Goal: Task Accomplishment & Management: Complete application form

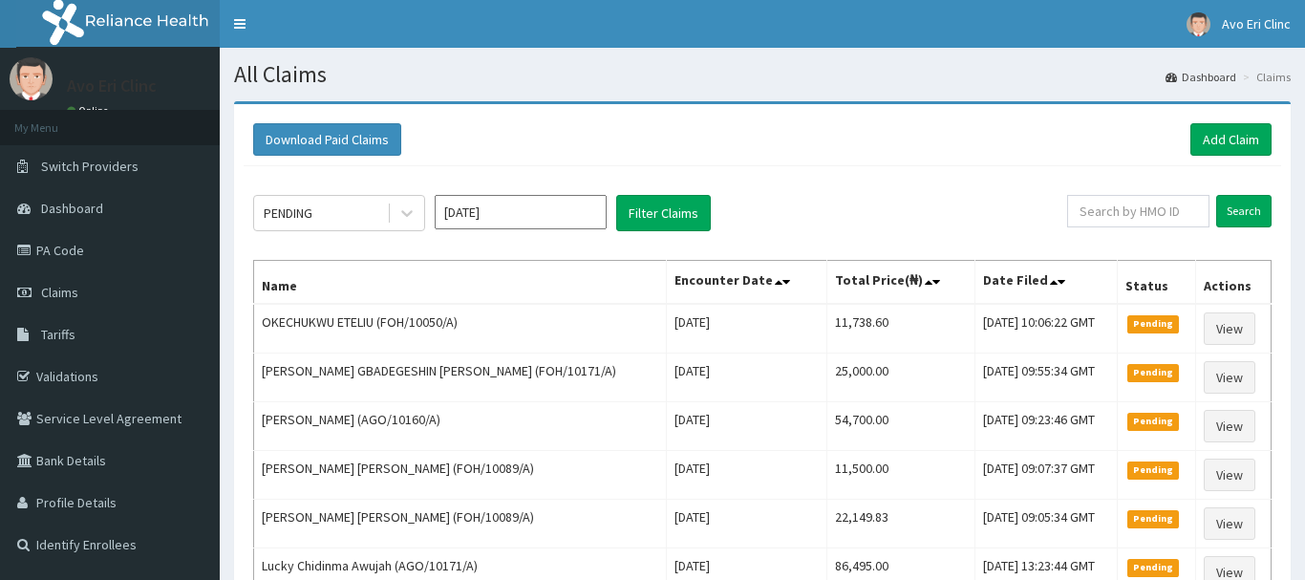
click at [392, 217] on div at bounding box center [407, 213] width 34 height 34
click at [396, 217] on div at bounding box center [407, 213] width 34 height 34
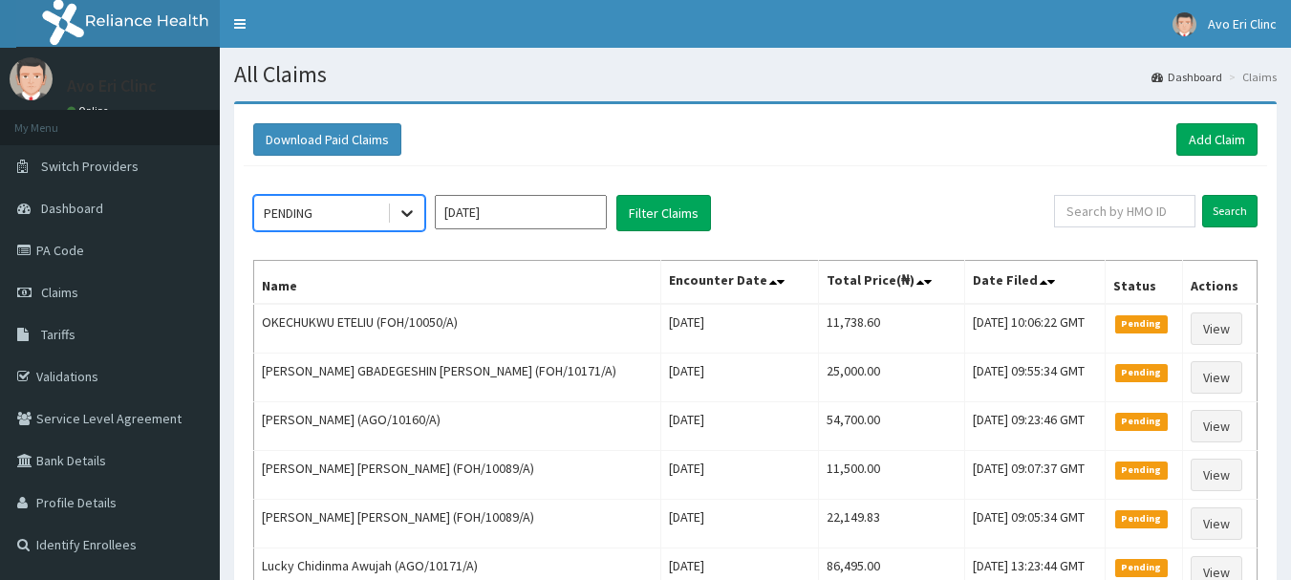
click at [396, 217] on div at bounding box center [407, 213] width 34 height 34
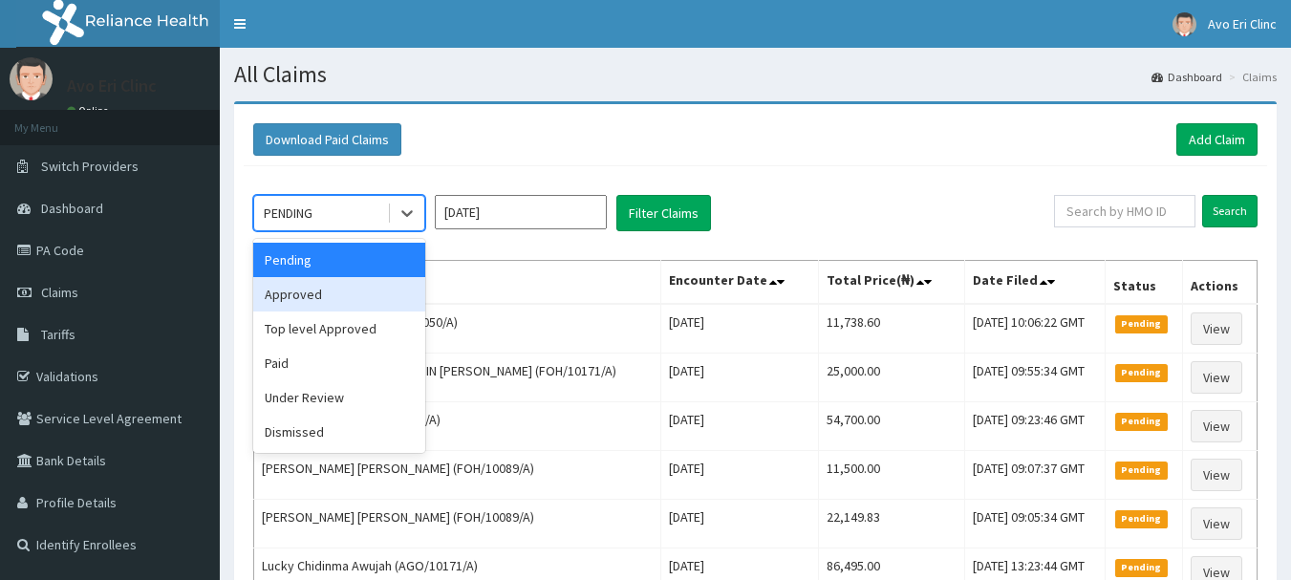
click at [379, 289] on div "Approved" at bounding box center [339, 294] width 172 height 34
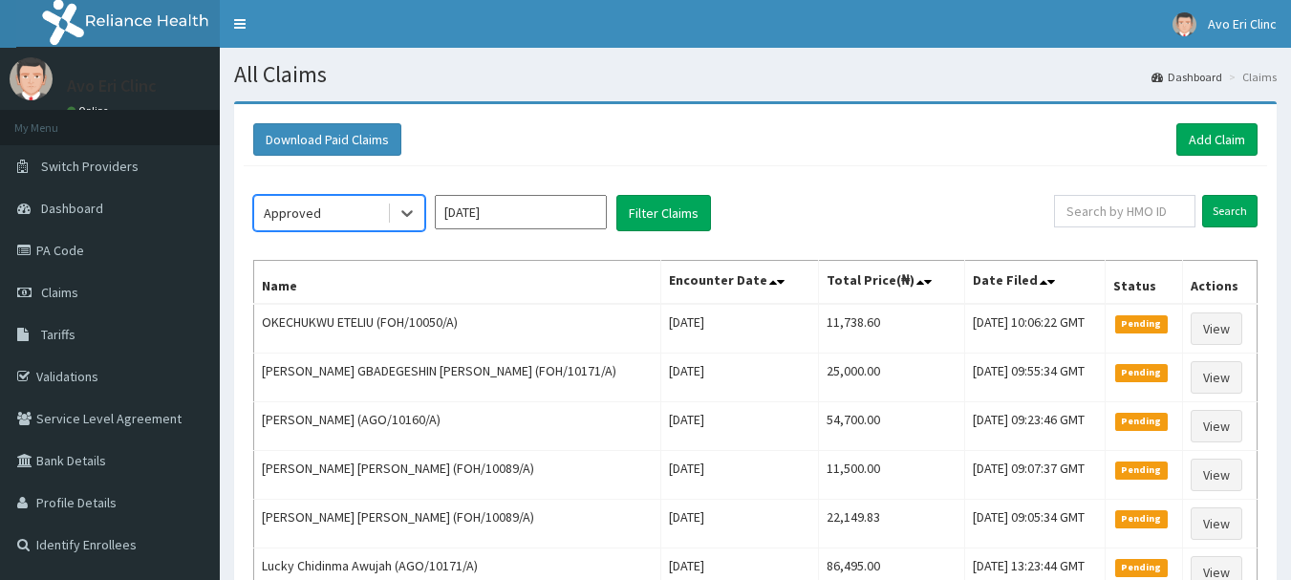
click at [753, 203] on div "option Approved, selected. Select is focused ,type to refine list, press Down t…" at bounding box center [653, 213] width 801 height 36
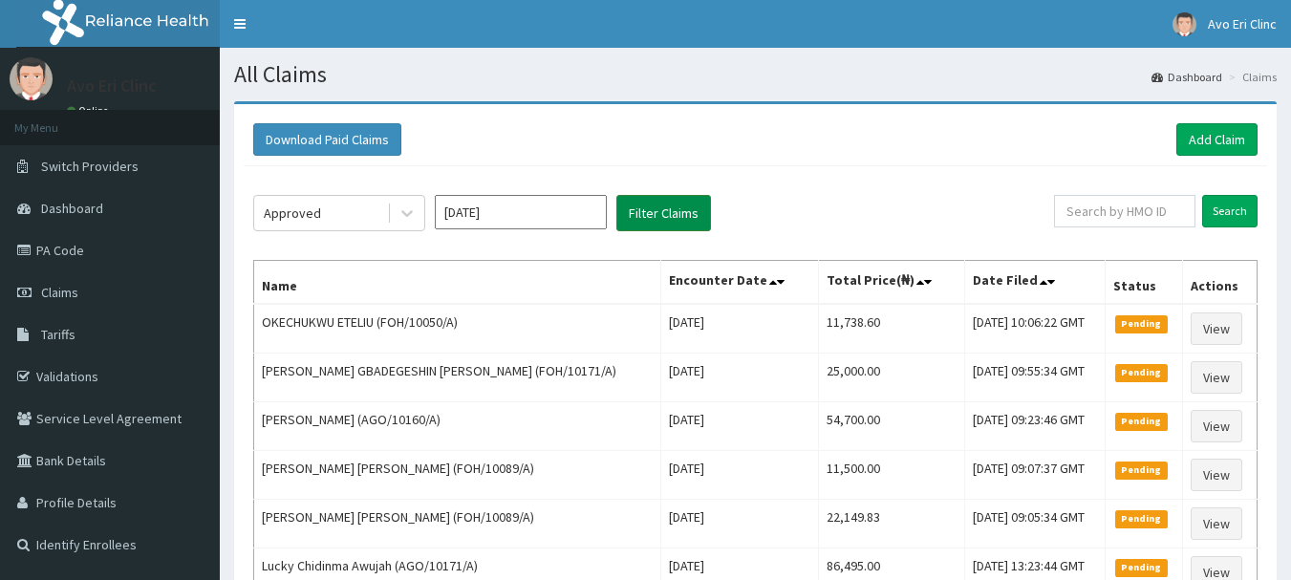
click at [666, 202] on button "Filter Claims" at bounding box center [663, 213] width 95 height 36
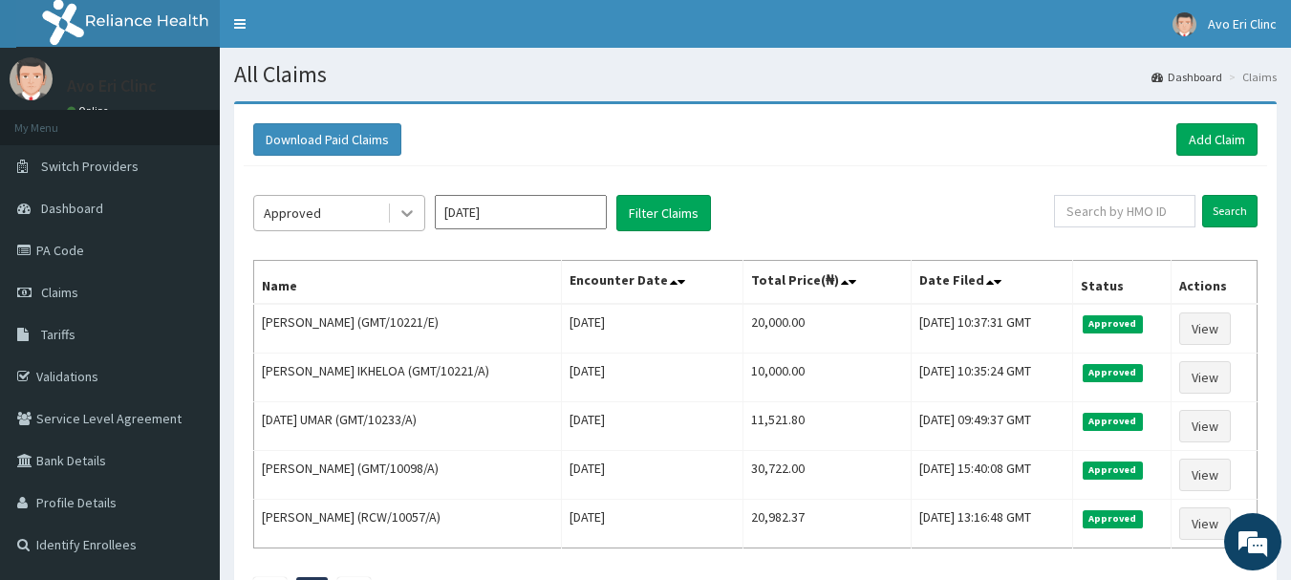
click at [399, 211] on icon at bounding box center [406, 212] width 19 height 19
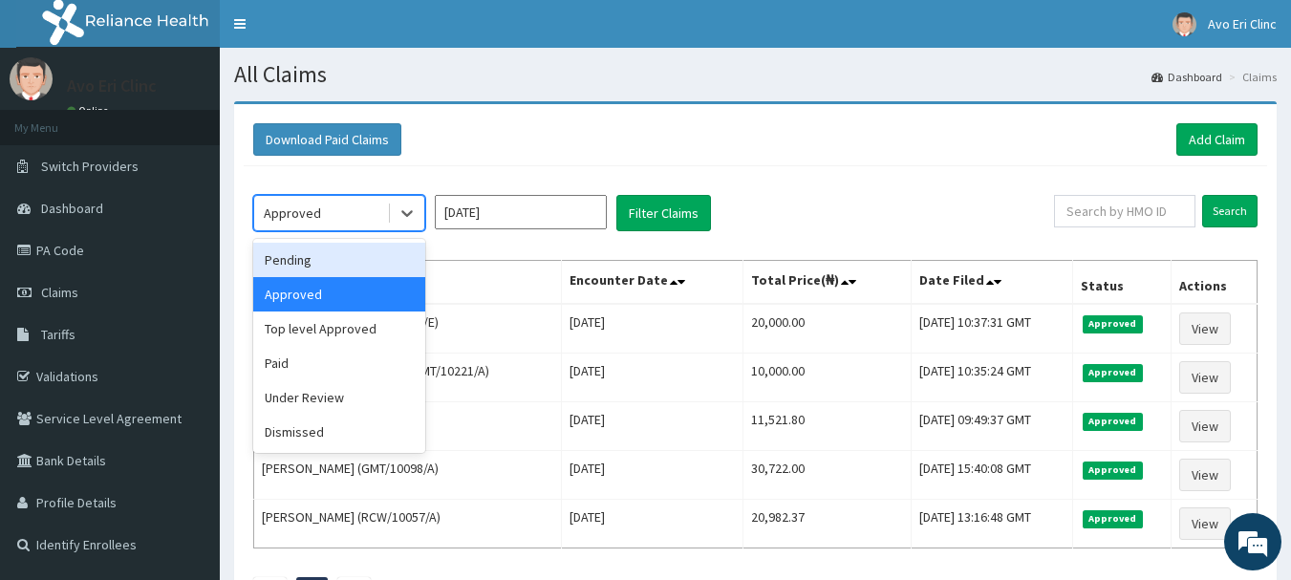
click at [367, 273] on div "Pending" at bounding box center [339, 260] width 172 height 34
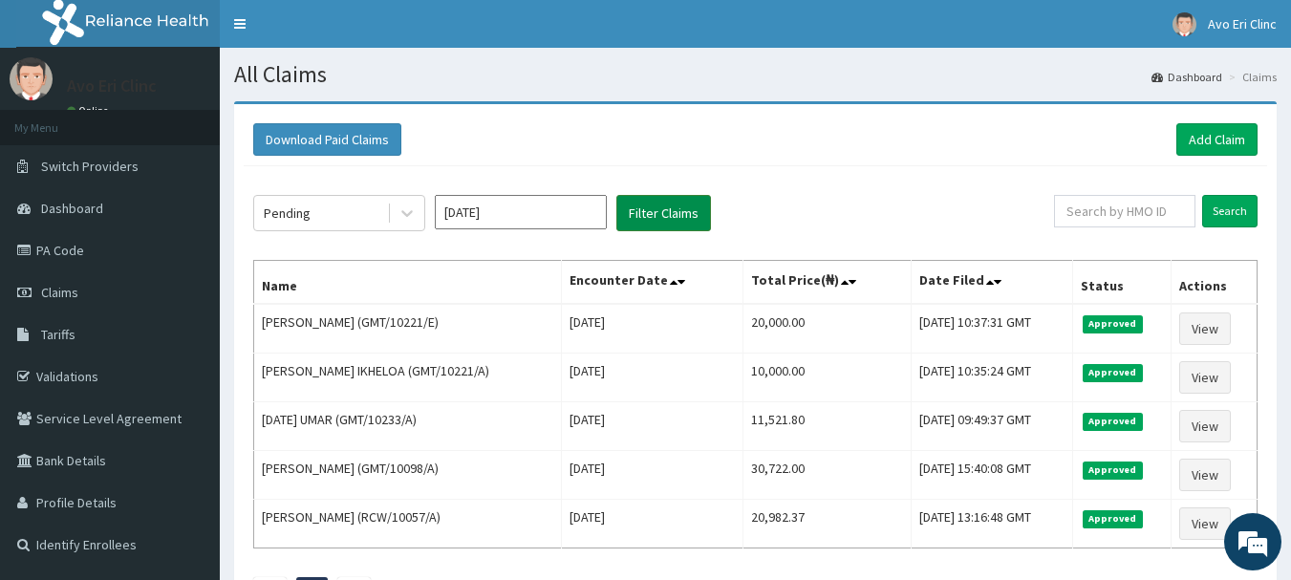
click at [680, 215] on button "Filter Claims" at bounding box center [663, 213] width 95 height 36
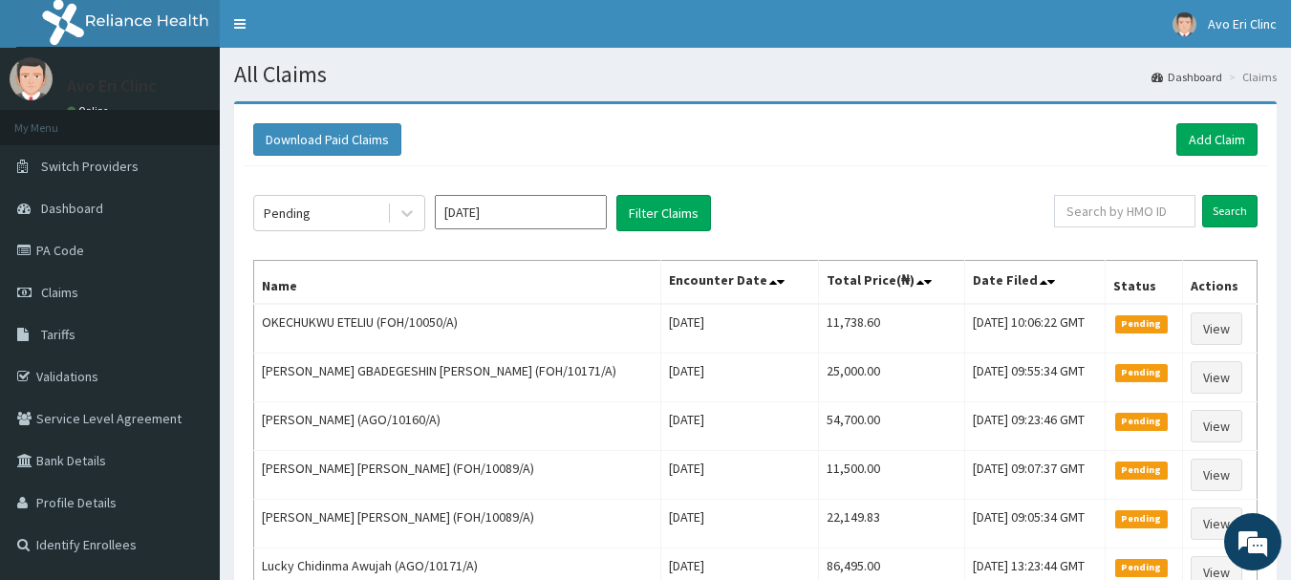
click at [425, 209] on div "Pending Aug 2025 Filter Claims" at bounding box center [653, 213] width 801 height 36
click at [433, 217] on div "Pending Aug 2025 Filter Claims" at bounding box center [653, 213] width 801 height 36
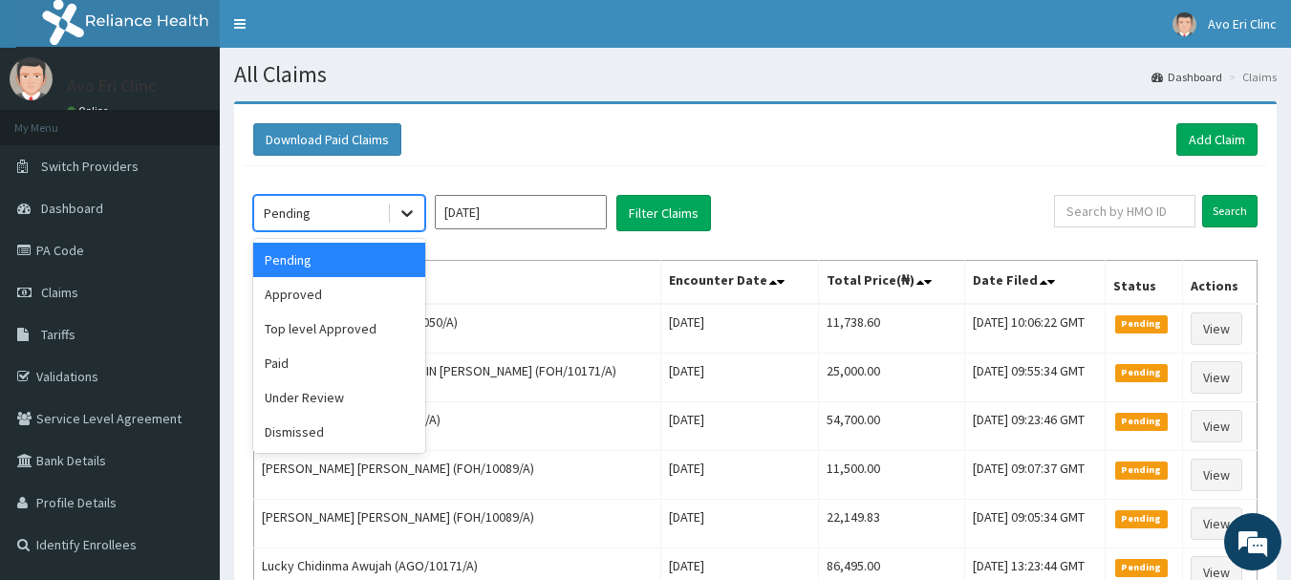
click at [418, 206] on div at bounding box center [407, 213] width 34 height 34
click at [331, 406] on div "Under Review" at bounding box center [339, 397] width 172 height 34
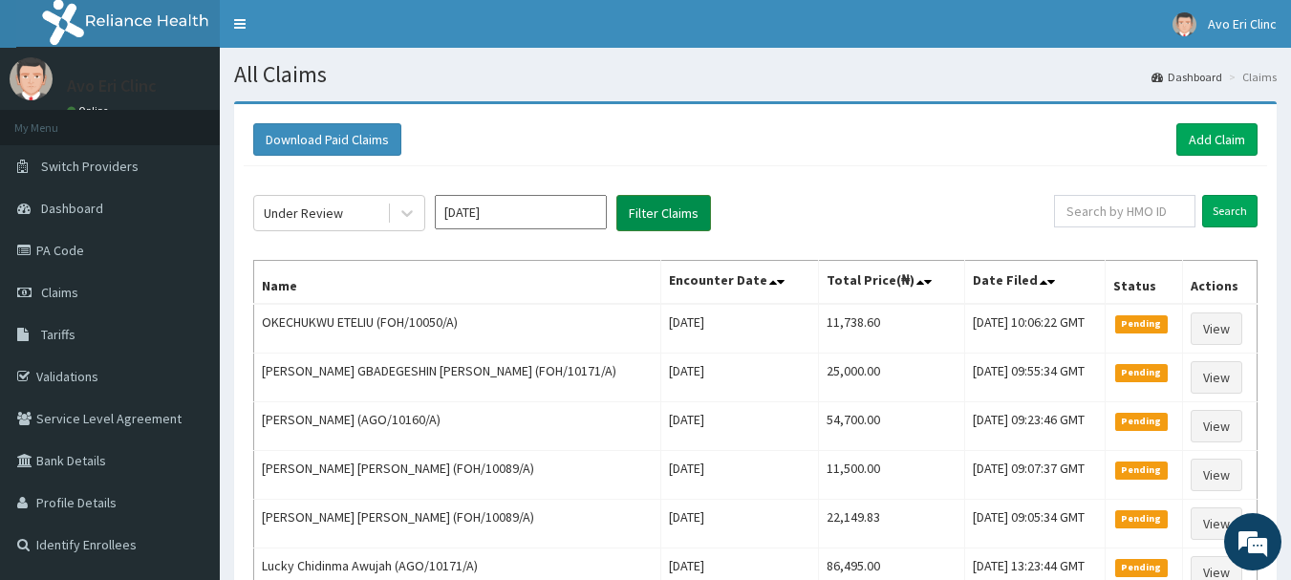
click at [659, 220] on button "Filter Claims" at bounding box center [663, 213] width 95 height 36
click at [659, 221] on button "Filter Claims" at bounding box center [663, 213] width 95 height 36
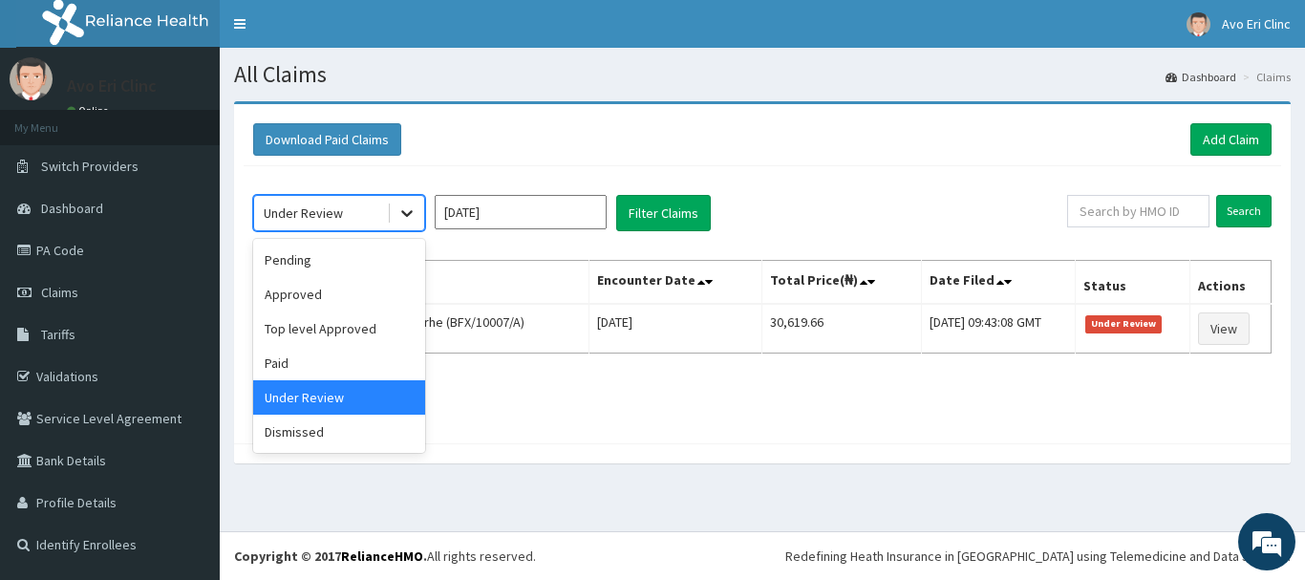
click at [406, 204] on icon at bounding box center [406, 212] width 19 height 19
click at [379, 265] on div "Pending" at bounding box center [339, 260] width 172 height 34
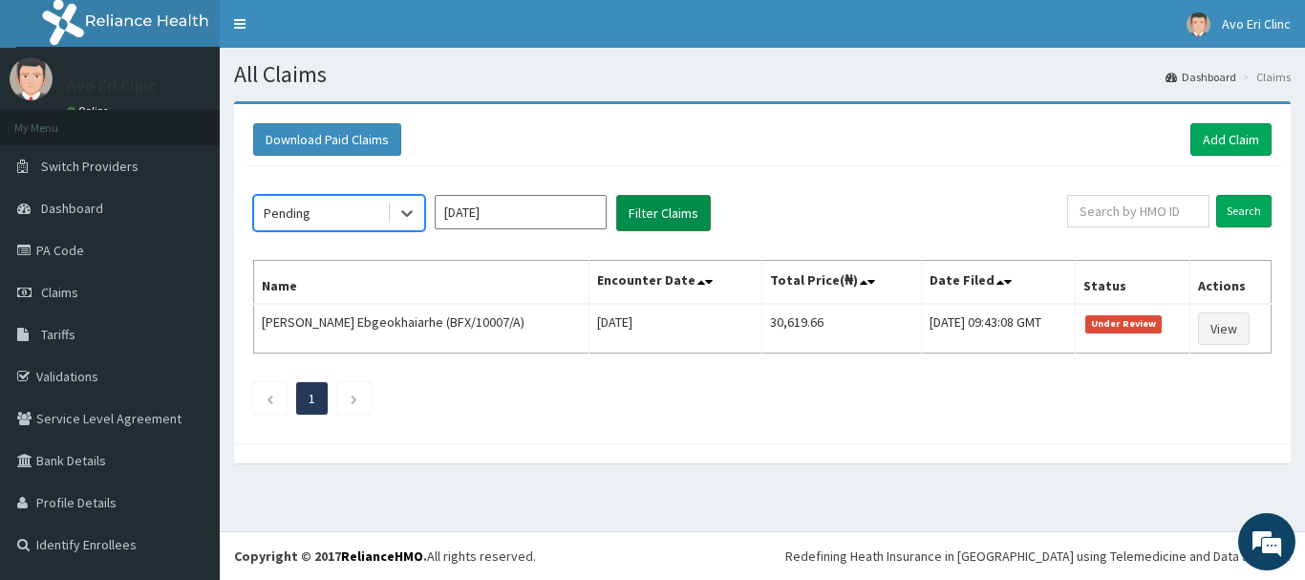
click at [691, 213] on button "Filter Claims" at bounding box center [663, 213] width 95 height 36
click at [649, 203] on button "Filter Claims" at bounding box center [663, 213] width 95 height 36
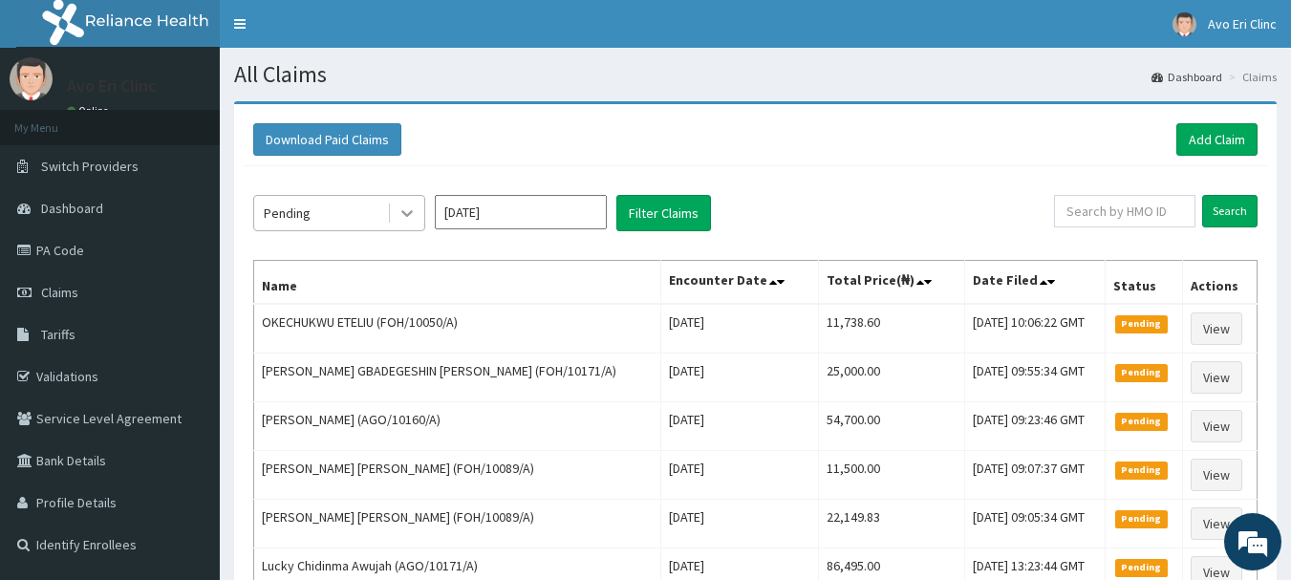
click at [402, 217] on icon at bounding box center [406, 212] width 19 height 19
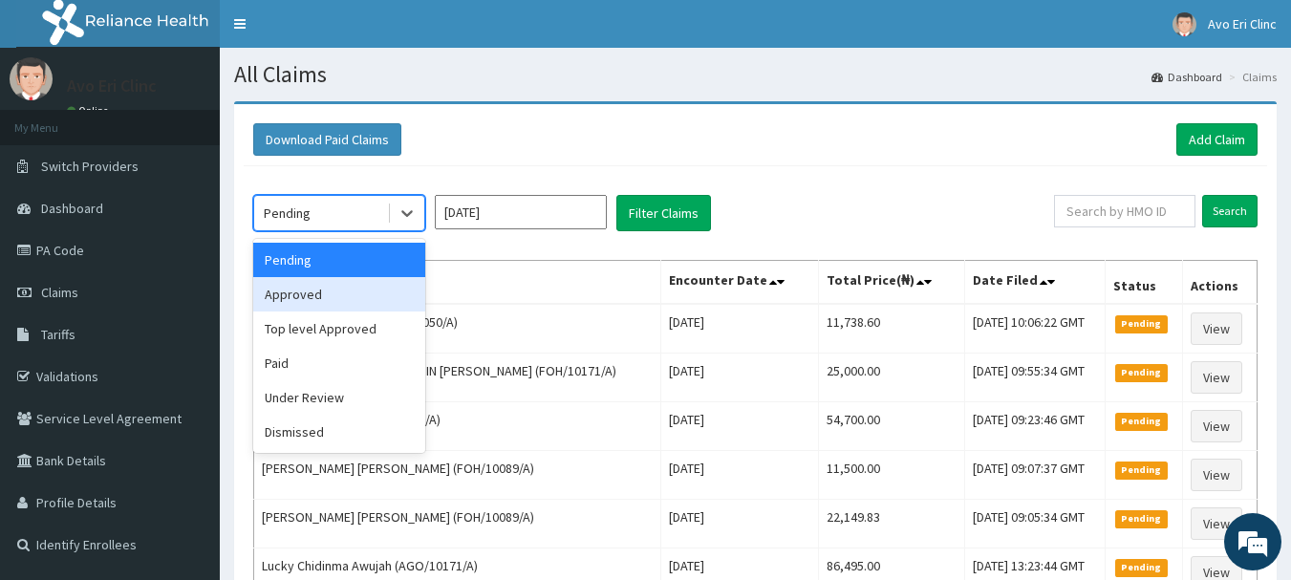
click at [386, 290] on div "Approved" at bounding box center [339, 294] width 172 height 34
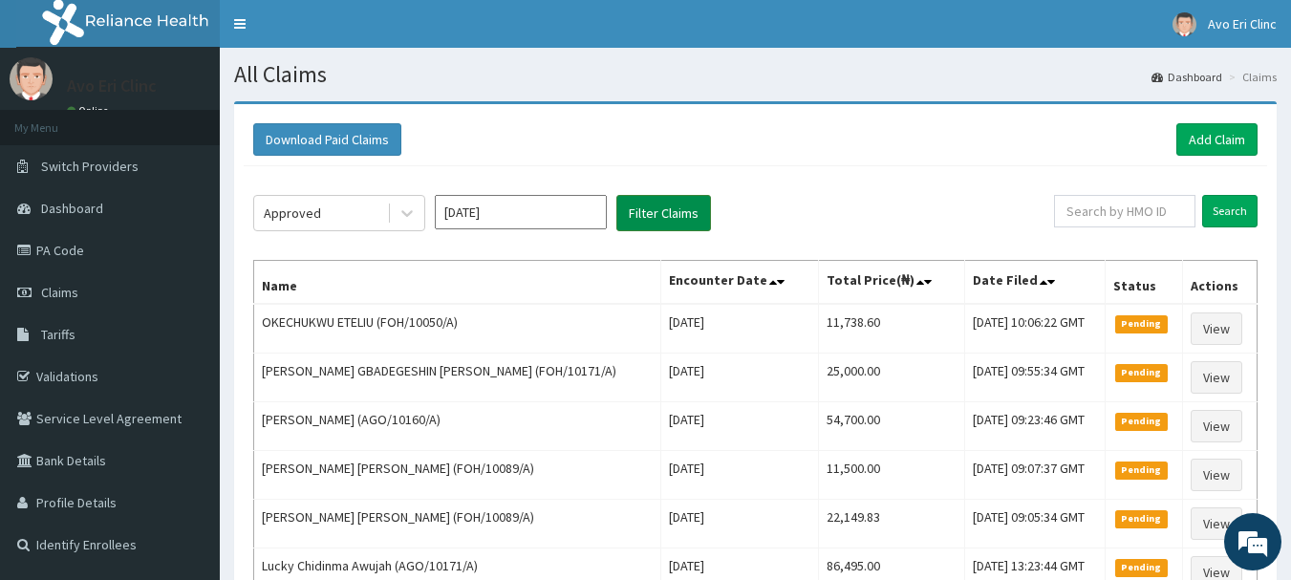
click at [662, 218] on button "Filter Claims" at bounding box center [663, 213] width 95 height 36
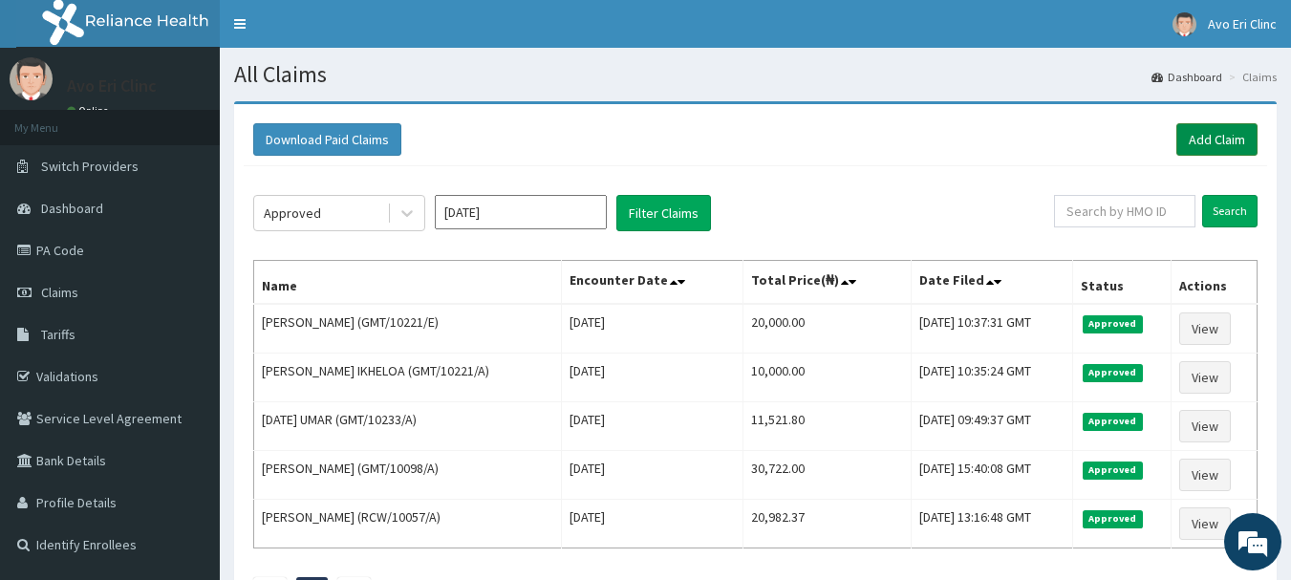
click at [1239, 126] on link "Add Claim" at bounding box center [1216, 139] width 81 height 32
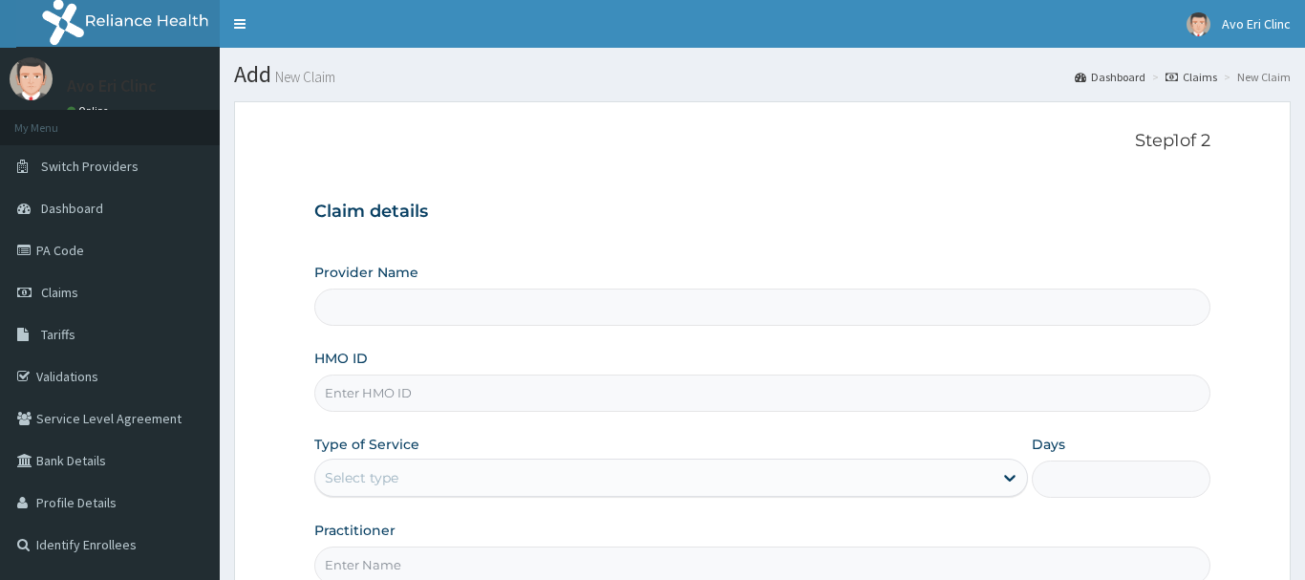
type input "Avo Eri Clinic"
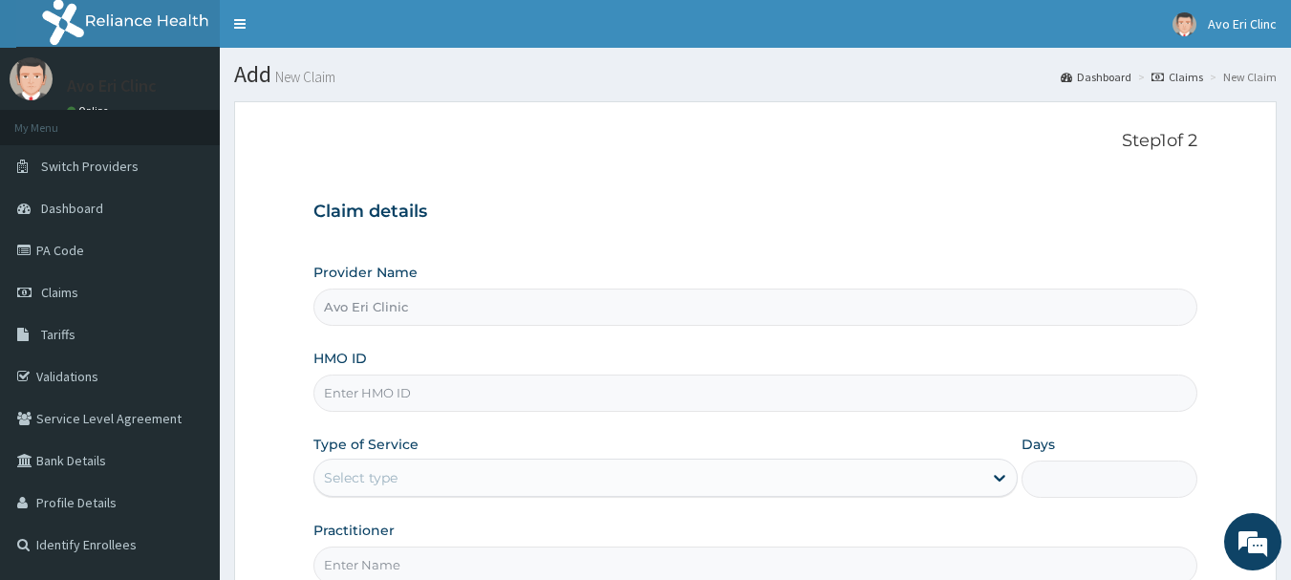
paste input "GMT/10354/A"
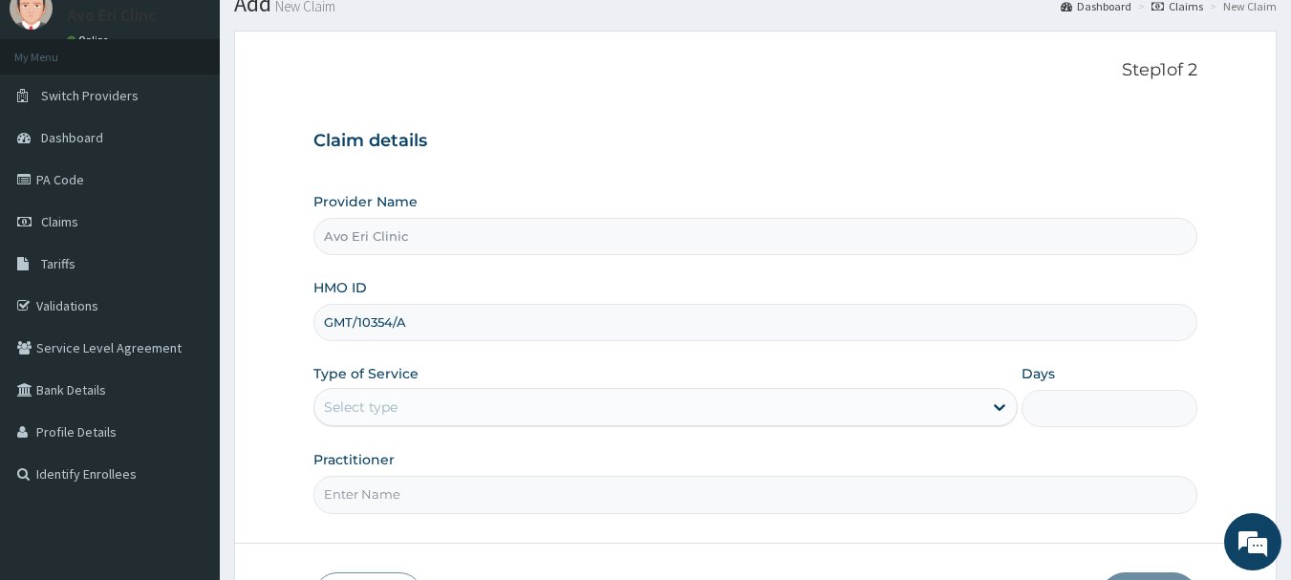
scroll to position [205, 0]
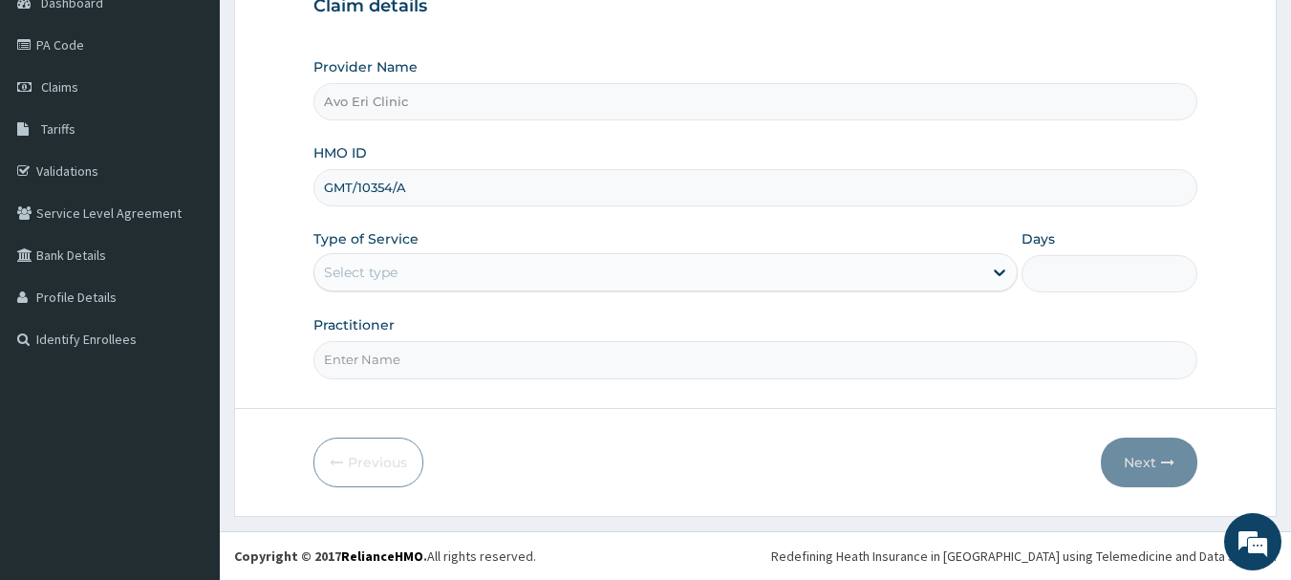
type input "GMT/10354/A"
click at [469, 272] on div "Select type" at bounding box center [648, 272] width 668 height 31
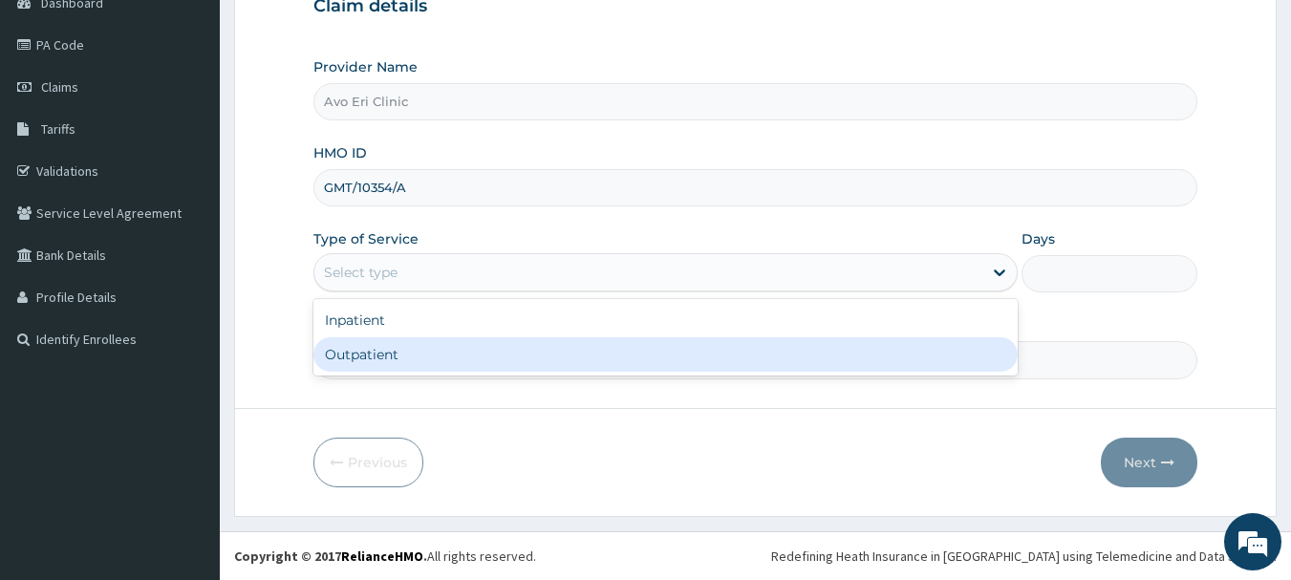
click at [470, 345] on div "Outpatient" at bounding box center [665, 354] width 704 height 34
type input "1"
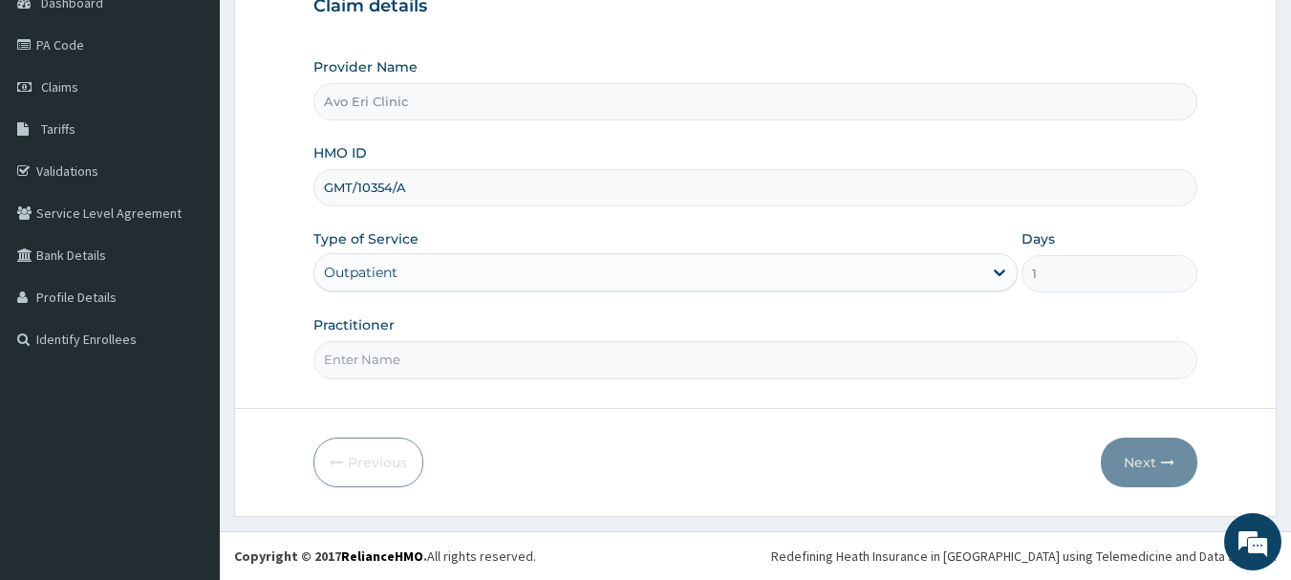
click at [466, 365] on input "Practitioner" at bounding box center [755, 359] width 885 height 37
type input "[PERSON_NAME]"
click at [1149, 468] on button "Next" at bounding box center [1149, 463] width 96 height 50
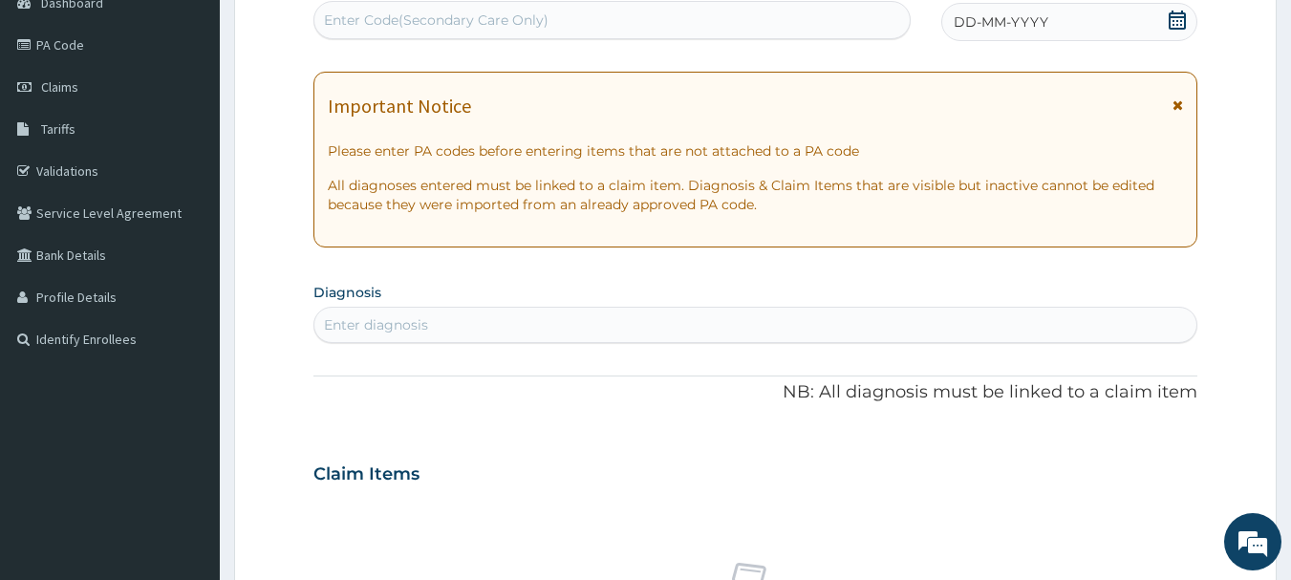
click at [446, 328] on div "Enter diagnosis" at bounding box center [755, 325] width 883 height 31
type input "MALAR"
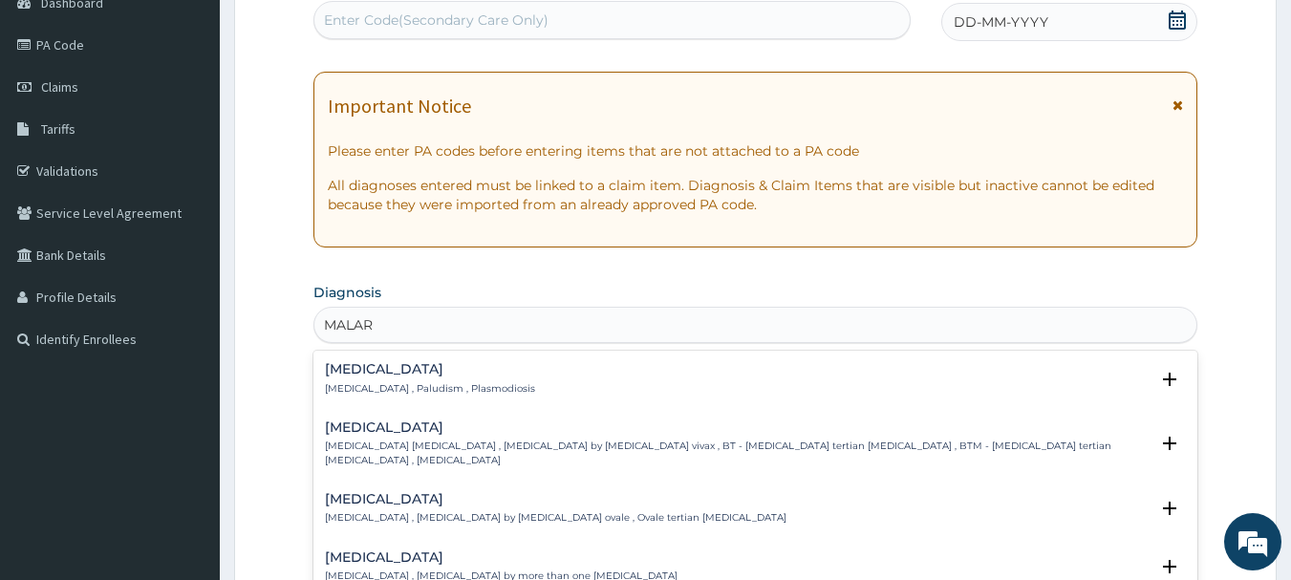
click at [336, 375] on h4 "Malaria" at bounding box center [430, 369] width 210 height 14
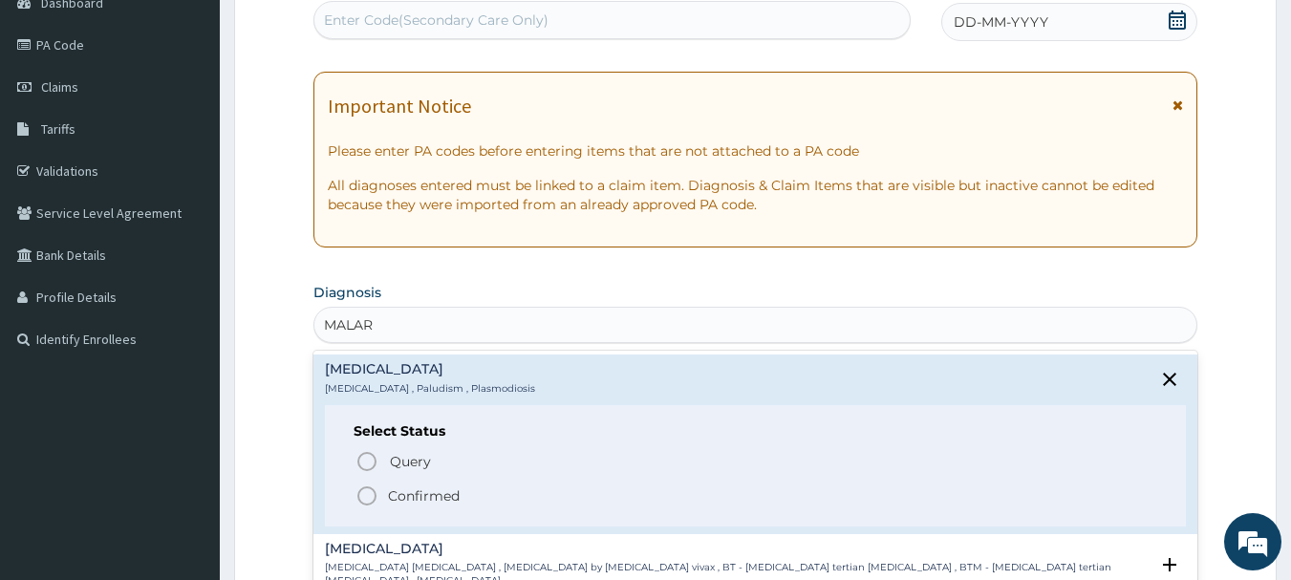
click at [372, 498] on icon "status option filled" at bounding box center [366, 495] width 23 height 23
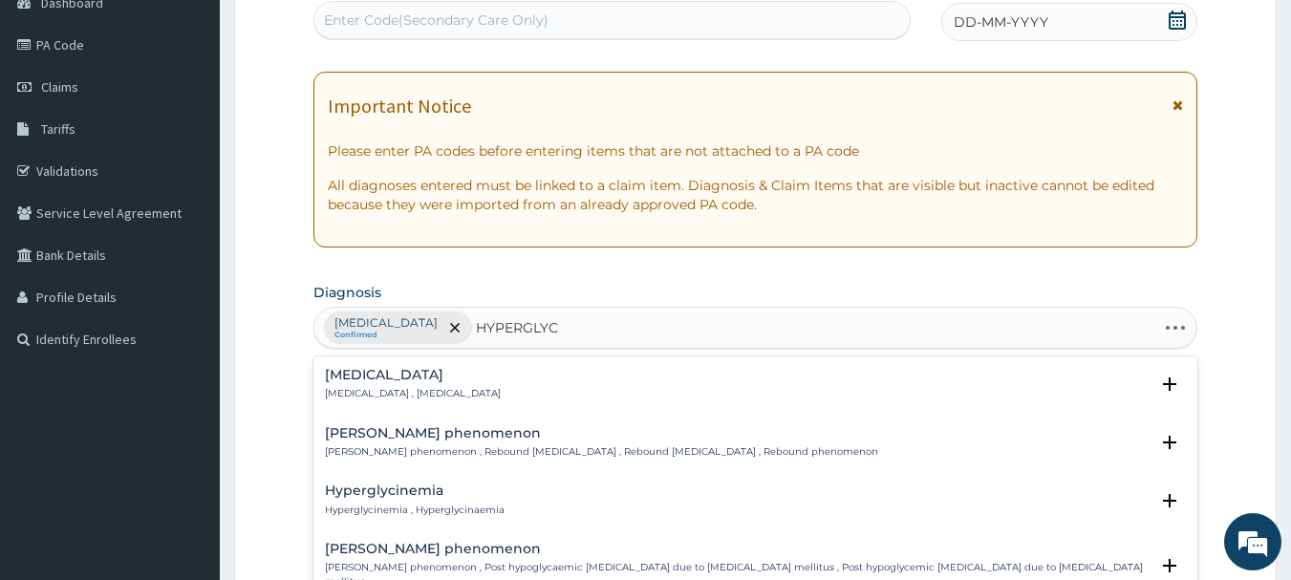
type input "HYPERGLYCE"
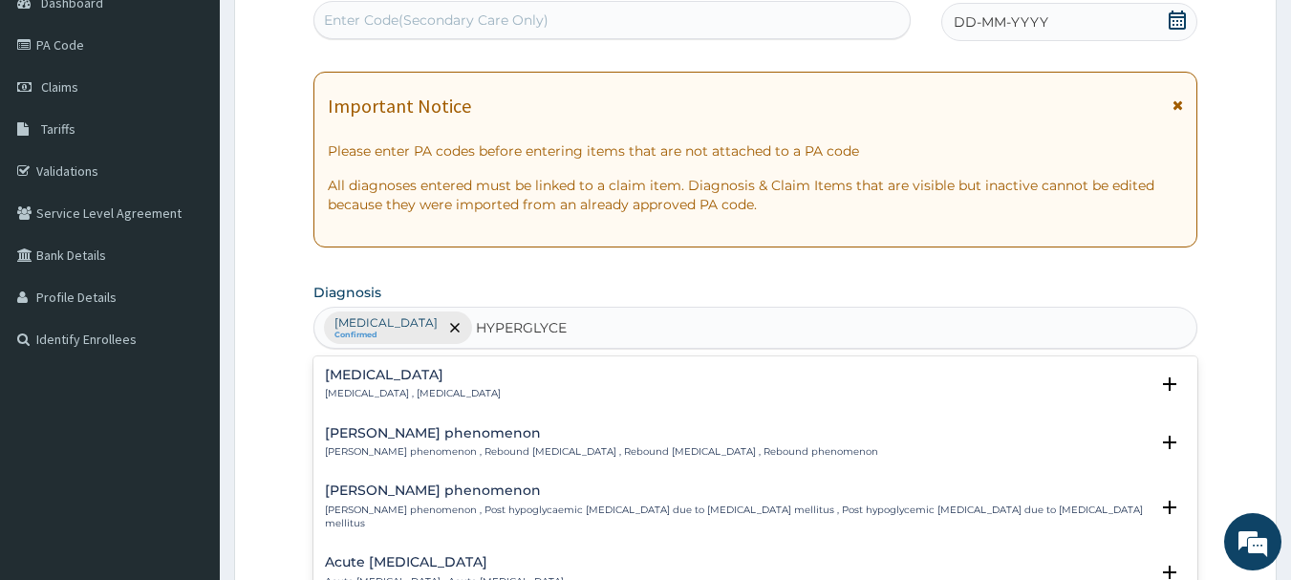
click at [384, 375] on h4 "Hyperglycemia" at bounding box center [413, 375] width 176 height 14
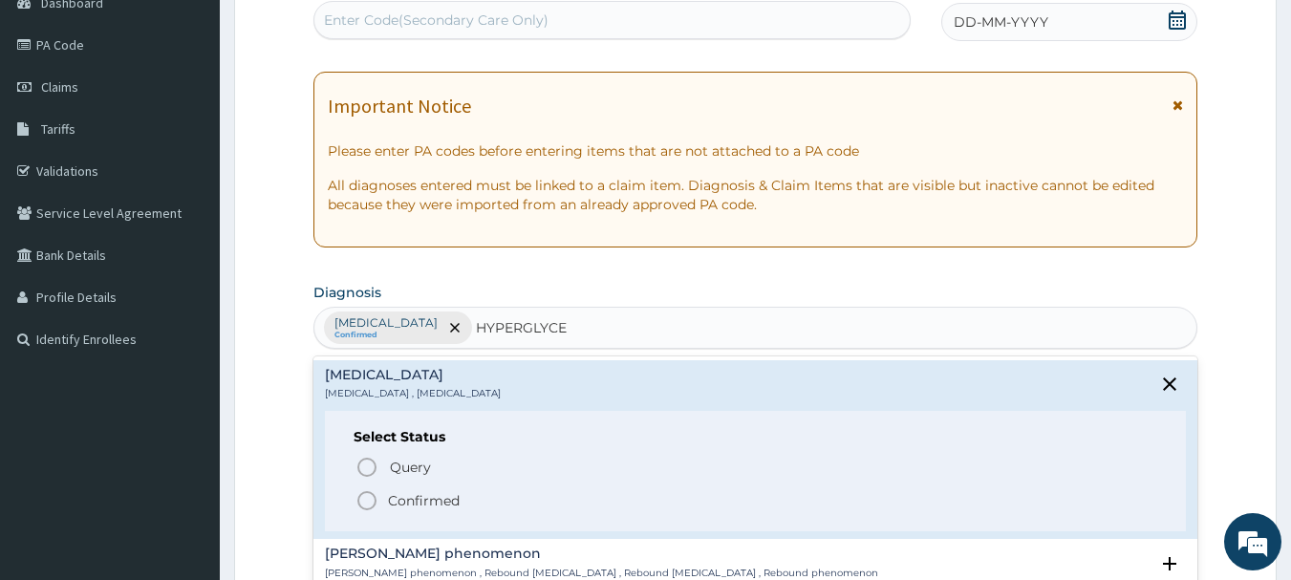
click at [374, 500] on icon "status option filled" at bounding box center [366, 500] width 23 height 23
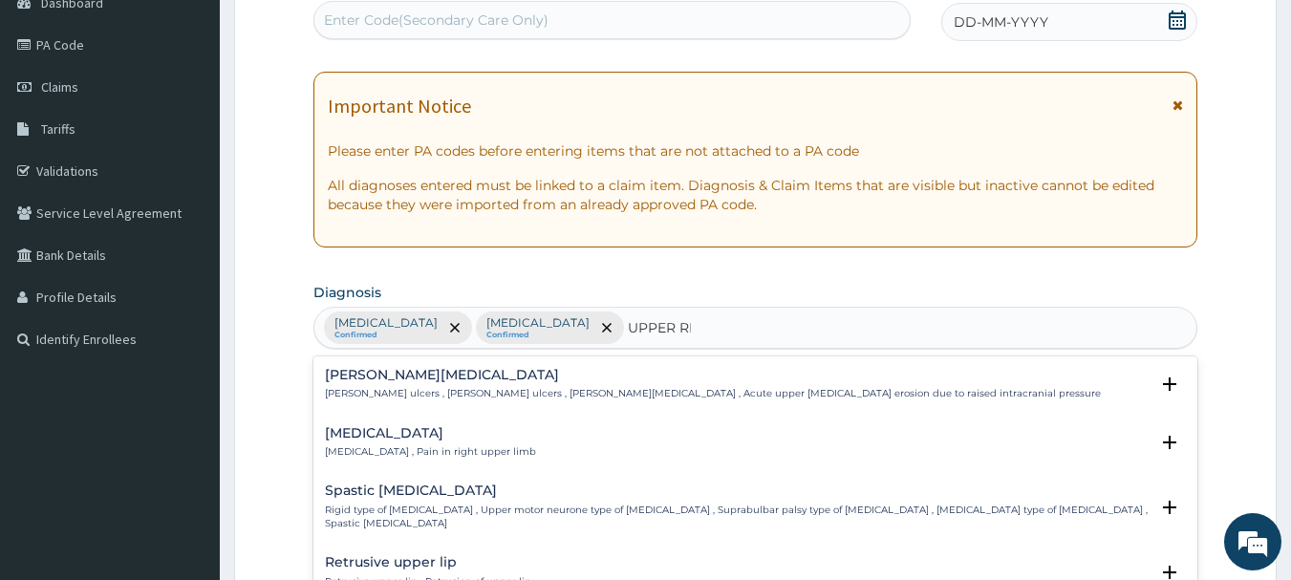
type input "UPPER RES"
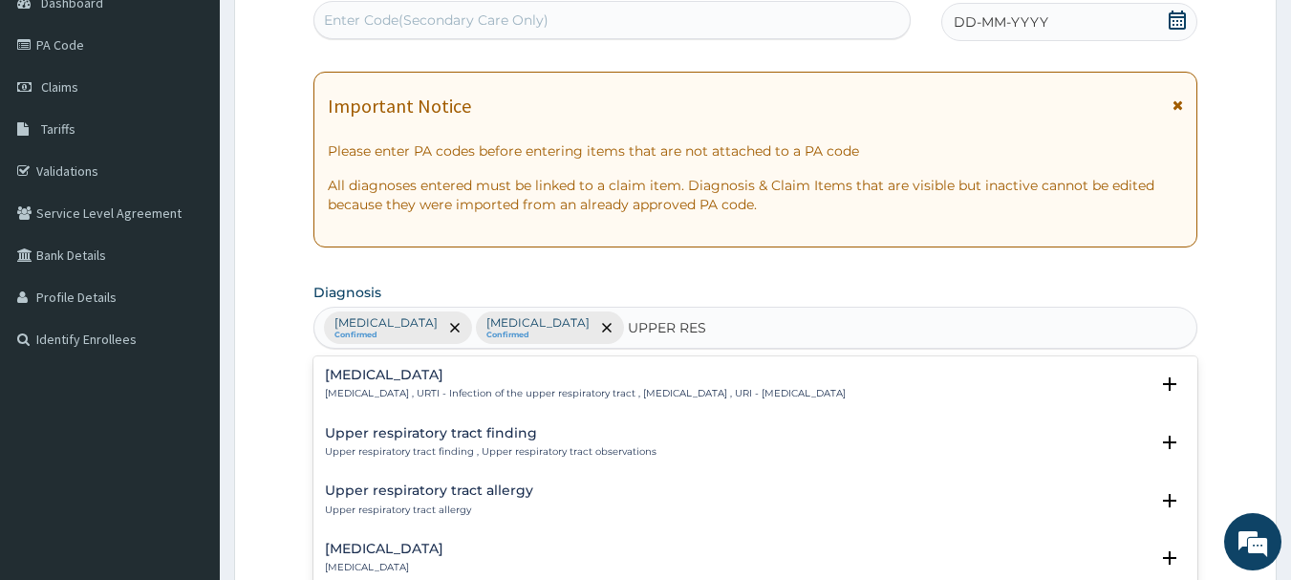
click at [353, 389] on p "Upper respiratory infection , URTI - Infection of the upper respiratory tract ,…" at bounding box center [585, 393] width 521 height 13
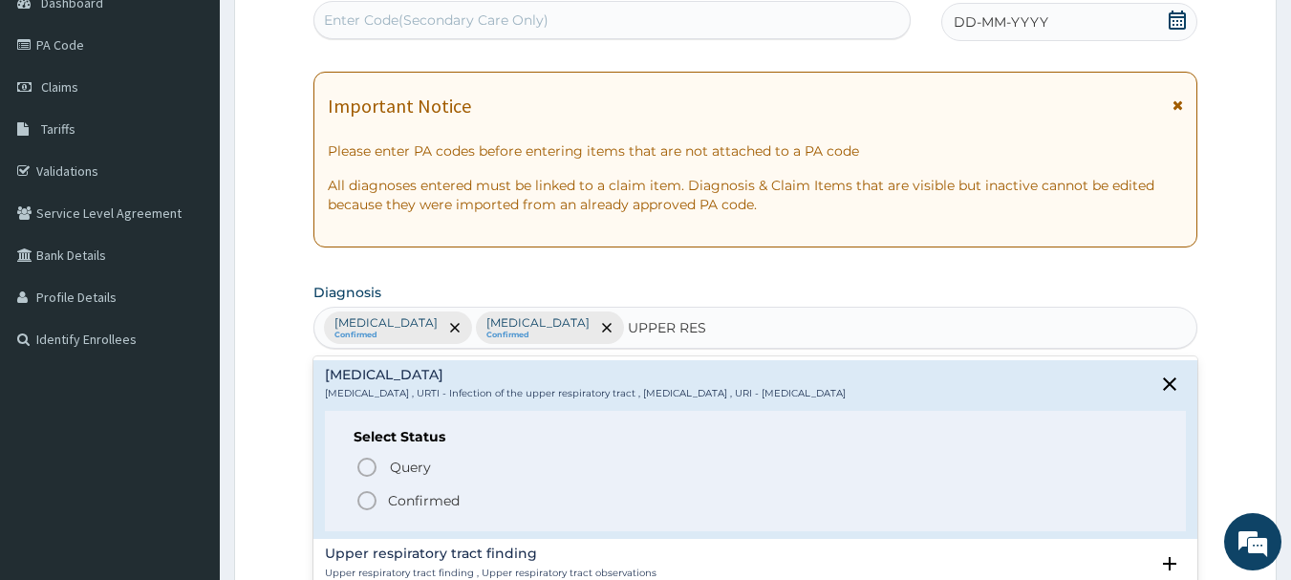
click at [361, 506] on circle "status option filled" at bounding box center [366, 500] width 17 height 17
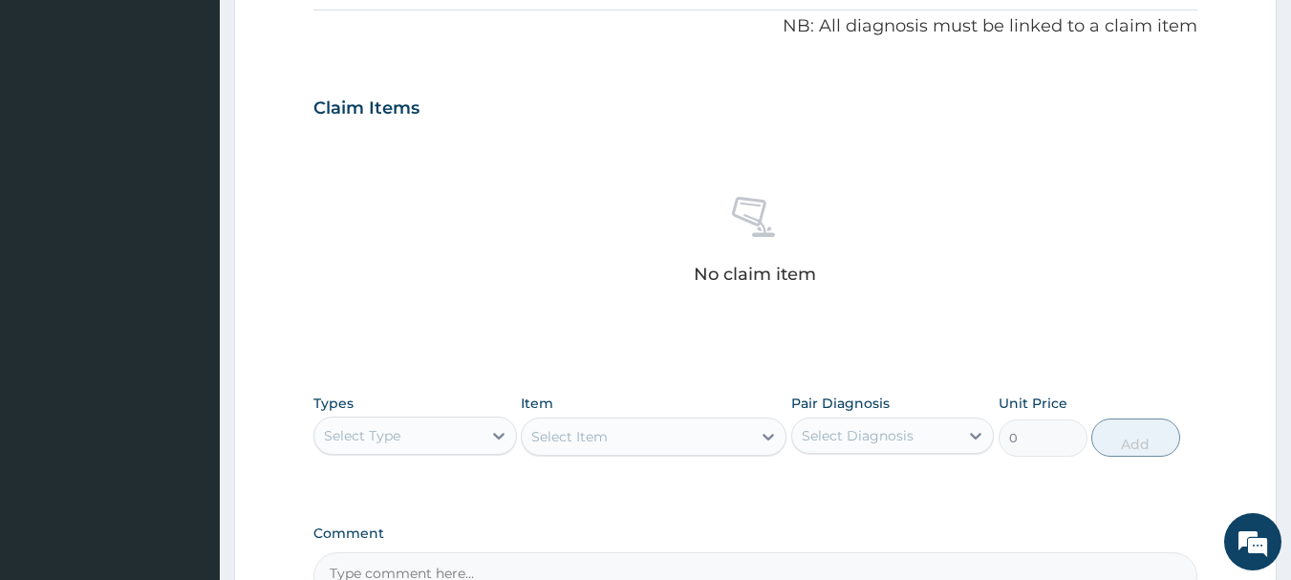
scroll to position [683, 0]
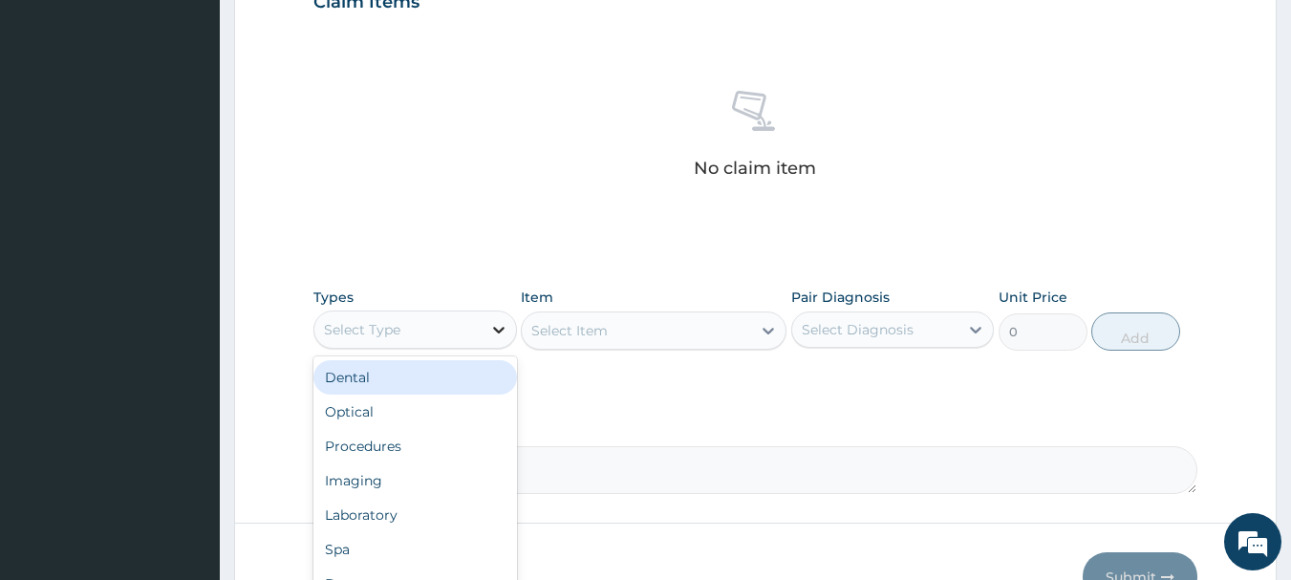
click at [506, 323] on icon at bounding box center [498, 329] width 19 height 19
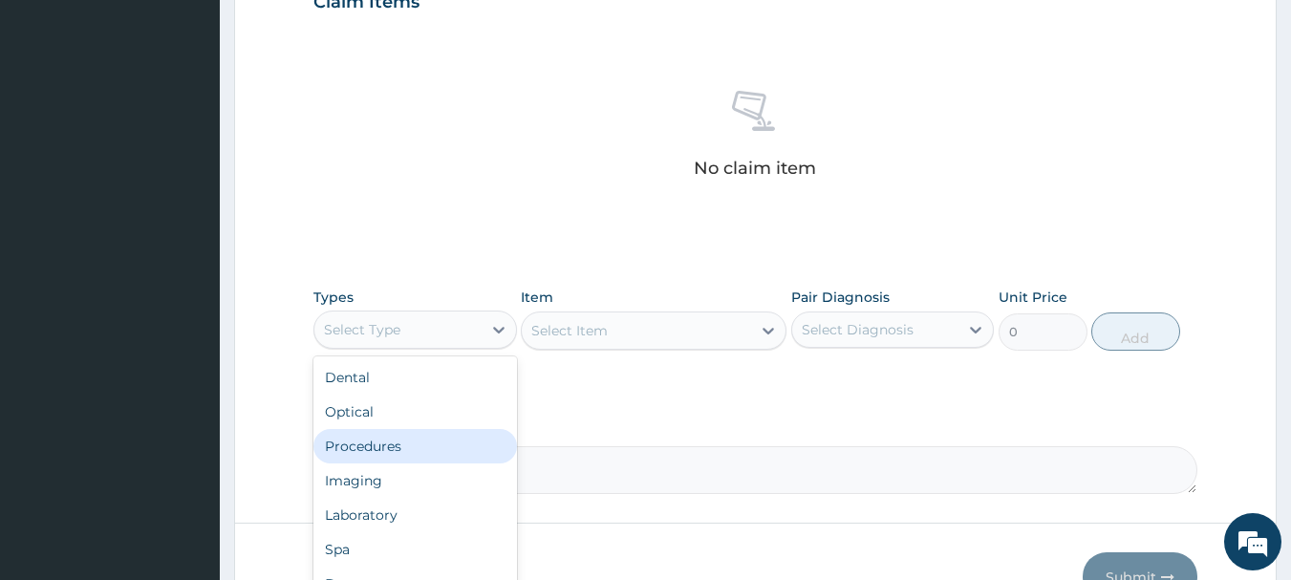
click at [437, 443] on div "Procedures" at bounding box center [414, 446] width 203 height 34
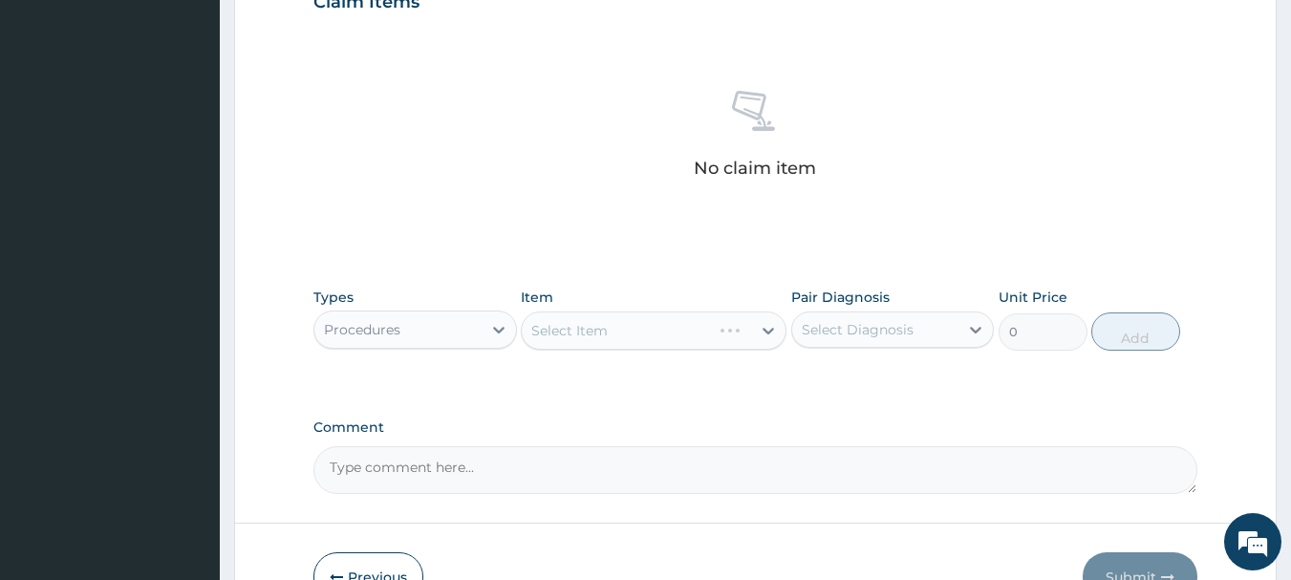
click at [825, 334] on div "Select Diagnosis" at bounding box center [858, 329] width 112 height 19
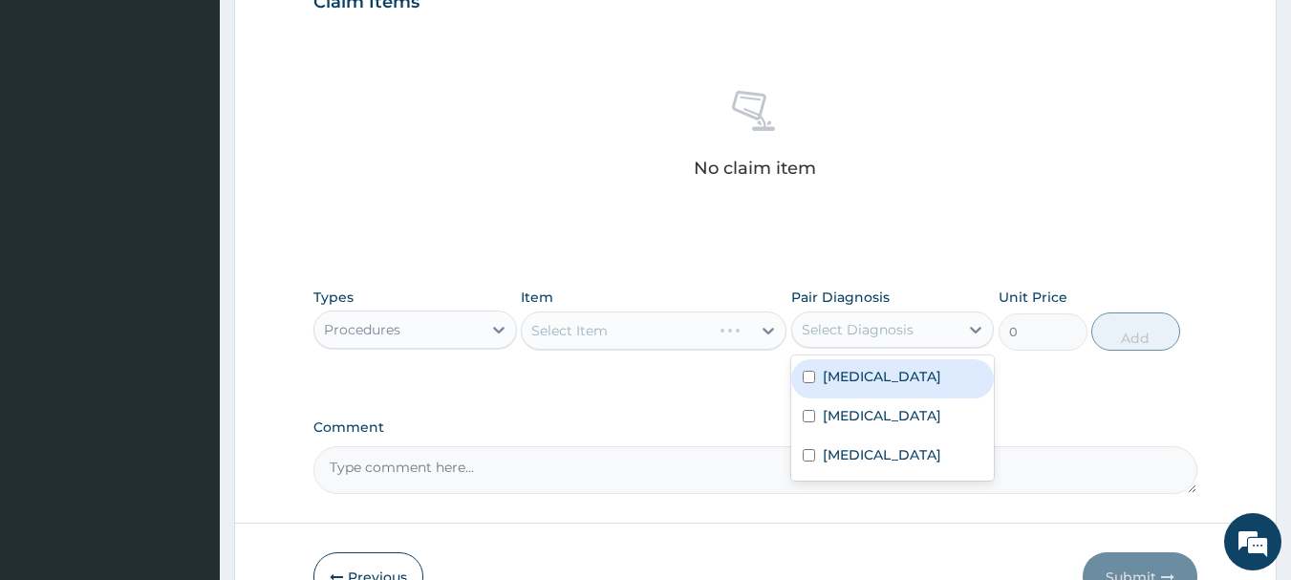
click at [819, 372] on div "Malaria" at bounding box center [892, 378] width 203 height 39
checkbox input "true"
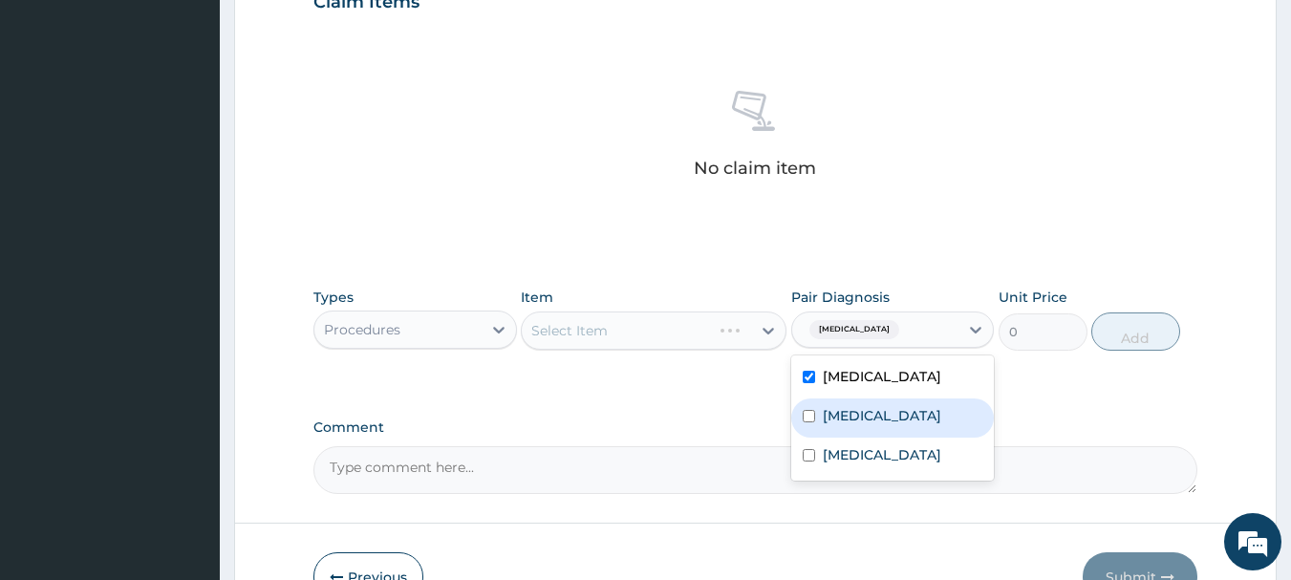
click at [823, 416] on label "Hyperglycemia" at bounding box center [882, 415] width 118 height 19
checkbox input "true"
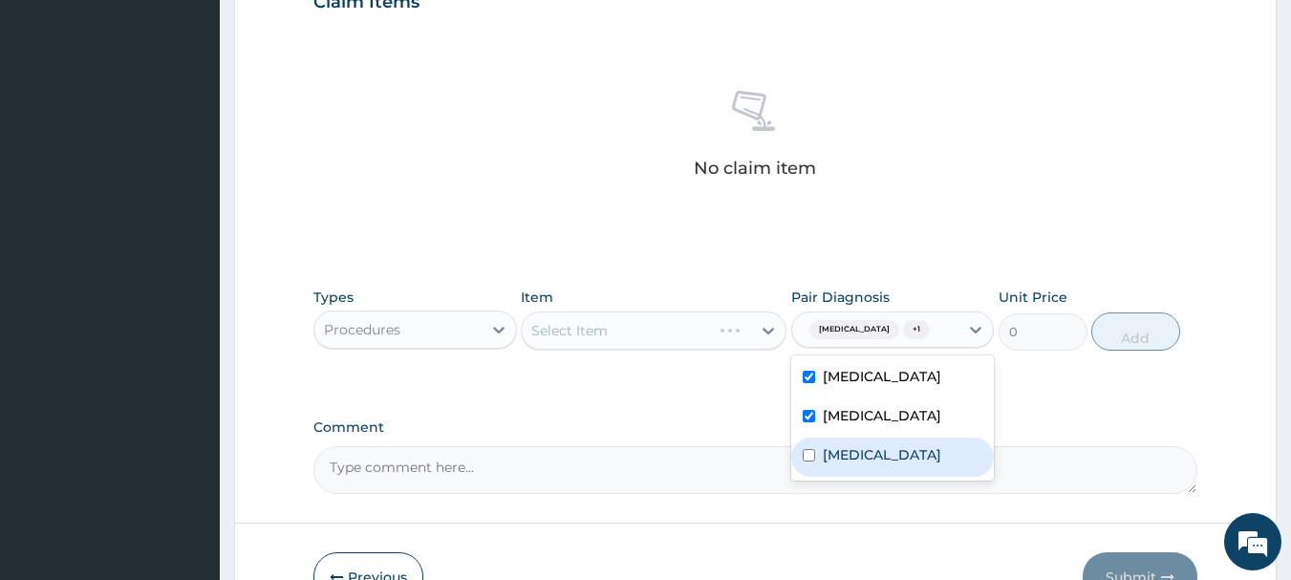
click at [818, 455] on div "Upper respiratory infection" at bounding box center [892, 457] width 203 height 39
checkbox input "true"
click at [656, 335] on div "Select Item" at bounding box center [636, 330] width 229 height 31
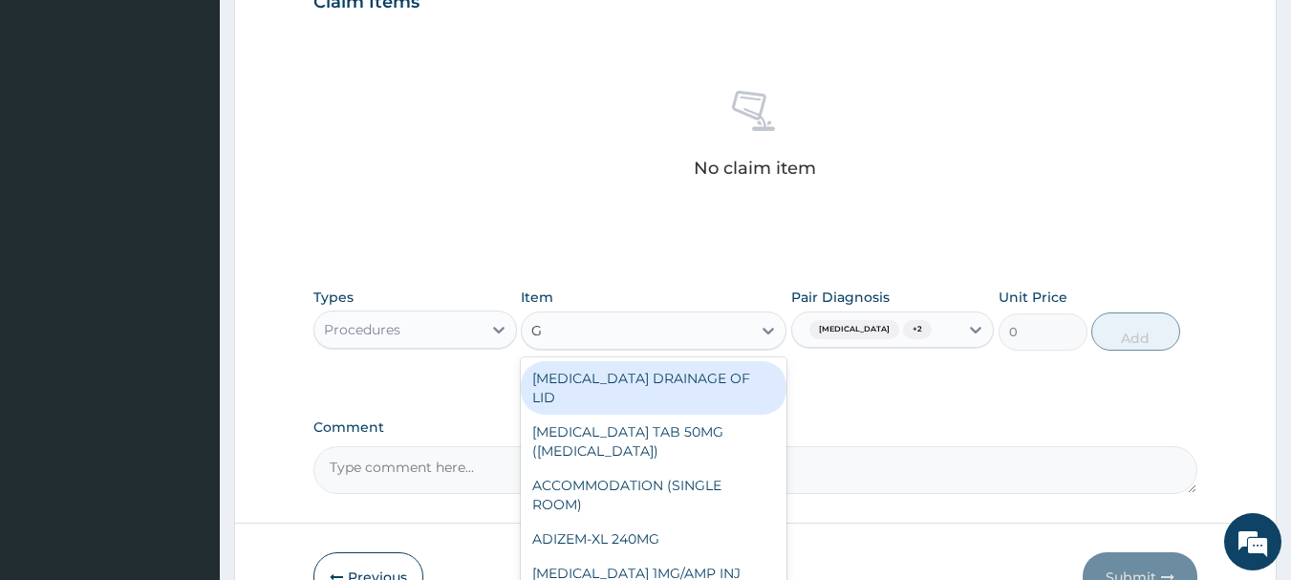
type input "GP"
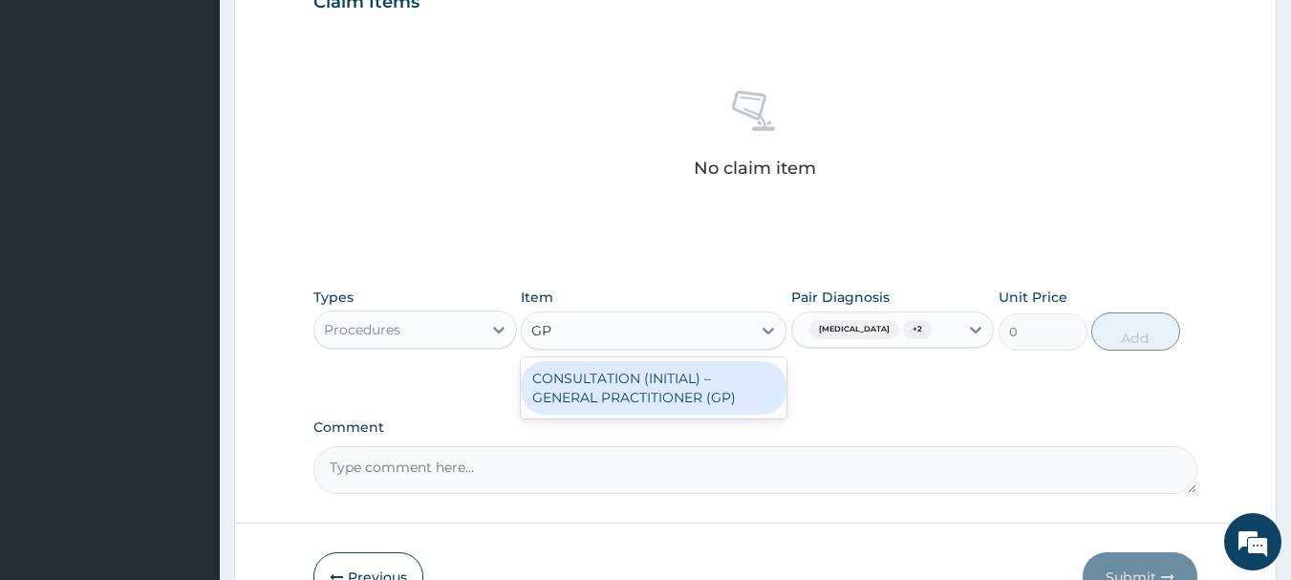
click at [632, 406] on div "CONSULTATION (INITIAL) – GENERAL PRACTITIONER (GP)" at bounding box center [654, 388] width 266 height 54
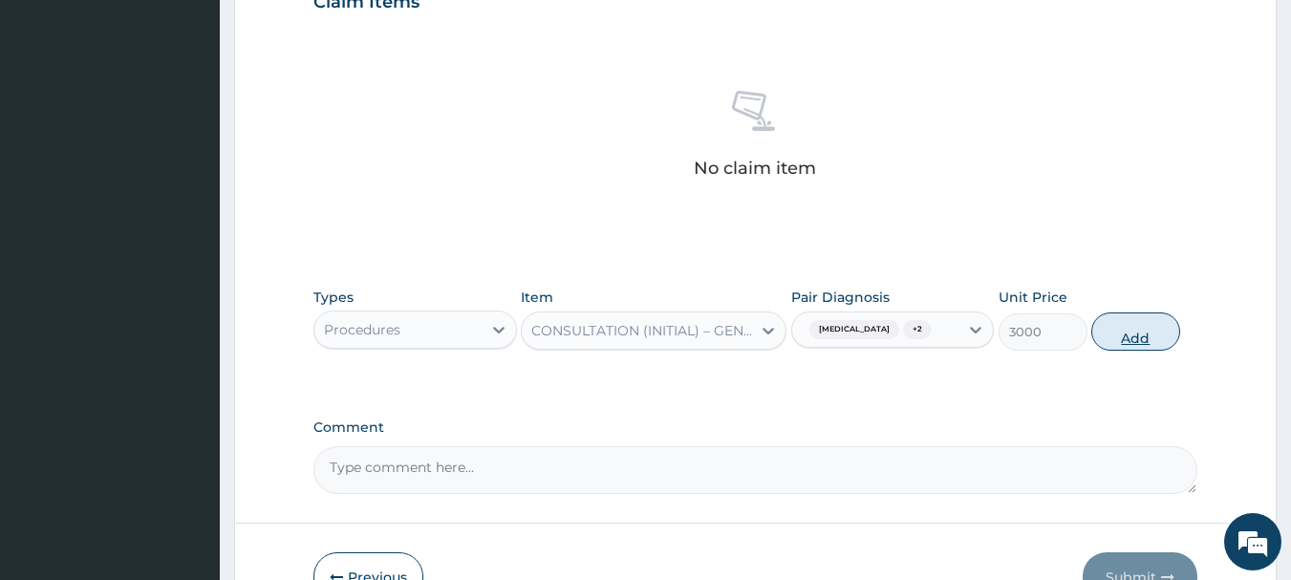
click at [1145, 347] on button "Add" at bounding box center [1135, 331] width 89 height 38
type input "0"
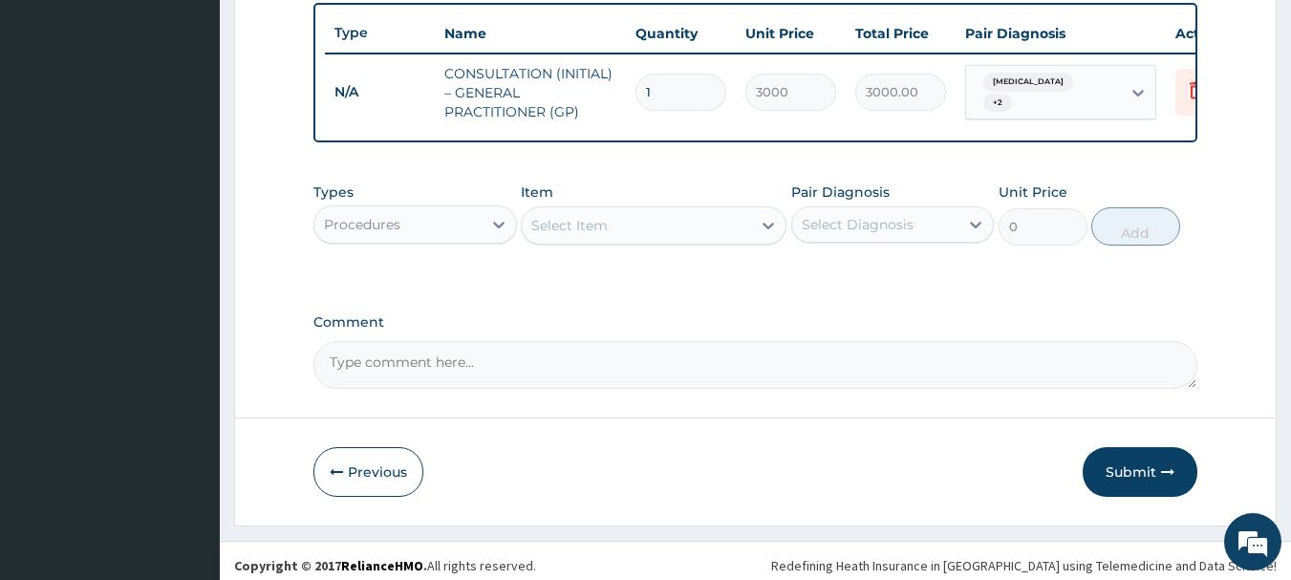
scroll to position [732, 0]
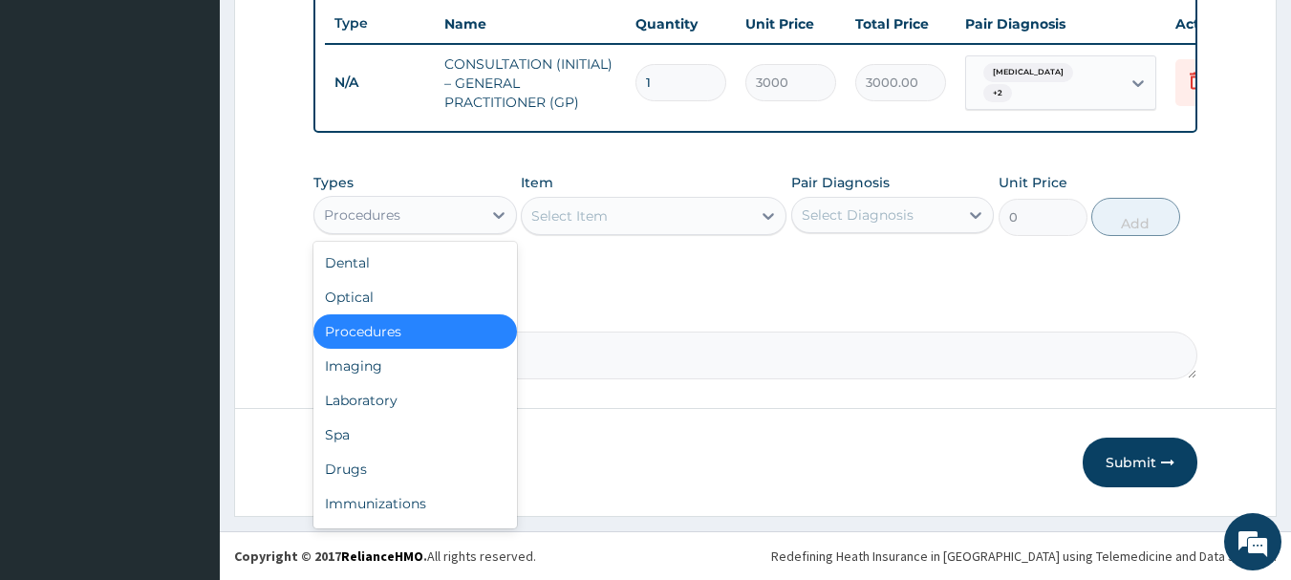
click at [455, 214] on div "Procedures" at bounding box center [397, 215] width 167 height 31
click at [417, 398] on div "Laboratory" at bounding box center [414, 400] width 203 height 34
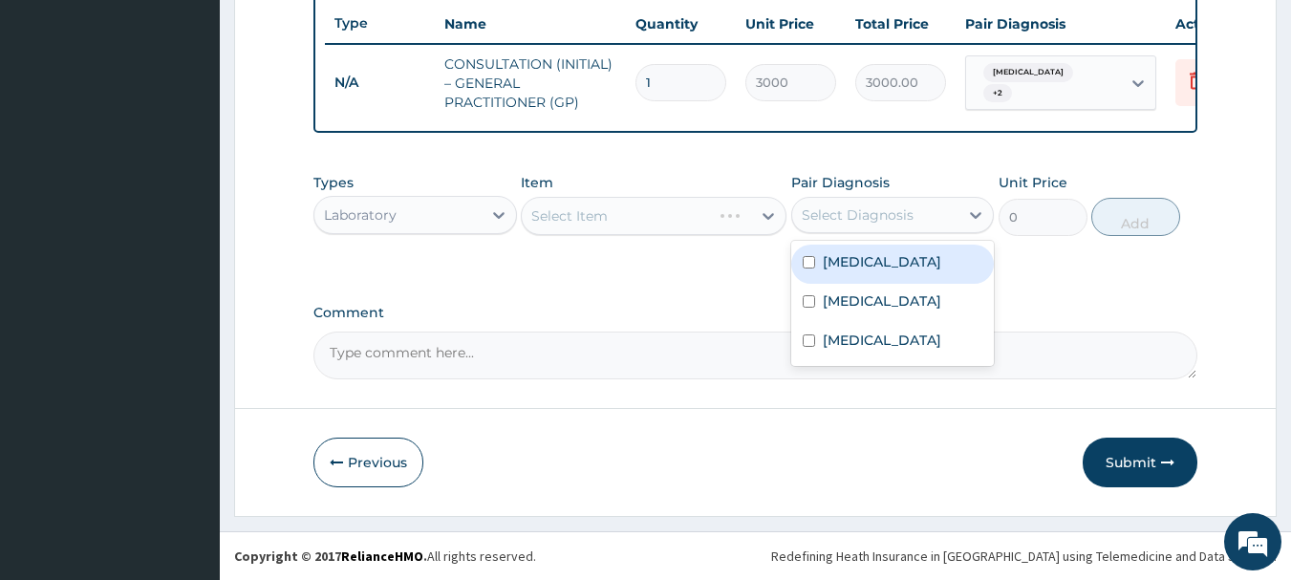
click at [900, 214] on div "Select Diagnosis" at bounding box center [858, 214] width 112 height 19
click at [893, 271] on div "Malaria" at bounding box center [892, 264] width 203 height 39
checkbox input "true"
click at [679, 215] on div "Select Item" at bounding box center [636, 216] width 229 height 31
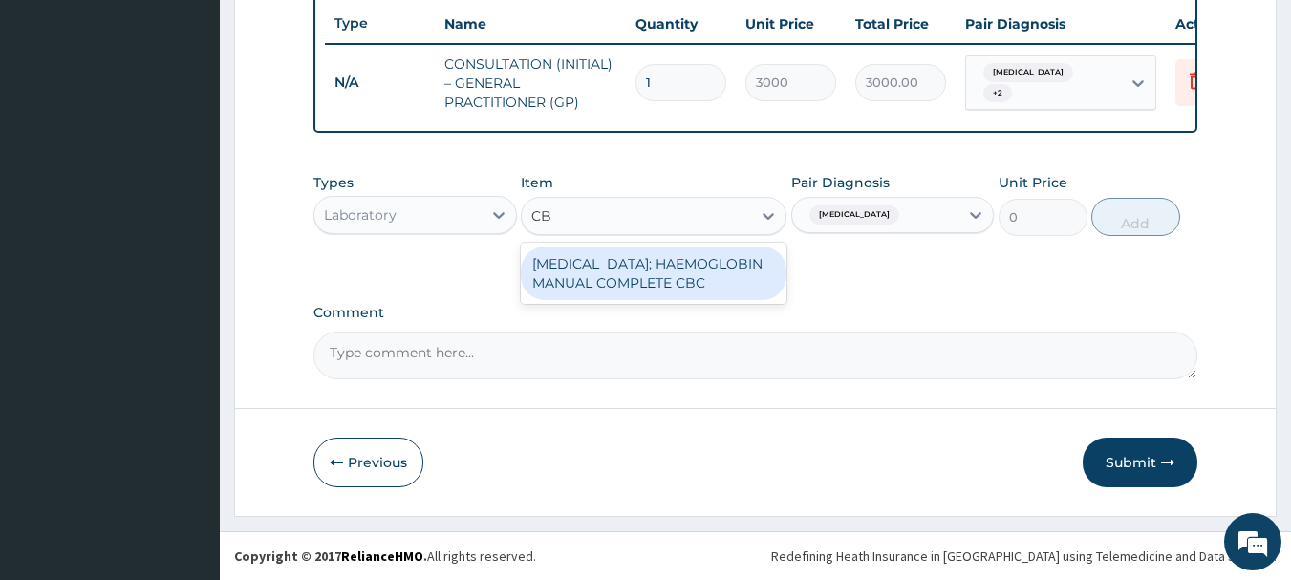
type input "CBC"
click at [662, 272] on div "BLOOD COUNT; HAEMOGLOBIN MANUAL COMPLETE CBC" at bounding box center [654, 273] width 266 height 54
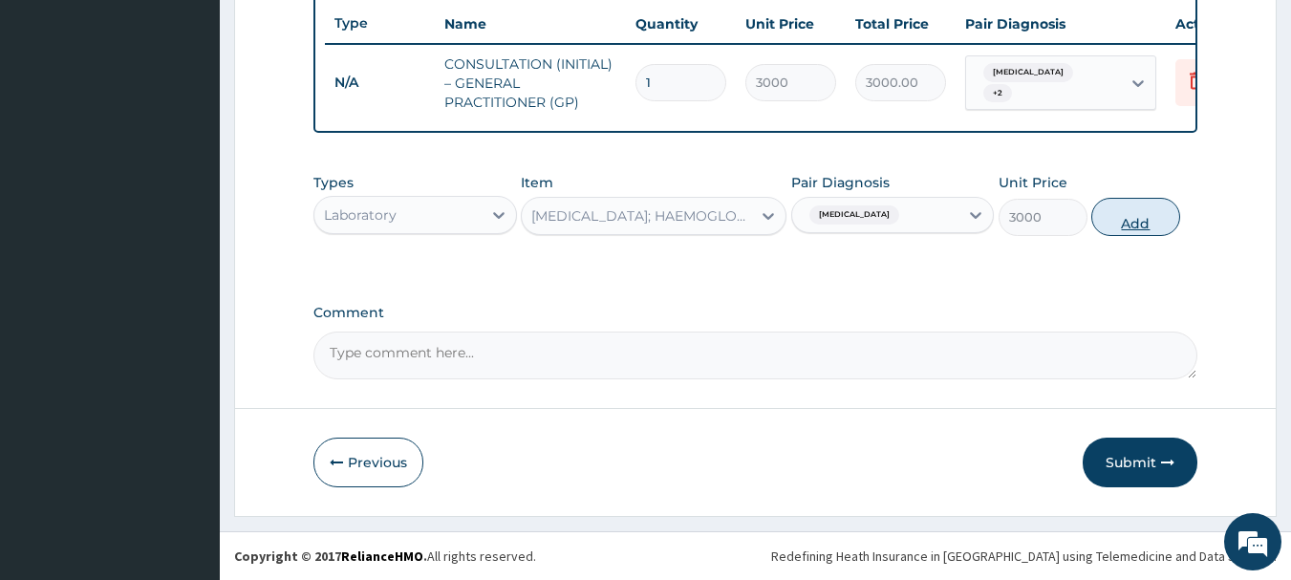
click at [1151, 225] on button "Add" at bounding box center [1135, 217] width 89 height 38
type input "0"
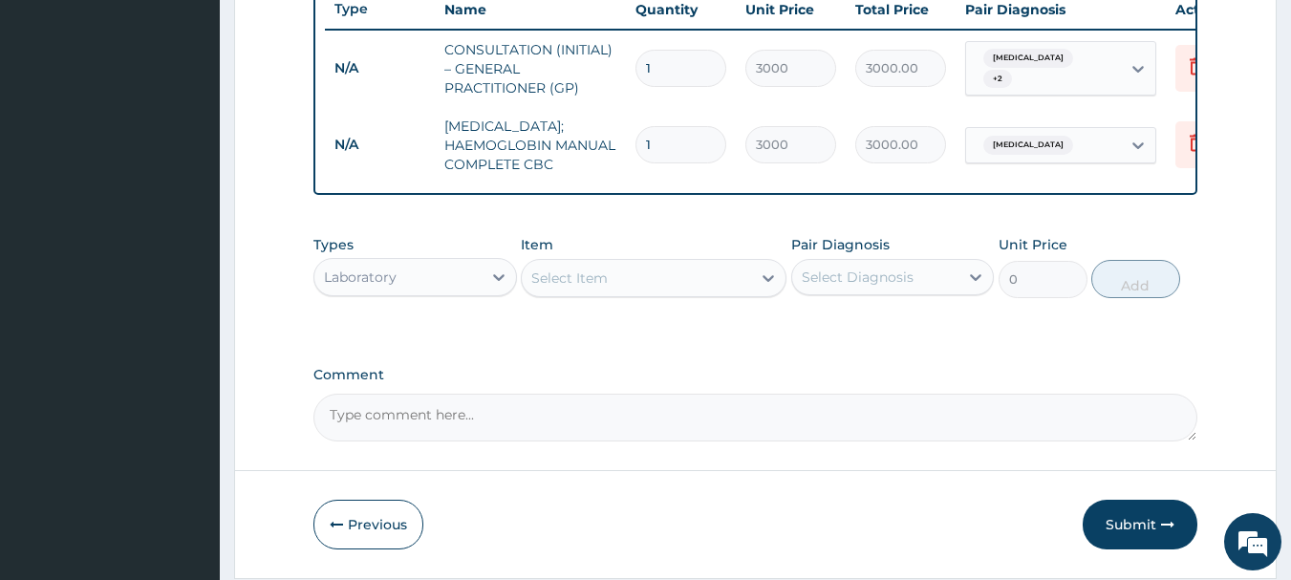
click at [610, 293] on div "Select Item" at bounding box center [636, 278] width 229 height 31
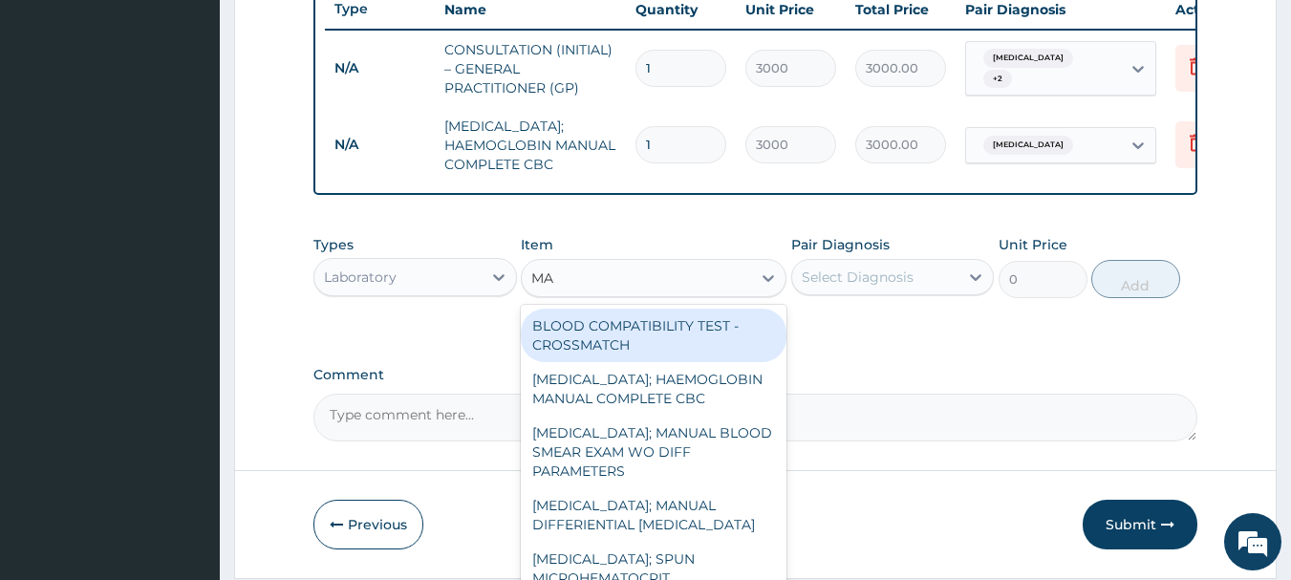
type input "MAL"
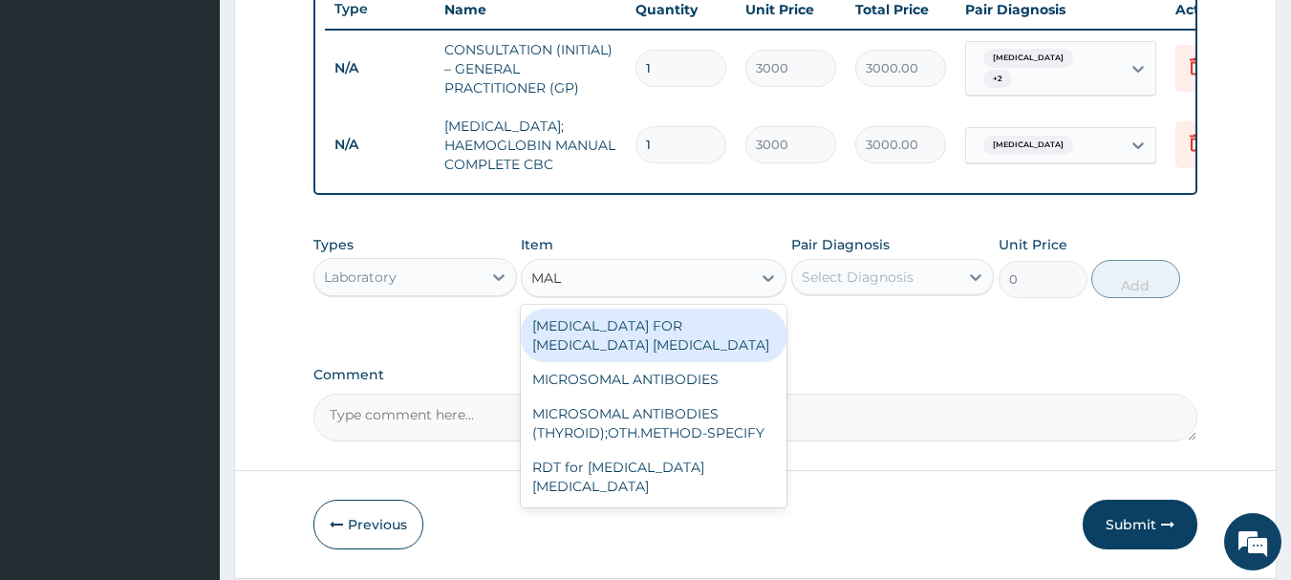
click at [682, 344] on div "BLOOD FILM FOR MALARIA PARASITE" at bounding box center [654, 336] width 266 height 54
type input "2000"
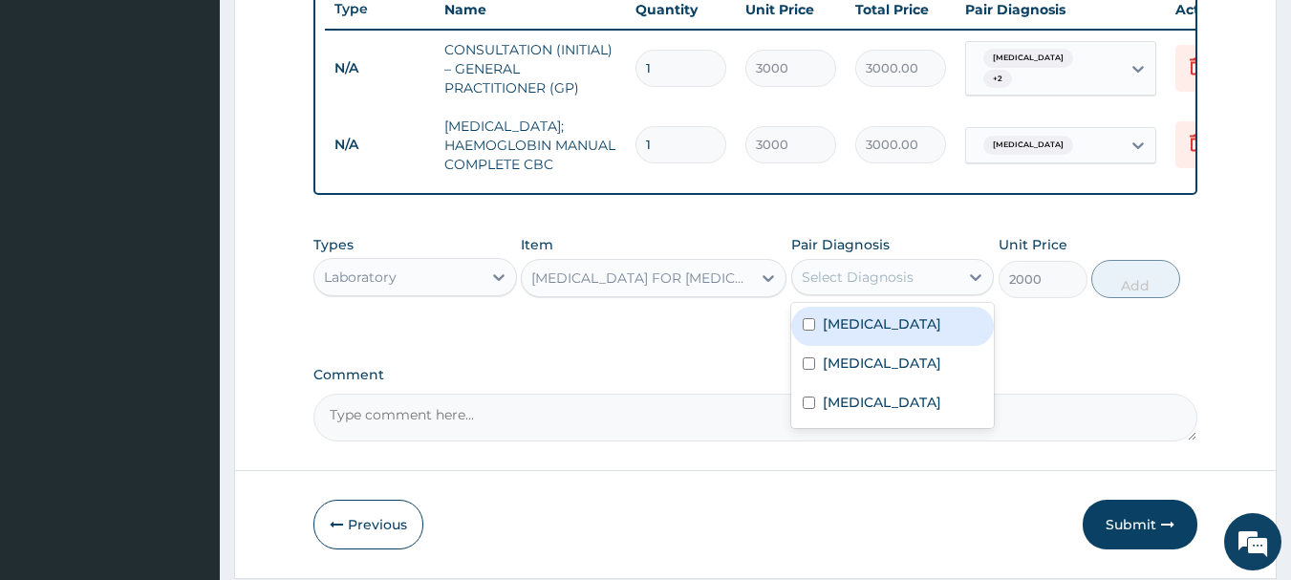
click at [910, 287] on div "Select Diagnosis" at bounding box center [858, 277] width 112 height 19
click at [892, 346] on div "Malaria" at bounding box center [892, 326] width 203 height 39
checkbox input "true"
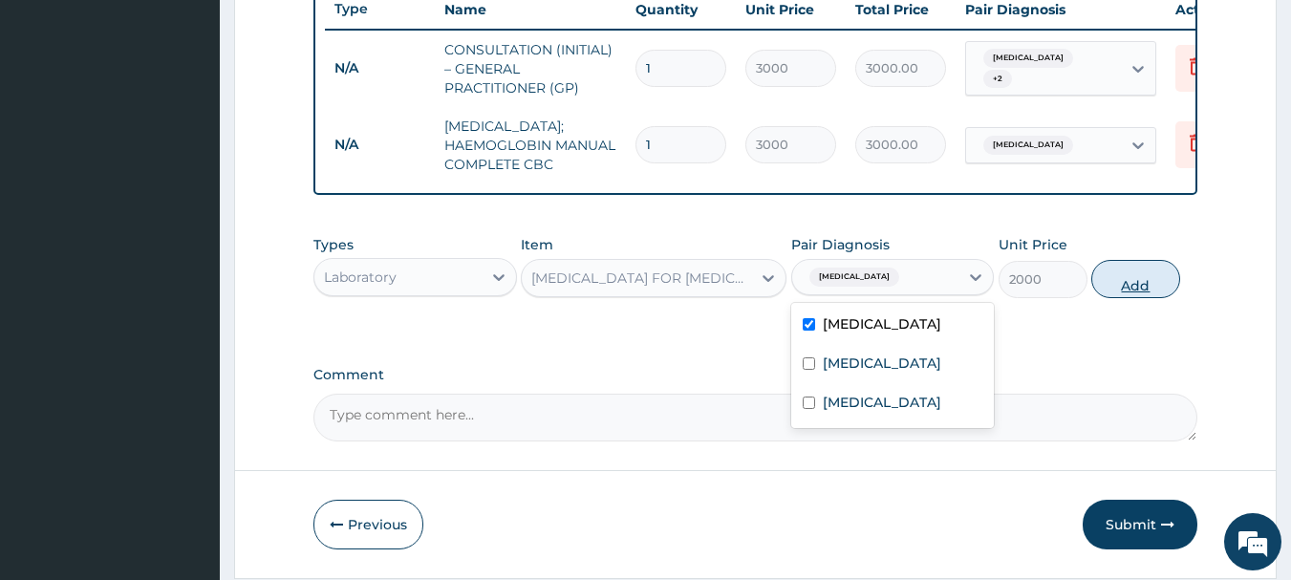
click at [1123, 298] on button "Add" at bounding box center [1135, 279] width 89 height 38
type input "0"
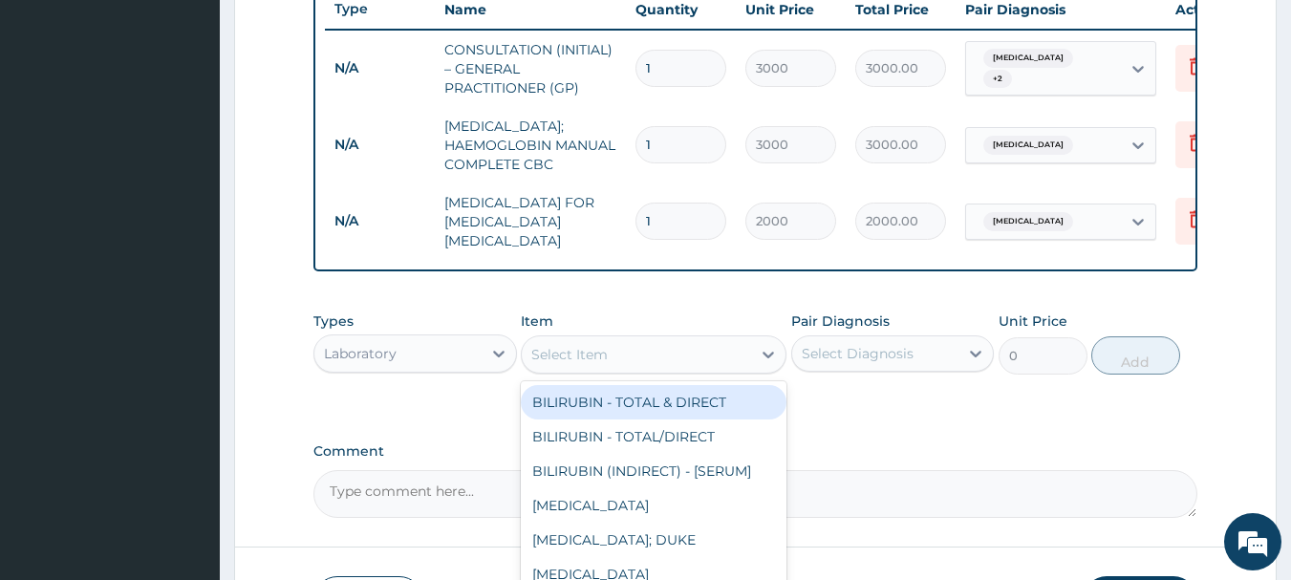
click at [624, 370] on div "Select Item" at bounding box center [636, 354] width 229 height 31
type input "PRA"
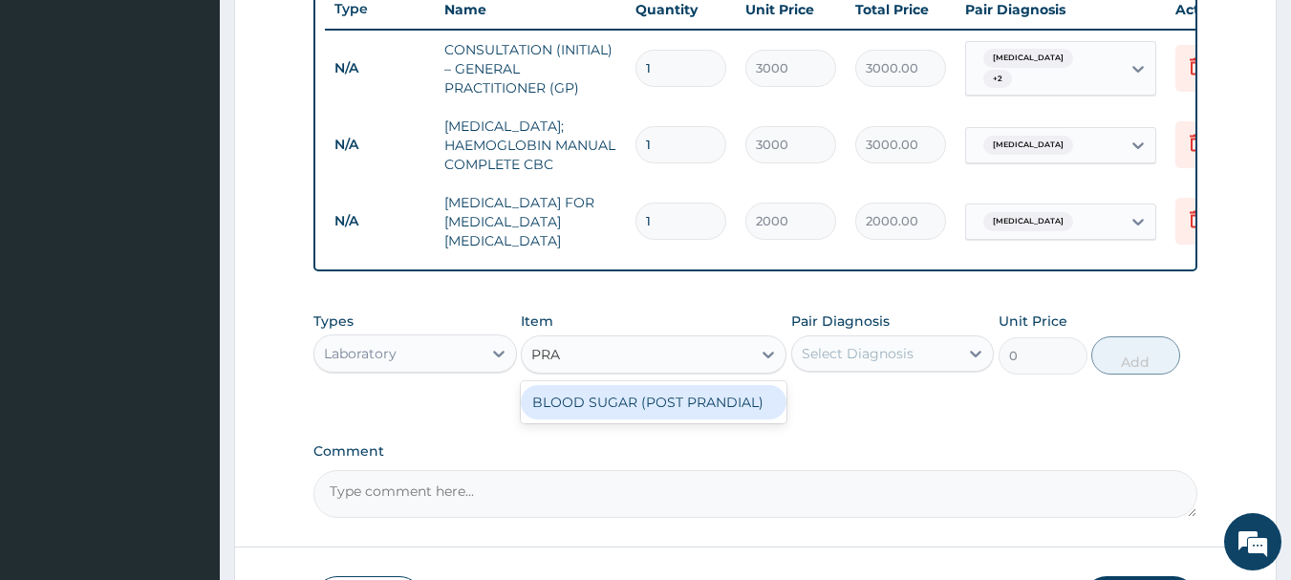
click at [737, 419] on div "BLOOD SUGAR (POST PRANDIAL)" at bounding box center [654, 402] width 266 height 34
type input "1000"
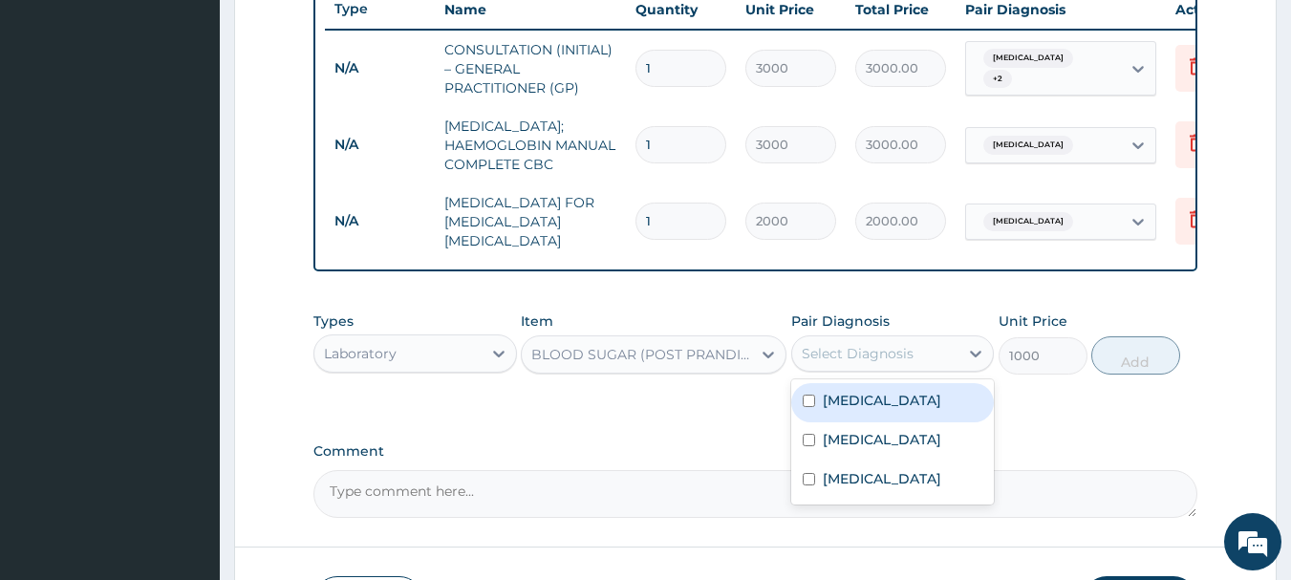
click at [870, 363] on div "Select Diagnosis" at bounding box center [858, 353] width 112 height 19
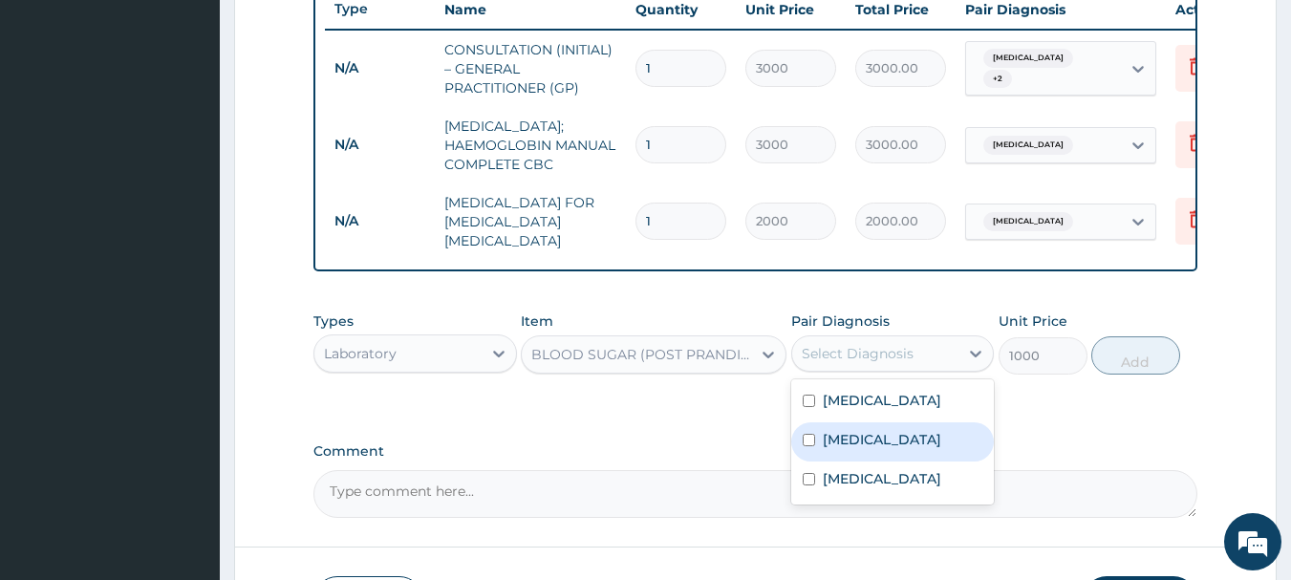
click at [874, 449] on label "Hyperglycemia" at bounding box center [882, 439] width 118 height 19
checkbox input "true"
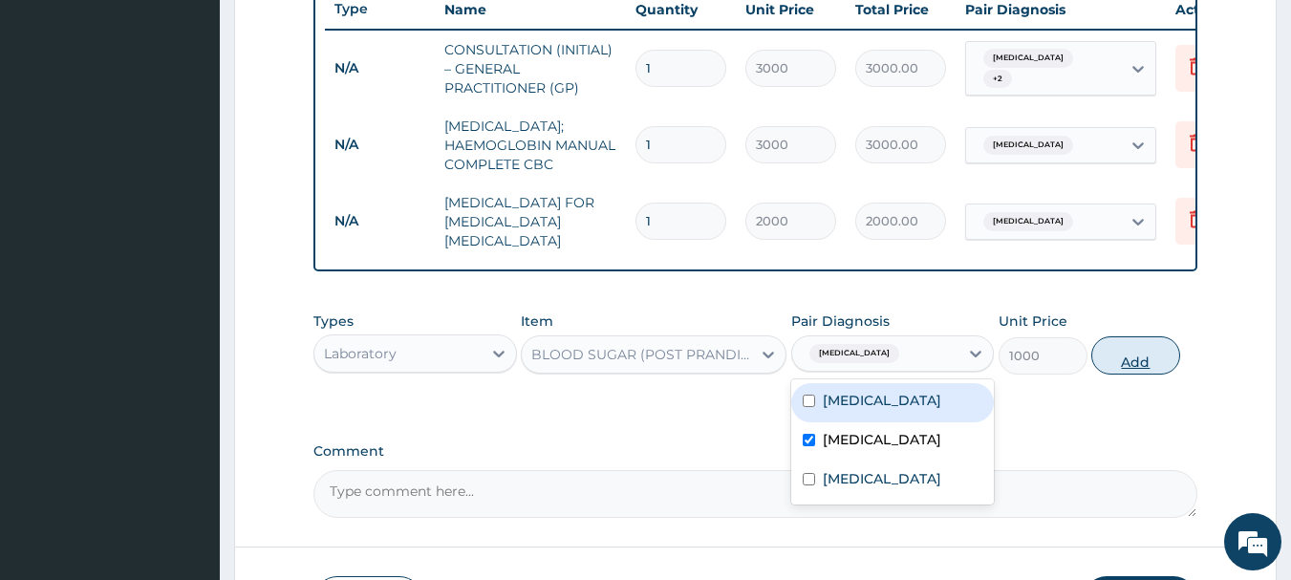
click at [1120, 375] on button "Add" at bounding box center [1135, 355] width 89 height 38
type input "0"
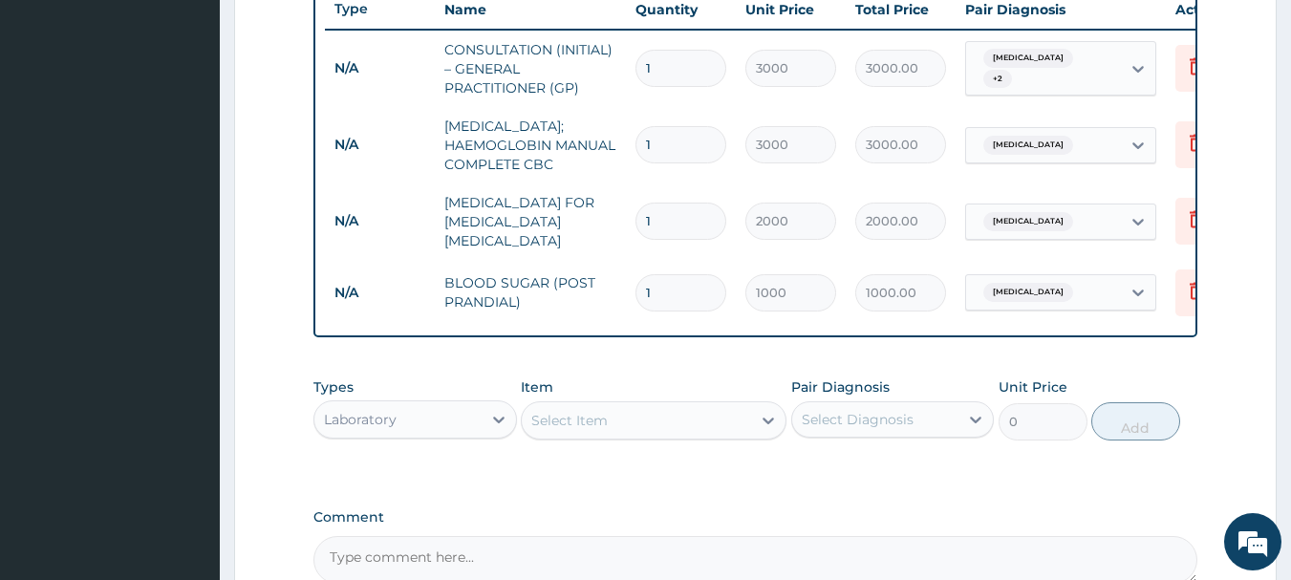
click at [400, 433] on div "Laboratory" at bounding box center [397, 419] width 167 height 31
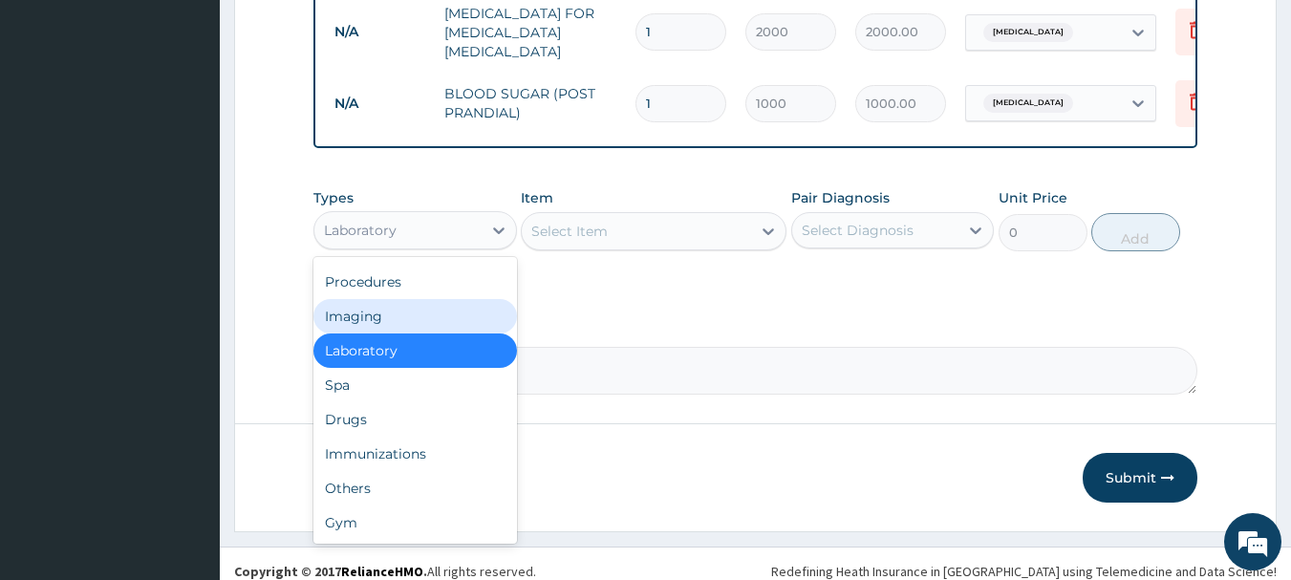
scroll to position [923, 0]
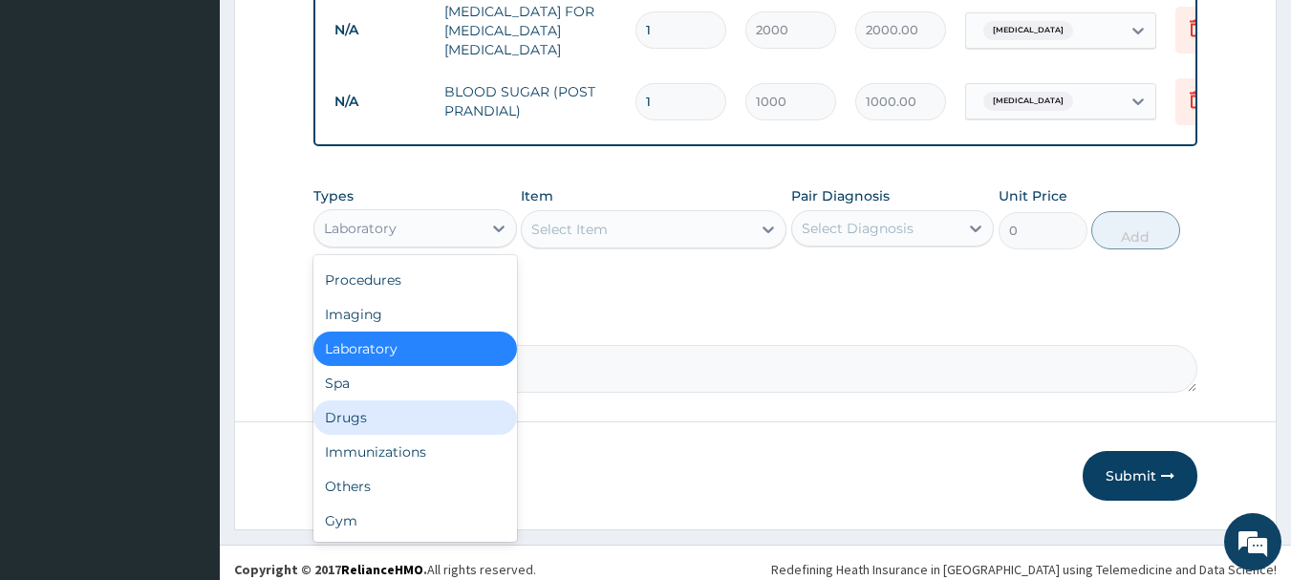
click at [419, 435] on div "Drugs" at bounding box center [414, 417] width 203 height 34
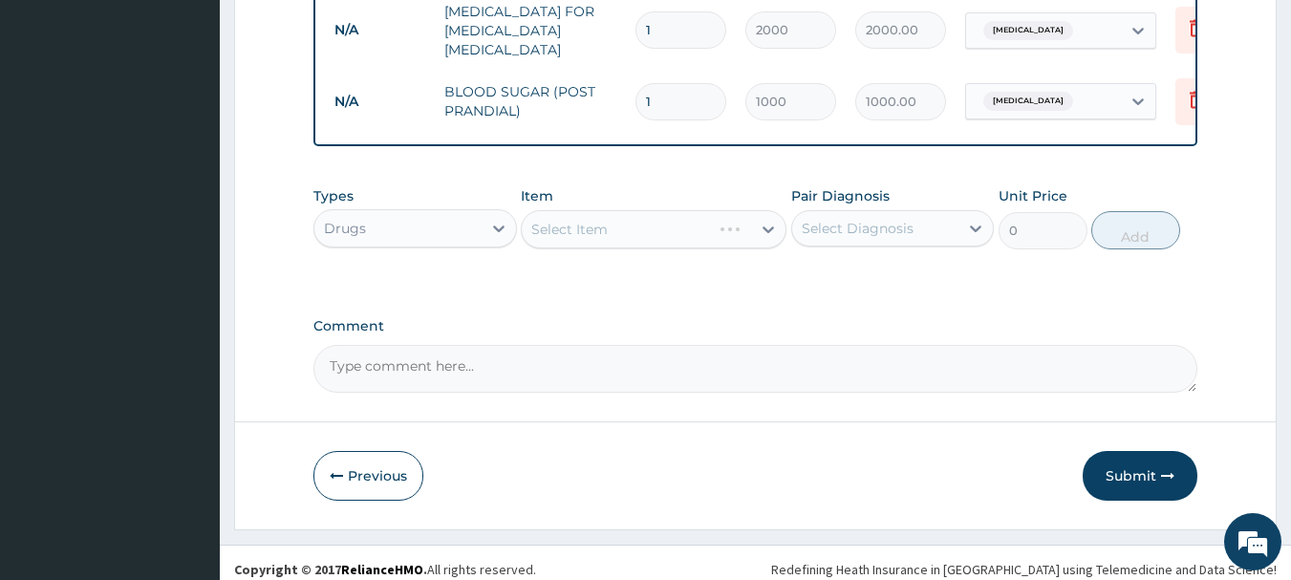
click at [820, 238] on div "Select Diagnosis" at bounding box center [858, 228] width 112 height 19
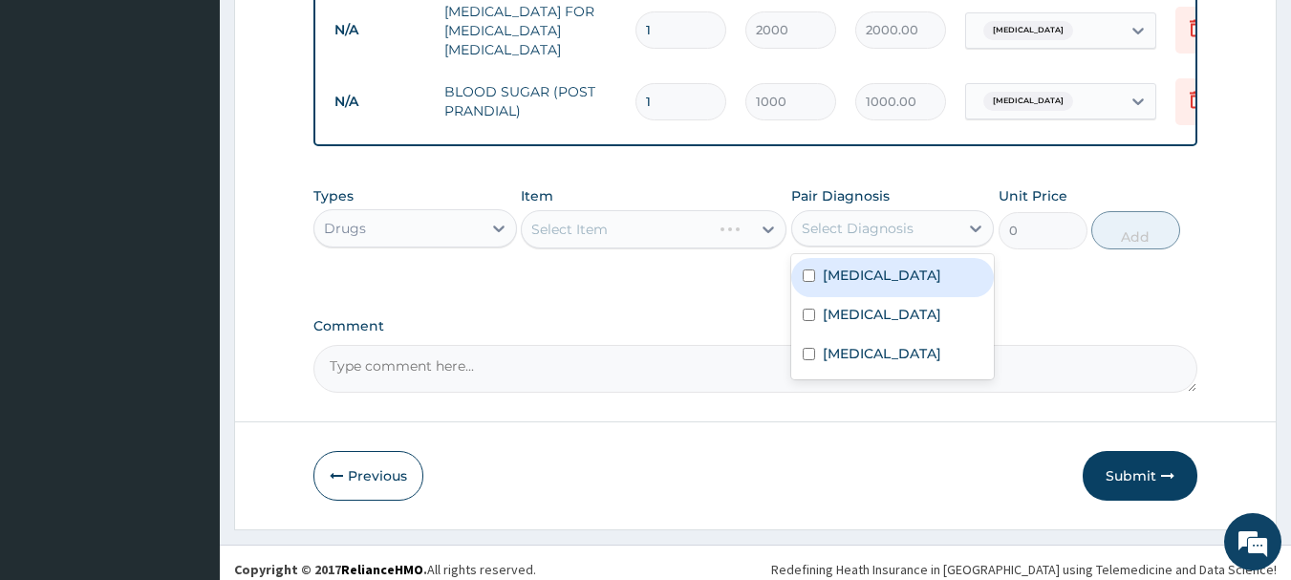
click at [829, 285] on label "Malaria" at bounding box center [882, 275] width 118 height 19
checkbox input "true"
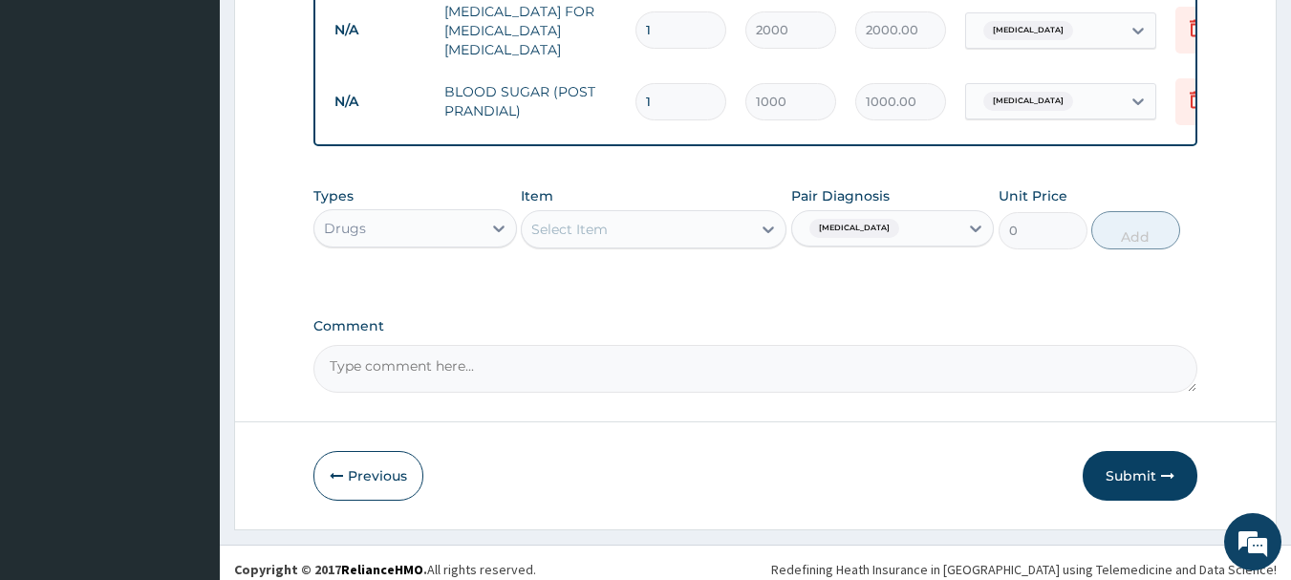
click at [728, 245] on div "Select Item" at bounding box center [636, 229] width 229 height 31
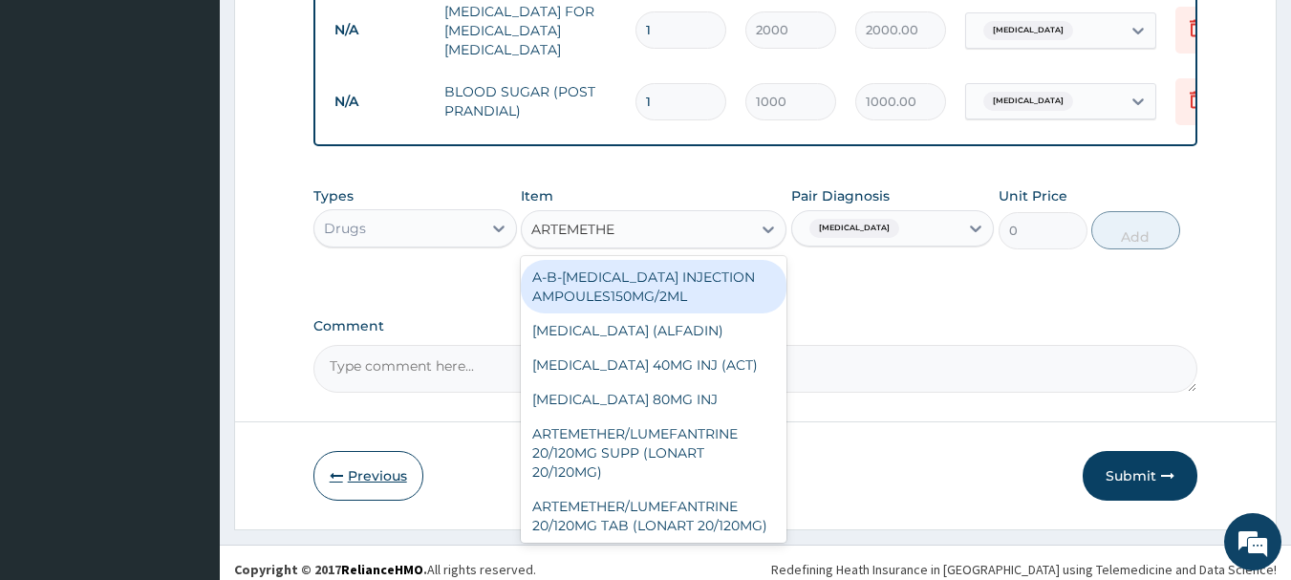
type input "ARTEMETHER"
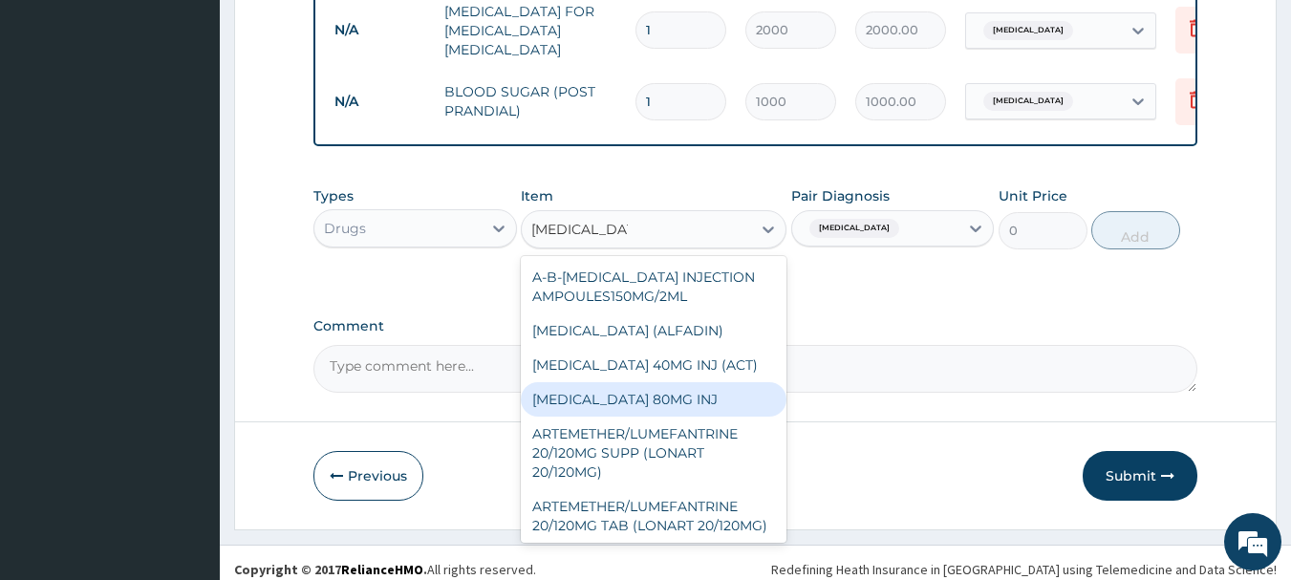
click at [647, 409] on div "[MEDICAL_DATA] 80MG INJ" at bounding box center [654, 399] width 266 height 34
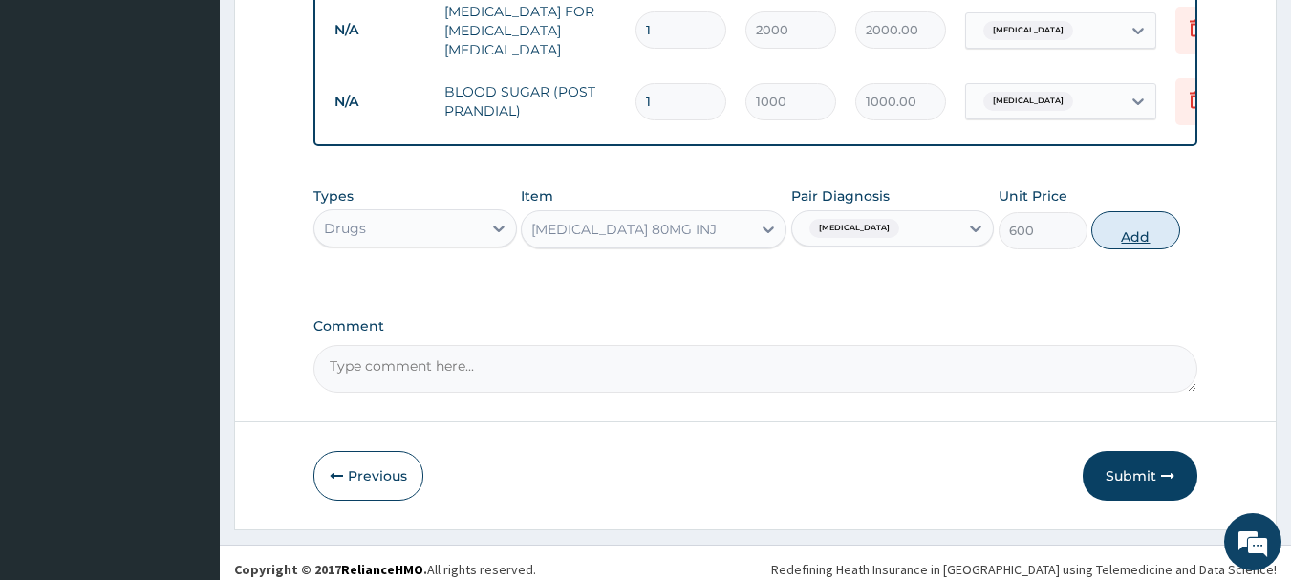
click at [1137, 247] on button "Add" at bounding box center [1135, 230] width 89 height 38
type input "0"
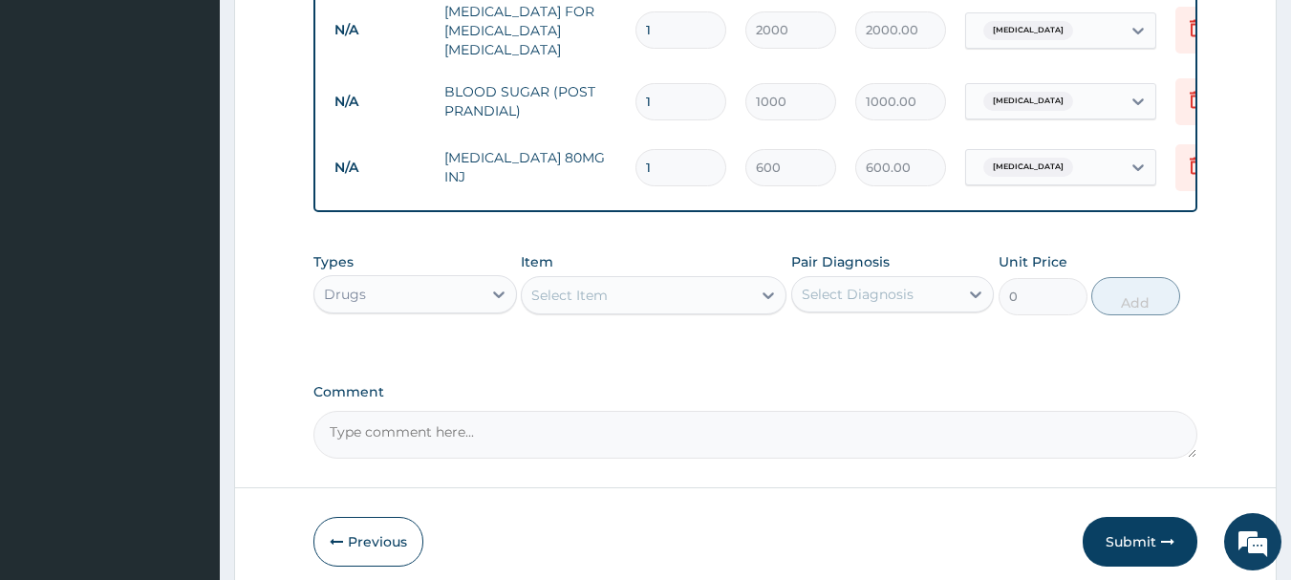
type input "2"
type input "1200.00"
type input "4"
type input "2400.00"
type input "5"
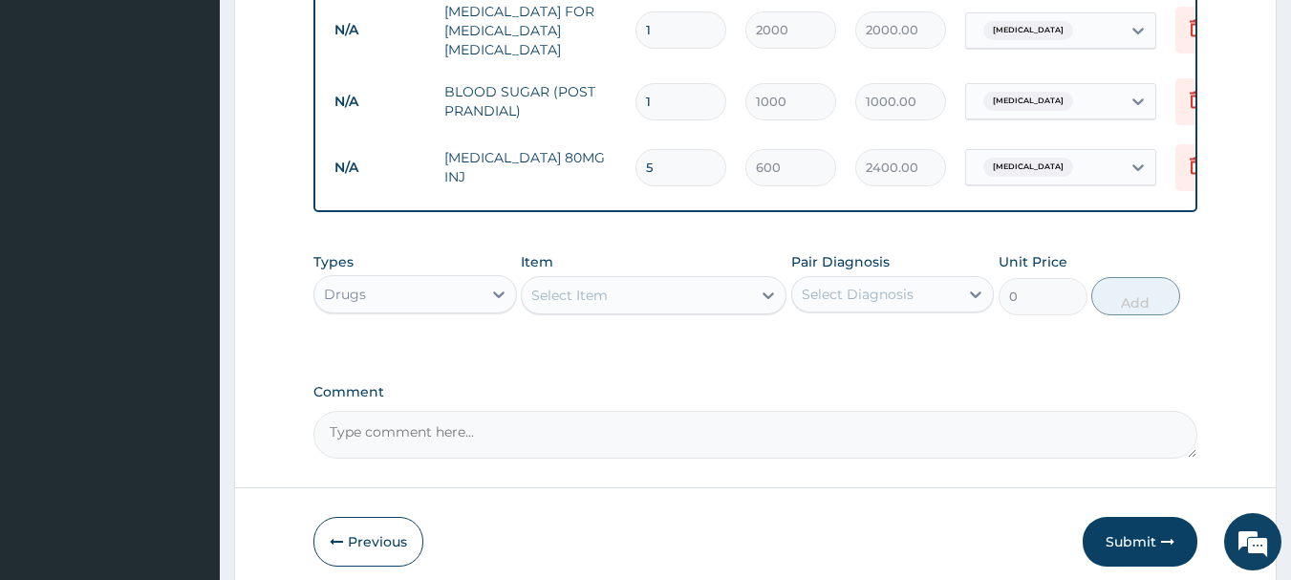
type input "3000.00"
type input "6"
type input "3600.00"
type input "7"
type input "4200.00"
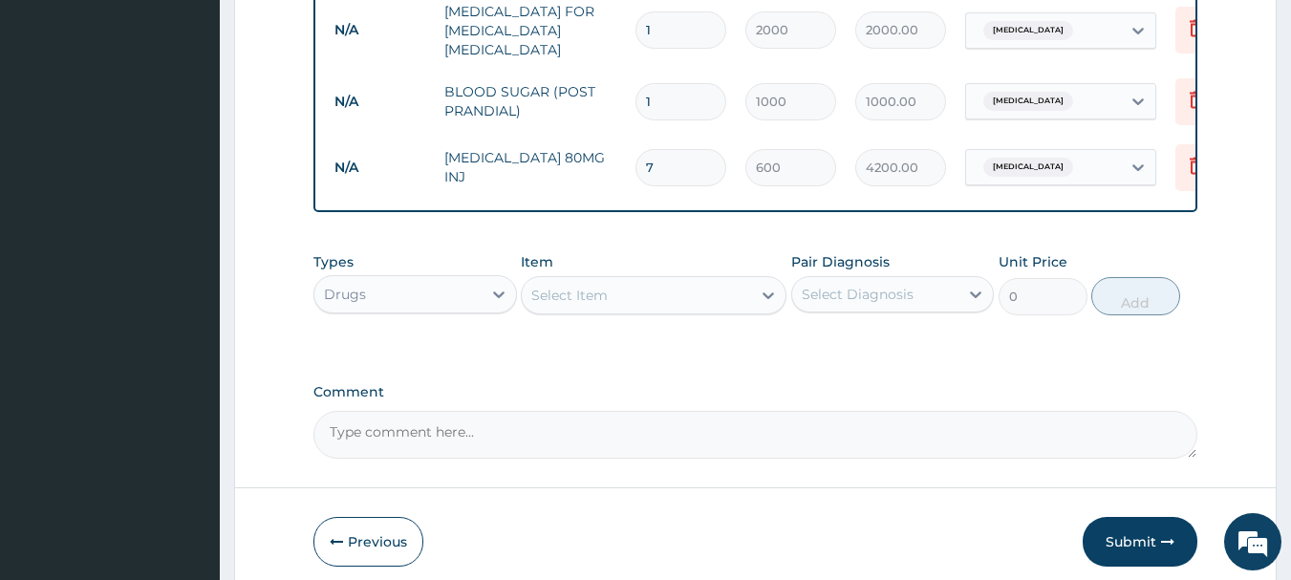
type input "8"
type input "4800.00"
type input "9"
type input "5400.00"
type input "10"
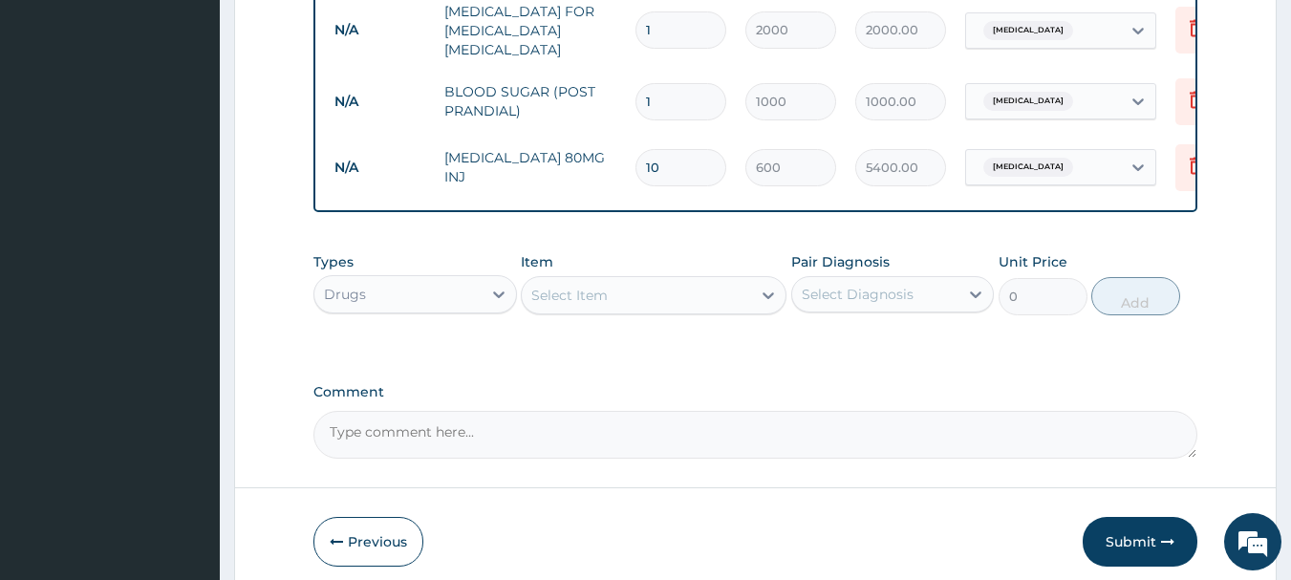
type input "6000.00"
type input "9"
type input "5400.00"
type input "8"
type input "4800.00"
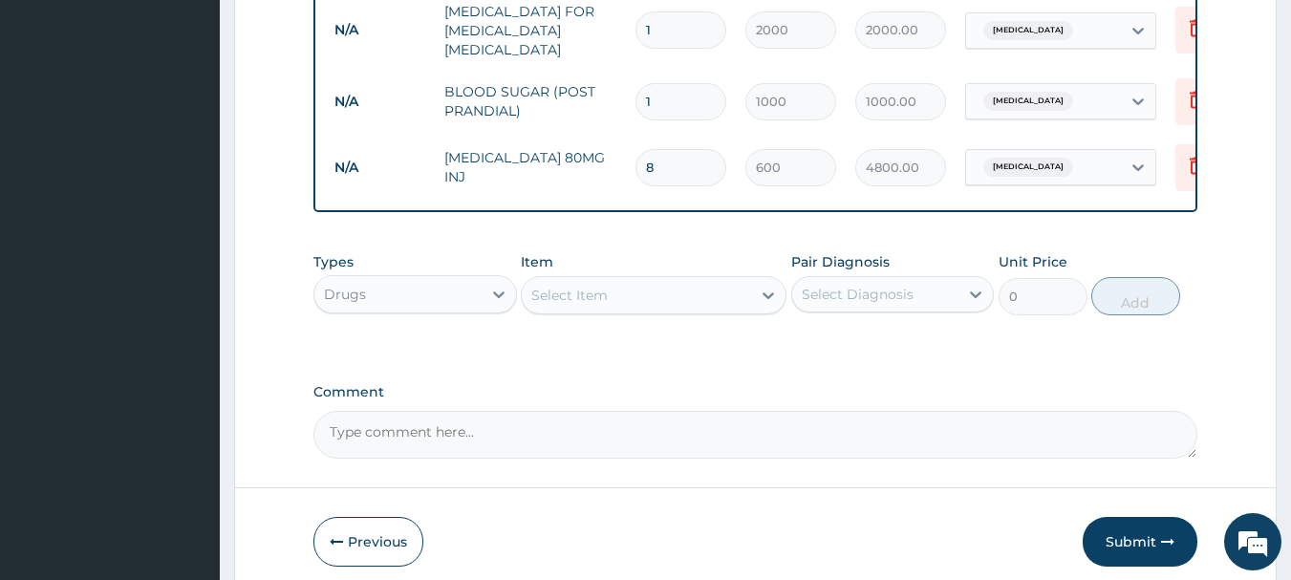
type input "7"
type input "4200.00"
type input "6"
type input "3600.00"
drag, startPoint x: 571, startPoint y: 323, endPoint x: 395, endPoint y: 366, distance: 181.9
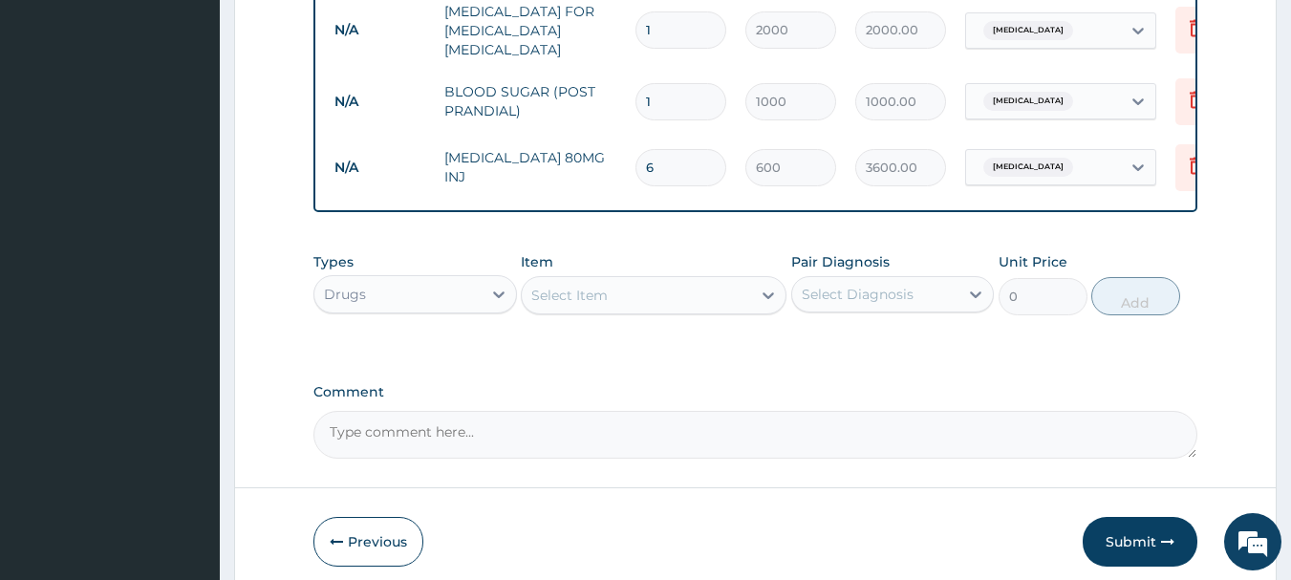
click at [572, 305] on div "Select Item" at bounding box center [569, 295] width 76 height 19
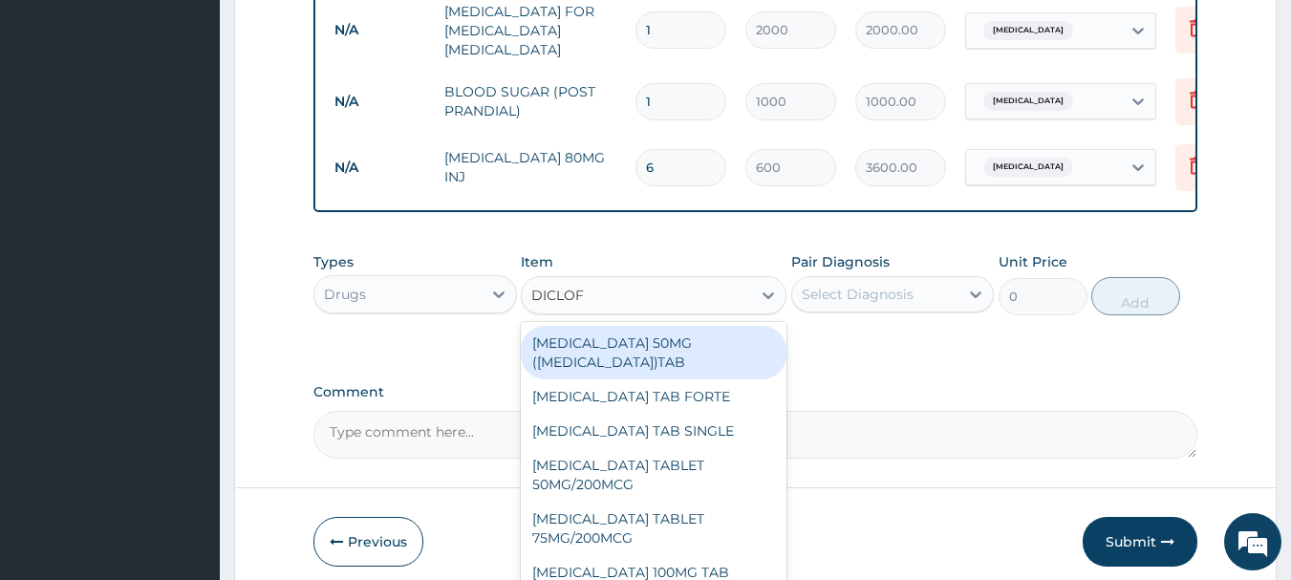
type input "DICLOFE"
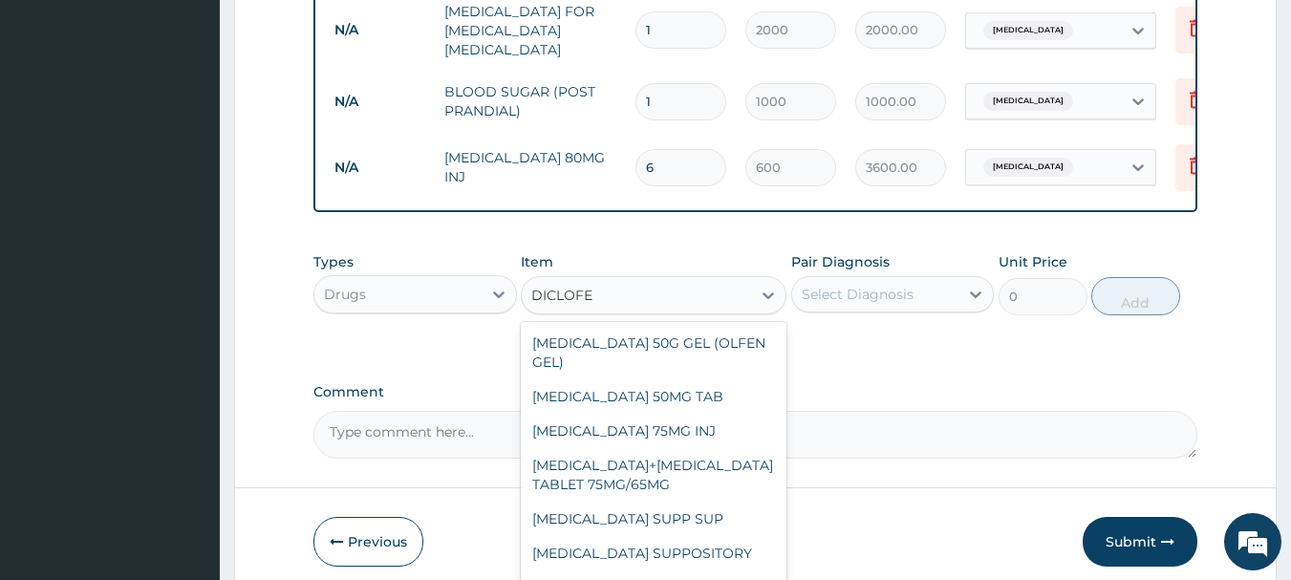
scroll to position [378, 0]
click at [697, 402] on div "[MEDICAL_DATA] 50MG TAB" at bounding box center [654, 396] width 266 height 34
type input "45"
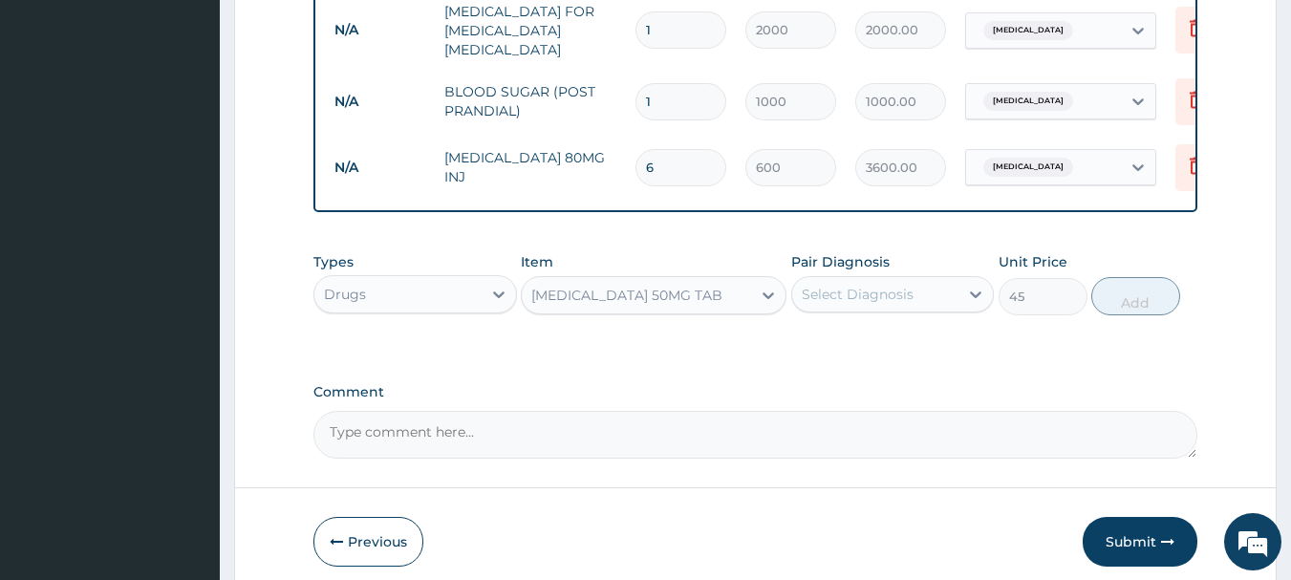
click at [859, 304] on div "Select Diagnosis" at bounding box center [858, 294] width 112 height 19
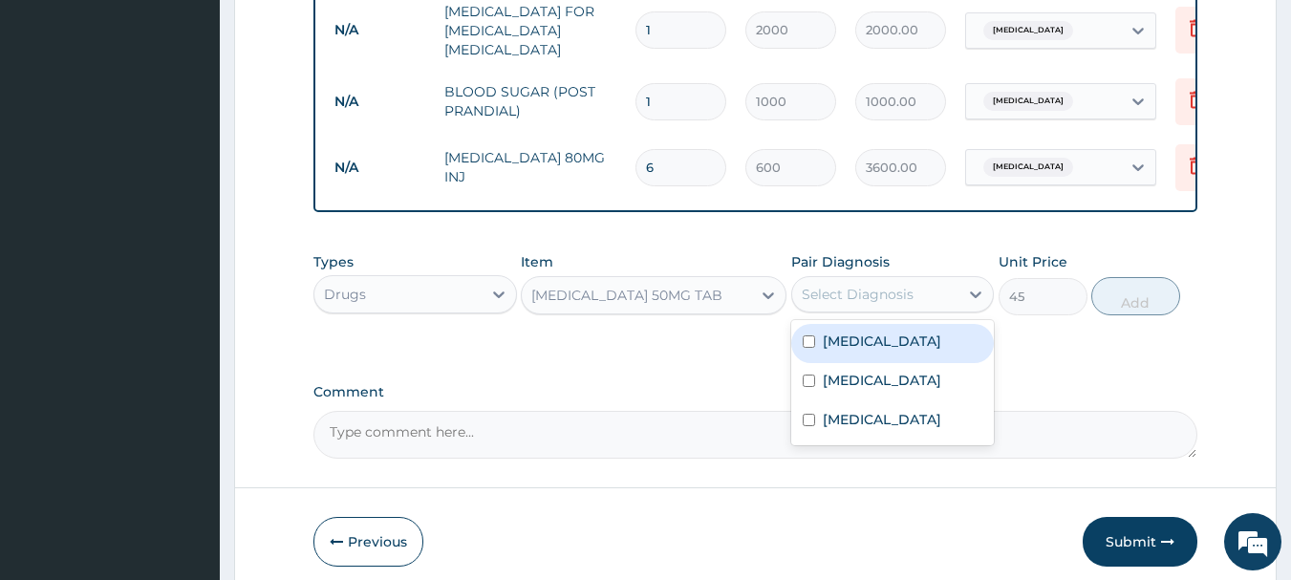
click at [855, 351] on label "Malaria" at bounding box center [882, 341] width 118 height 19
checkbox input "true"
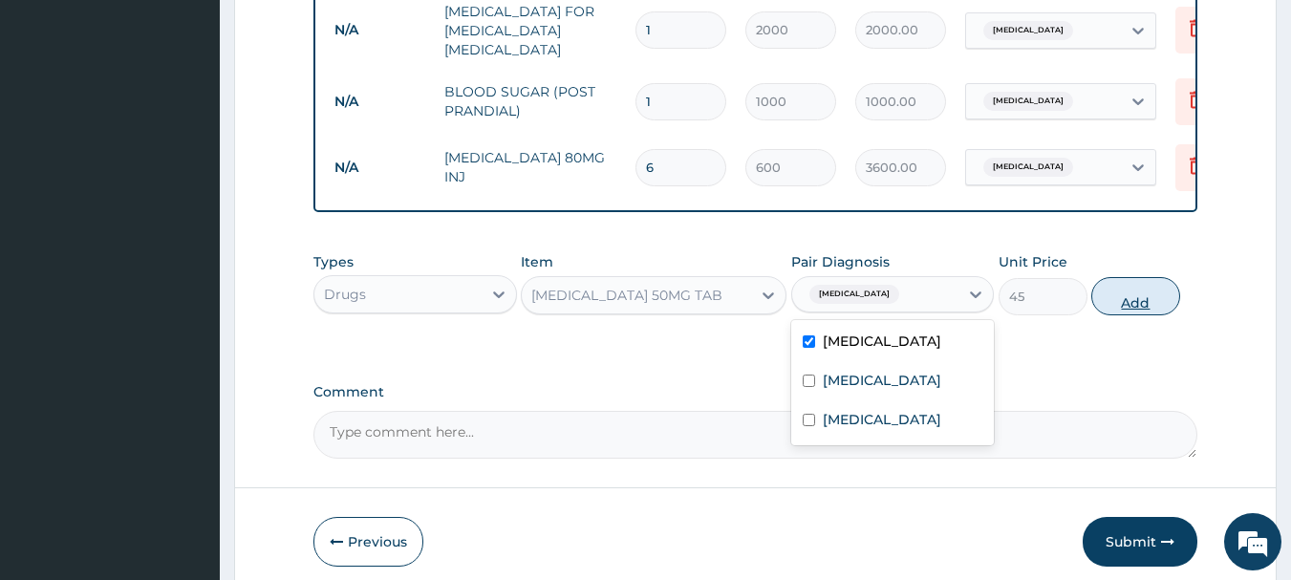
click at [1169, 315] on button "Add" at bounding box center [1135, 296] width 89 height 38
type input "0"
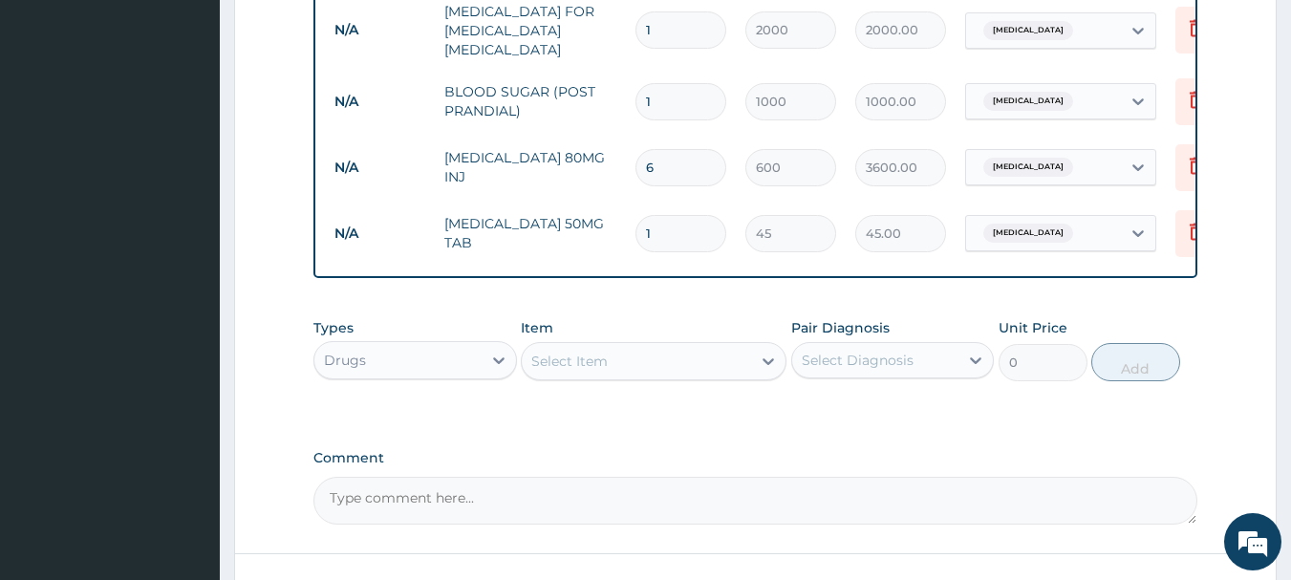
type input "10"
type input "450.00"
type input "10"
click at [653, 376] on div "Select Item" at bounding box center [636, 361] width 229 height 31
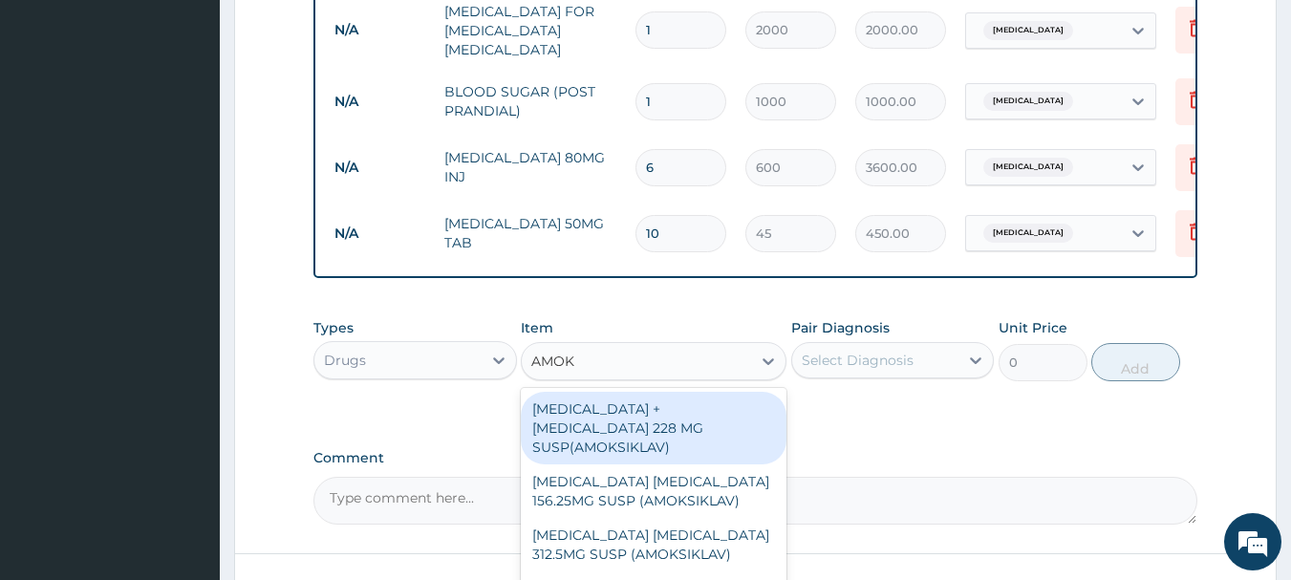
type input "AMOKS"
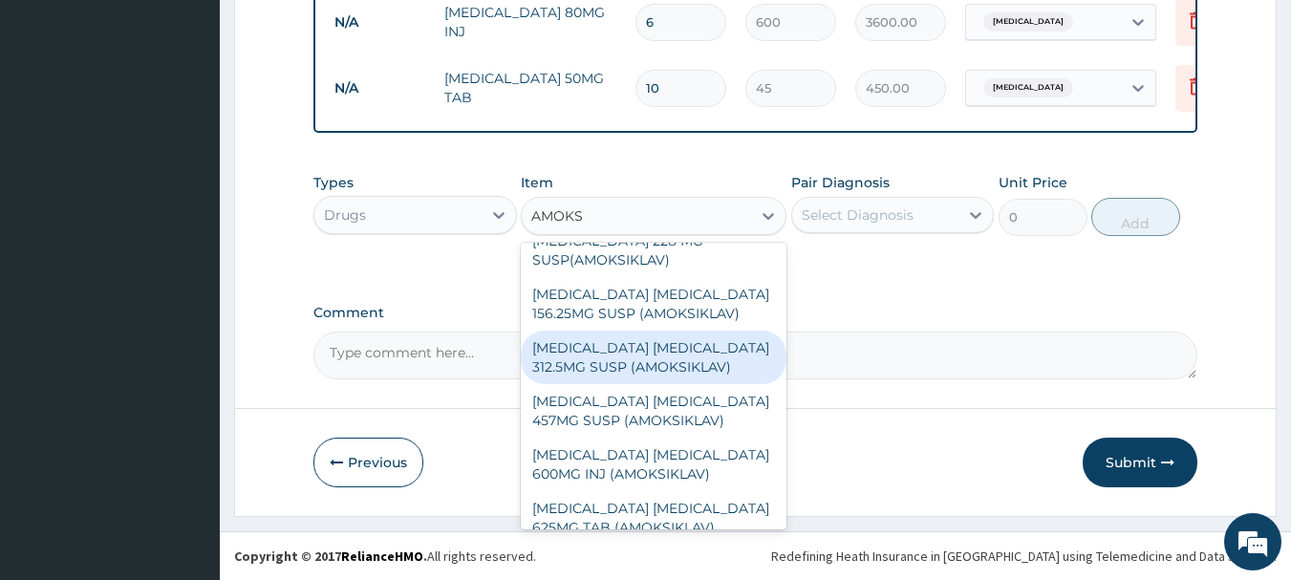
scroll to position [1091, 0]
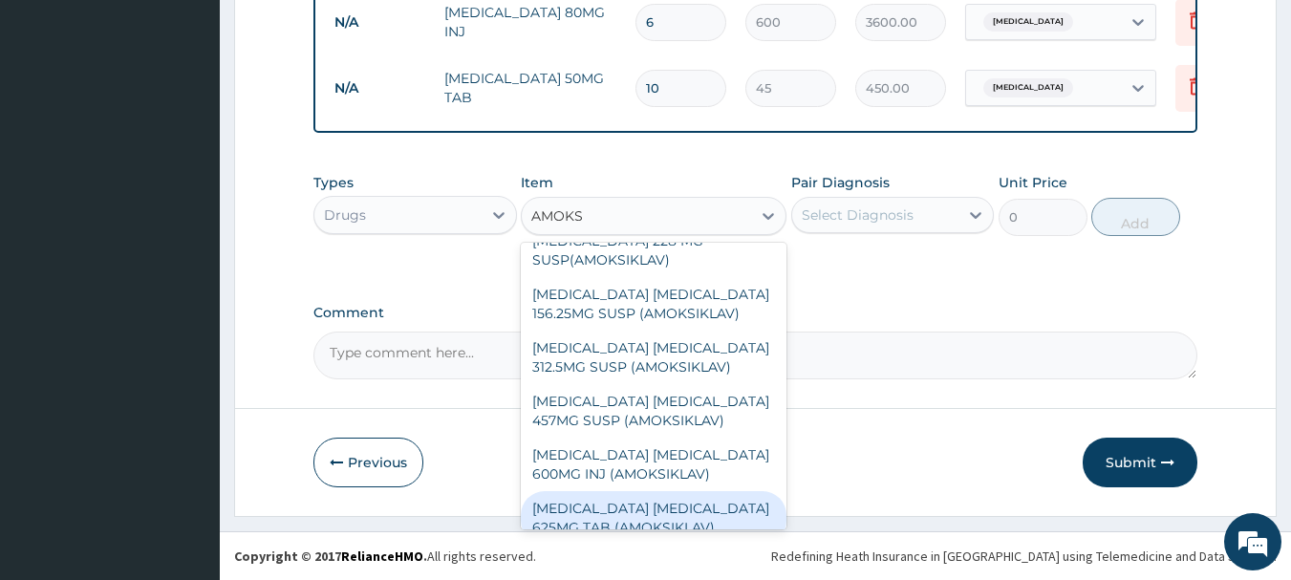
click at [641, 497] on div "[MEDICAL_DATA] [MEDICAL_DATA] 625MG TAB (AMOKSIKLAV)" at bounding box center [654, 518] width 266 height 54
type input "222.5"
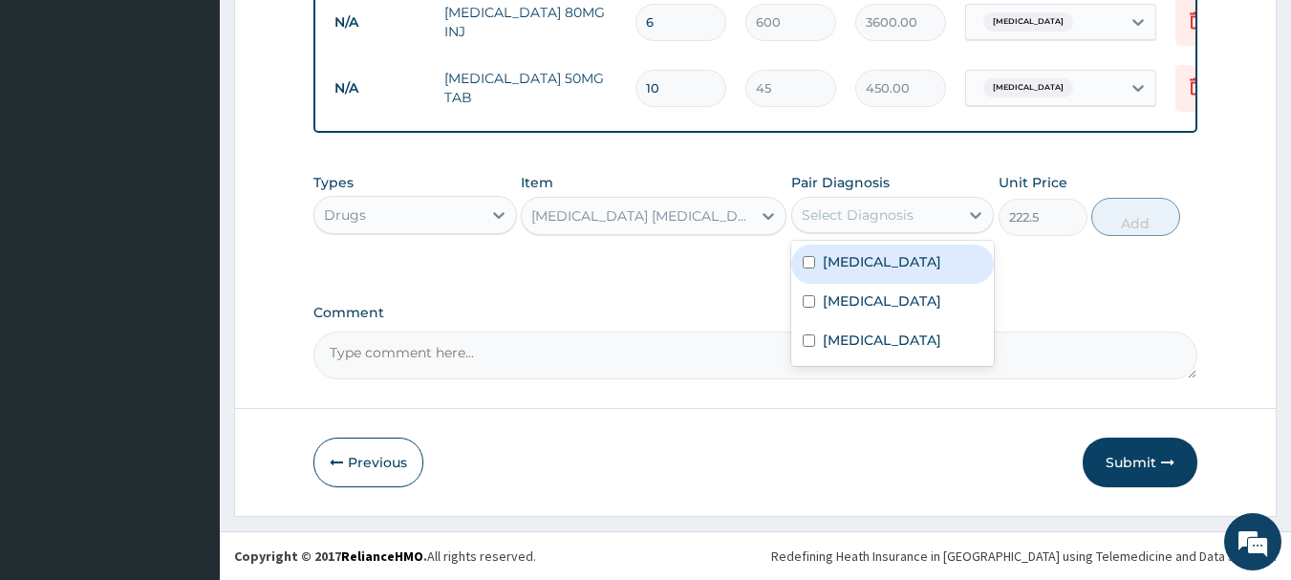
click at [886, 221] on div "Select Diagnosis" at bounding box center [858, 214] width 112 height 19
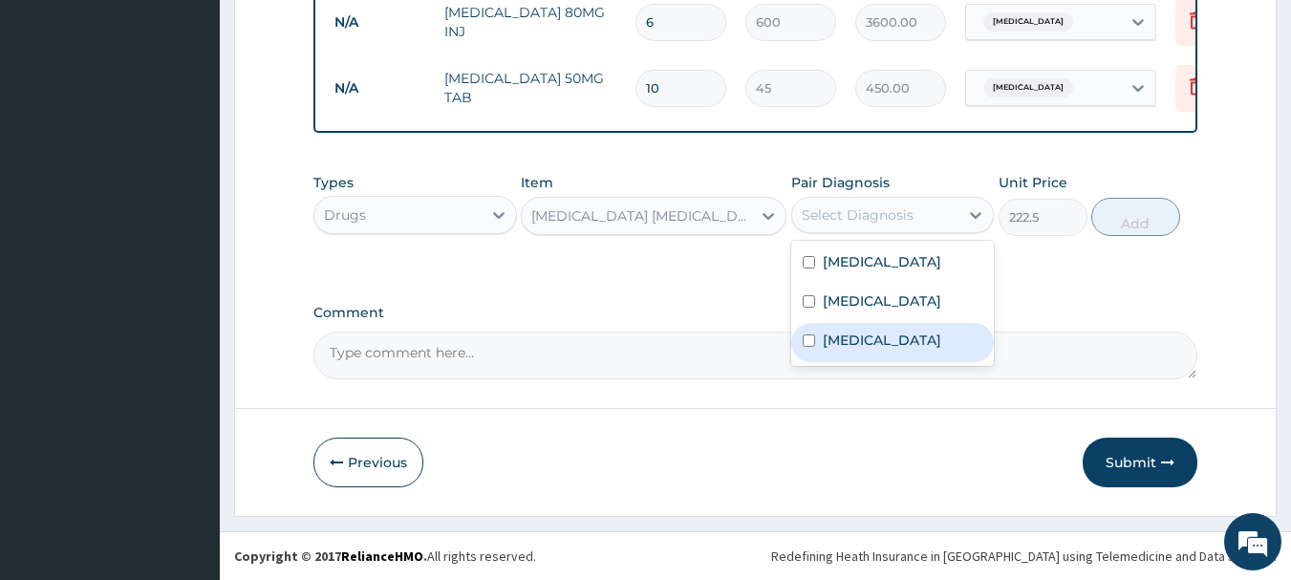
click at [881, 362] on div "Upper respiratory infection" at bounding box center [892, 342] width 203 height 39
checkbox input "true"
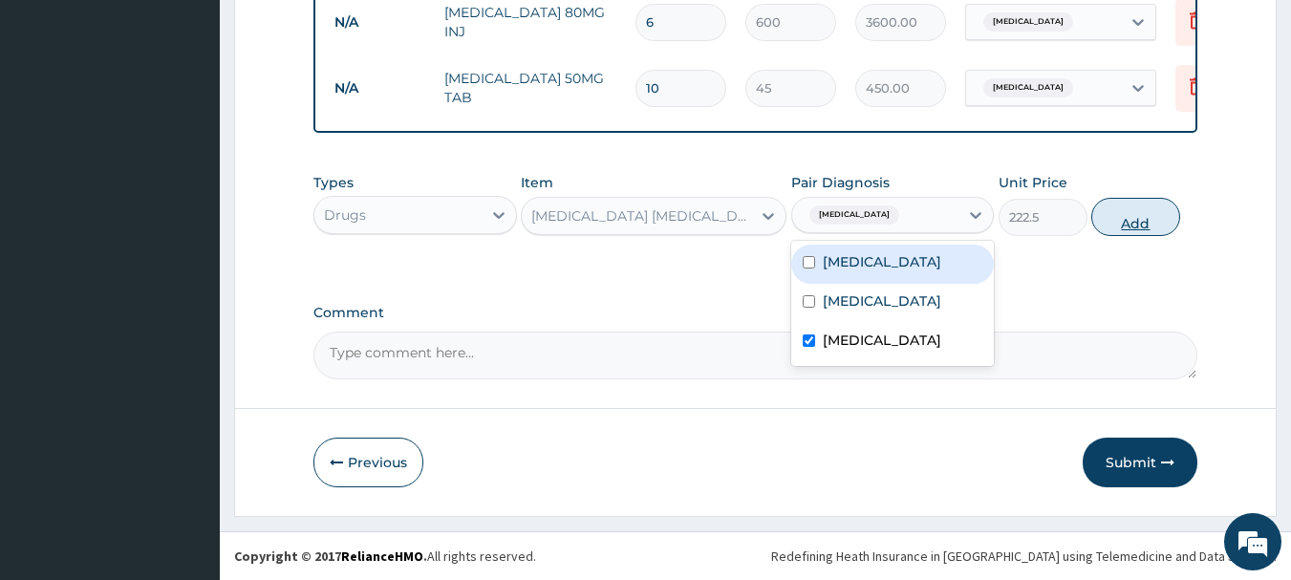
click at [1152, 214] on button "Add" at bounding box center [1135, 217] width 89 height 38
type input "0"
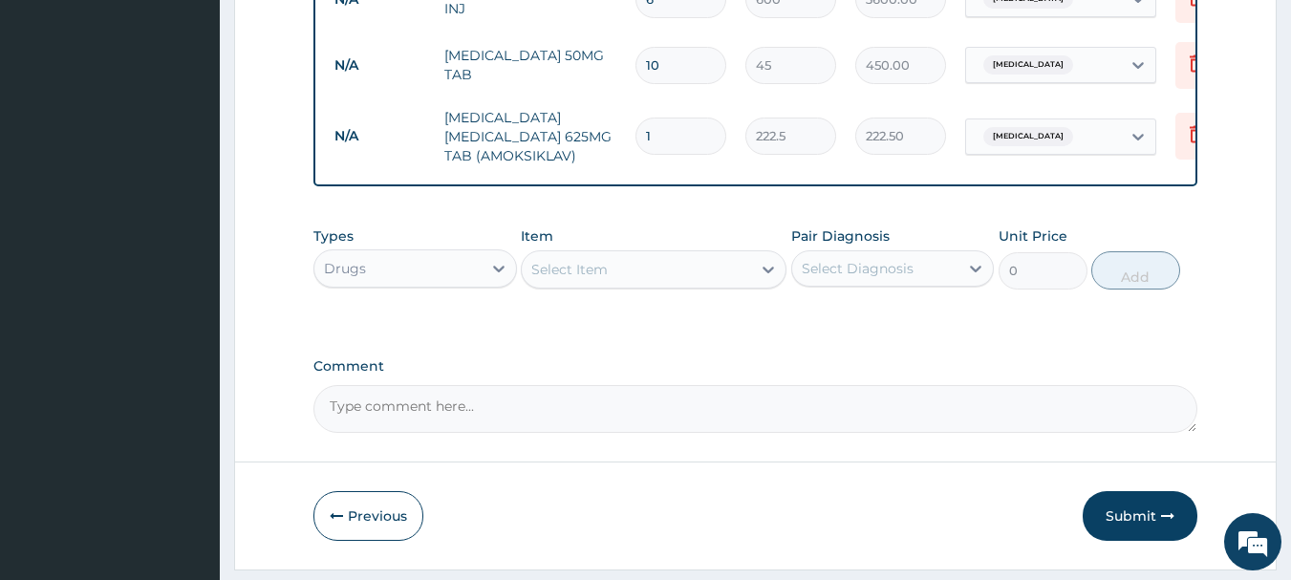
type input "14"
type input "3115.00"
type input "14"
click at [682, 285] on div "Select Item" at bounding box center [636, 269] width 229 height 31
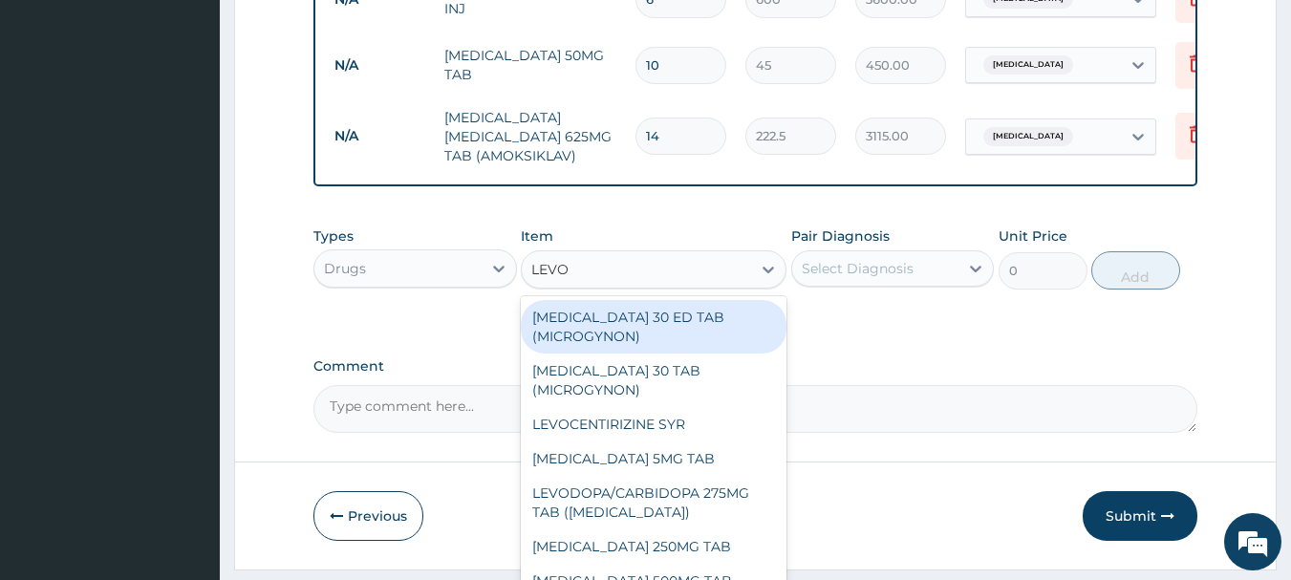
type input "LEVOC"
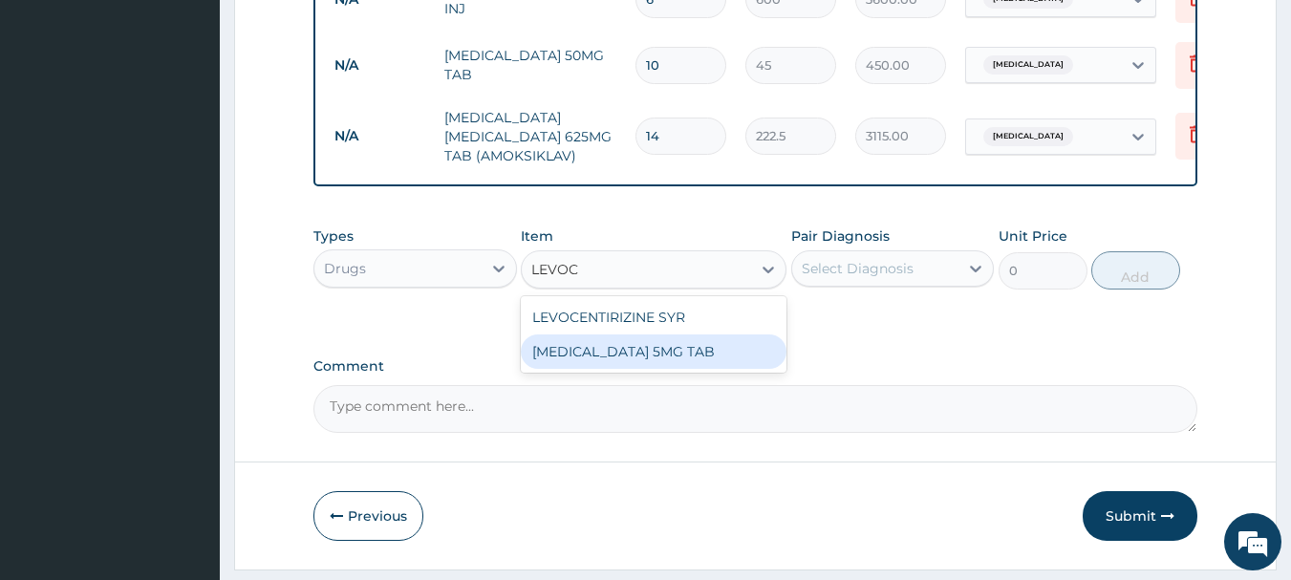
click at [681, 369] on div "[MEDICAL_DATA] 5MG TAB" at bounding box center [654, 351] width 266 height 34
type input "70"
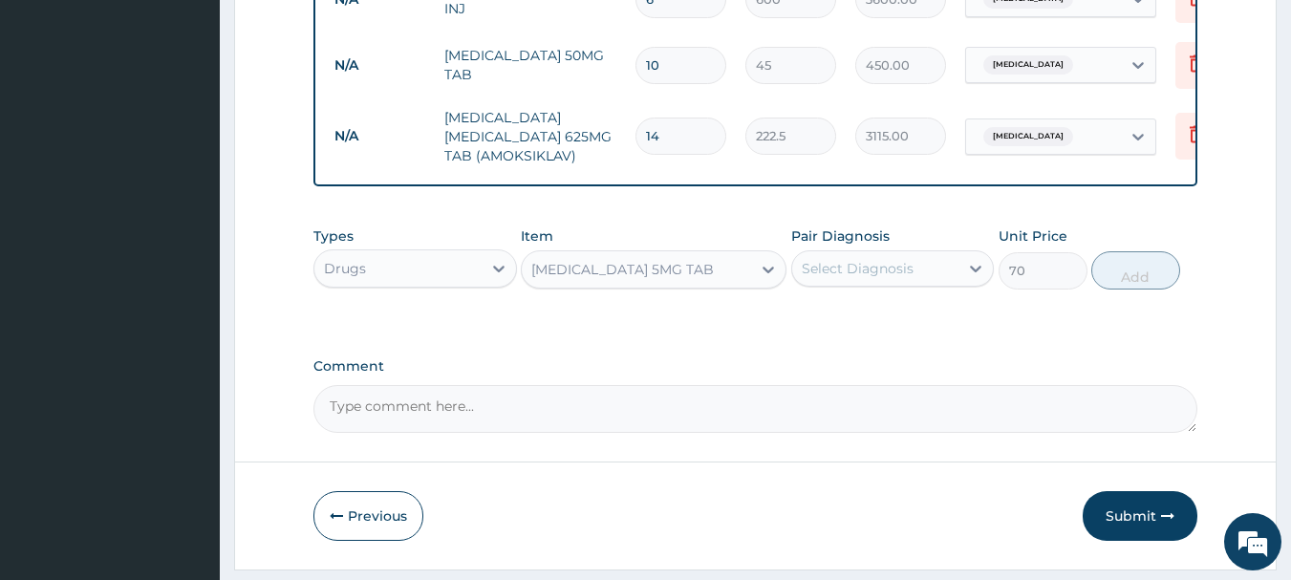
click at [840, 278] on div "Select Diagnosis" at bounding box center [858, 268] width 112 height 19
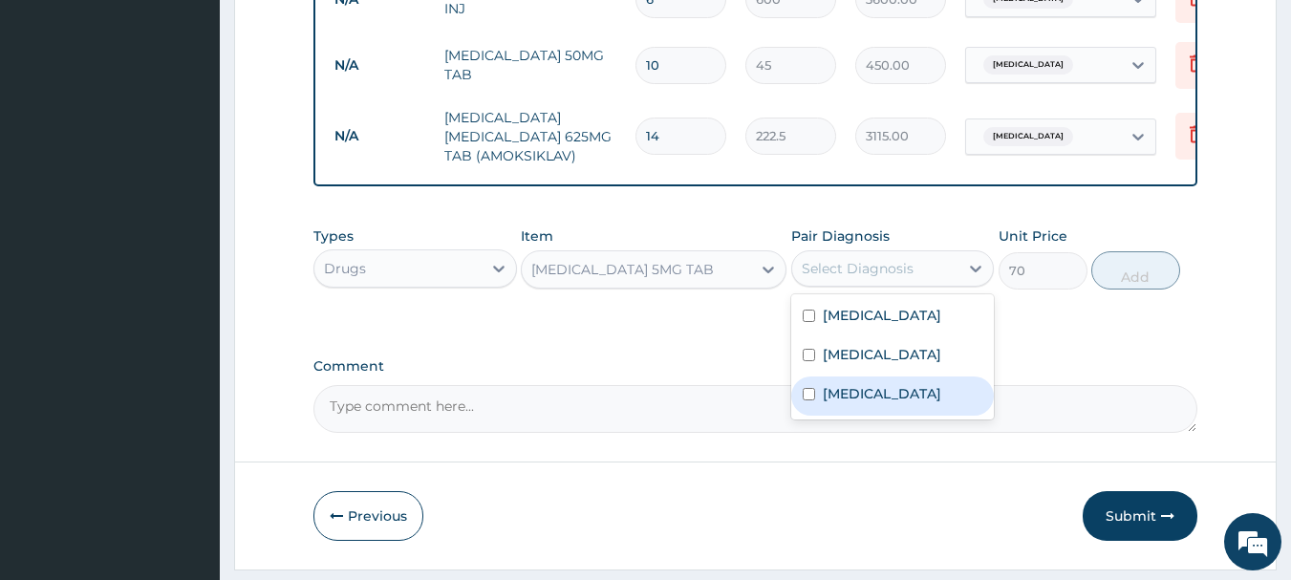
click at [858, 403] on label "Upper respiratory infection" at bounding box center [882, 393] width 118 height 19
checkbox input "true"
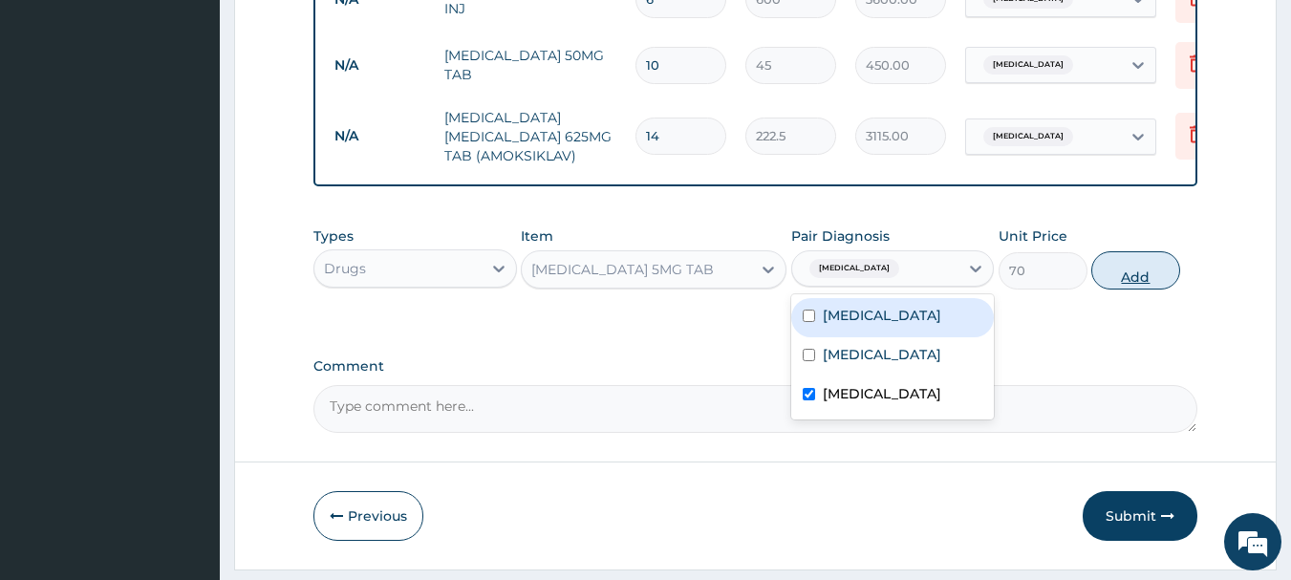
click at [1124, 289] on button "Add" at bounding box center [1135, 270] width 89 height 38
type input "0"
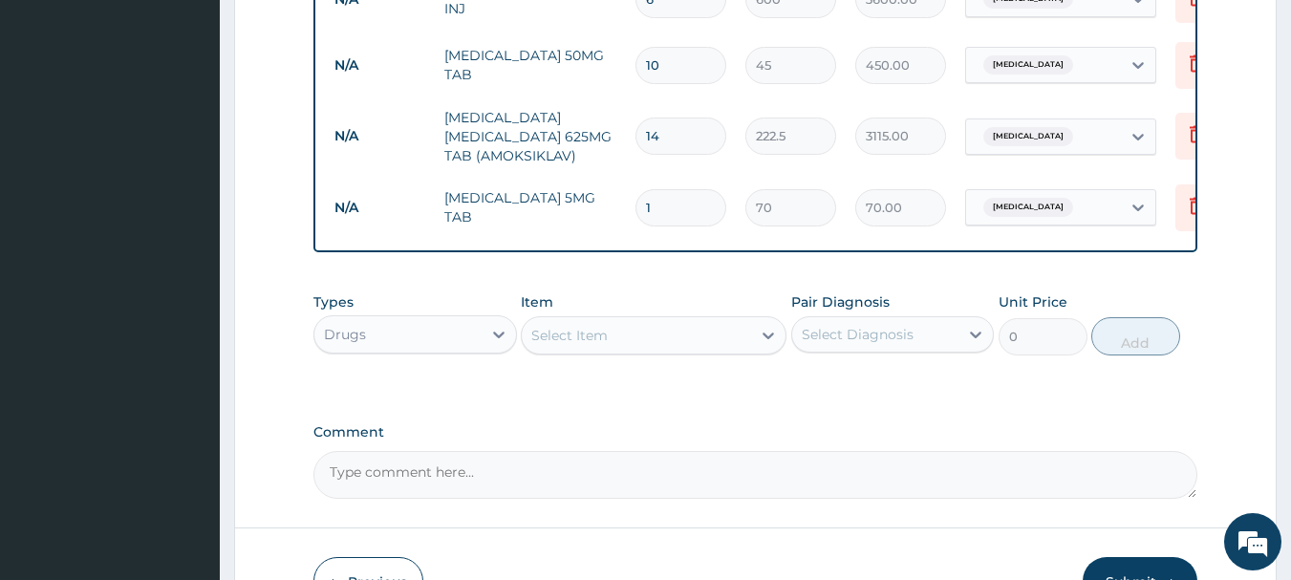
type input "10"
type input "700.00"
type input "10"
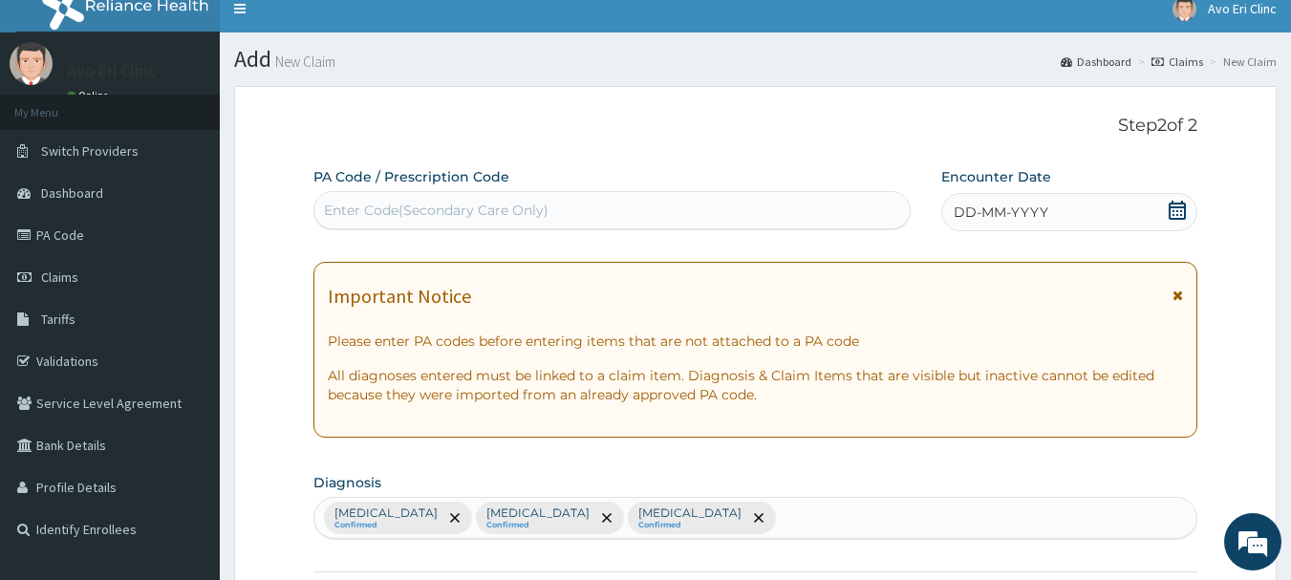
scroll to position [0, 0]
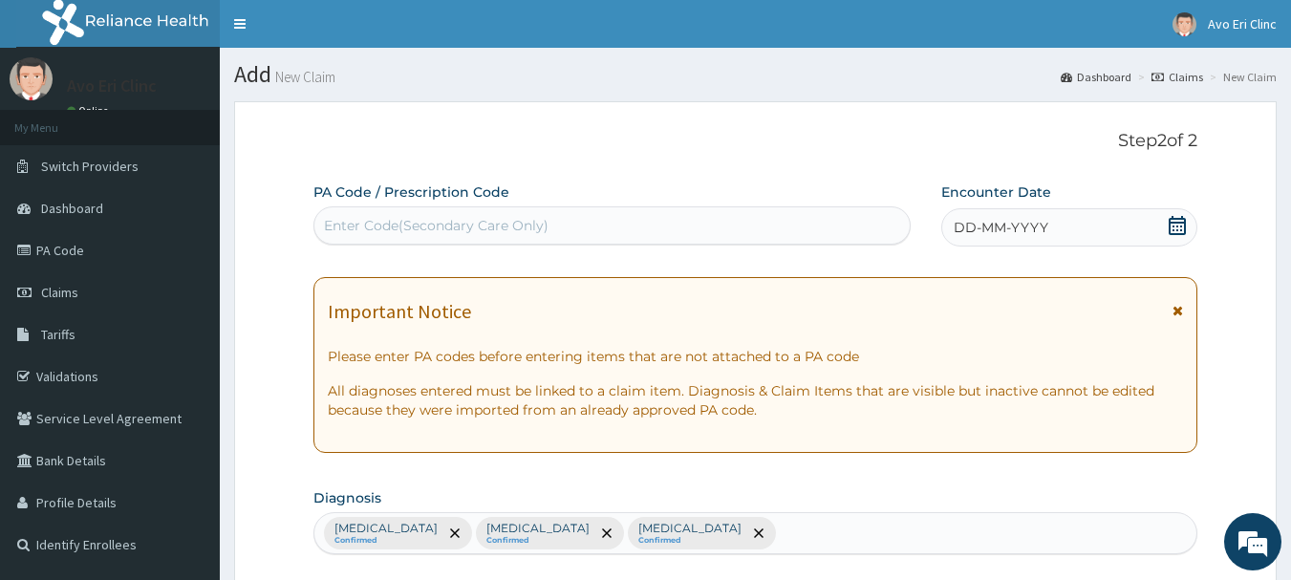
click at [1131, 222] on div "DD-MM-YYYY" at bounding box center [1069, 227] width 256 height 38
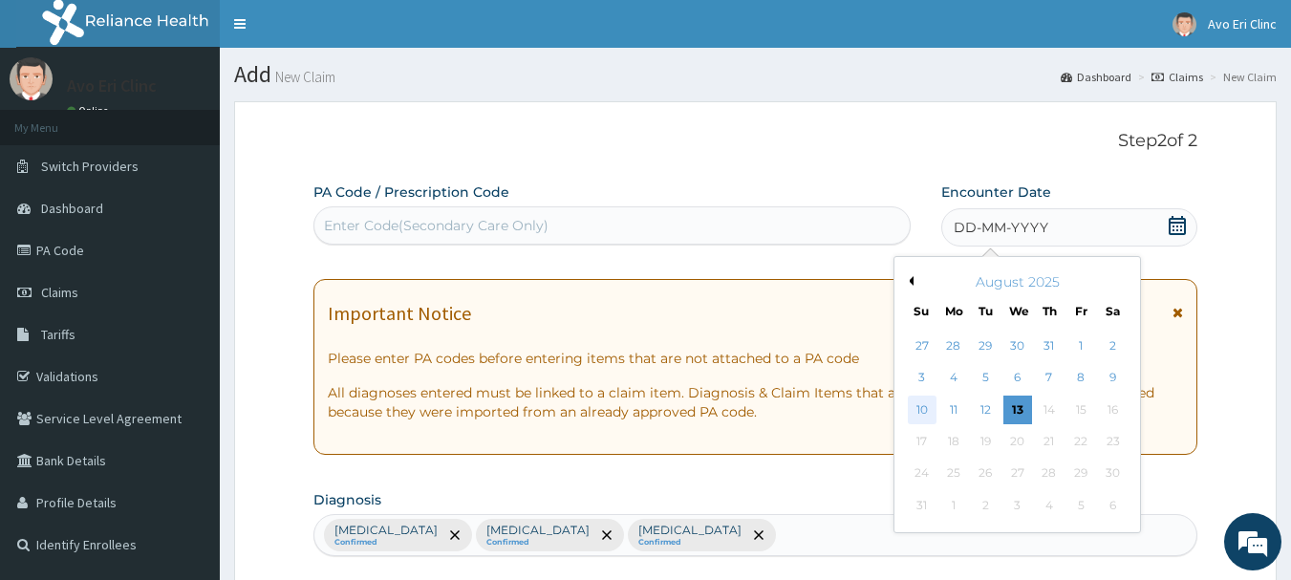
click at [922, 407] on div "10" at bounding box center [922, 410] width 29 height 29
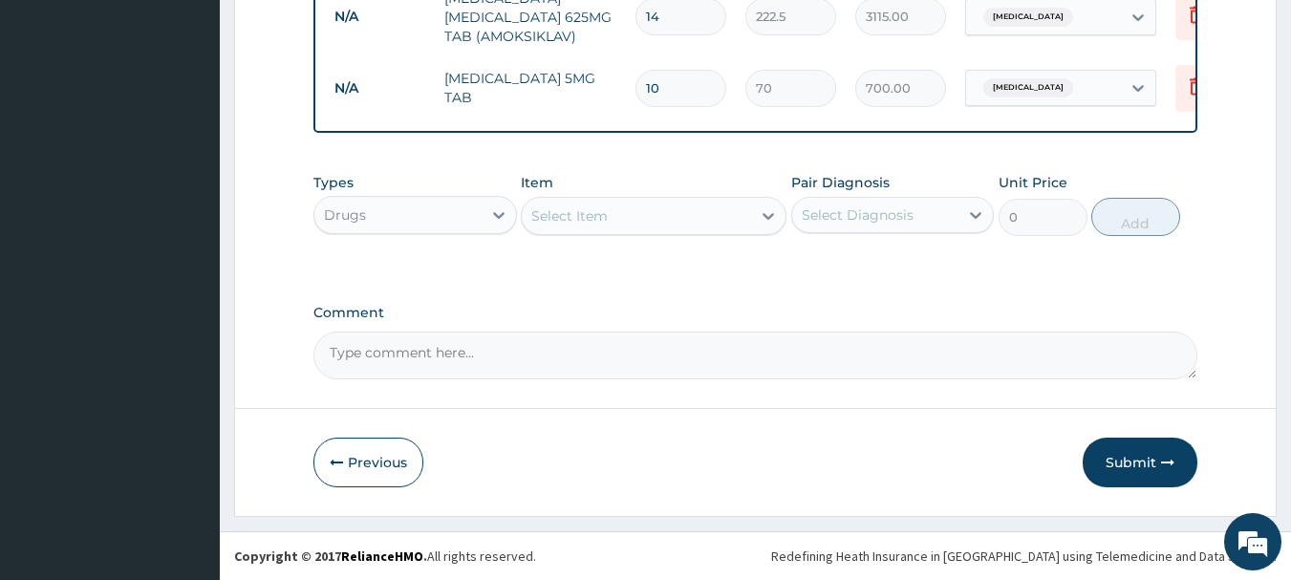
scroll to position [1252, 0]
click at [1130, 448] on button "Submit" at bounding box center [1139, 463] width 115 height 50
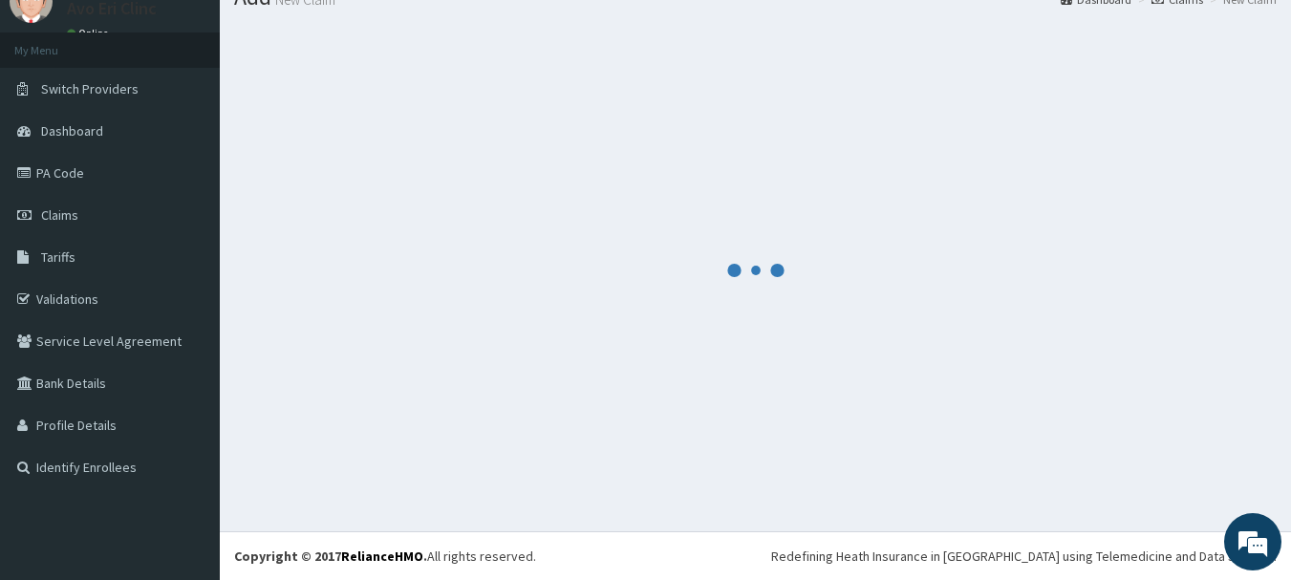
scroll to position [77, 0]
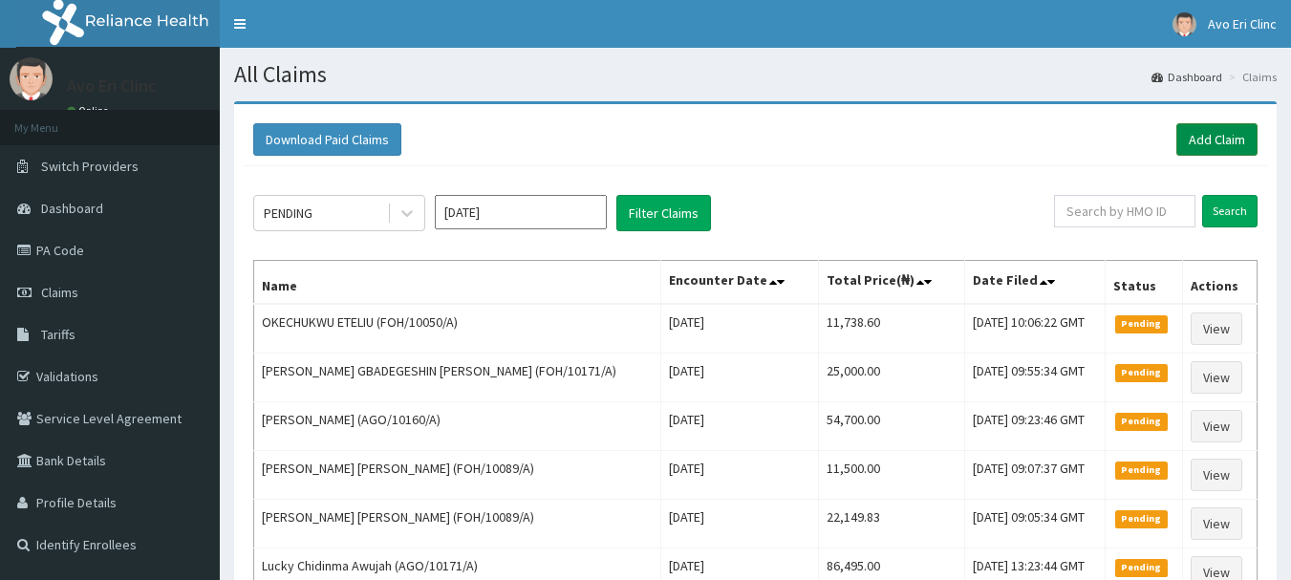
click at [1194, 146] on link "Add Claim" at bounding box center [1216, 139] width 81 height 32
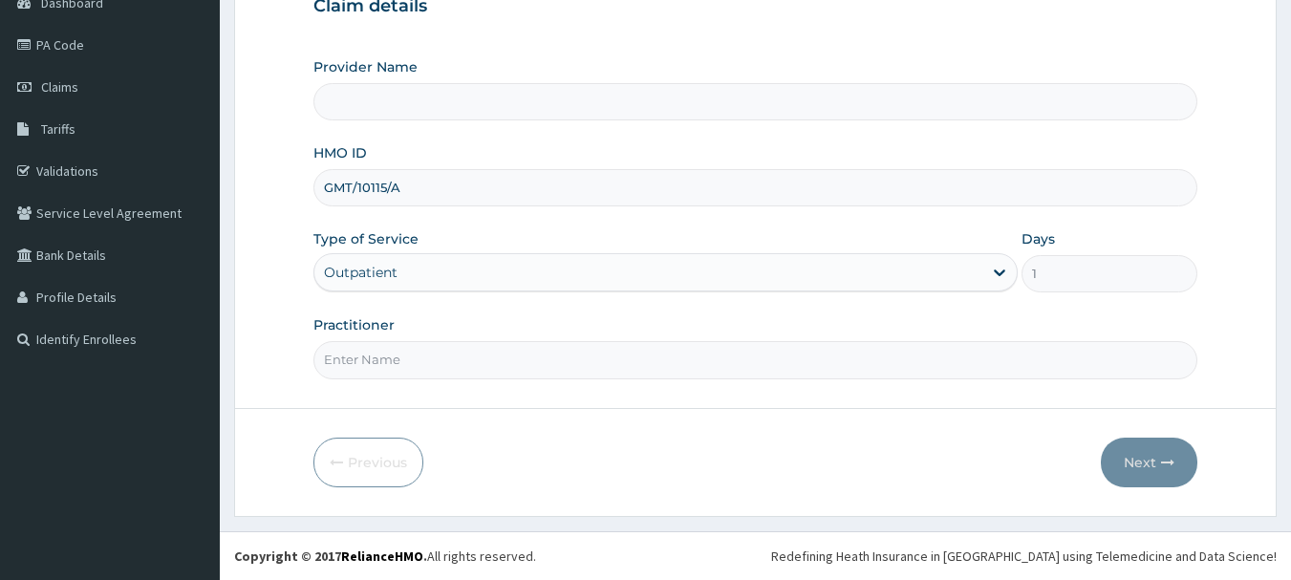
drag, startPoint x: 0, startPoint y: 0, endPoint x: 481, endPoint y: 362, distance: 601.7
click at [481, 362] on input "Practitioner" at bounding box center [755, 359] width 885 height 37
type input "[PERSON_NAME]"
click at [1120, 457] on button "Next" at bounding box center [1149, 463] width 96 height 50
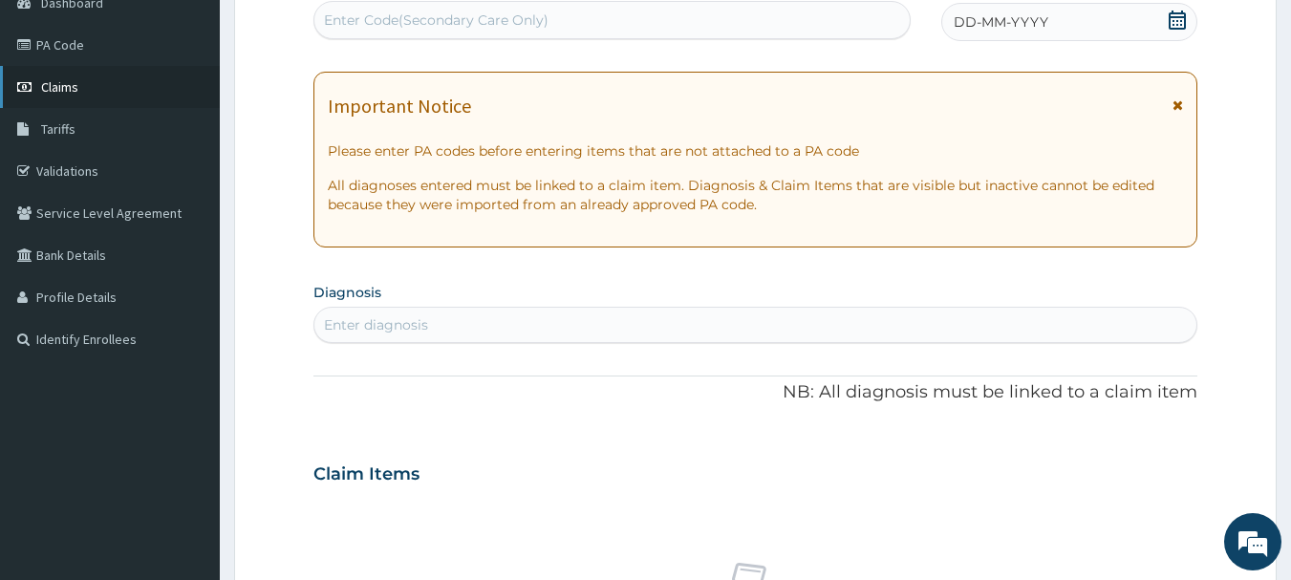
click at [42, 85] on span "Claims" at bounding box center [59, 86] width 37 height 17
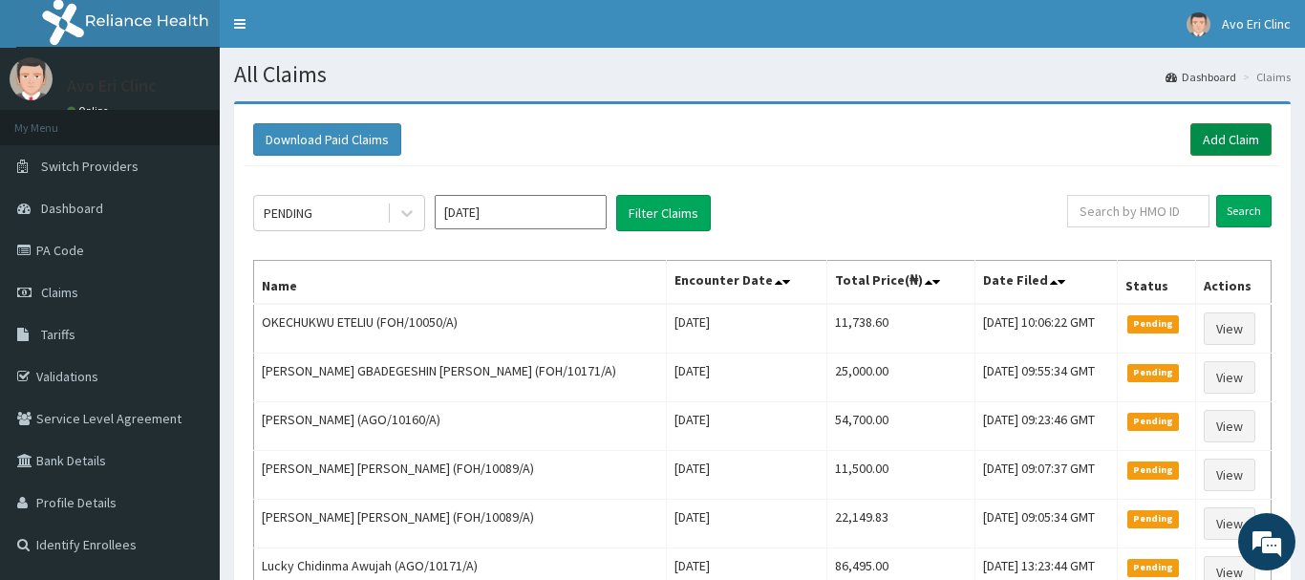
click at [1192, 143] on link "Add Claim" at bounding box center [1230, 139] width 81 height 32
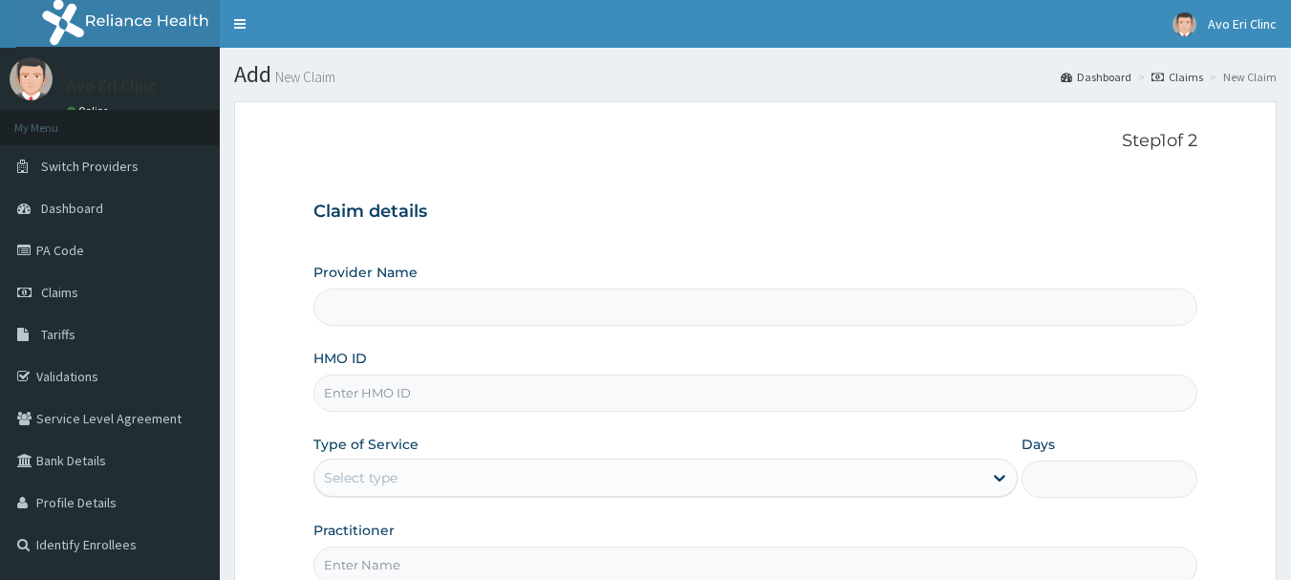
paste input "BFX/10030/A"
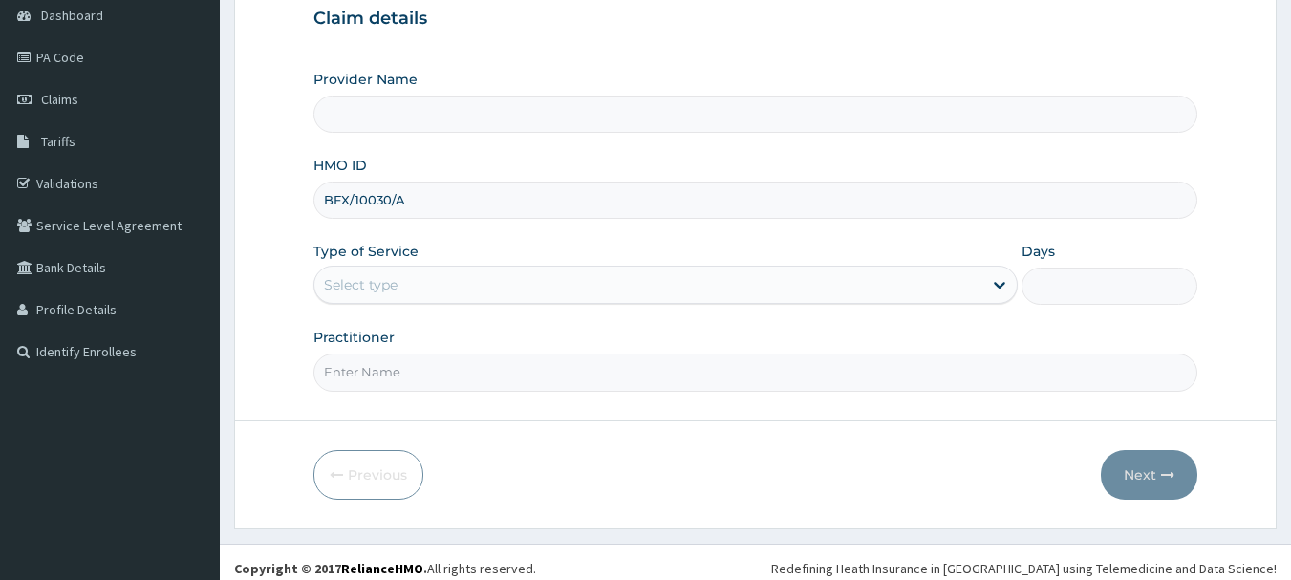
scroll to position [205, 0]
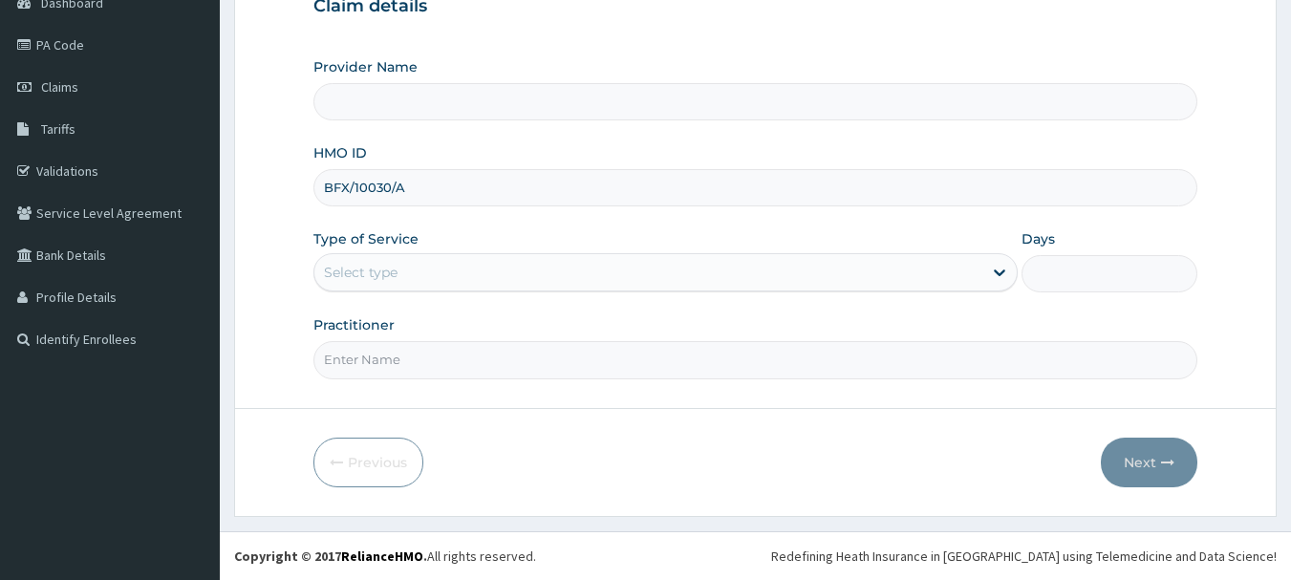
type input "BFX/10030/A"
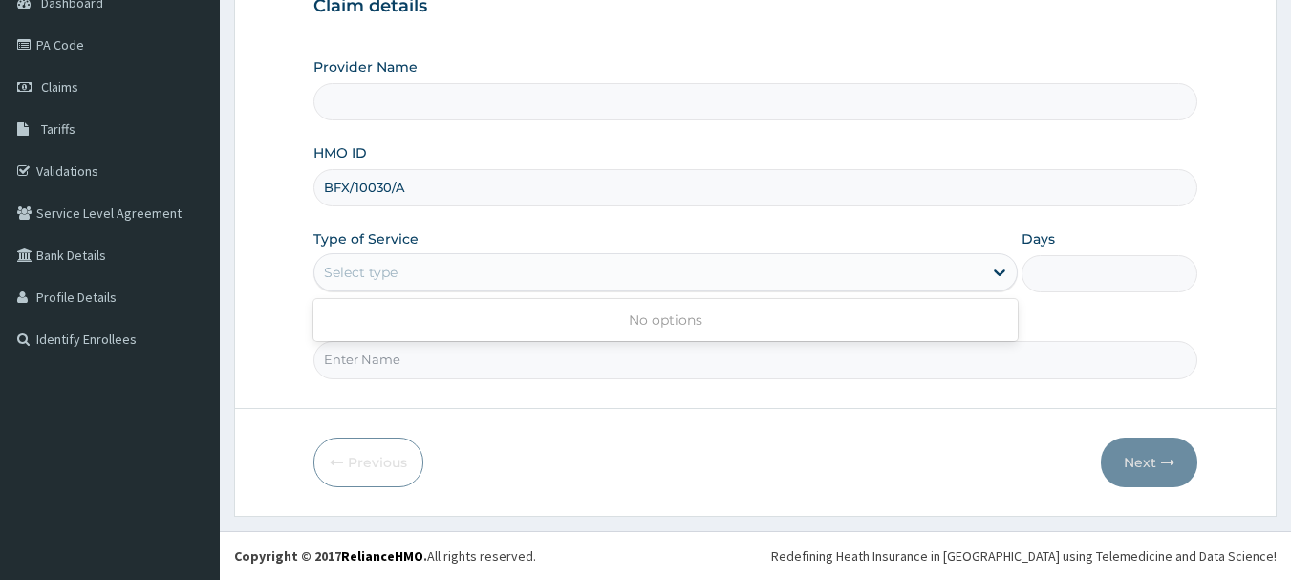
click at [512, 268] on div "Select type" at bounding box center [648, 272] width 668 height 31
type input "Avo Eri Clinic"
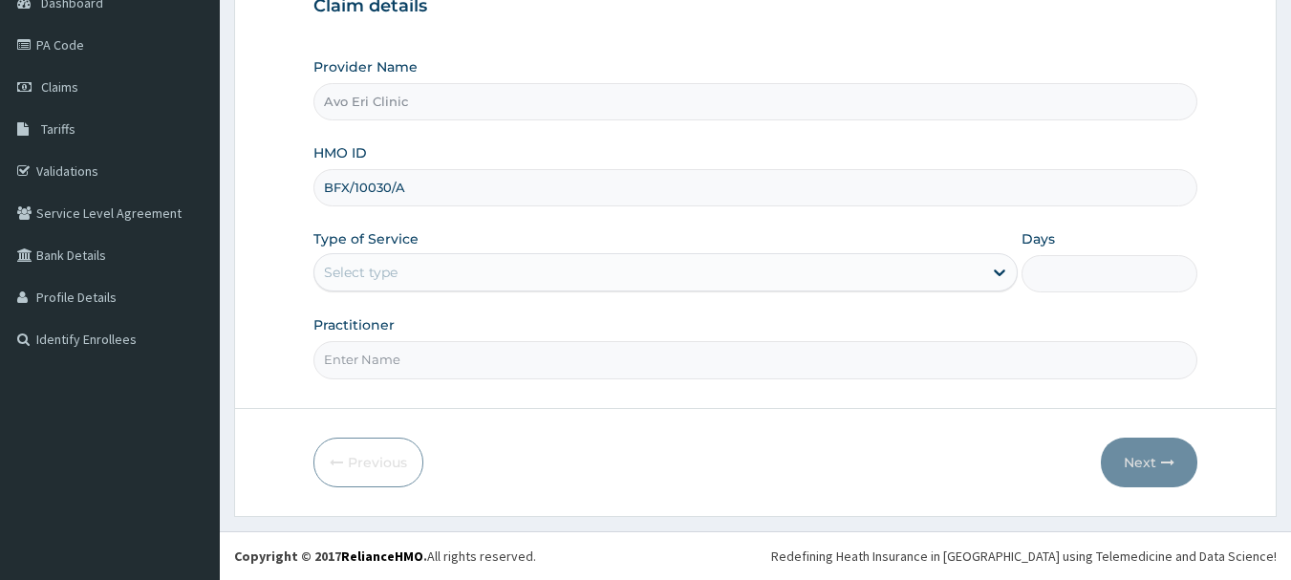
click at [510, 272] on div "Select type" at bounding box center [648, 272] width 668 height 31
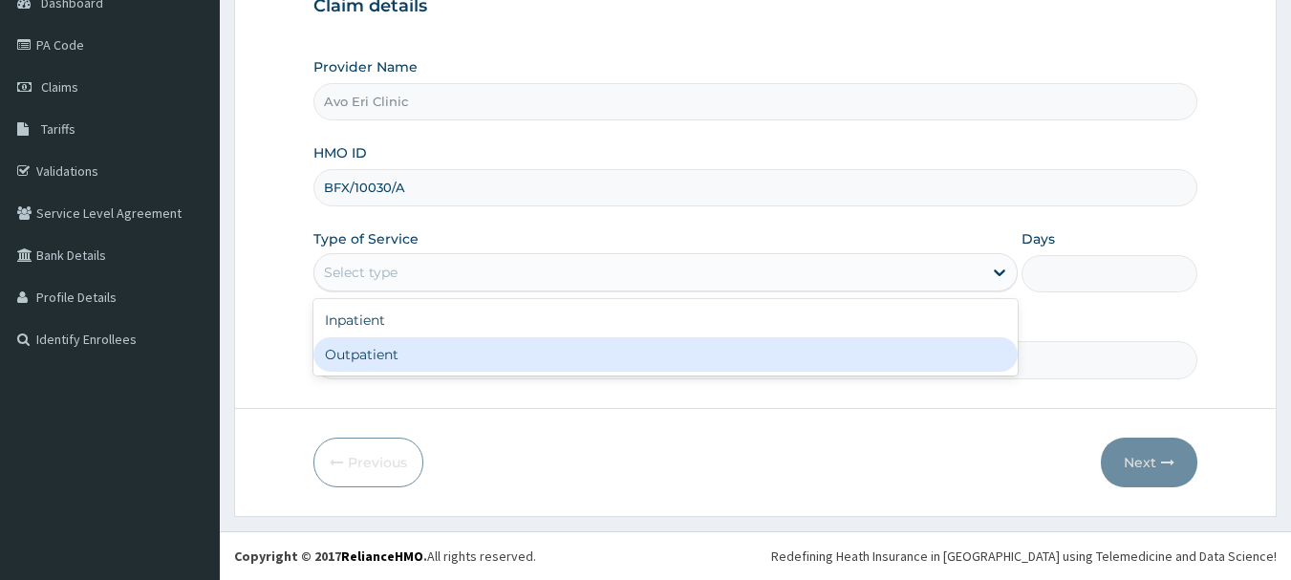
click at [453, 359] on div "Outpatient" at bounding box center [665, 354] width 704 height 34
type input "1"
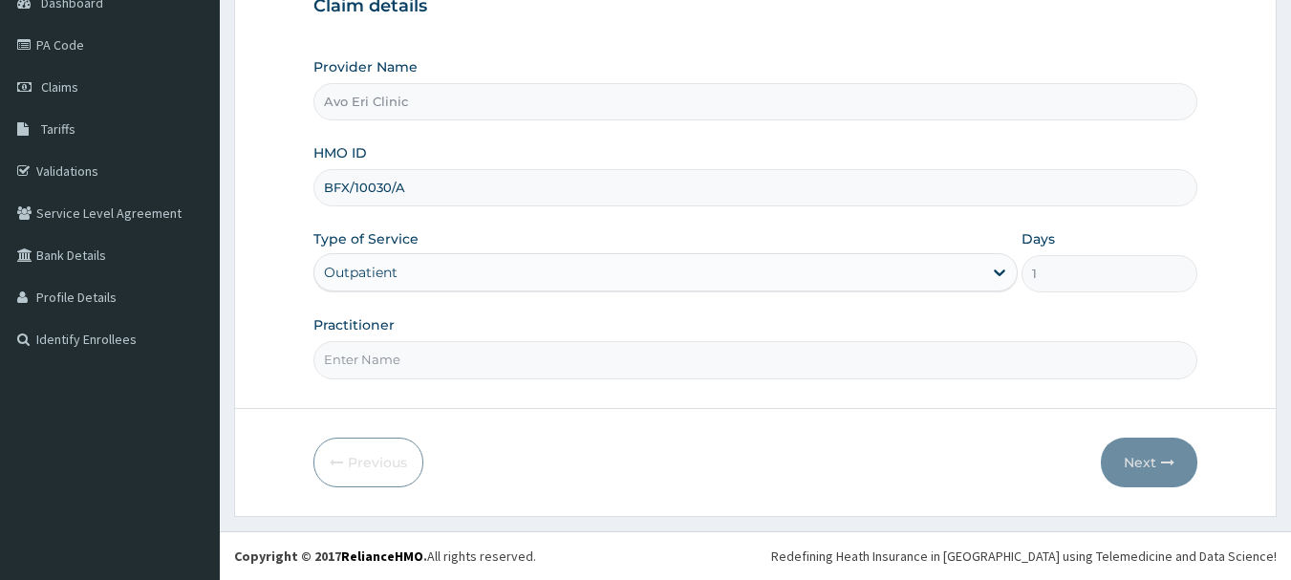
click at [453, 360] on input "Practitioner" at bounding box center [755, 359] width 885 height 37
type input "[PERSON_NAME]"
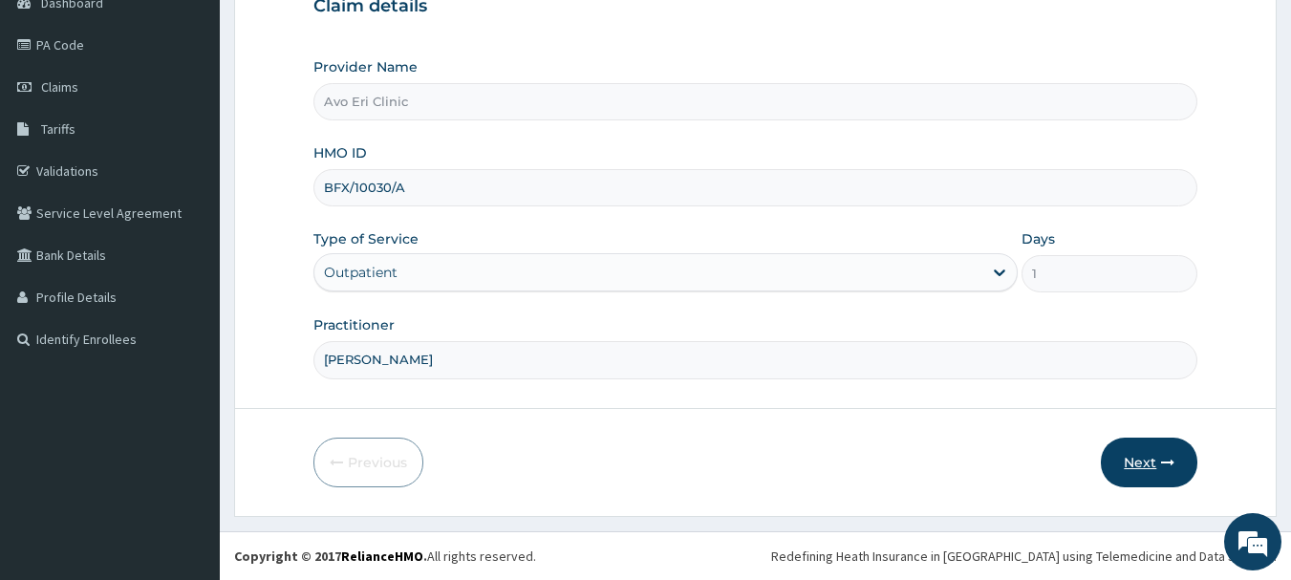
click at [1134, 454] on button "Next" at bounding box center [1149, 463] width 96 height 50
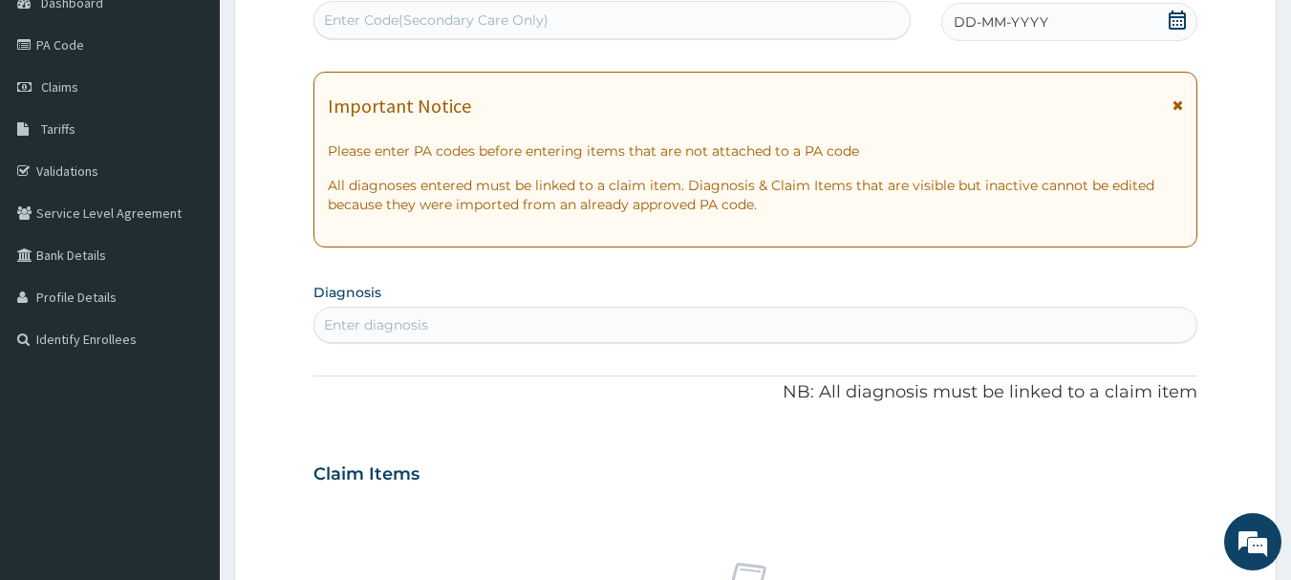
scroll to position [0, 0]
click at [397, 334] on div "Enter diagnosis" at bounding box center [376, 324] width 104 height 19
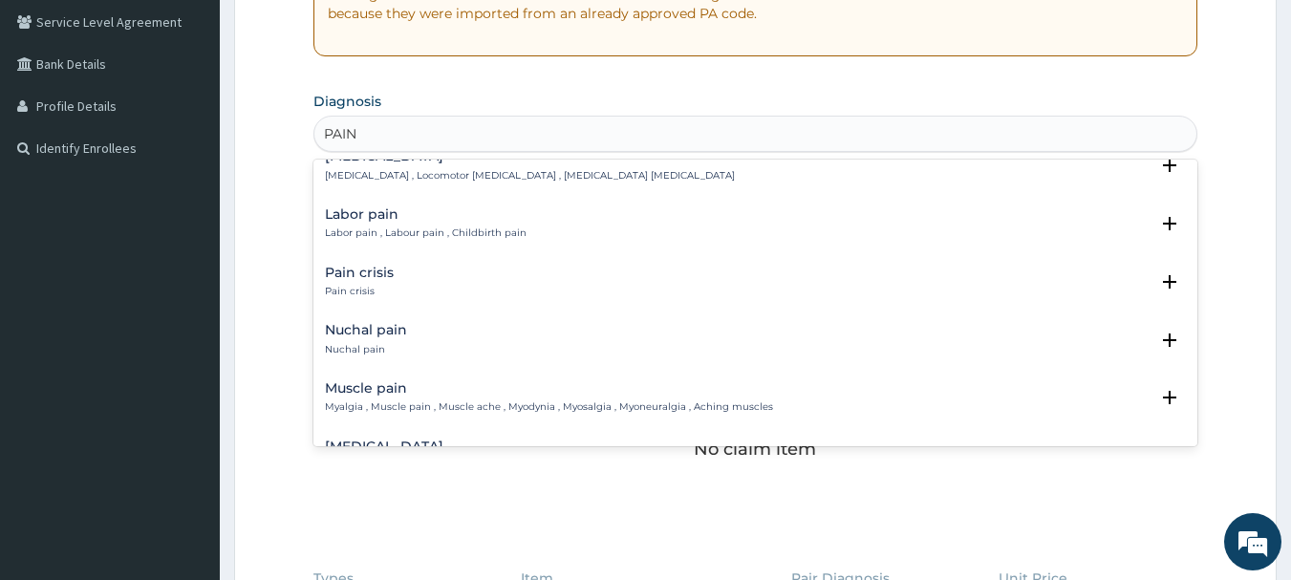
scroll to position [2346, 0]
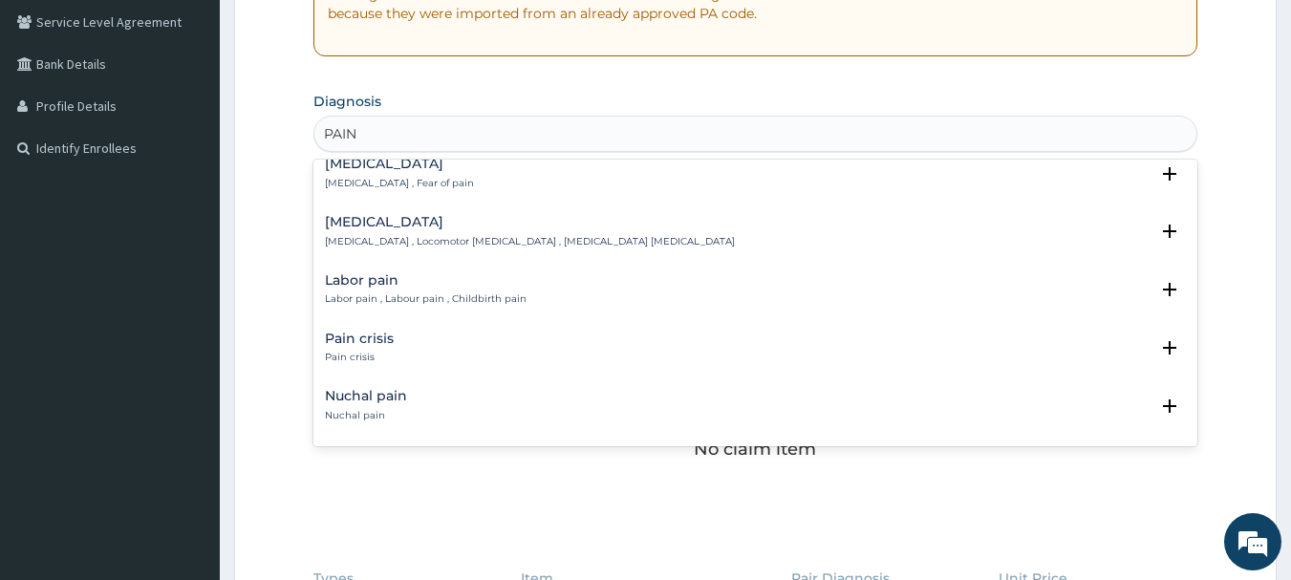
type input "PAIN"
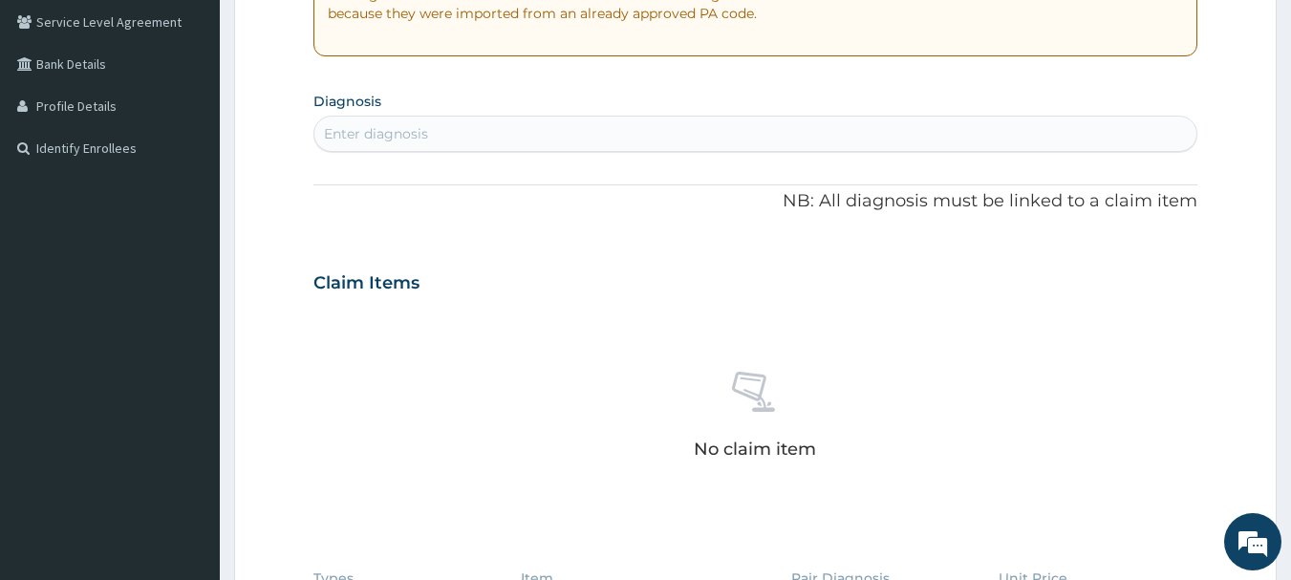
click at [353, 136] on div "Enter diagnosis" at bounding box center [376, 133] width 104 height 19
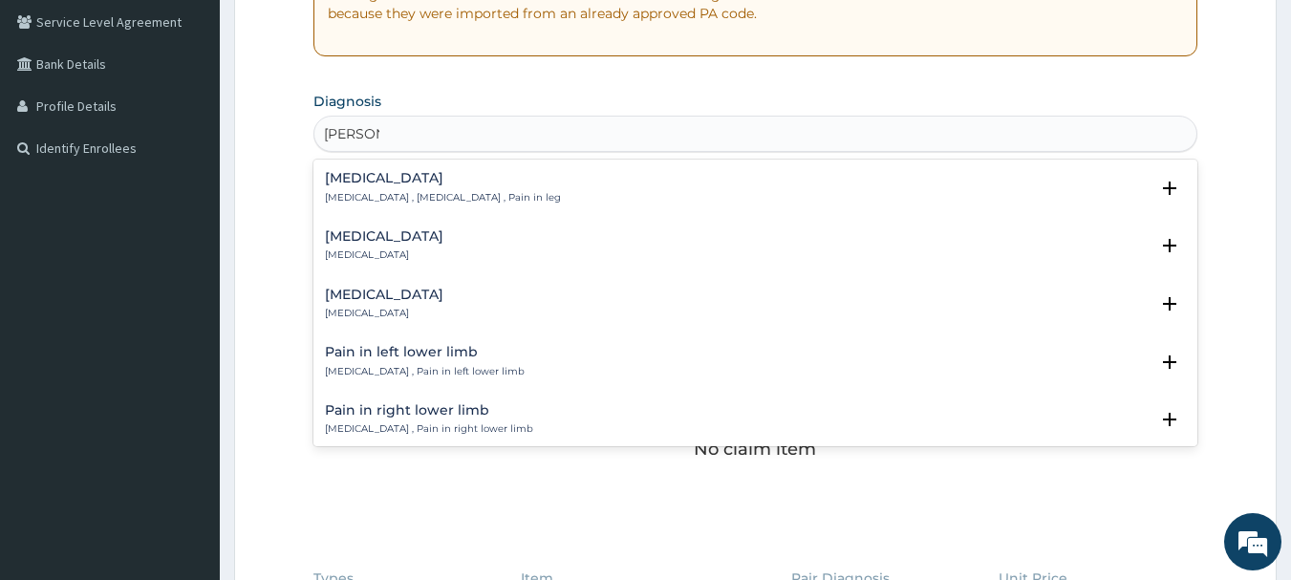
type input "[MEDICAL_DATA]"
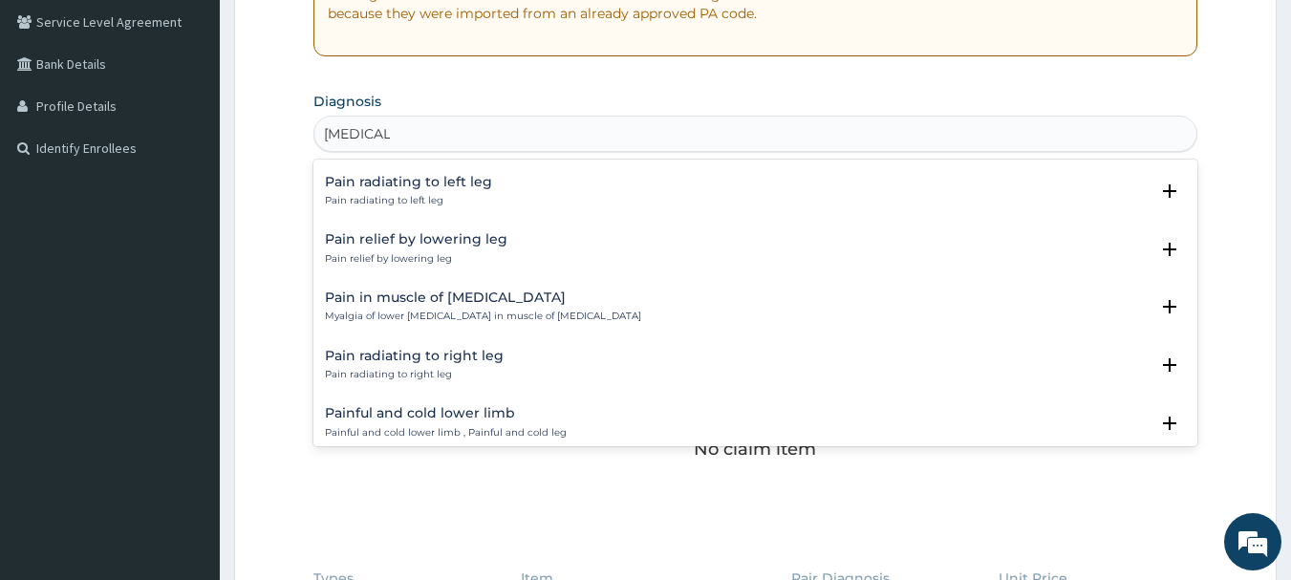
scroll to position [96, 0]
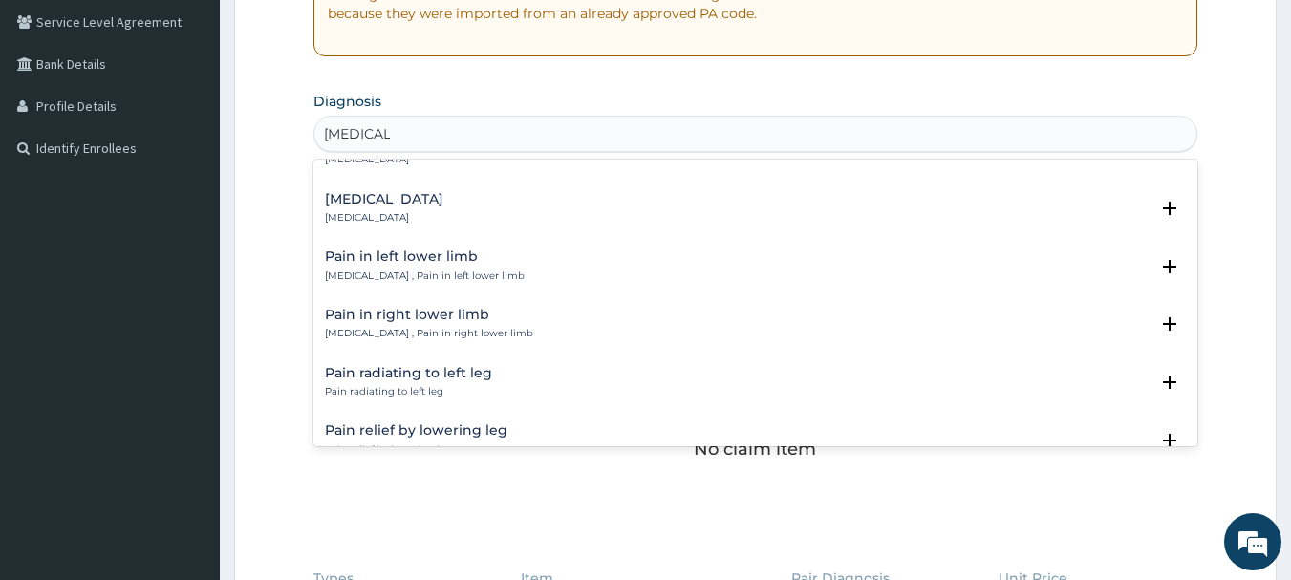
click at [427, 266] on div "Pain in left lower limb [MEDICAL_DATA] , Pain in left lower limb" at bounding box center [425, 265] width 200 height 33
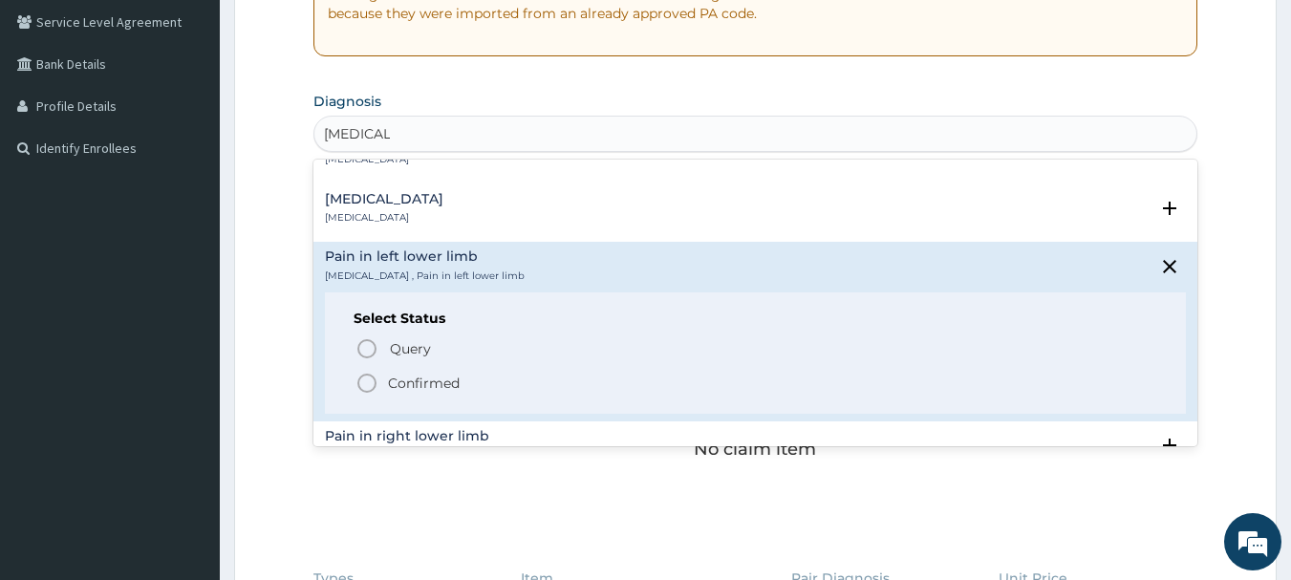
click at [356, 377] on icon "status option filled" at bounding box center [366, 383] width 23 height 23
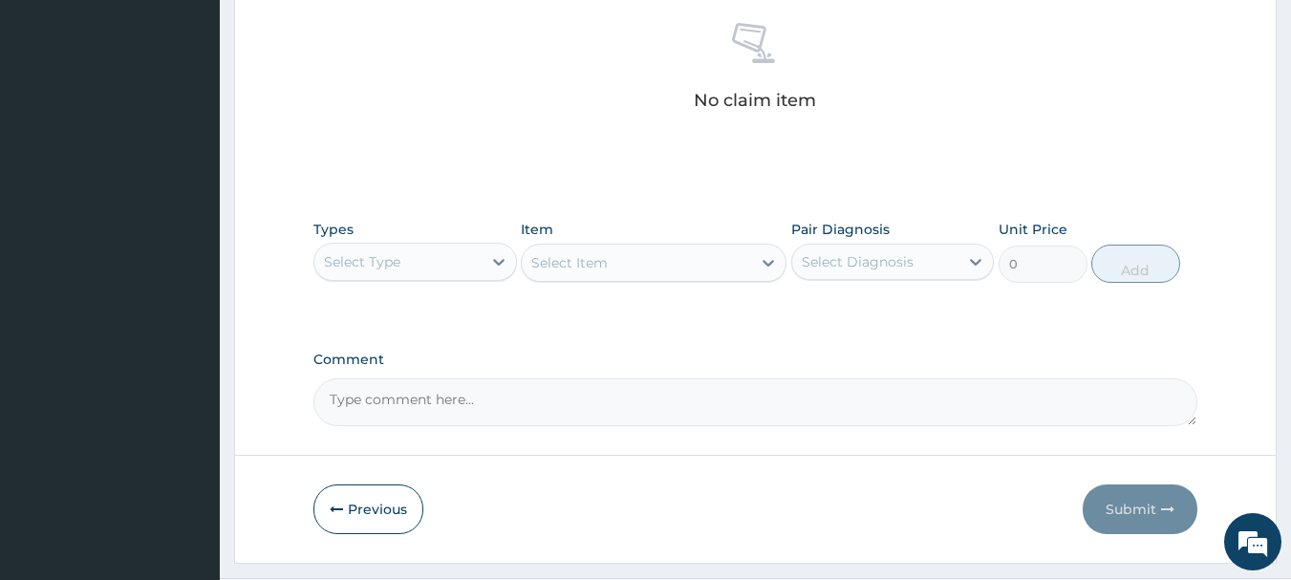
scroll to position [779, 0]
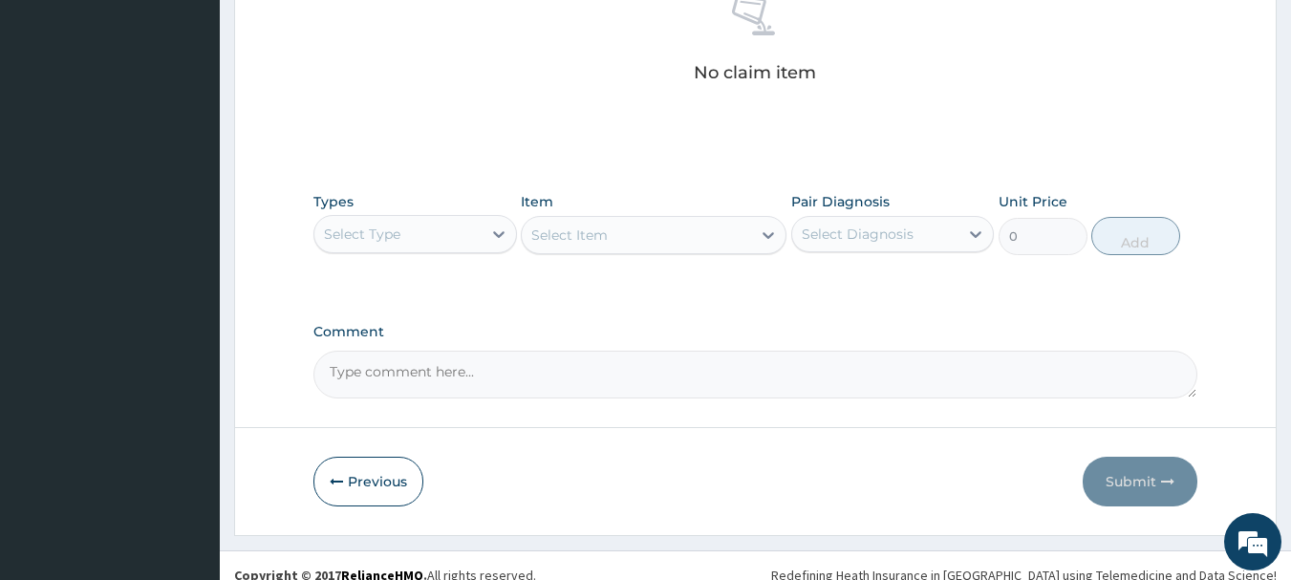
click at [453, 234] on div "Select Type" at bounding box center [397, 234] width 167 height 31
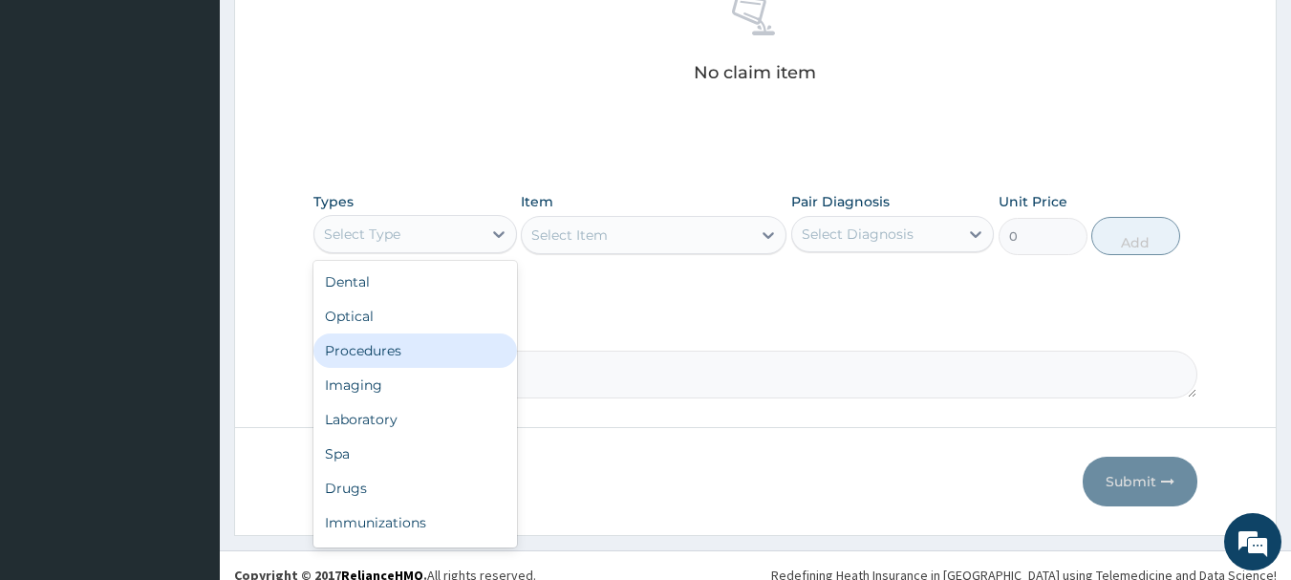
click at [438, 351] on div "Procedures" at bounding box center [414, 350] width 203 height 34
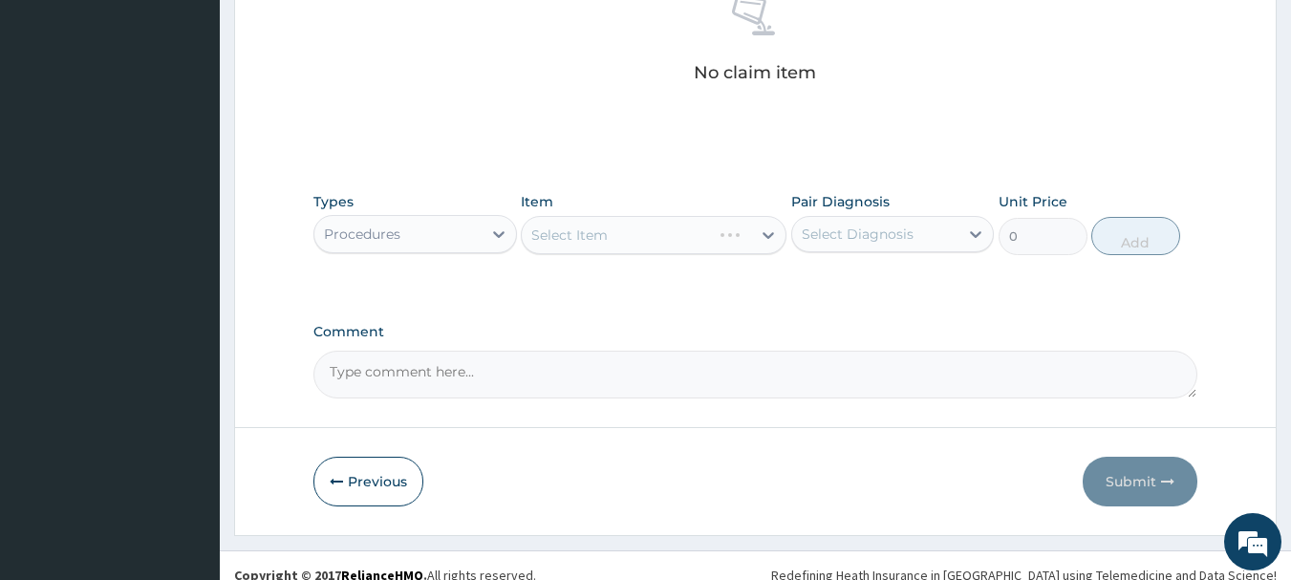
click at [937, 238] on div "Select Diagnosis" at bounding box center [875, 234] width 167 height 31
click at [903, 285] on label "Pain in left lower limb" at bounding box center [899, 280] width 153 height 19
checkbox input "true"
click at [731, 235] on div "Select Item" at bounding box center [636, 235] width 229 height 31
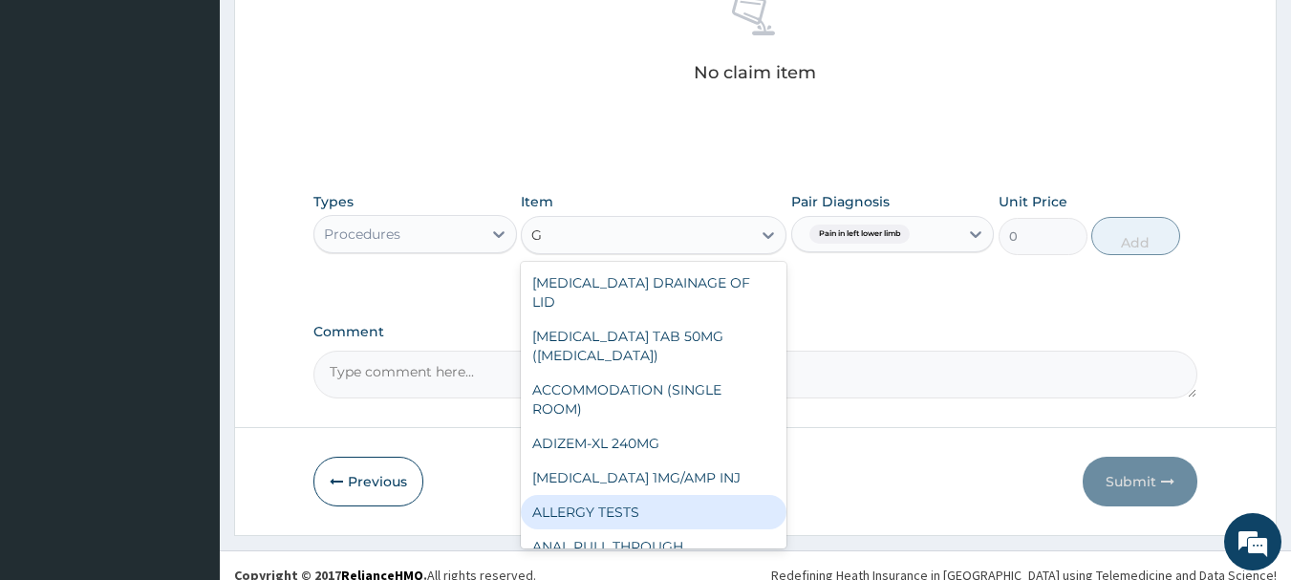
type input "GP"
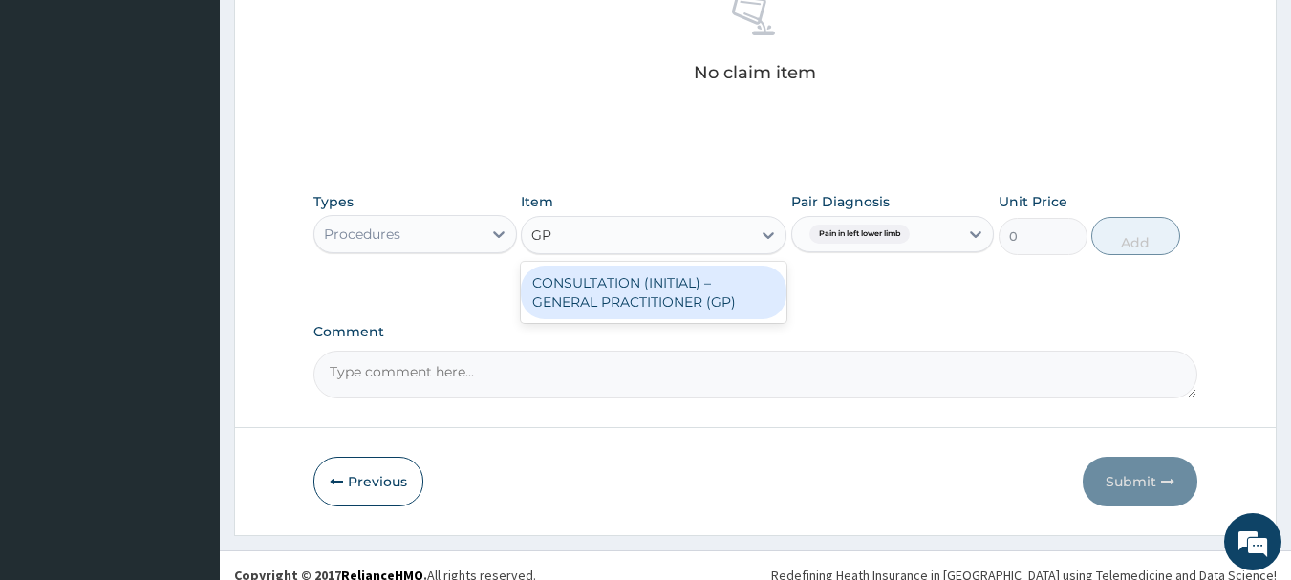
click at [774, 275] on div "CONSULTATION (INITIAL) – GENERAL PRACTITIONER (GP)" at bounding box center [654, 293] width 266 height 54
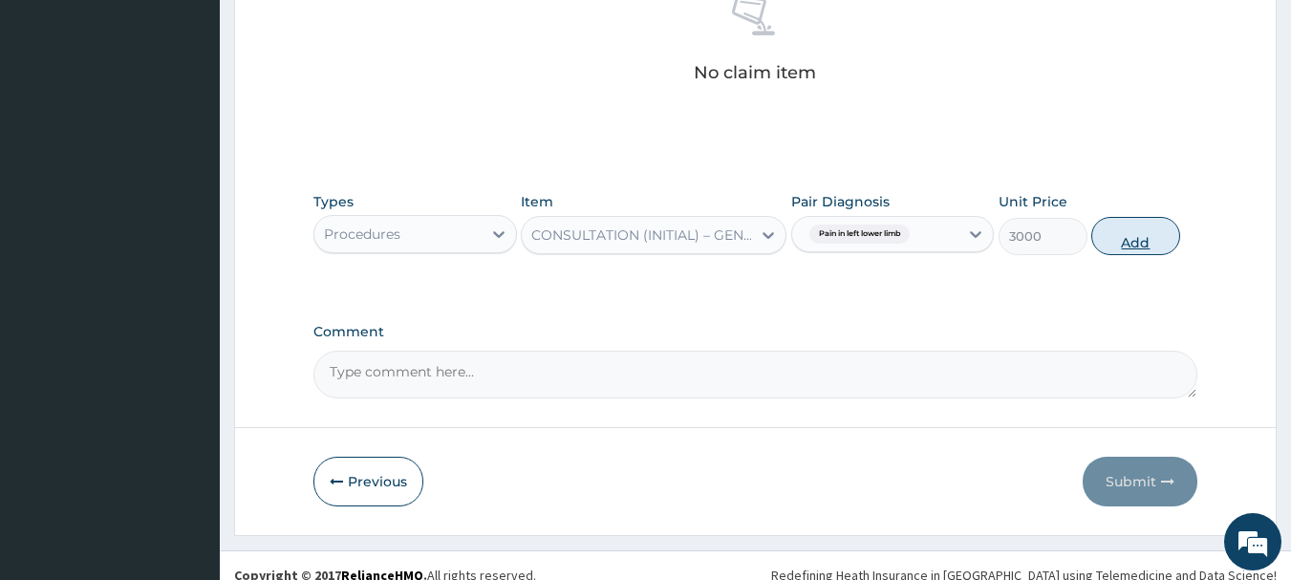
click at [1137, 233] on button "Add" at bounding box center [1135, 236] width 89 height 38
type input "0"
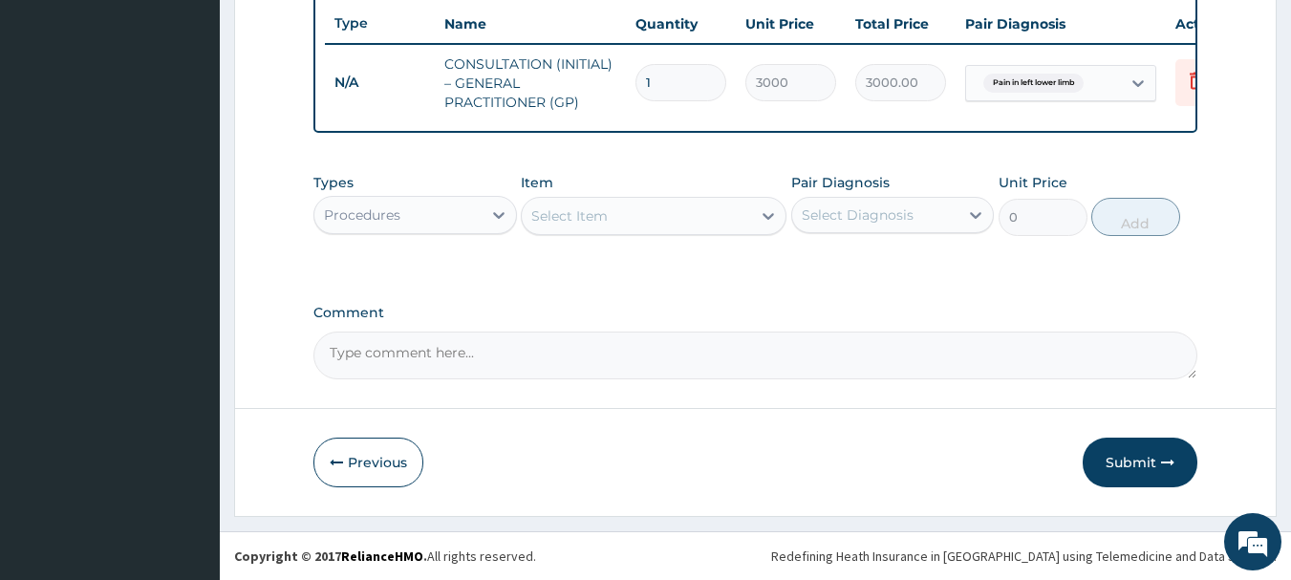
click at [480, 225] on div "Procedures" at bounding box center [397, 215] width 167 height 31
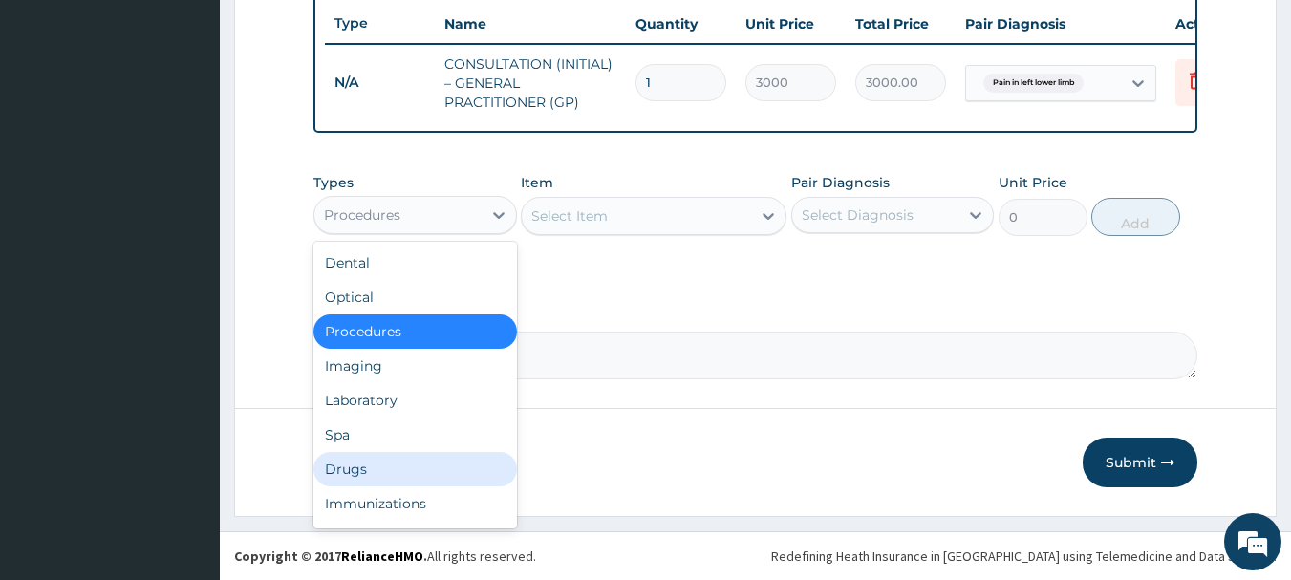
click at [383, 471] on div "Drugs" at bounding box center [414, 469] width 203 height 34
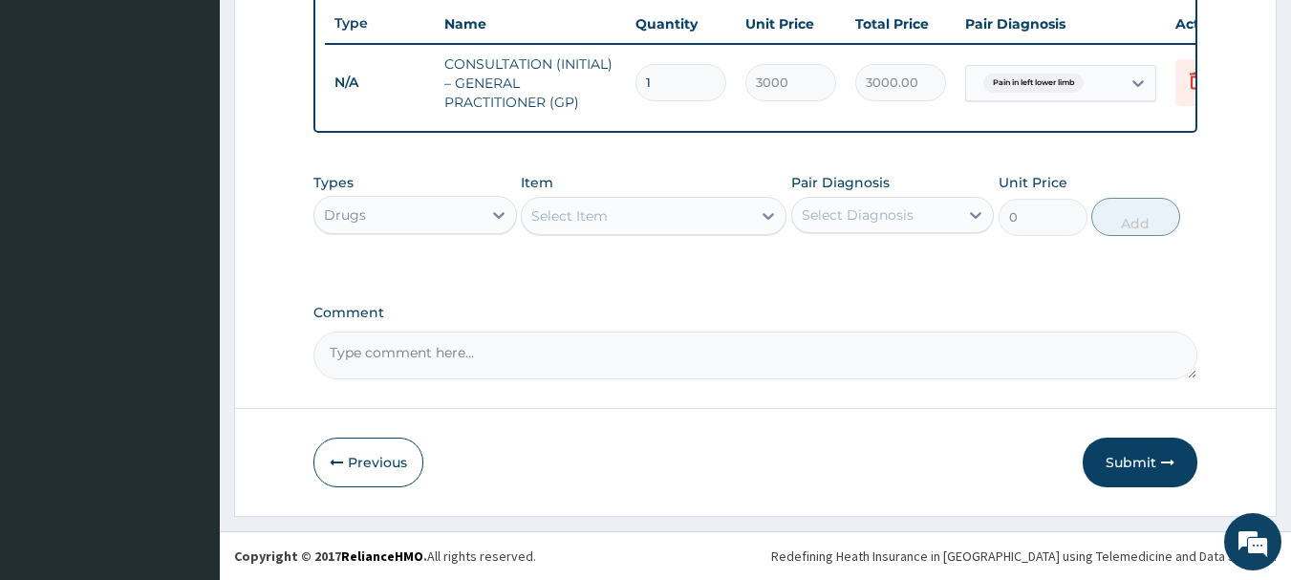
click at [620, 206] on div "Select Item" at bounding box center [636, 216] width 229 height 31
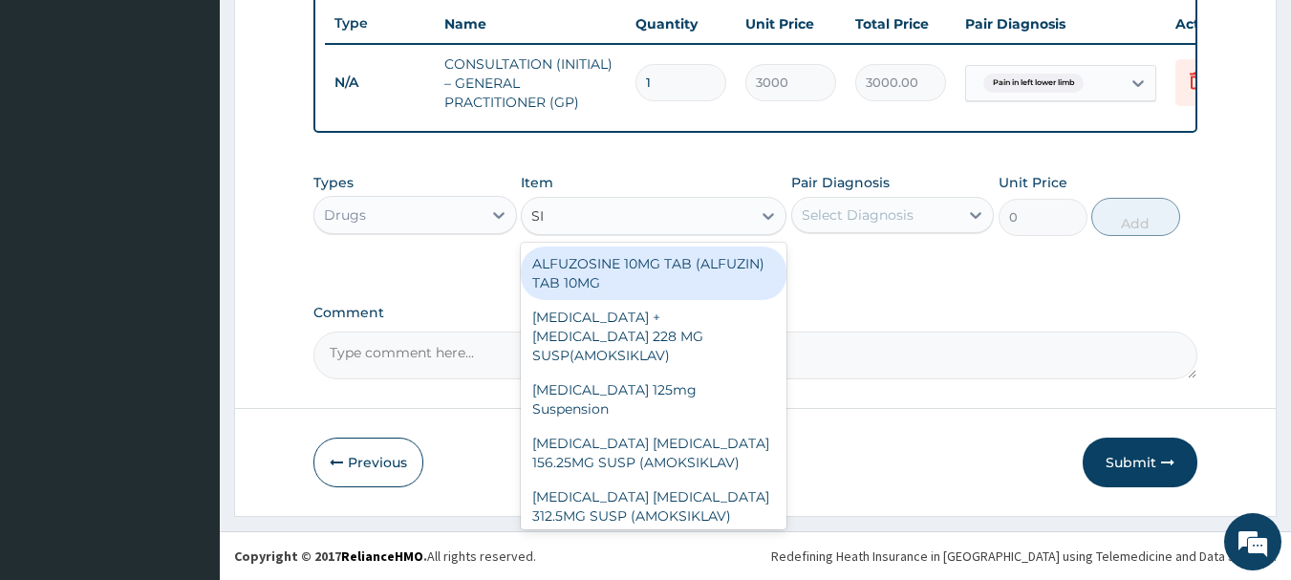
type input "SIR"
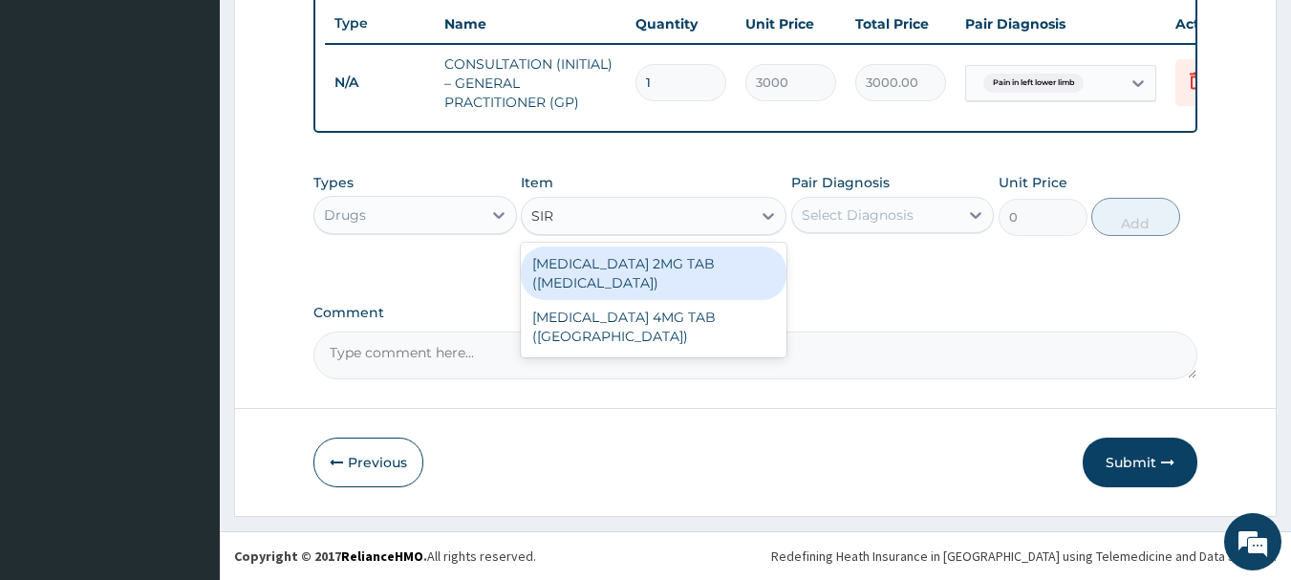
click at [676, 266] on div "TIZANIDINE 2MG TAB (SIRDALUD)" at bounding box center [654, 273] width 266 height 54
type input "132.3"
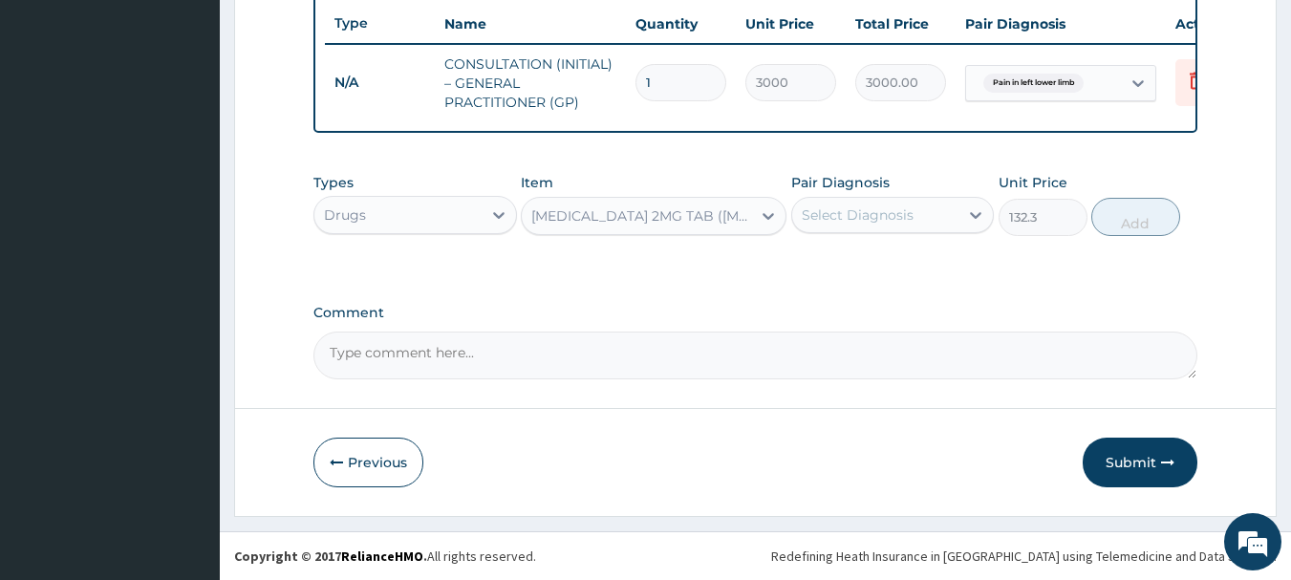
click at [680, 211] on div "TIZANIDINE 2MG TAB (SIRDALUD)" at bounding box center [642, 215] width 222 height 19
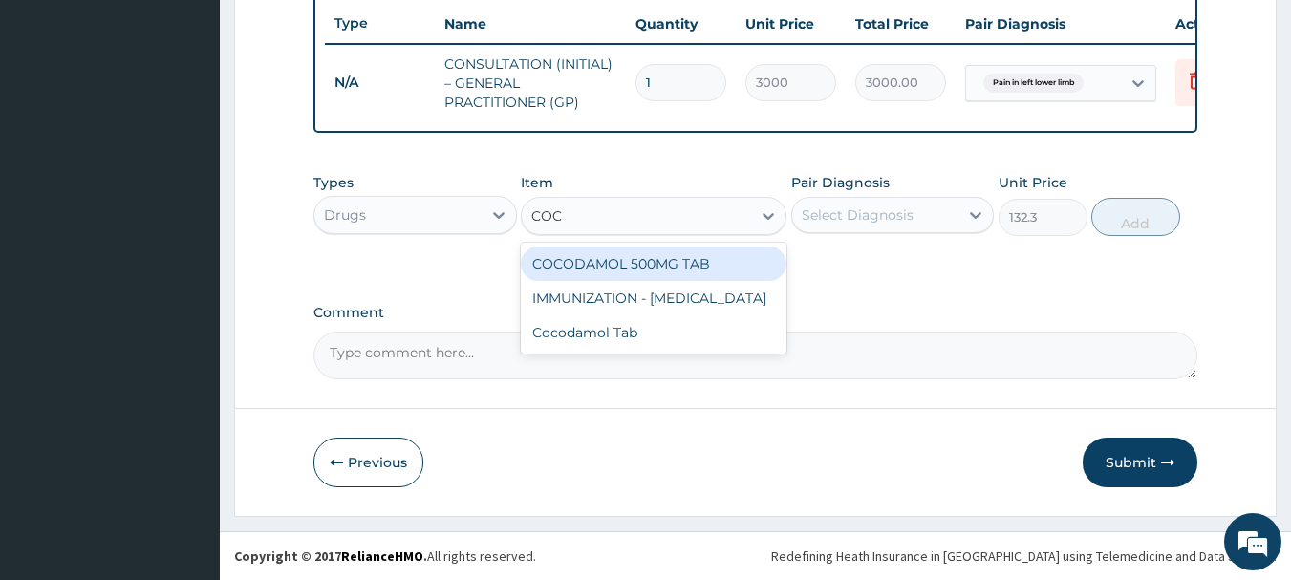
scroll to position [0, 0]
type input "COCO"
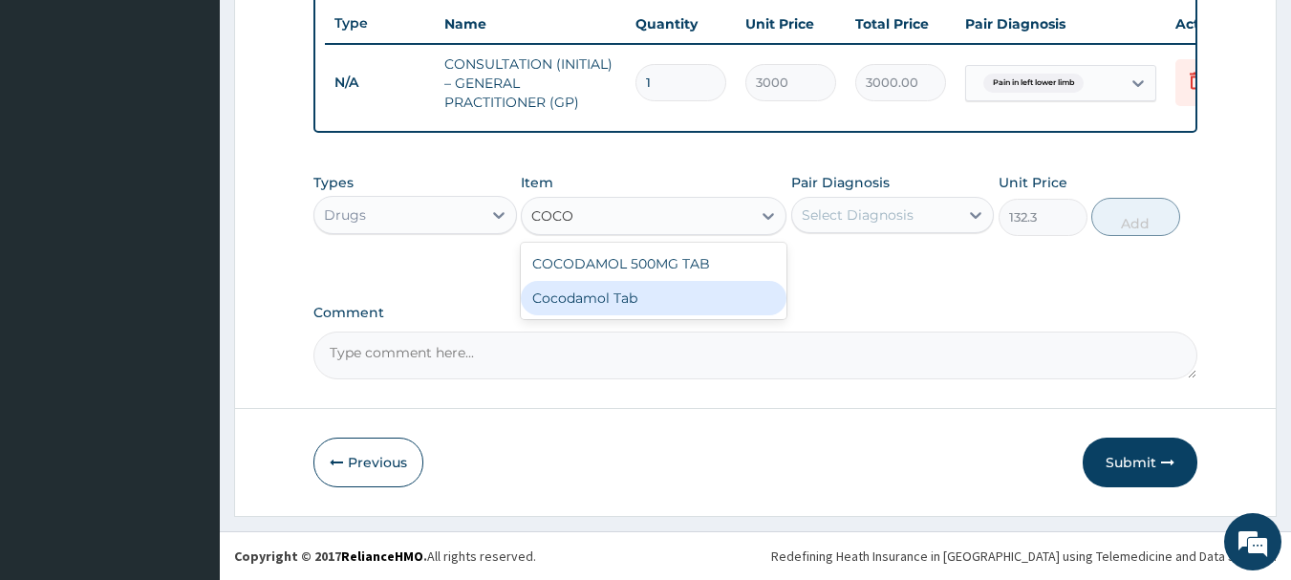
click at [614, 307] on div "Cocodamol Tab" at bounding box center [654, 298] width 266 height 34
type input "205"
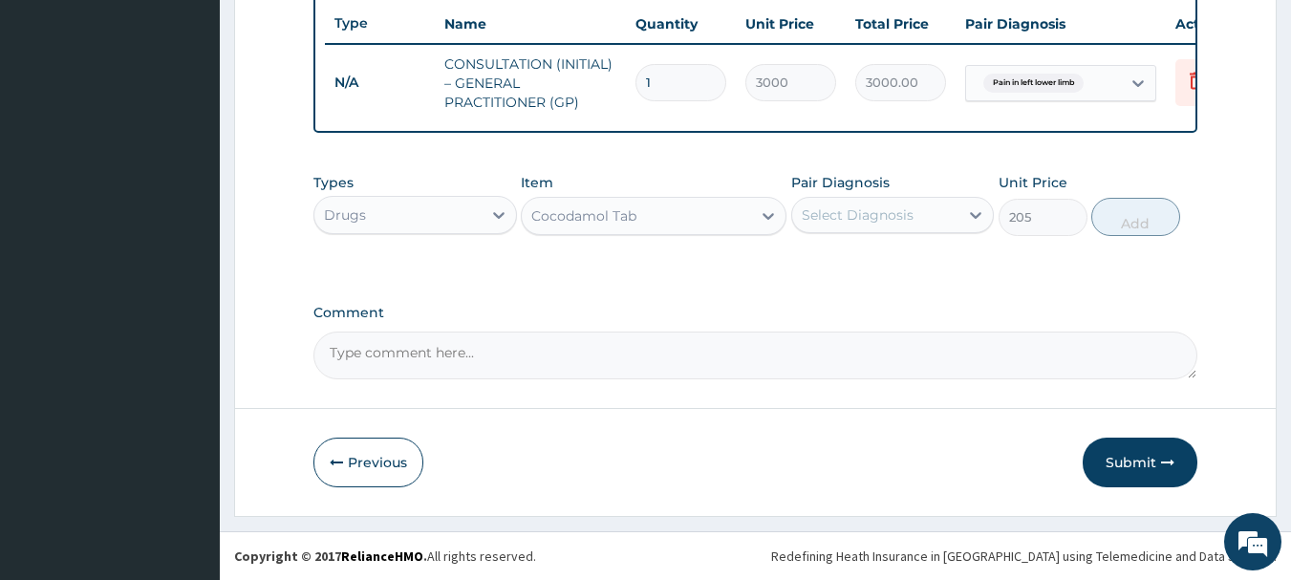
click at [911, 207] on div "Select Diagnosis" at bounding box center [875, 215] width 167 height 31
click at [924, 274] on div "Pain in left lower limb" at bounding box center [892, 264] width 203 height 39
checkbox input "true"
click at [1130, 210] on button "Add" at bounding box center [1135, 217] width 89 height 38
type input "0"
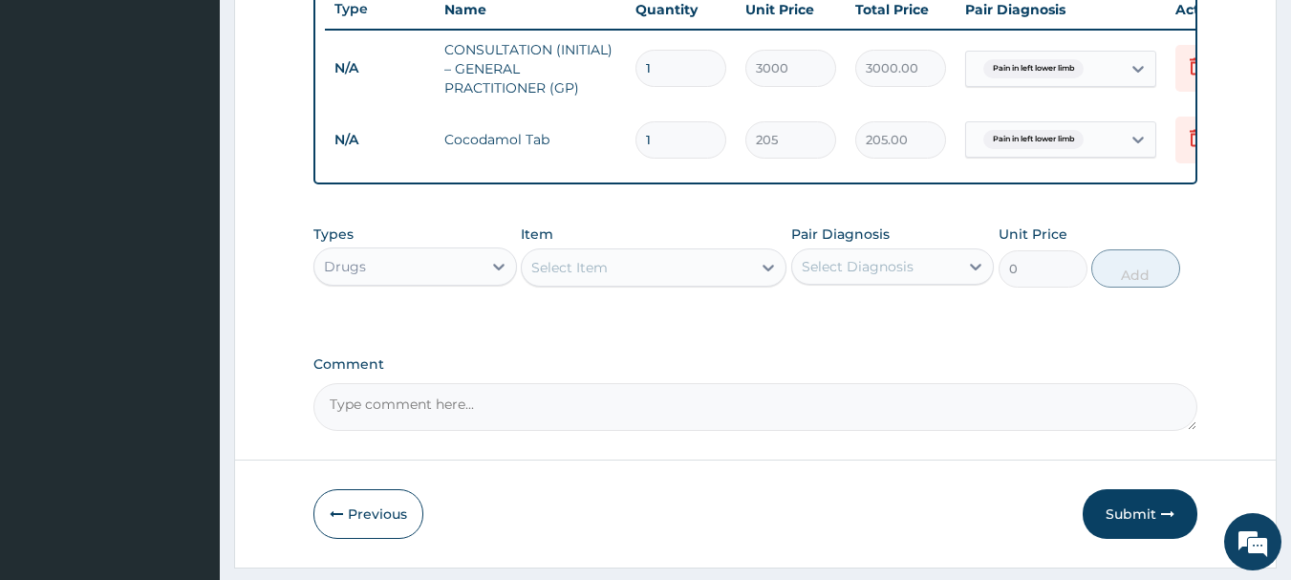
type input "15"
type input "3075.00"
type input "15"
click at [622, 277] on div "Select Item" at bounding box center [636, 267] width 229 height 31
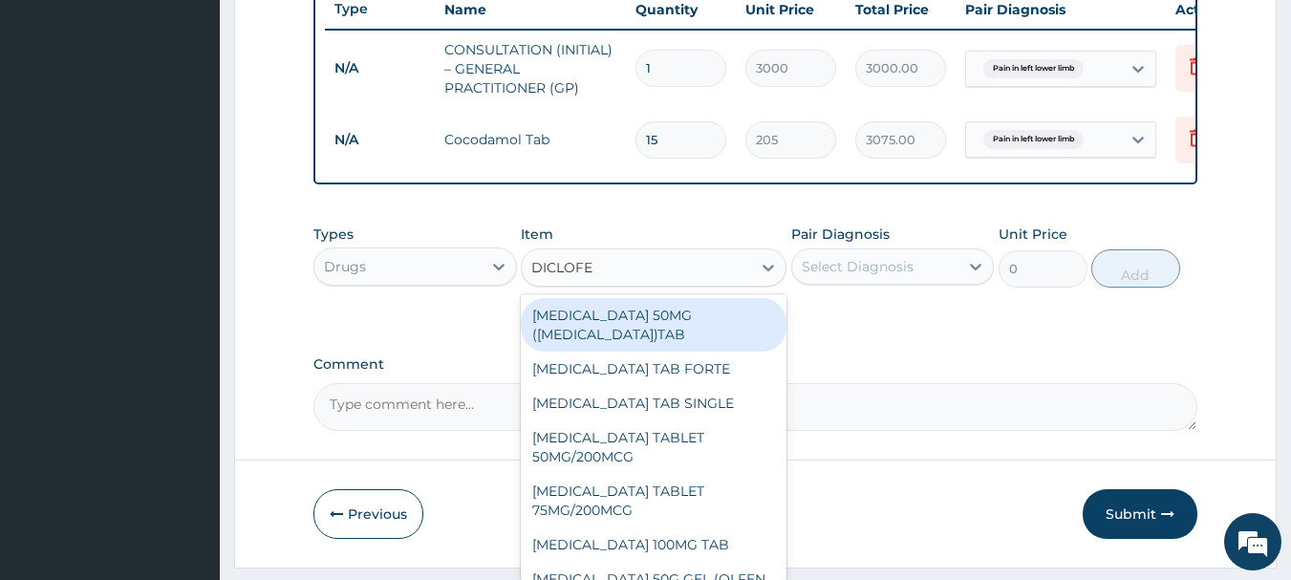
type input "DICLOFEN"
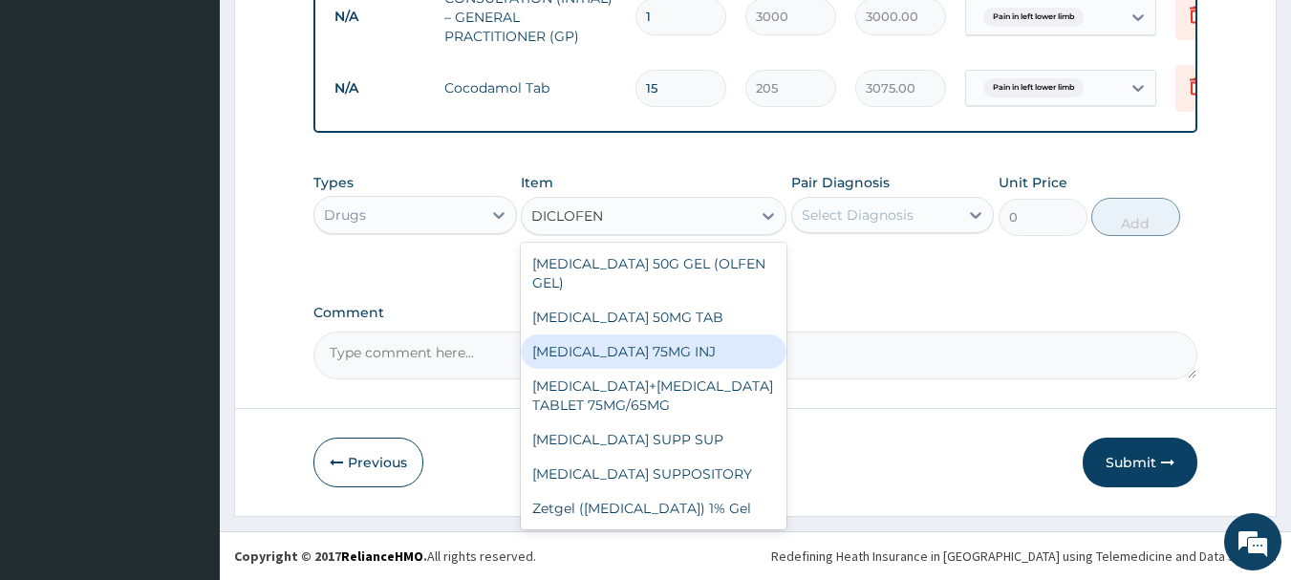
scroll to position [378, 0]
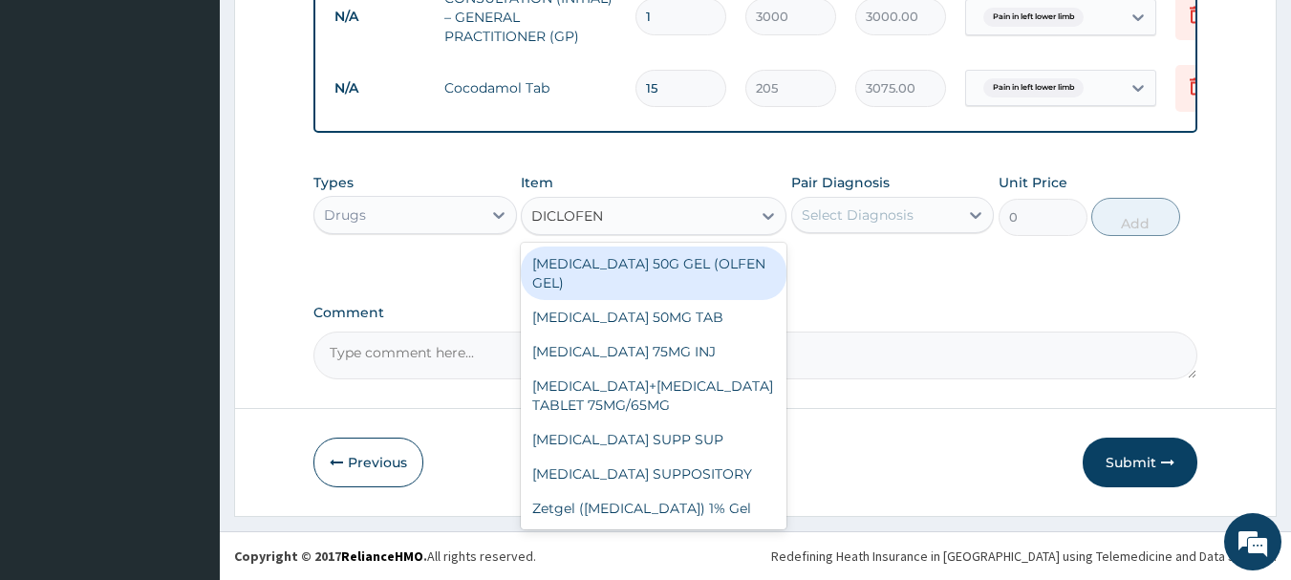
click at [711, 258] on div "DICLOFENAC SODIUM 50G GEL (OLFEN GEL)" at bounding box center [654, 273] width 266 height 54
type input "1866"
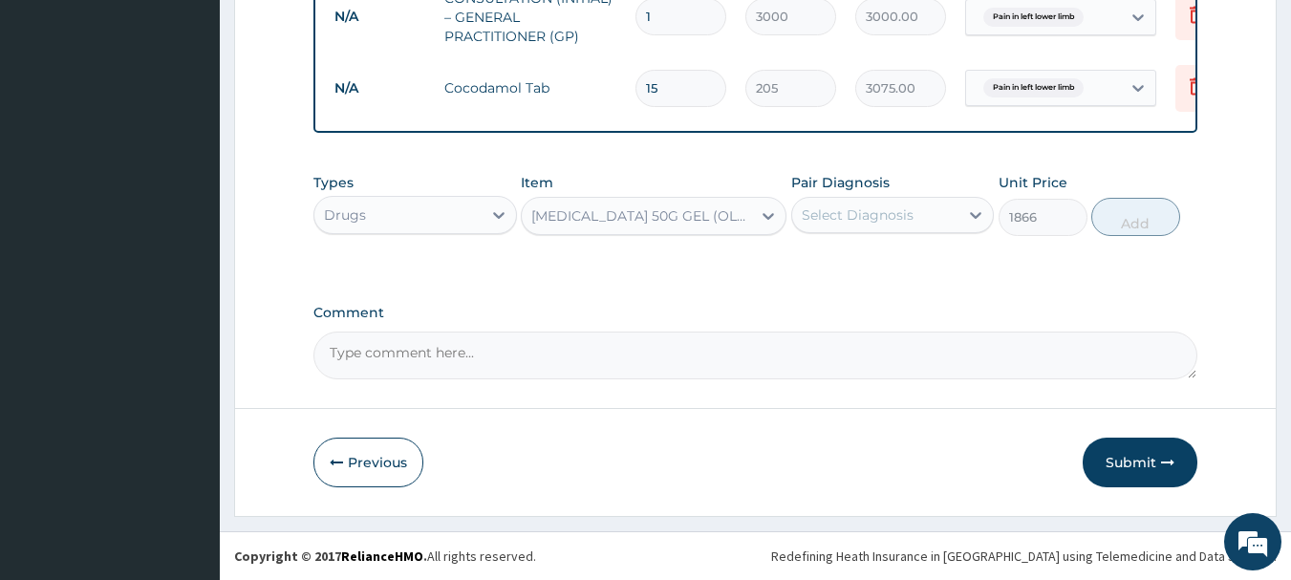
click at [859, 211] on div "Select Diagnosis" at bounding box center [858, 214] width 112 height 19
click at [857, 277] on div "Pain in left lower limb" at bounding box center [892, 264] width 203 height 39
checkbox input "true"
click at [1118, 222] on button "Add" at bounding box center [1135, 217] width 89 height 38
type input "0"
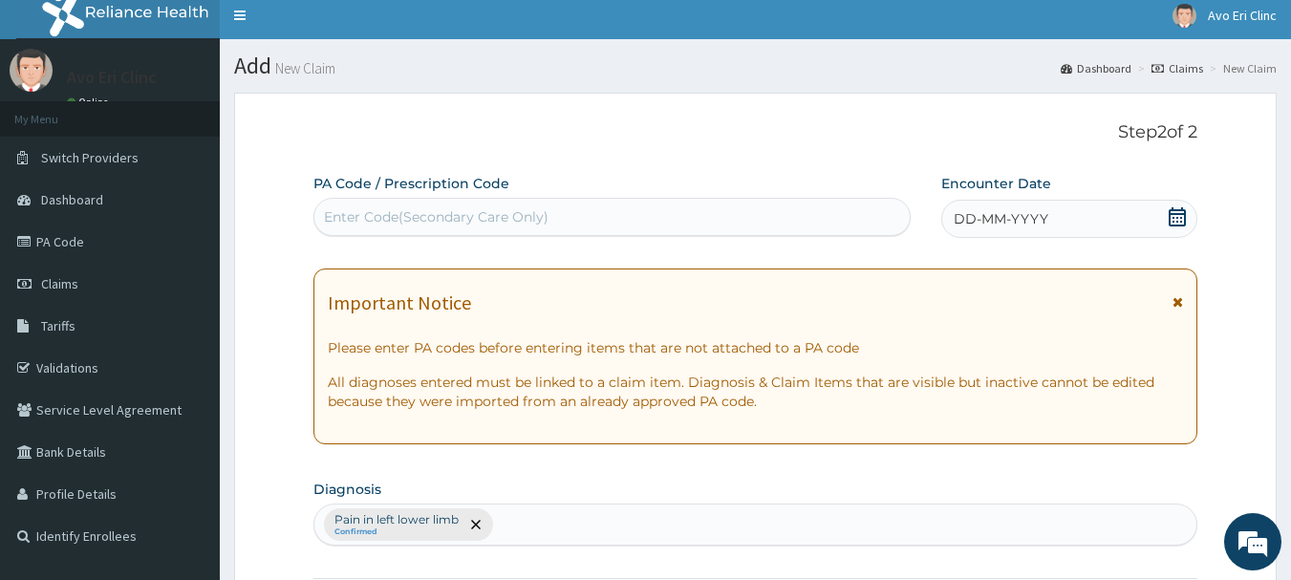
scroll to position [0, 0]
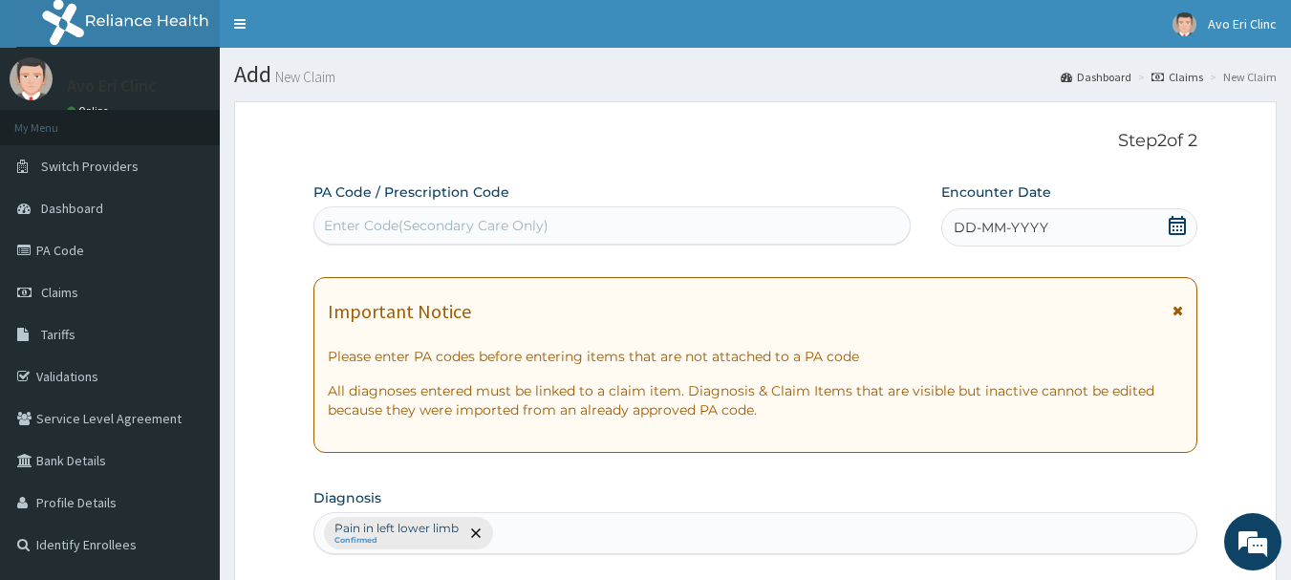
click at [1174, 218] on icon at bounding box center [1176, 225] width 17 height 19
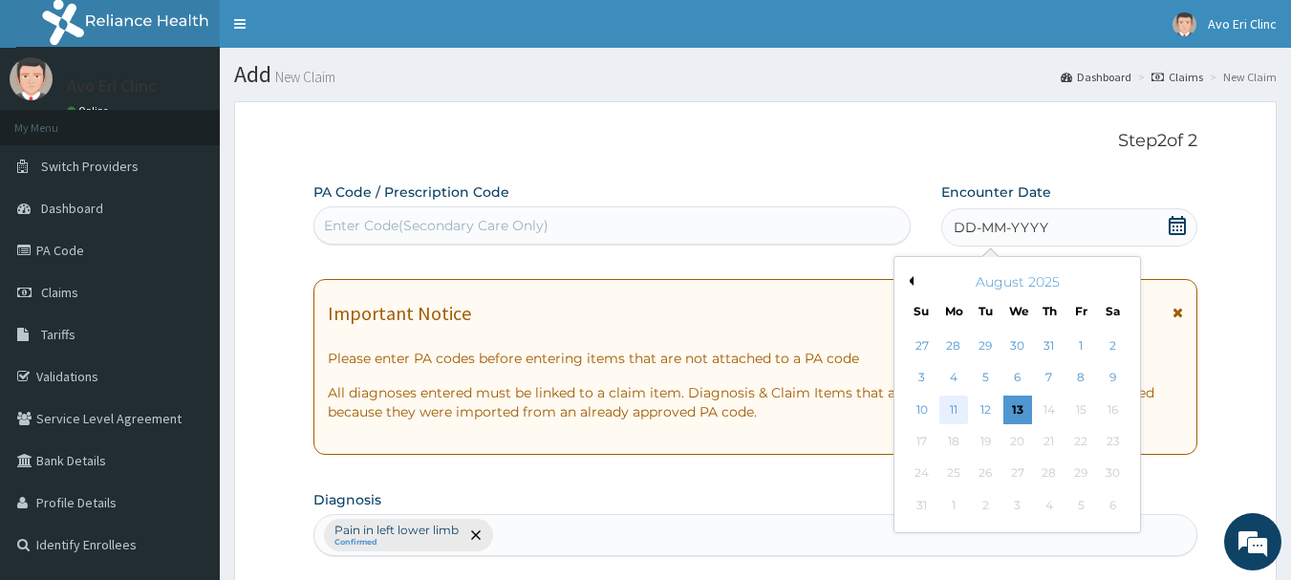
click at [941, 410] on div "11" at bounding box center [953, 410] width 29 height 29
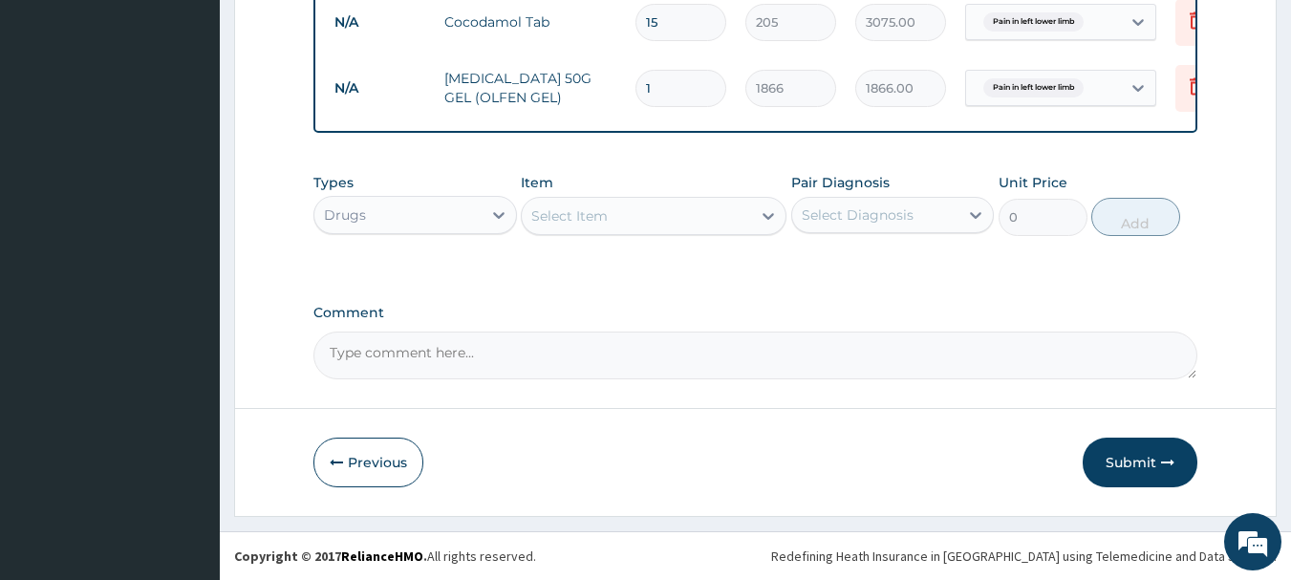
scroll to position [864, 0]
click at [1167, 450] on button "Submit" at bounding box center [1139, 463] width 115 height 50
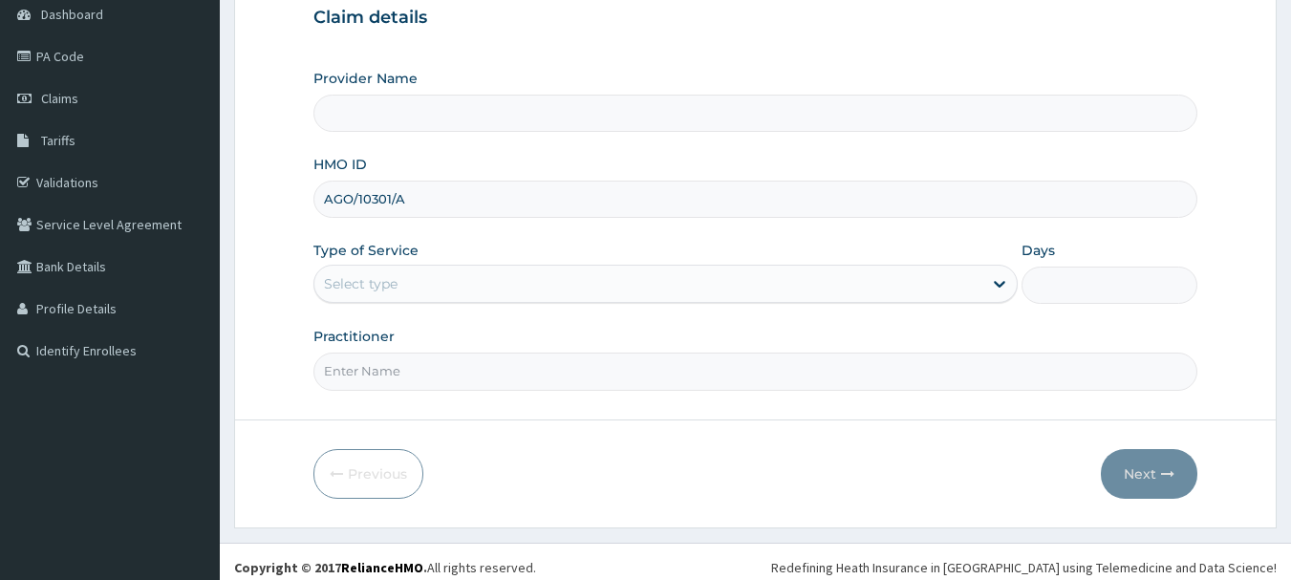
scroll to position [205, 0]
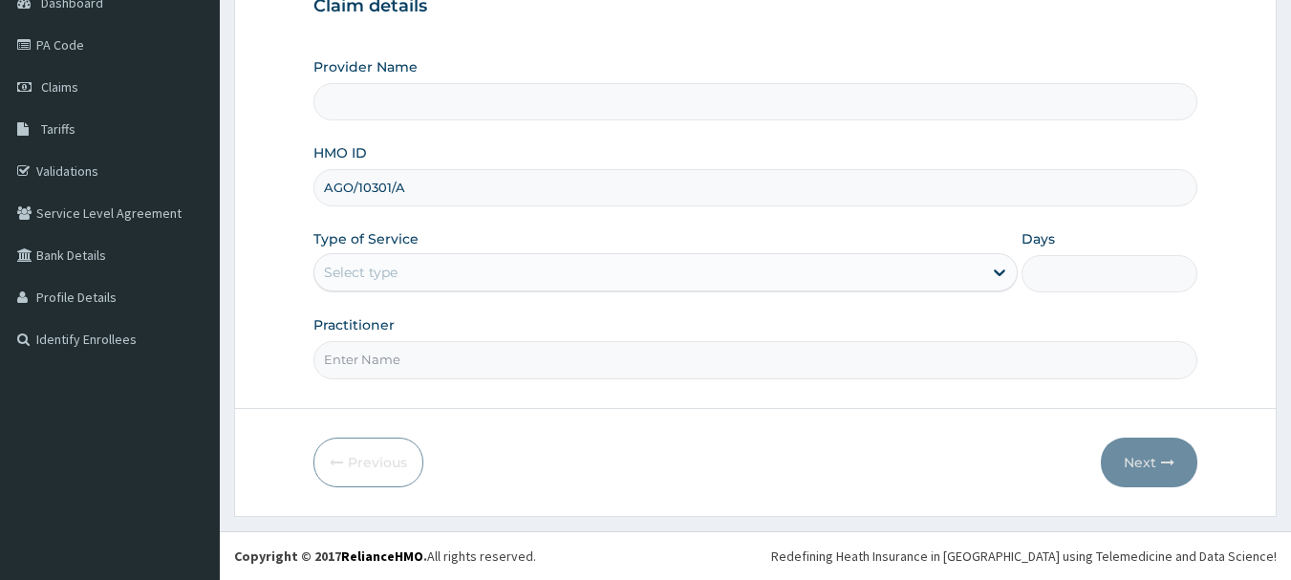
type input "AGO/10301/A"
click at [474, 274] on div "Select type" at bounding box center [648, 272] width 668 height 31
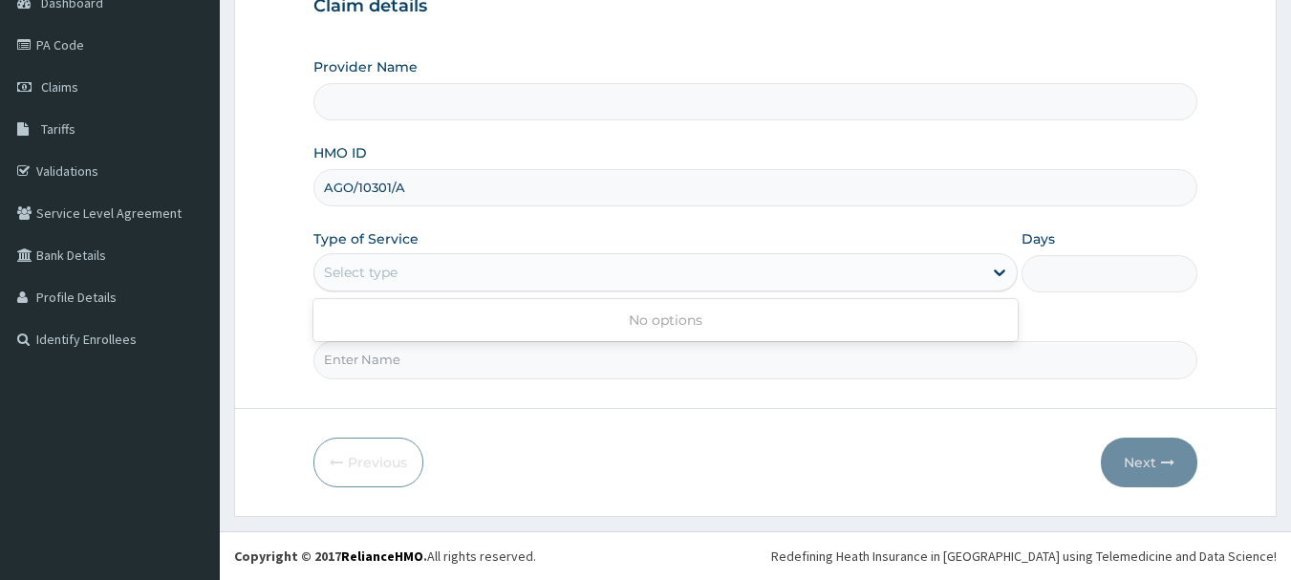
click at [463, 384] on form "Step 1 of 2 Claim details Provider Name HMO ID AGO/10301/A Type of Service Use …" at bounding box center [755, 206] width 1042 height 620
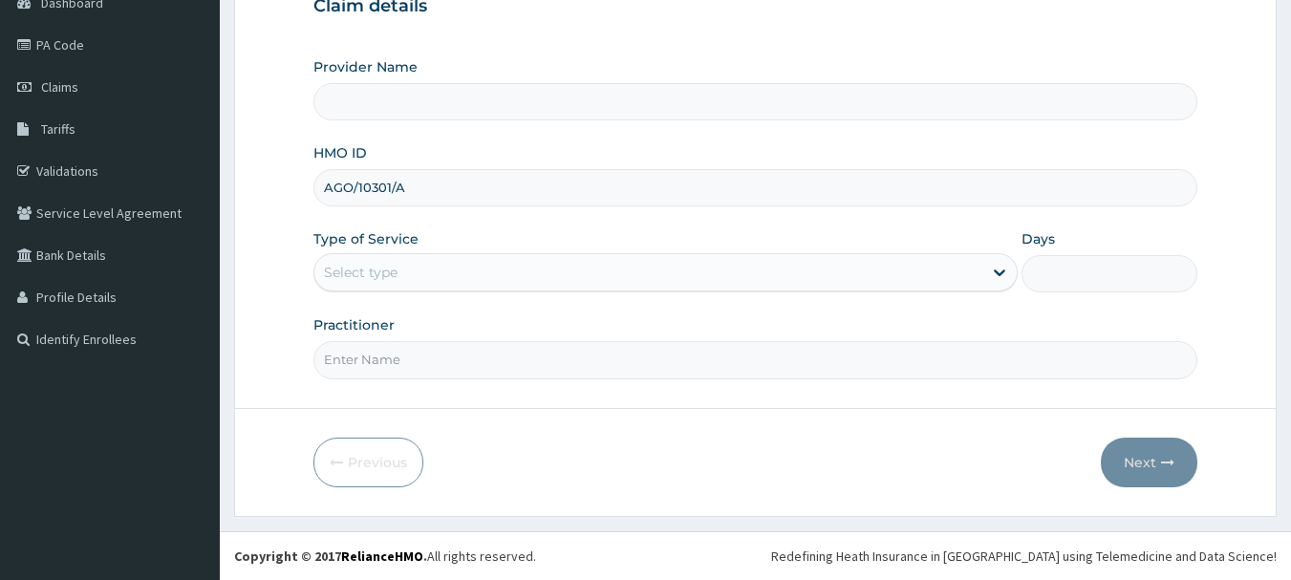
click at [464, 358] on input "Practitioner" at bounding box center [755, 359] width 885 height 37
type input "DR JOY"
click at [426, 285] on div "Select type" at bounding box center [648, 272] width 668 height 31
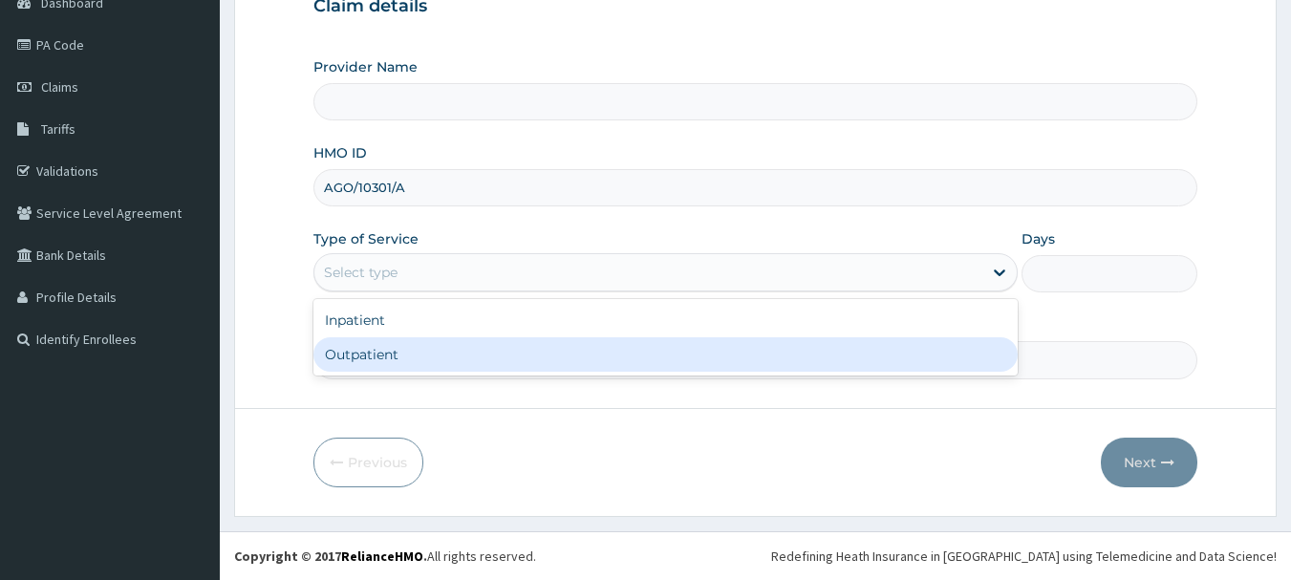
click at [431, 360] on div "Outpatient" at bounding box center [665, 354] width 704 height 34
type input "1"
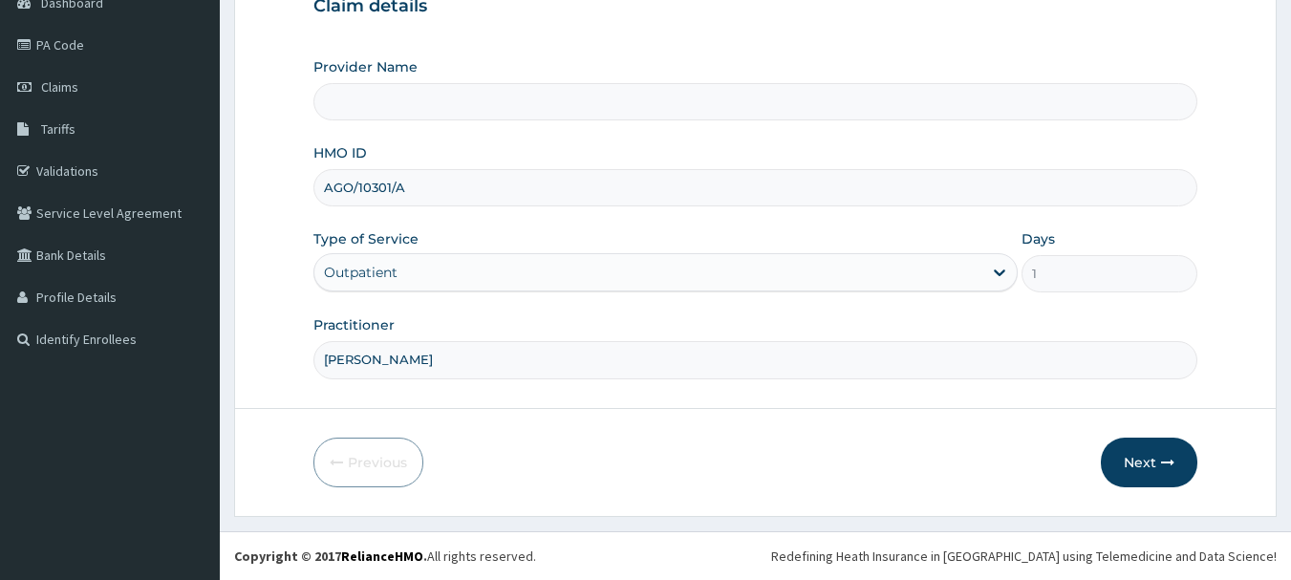
type input "Avo Eri Clinic"
click at [1113, 468] on button "Next" at bounding box center [1149, 463] width 96 height 50
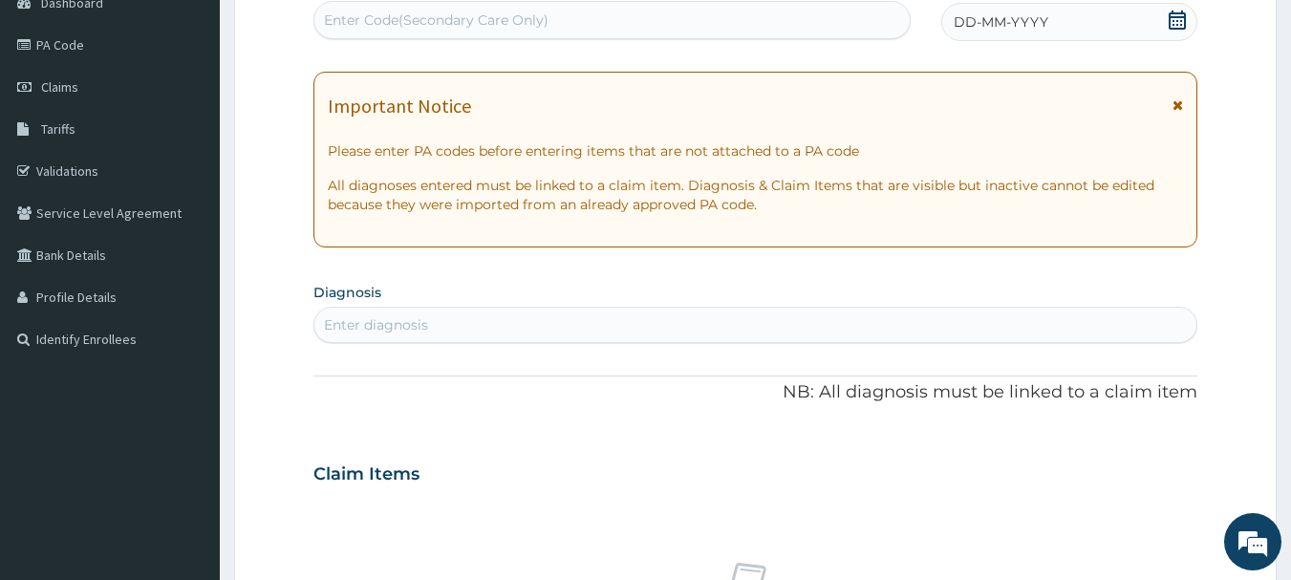
scroll to position [0, 0]
click at [470, 330] on div "Enter diagnosis" at bounding box center [755, 325] width 883 height 31
type input "MALARIA"
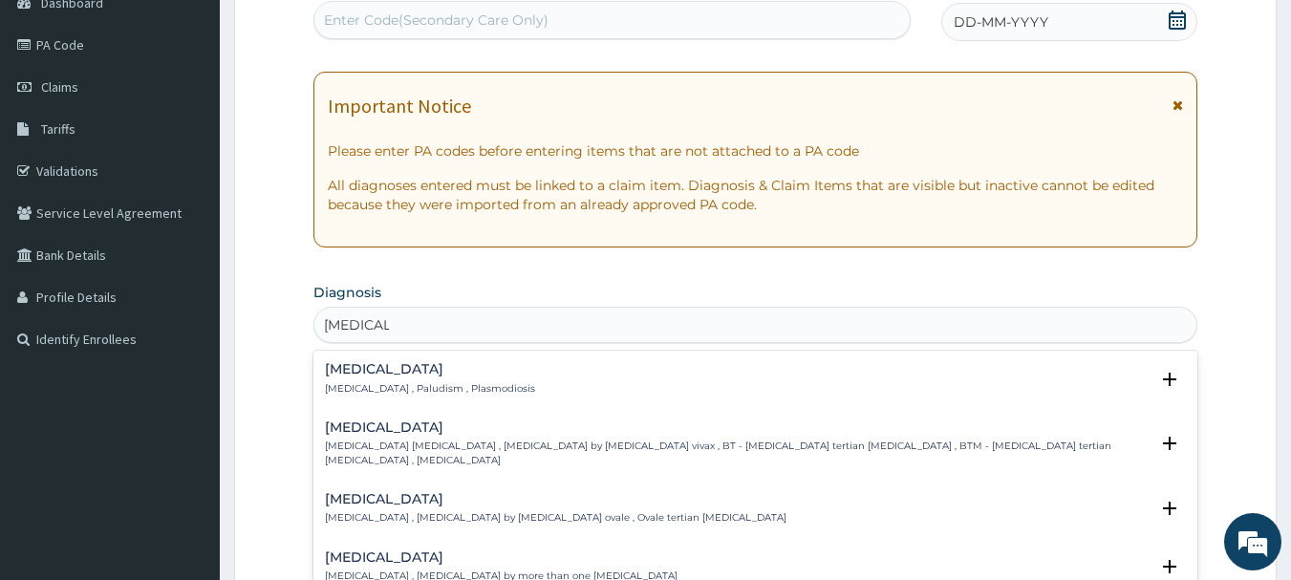
click at [421, 377] on div "Malaria Malaria , Paludism , Plasmodiosis" at bounding box center [430, 378] width 210 height 33
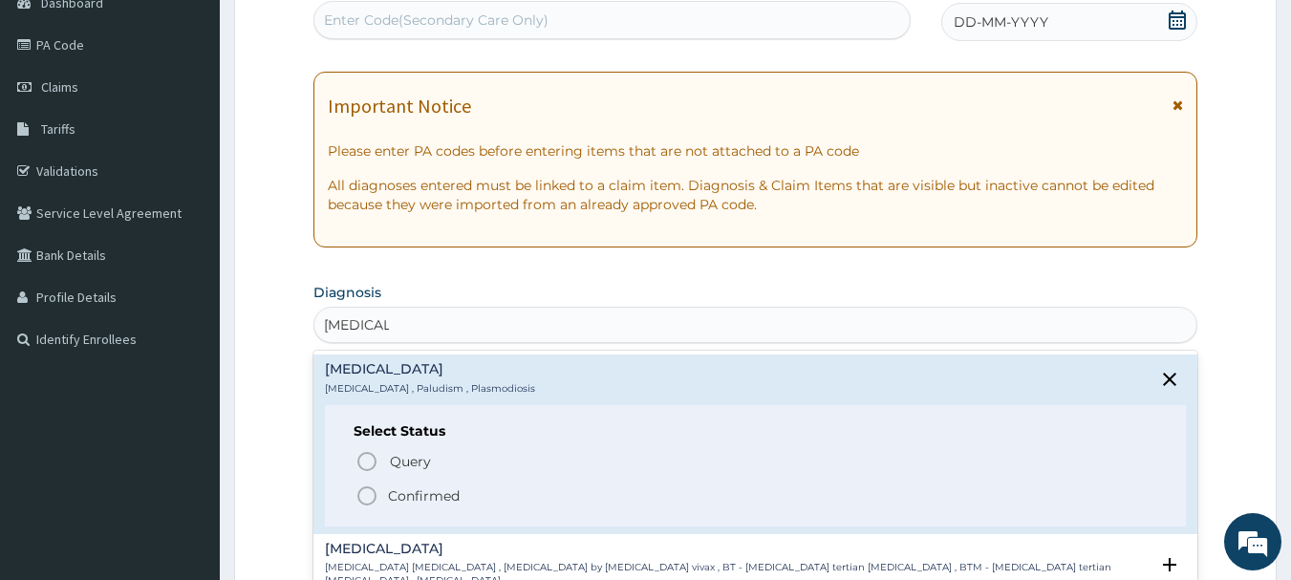
click at [393, 492] on p "Confirmed" at bounding box center [424, 495] width 72 height 19
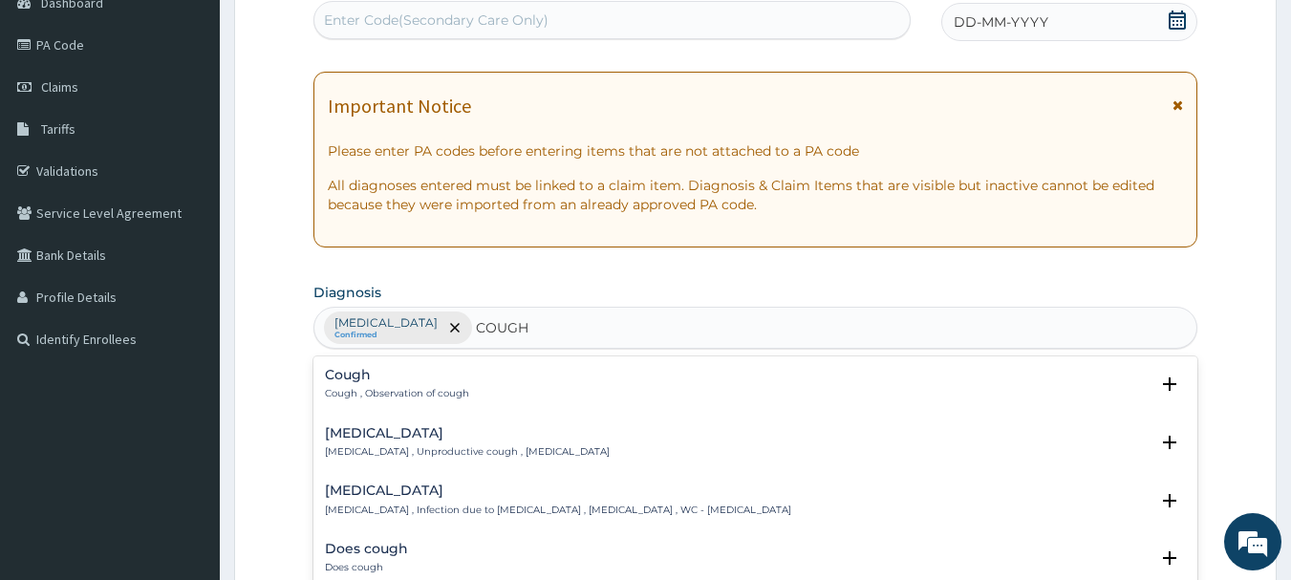
type input "COUGH"
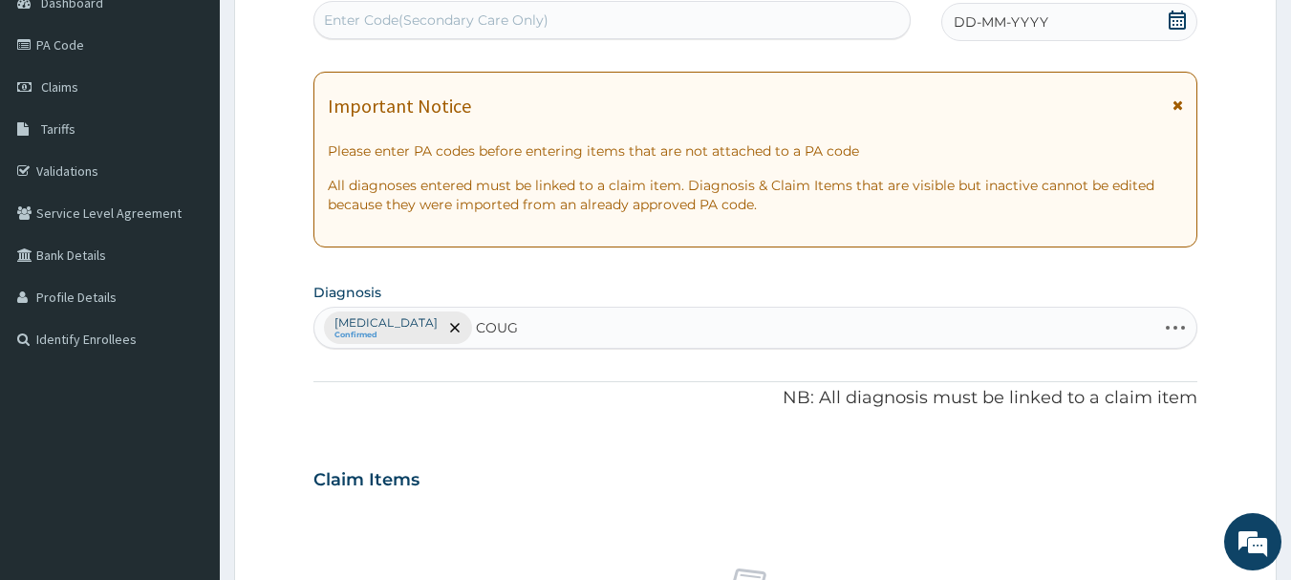
type input "COUGH"
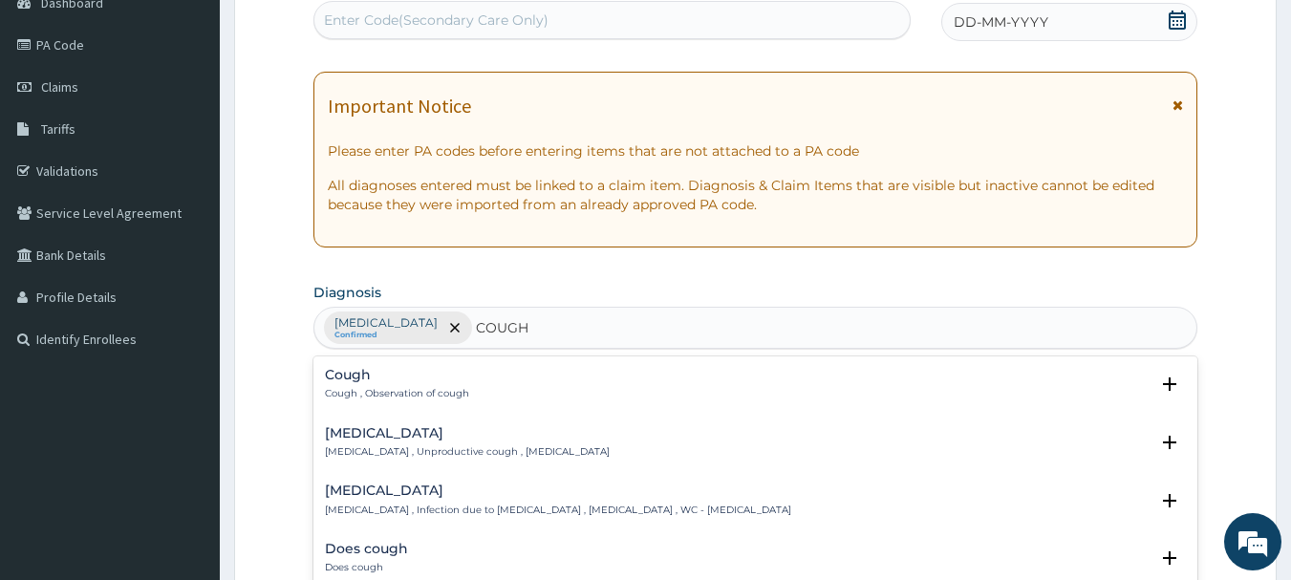
click at [367, 379] on h4 "Cough" at bounding box center [397, 375] width 144 height 14
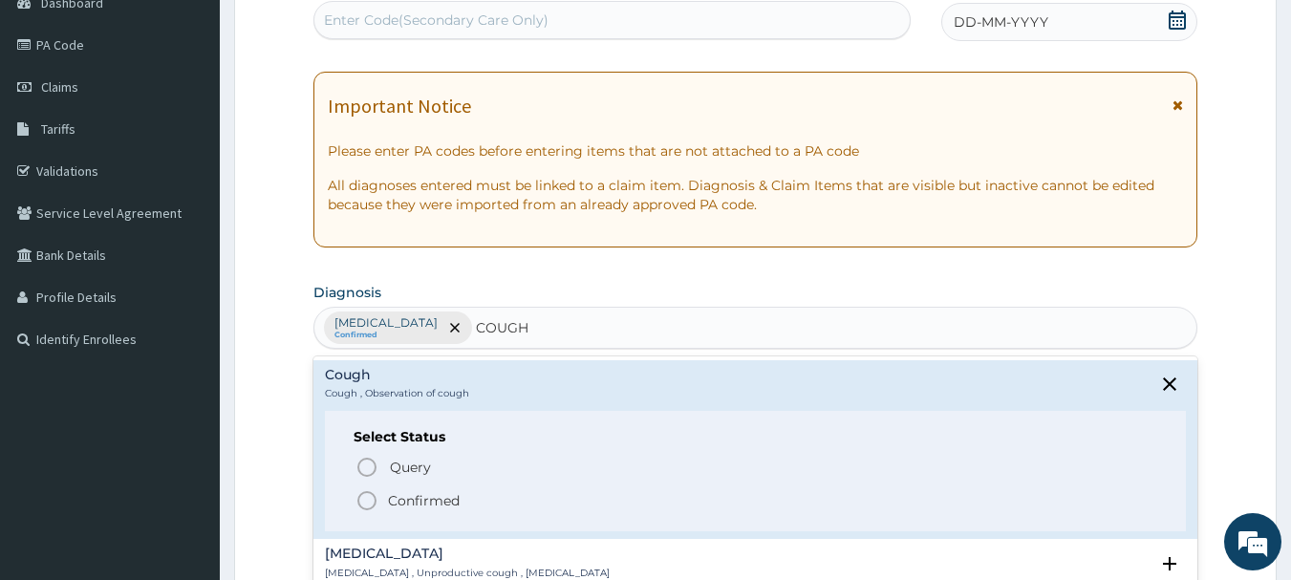
click at [355, 506] on icon "status option filled" at bounding box center [366, 500] width 23 height 23
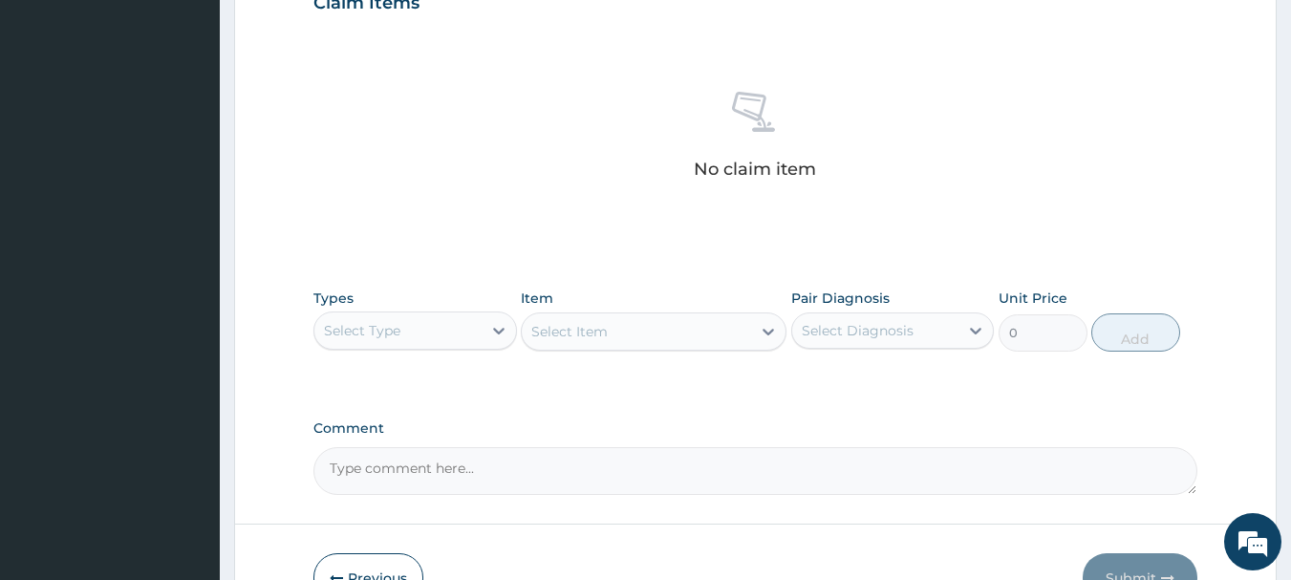
scroll to position [683, 0]
click at [453, 330] on div "Select Type" at bounding box center [397, 329] width 167 height 31
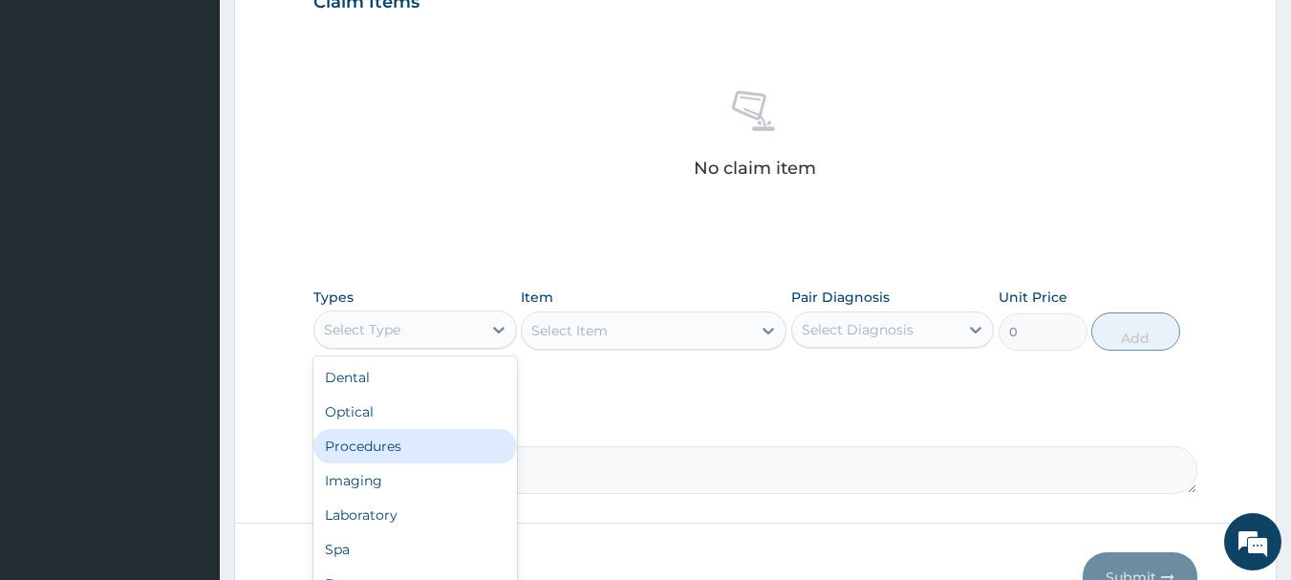
click at [445, 440] on div "Procedures" at bounding box center [414, 446] width 203 height 34
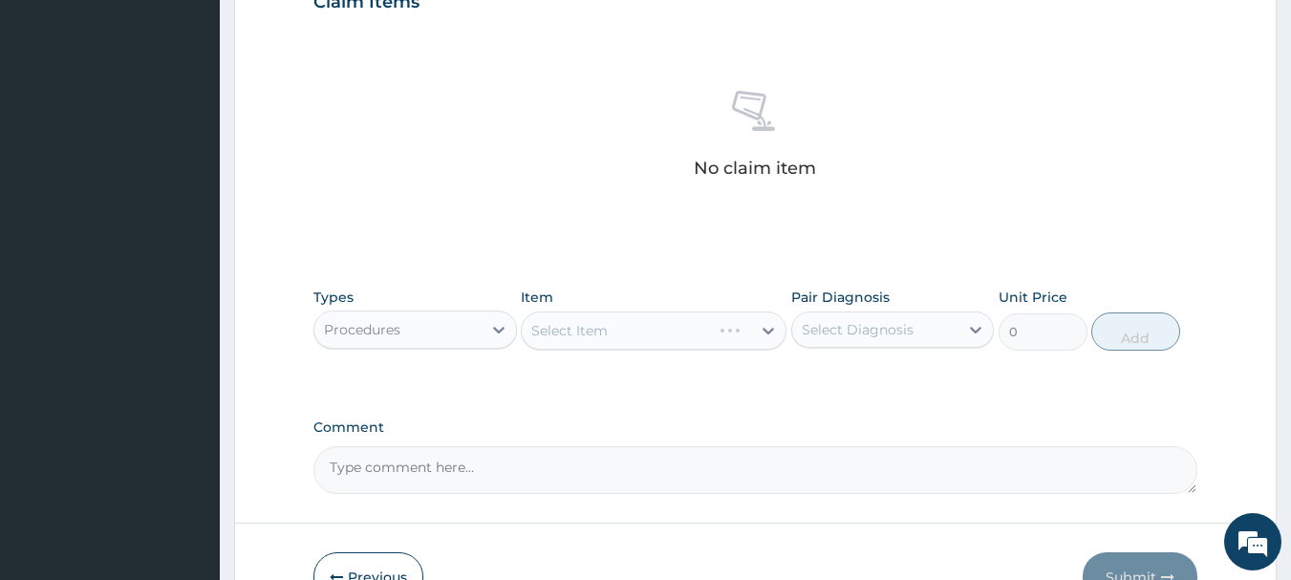
click at [856, 332] on div "Select Diagnosis" at bounding box center [858, 329] width 112 height 19
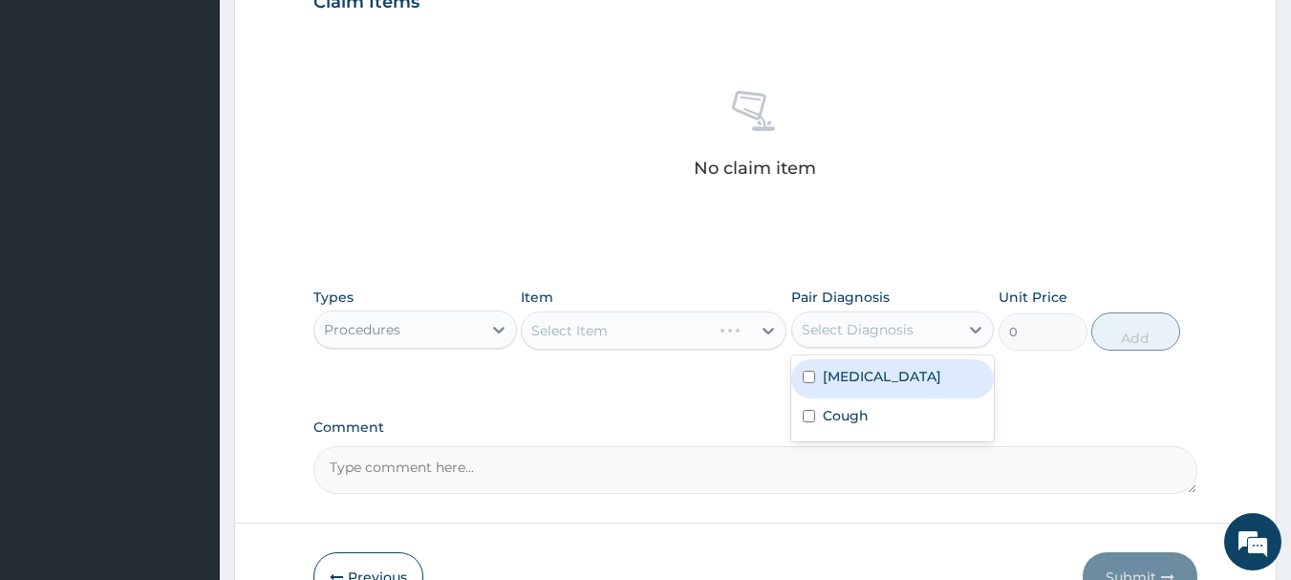
click at [849, 394] on div "Malaria" at bounding box center [892, 378] width 203 height 39
checkbox input "true"
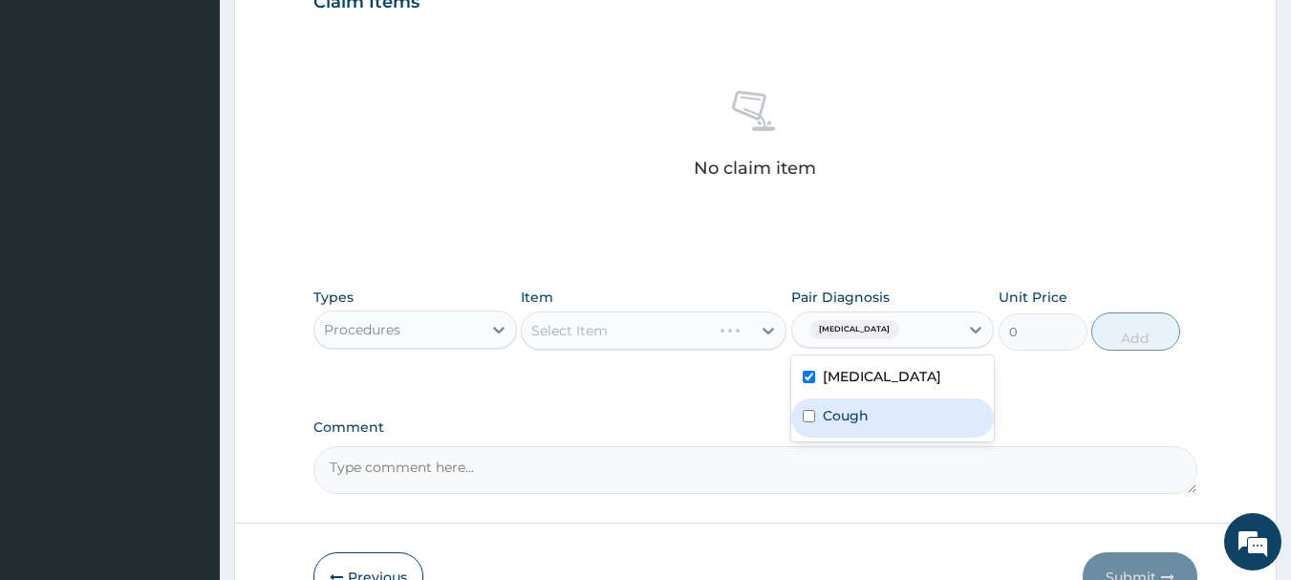
click at [845, 430] on div "Cough" at bounding box center [892, 417] width 203 height 39
checkbox input "true"
click at [633, 333] on div "Select Item" at bounding box center [636, 330] width 229 height 31
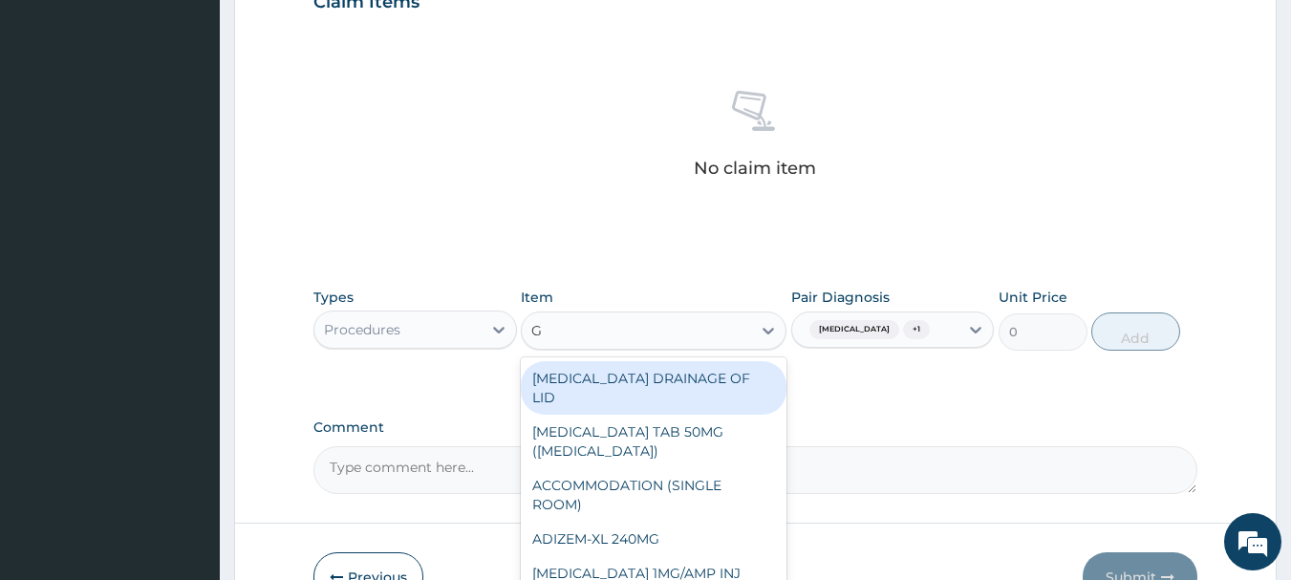
type input "GP"
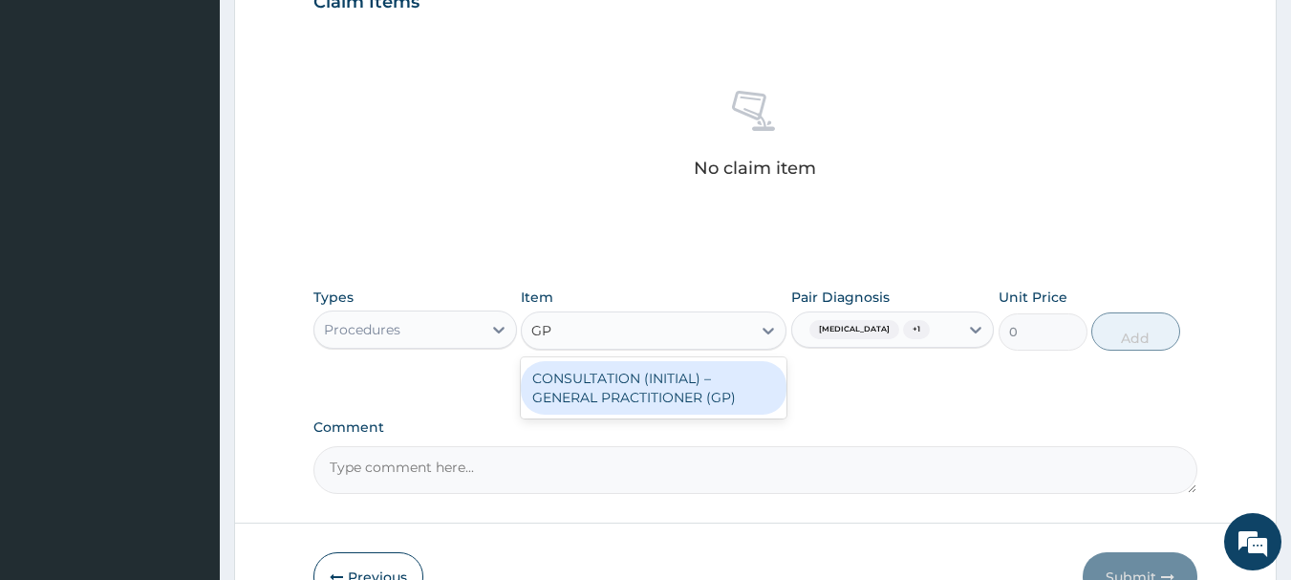
click at [731, 368] on div "CONSULTATION (INITIAL) – GENERAL PRACTITIONER (GP)" at bounding box center [654, 388] width 266 height 54
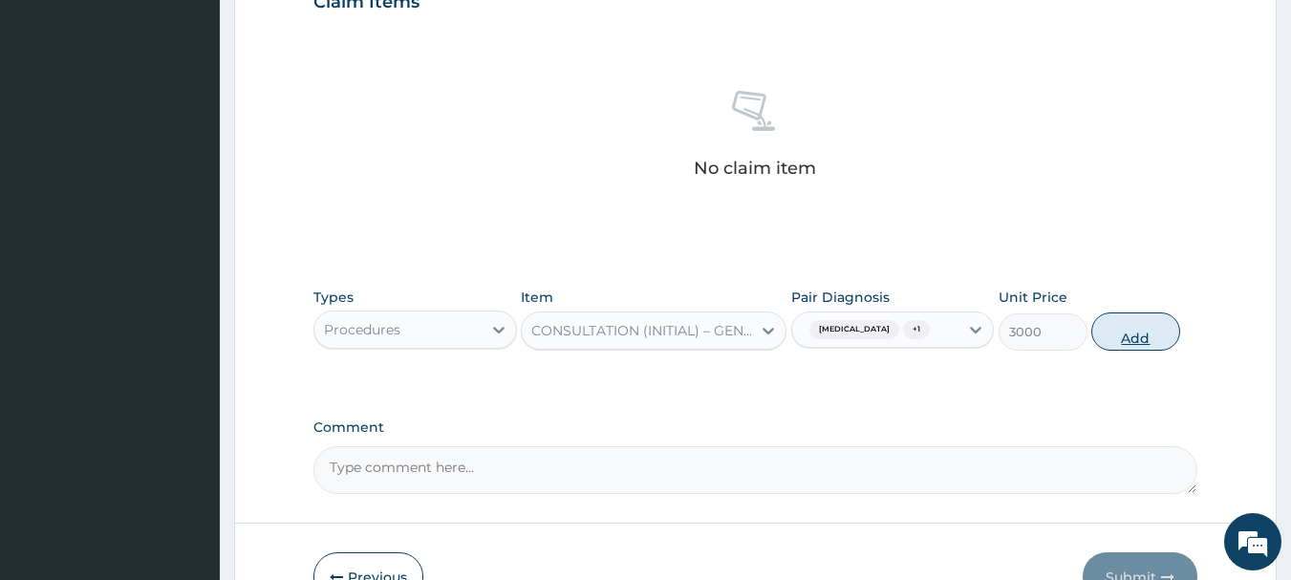
click at [1133, 331] on button "Add" at bounding box center [1135, 331] width 89 height 38
type input "0"
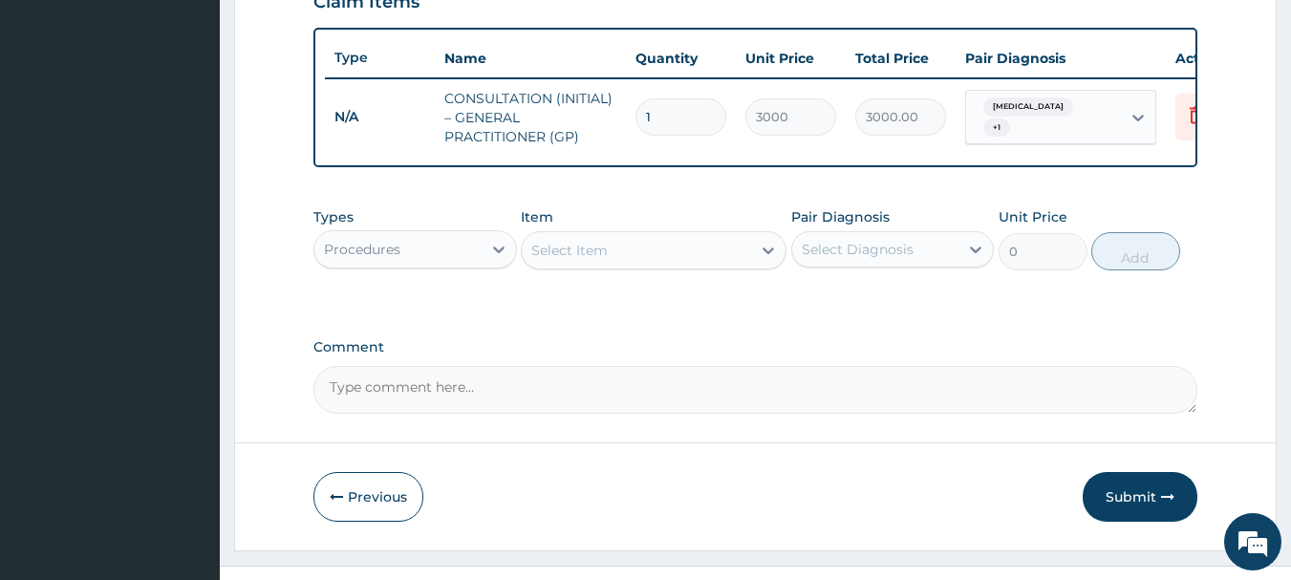
click at [358, 259] on div "Procedures" at bounding box center [362, 249] width 76 height 19
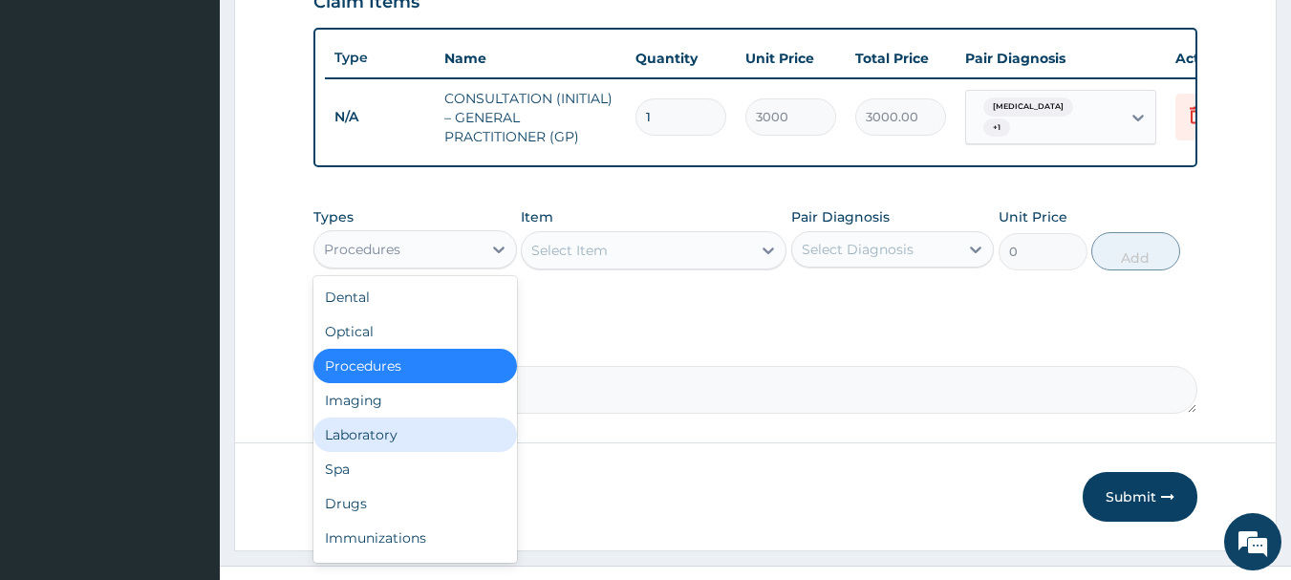
click at [363, 444] on div "Laboratory" at bounding box center [414, 434] width 203 height 34
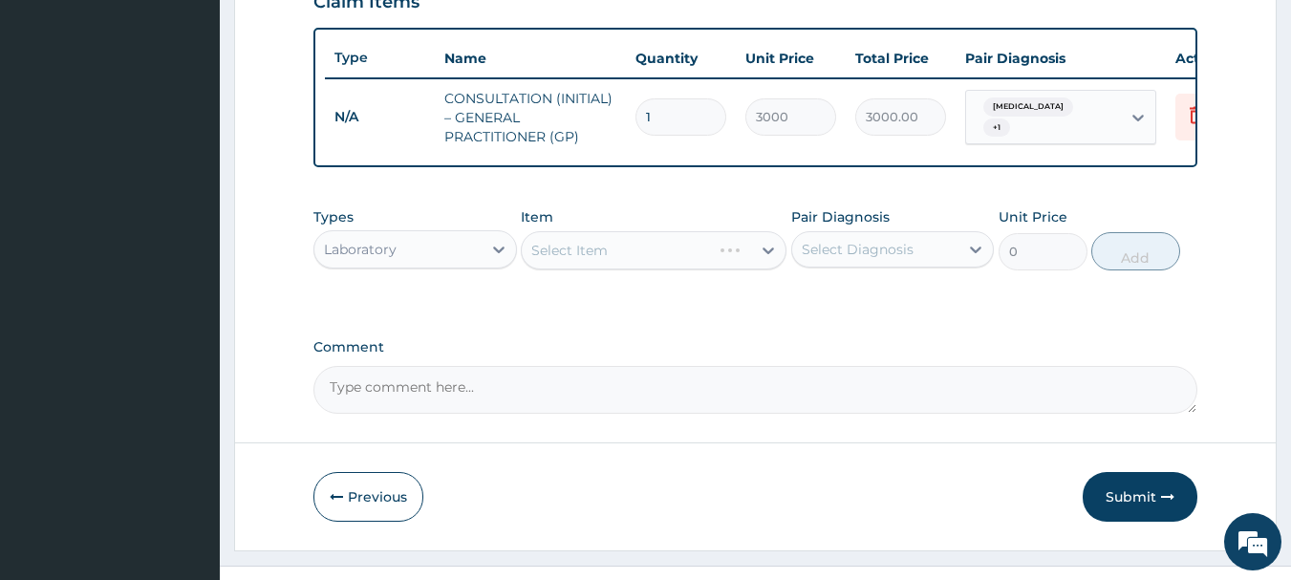
click at [882, 259] on div "Select Diagnosis" at bounding box center [858, 249] width 112 height 19
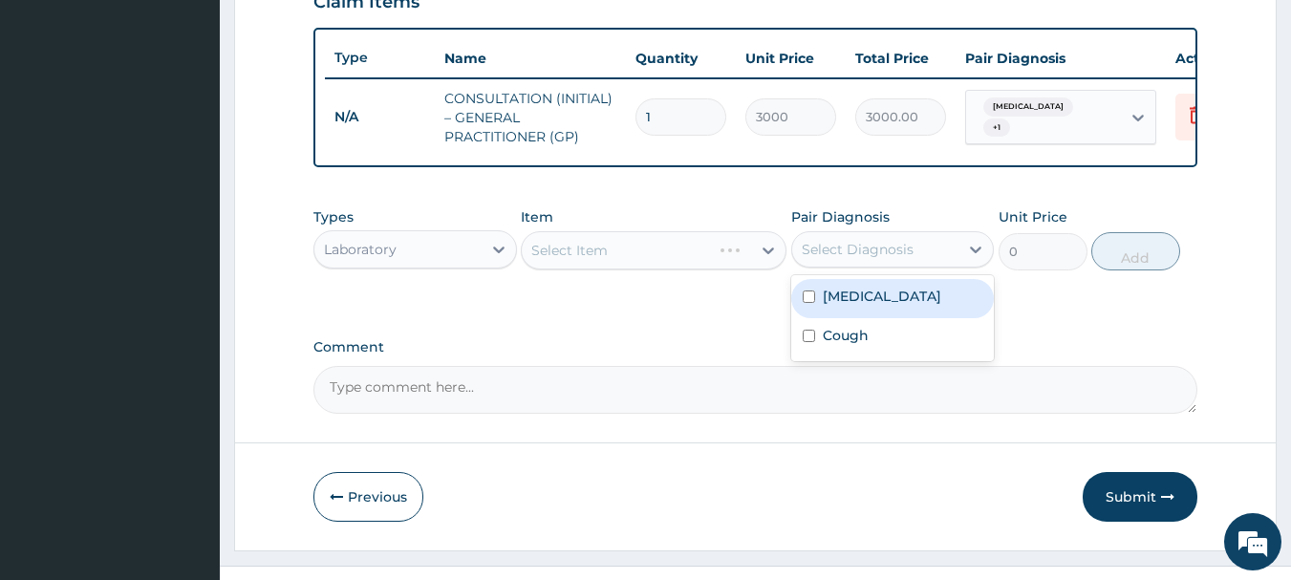
click at [876, 309] on div "Malaria" at bounding box center [892, 298] width 203 height 39
checkbox input "true"
click at [611, 263] on div "Select Item" at bounding box center [636, 250] width 229 height 31
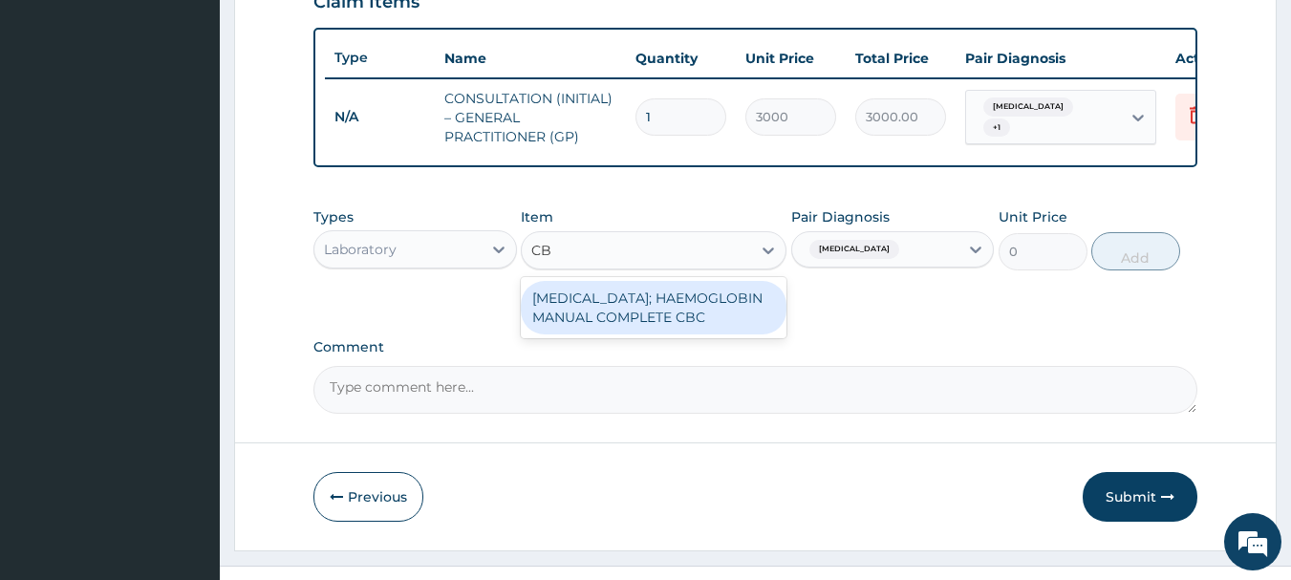
type input "CBC"
click at [609, 310] on div "BLOOD COUNT; HAEMOGLOBIN MANUAL COMPLETE CBC" at bounding box center [654, 308] width 266 height 54
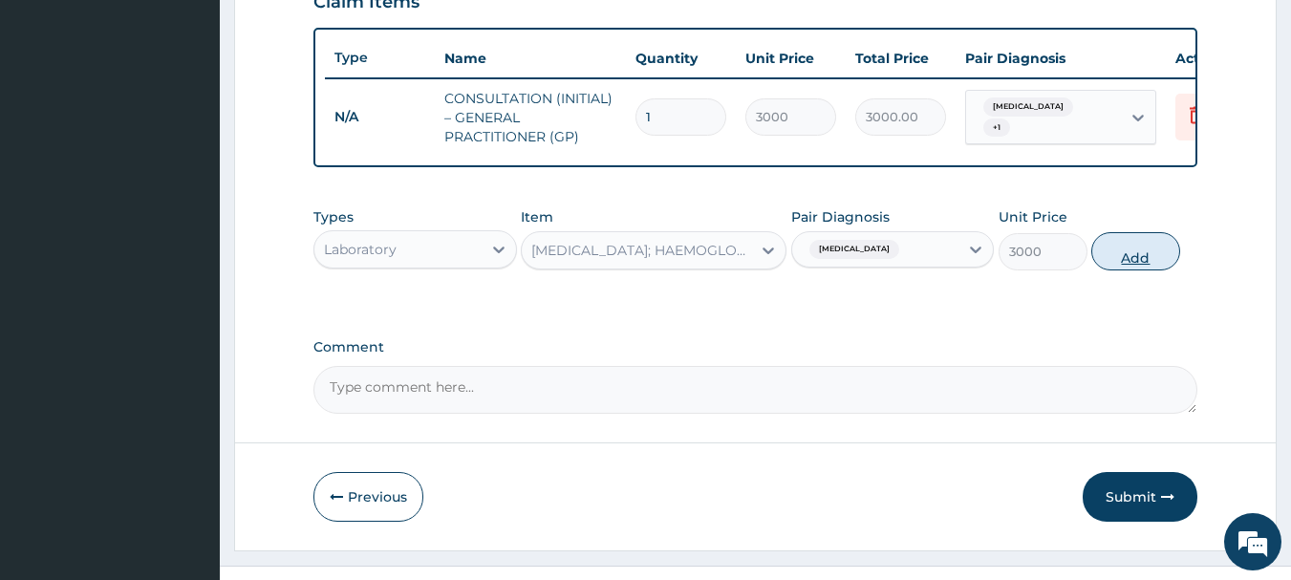
click at [1103, 270] on button "Add" at bounding box center [1135, 251] width 89 height 38
type input "0"
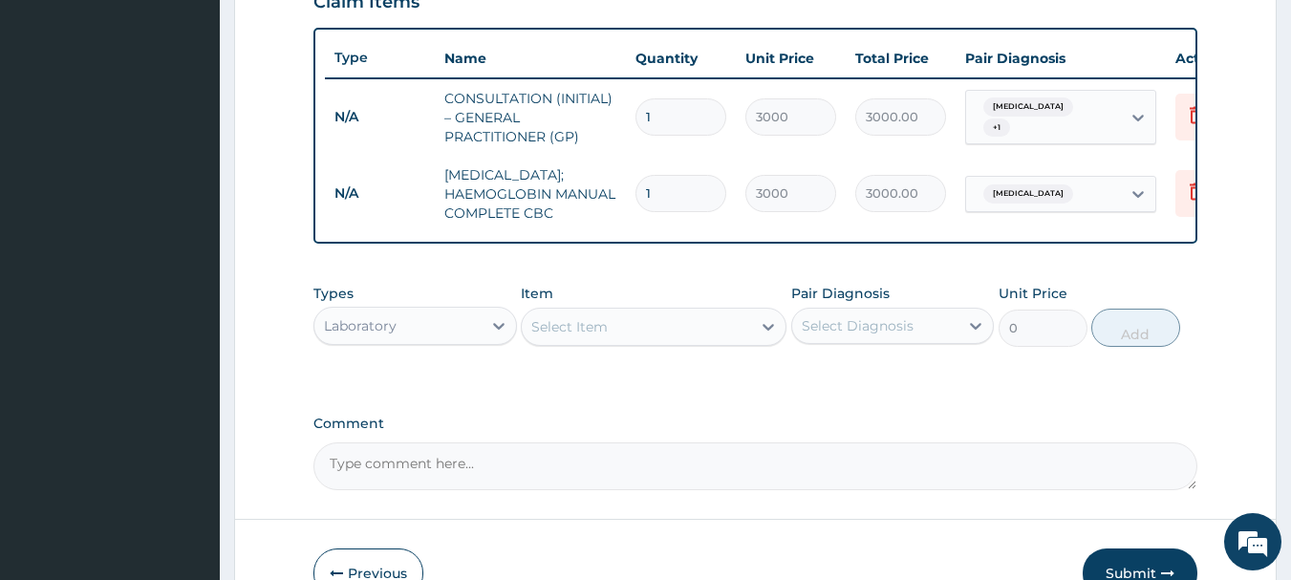
click at [594, 342] on div "Select Item" at bounding box center [636, 326] width 229 height 31
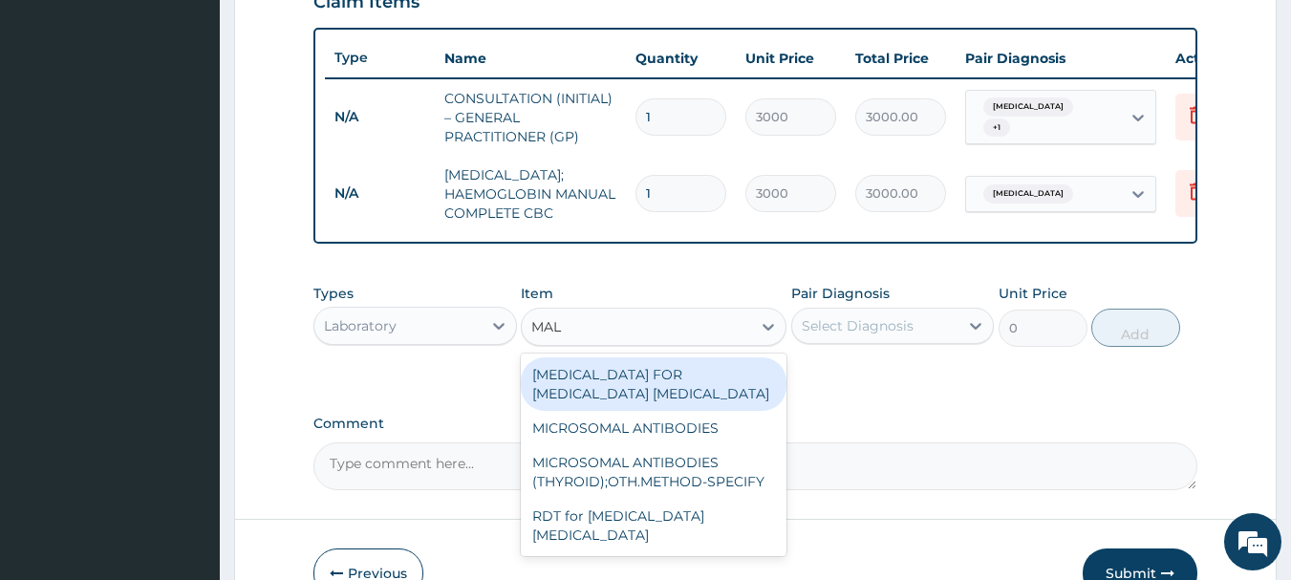
type input "MALA"
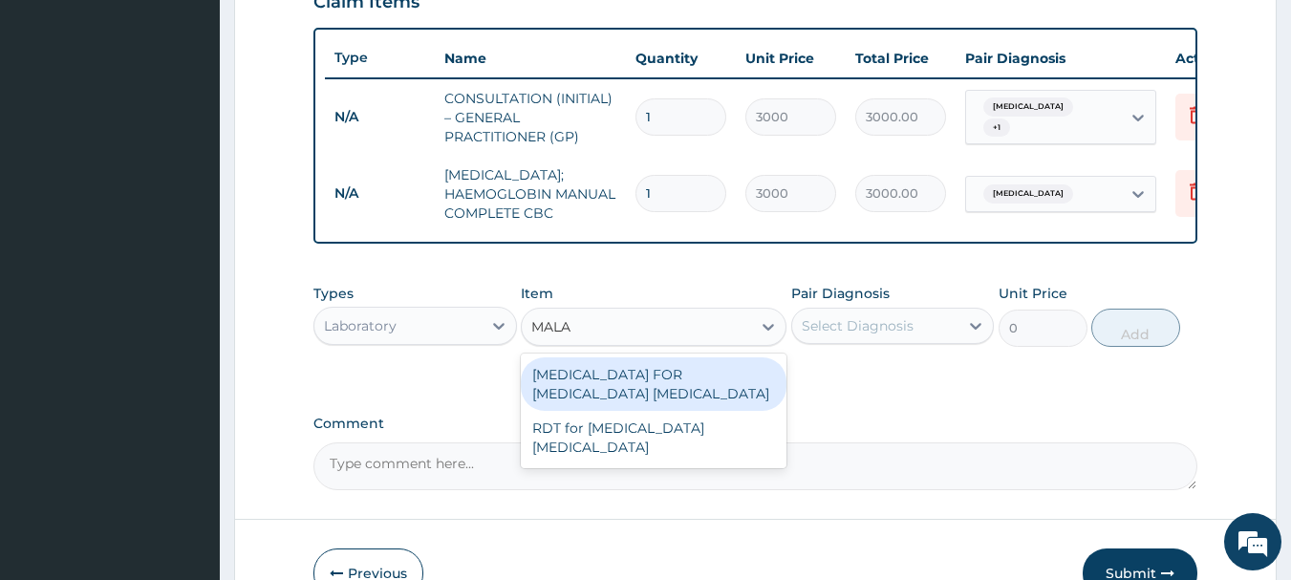
click at [606, 411] on div "BLOOD FILM FOR MALARIA PARASITE" at bounding box center [654, 384] width 266 height 54
type input "2000"
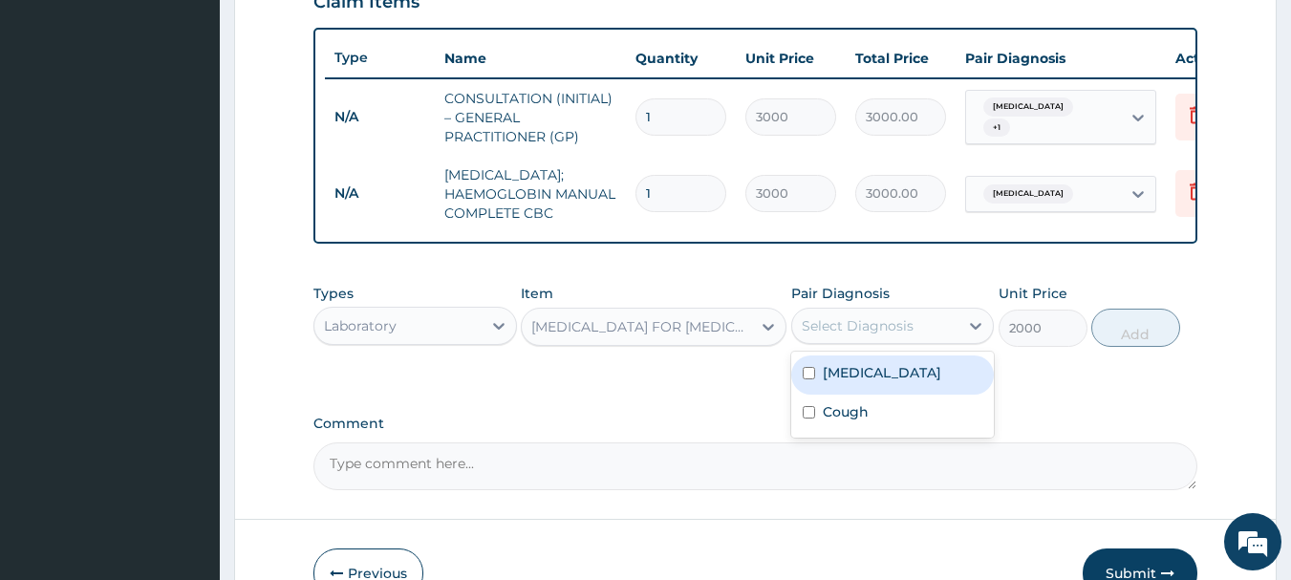
click at [921, 341] on div "Select Diagnosis" at bounding box center [875, 325] width 167 height 31
drag, startPoint x: 909, startPoint y: 402, endPoint x: 1015, endPoint y: 385, distance: 107.4
click at [908, 395] on div "Malaria" at bounding box center [892, 374] width 203 height 39
checkbox input "true"
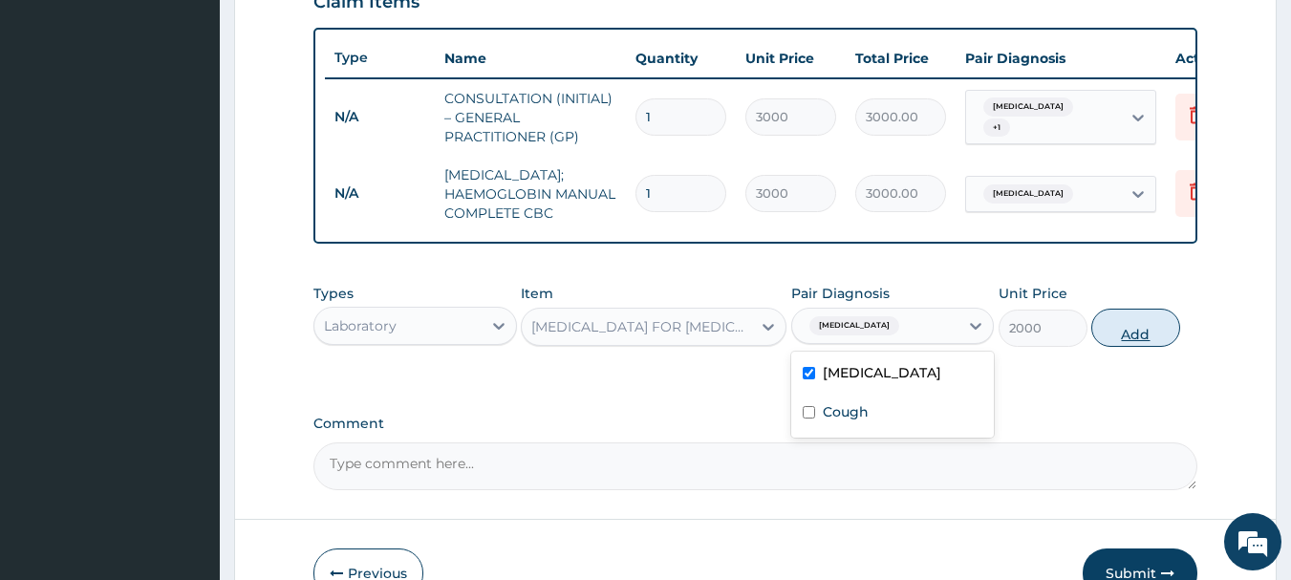
click at [1147, 347] on button "Add" at bounding box center [1135, 328] width 89 height 38
type input "0"
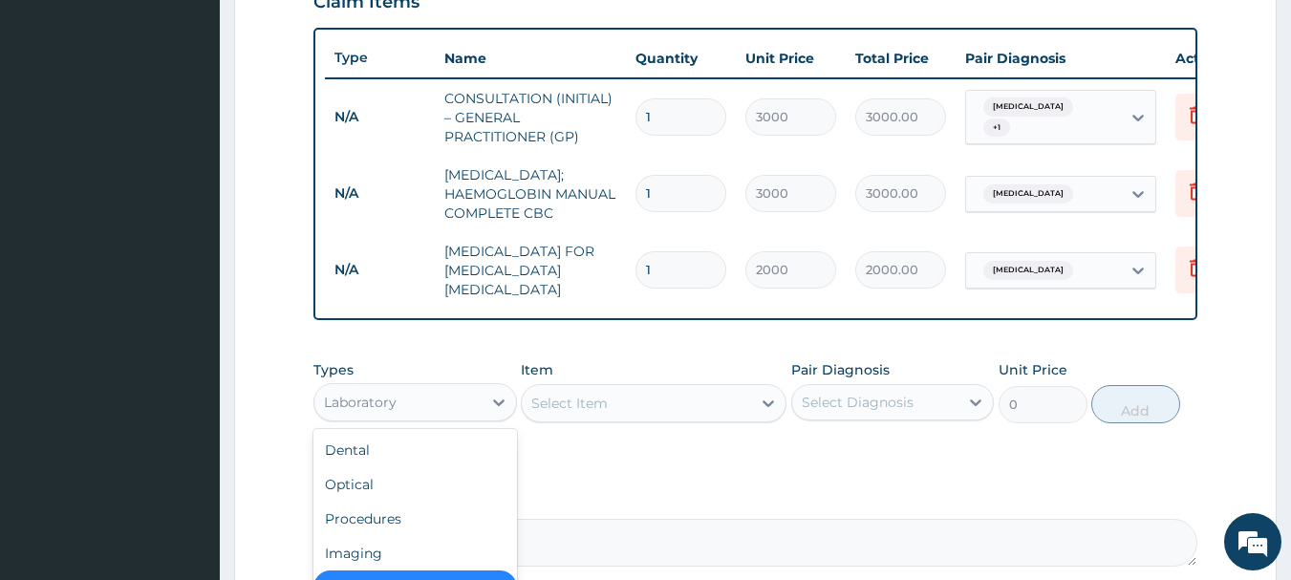
click at [442, 415] on div "Laboratory" at bounding box center [397, 402] width 167 height 31
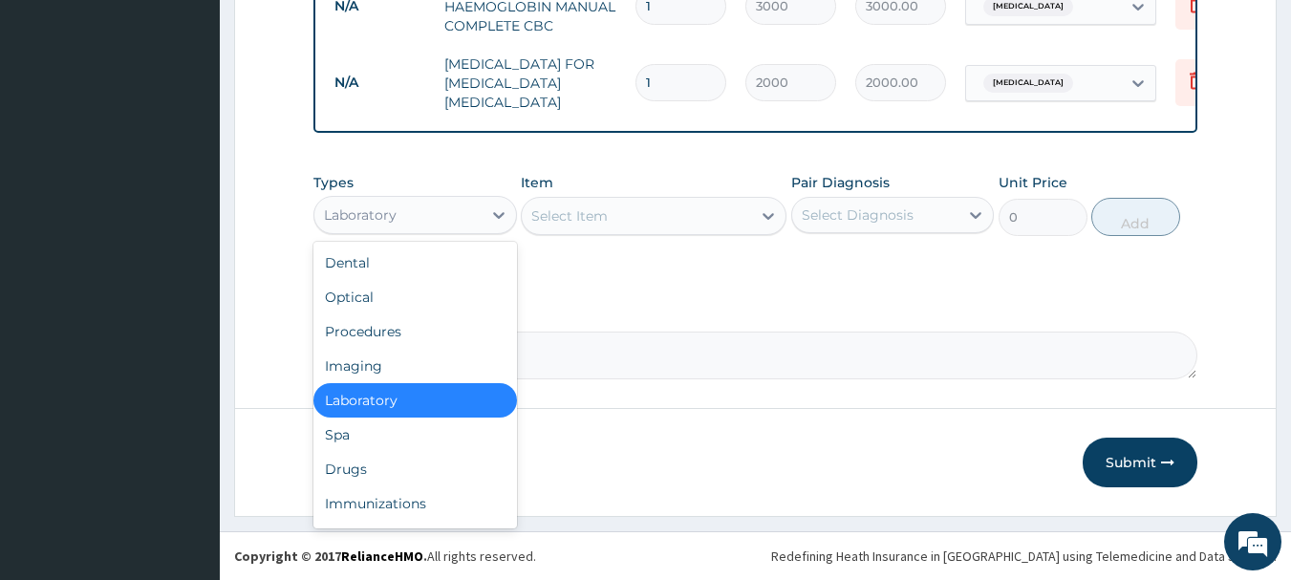
scroll to position [893, 0]
click at [364, 467] on div "Drugs" at bounding box center [414, 469] width 203 height 34
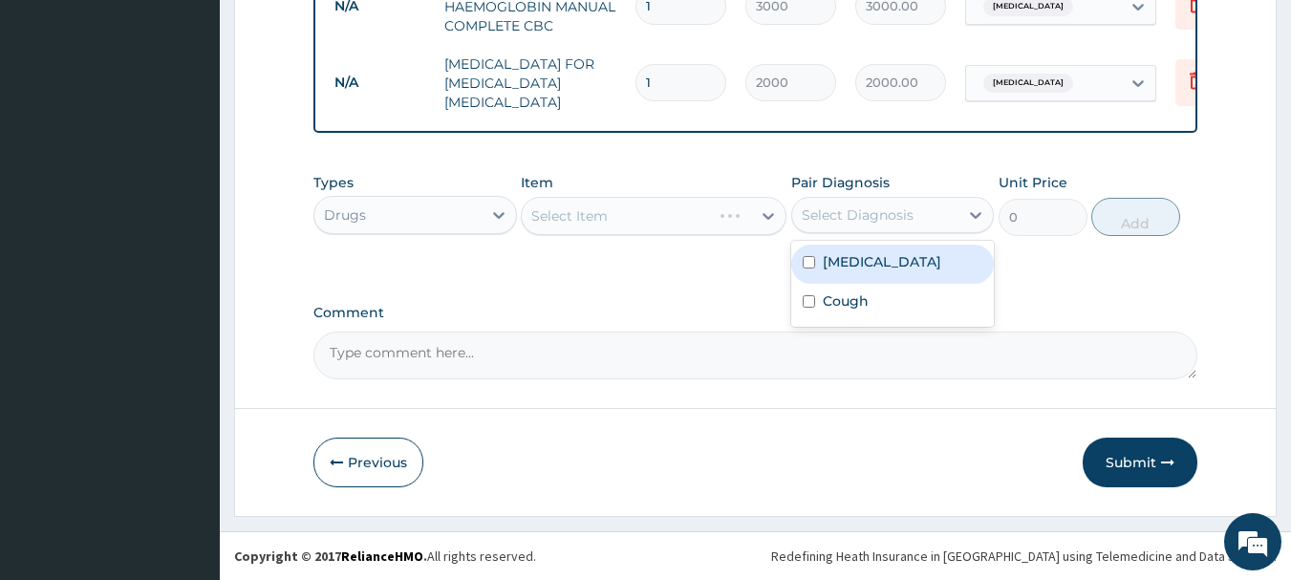
click at [840, 224] on div "Select Diagnosis" at bounding box center [858, 214] width 112 height 19
click at [845, 266] on label "Malaria" at bounding box center [882, 261] width 118 height 19
checkbox input "true"
click at [374, 470] on button "Previous" at bounding box center [368, 463] width 110 height 50
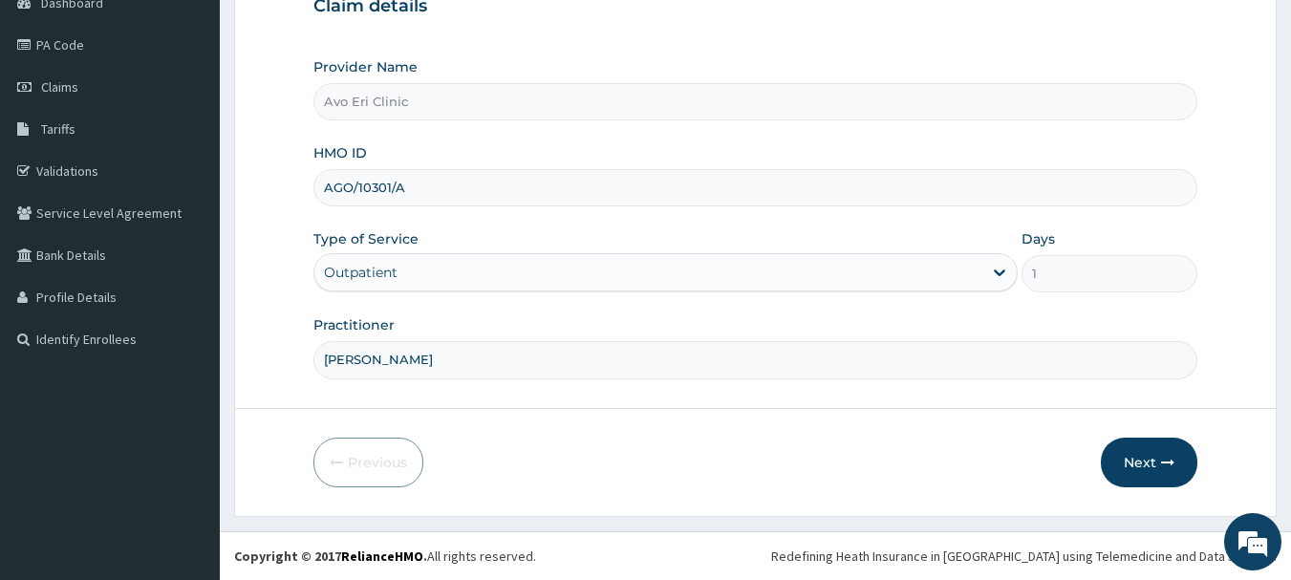
drag, startPoint x: 419, startPoint y: 190, endPoint x: 310, endPoint y: 187, distance: 109.0
click at [310, 187] on form "Step 1 of 2 Claim details Provider Name Avo Eri Clinic HMO ID AGO/10301/A Type …" at bounding box center [755, 206] width 1042 height 620
click at [1132, 460] on button "Next" at bounding box center [1149, 463] width 96 height 50
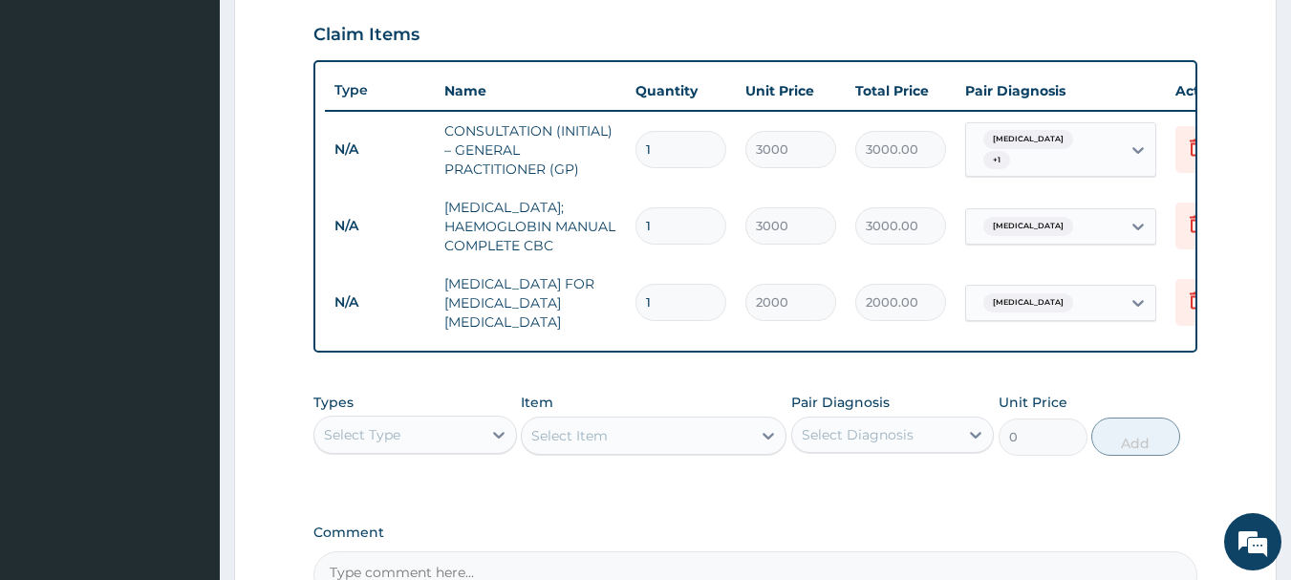
scroll to position [683, 0]
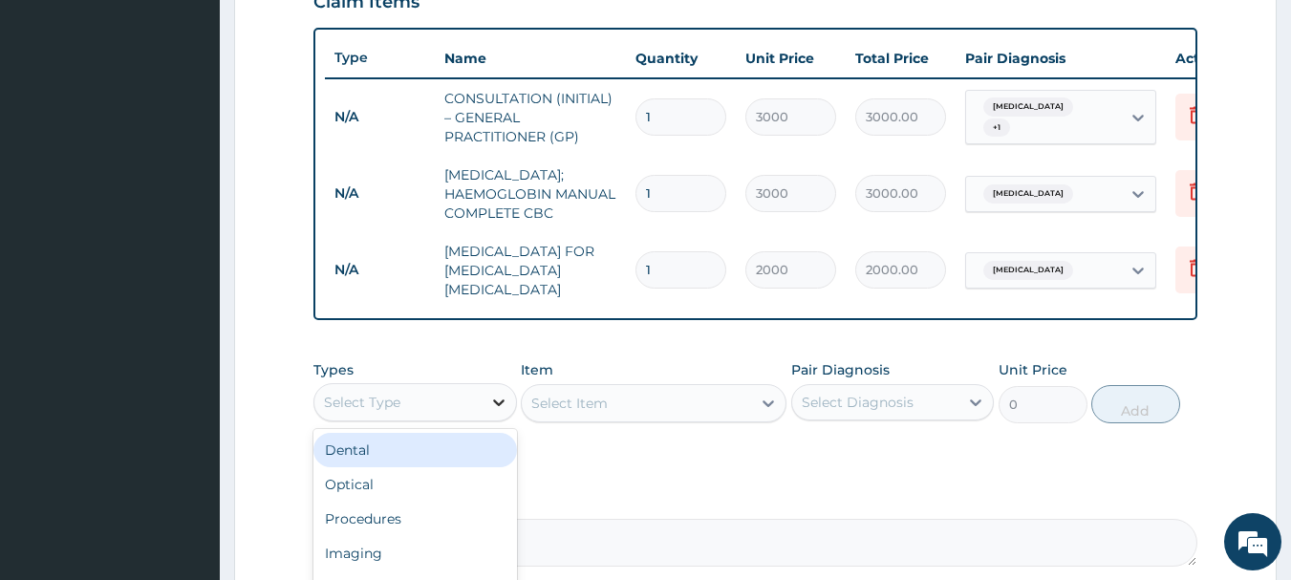
click at [492, 412] on icon at bounding box center [498, 402] width 19 height 19
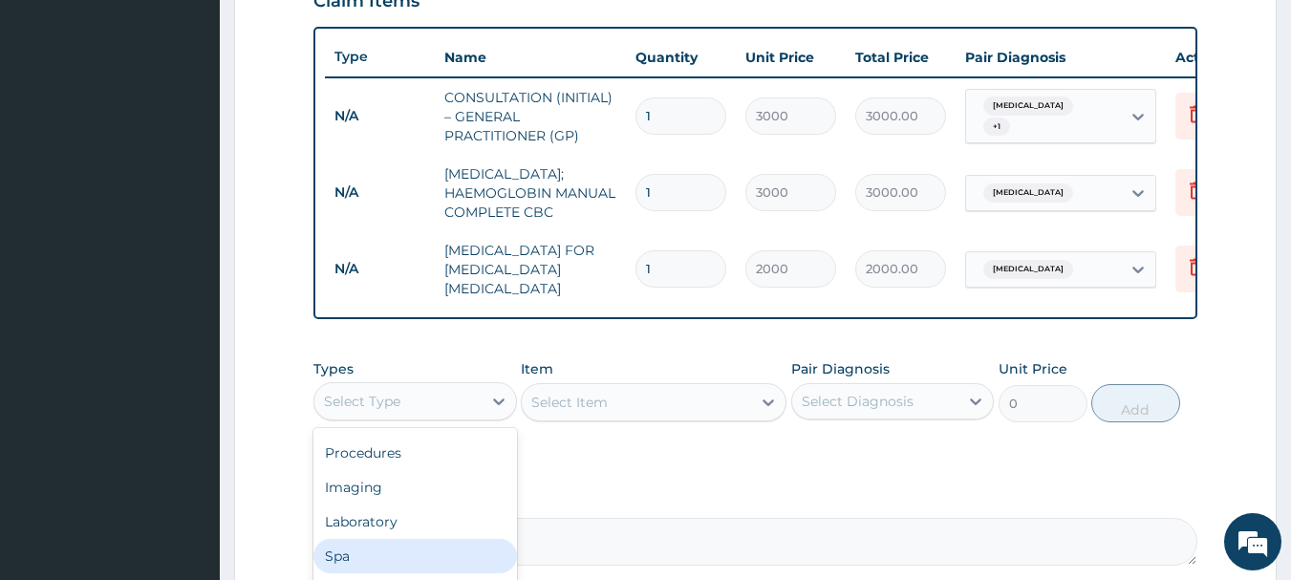
scroll to position [874, 0]
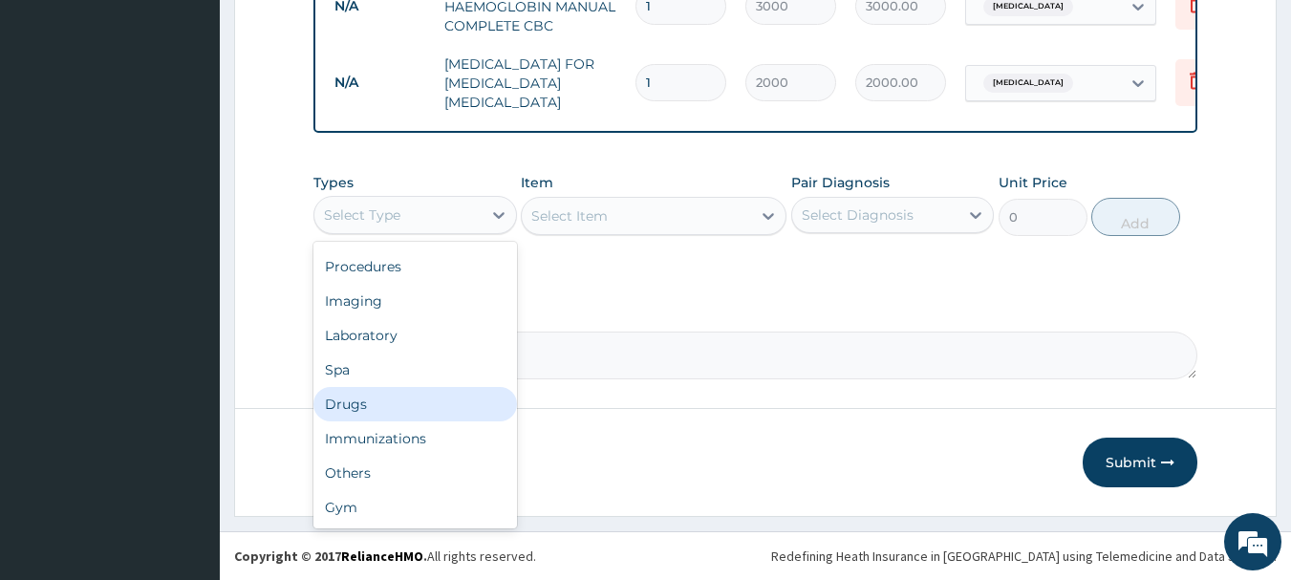
click at [417, 420] on div "Drugs" at bounding box center [414, 404] width 203 height 34
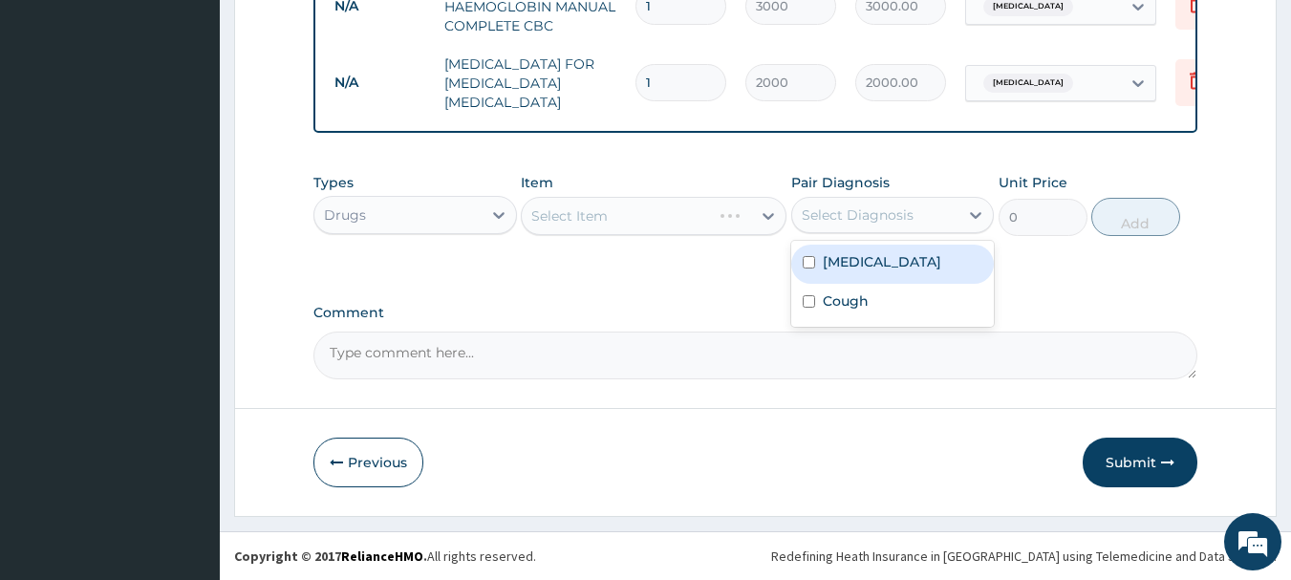
click at [864, 225] on div "Select Diagnosis" at bounding box center [858, 214] width 112 height 19
click at [875, 284] on div "[MEDICAL_DATA]" at bounding box center [892, 264] width 203 height 39
checkbox input "true"
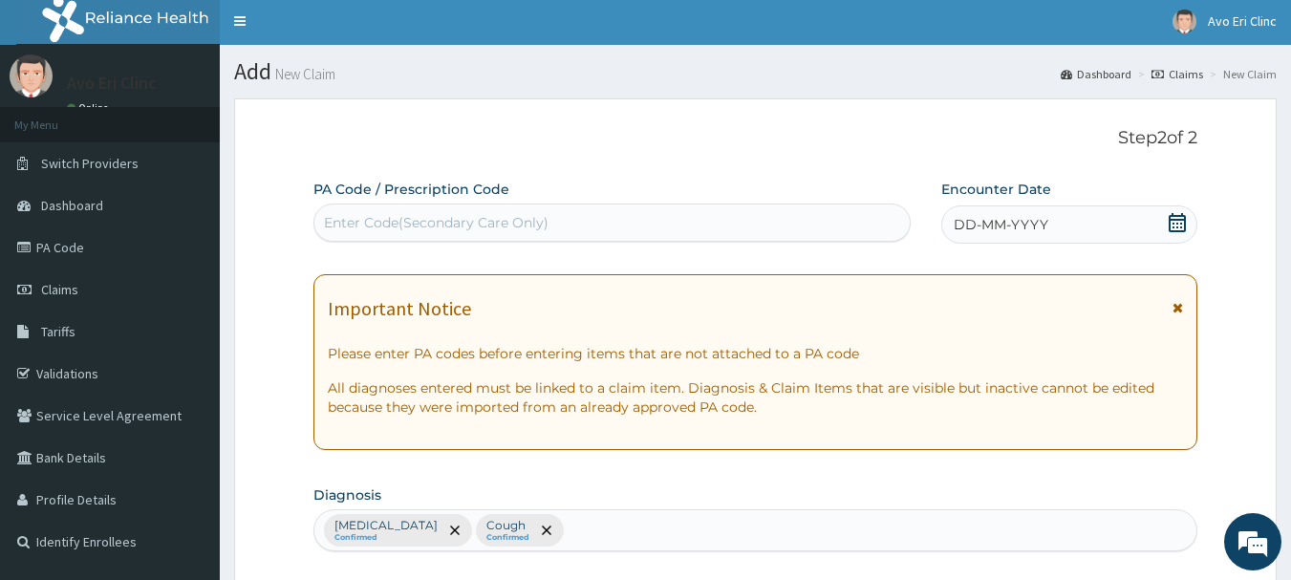
scroll to position [0, 0]
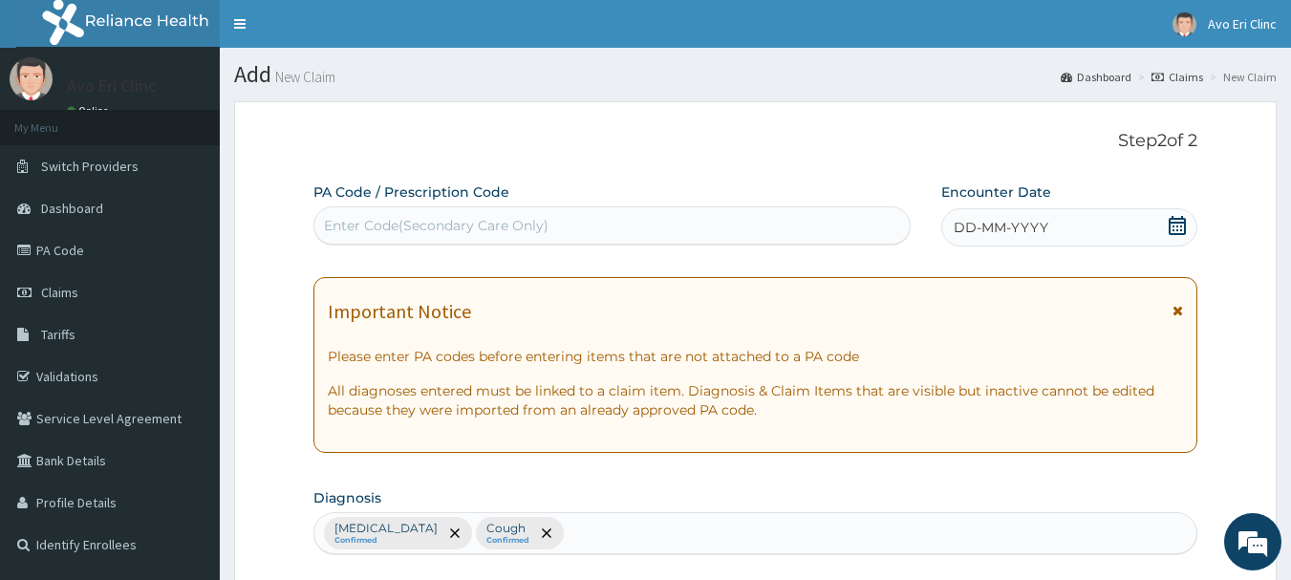
click at [1161, 225] on div "DD-MM-YYYY" at bounding box center [1069, 227] width 256 height 38
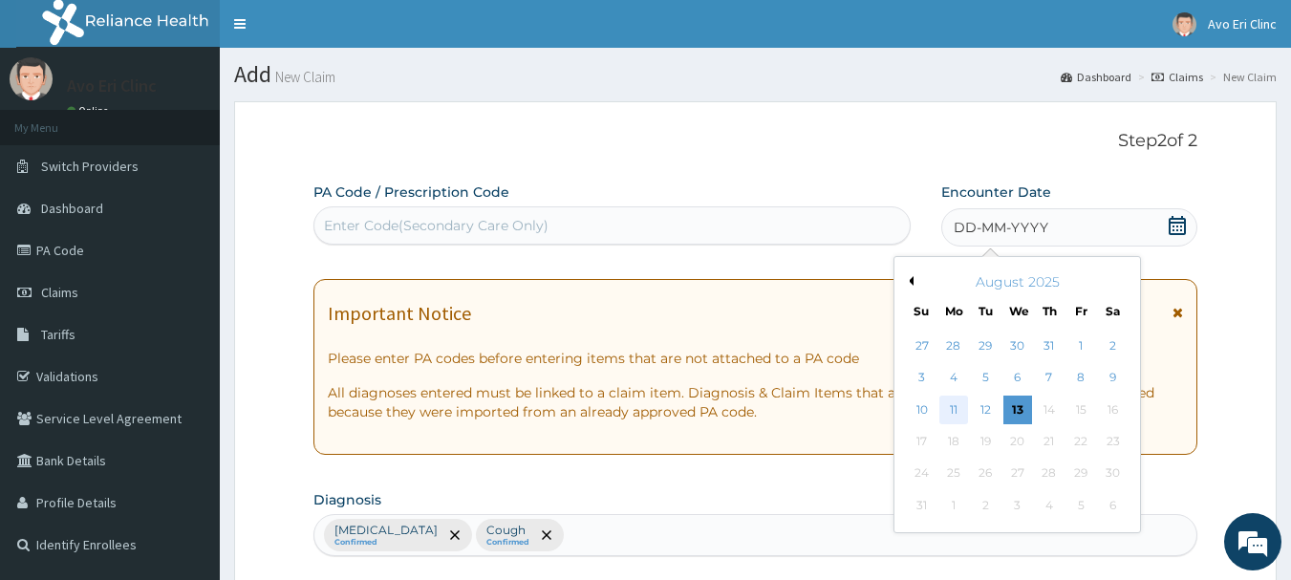
click at [962, 402] on div "11" at bounding box center [953, 410] width 29 height 29
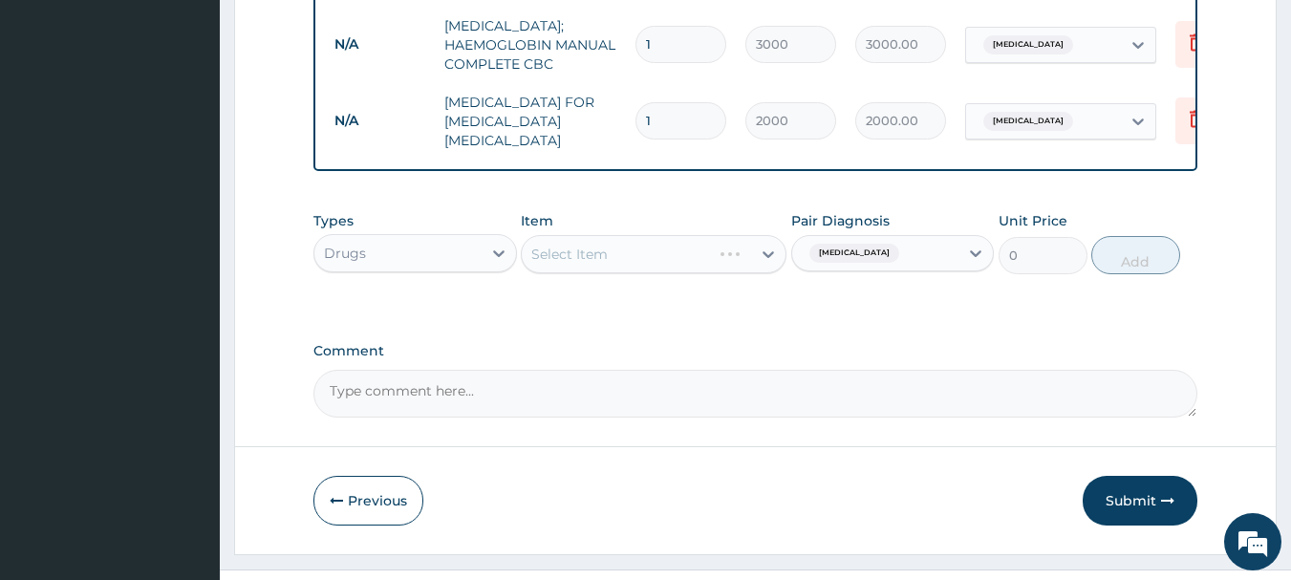
scroll to position [893, 0]
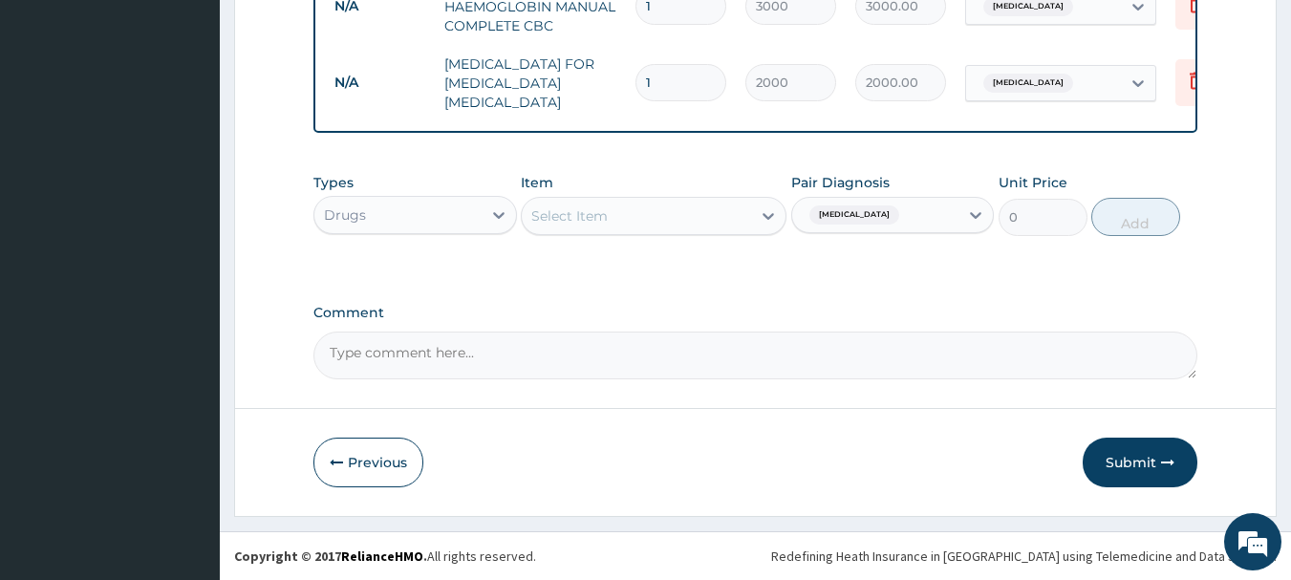
click at [629, 210] on div "Select Item" at bounding box center [636, 216] width 229 height 31
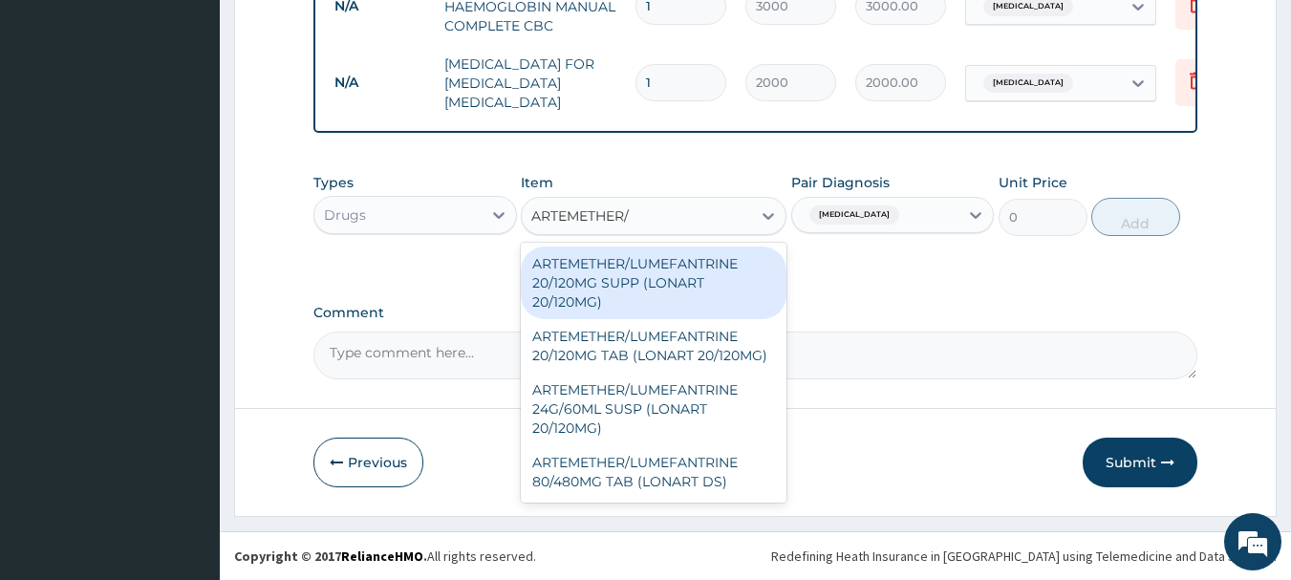
type input "ARTEMETHER/"
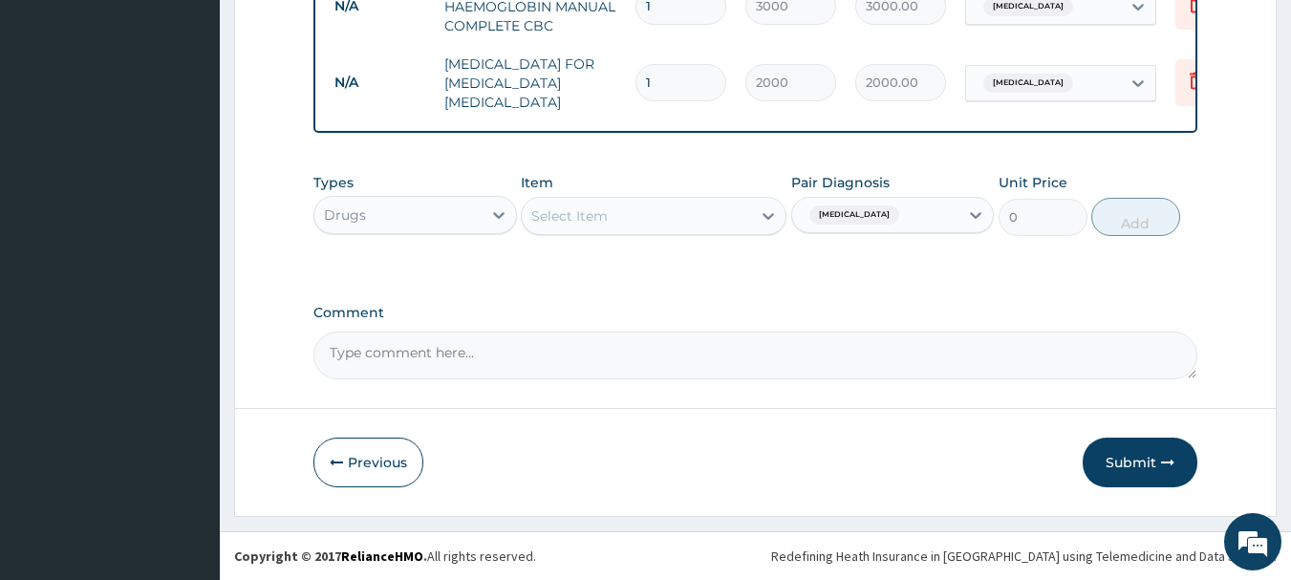
drag, startPoint x: 703, startPoint y: 220, endPoint x: 0, endPoint y: 557, distance: 779.8
click at [703, 220] on div "Select Item" at bounding box center [636, 216] width 229 height 31
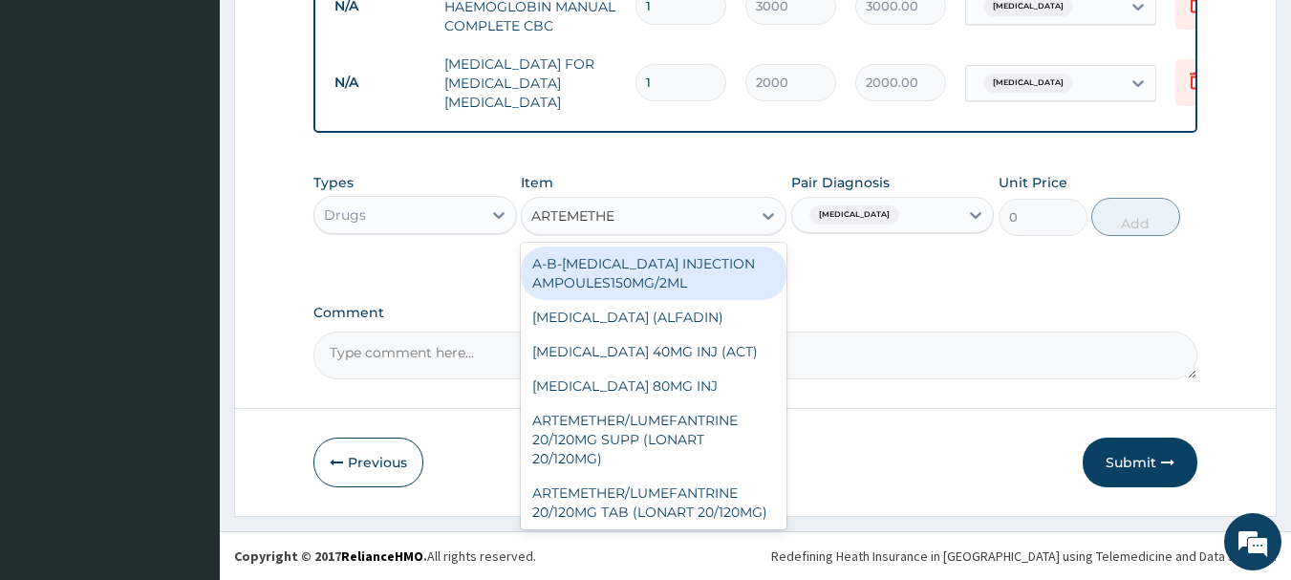
type input "ARTEMETHER"
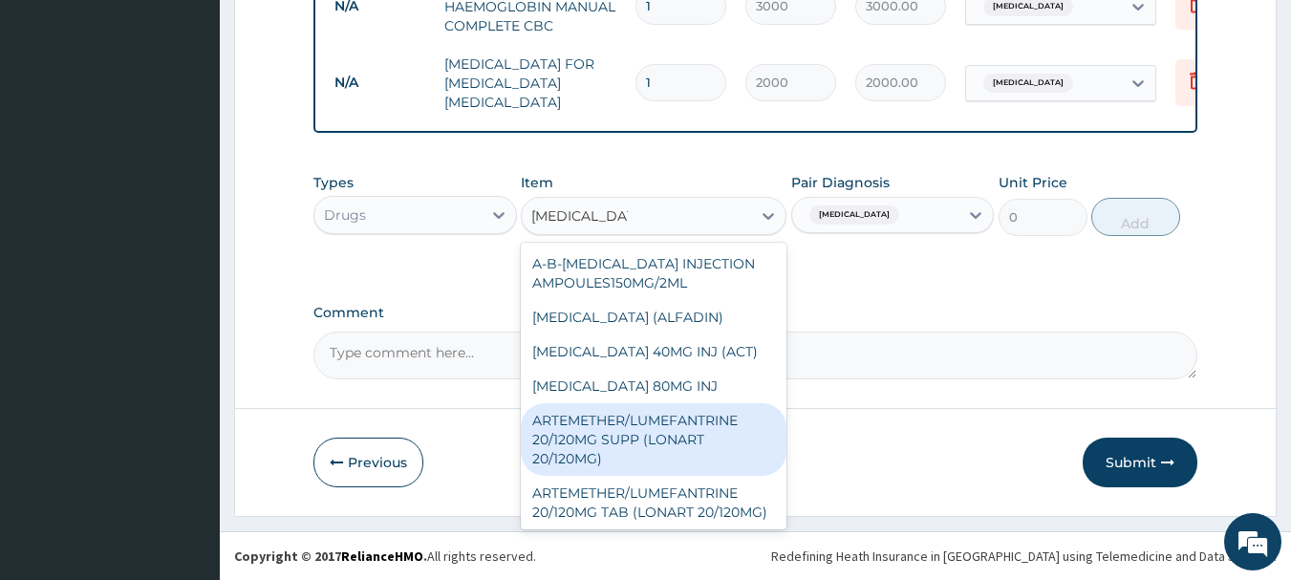
scroll to position [149, 0]
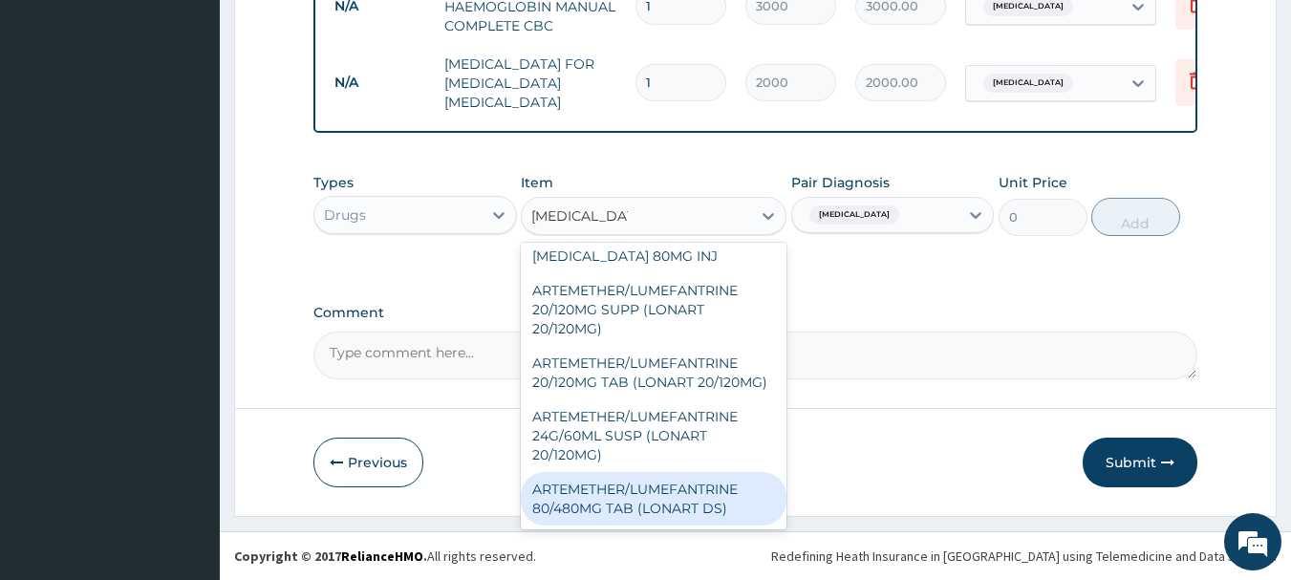
click at [708, 501] on div "ARTEMETHER/LUMEFANTRINE 80/480MG TAB (LONART DS)" at bounding box center [654, 499] width 266 height 54
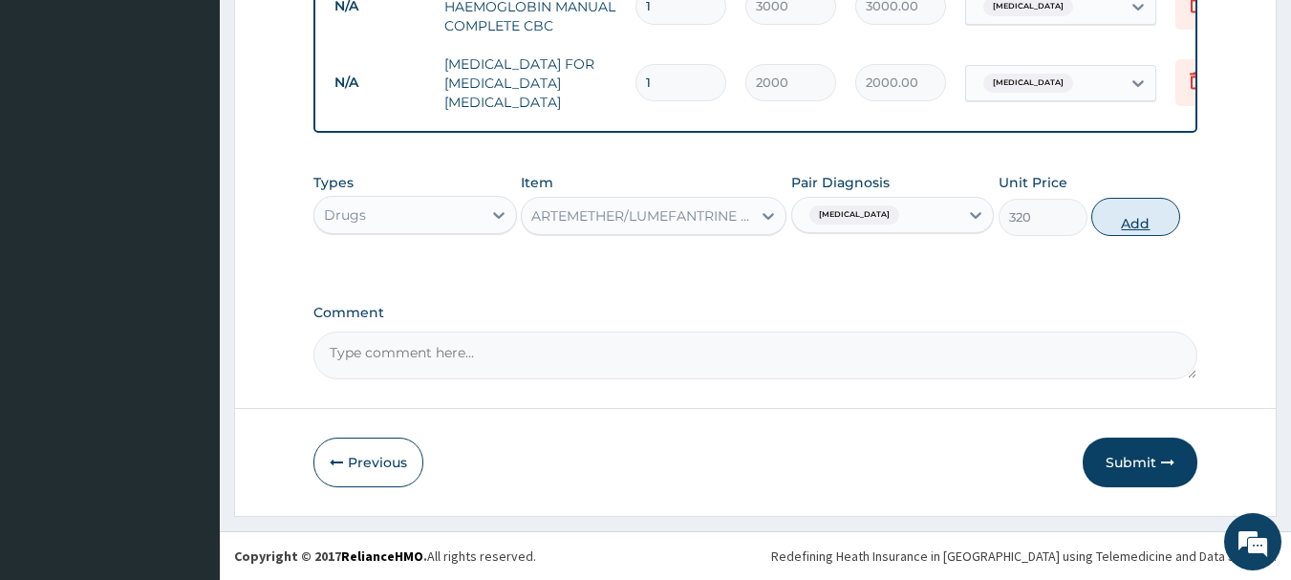
click at [1143, 217] on button "Add" at bounding box center [1135, 217] width 89 height 38
type input "0"
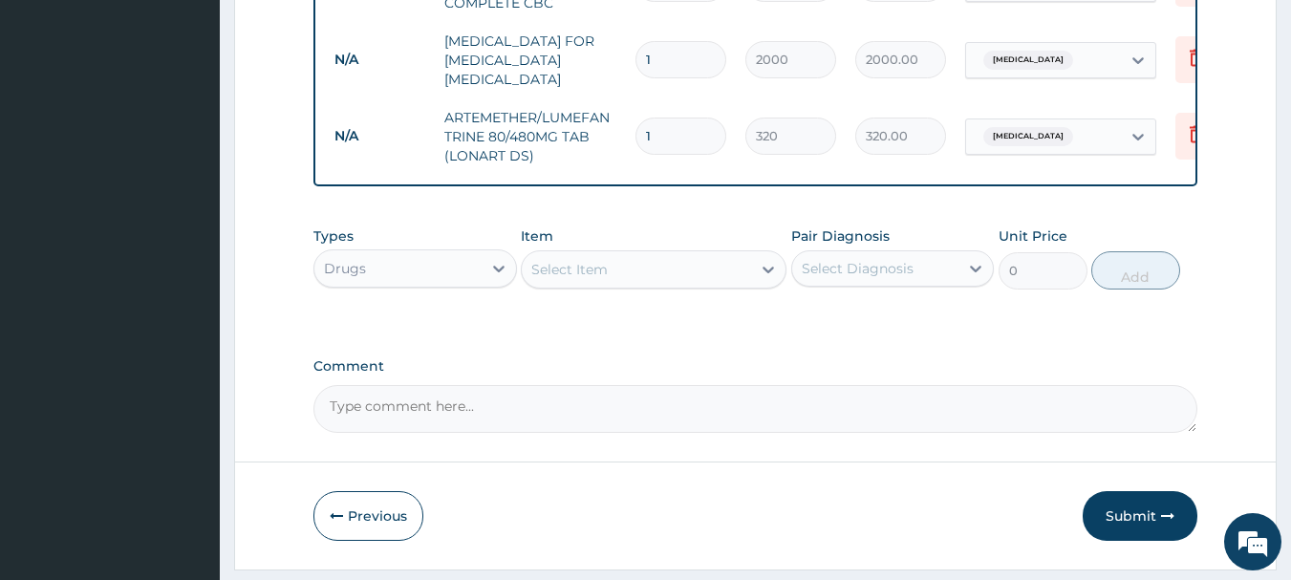
type input "2"
type input "640.00"
type input "3"
type input "960.00"
type input "4"
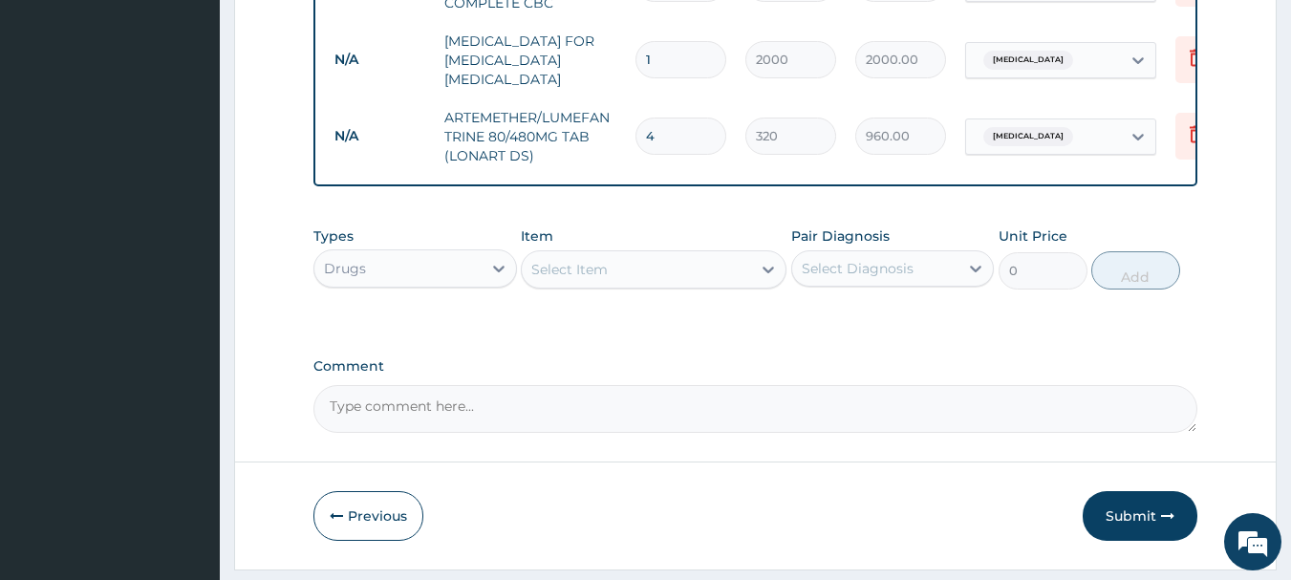
type input "1280.00"
type input "5"
type input "1600.00"
type input "6"
type input "1920.00"
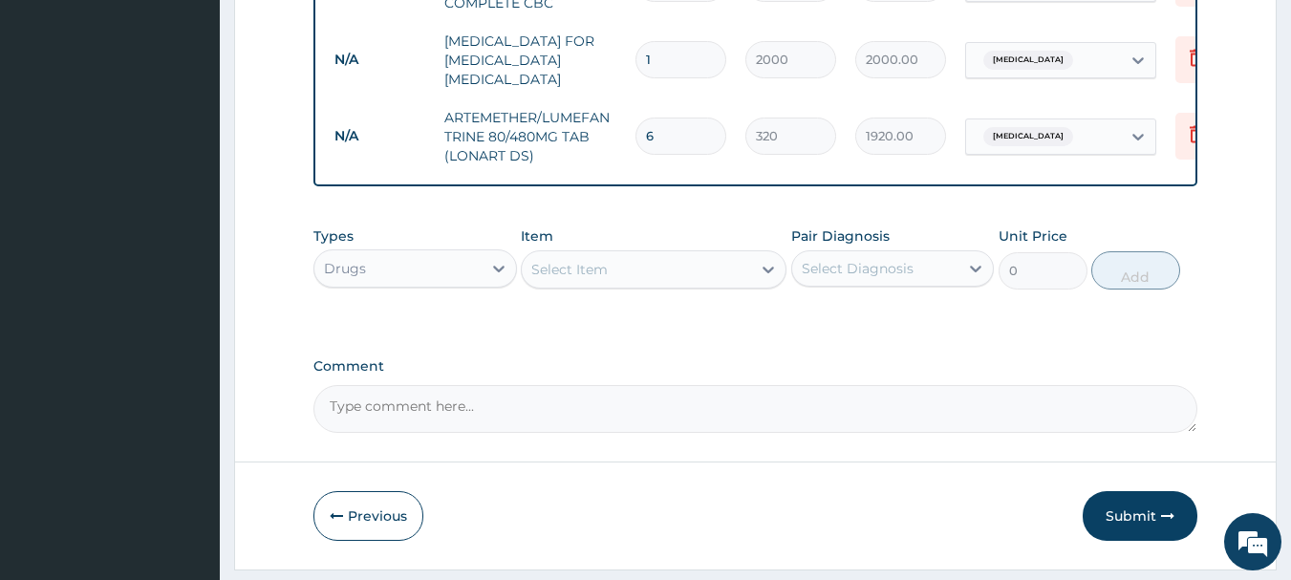
click at [573, 279] on div "Select Item" at bounding box center [569, 269] width 76 height 19
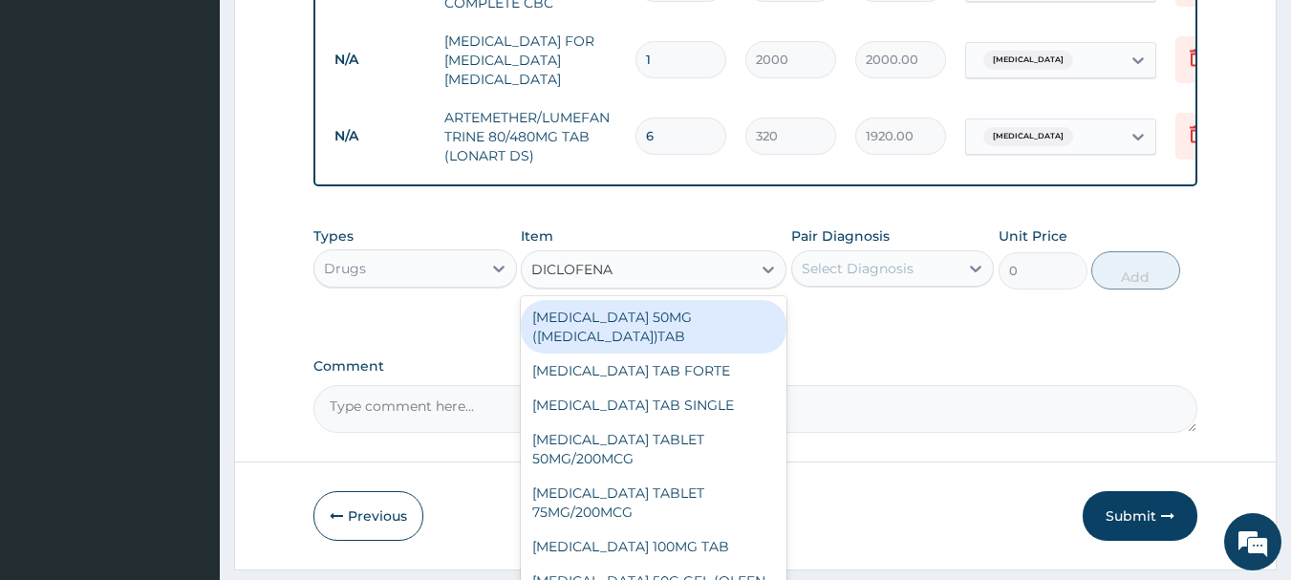
type input "DICLOFENAC"
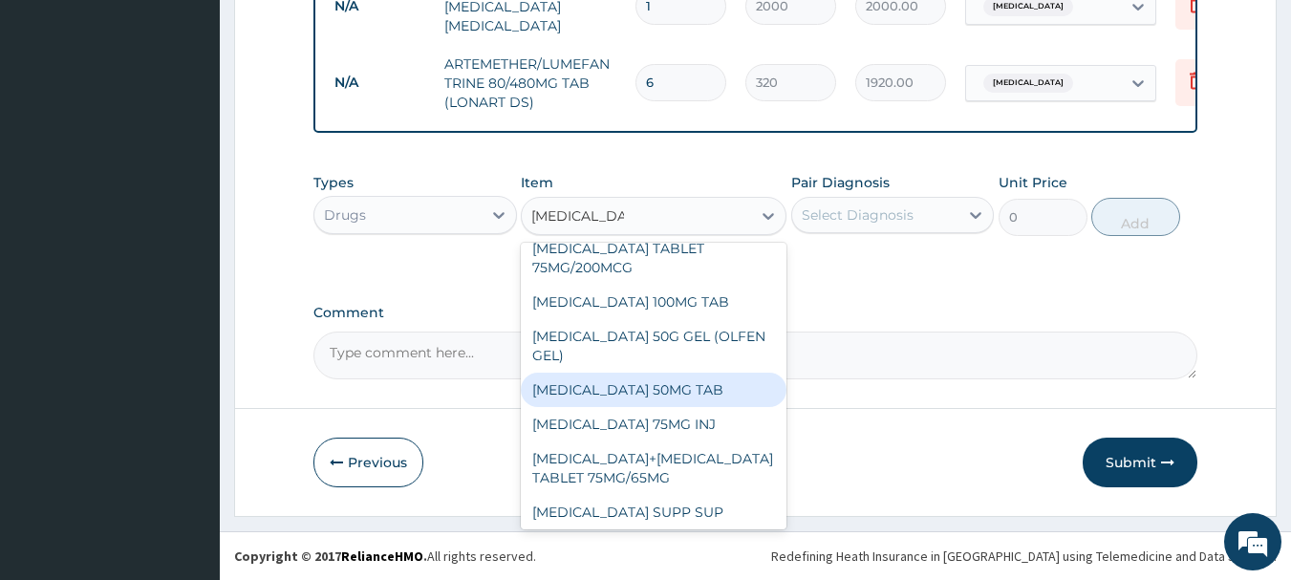
scroll to position [287, 0]
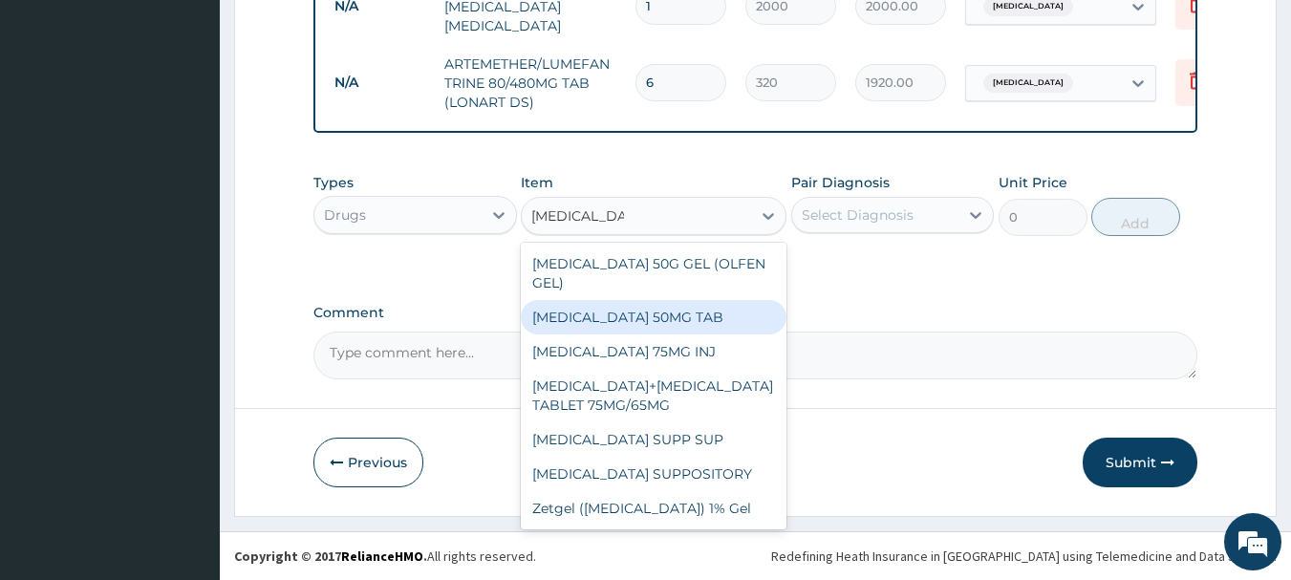
click at [684, 334] on div "DICLOFENAC SODIUM 50MG TAB" at bounding box center [654, 317] width 266 height 34
type input "45"
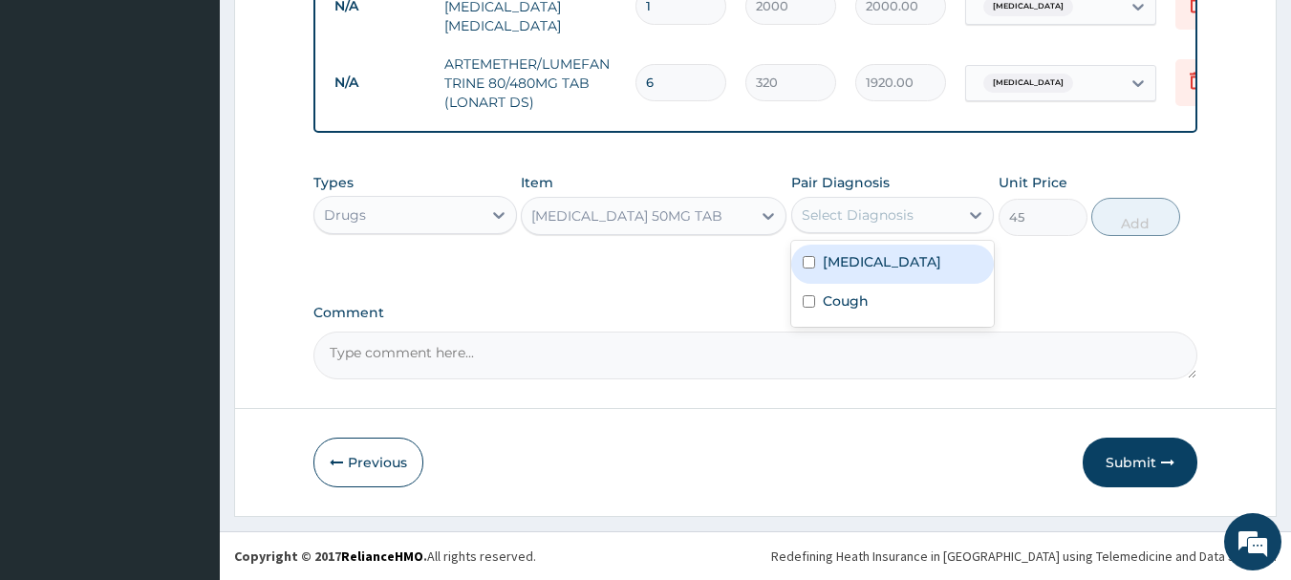
click at [927, 210] on div "Select Diagnosis" at bounding box center [875, 215] width 167 height 31
click at [910, 274] on div "Malaria" at bounding box center [892, 264] width 203 height 39
checkbox input "true"
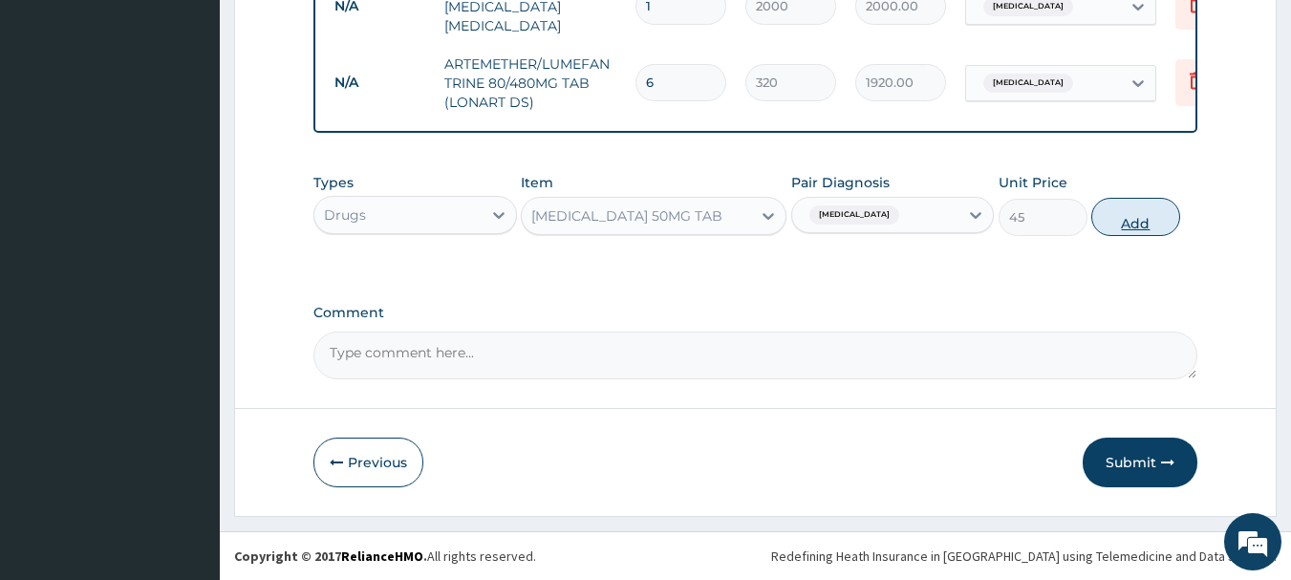
click at [1136, 223] on button "Add" at bounding box center [1135, 217] width 89 height 38
type input "0"
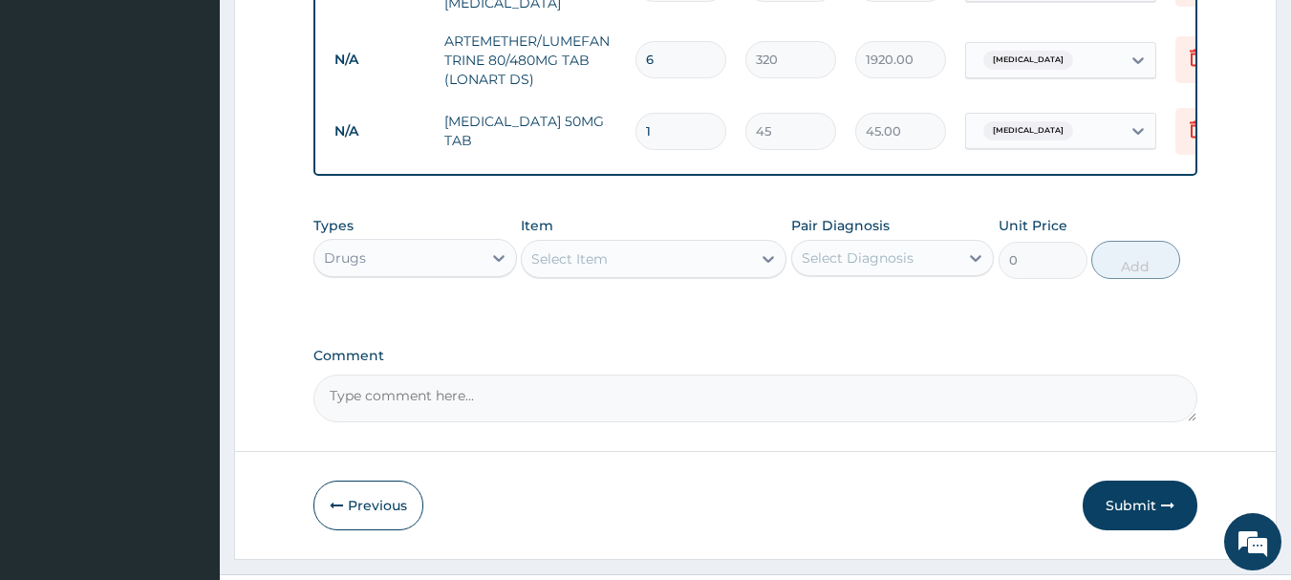
type input "10"
type input "450.00"
type input "10"
click at [659, 274] on div "Select Item" at bounding box center [636, 259] width 229 height 31
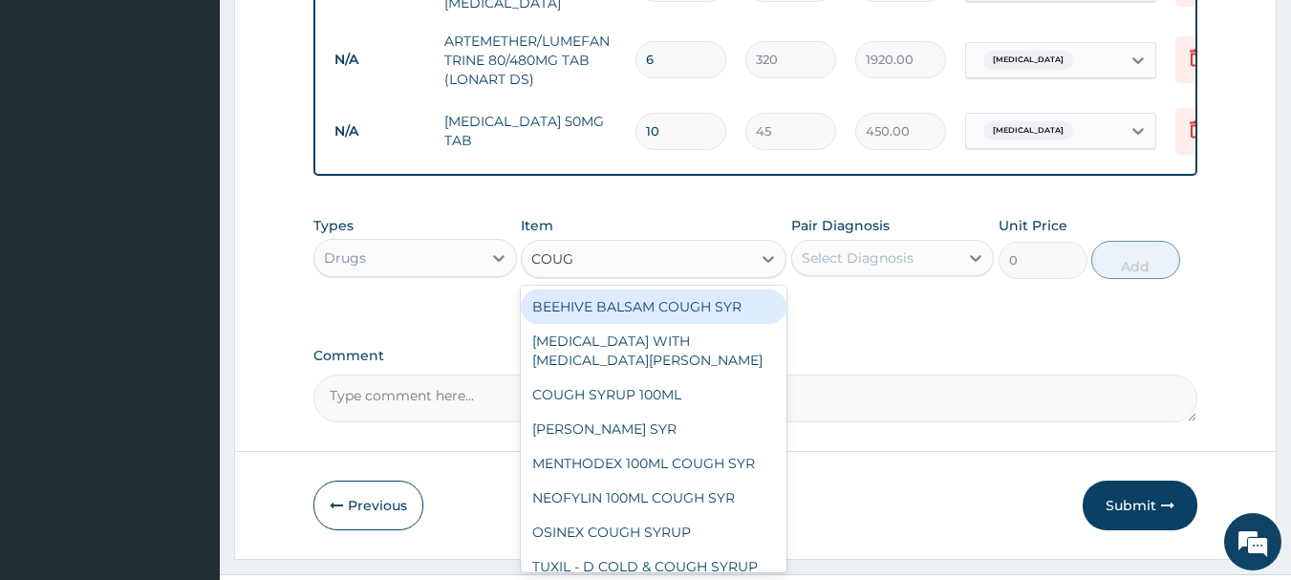
type input "COUGH"
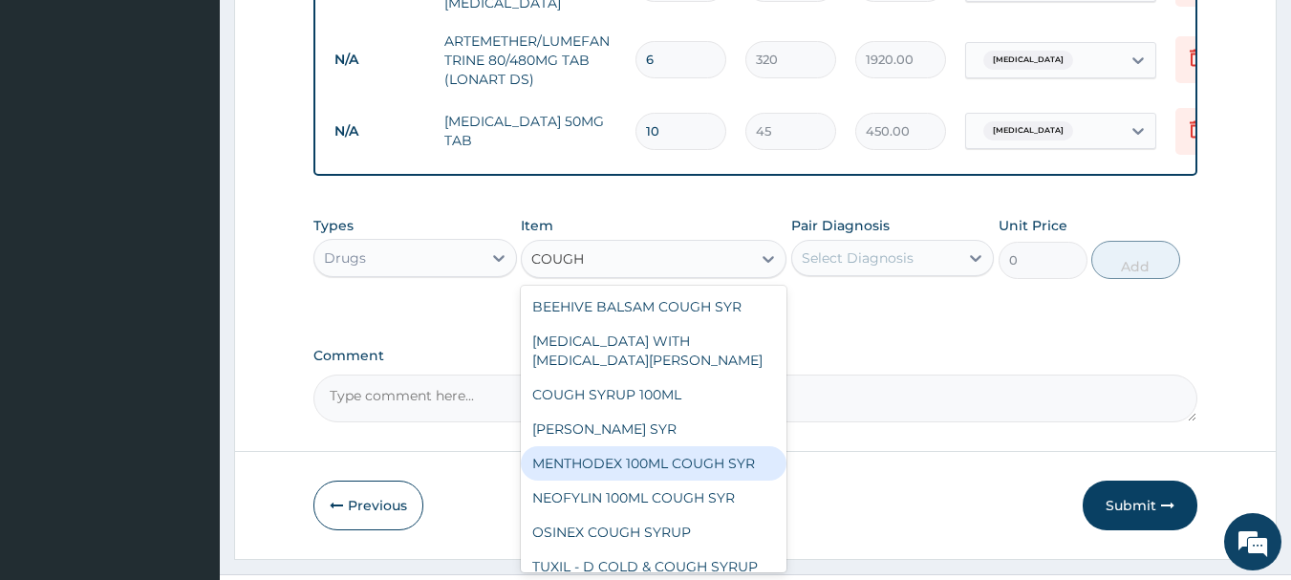
drag, startPoint x: 642, startPoint y: 493, endPoint x: 692, endPoint y: 491, distance: 49.7
click at [644, 481] on div "MENTHODEX 100ML COUGH SYR" at bounding box center [654, 463] width 266 height 34
type input "2600"
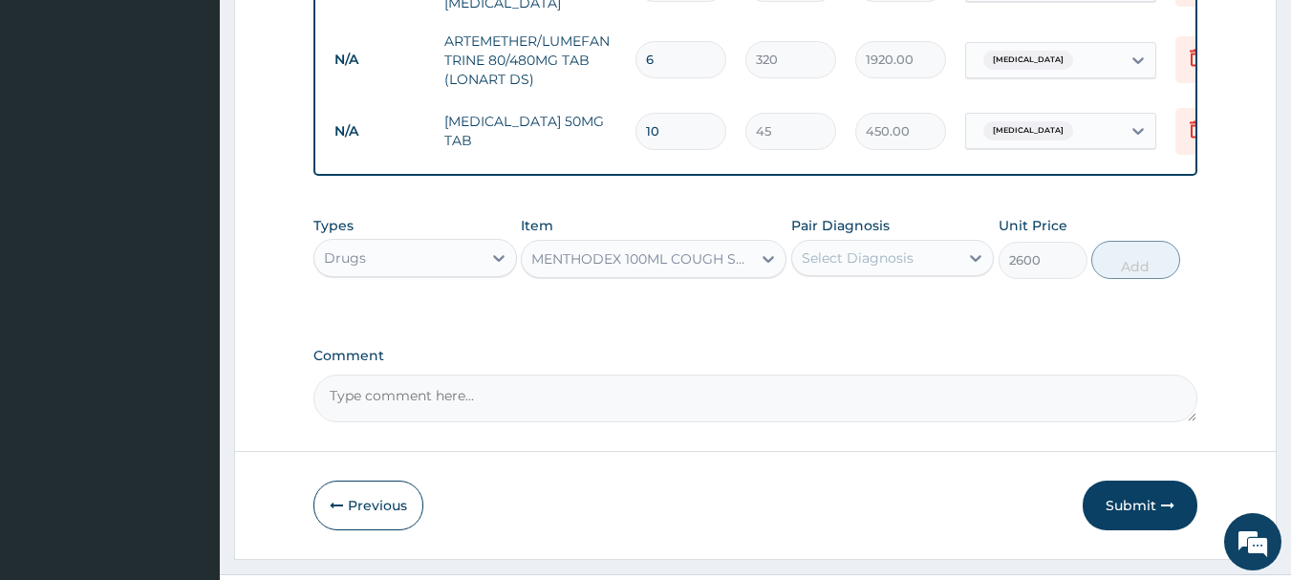
click at [896, 270] on div "Select Diagnosis" at bounding box center [875, 258] width 167 height 31
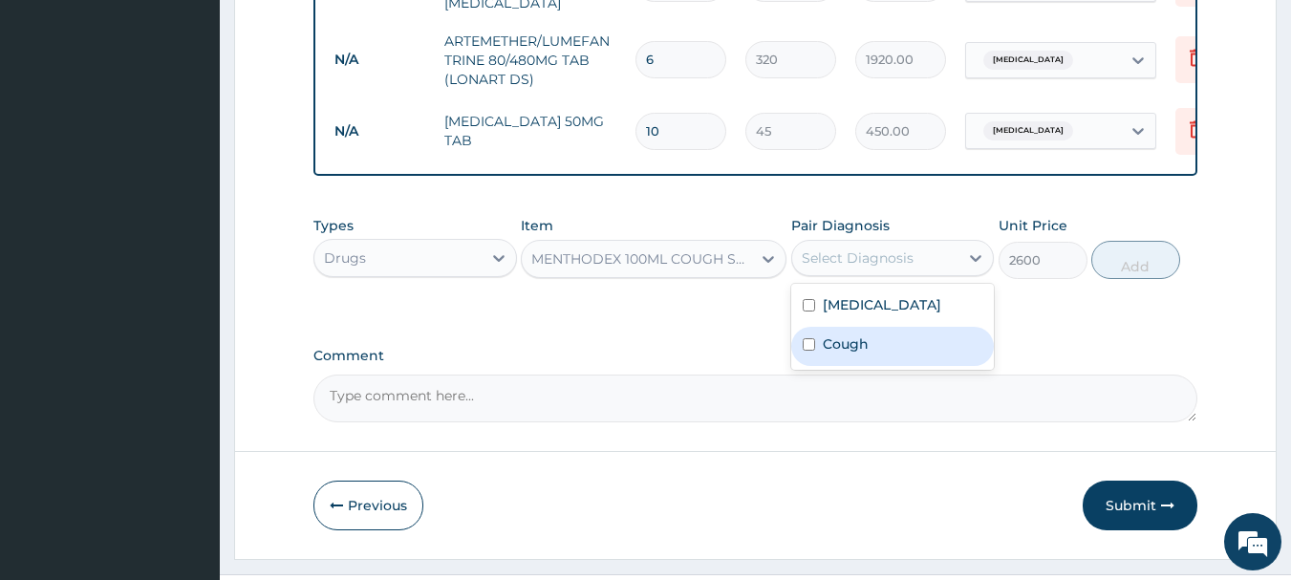
click at [879, 366] on div "Cough" at bounding box center [892, 346] width 203 height 39
checkbox input "true"
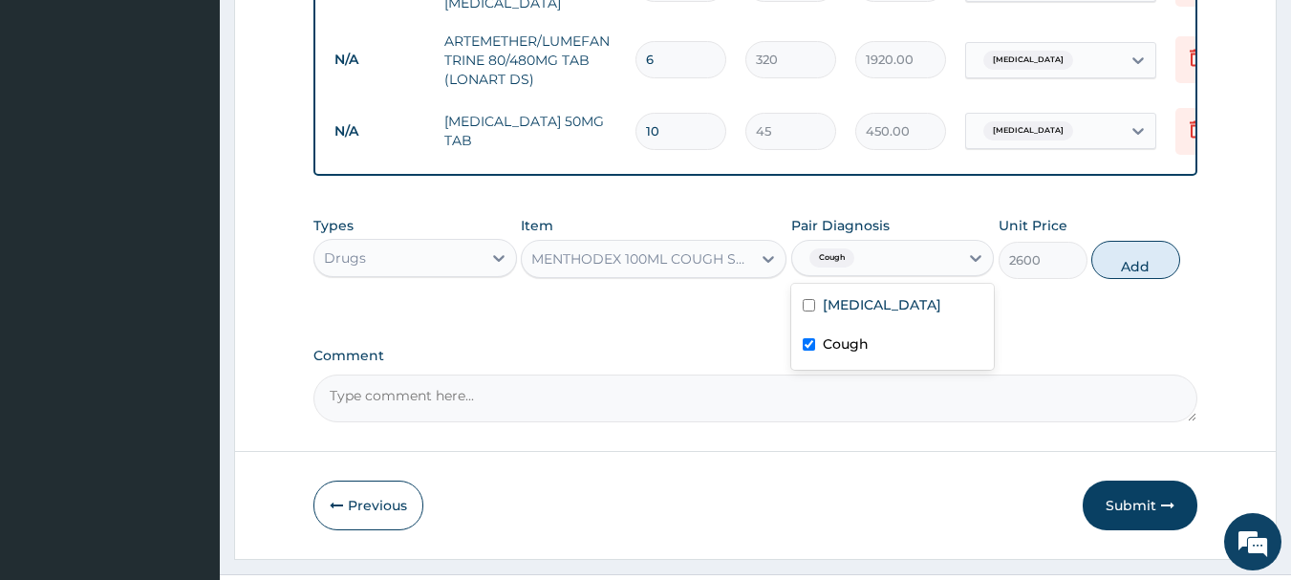
click at [1124, 279] on button "Add" at bounding box center [1135, 260] width 89 height 38
type input "0"
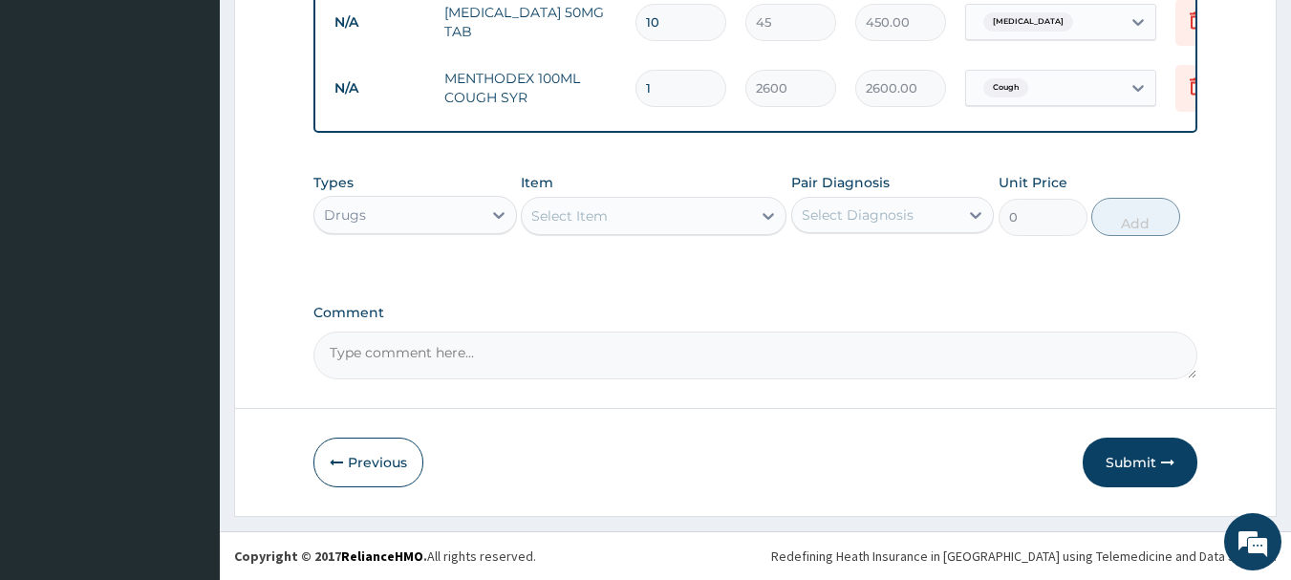
click at [1108, 456] on button "Submit" at bounding box center [1139, 463] width 115 height 50
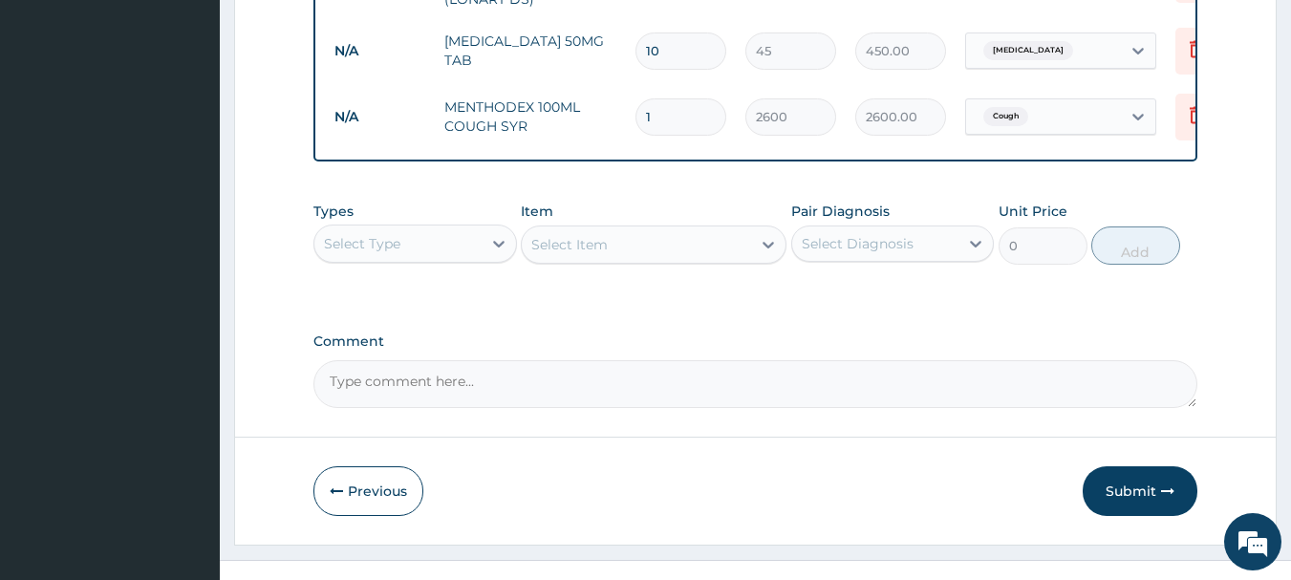
scroll to position [1006, 0]
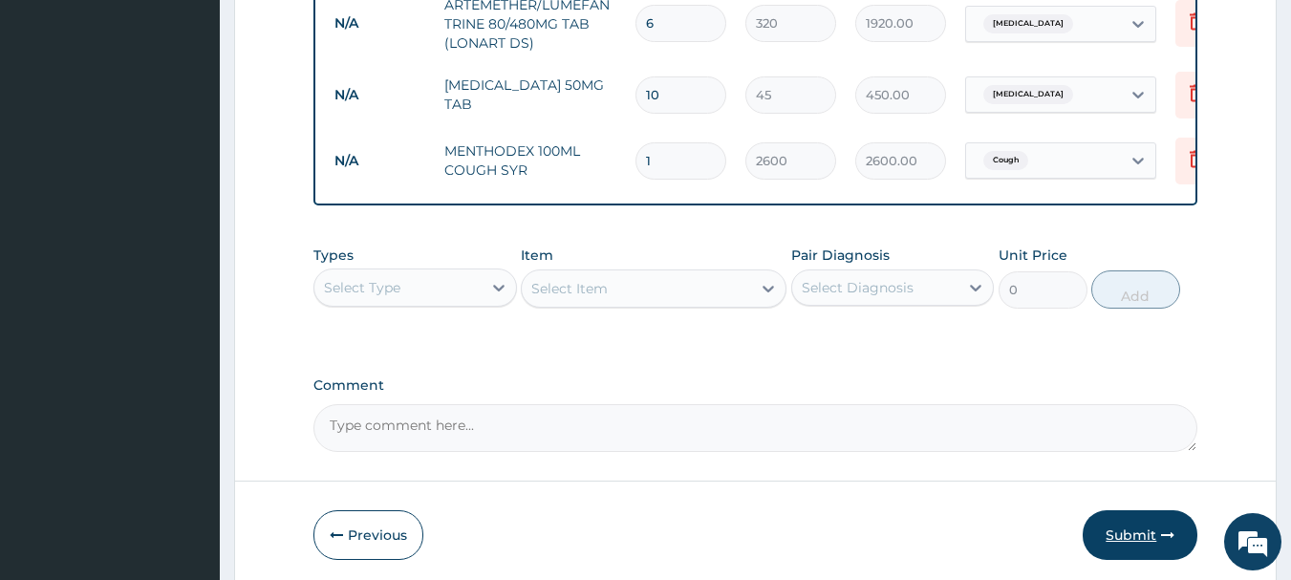
click at [1147, 560] on button "Submit" at bounding box center [1139, 535] width 115 height 50
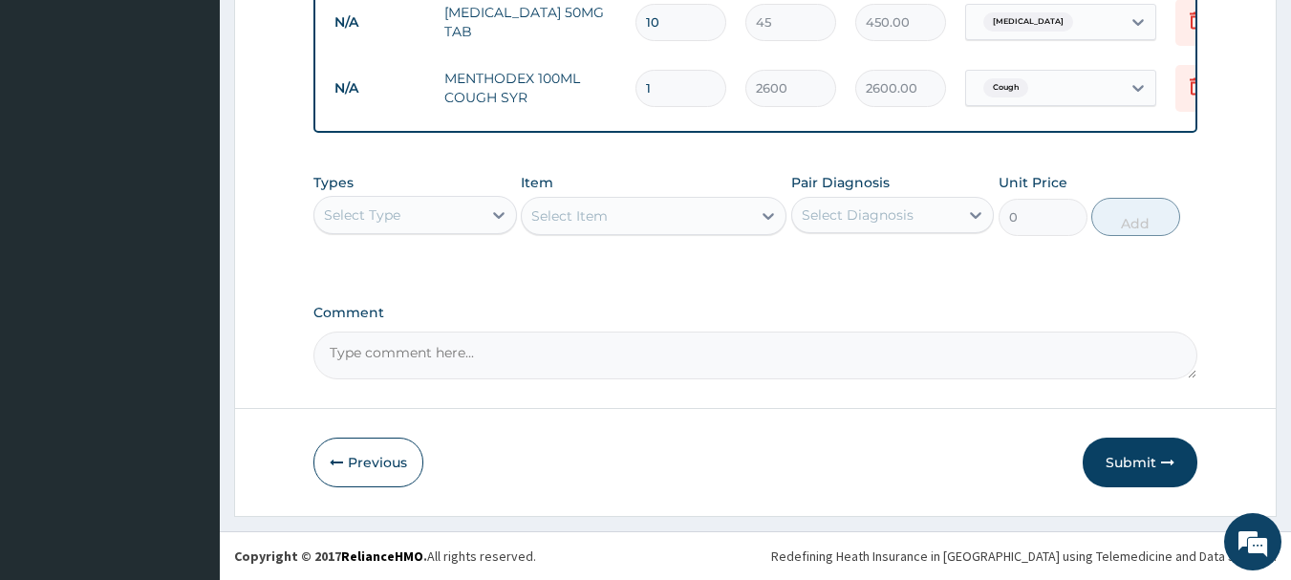
scroll to position [1102, 0]
click at [379, 479] on button "Previous" at bounding box center [368, 463] width 110 height 50
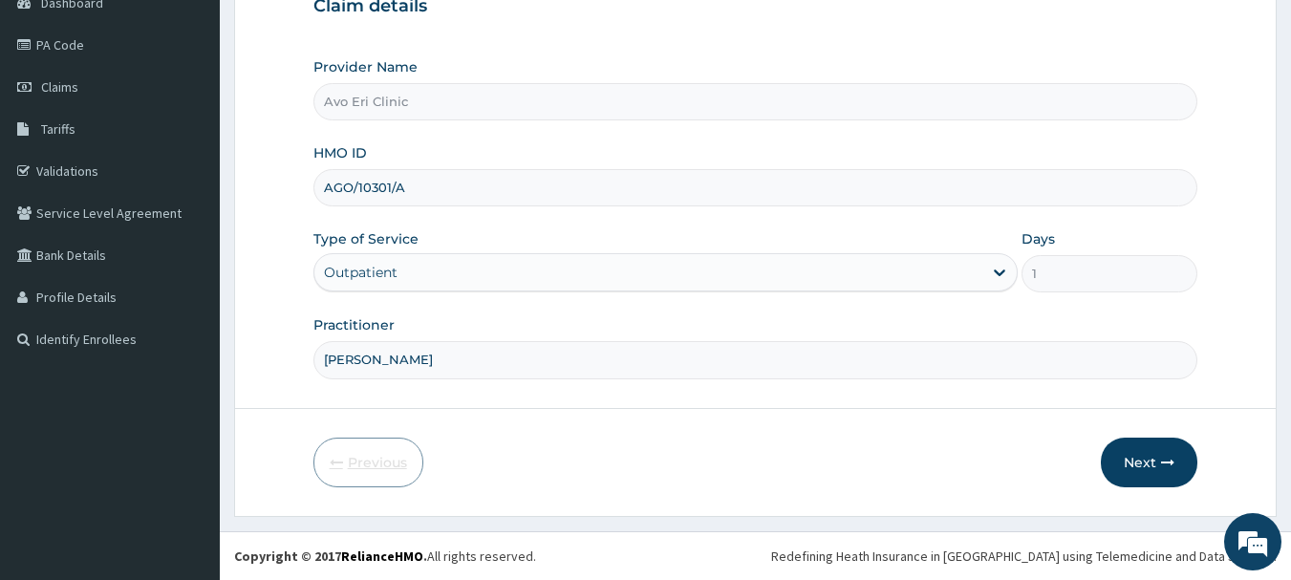
scroll to position [205, 0]
drag, startPoint x: 425, startPoint y: 188, endPoint x: 275, endPoint y: 205, distance: 151.0
click at [275, 205] on form "Step 1 of 2 Claim details Provider Name Avo Eri Clinic HMO ID AGO/10301/A Type …" at bounding box center [755, 206] width 1042 height 620
paste input "GMT/10449"
type input "GMT/10449/A"
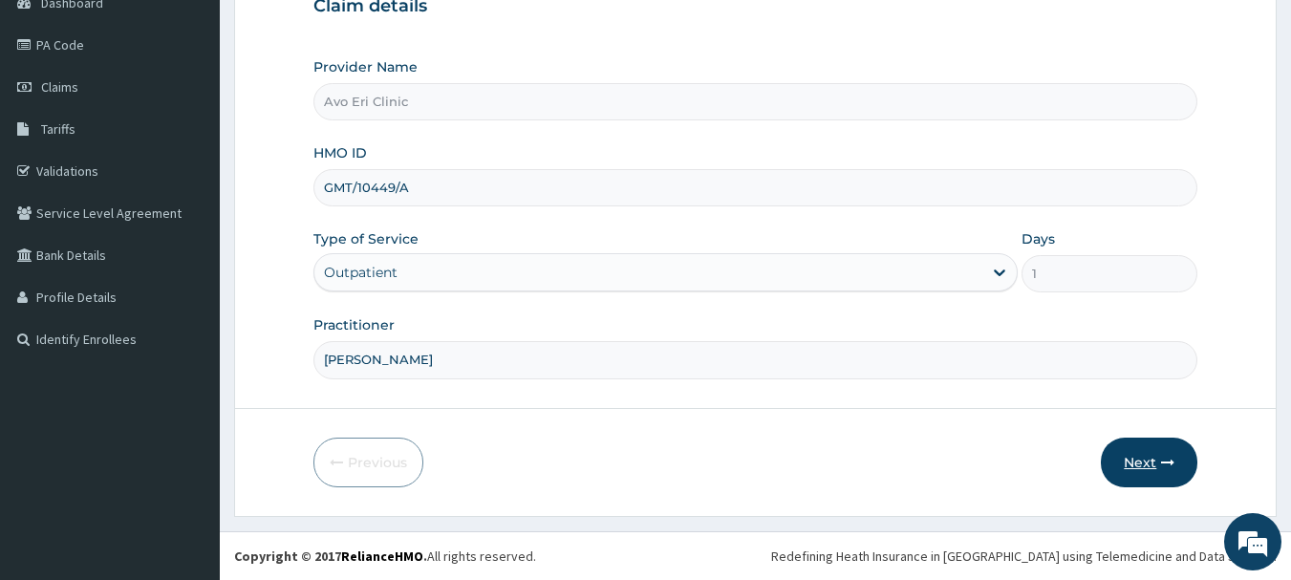
click at [1125, 476] on button "Next" at bounding box center [1149, 463] width 96 height 50
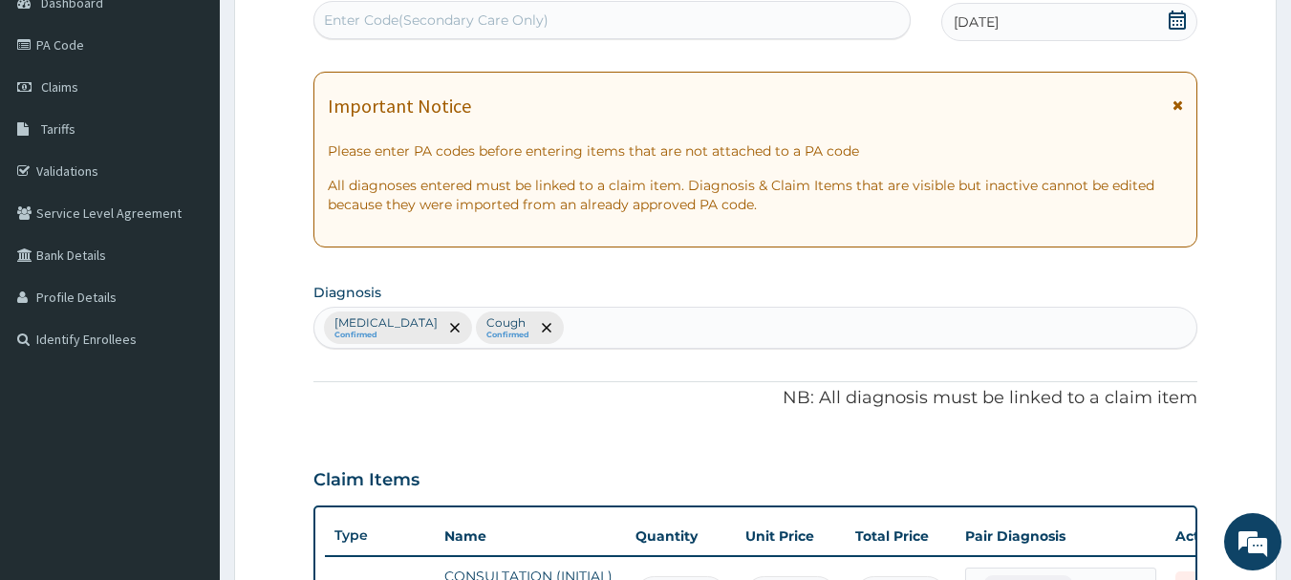
click at [442, 17] on div "Enter Code(Secondary Care Only)" at bounding box center [436, 20] width 225 height 19
paste input "PA/8D638A"
type input "PA/8D638A"
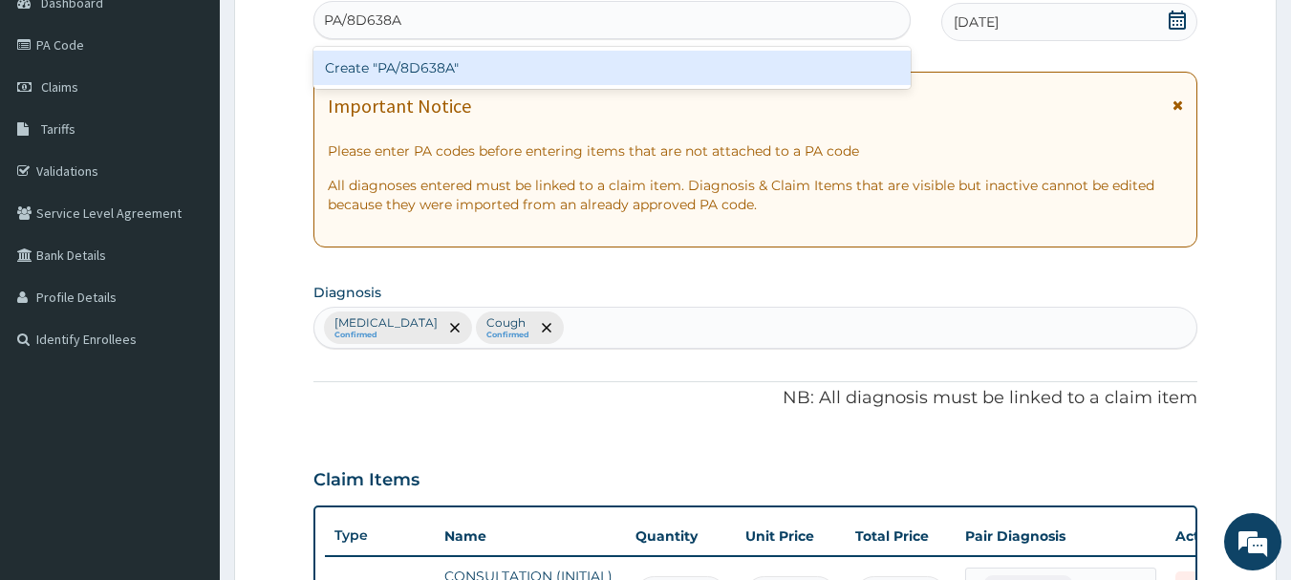
click at [574, 78] on div "Create "PA/8D638A"" at bounding box center [612, 68] width 598 height 34
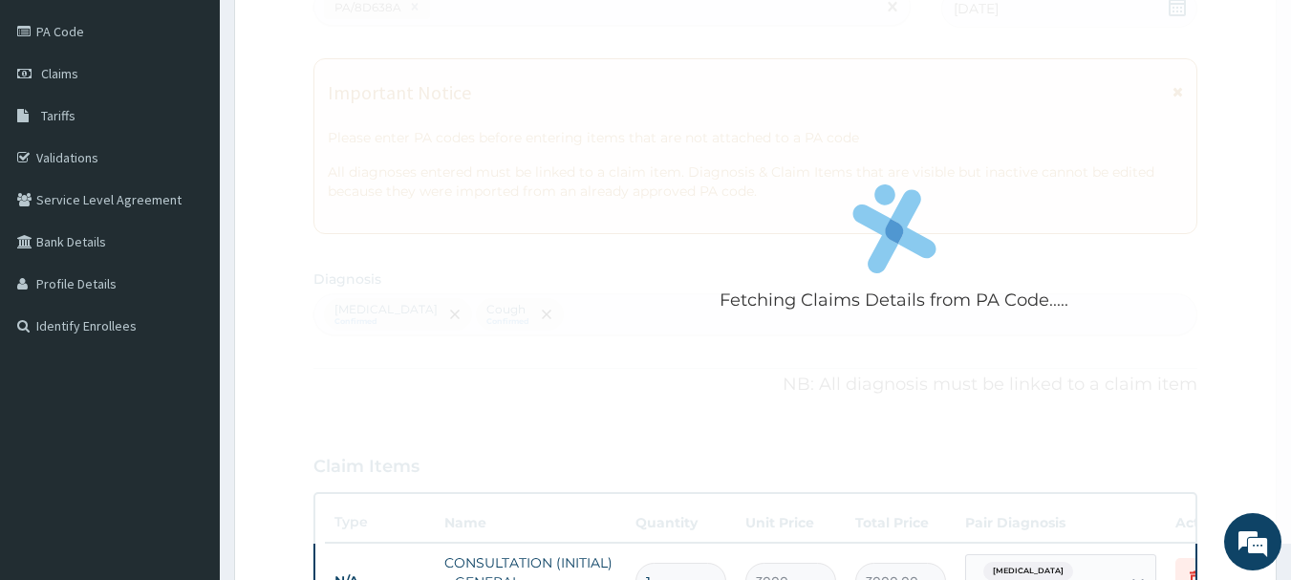
scroll to position [110, 0]
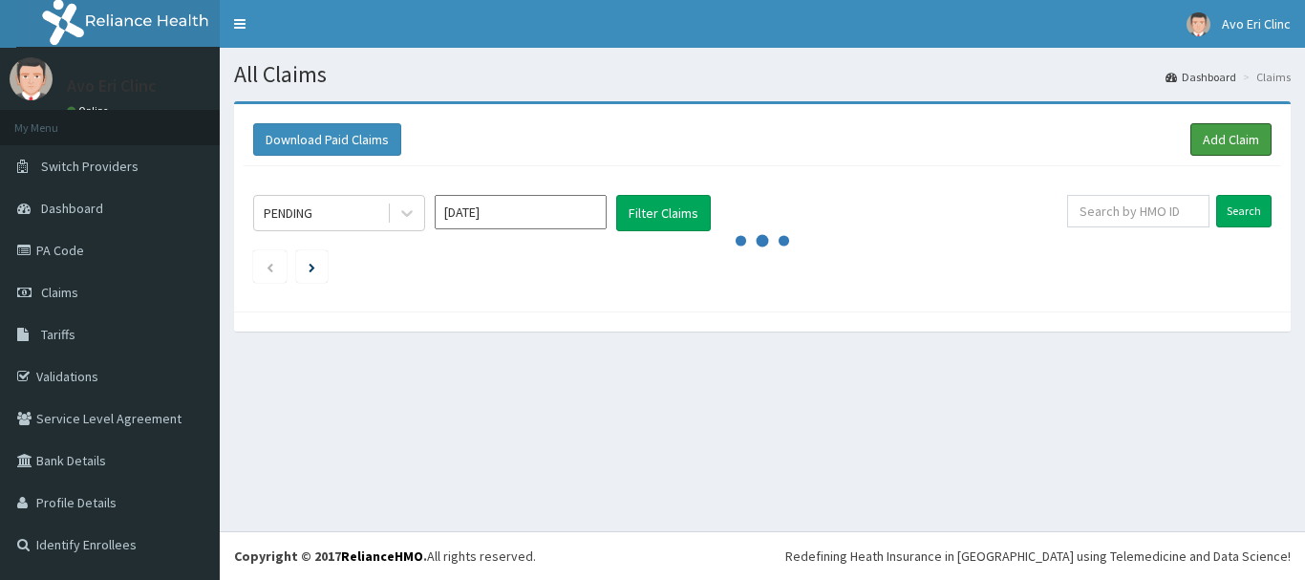
click at [1208, 132] on link "Add Claim" at bounding box center [1230, 139] width 81 height 32
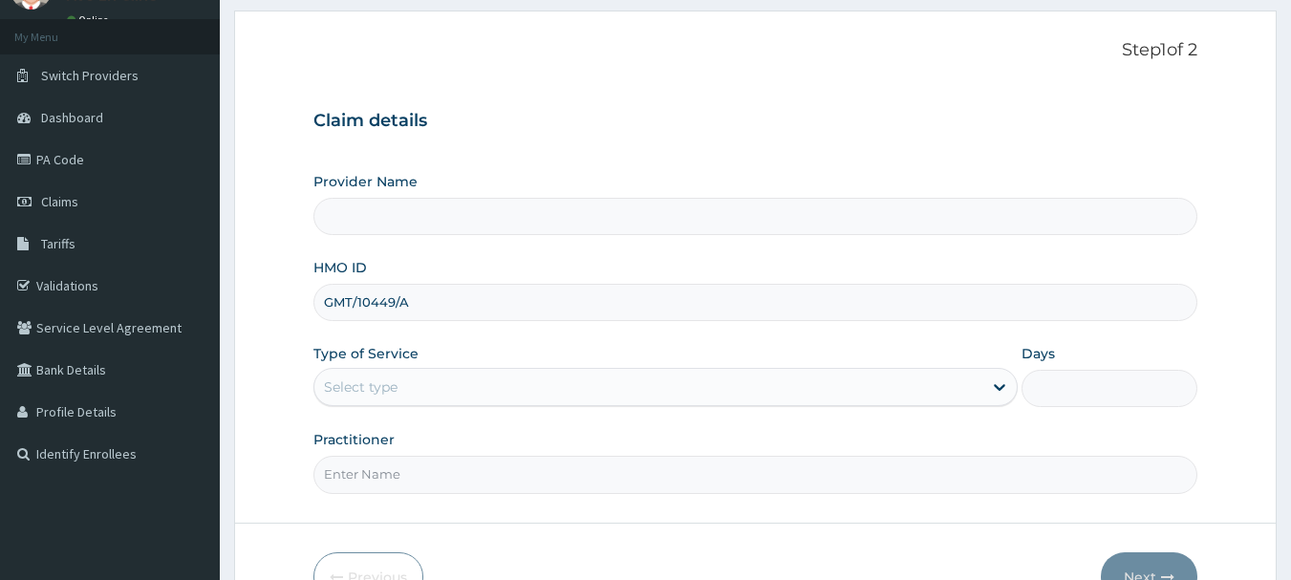
scroll to position [191, 0]
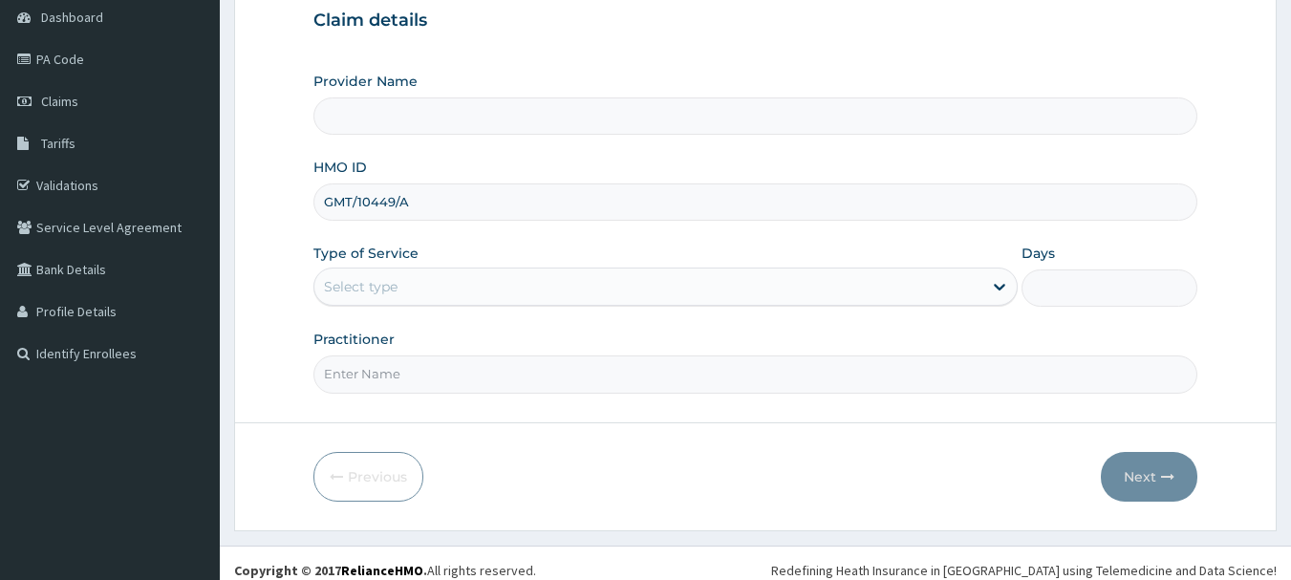
type input "GMT/10449/A"
click at [523, 305] on div "Select type" at bounding box center [665, 287] width 704 height 38
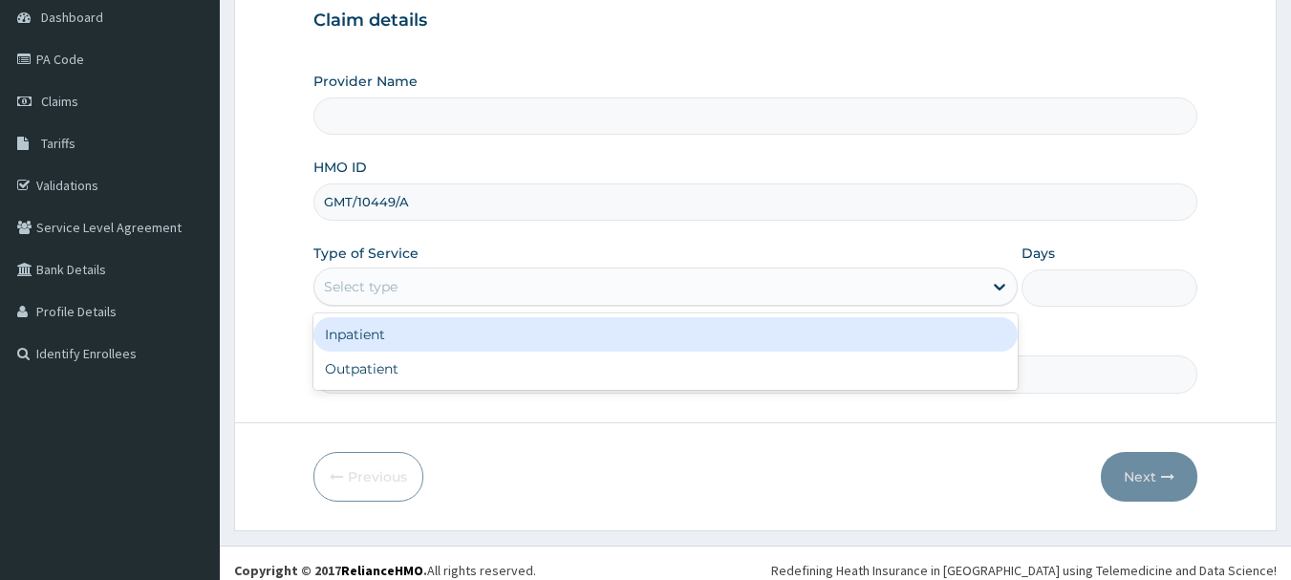
type input "Avo Eri Clinic"
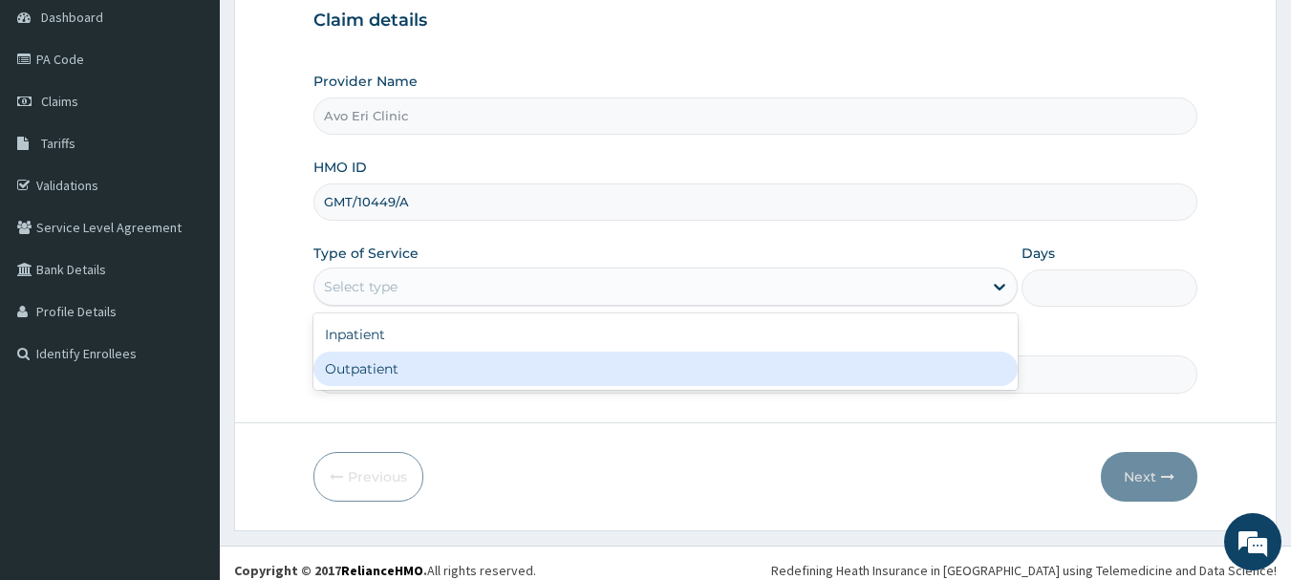
click at [495, 373] on div "Outpatient" at bounding box center [665, 369] width 704 height 34
type input "1"
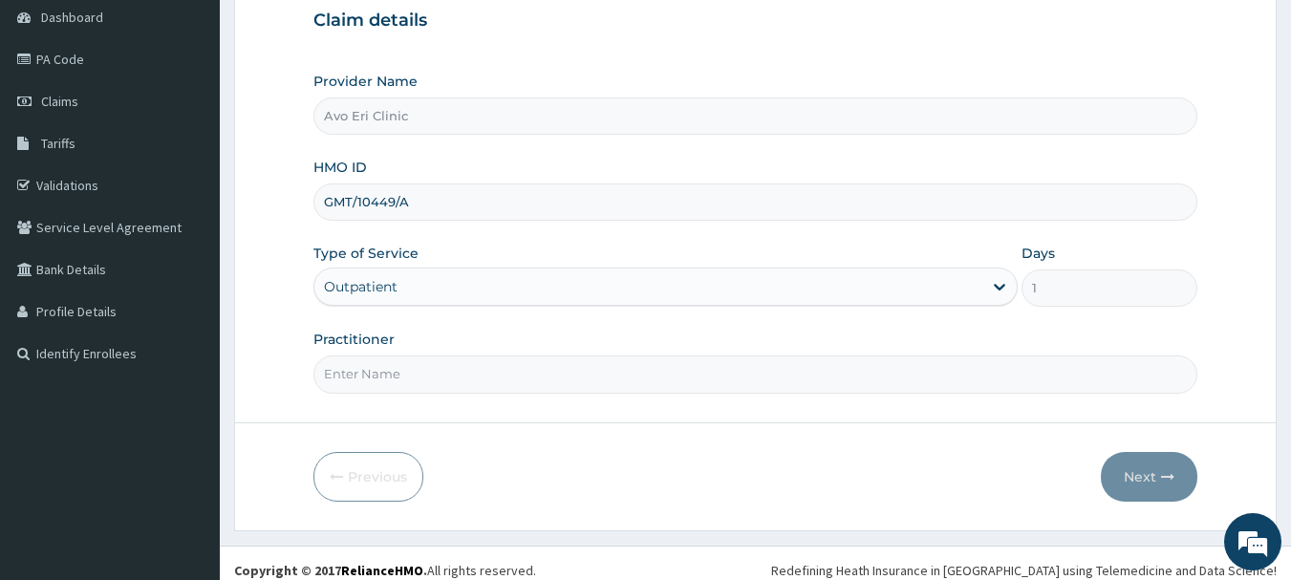
click at [494, 375] on input "Practitioner" at bounding box center [755, 373] width 885 height 37
type input "[PERSON_NAME]"
click at [1148, 487] on button "Next" at bounding box center [1149, 477] width 96 height 50
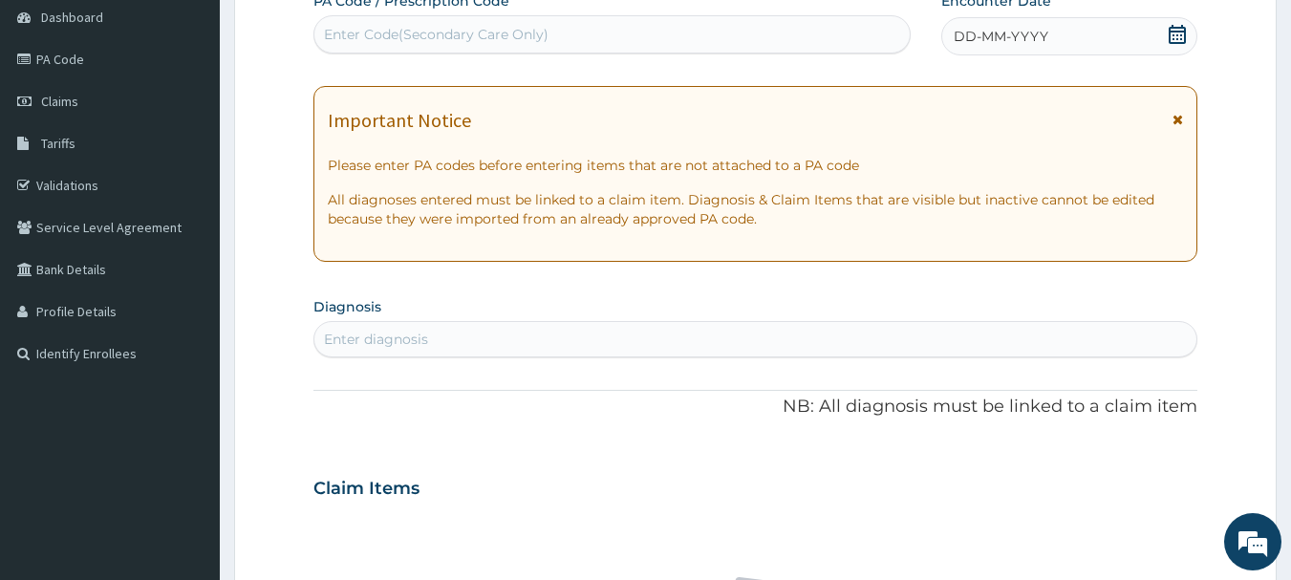
scroll to position [0, 0]
click at [504, 32] on div "Enter Code(Secondary Care Only)" at bounding box center [436, 34] width 225 height 19
paste input "PA/8D638A"
type input "PA/8D638A"
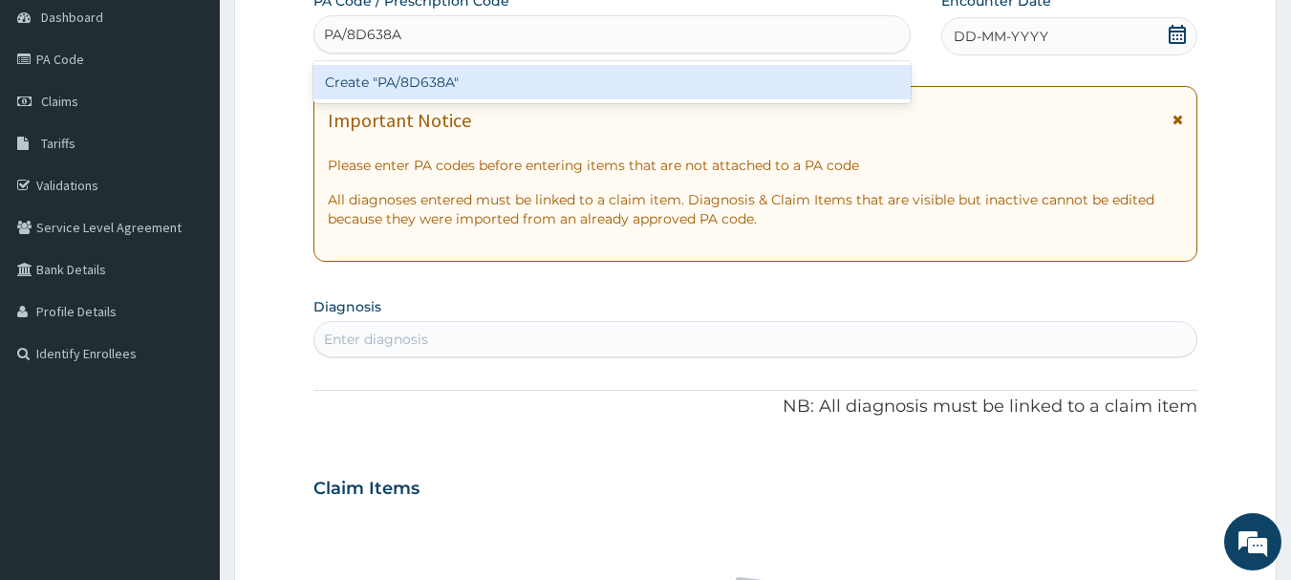
click at [512, 89] on div "Create "PA/8D638A"" at bounding box center [612, 82] width 598 height 34
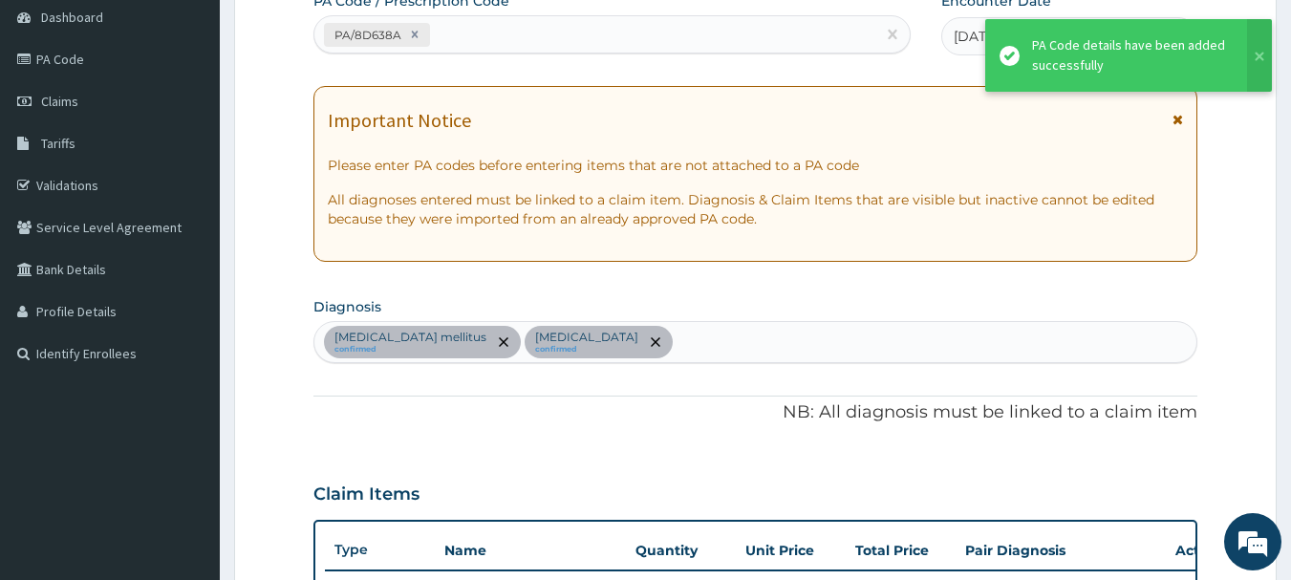
scroll to position [703, 0]
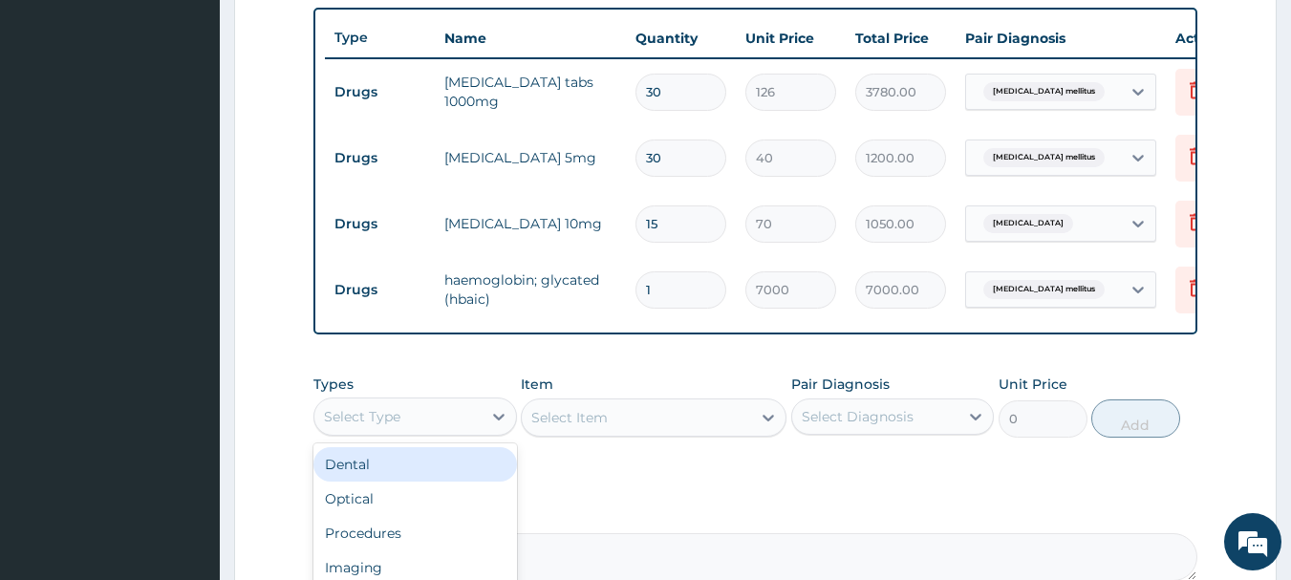
click at [448, 432] on div "Select Type" at bounding box center [397, 416] width 167 height 31
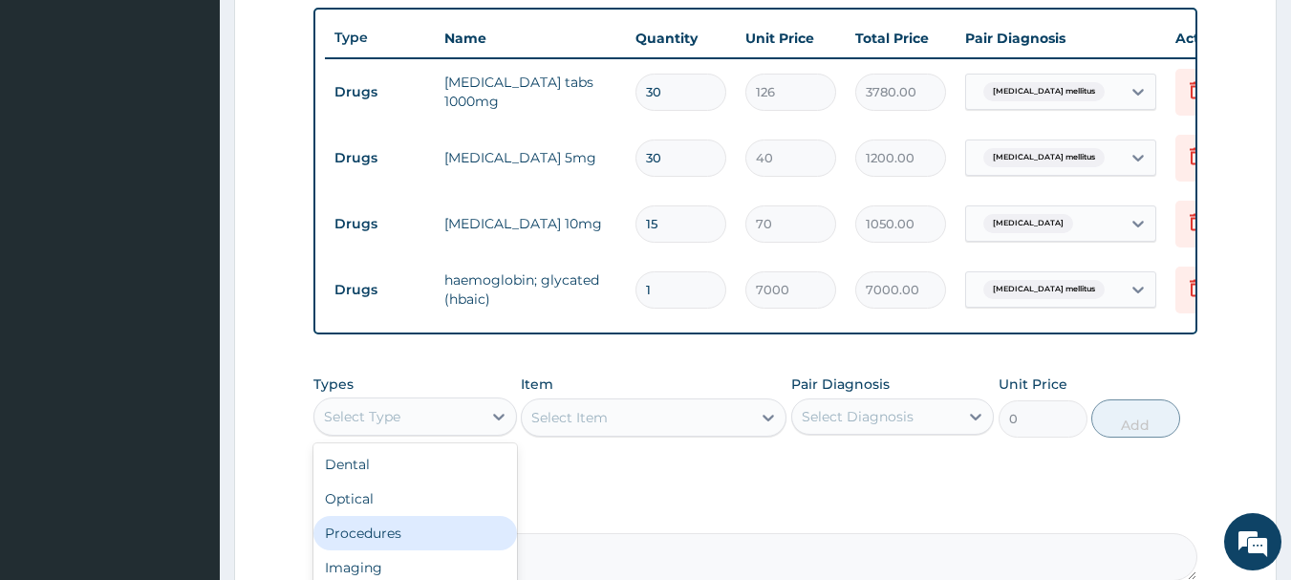
click at [444, 550] on div "Procedures" at bounding box center [414, 533] width 203 height 34
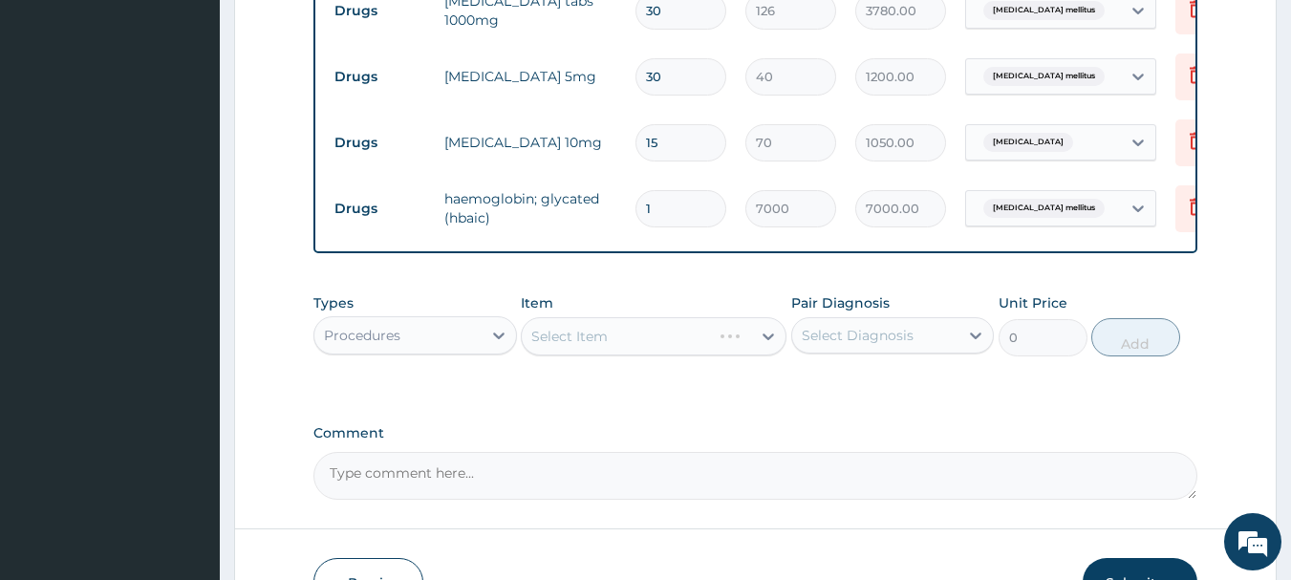
scroll to position [894, 0]
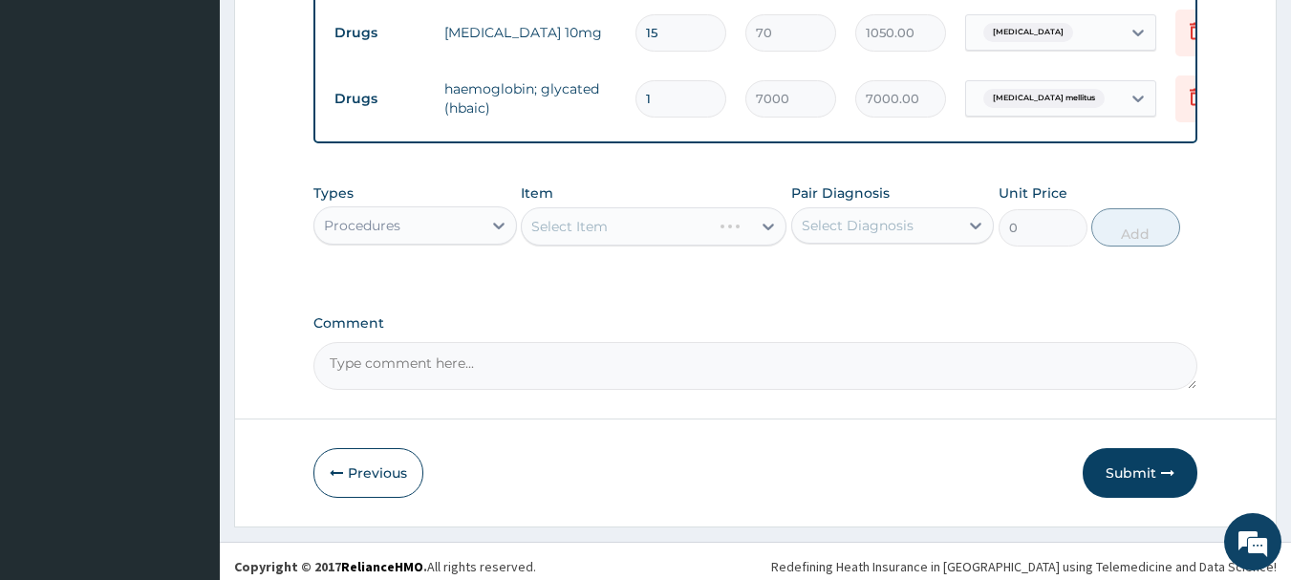
click at [887, 235] on div "Select Diagnosis" at bounding box center [858, 225] width 112 height 19
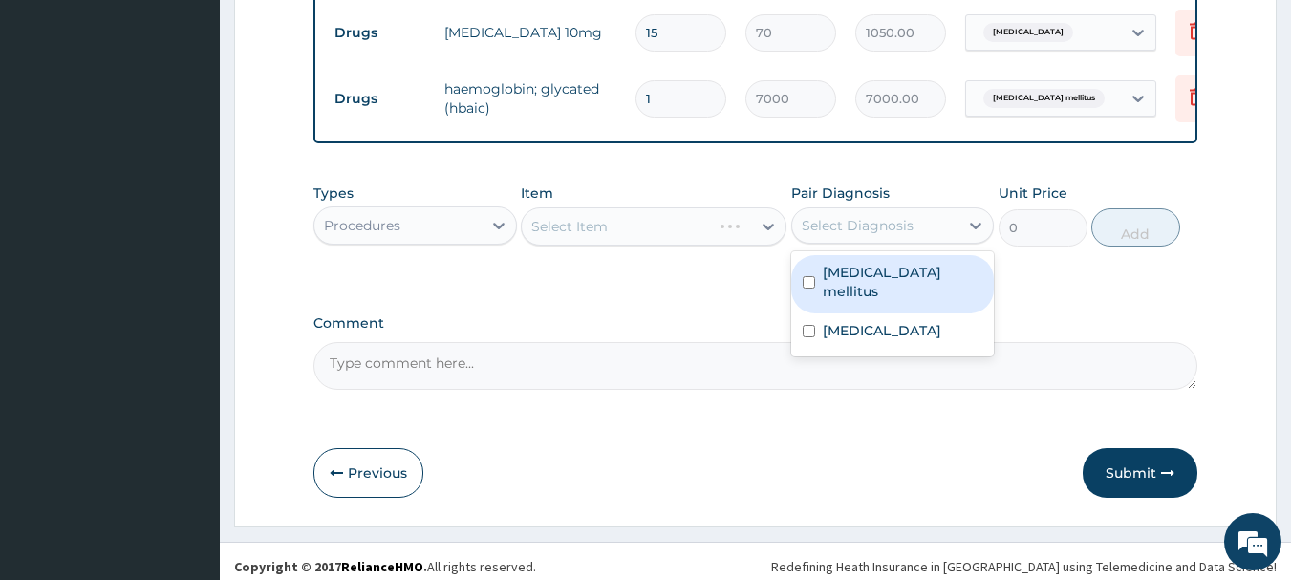
click at [864, 299] on div "Diabetes mellitus" at bounding box center [892, 284] width 203 height 58
checkbox input "true"
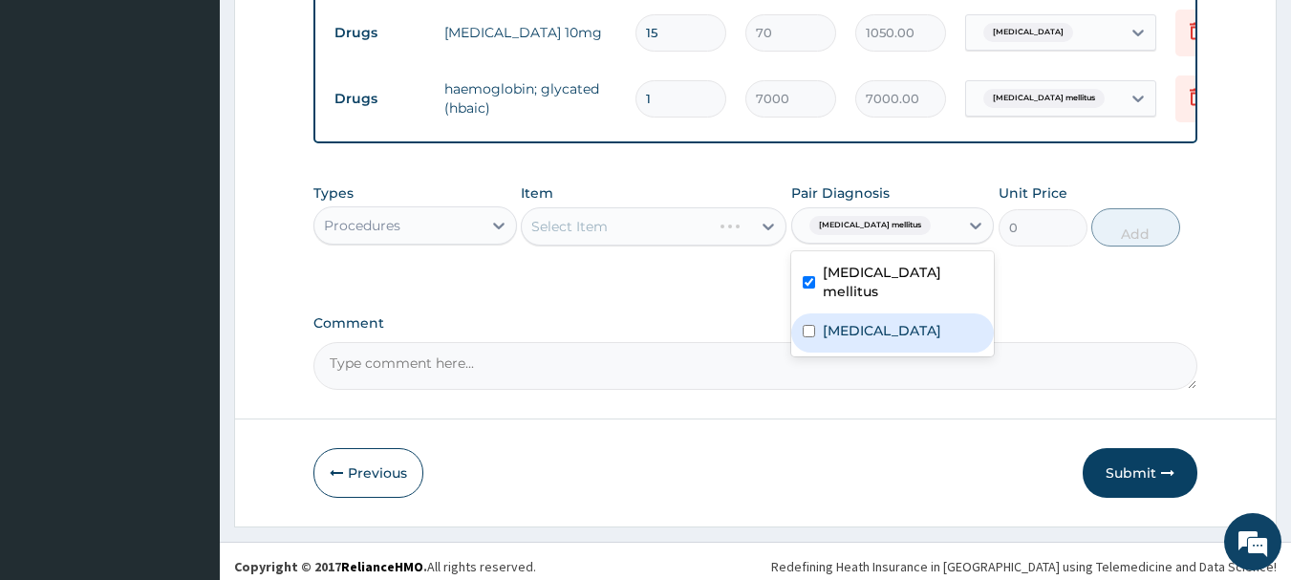
click at [847, 342] on div "Essential hypertension" at bounding box center [892, 332] width 203 height 39
checkbox input "true"
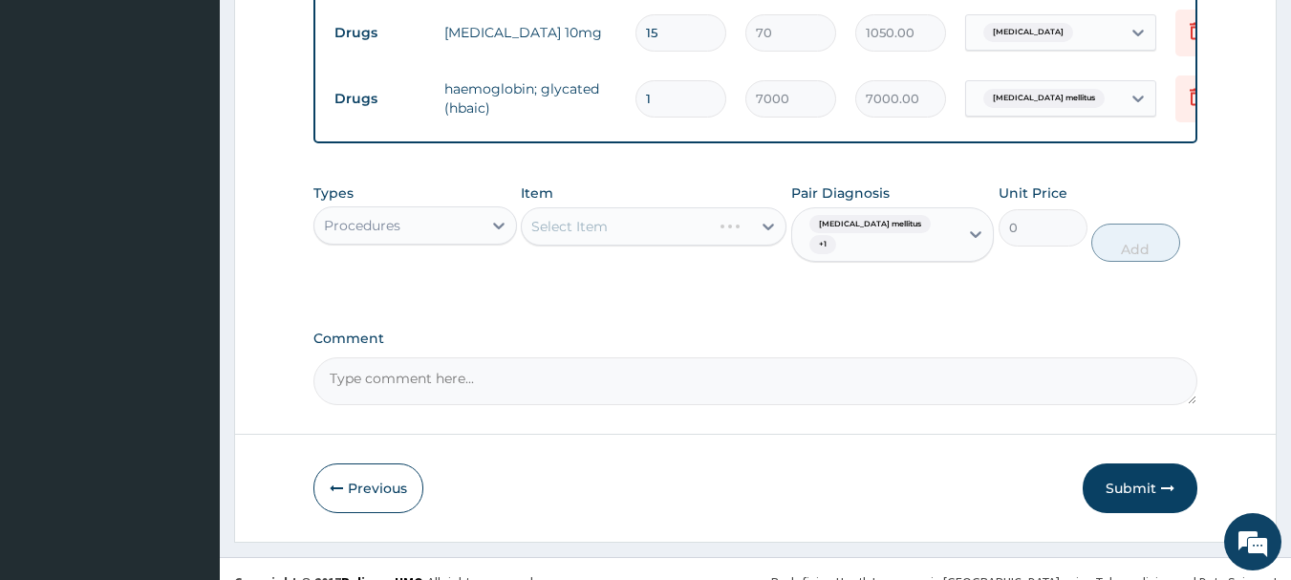
click at [658, 237] on div "Select Item" at bounding box center [654, 226] width 266 height 38
click at [613, 238] on div "Select Item" at bounding box center [636, 226] width 229 height 31
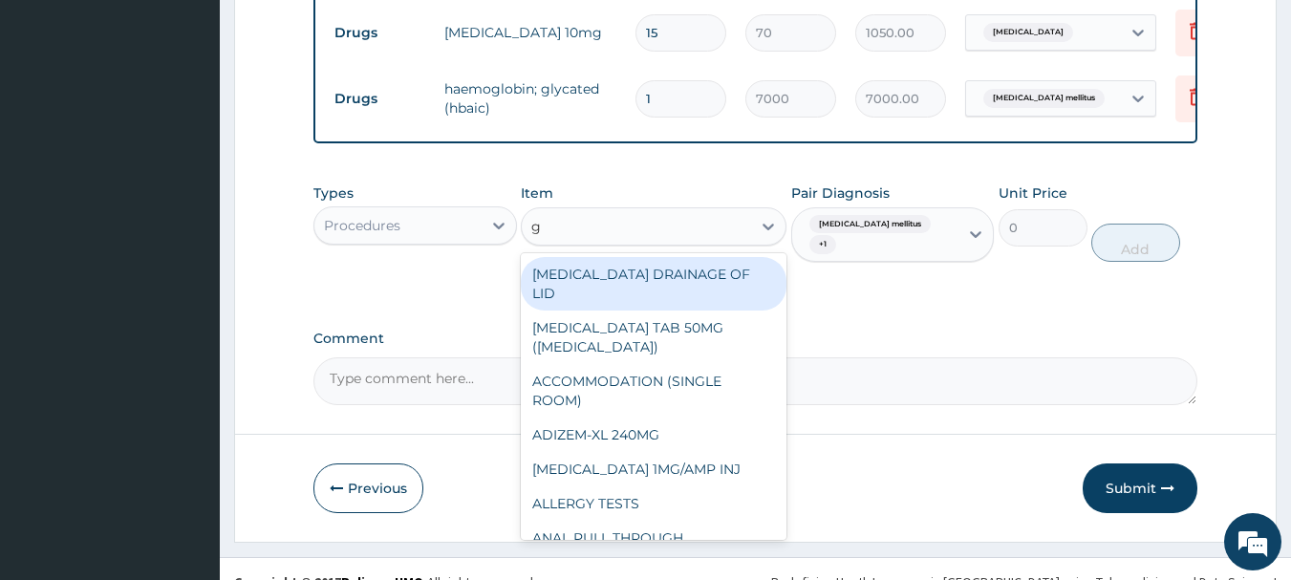
type input "gp"
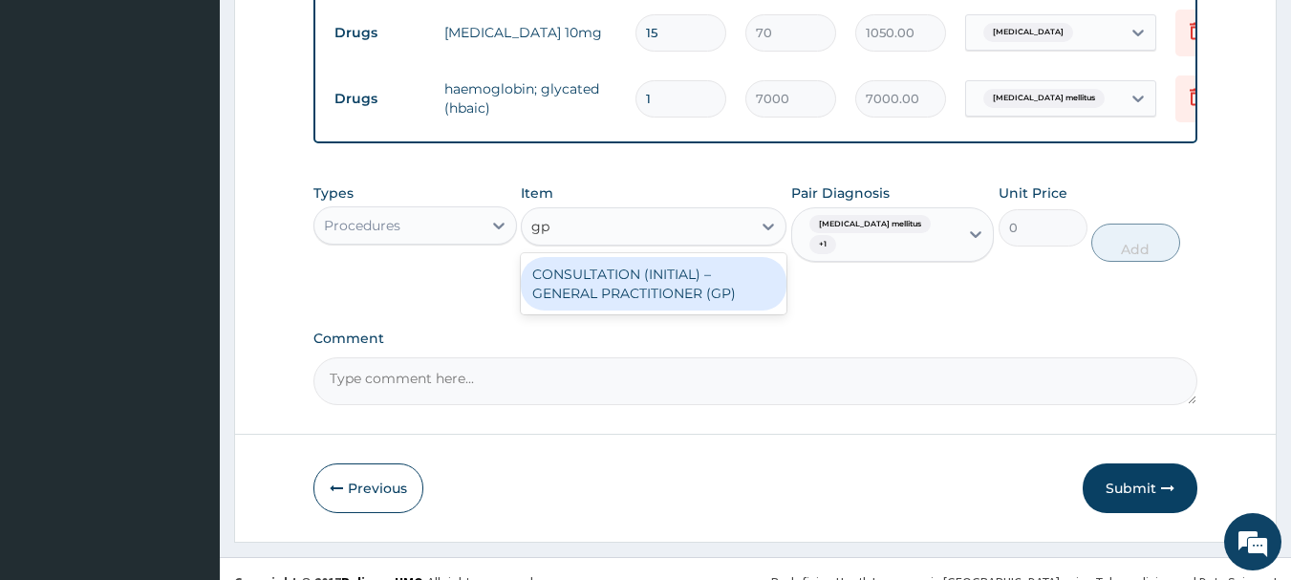
drag, startPoint x: 644, startPoint y: 288, endPoint x: 750, endPoint y: 292, distance: 106.2
click at [645, 288] on div "CONSULTATION (INITIAL) – GENERAL PRACTITIONER (GP)" at bounding box center [654, 284] width 266 height 54
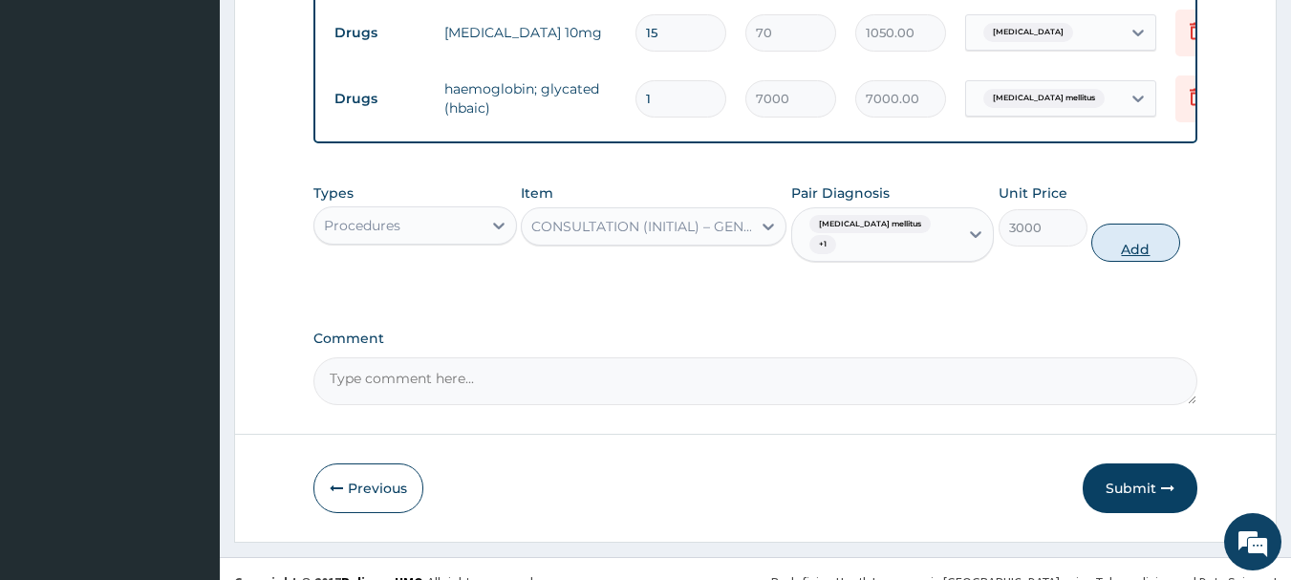
click at [1152, 246] on button "Add" at bounding box center [1135, 243] width 89 height 38
type input "0"
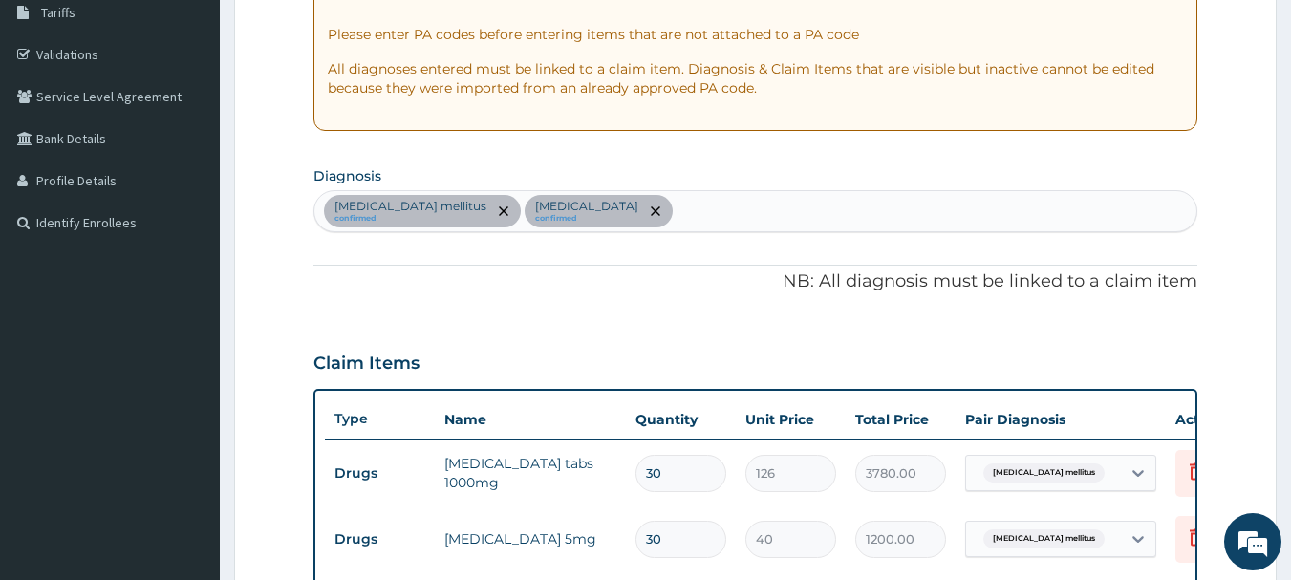
scroll to position [321, 0]
click at [749, 216] on div "Diabetes mellitus confirmed Essential hypertension confirmed" at bounding box center [755, 212] width 883 height 40
type input "upper res"
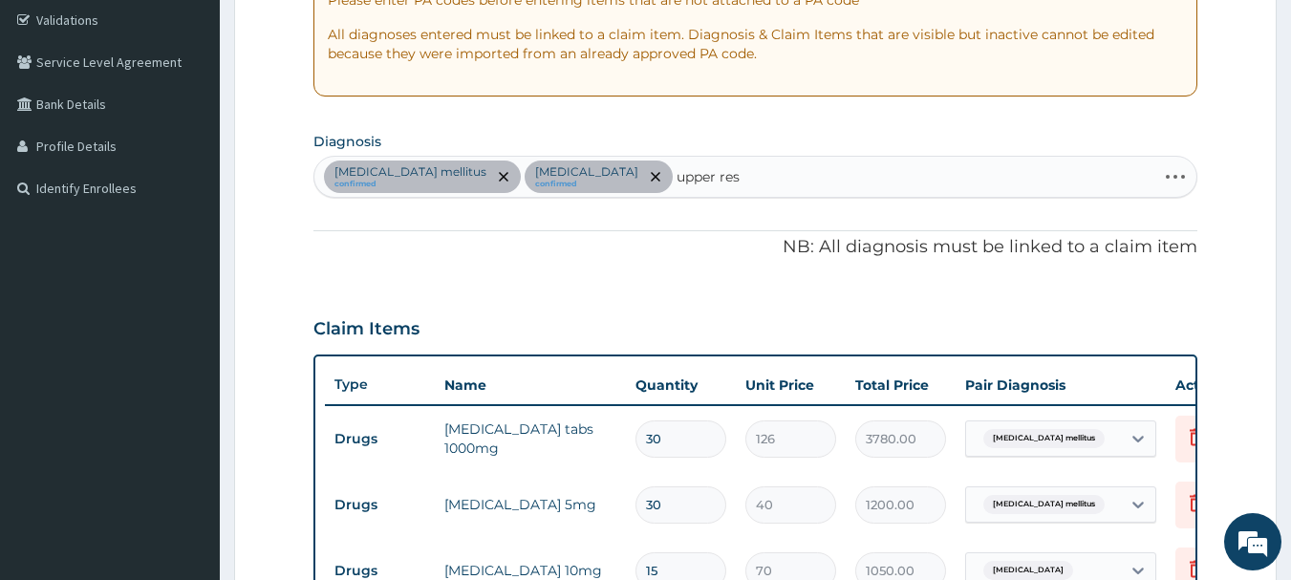
scroll to position [417, 0]
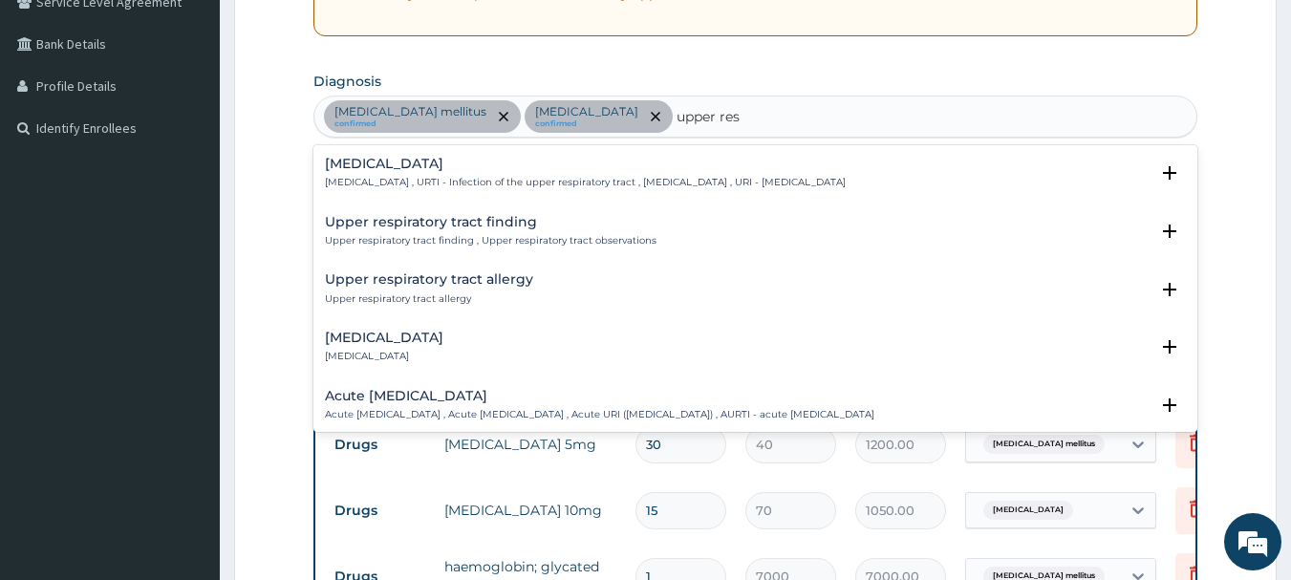
click at [443, 177] on p "Upper respiratory infection , URTI - Infection of the upper respiratory tract ,…" at bounding box center [585, 182] width 521 height 13
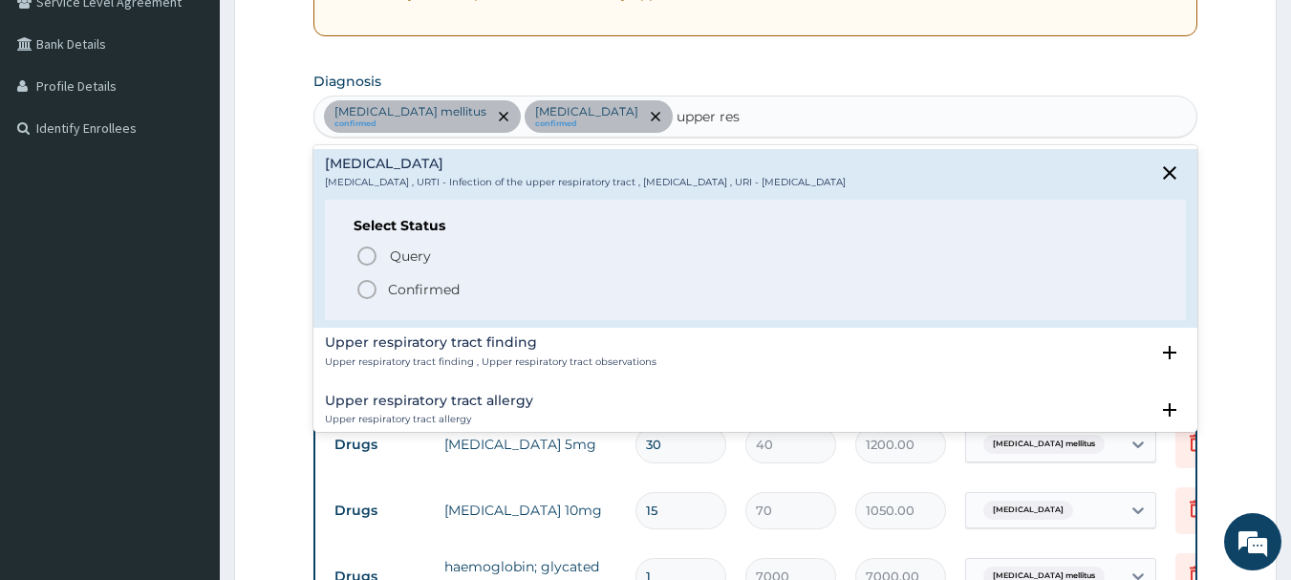
click at [397, 291] on p "Confirmed" at bounding box center [424, 289] width 72 height 19
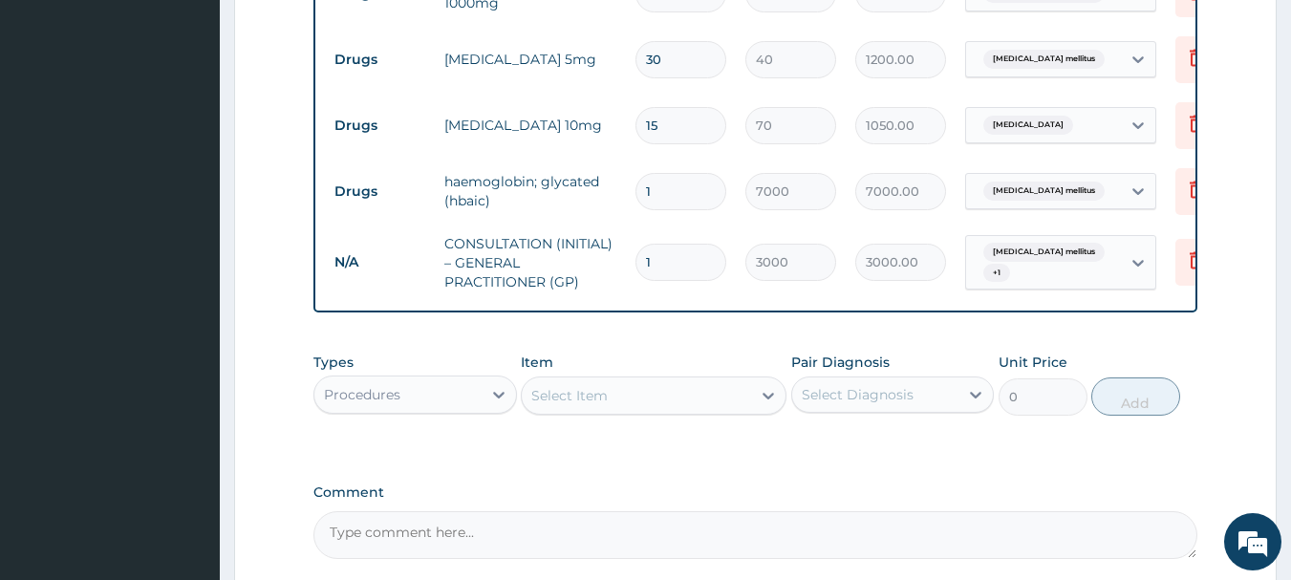
scroll to position [894, 0]
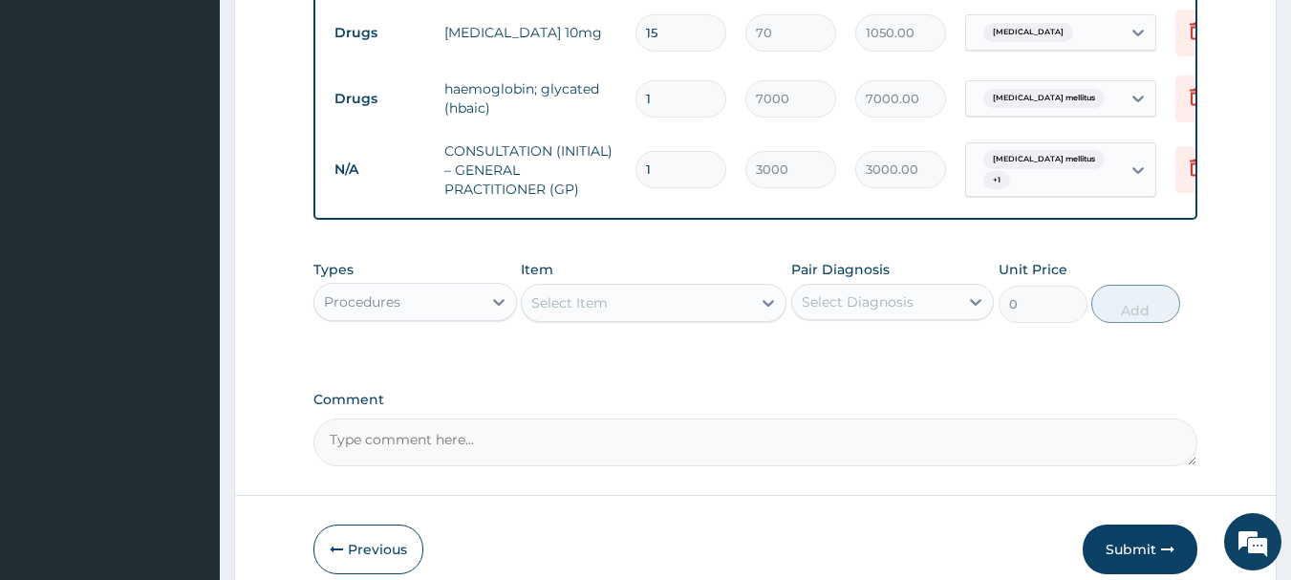
click at [418, 310] on div "Procedures" at bounding box center [397, 302] width 167 height 31
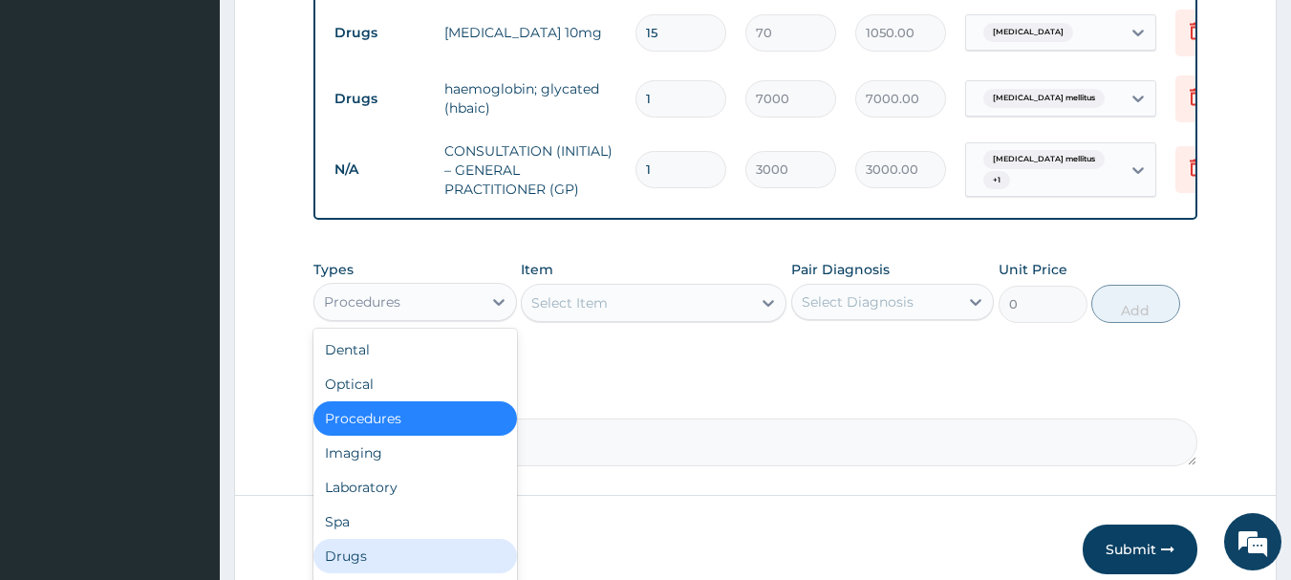
click at [375, 561] on div "Drugs" at bounding box center [414, 556] width 203 height 34
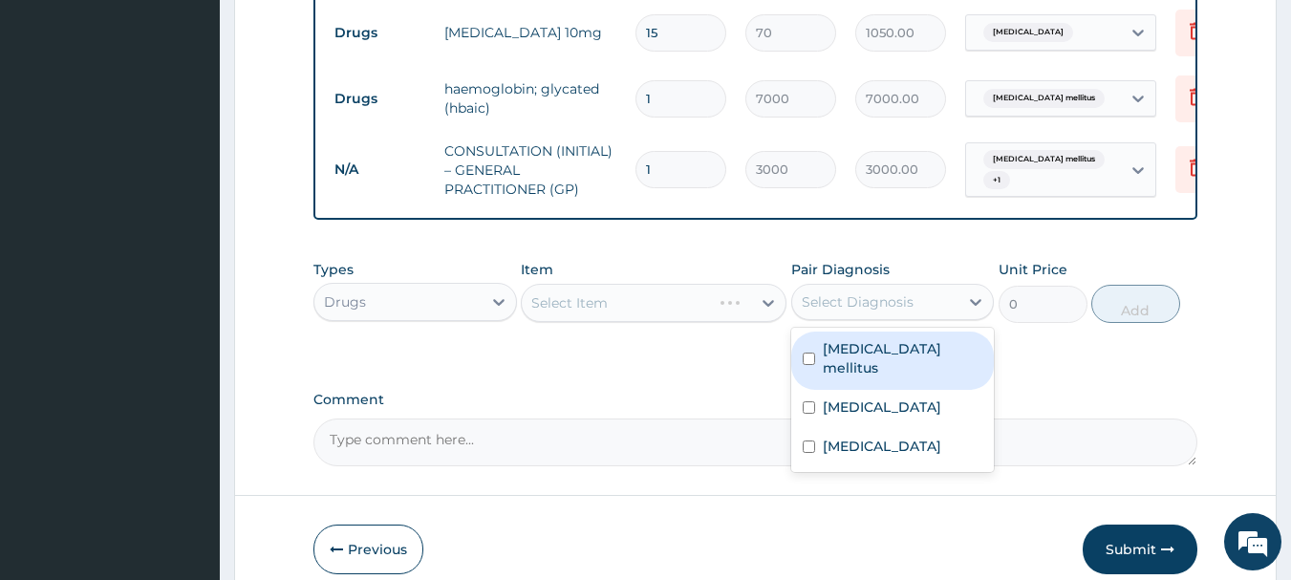
click at [865, 311] on div "Select Diagnosis" at bounding box center [858, 301] width 112 height 19
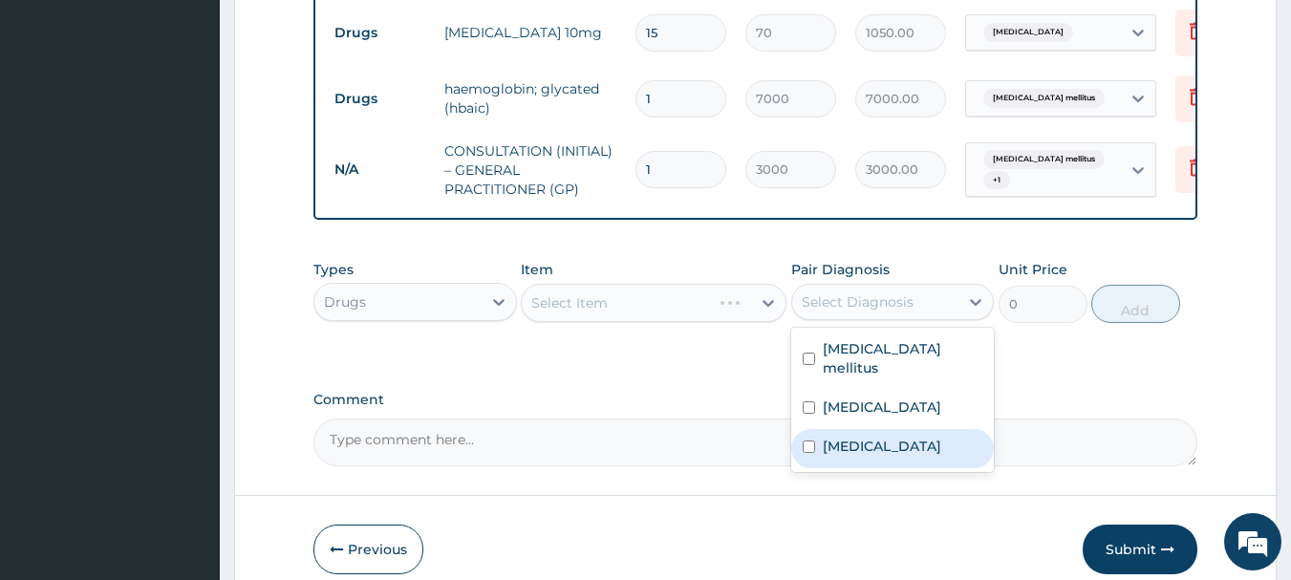
click at [844, 456] on label "Upper respiratory infection" at bounding box center [882, 446] width 118 height 19
checkbox input "true"
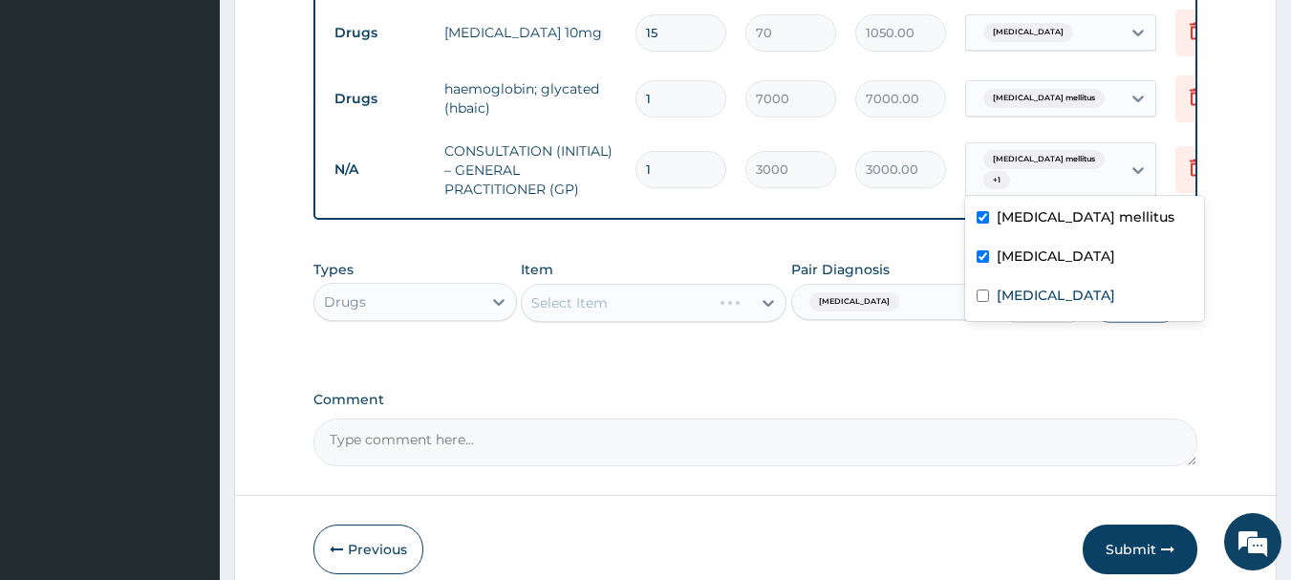
click at [1102, 182] on div "Diabetes mellitus + 1" at bounding box center [1043, 170] width 155 height 54
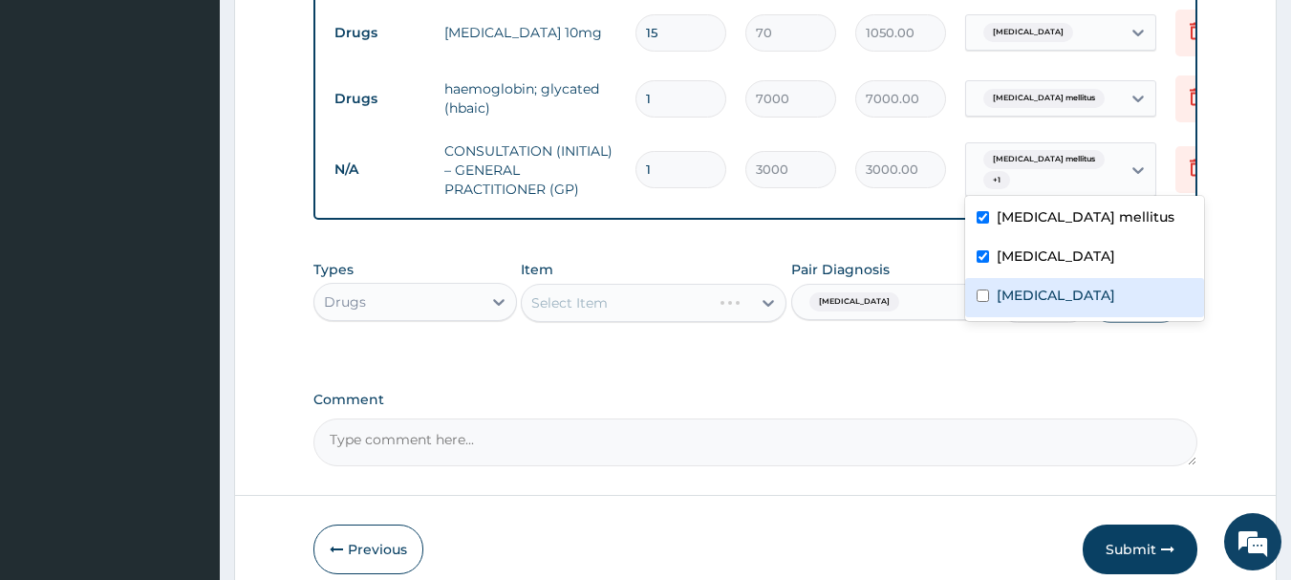
click at [1047, 299] on label "Upper respiratory infection" at bounding box center [1055, 295] width 118 height 19
checkbox input "true"
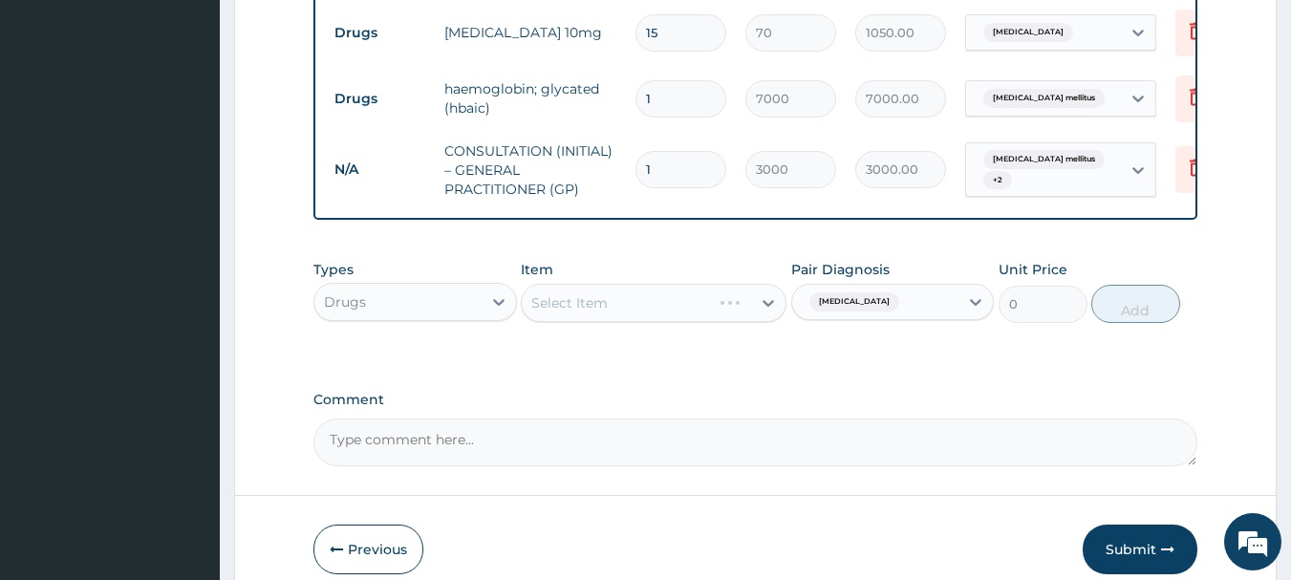
click at [612, 311] on div "Select Item" at bounding box center [654, 303] width 266 height 38
click at [612, 311] on div "Select Item" at bounding box center [636, 303] width 229 height 31
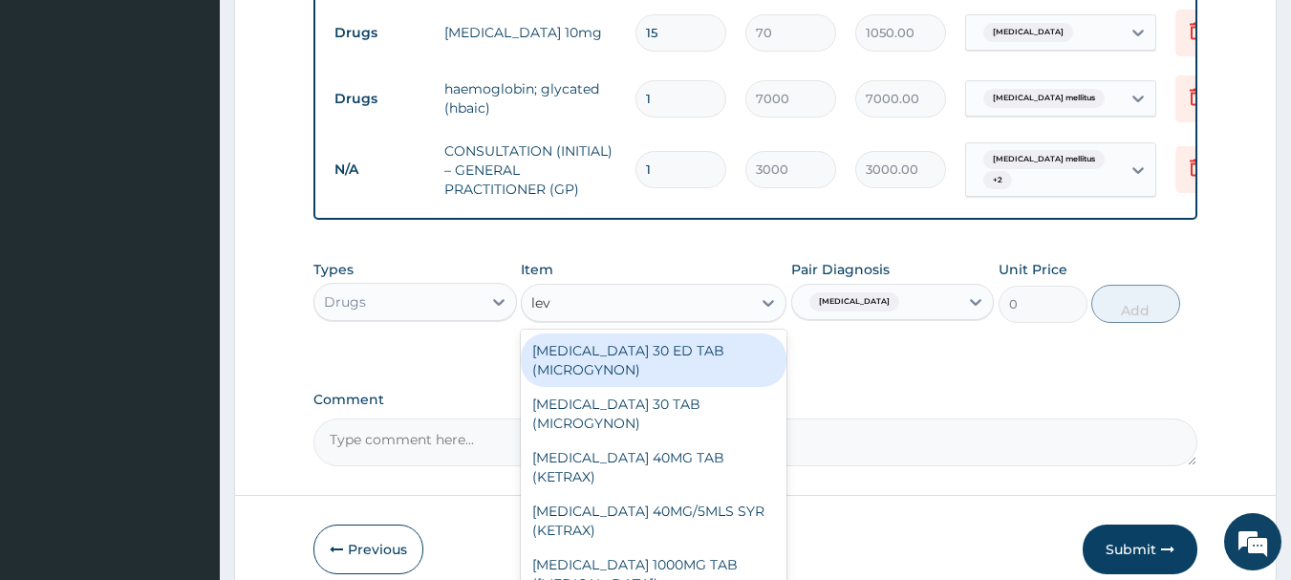
type input "levo"
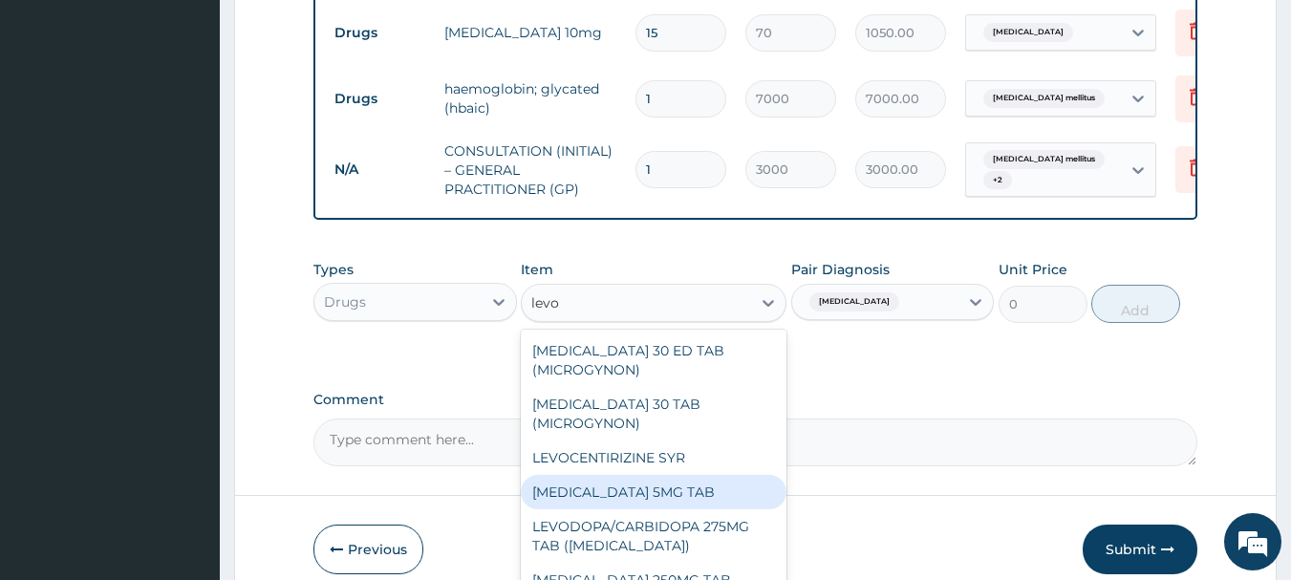
click at [641, 502] on div "LEVOCETIRIZINE 5MG TAB" at bounding box center [654, 492] width 266 height 34
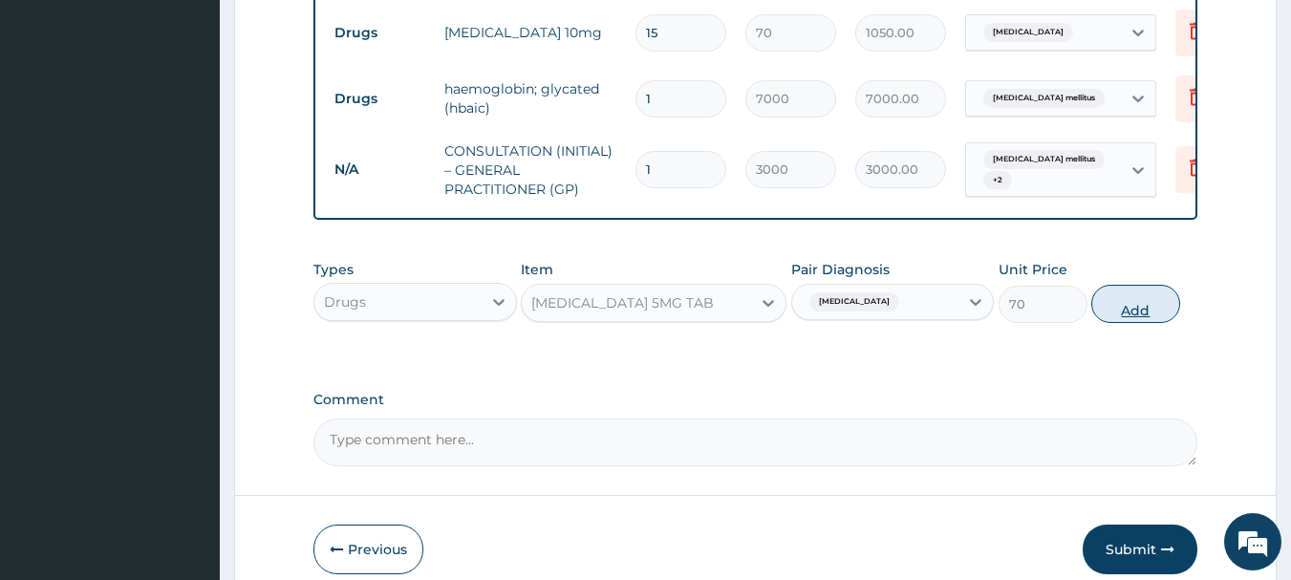
click at [1112, 323] on button "Add" at bounding box center [1135, 304] width 89 height 38
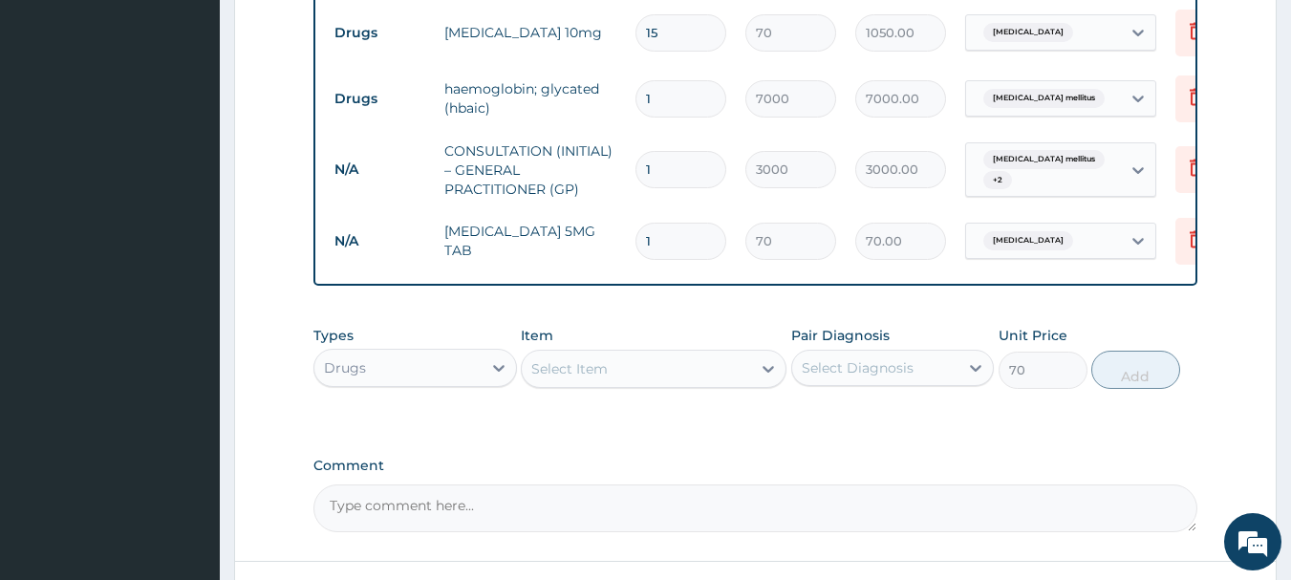
type input "0"
type input "10"
type input "700.00"
type input "10"
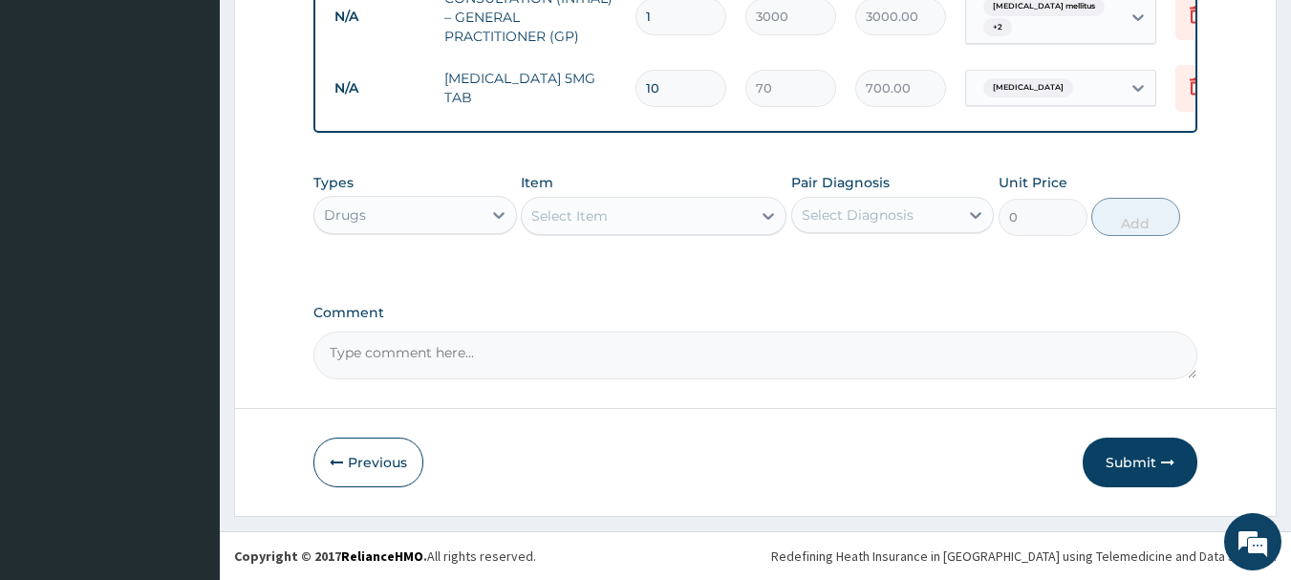
drag, startPoint x: 1132, startPoint y: 448, endPoint x: 1123, endPoint y: 460, distance: 14.9
click at [1131, 448] on button "Submit" at bounding box center [1139, 463] width 115 height 50
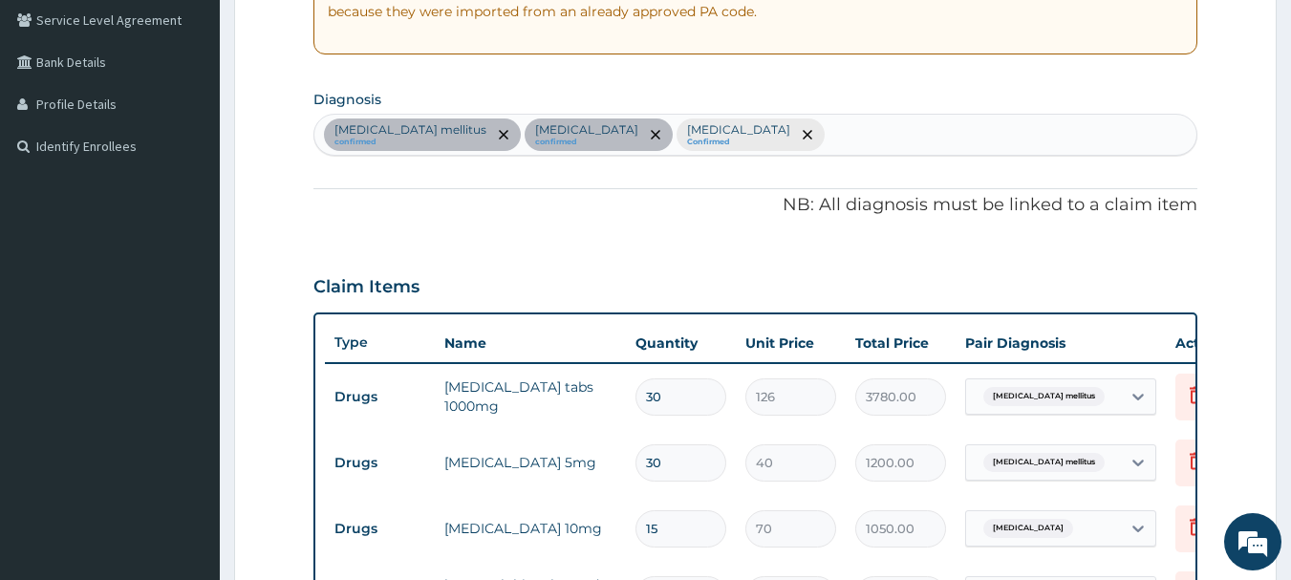
scroll to position [297, 0]
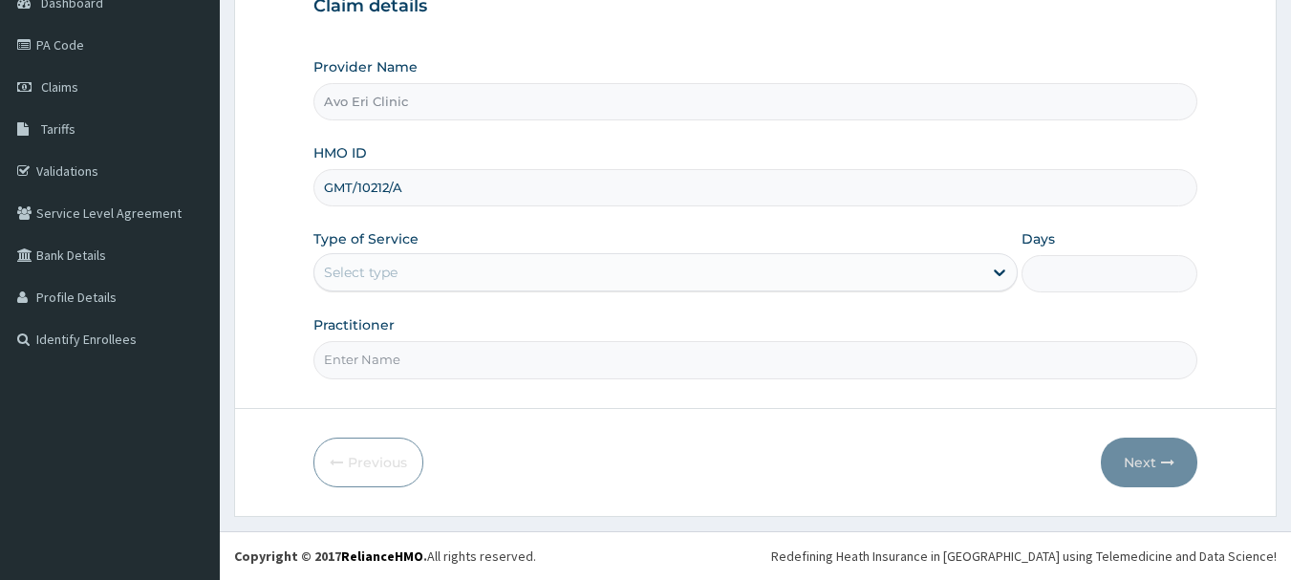
type input "GMT/10212/A"
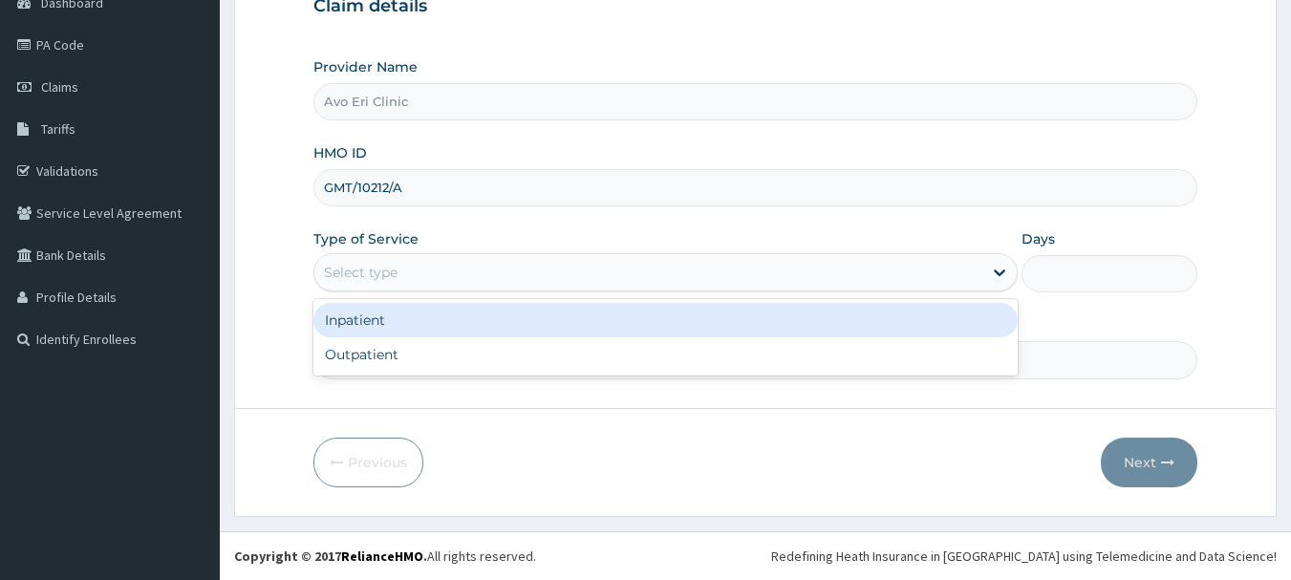
scroll to position [205, 0]
click at [554, 284] on div "Select type" at bounding box center [648, 272] width 668 height 31
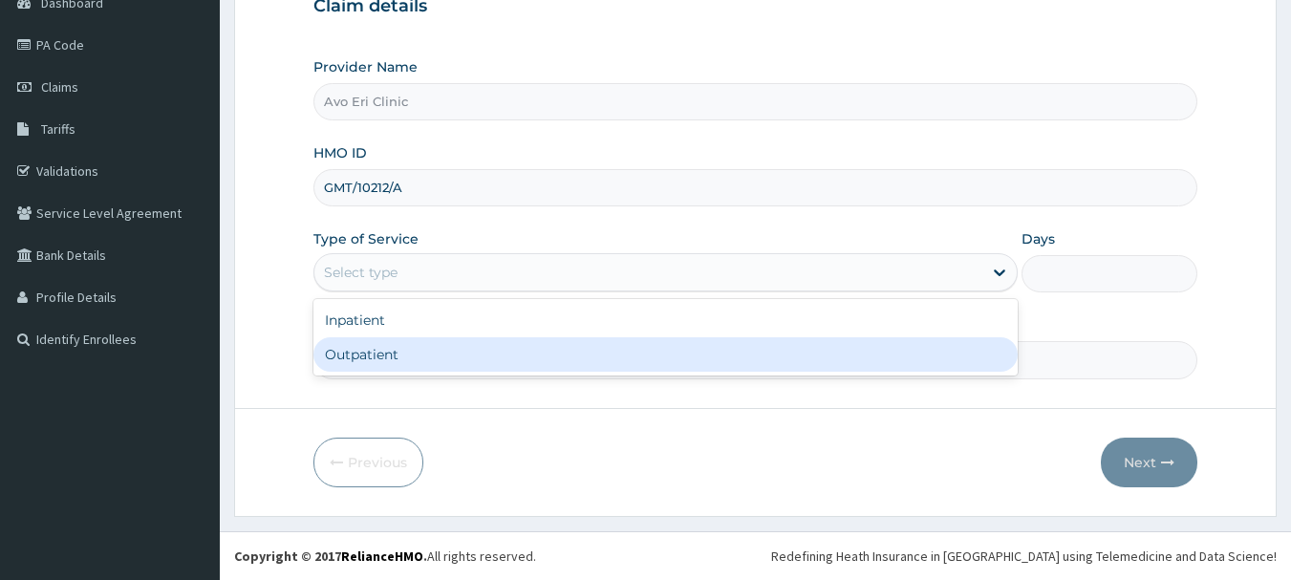
click at [524, 360] on div "Outpatient" at bounding box center [665, 354] width 704 height 34
type input "1"
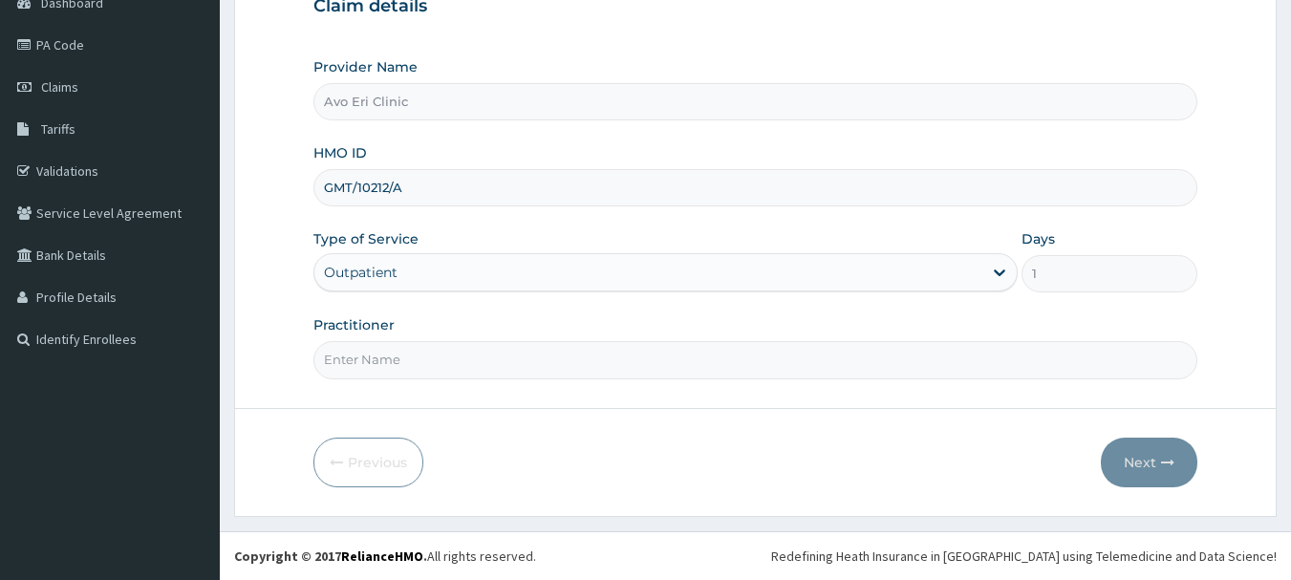
click at [523, 363] on input "Practitioner" at bounding box center [755, 359] width 885 height 37
type input "[PERSON_NAME]"
click at [1124, 476] on button "Next" at bounding box center [1149, 463] width 96 height 50
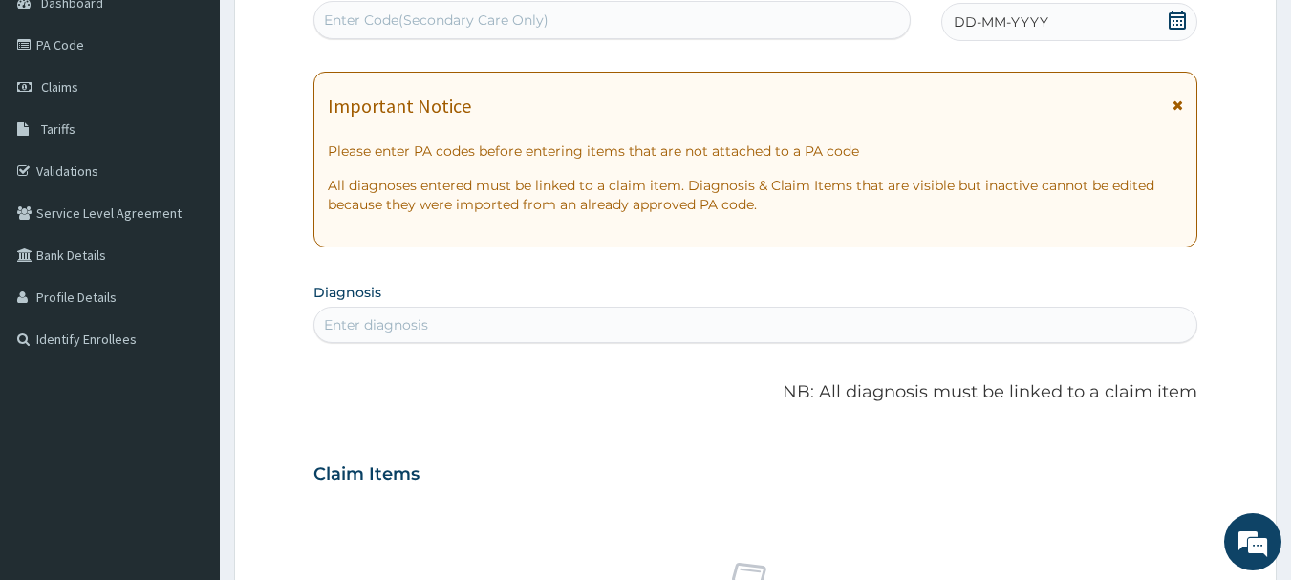
click at [594, 315] on div "Enter diagnosis" at bounding box center [755, 325] width 883 height 31
type input "[MEDICAL_DATA]"
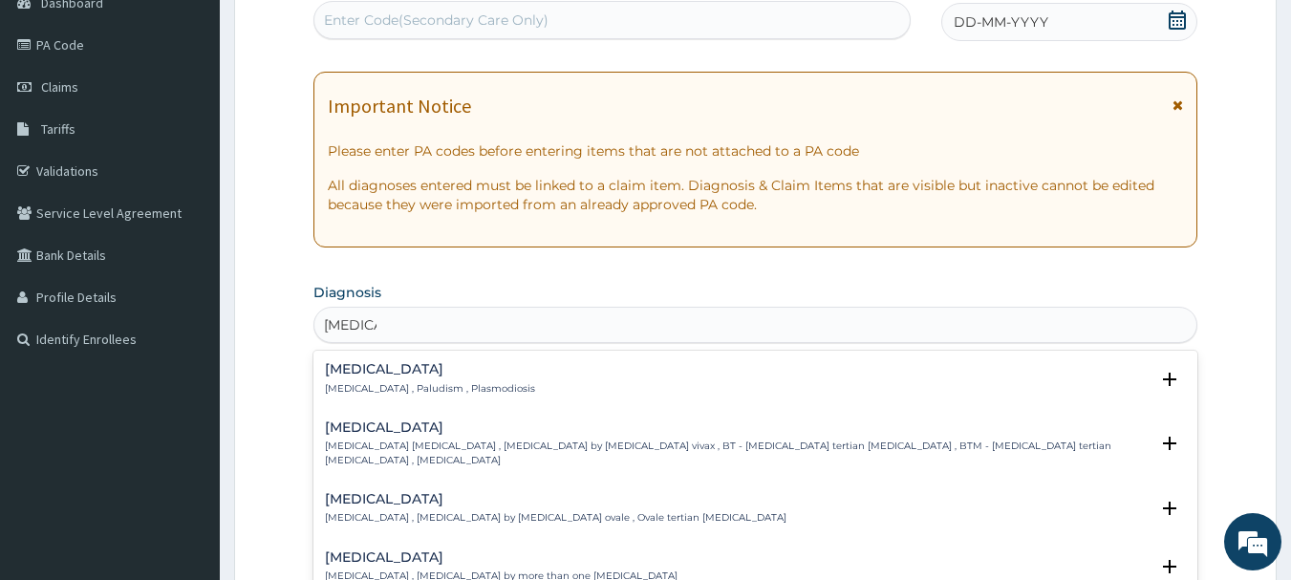
click at [384, 376] on h4 "[MEDICAL_DATA]" at bounding box center [430, 369] width 210 height 14
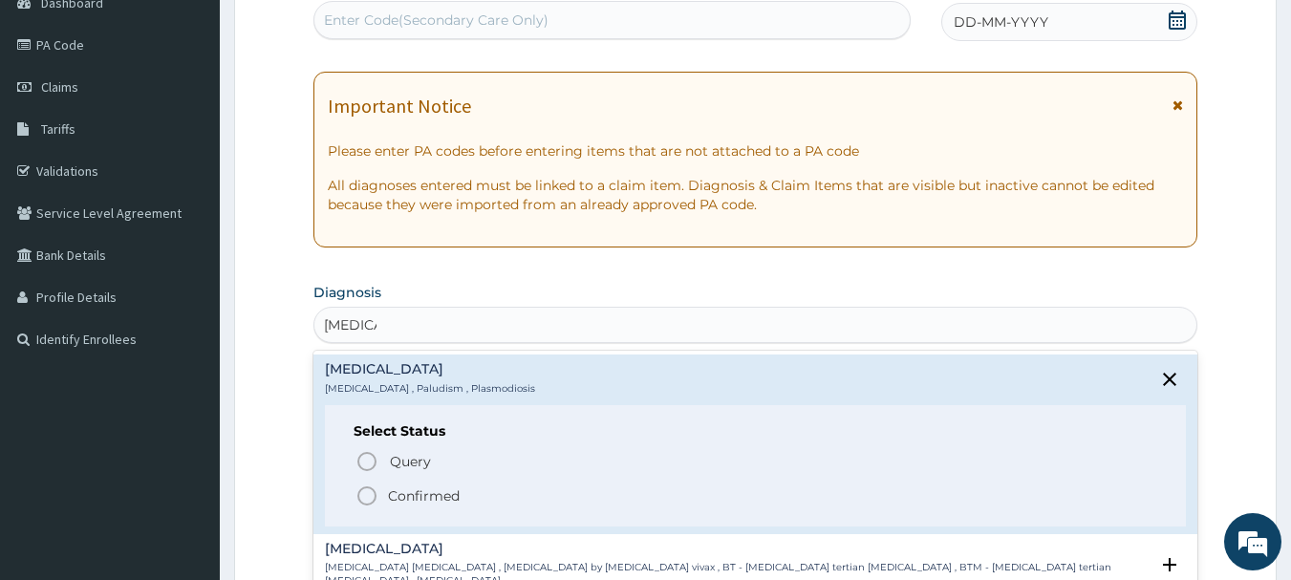
click at [390, 495] on p "Confirmed" at bounding box center [424, 495] width 72 height 19
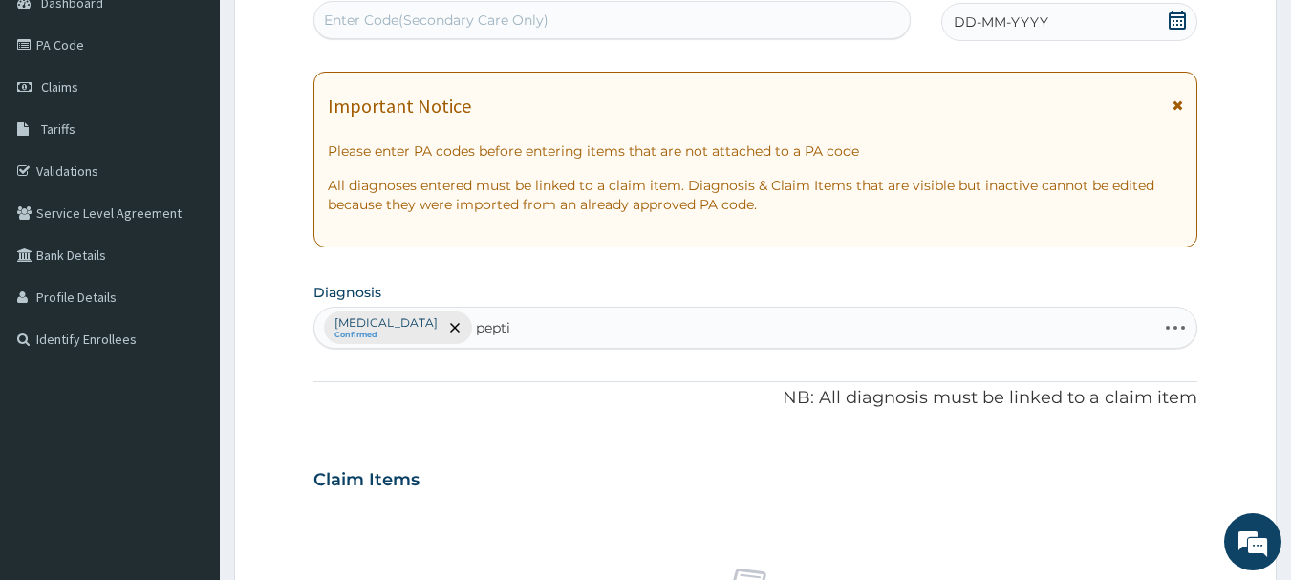
type input "peptic"
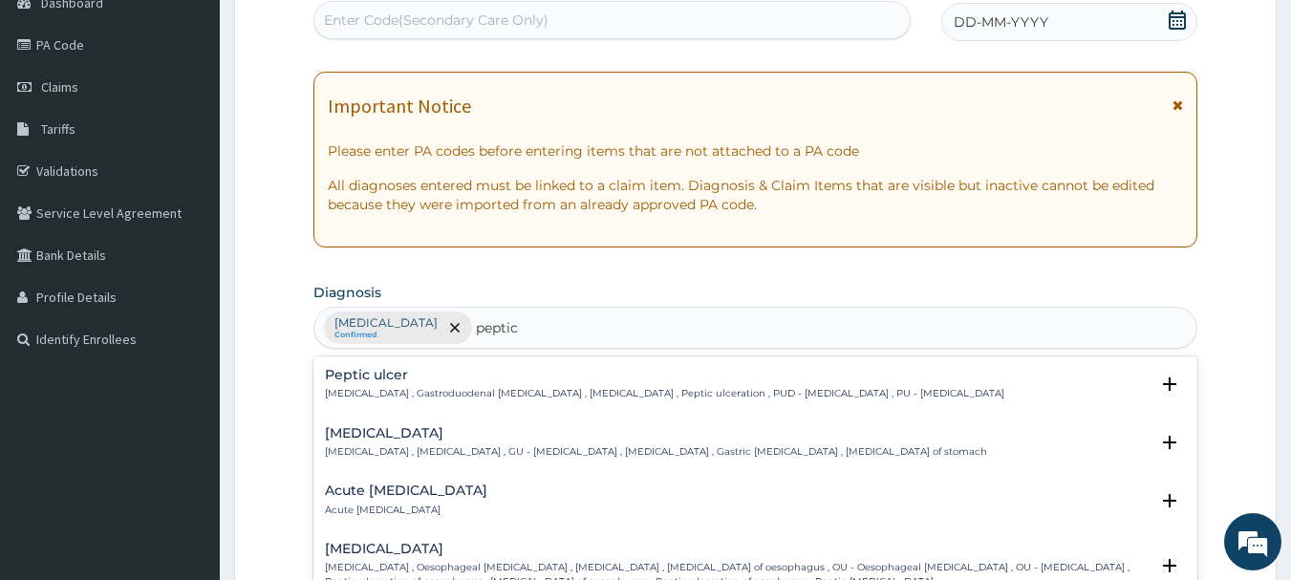
click at [413, 377] on h4 "Peptic ulcer" at bounding box center [664, 375] width 679 height 14
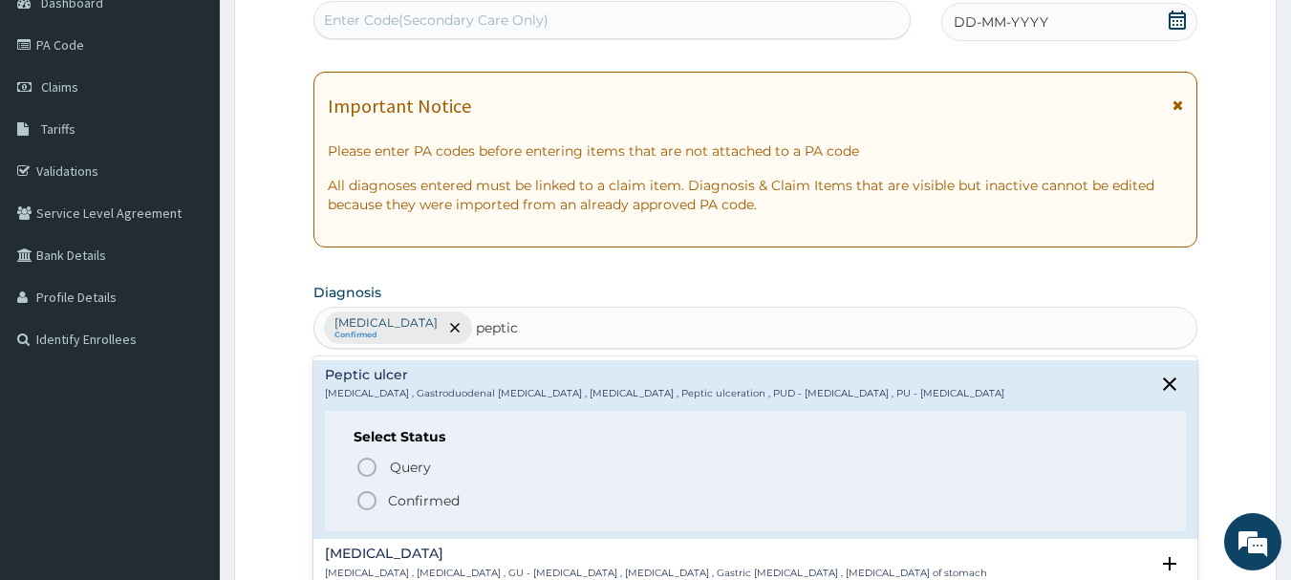
click at [374, 496] on circle "status option filled" at bounding box center [366, 500] width 17 height 17
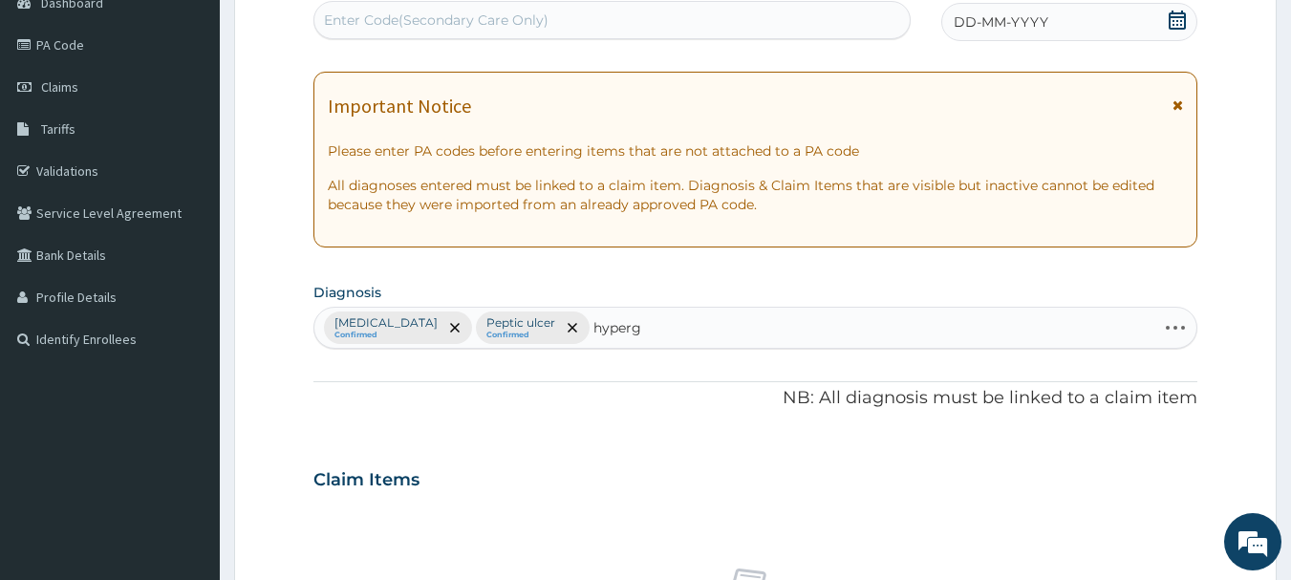
type input "hypergl"
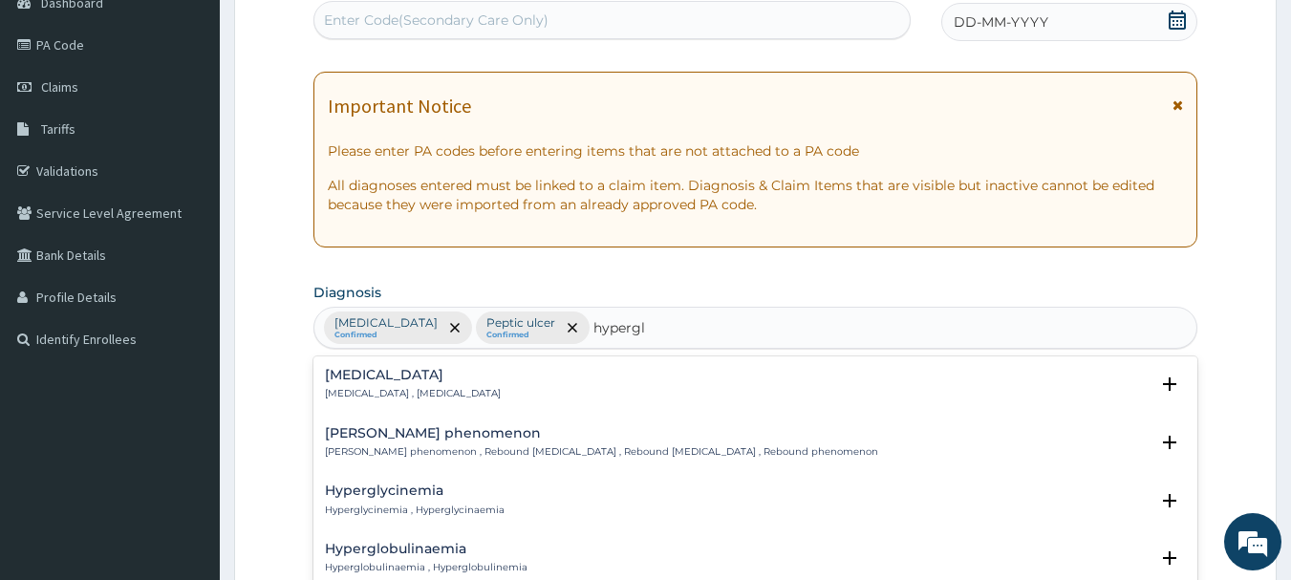
click at [406, 378] on h4 "[MEDICAL_DATA]" at bounding box center [413, 375] width 176 height 14
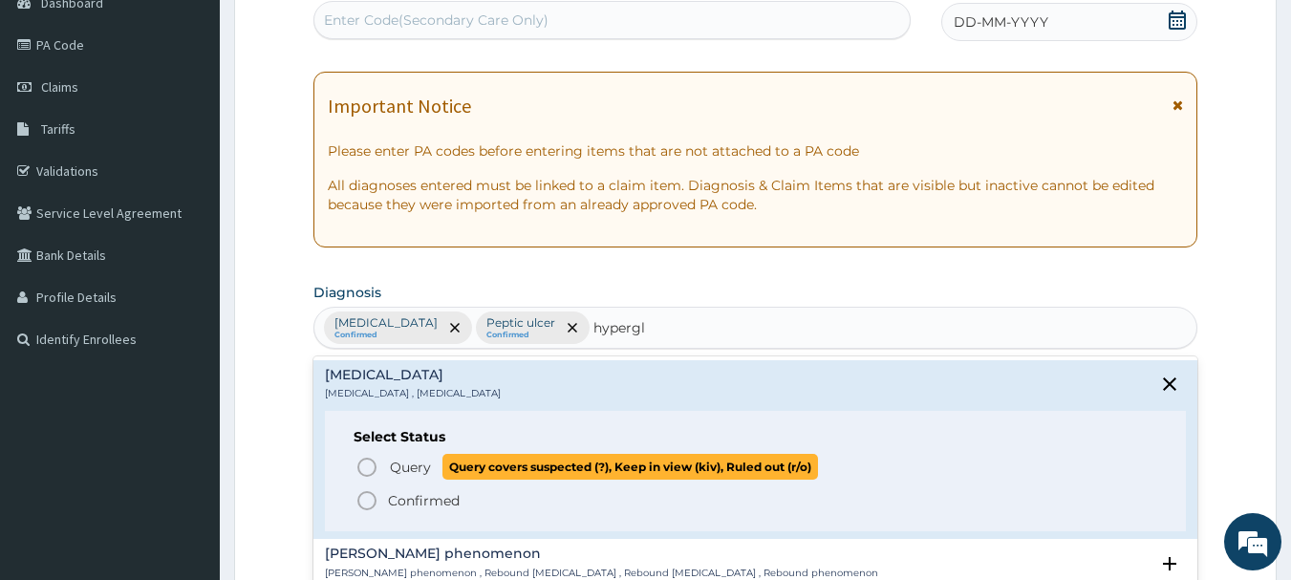
click at [390, 468] on span "Query" at bounding box center [410, 467] width 41 height 19
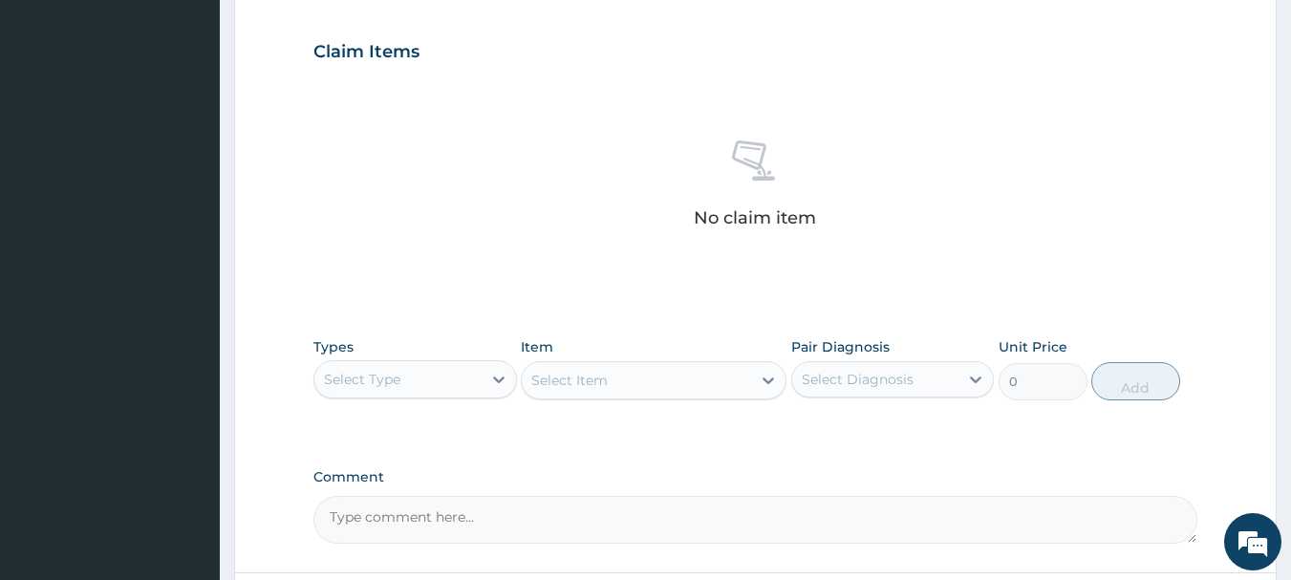
scroll to position [683, 0]
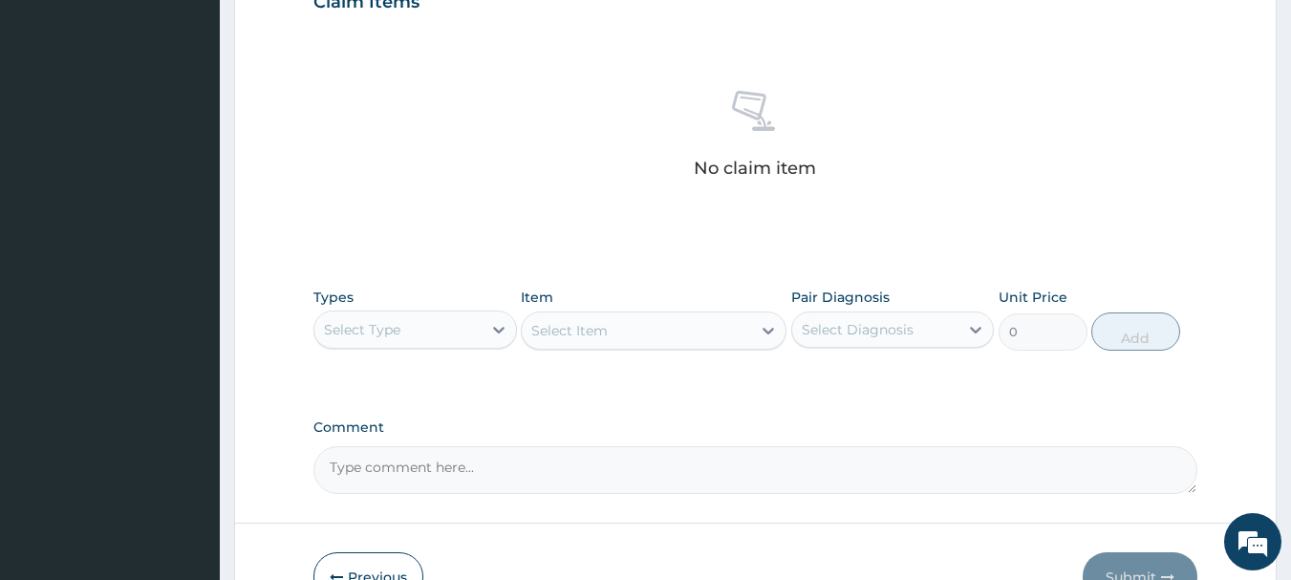
click at [472, 344] on div "Select Type" at bounding box center [397, 329] width 167 height 31
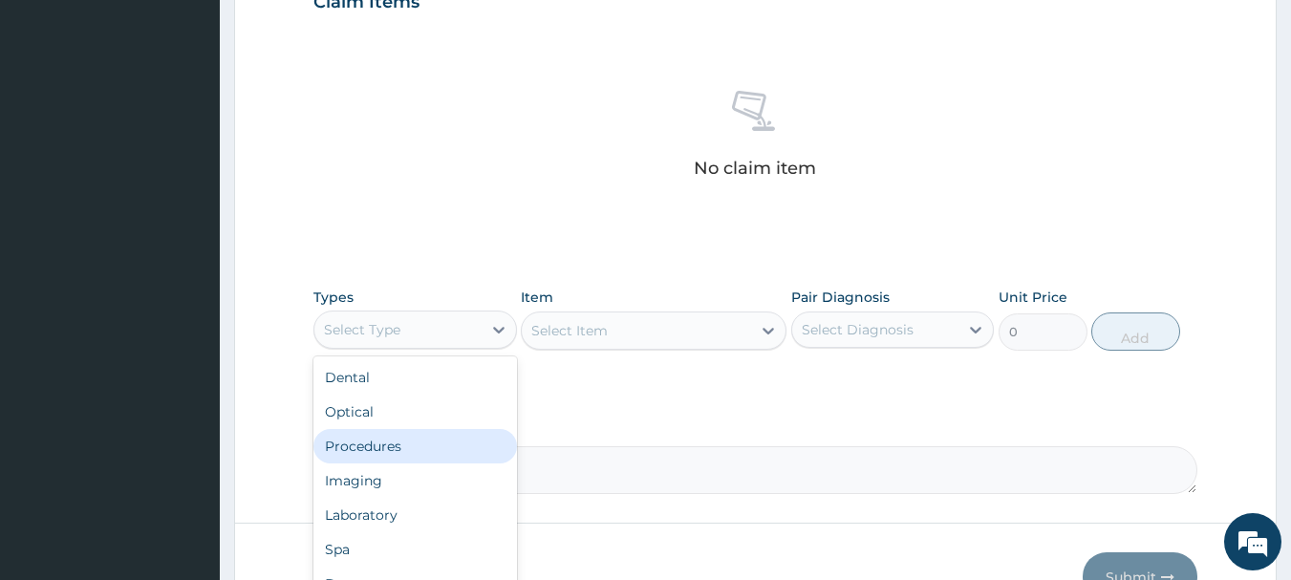
click at [448, 450] on div "Procedures" at bounding box center [414, 446] width 203 height 34
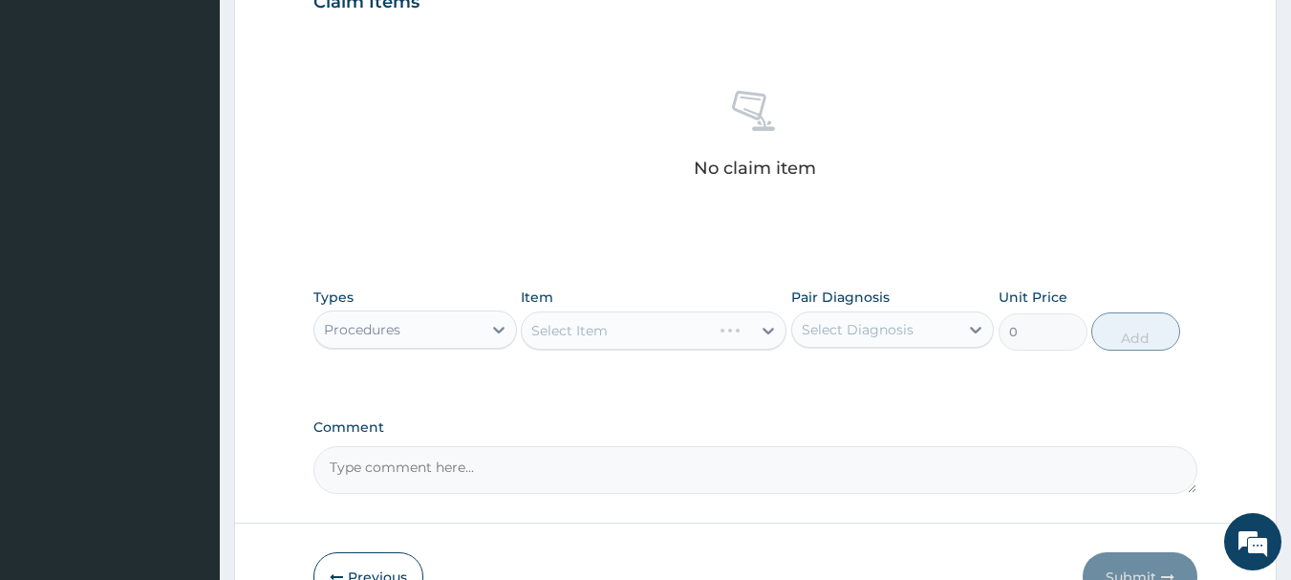
click at [878, 329] on div "Select Diagnosis" at bounding box center [858, 329] width 112 height 19
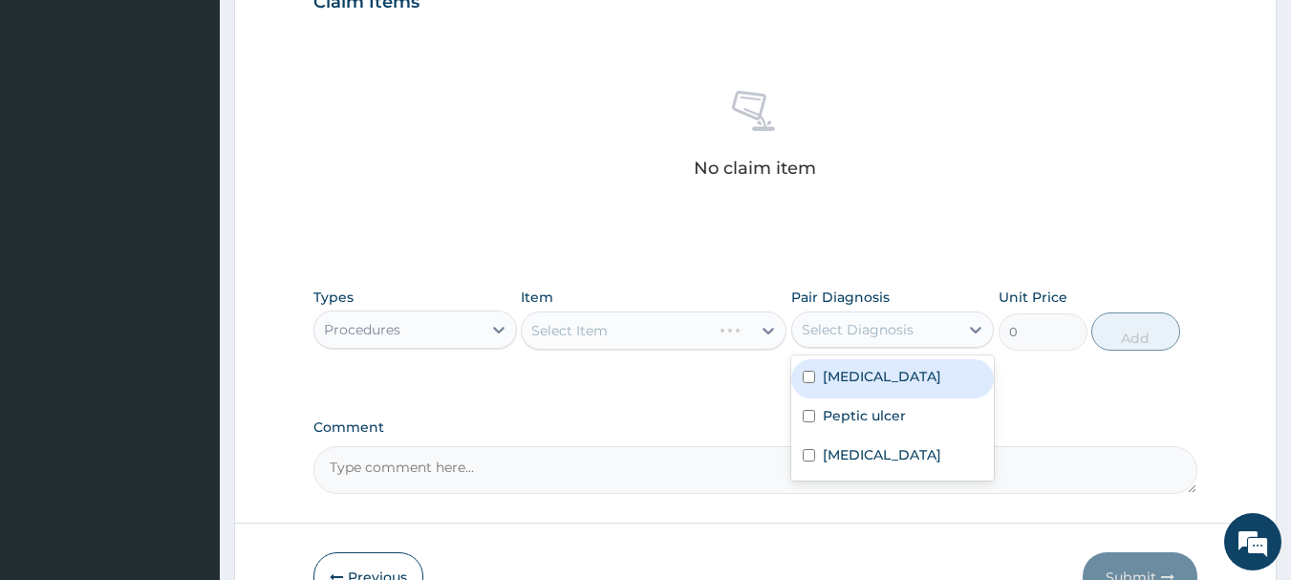
click at [859, 382] on label "Malaria" at bounding box center [882, 376] width 118 height 19
checkbox input "true"
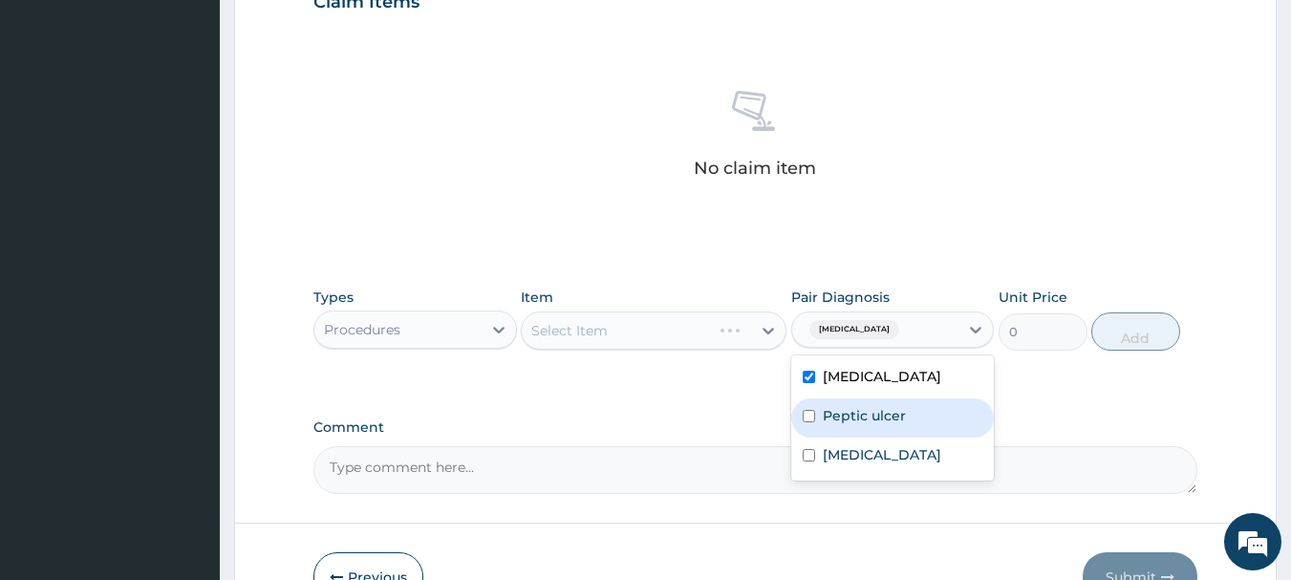
click at [858, 414] on label "Peptic ulcer" at bounding box center [864, 415] width 83 height 19
checkbox input "true"
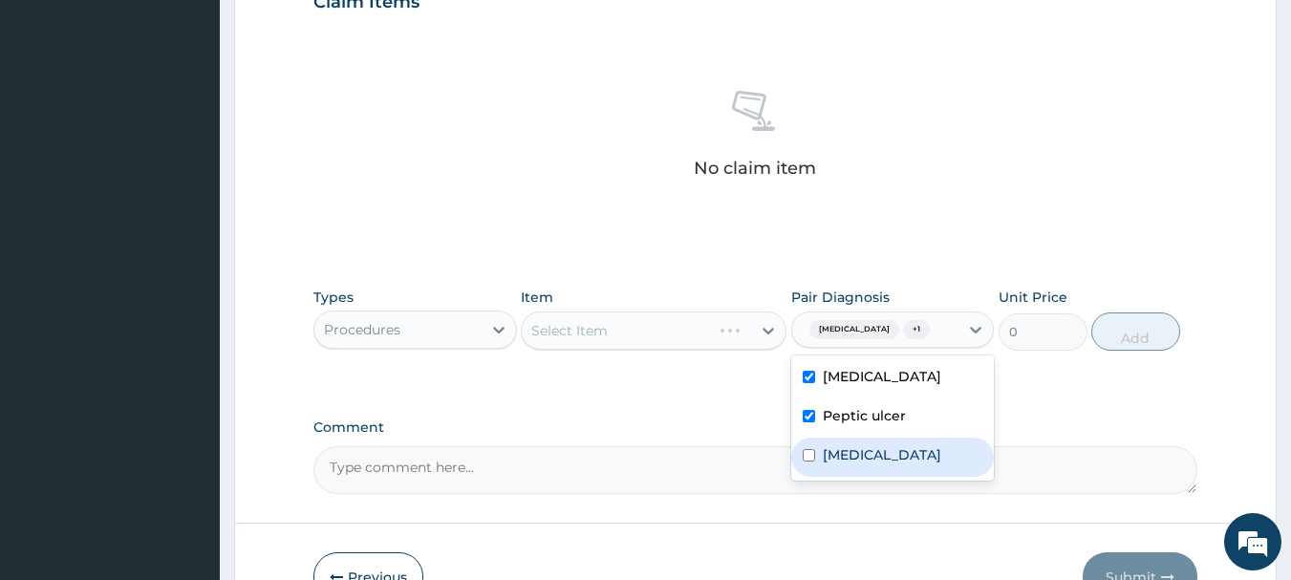
click at [853, 457] on label "Hyperglycemia" at bounding box center [882, 454] width 118 height 19
checkbox input "true"
click at [631, 333] on div "Select Item" at bounding box center [654, 330] width 266 height 38
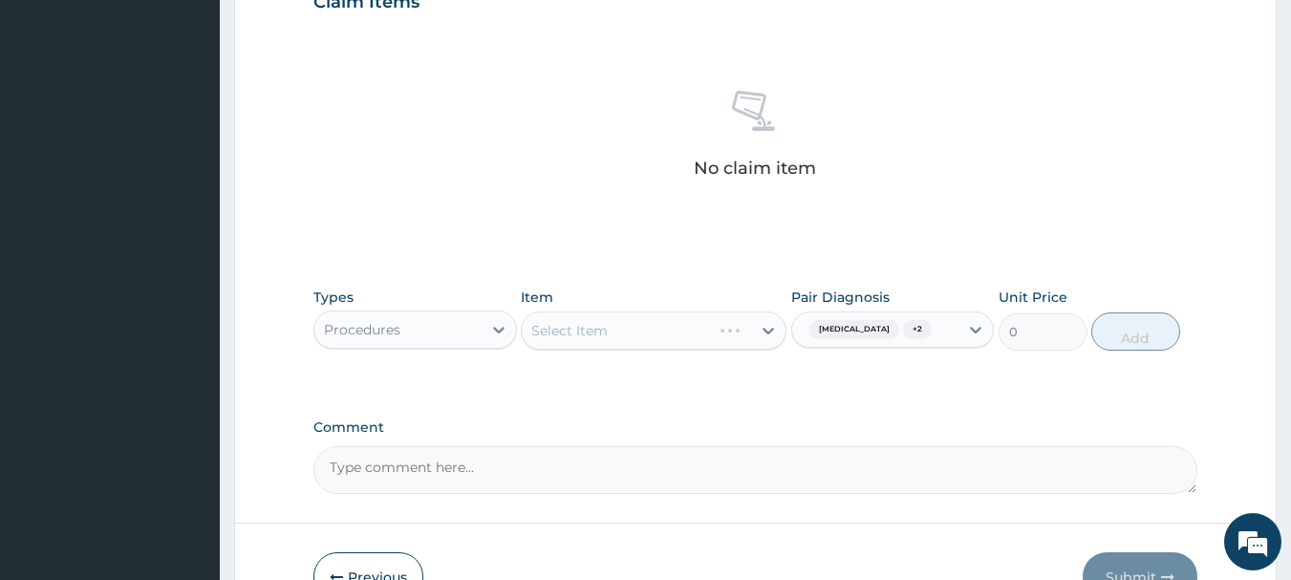
click at [631, 334] on div "Select Item" at bounding box center [654, 330] width 266 height 38
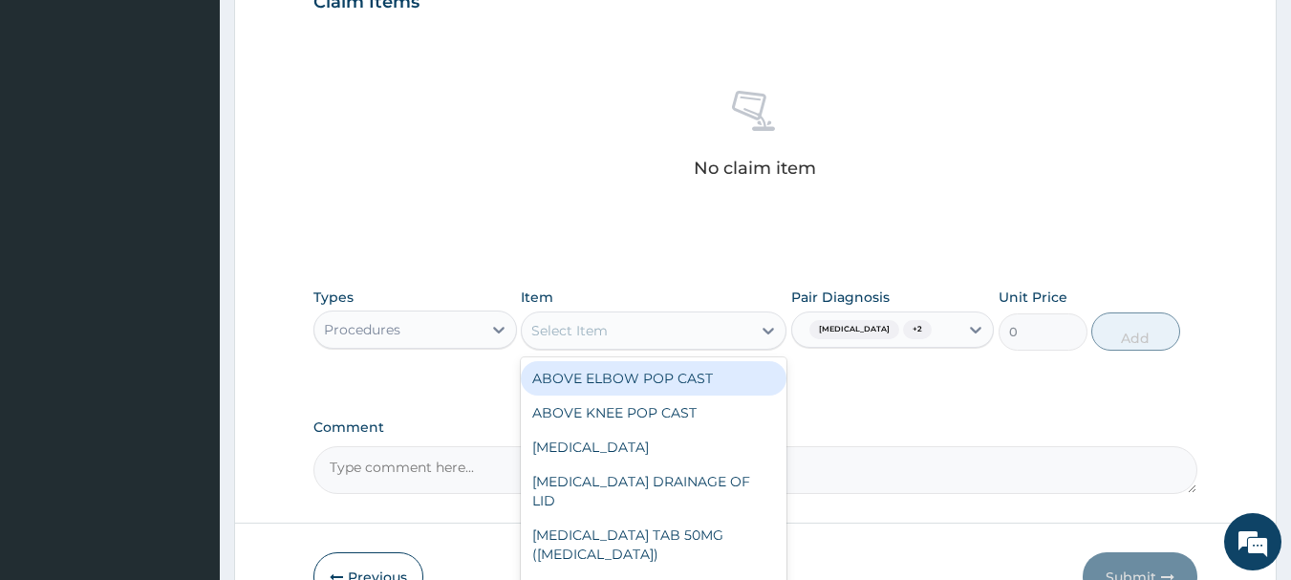
click at [670, 340] on div "Select Item" at bounding box center [636, 330] width 229 height 31
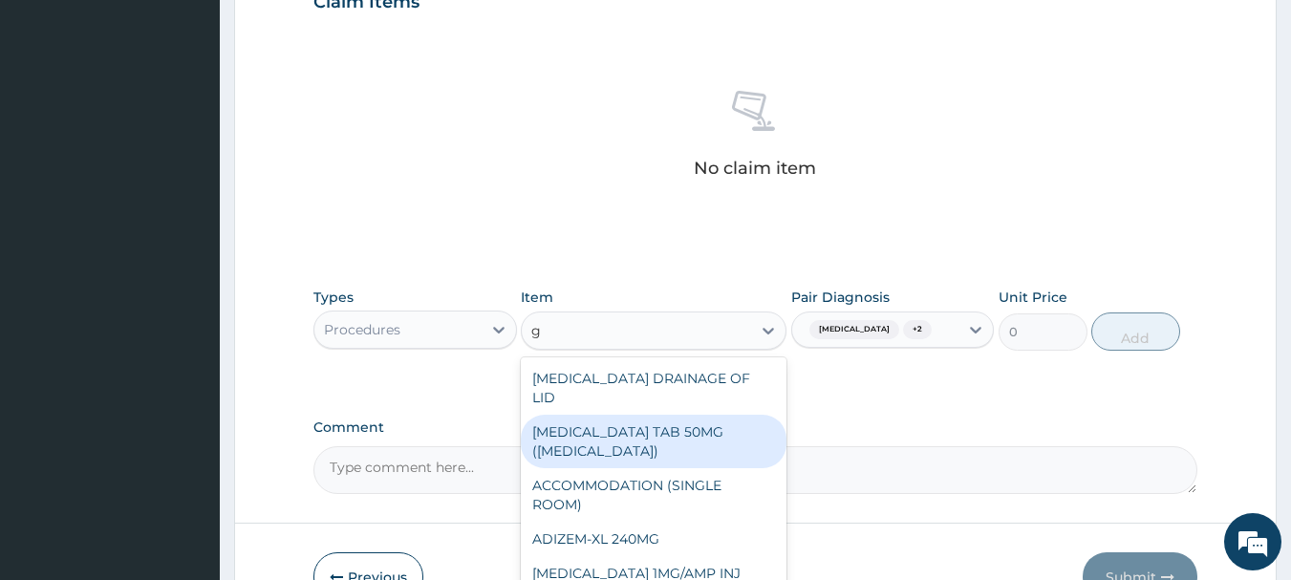
type input "gp"
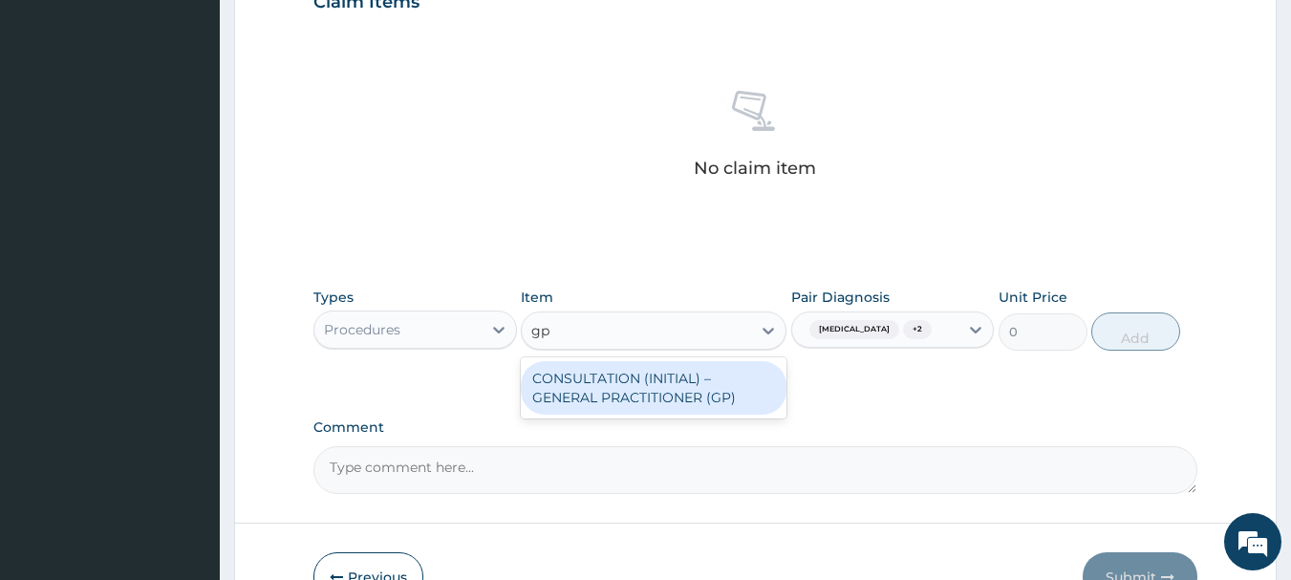
click at [682, 392] on div "CONSULTATION (INITIAL) – GENERAL PRACTITIONER (GP)" at bounding box center [654, 388] width 266 height 54
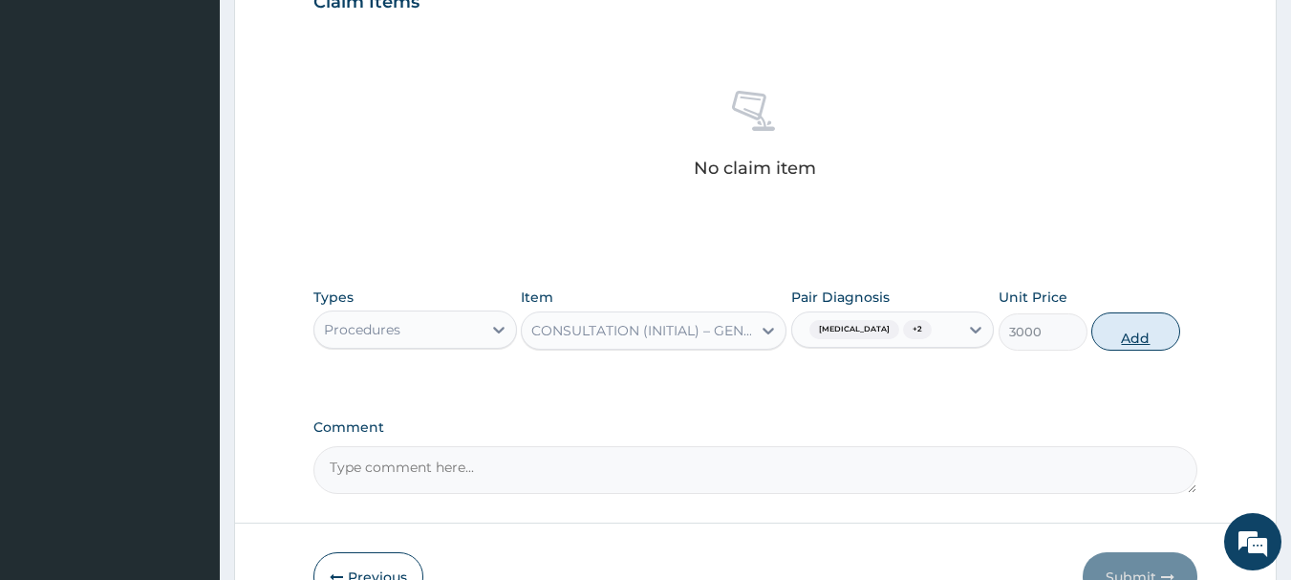
click at [1144, 318] on button "Add" at bounding box center [1135, 331] width 89 height 38
type input "0"
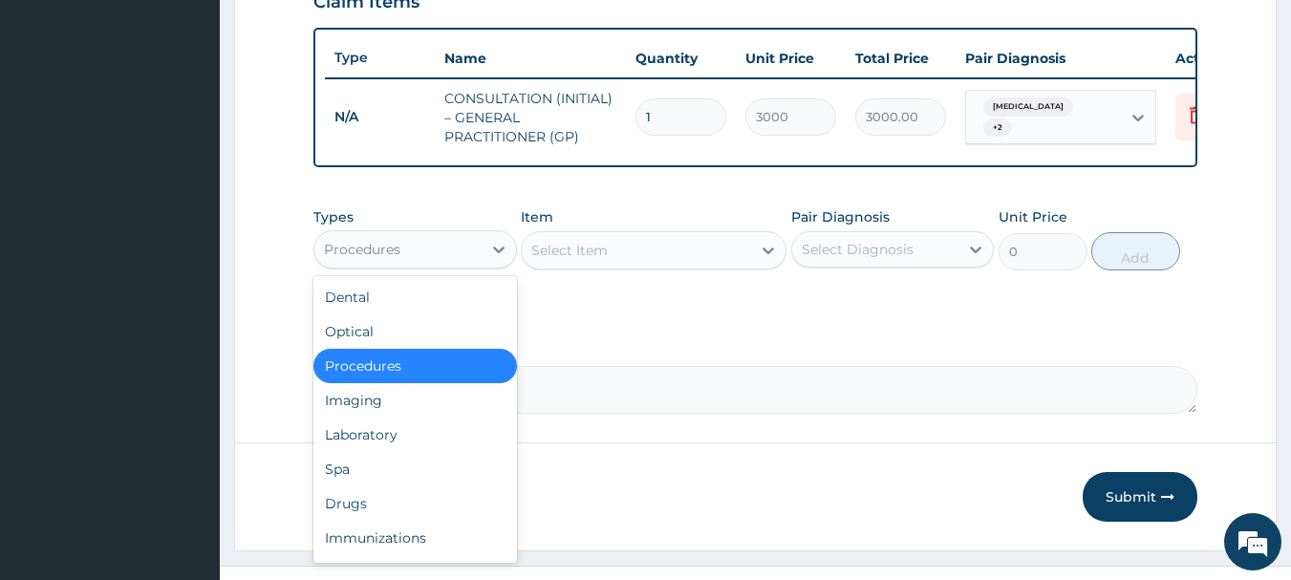
click at [424, 265] on div "Procedures" at bounding box center [397, 249] width 167 height 31
click at [417, 452] on div "Laboratory" at bounding box center [414, 434] width 203 height 34
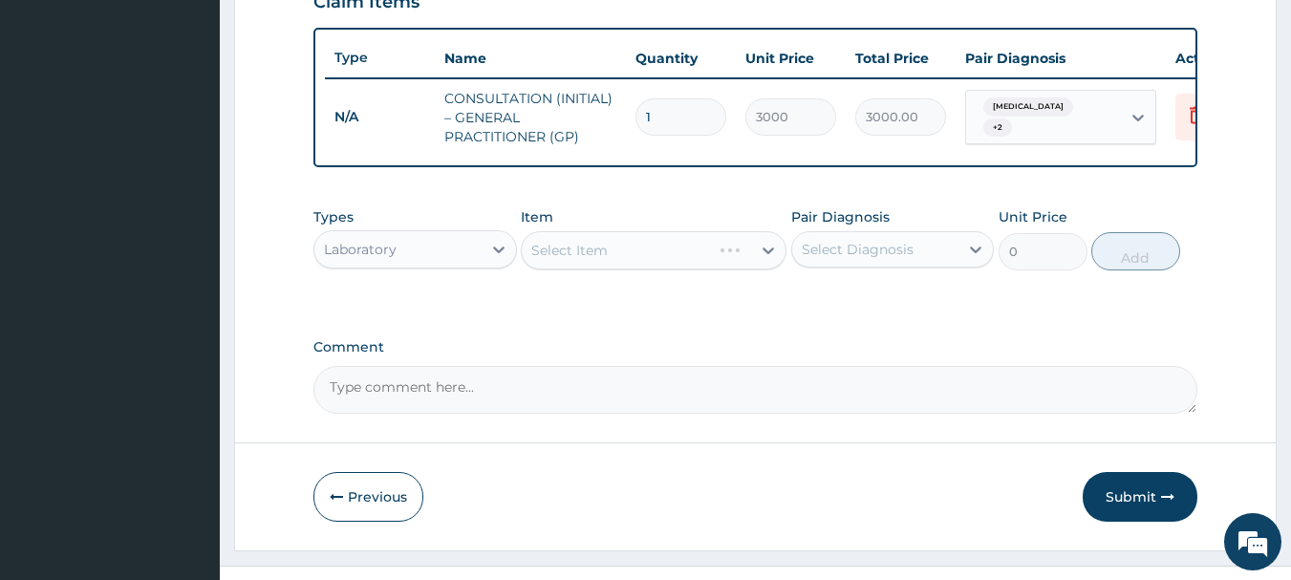
click at [929, 265] on div "Select Diagnosis" at bounding box center [875, 249] width 167 height 31
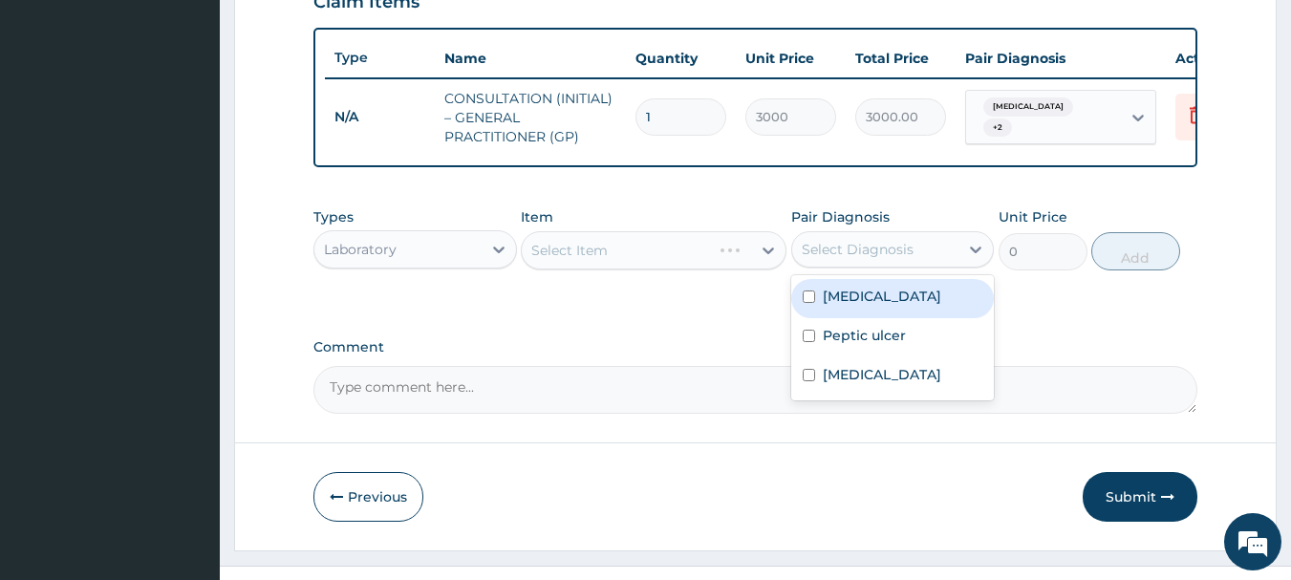
click at [919, 318] on div "[MEDICAL_DATA]" at bounding box center [892, 298] width 203 height 39
checkbox input "true"
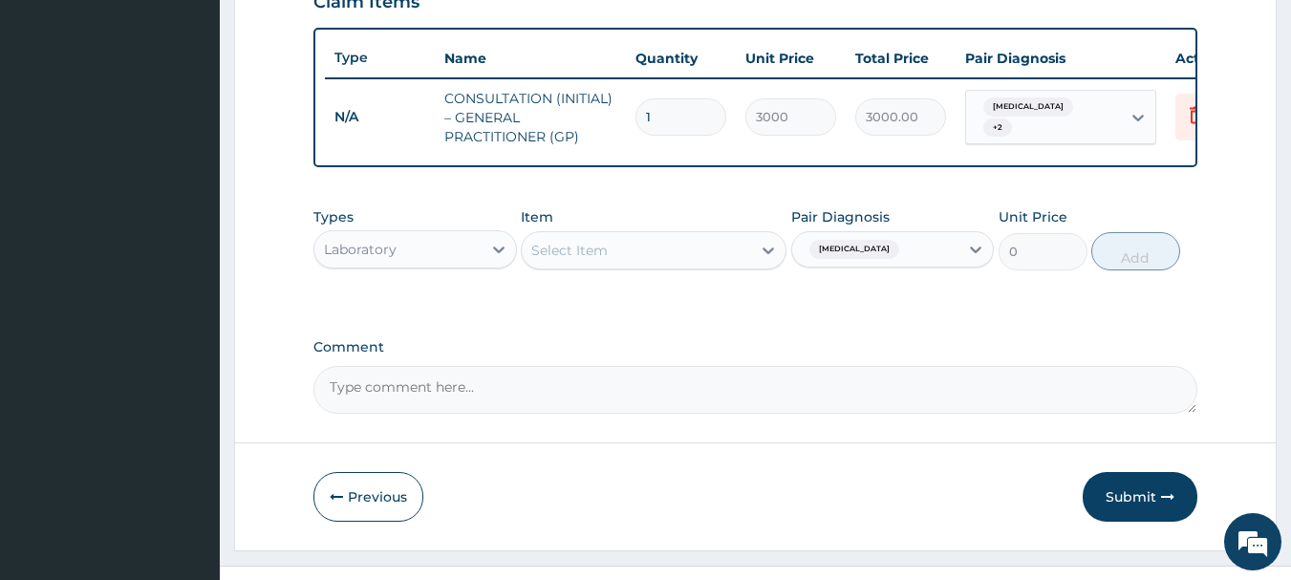
click at [703, 265] on div "Select Item" at bounding box center [636, 250] width 229 height 31
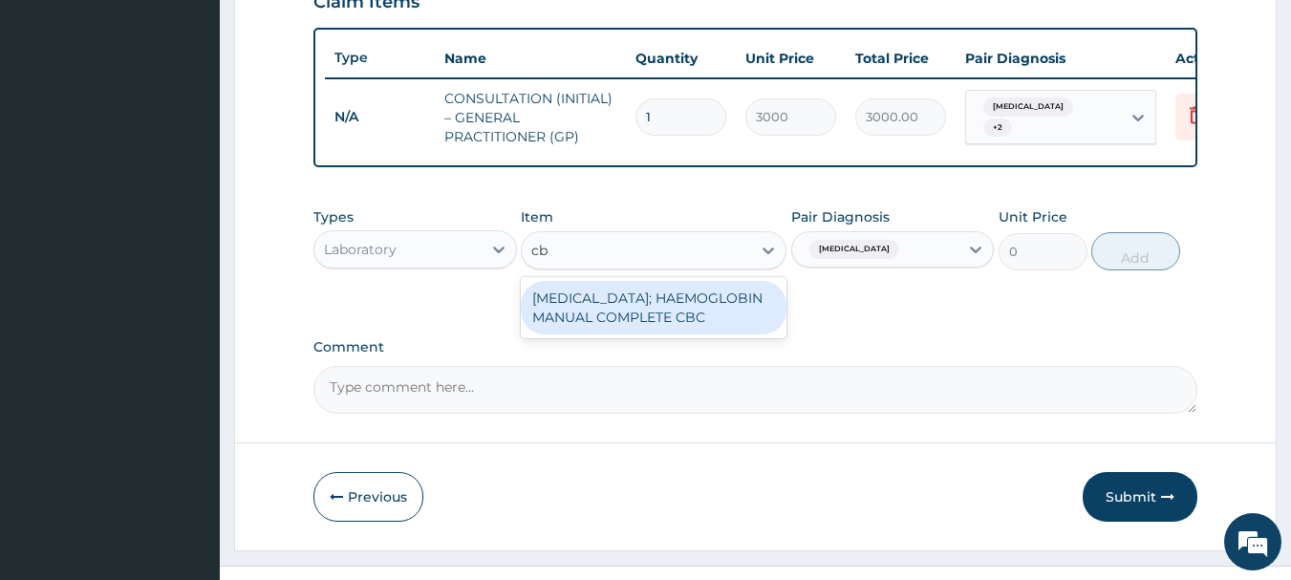
type input "cbc"
click at [605, 317] on div "[MEDICAL_DATA]; HAEMOGLOBIN MANUAL COMPLETE CBC" at bounding box center [654, 308] width 266 height 54
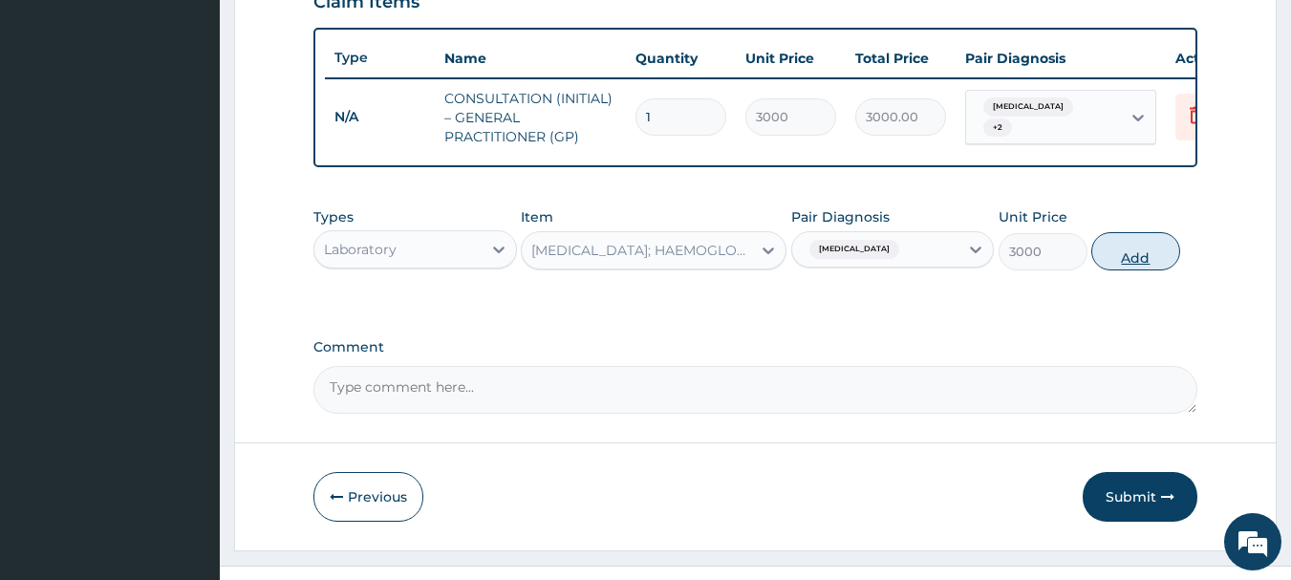
click at [1157, 270] on button "Add" at bounding box center [1135, 251] width 89 height 38
type input "0"
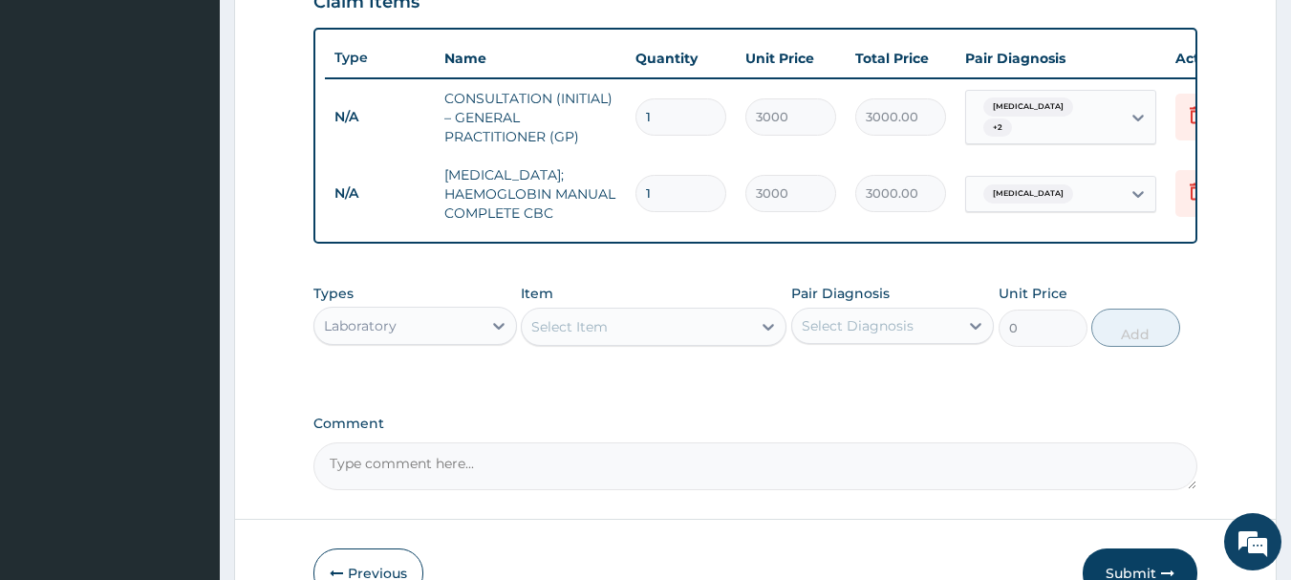
click at [695, 342] on div "Select Item" at bounding box center [636, 326] width 229 height 31
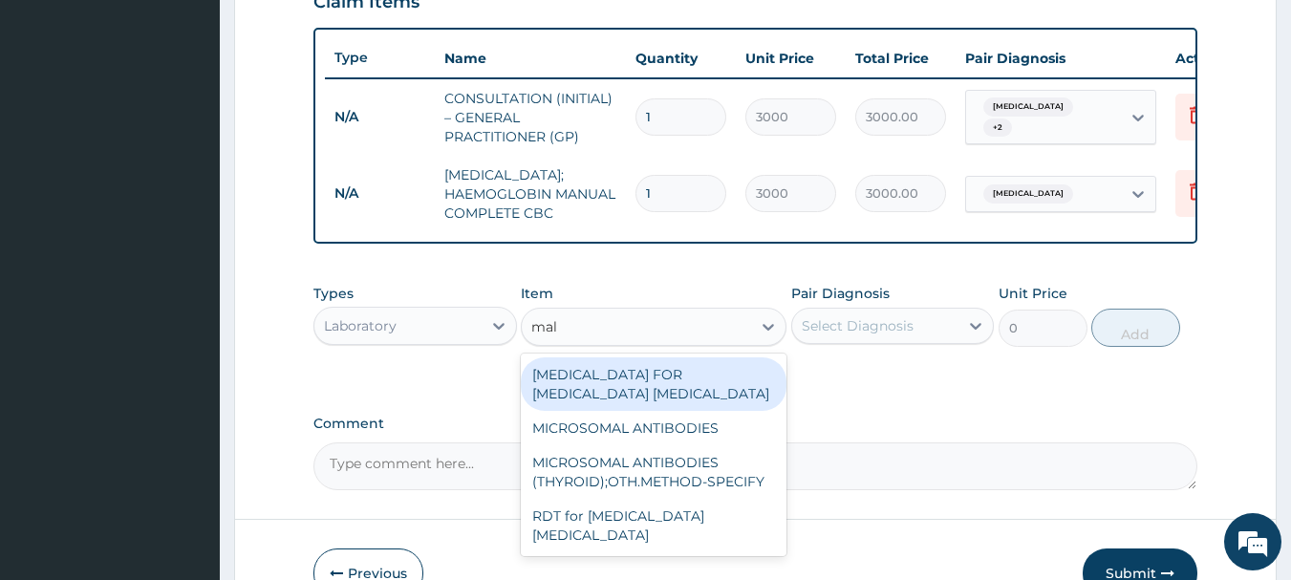
type input "mala"
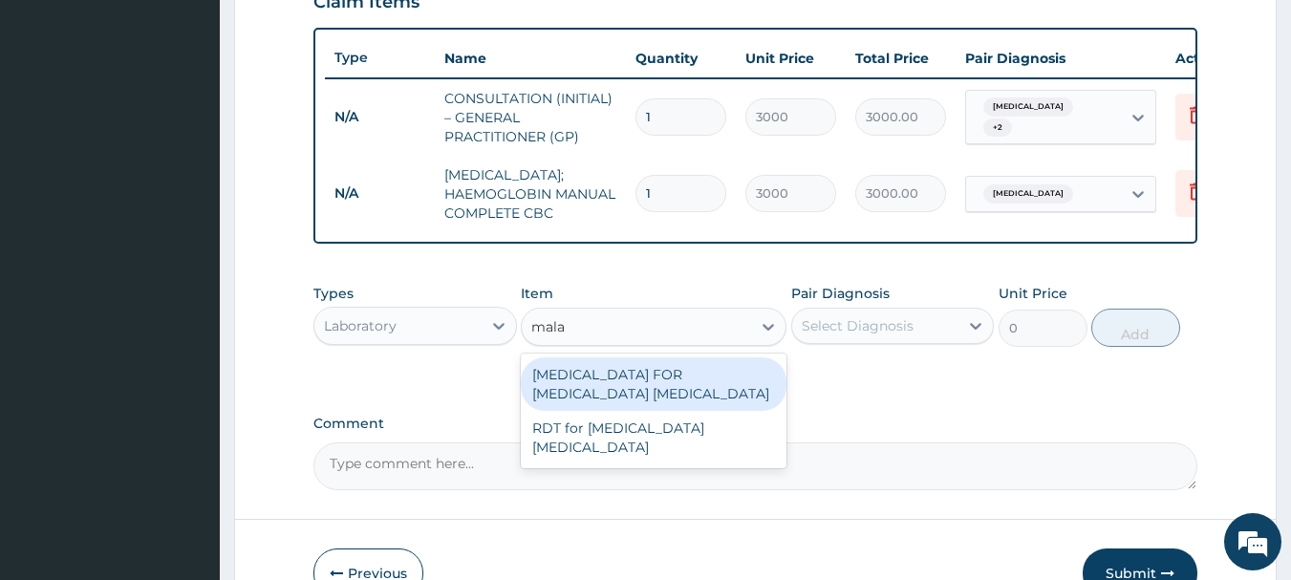
click at [664, 411] on div "[MEDICAL_DATA] FOR [MEDICAL_DATA] [MEDICAL_DATA]" at bounding box center [654, 384] width 266 height 54
type input "2000"
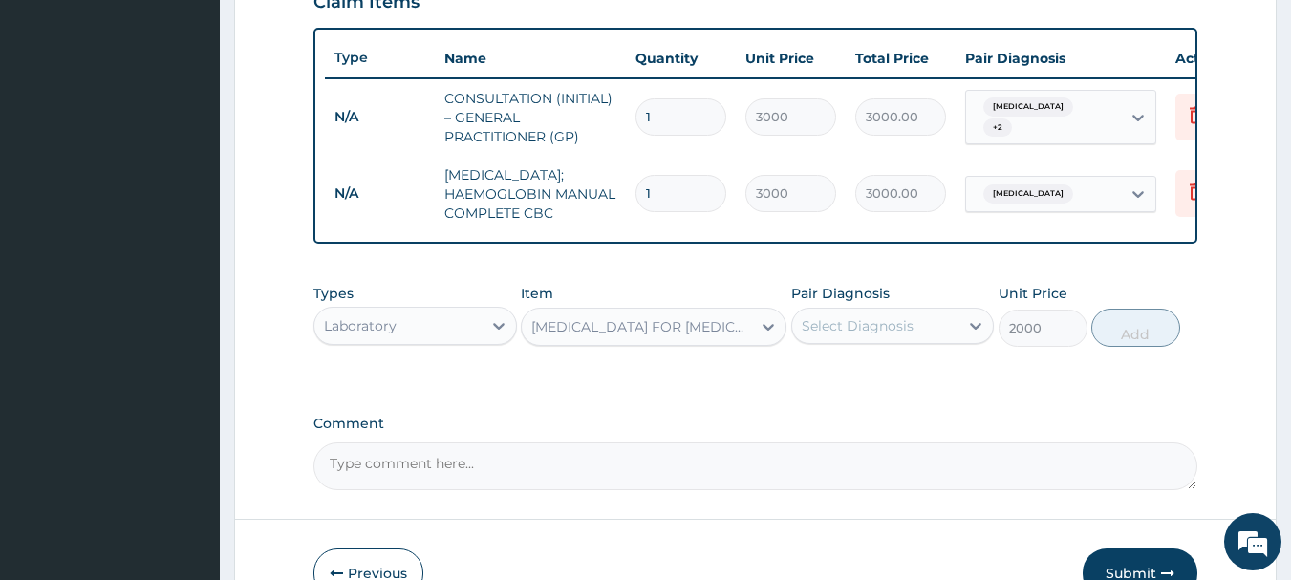
click at [878, 335] on div "Select Diagnosis" at bounding box center [858, 325] width 112 height 19
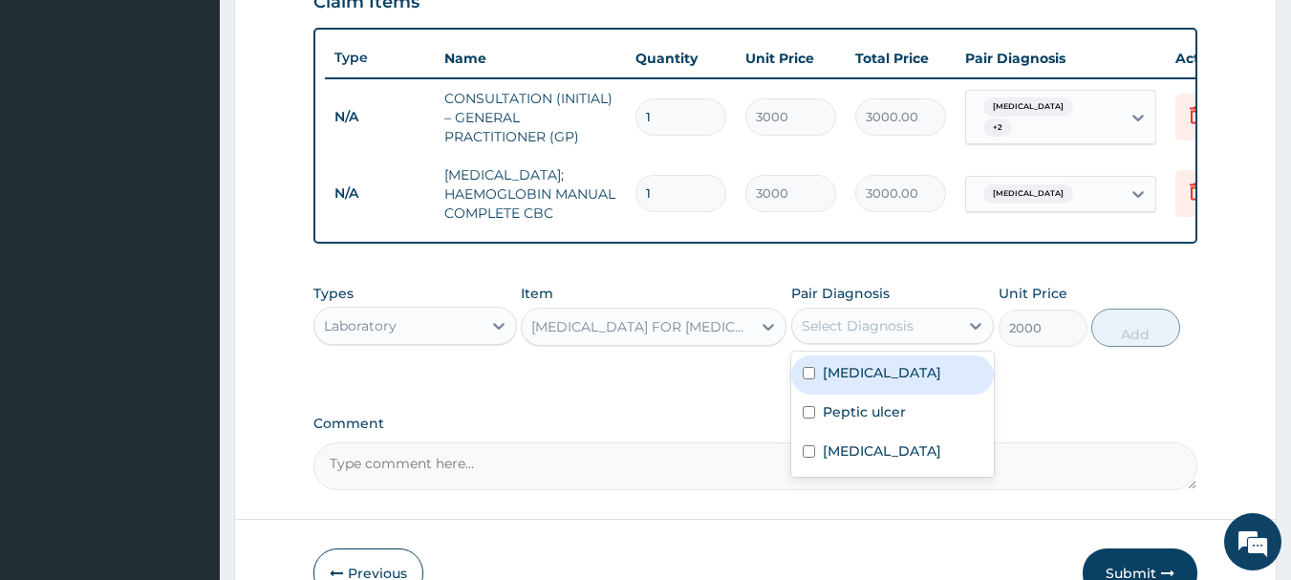
click at [878, 395] on div "[MEDICAL_DATA]" at bounding box center [892, 374] width 203 height 39
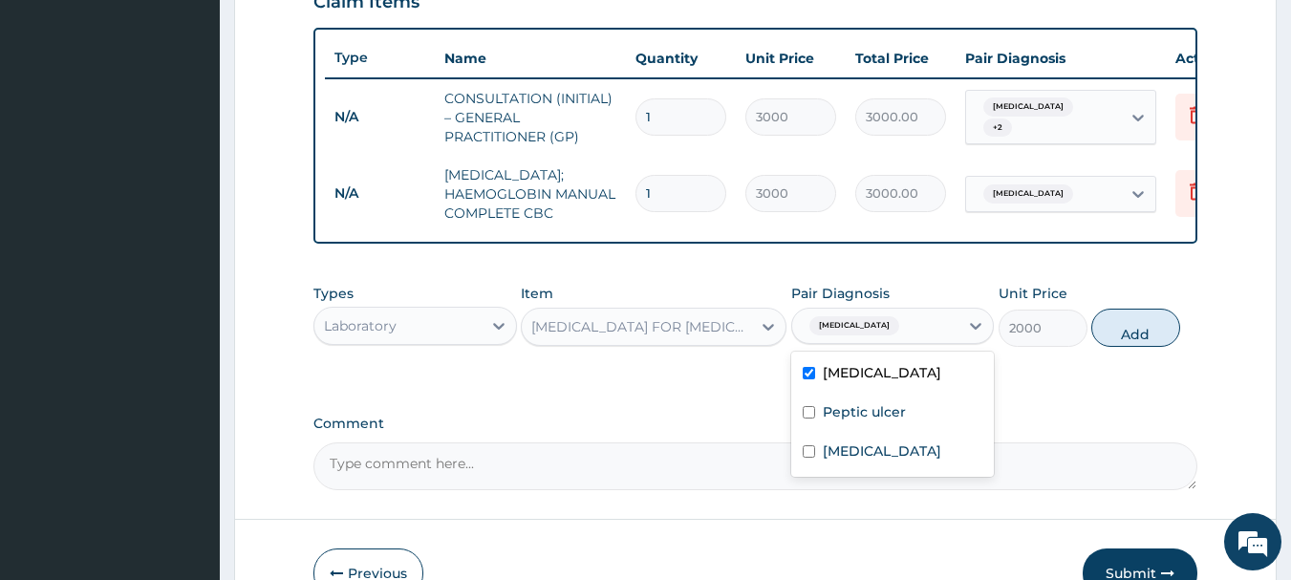
checkbox input "true"
click at [1124, 347] on button "Add" at bounding box center [1135, 328] width 89 height 38
type input "0"
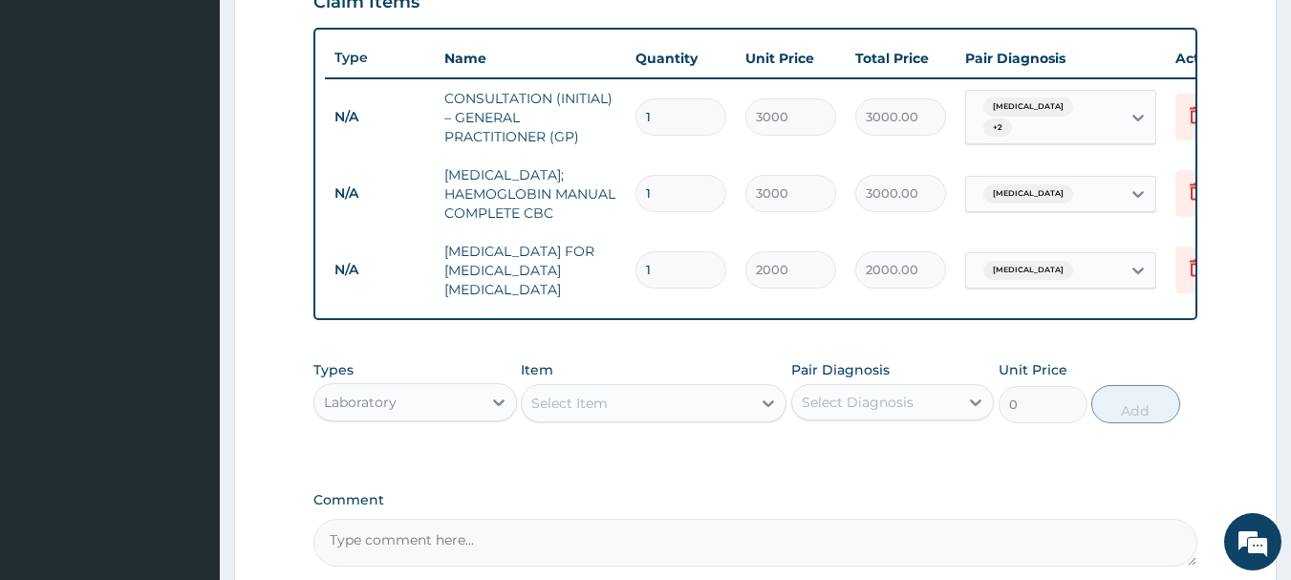
click at [638, 418] on div "Select Item" at bounding box center [636, 403] width 229 height 31
type input "0"
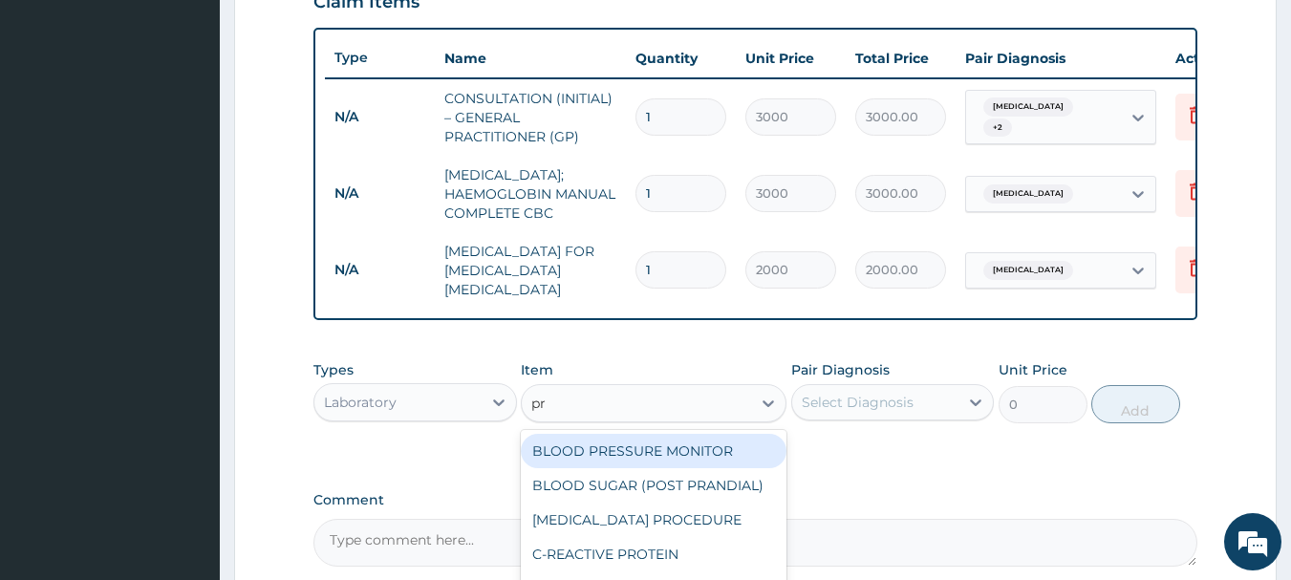
type input "pra"
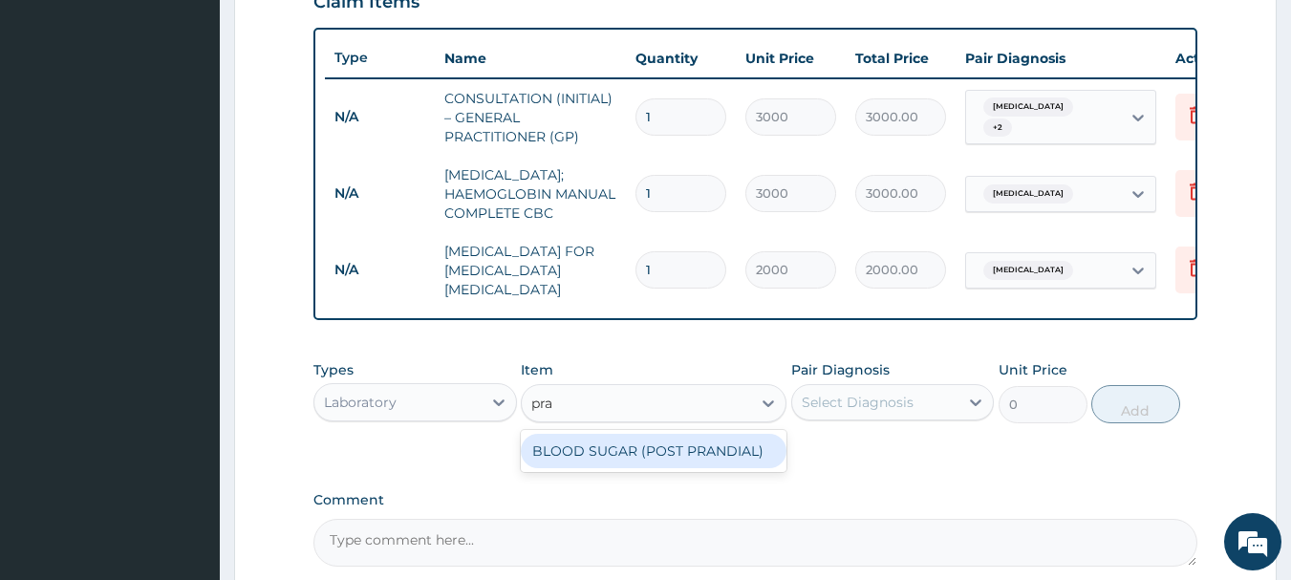
click at [577, 468] on div "BLOOD SUGAR (POST PRANDIAL)" at bounding box center [654, 451] width 266 height 34
type input "1000"
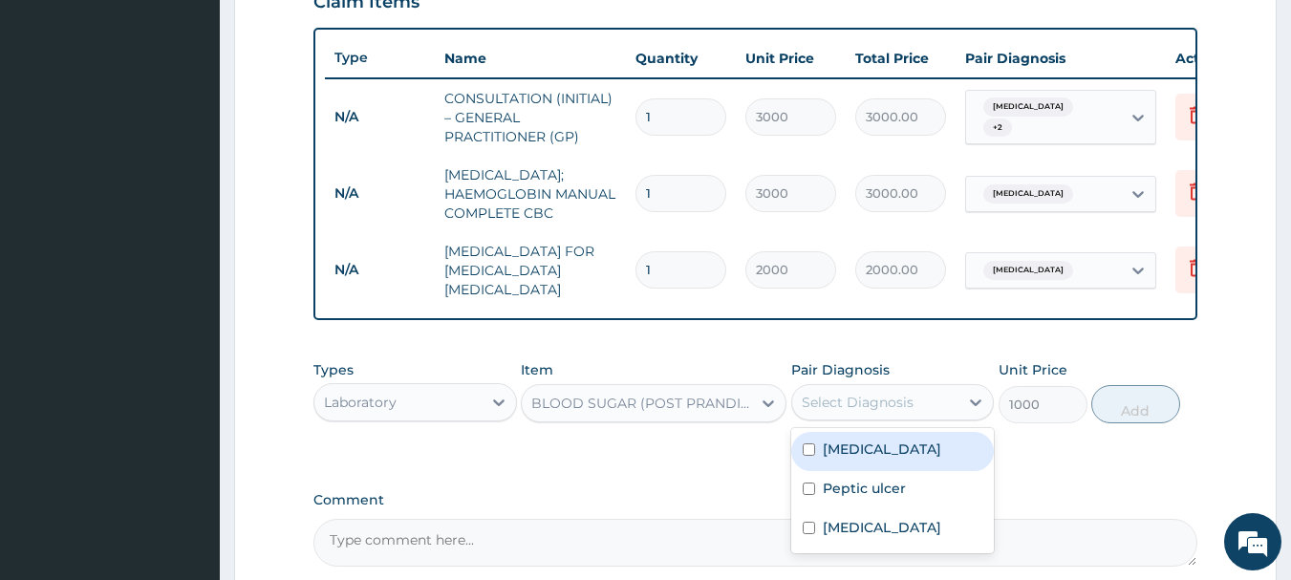
click at [931, 417] on div "Select Diagnosis" at bounding box center [875, 402] width 167 height 31
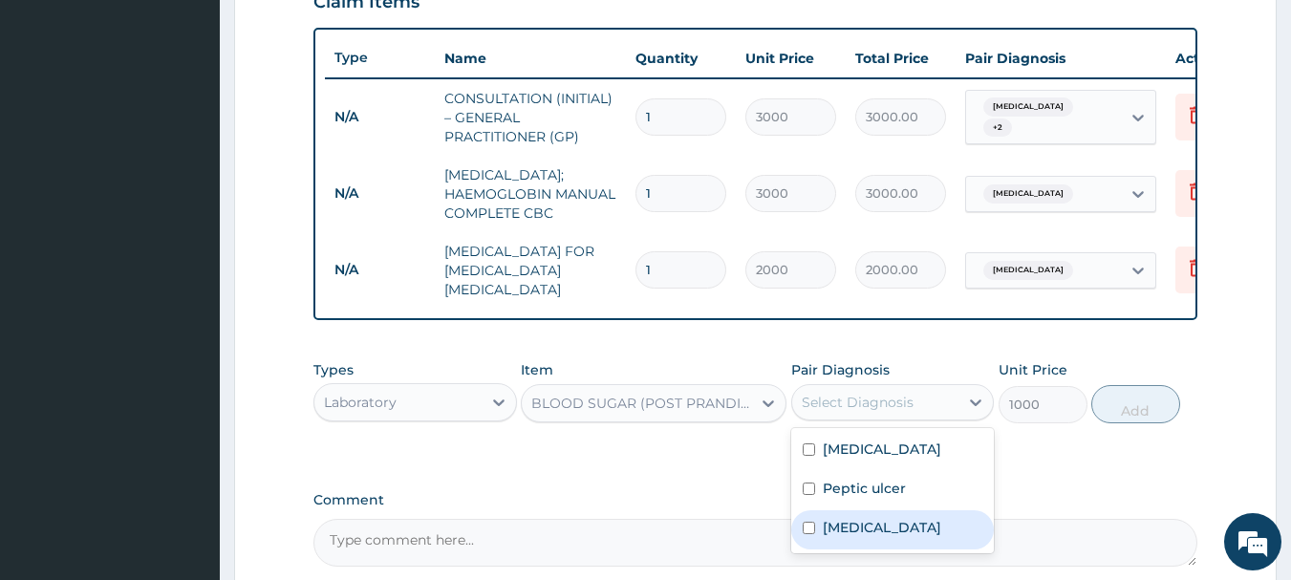
click at [918, 537] on label "[MEDICAL_DATA]" at bounding box center [882, 527] width 118 height 19
checkbox input "true"
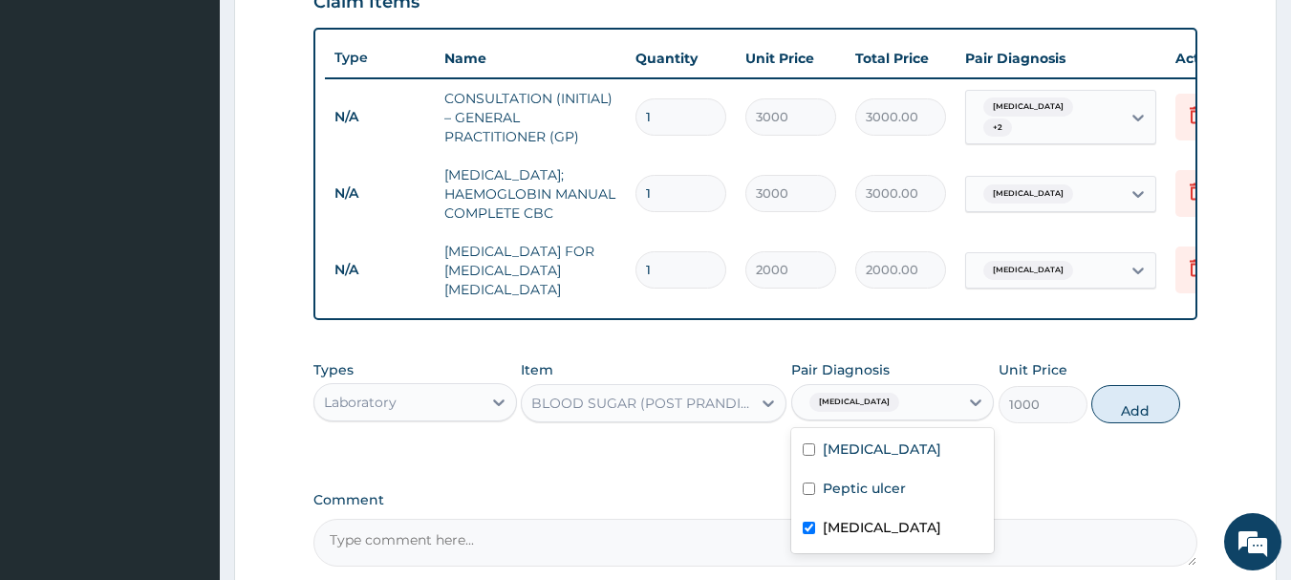
click at [1140, 415] on button "Add" at bounding box center [1135, 404] width 89 height 38
type input "0"
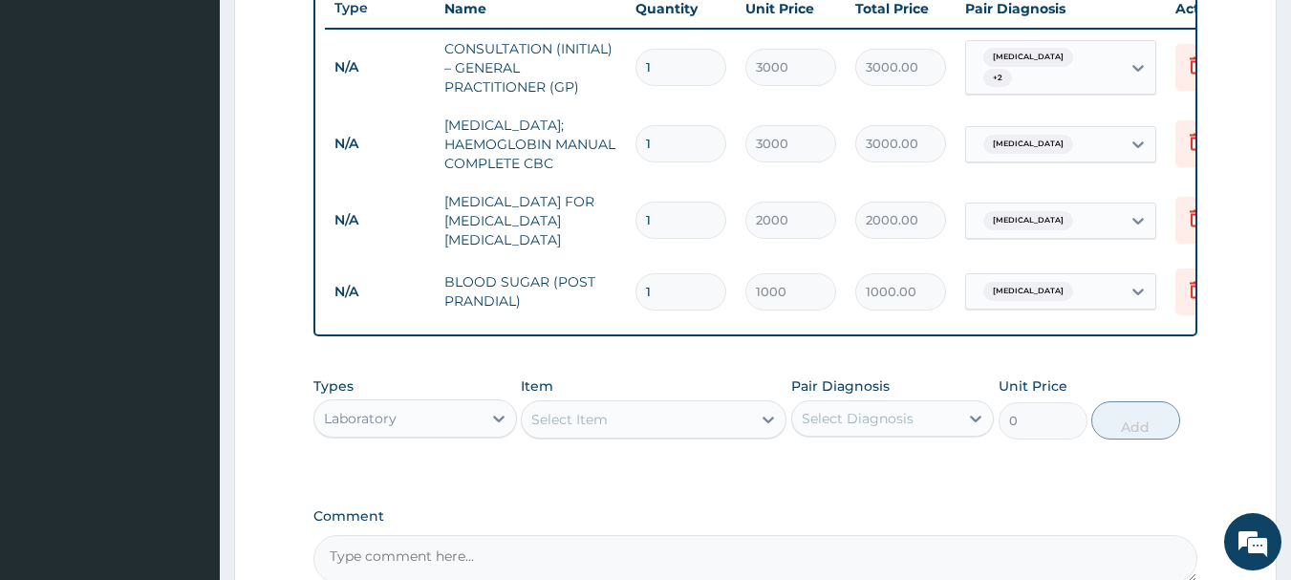
scroll to position [874, 0]
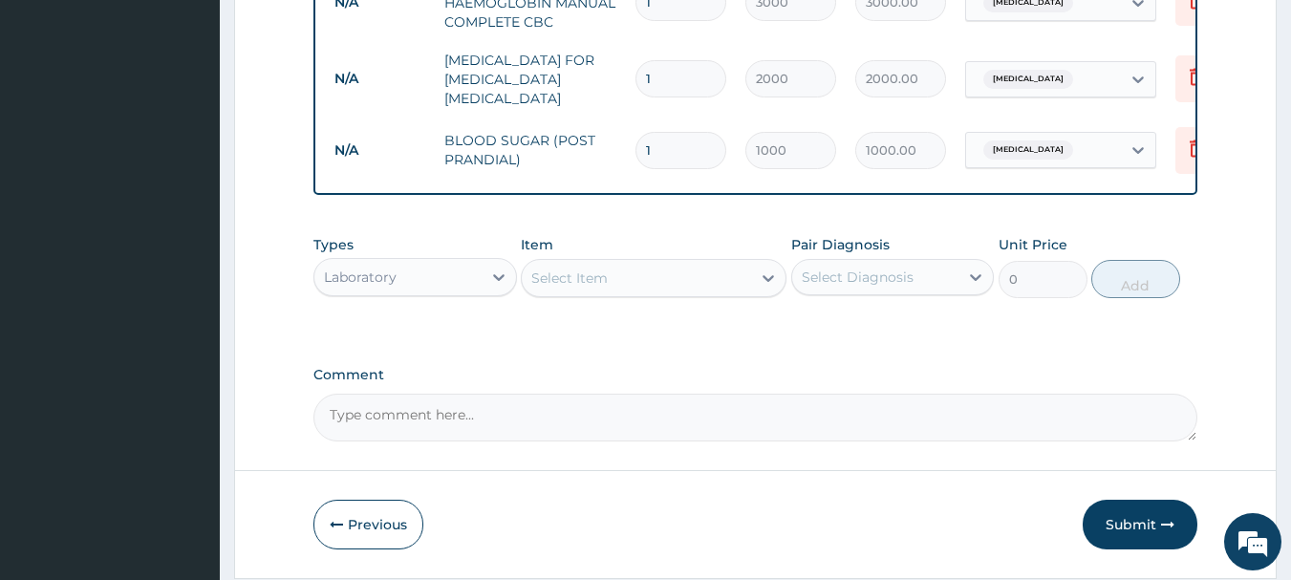
click at [432, 292] on div "Laboratory" at bounding box center [397, 277] width 167 height 31
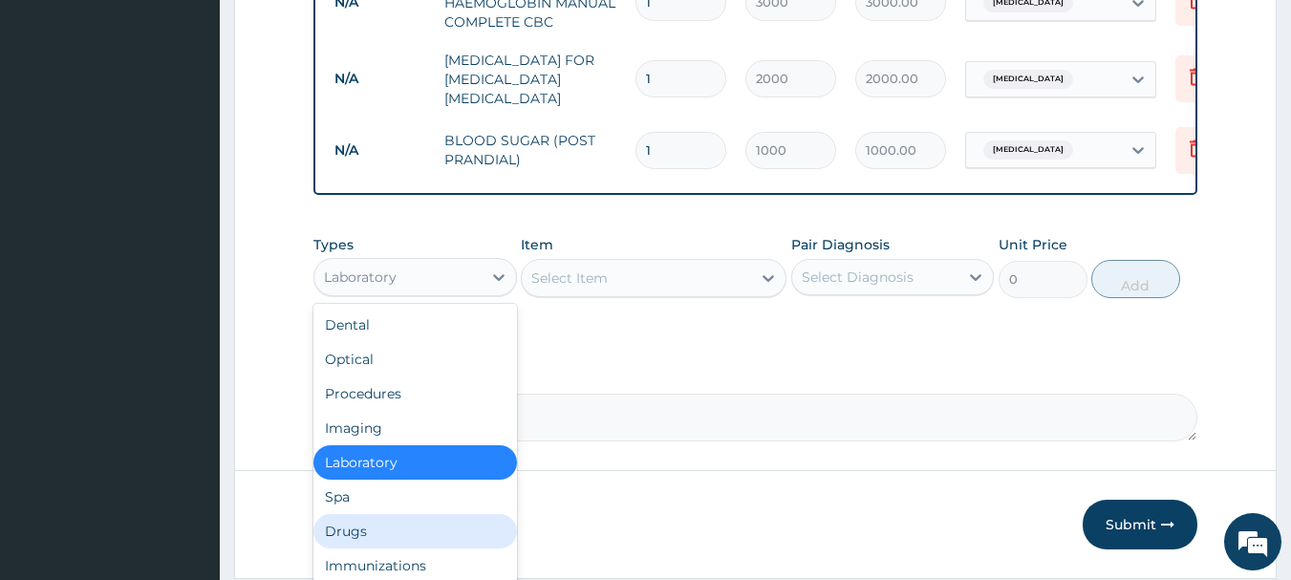
click at [433, 548] on div "Drugs" at bounding box center [414, 531] width 203 height 34
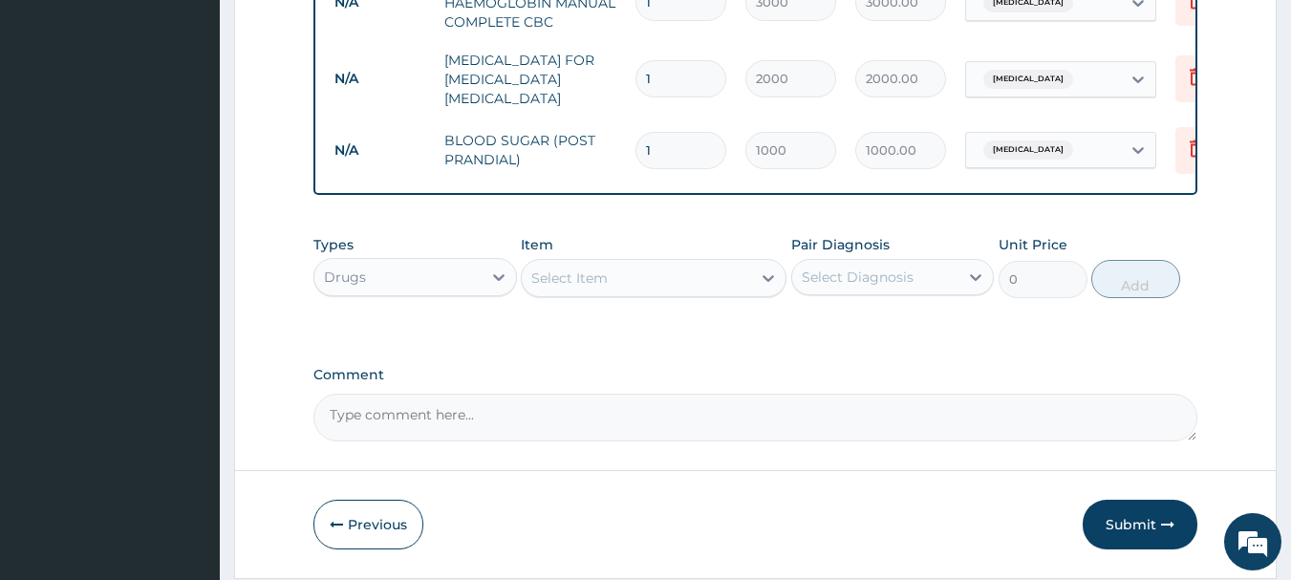
click at [693, 293] on div "Select Item" at bounding box center [636, 278] width 229 height 31
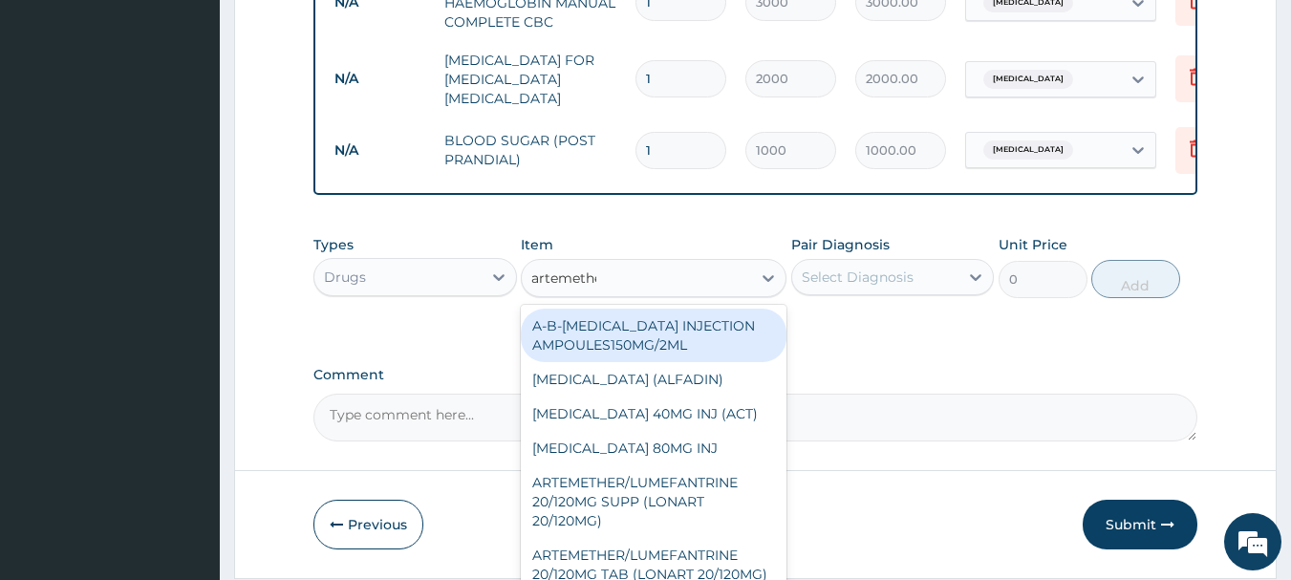
type input "artemether"
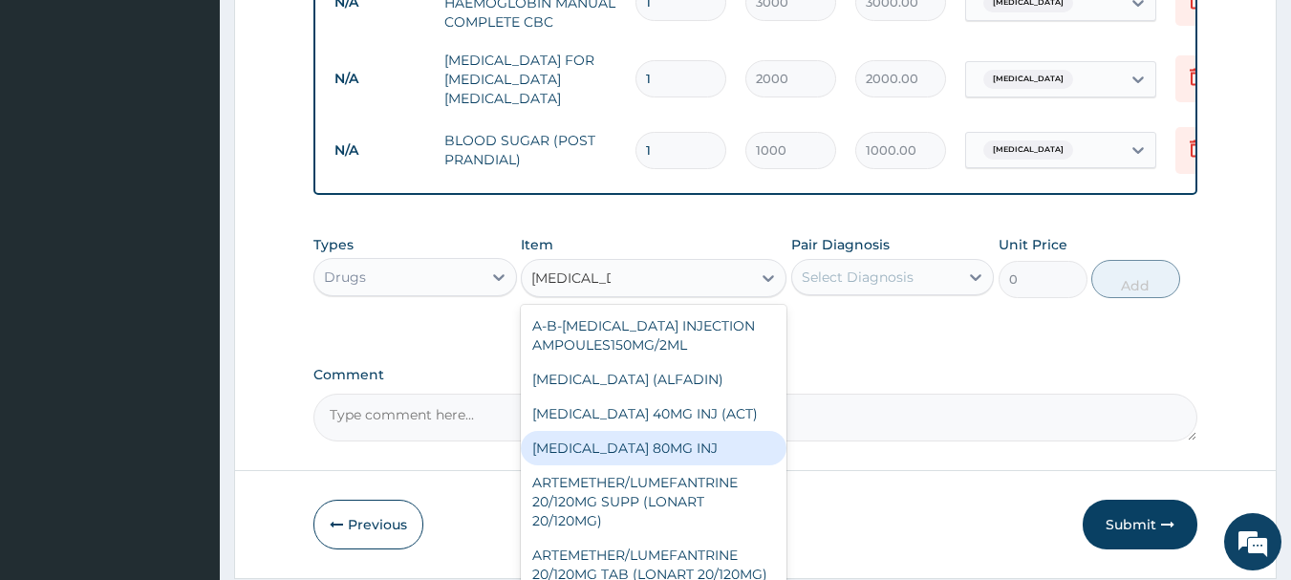
click at [549, 465] on div "ARTEMETHER 80MG INJ" at bounding box center [654, 448] width 266 height 34
type input "600"
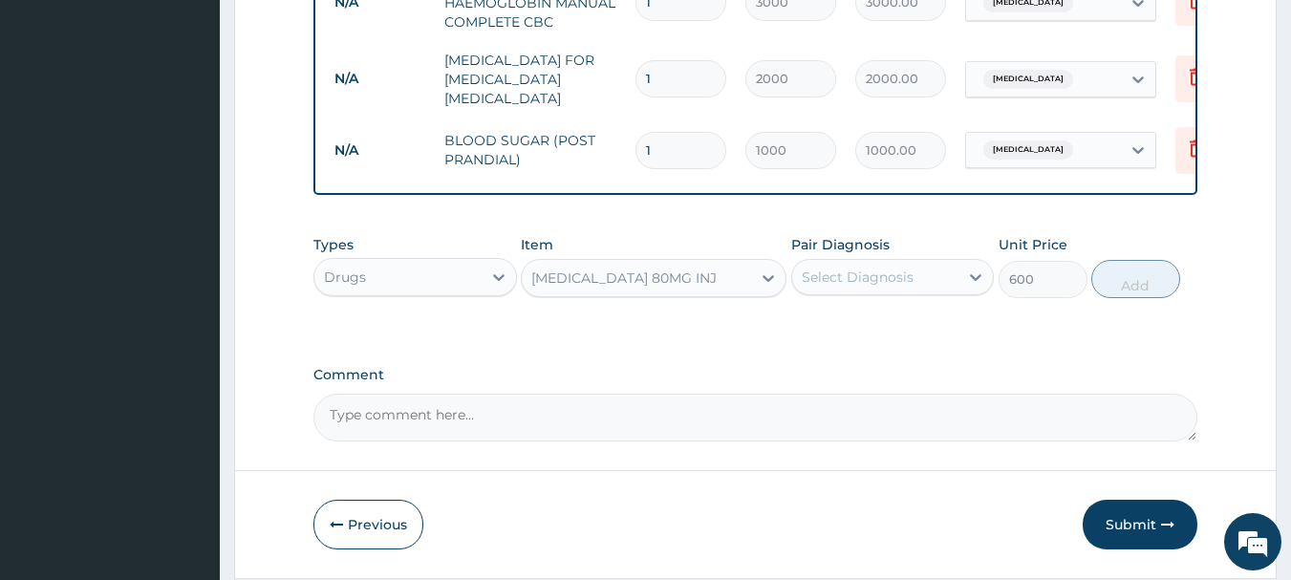
click at [858, 287] on div "Select Diagnosis" at bounding box center [858, 277] width 112 height 19
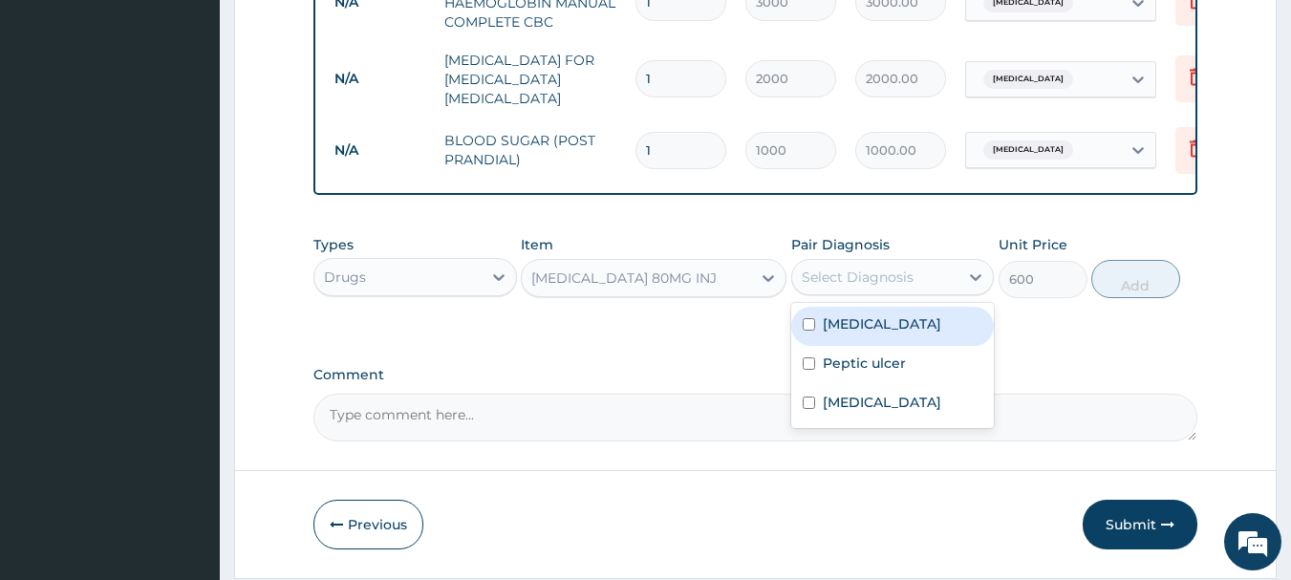
click at [867, 333] on label "[MEDICAL_DATA]" at bounding box center [882, 323] width 118 height 19
checkbox input "true"
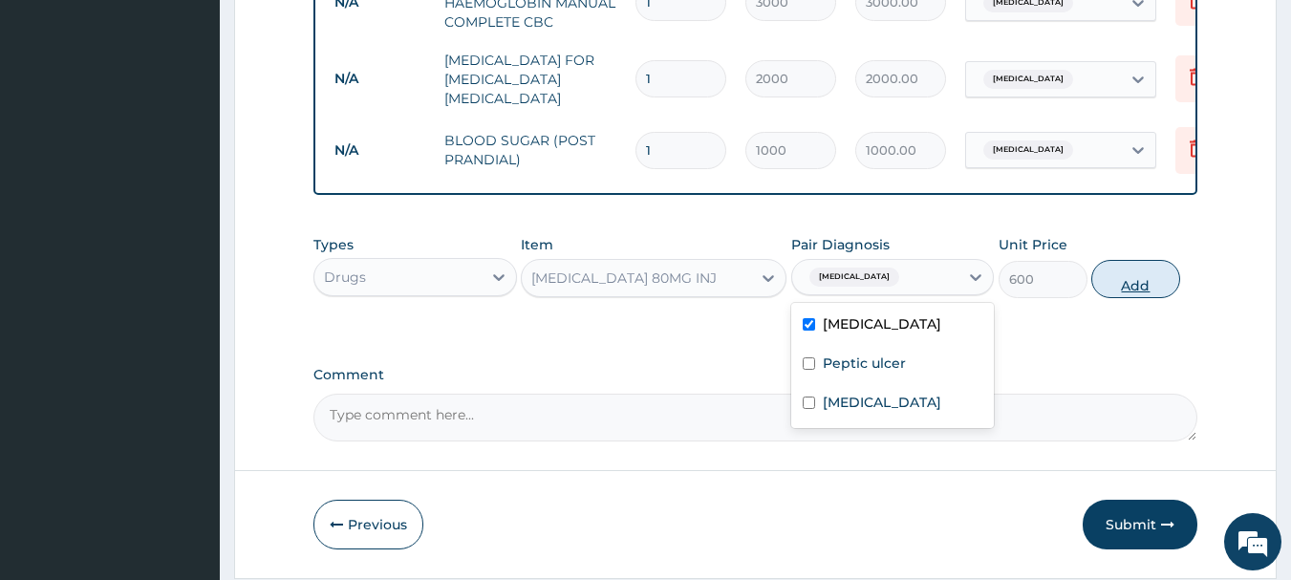
click at [1148, 298] on button "Add" at bounding box center [1135, 279] width 89 height 38
type input "0"
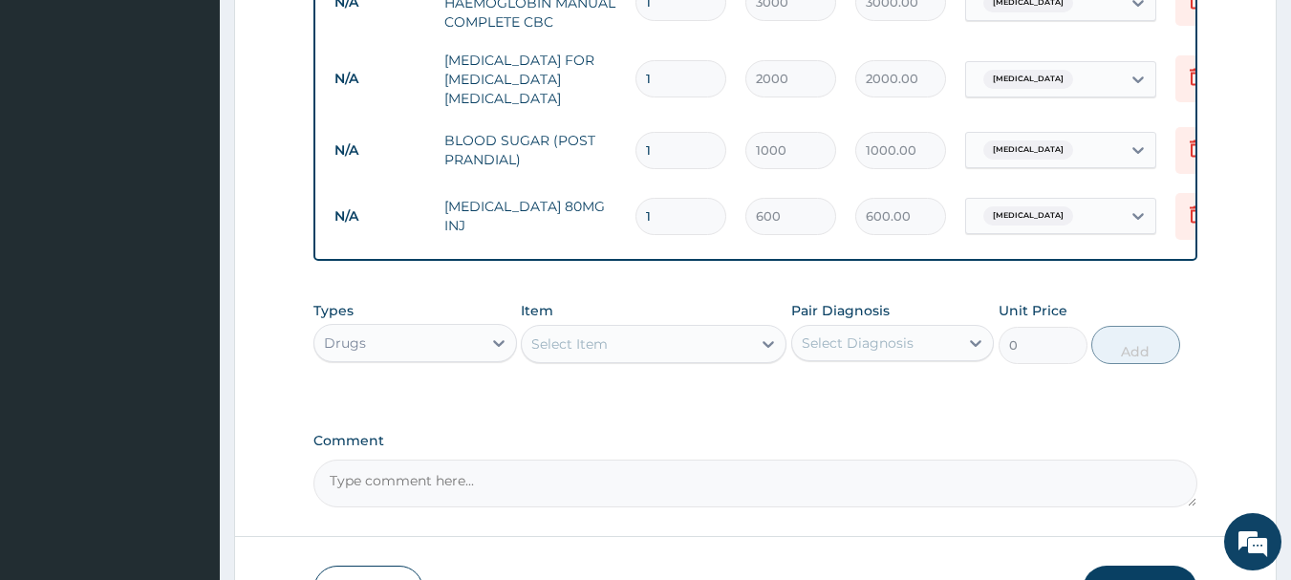
type input "2"
type input "1200.00"
click at [574, 359] on div "Select Item" at bounding box center [636, 344] width 229 height 31
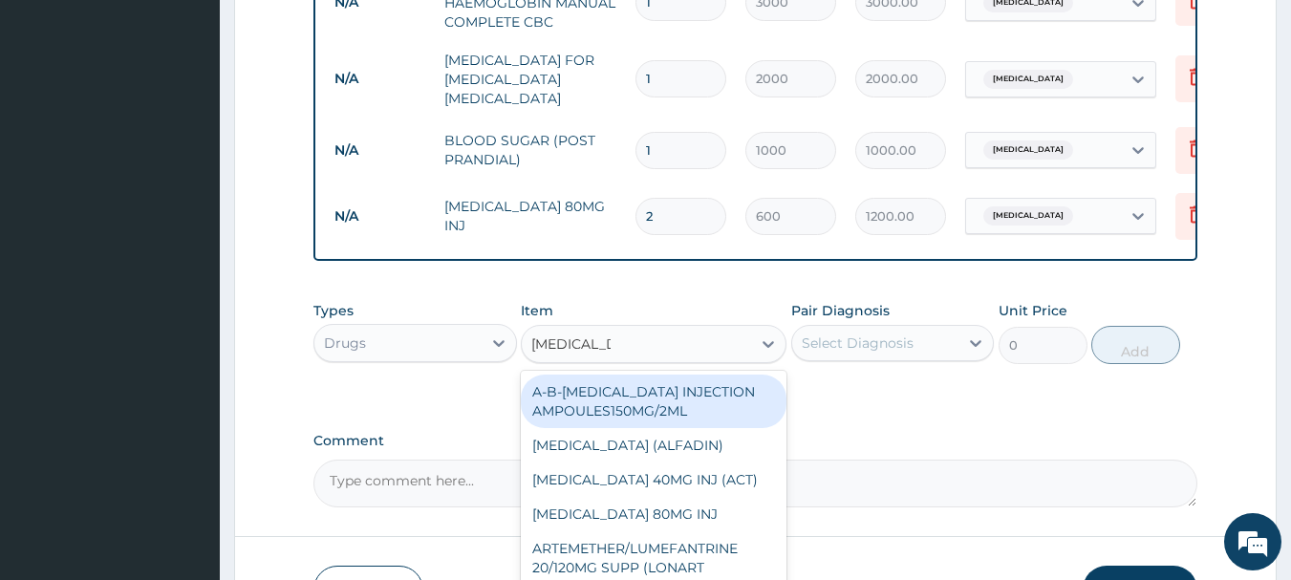
type input "artemether/"
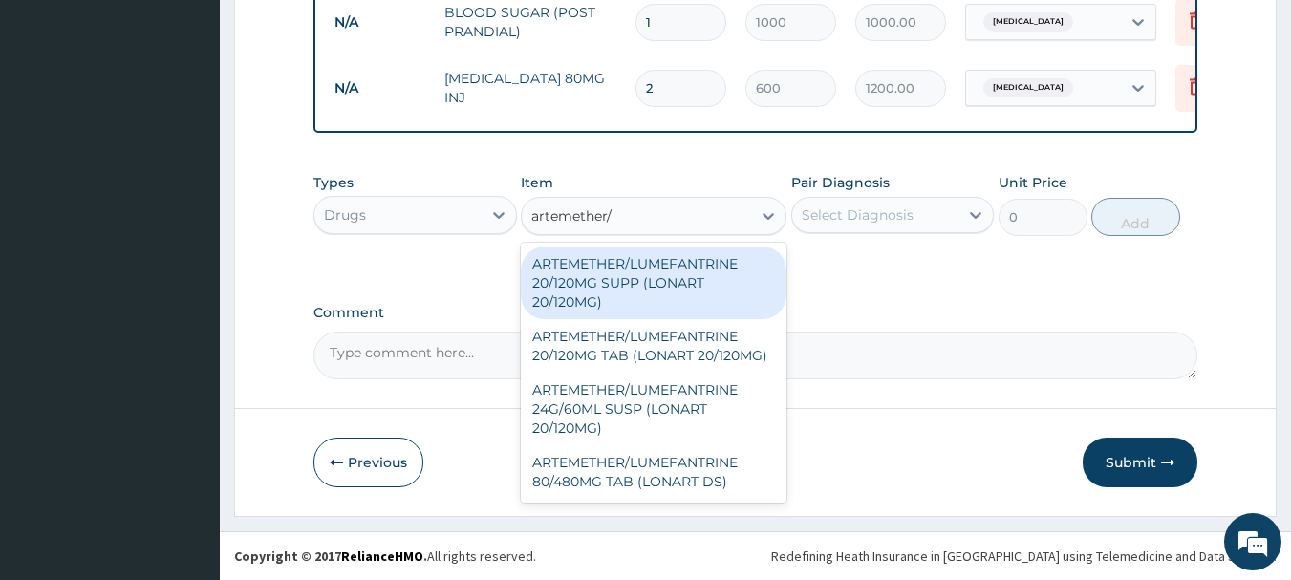
scroll to position [1025, 0]
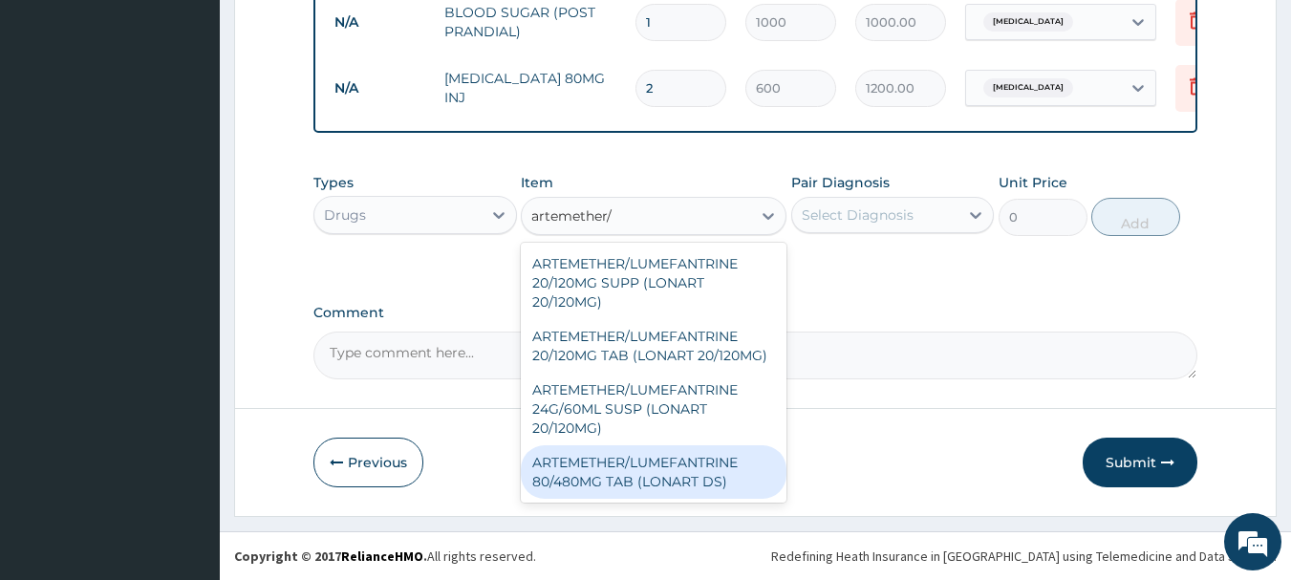
click at [680, 471] on div "ARTEMETHER/LUMEFANTRINE 80/480MG TAB (LONART DS)" at bounding box center [654, 472] width 266 height 54
type input "320"
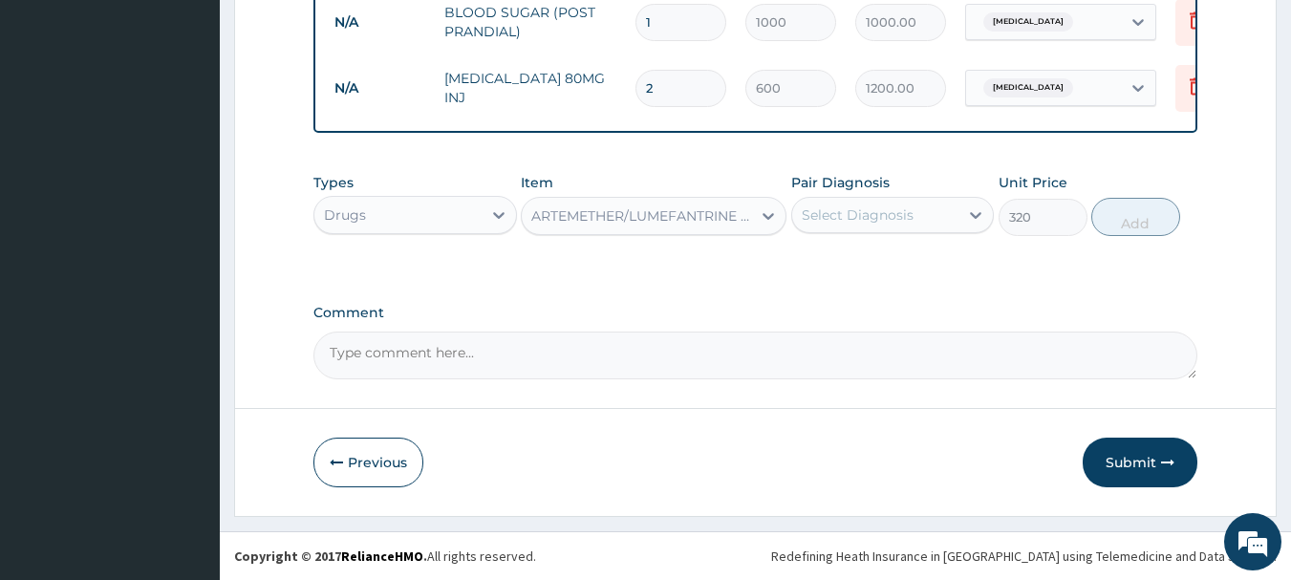
click at [892, 213] on div "Select Diagnosis" at bounding box center [858, 214] width 112 height 19
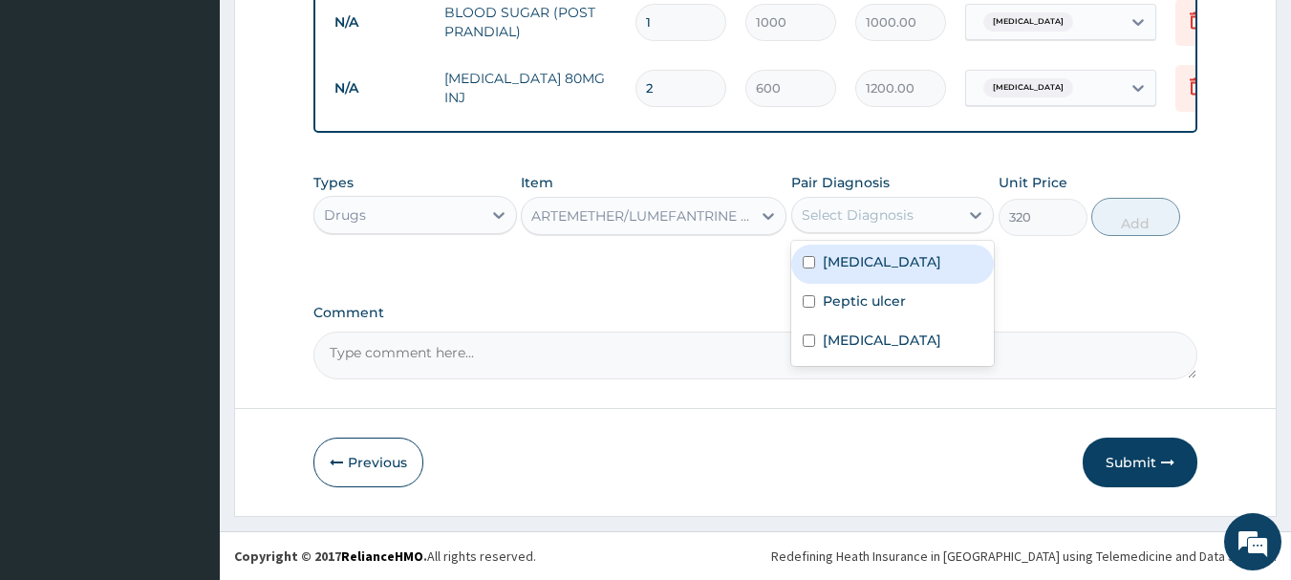
click at [883, 267] on div "[MEDICAL_DATA]" at bounding box center [892, 264] width 203 height 39
checkbox input "true"
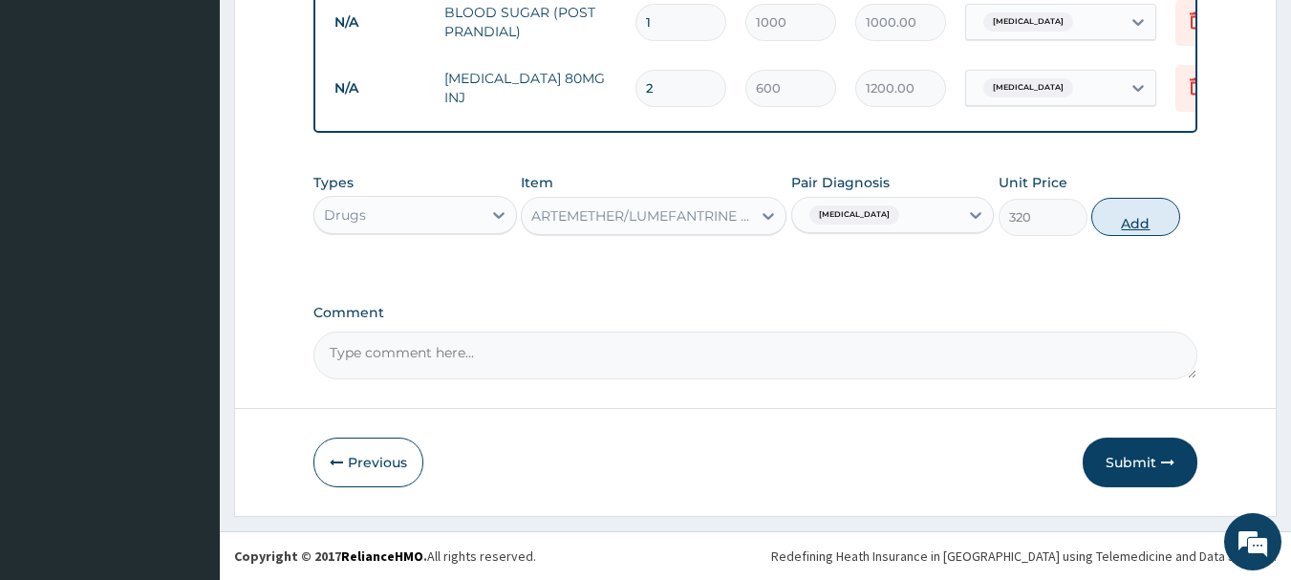
click at [1136, 211] on button "Add" at bounding box center [1135, 217] width 89 height 38
type input "0"
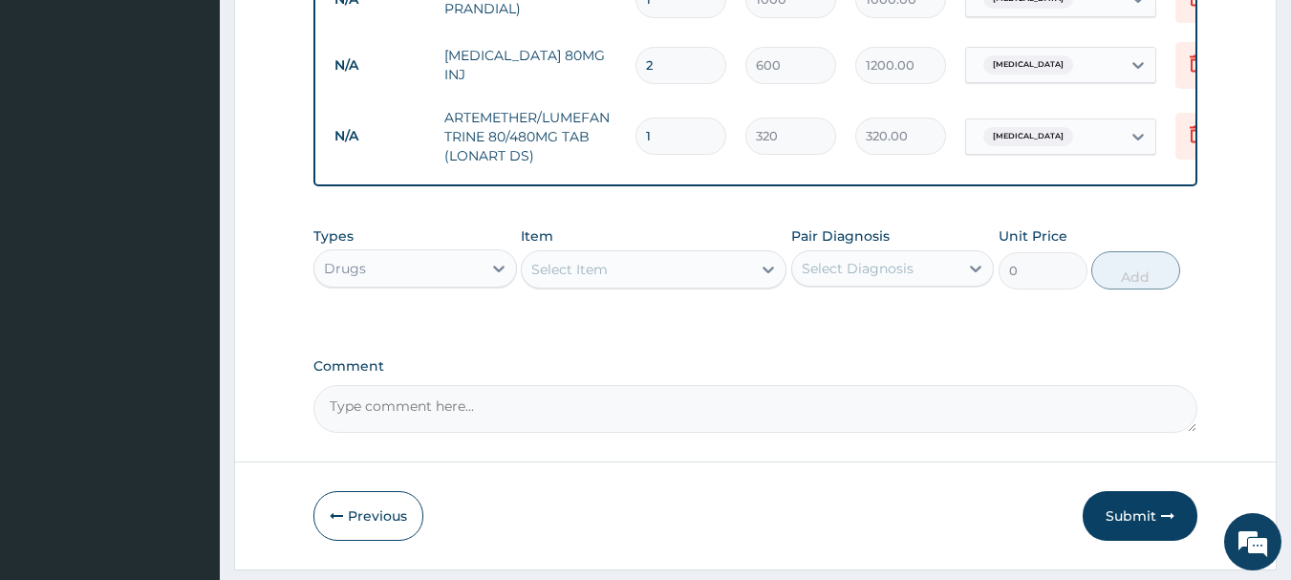
type input "2"
type input "640.00"
type input "3"
type input "960.00"
type input "4"
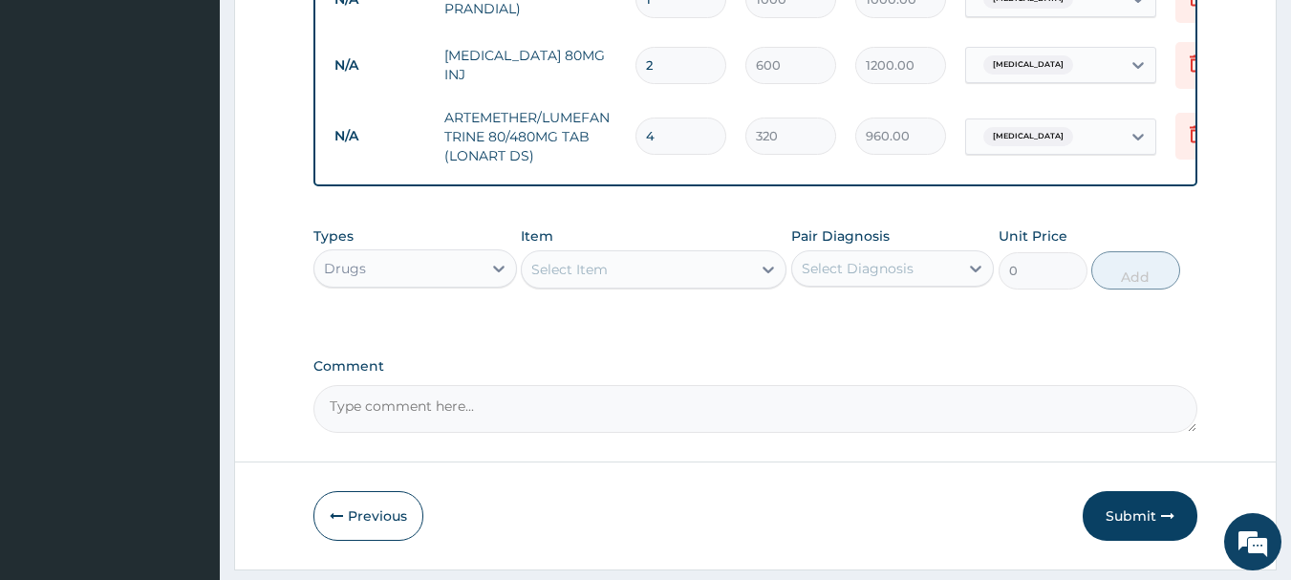
type input "1280.00"
type input "5"
type input "1600.00"
type input "6"
type input "1920.00"
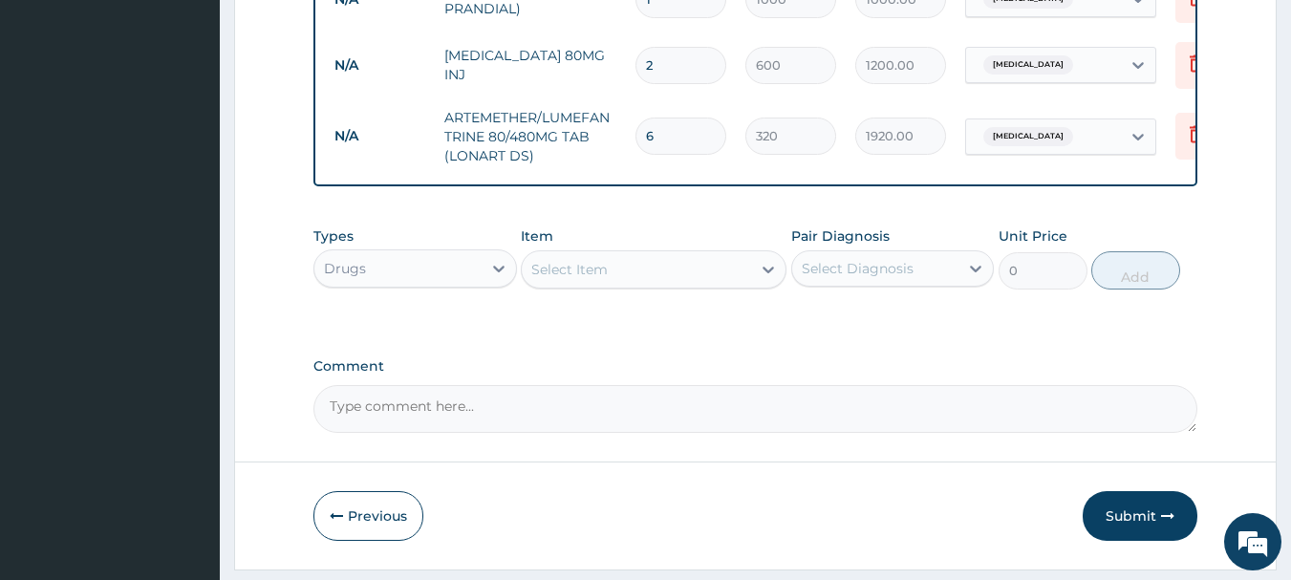
click at [675, 285] on div "Select Item" at bounding box center [636, 269] width 229 height 31
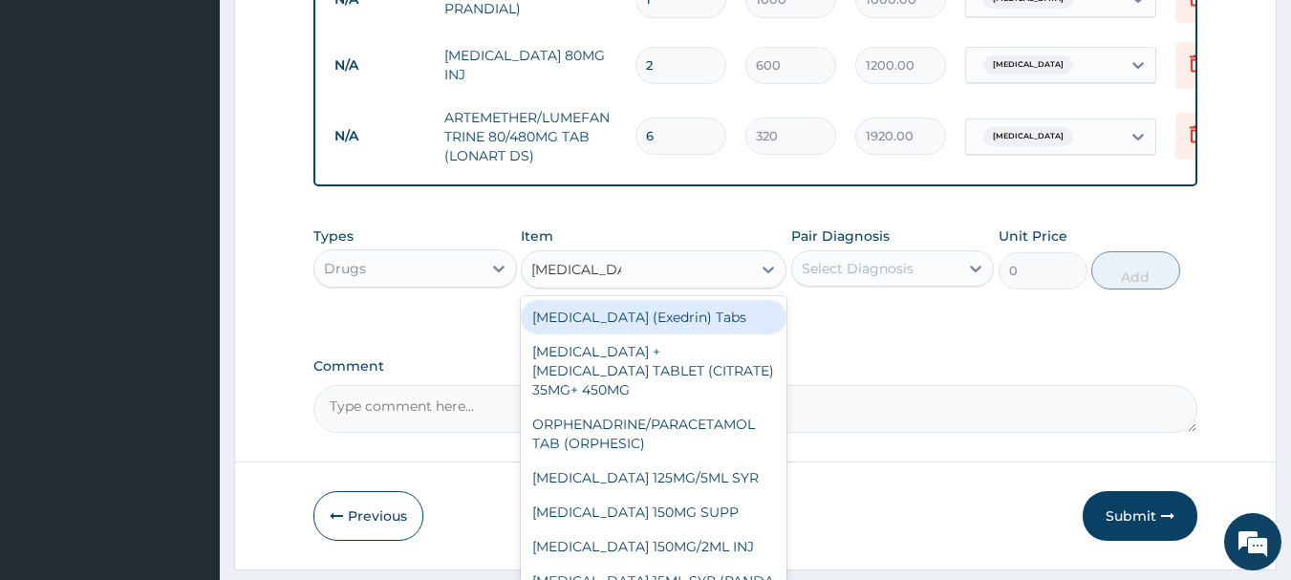
type input "paracetamol 5"
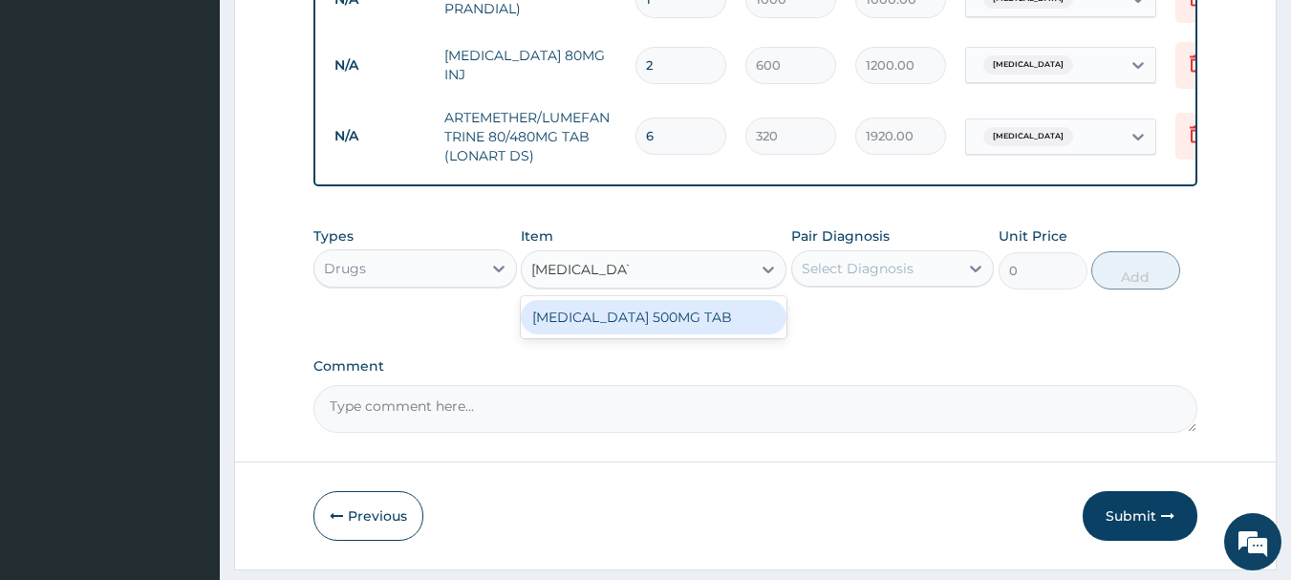
click at [599, 334] on div "[MEDICAL_DATA] 500MG TAB" at bounding box center [654, 317] width 266 height 34
type input "15"
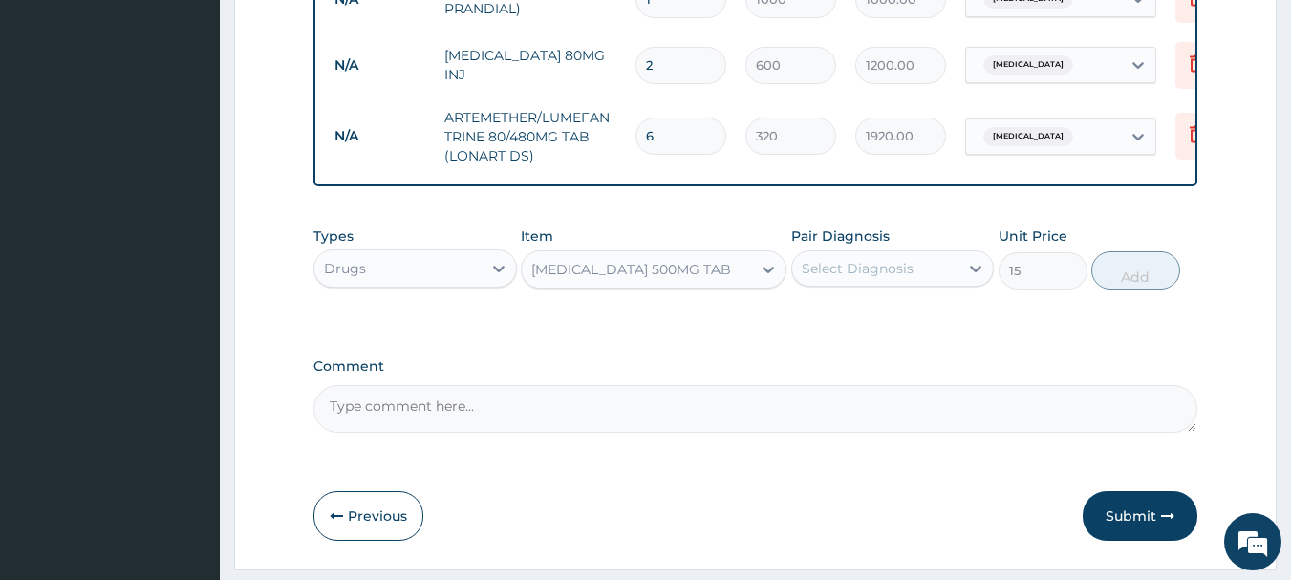
click at [918, 283] on div "Select Diagnosis" at bounding box center [875, 268] width 167 height 31
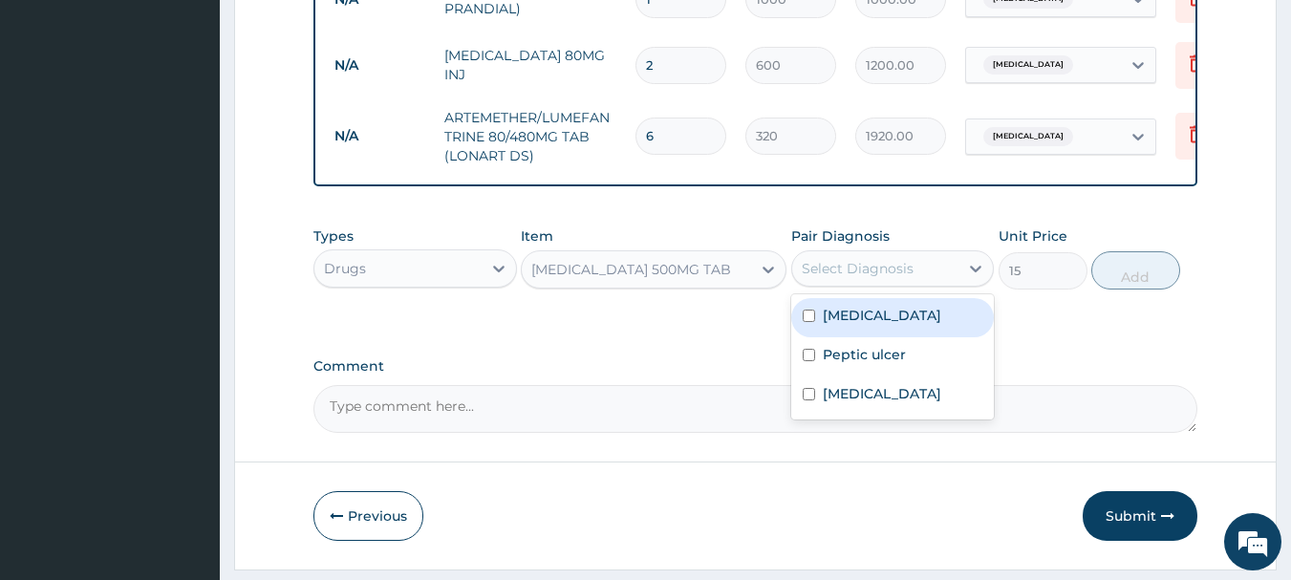
click at [893, 278] on div "Select Diagnosis" at bounding box center [858, 268] width 112 height 19
click at [865, 337] on div "[MEDICAL_DATA]" at bounding box center [892, 317] width 203 height 39
checkbox input "true"
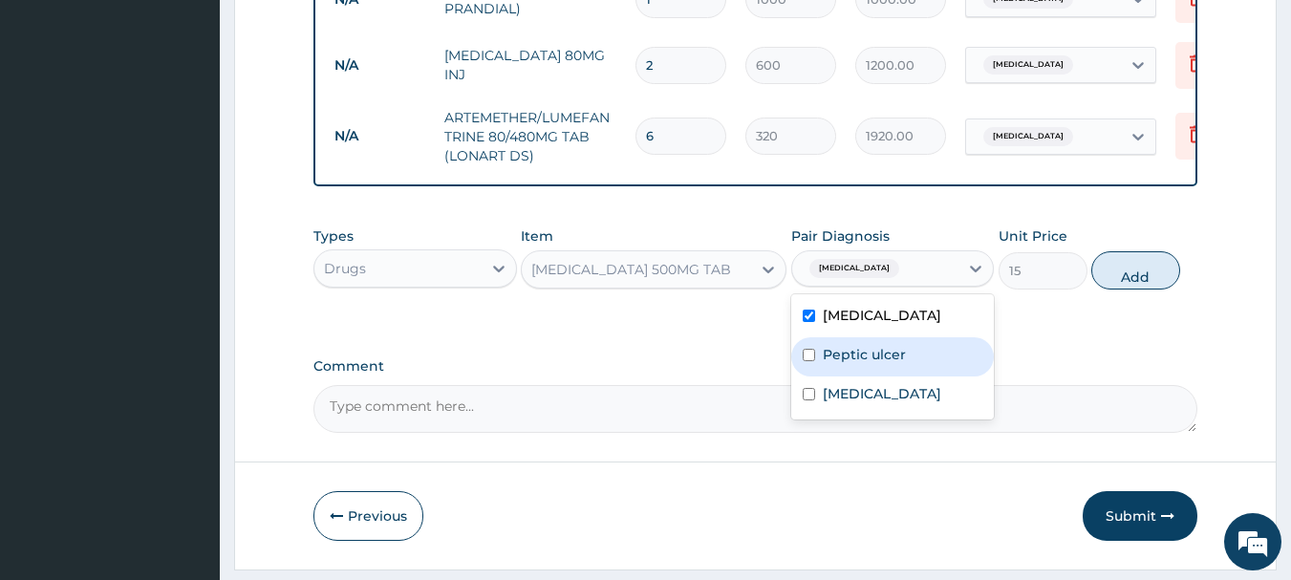
click at [865, 364] on label "Peptic ulcer" at bounding box center [864, 354] width 83 height 19
checkbox input "true"
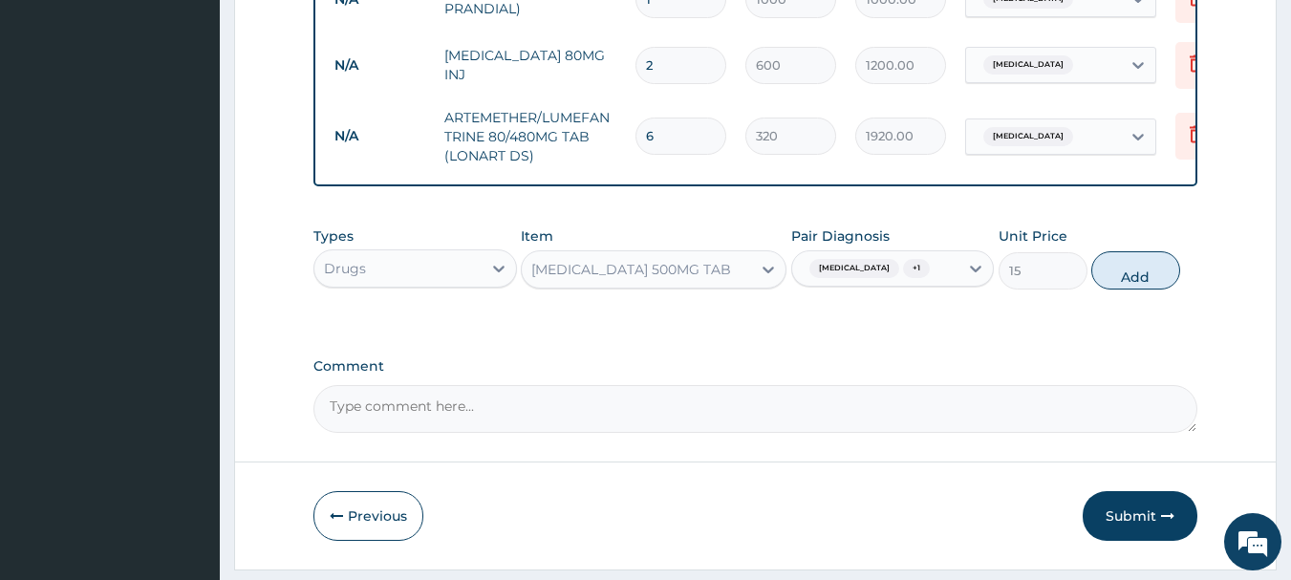
drag, startPoint x: 1112, startPoint y: 293, endPoint x: 899, endPoint y: 326, distance: 215.5
click at [1112, 289] on button "Add" at bounding box center [1135, 270] width 89 height 38
type input "0"
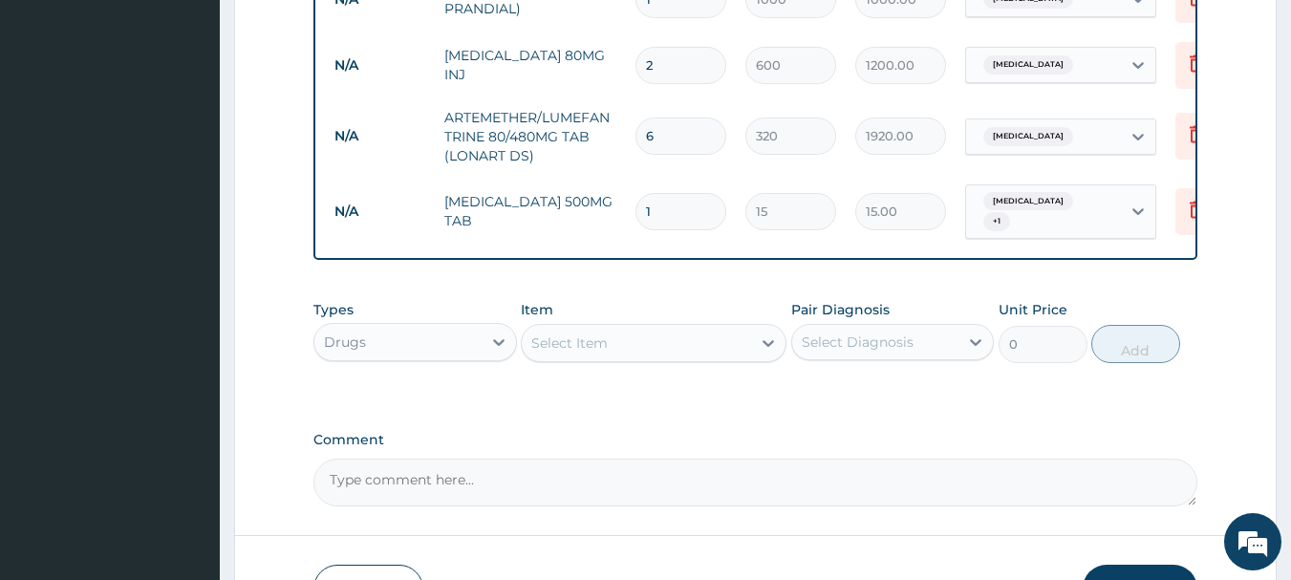
type input "0.00"
type input "2"
type input "30.00"
type input "20"
type input "300.00"
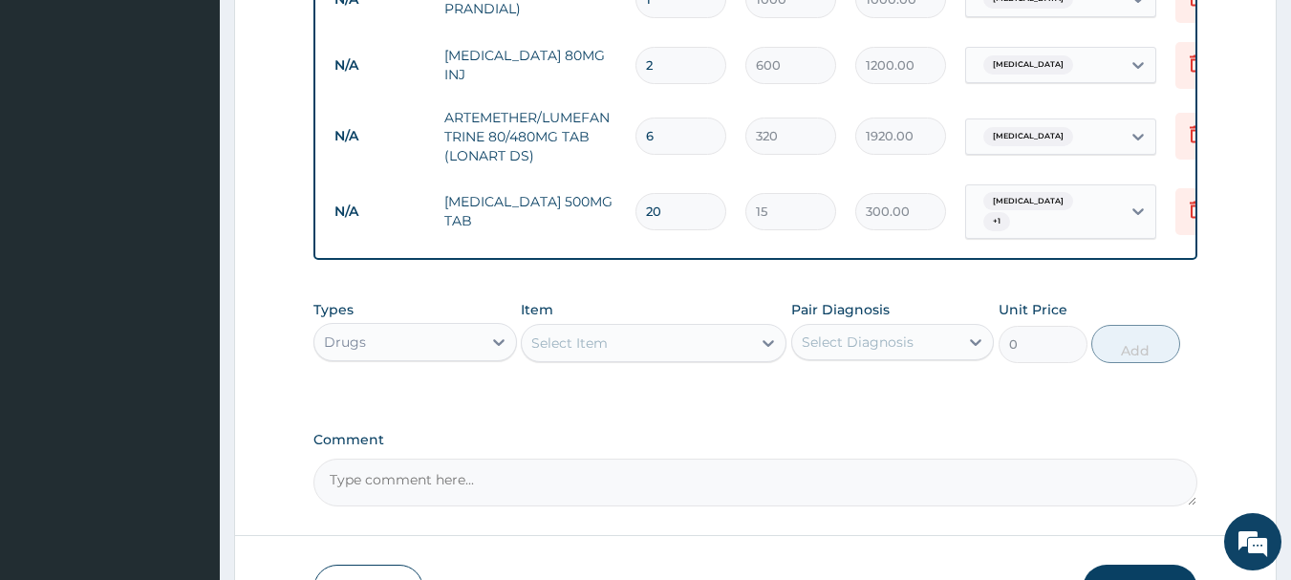
type input "20"
click at [569, 349] on div "Select Item" at bounding box center [569, 342] width 76 height 19
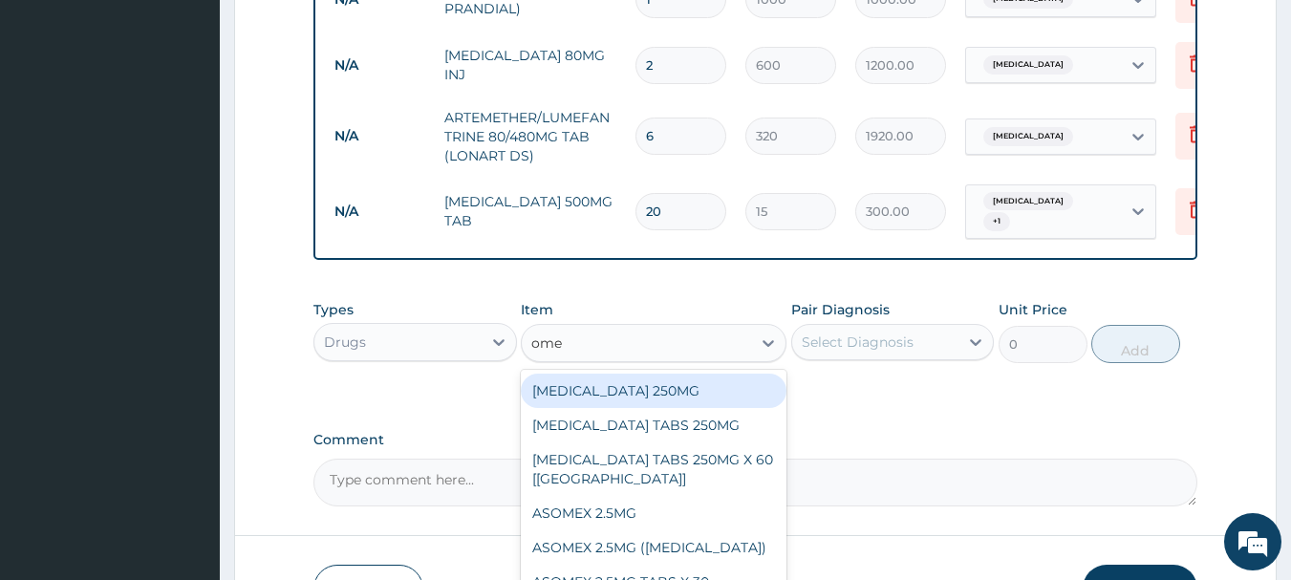
type input "omep"
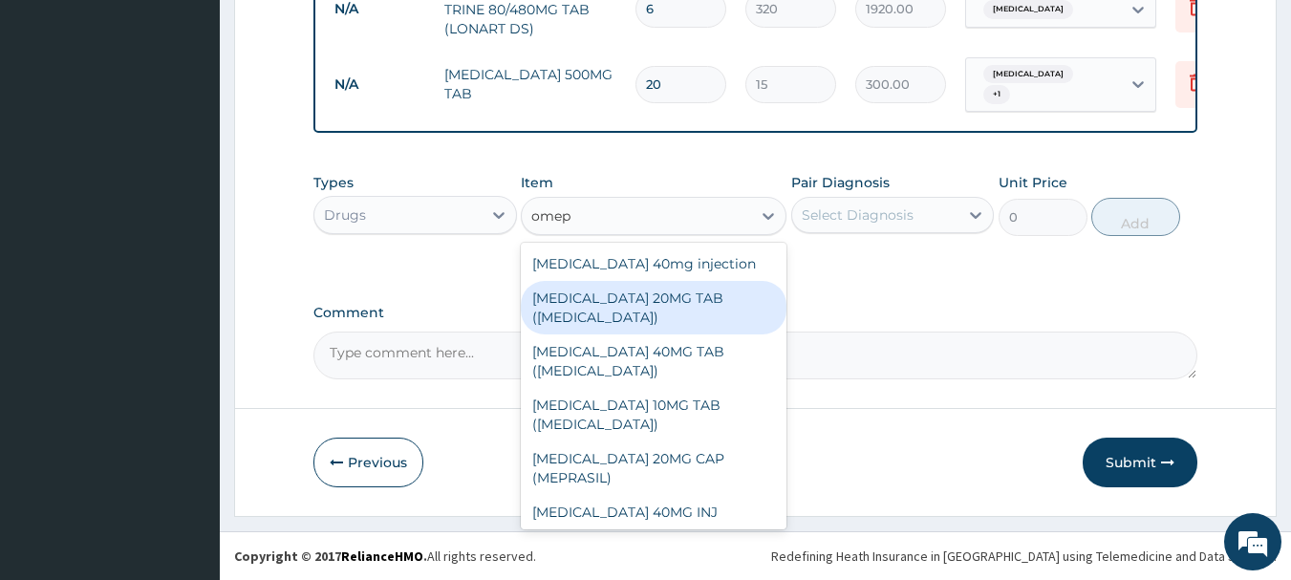
scroll to position [1167, 0]
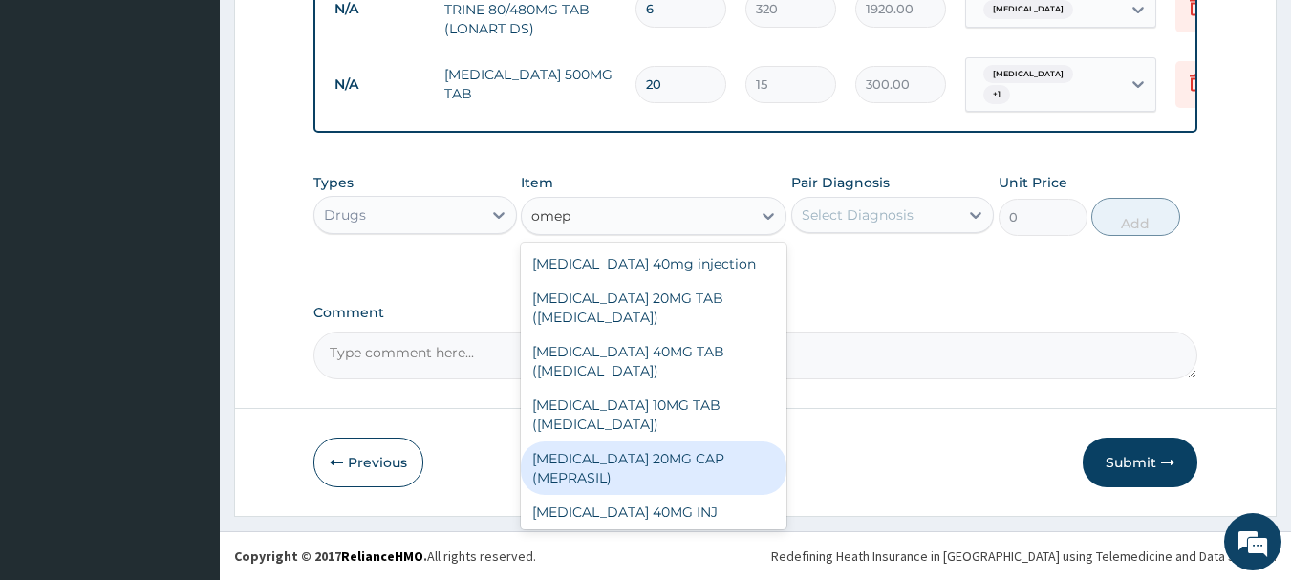
click at [694, 441] on div "OMEPRAZOLE 20MG CAP (MEPRASIL)" at bounding box center [654, 468] width 266 height 54
type input "80"
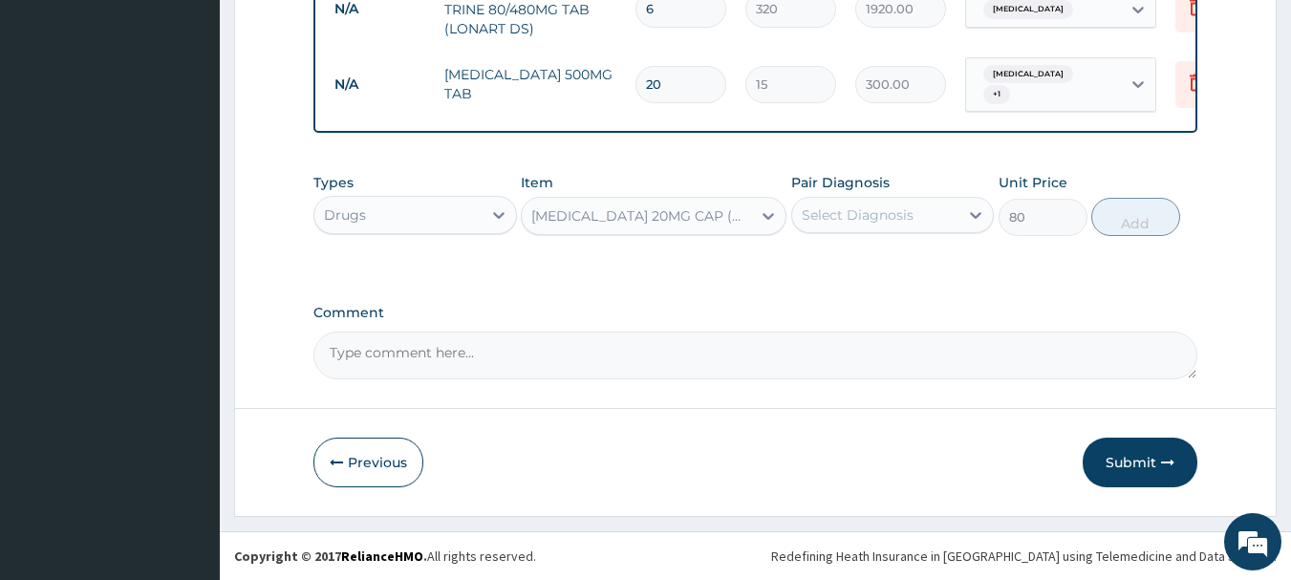
click at [877, 207] on div "Select Diagnosis" at bounding box center [858, 214] width 112 height 19
click at [873, 209] on div "Select Diagnosis" at bounding box center [858, 214] width 112 height 19
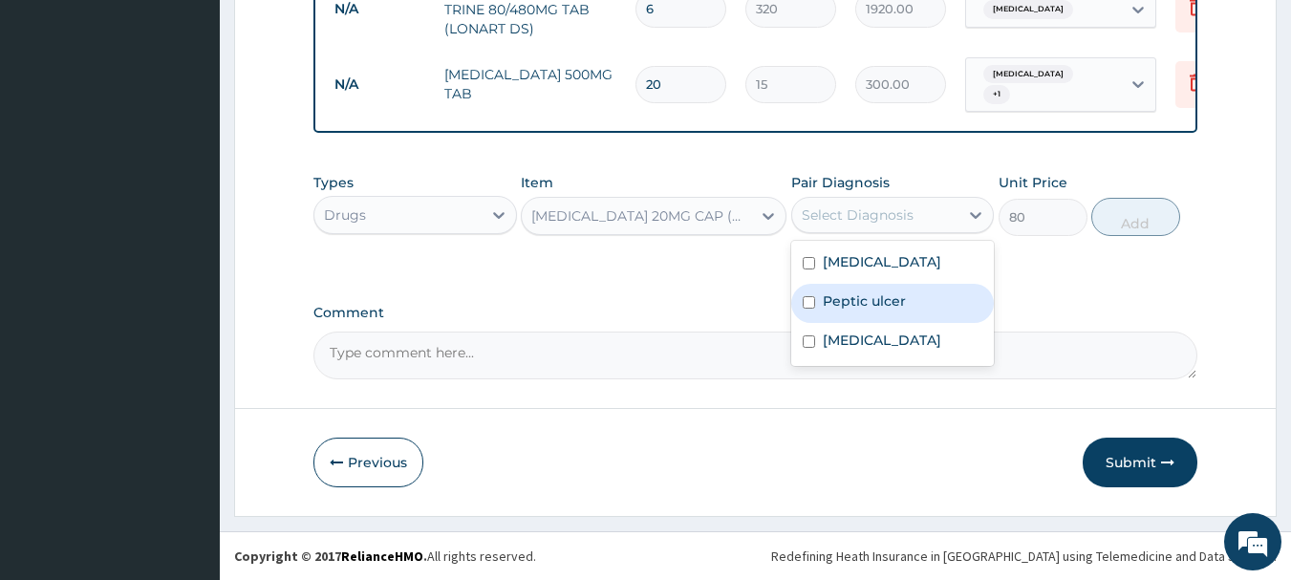
click at [871, 291] on label "Peptic ulcer" at bounding box center [864, 300] width 83 height 19
checkbox input "true"
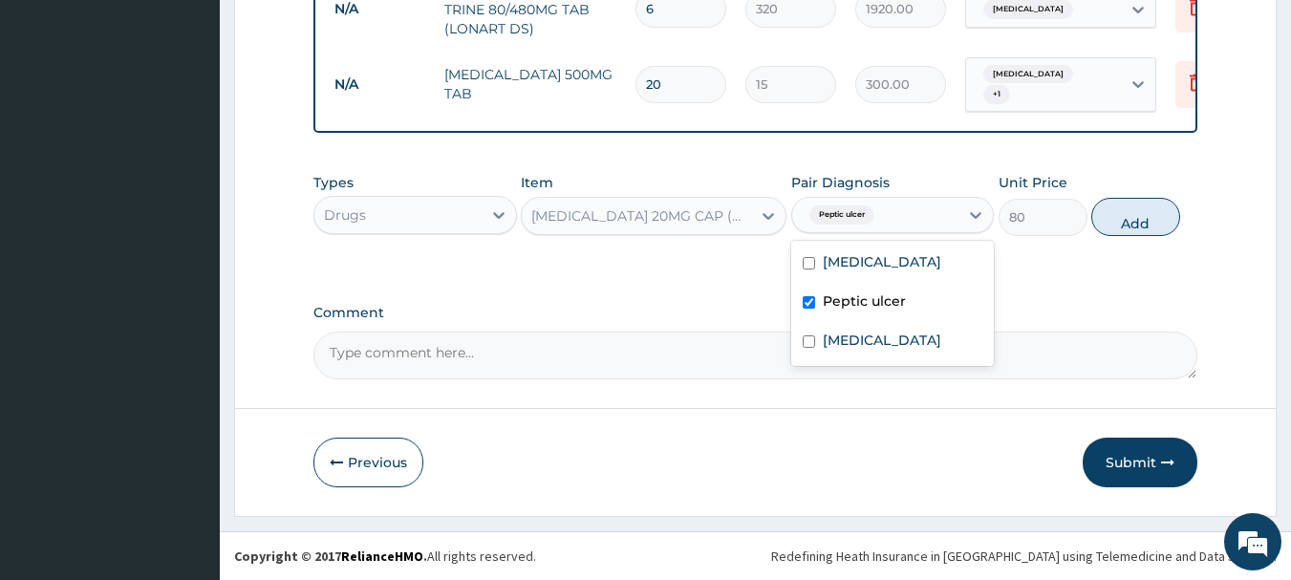
click at [1139, 229] on button "Add" at bounding box center [1135, 217] width 89 height 38
type input "0"
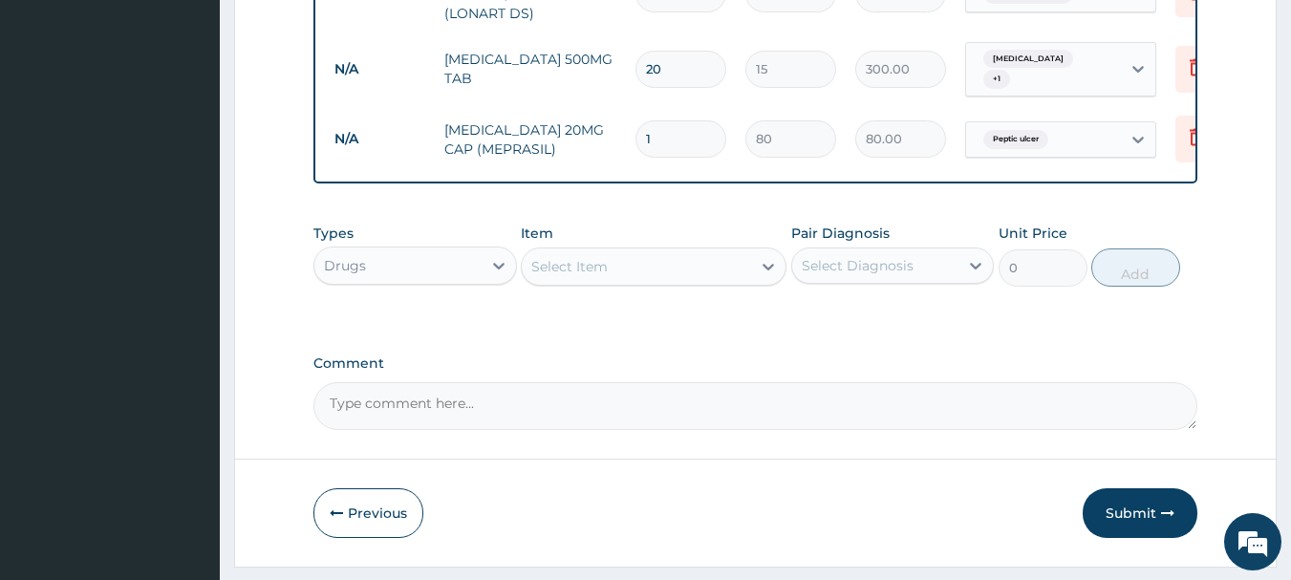
type input "15"
type input "1200.00"
type input "15"
click at [630, 282] on div "Select Item" at bounding box center [636, 266] width 229 height 31
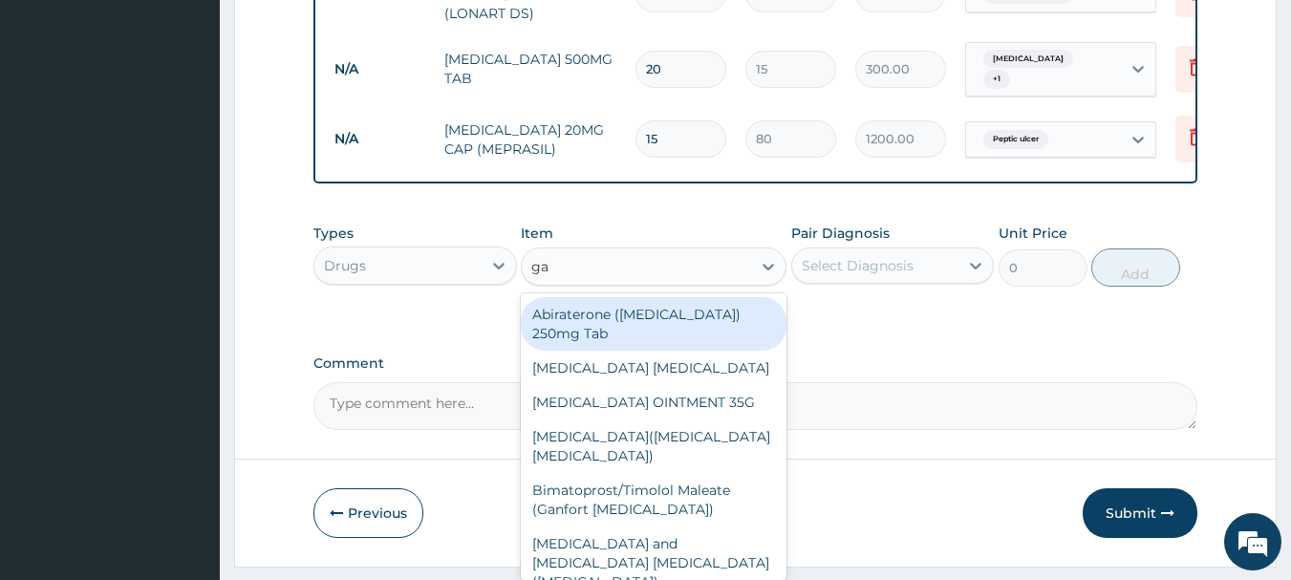
type input "gas"
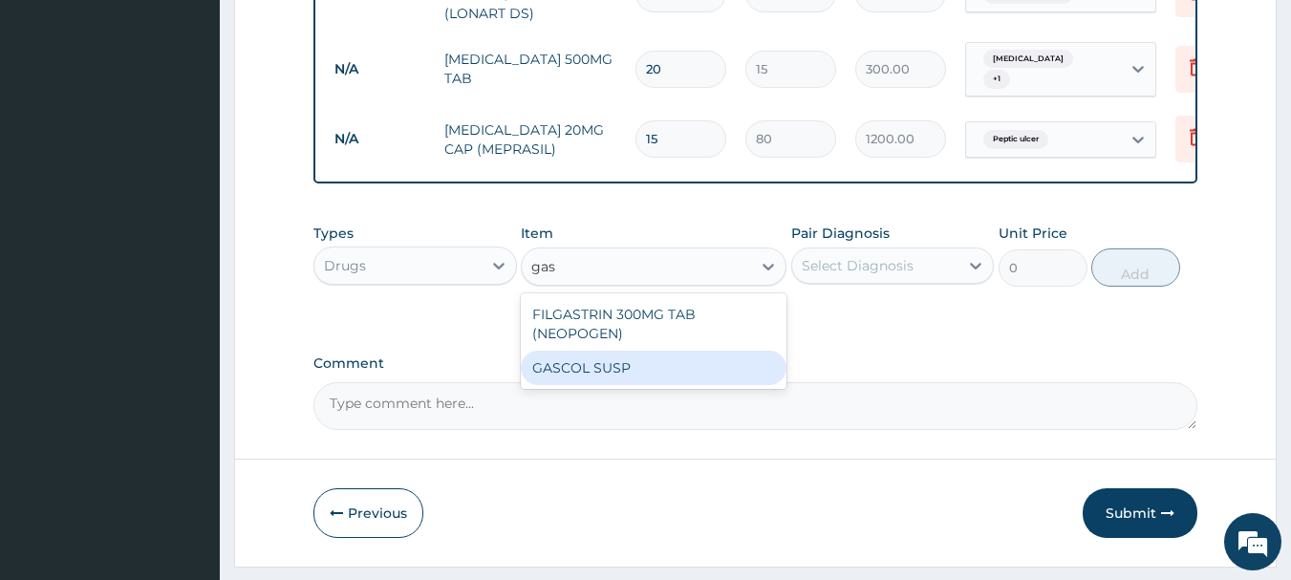
click at [717, 379] on div "GASCOL SUSP" at bounding box center [654, 368] width 266 height 34
type input "3200"
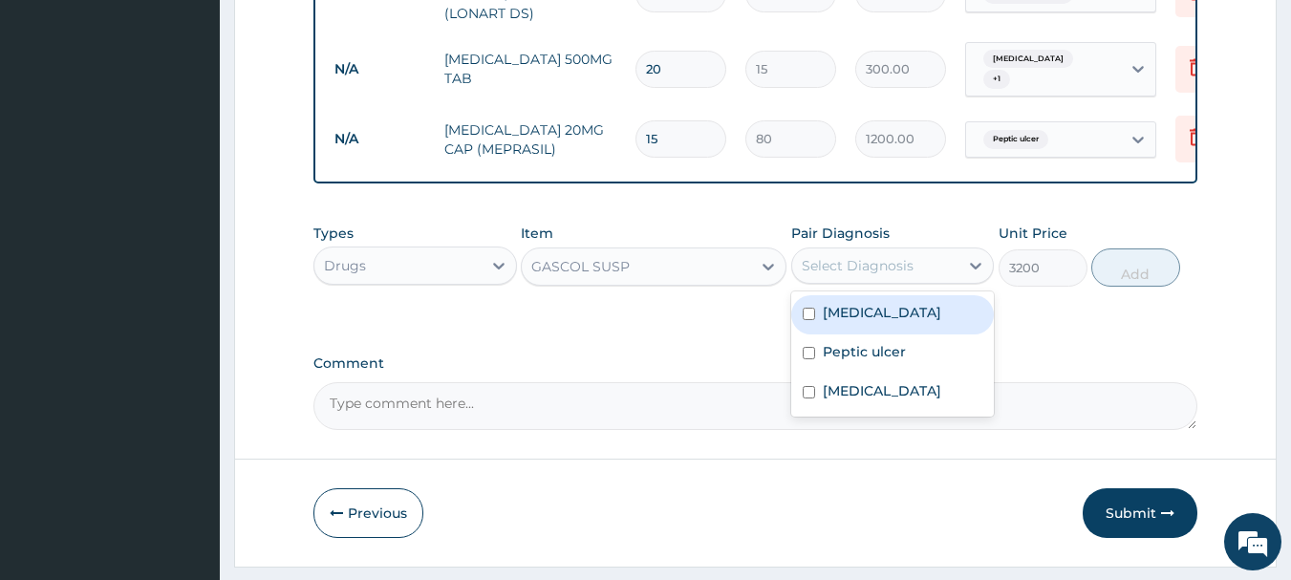
click at [850, 275] on div "Select Diagnosis" at bounding box center [858, 265] width 112 height 19
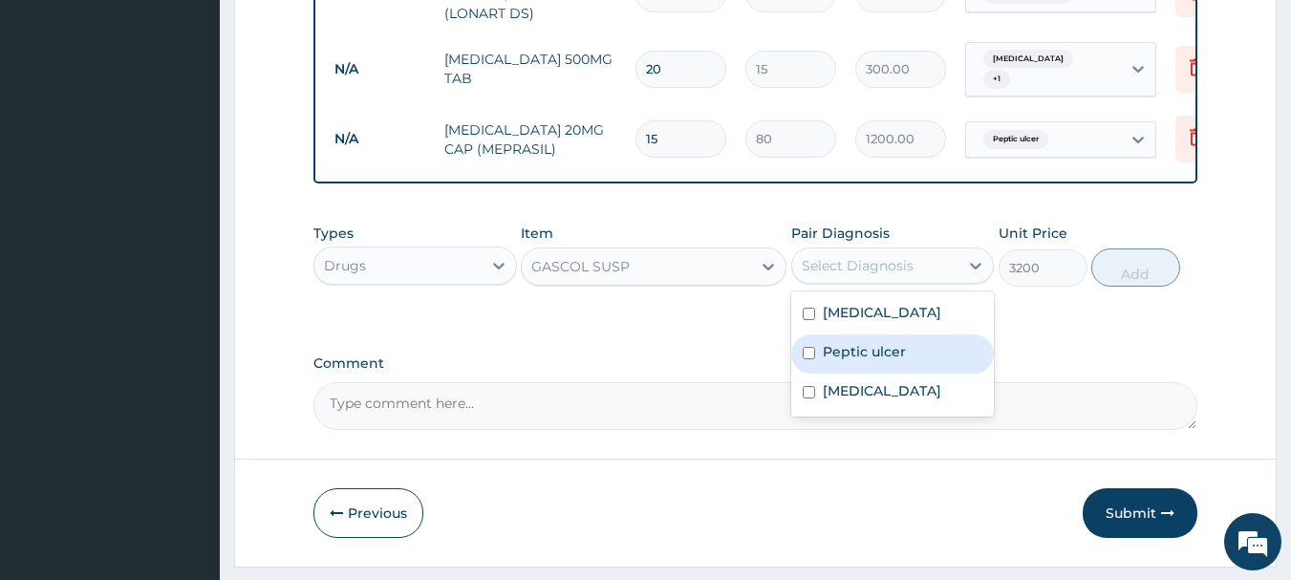
click at [883, 361] on label "Peptic ulcer" at bounding box center [864, 351] width 83 height 19
checkbox input "true"
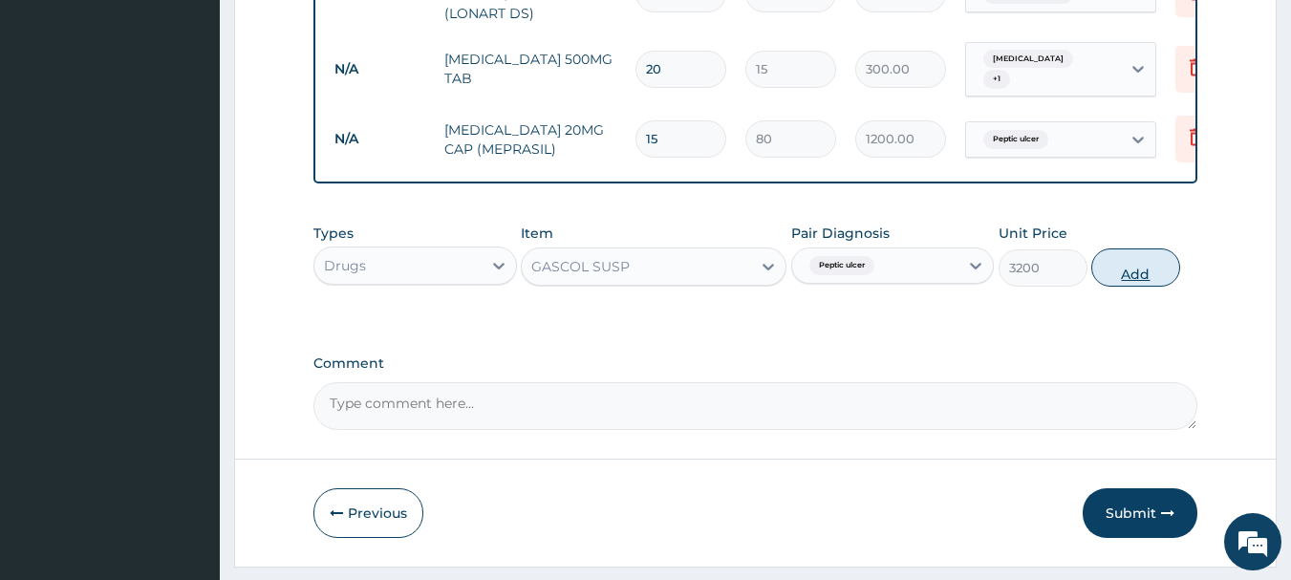
click at [1115, 287] on button "Add" at bounding box center [1135, 267] width 89 height 38
type input "0"
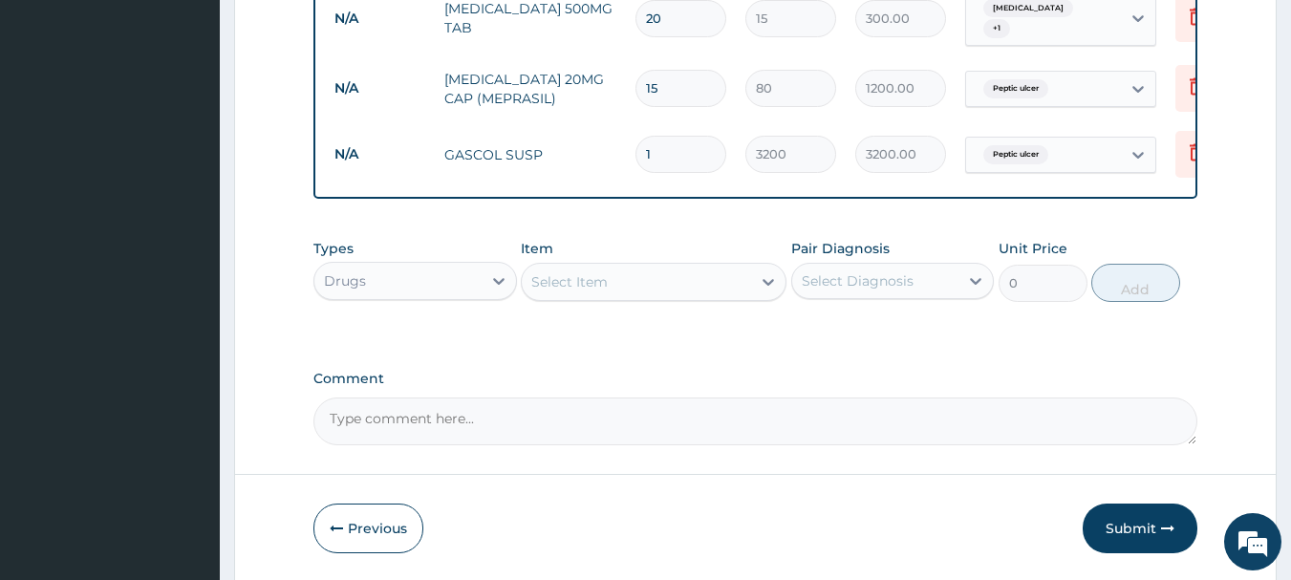
scroll to position [1299, 0]
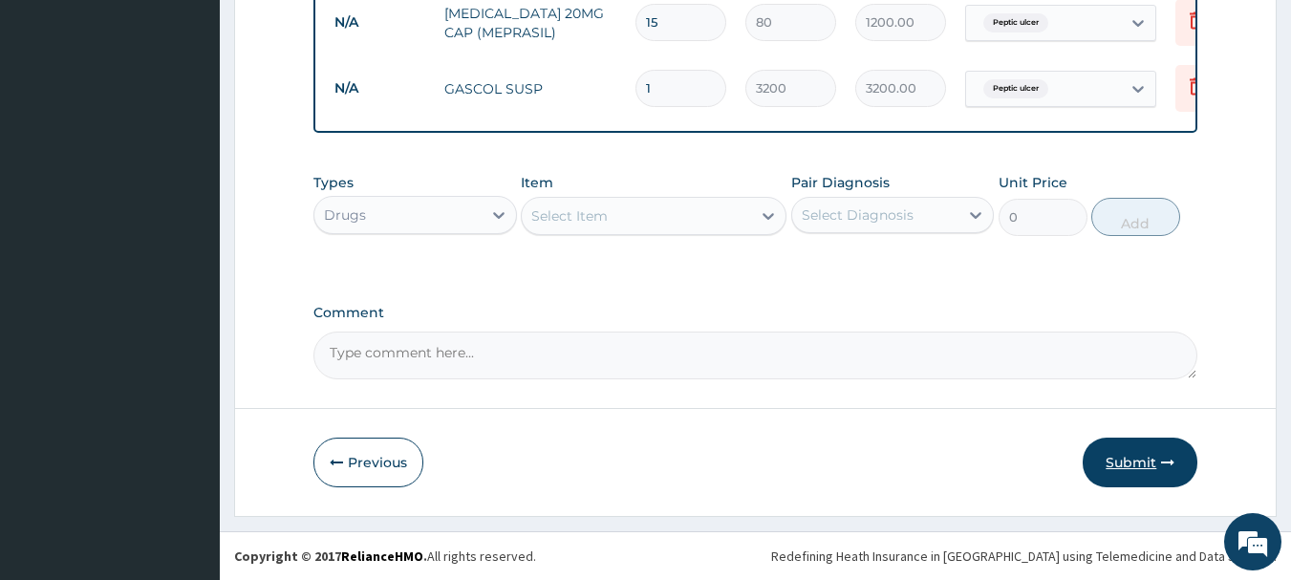
click at [1147, 456] on button "Submit" at bounding box center [1139, 463] width 115 height 50
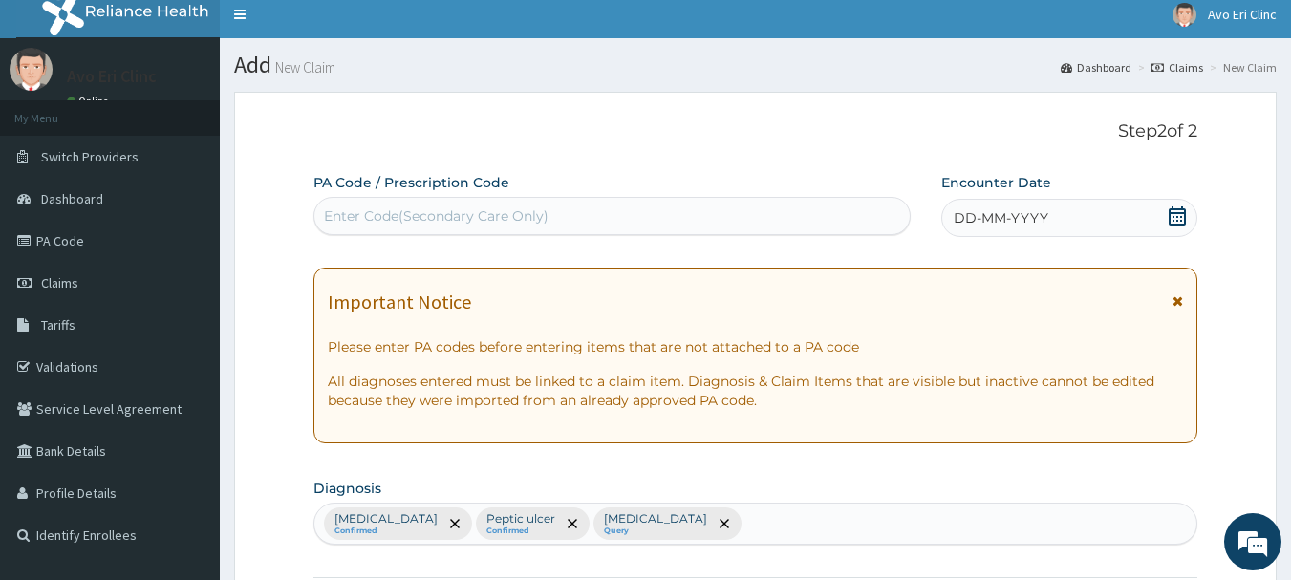
scroll to position [0, 0]
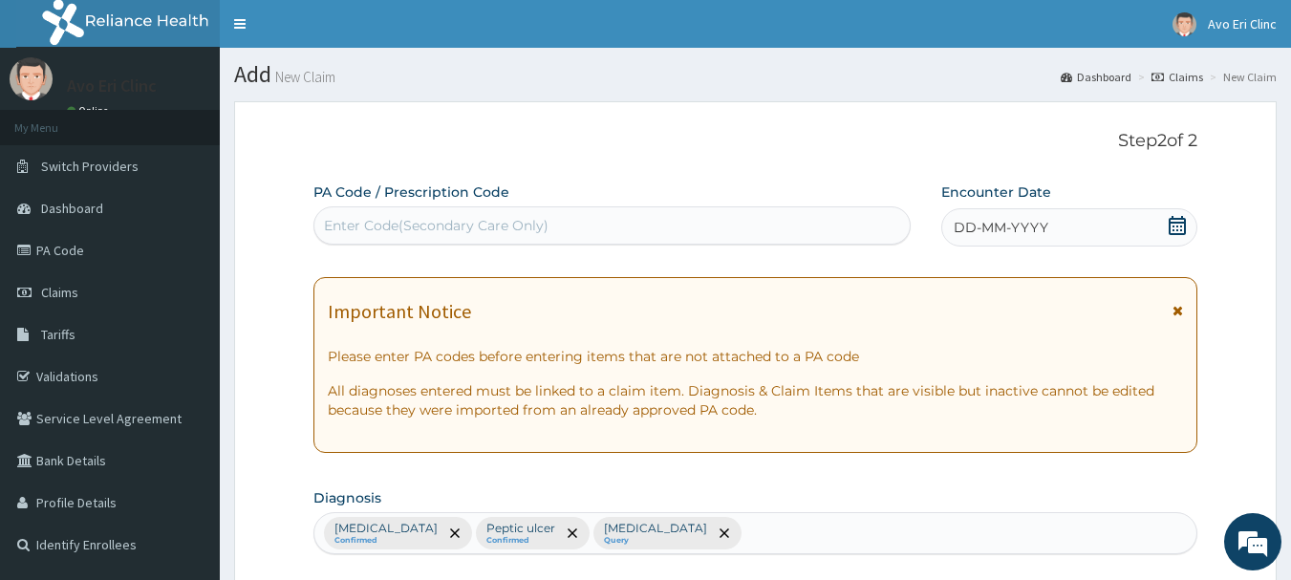
click at [1168, 233] on icon at bounding box center [1176, 225] width 19 height 19
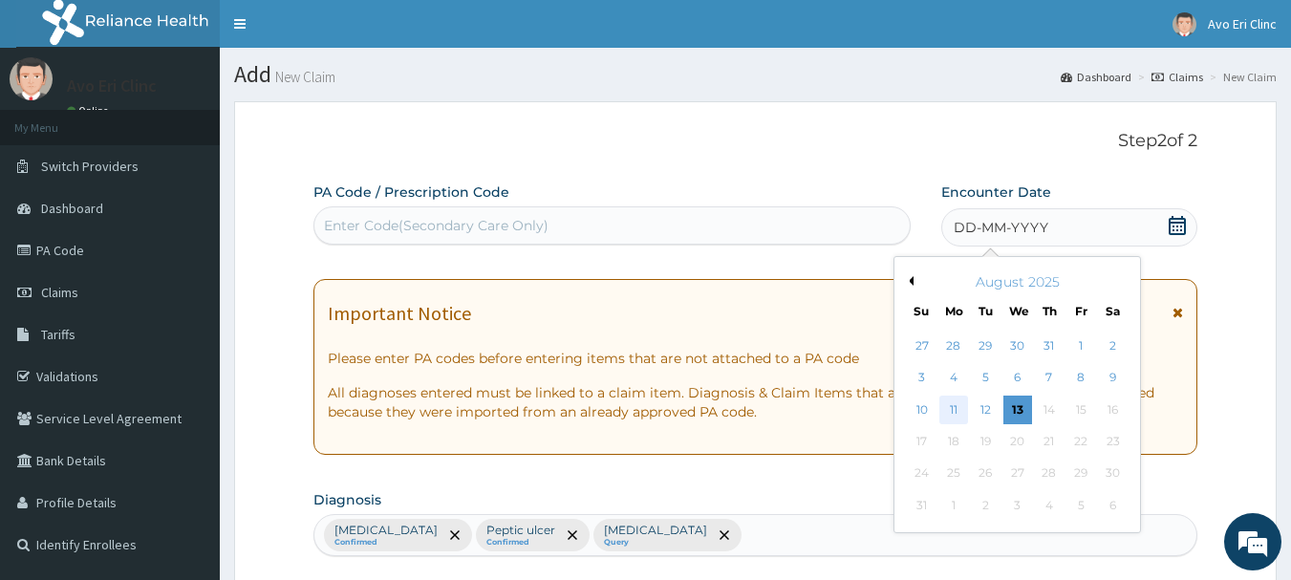
click at [953, 410] on div "11" at bounding box center [953, 410] width 29 height 29
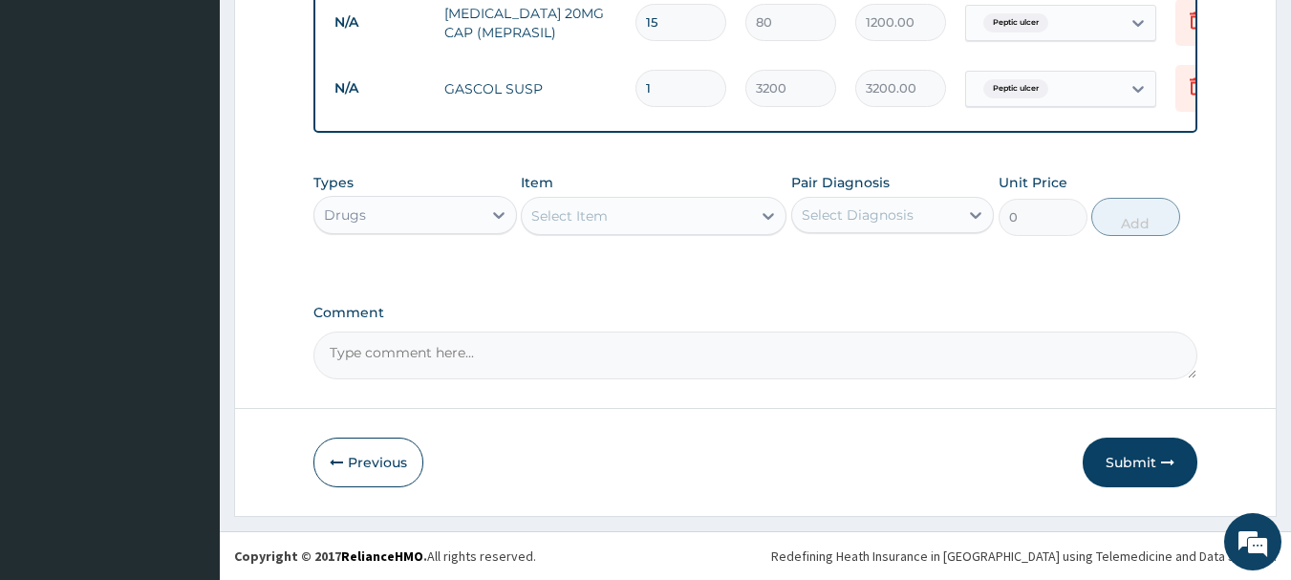
scroll to position [1299, 0]
click at [1138, 452] on button "Submit" at bounding box center [1139, 463] width 115 height 50
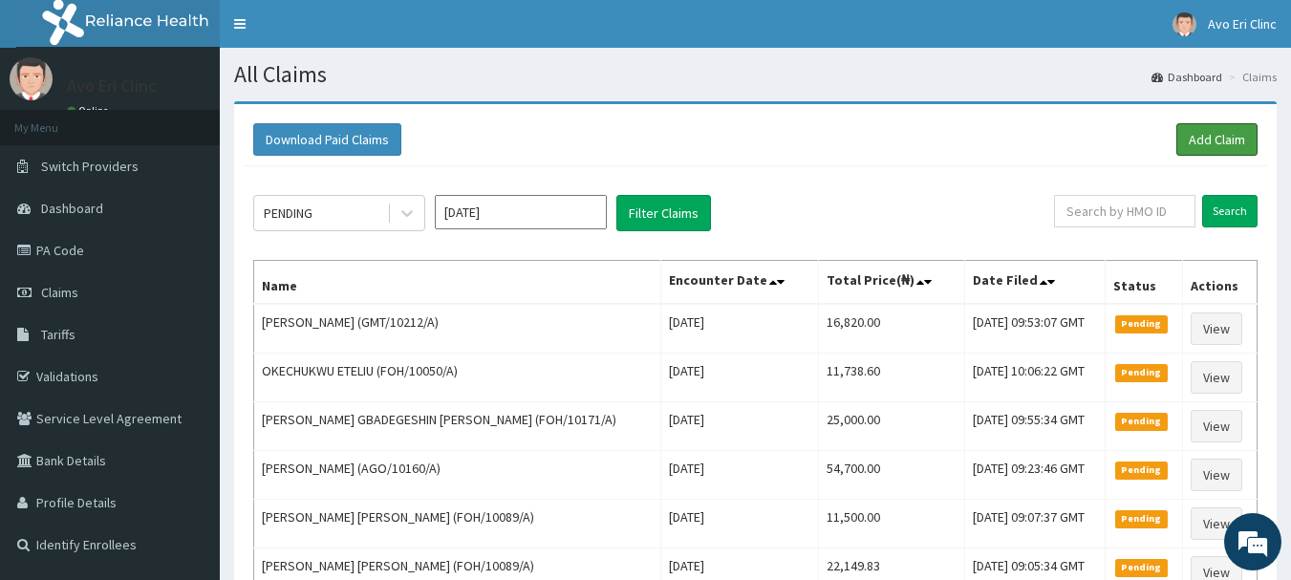
drag, startPoint x: 1200, startPoint y: 142, endPoint x: 1102, endPoint y: 93, distance: 110.2
click at [1201, 142] on link "Add Claim" at bounding box center [1216, 139] width 81 height 32
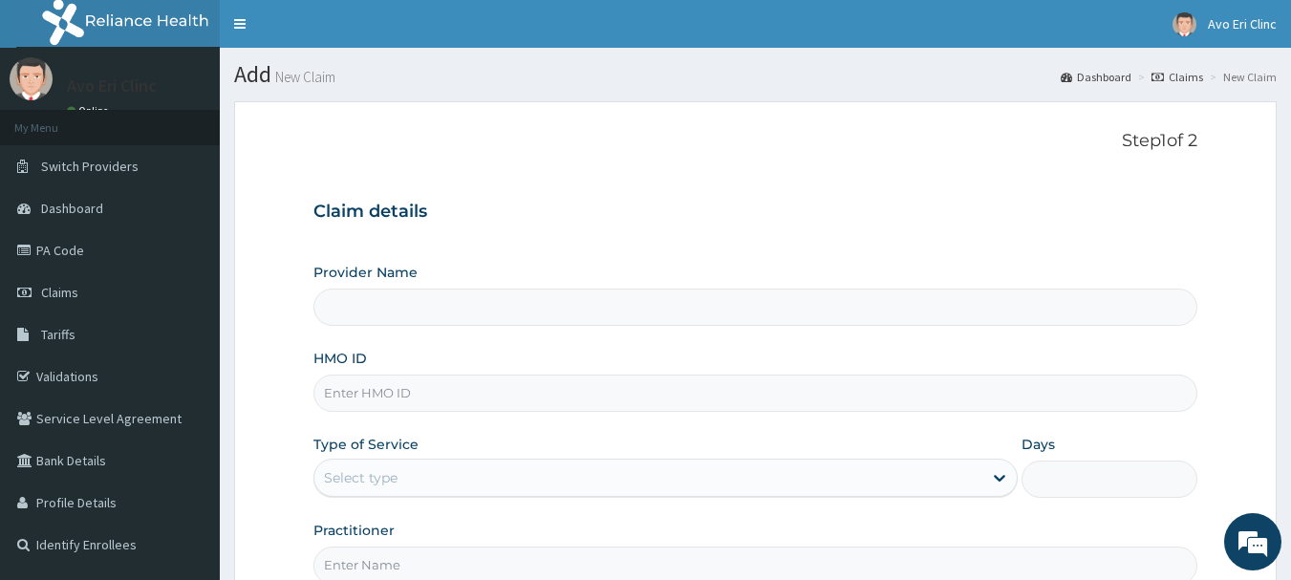
type input "Avo Eri Clinic"
paste input "GMT/10348/A"
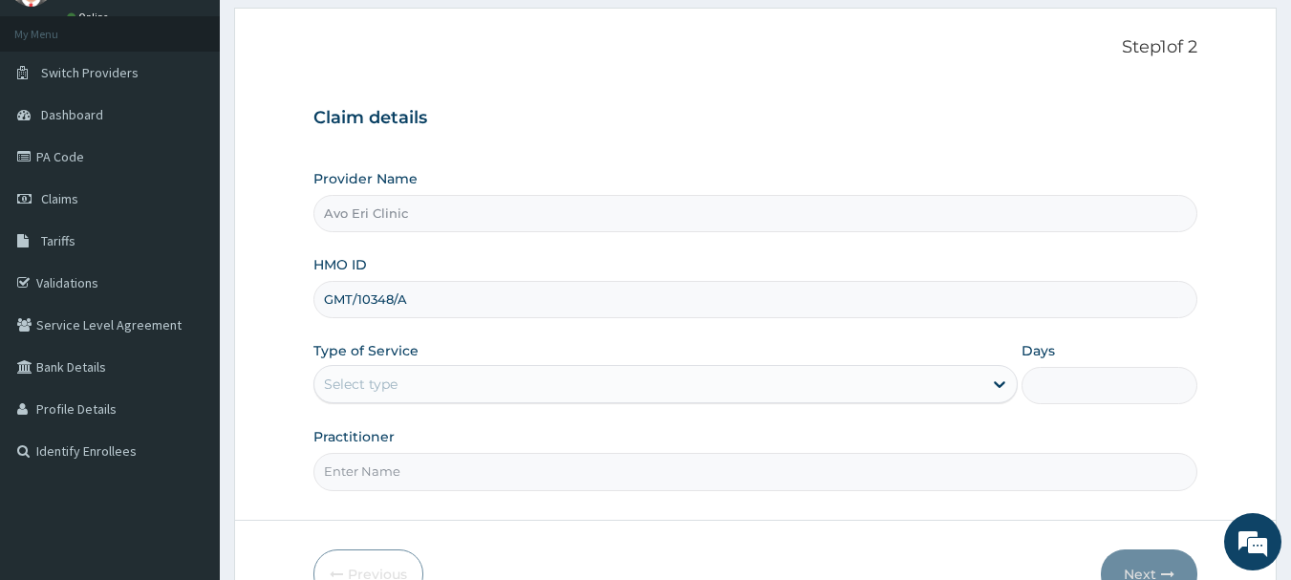
scroll to position [205, 0]
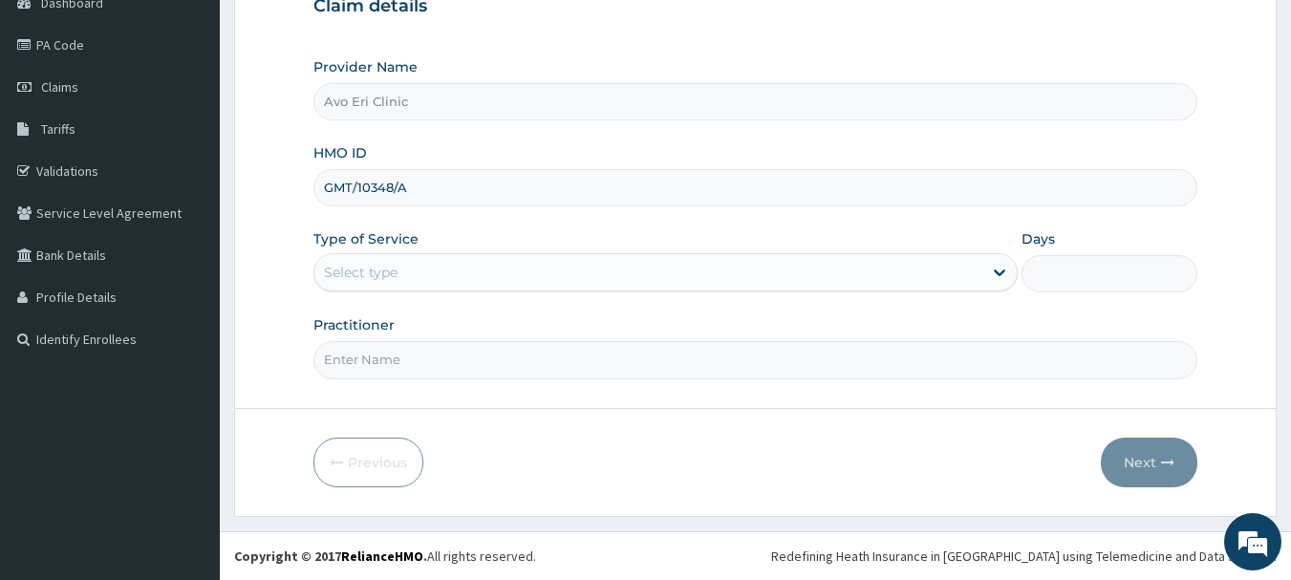
type input "GMT/10348/A"
click at [436, 277] on div "Select type" at bounding box center [648, 272] width 668 height 31
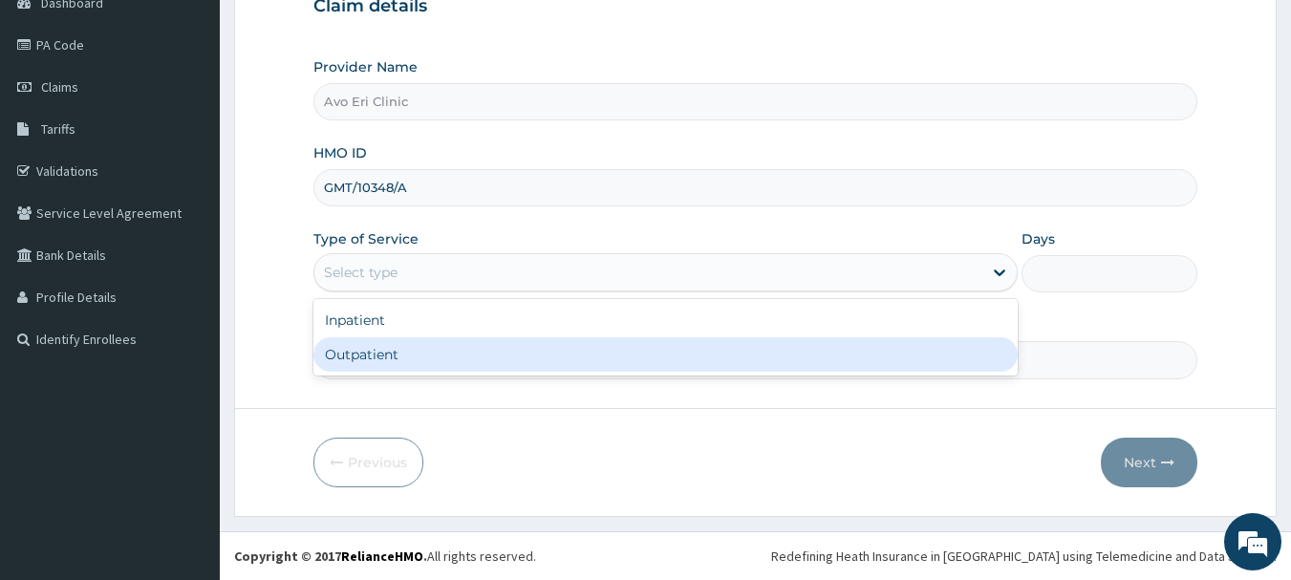
click at [426, 350] on div "Outpatient" at bounding box center [665, 354] width 704 height 34
type input "1"
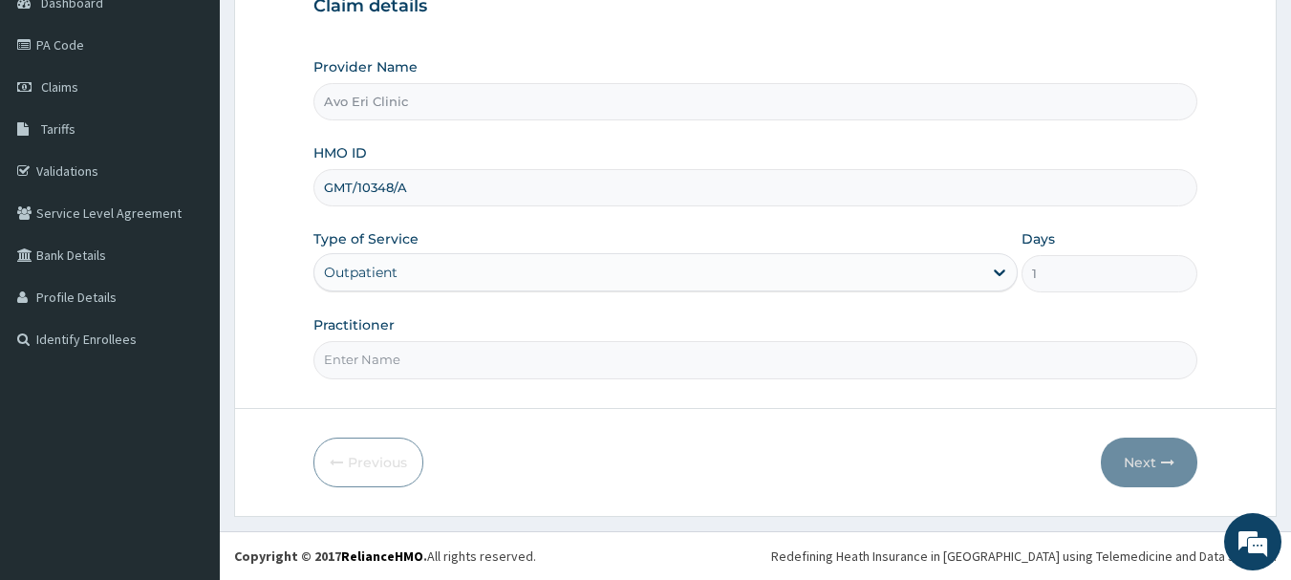
click at [426, 351] on input "Practitioner" at bounding box center [755, 359] width 885 height 37
type input "[PERSON_NAME]"
click at [1150, 476] on button "Next" at bounding box center [1149, 463] width 96 height 50
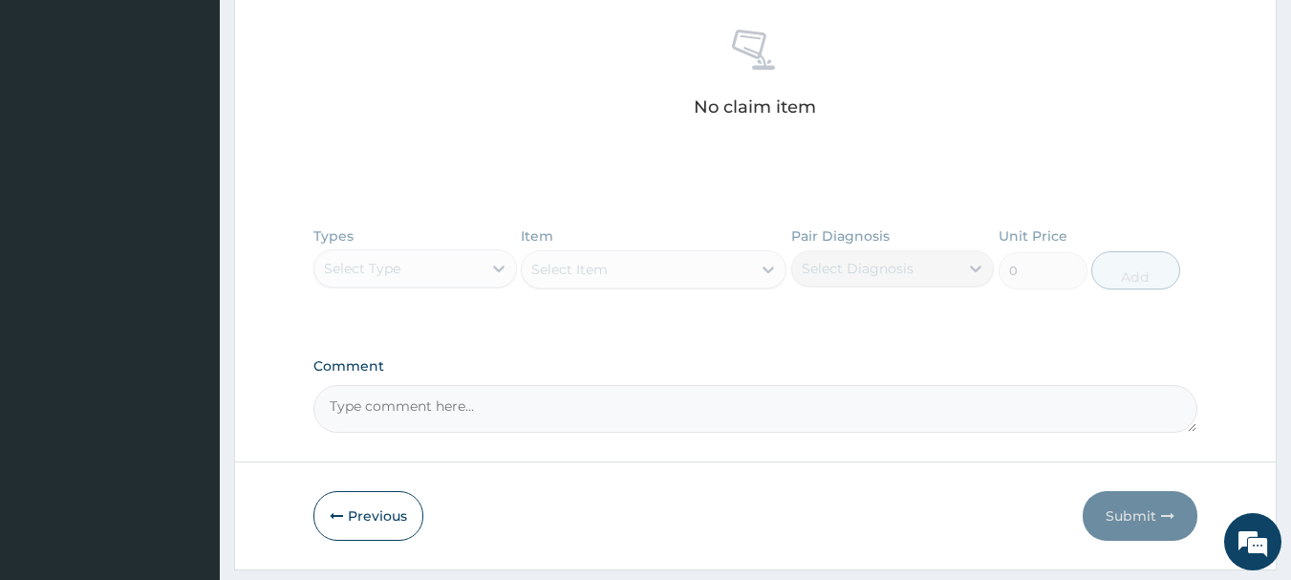
scroll to position [792, 0]
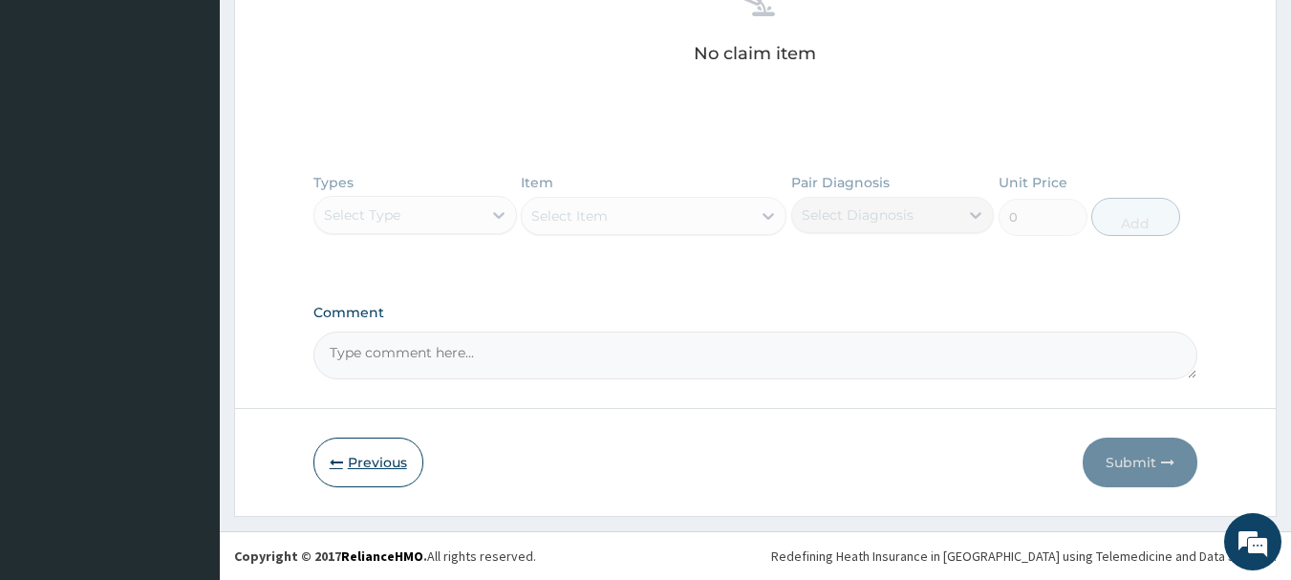
click at [351, 443] on button "Previous" at bounding box center [368, 463] width 110 height 50
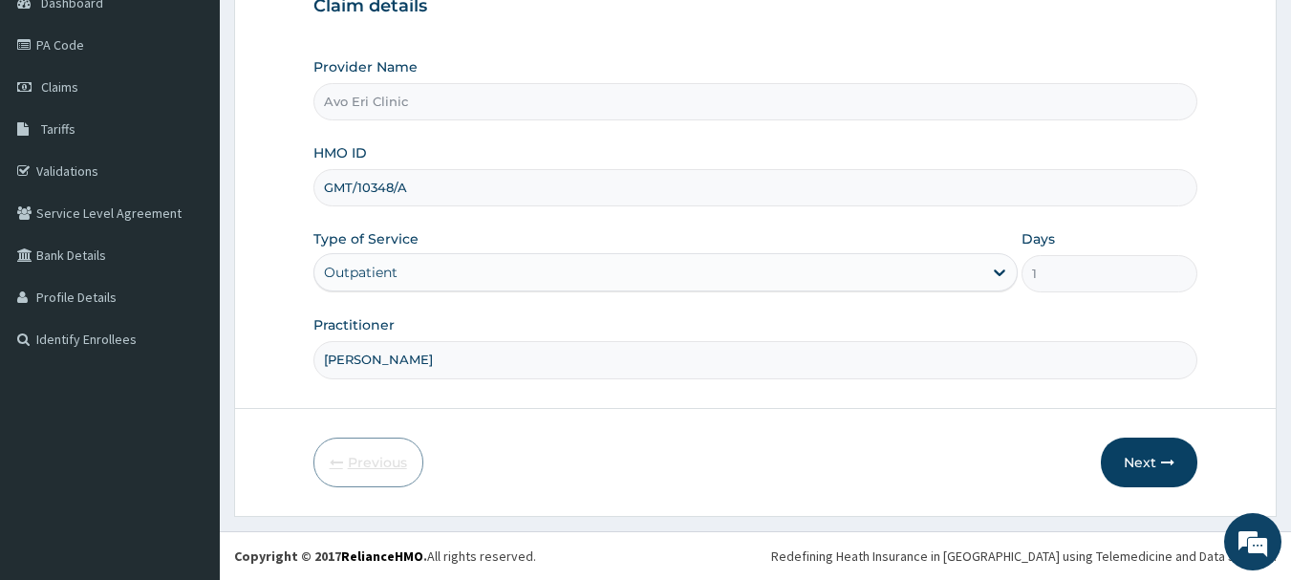
scroll to position [205, 0]
drag, startPoint x: 437, startPoint y: 187, endPoint x: 151, endPoint y: 213, distance: 286.8
click at [151, 213] on div "R EL Toggle navigation Avo Eri Clinc Avo Eri Clinc - [EMAIL_ADDRESS][DOMAIN_NAM…" at bounding box center [645, 187] width 1291 height 785
paste input "181"
type input "GMT/10181/A"
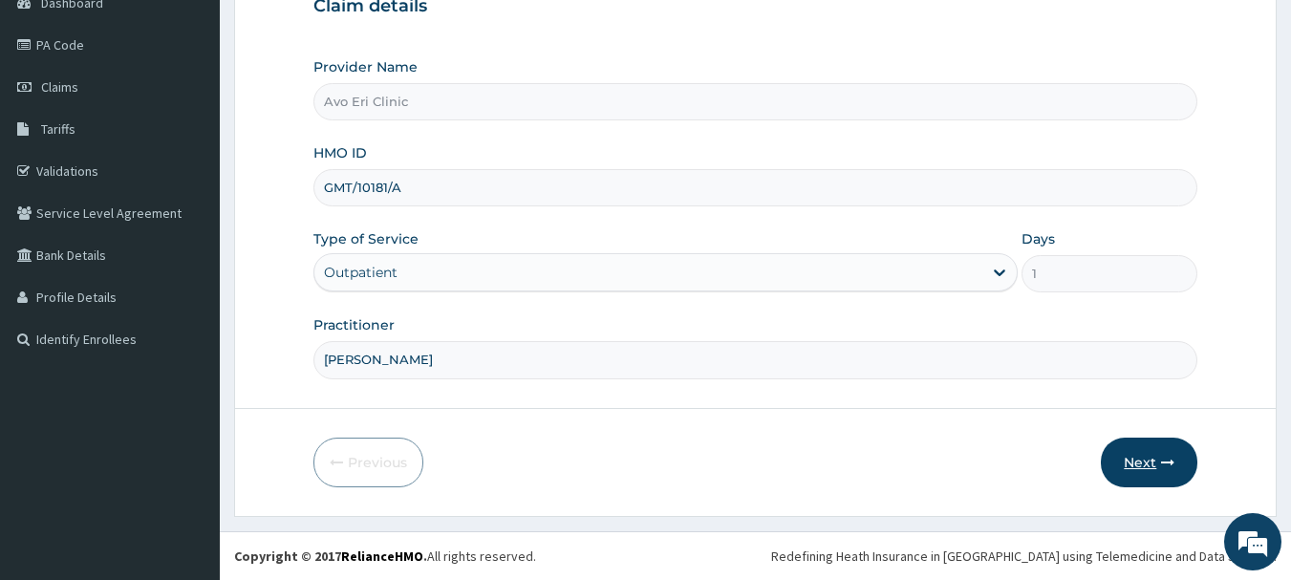
click at [1130, 458] on button "Next" at bounding box center [1149, 463] width 96 height 50
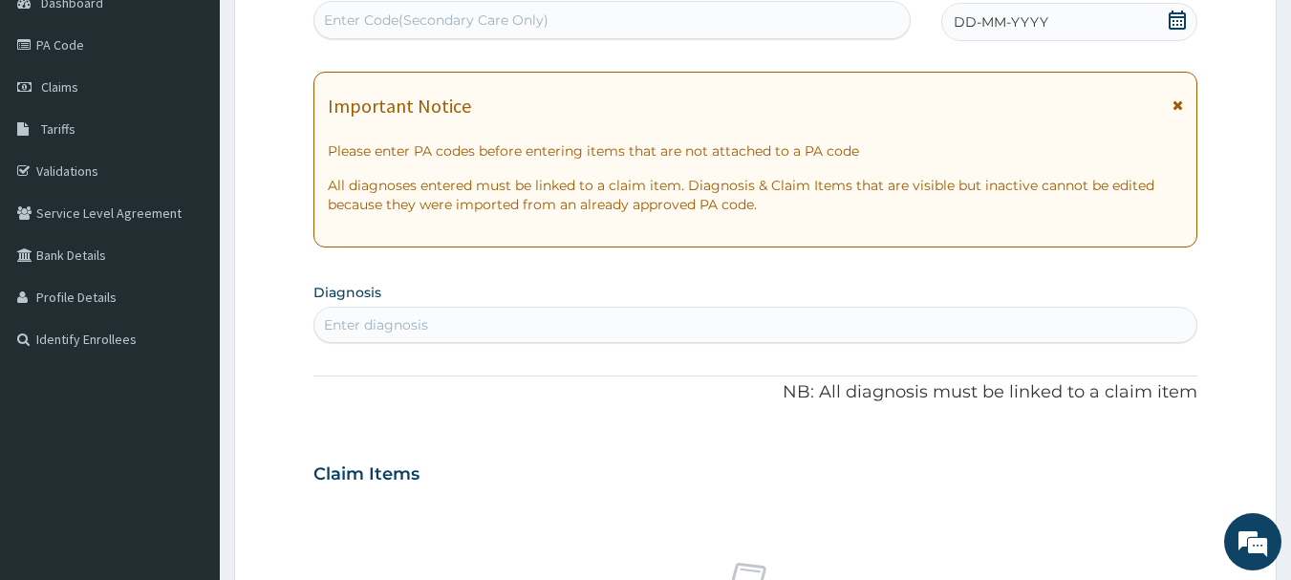
click at [505, 18] on div "Enter Code(Secondary Care Only)" at bounding box center [436, 20] width 225 height 19
paste input "PA/1C71DC"
type input "PA/1C71DC"
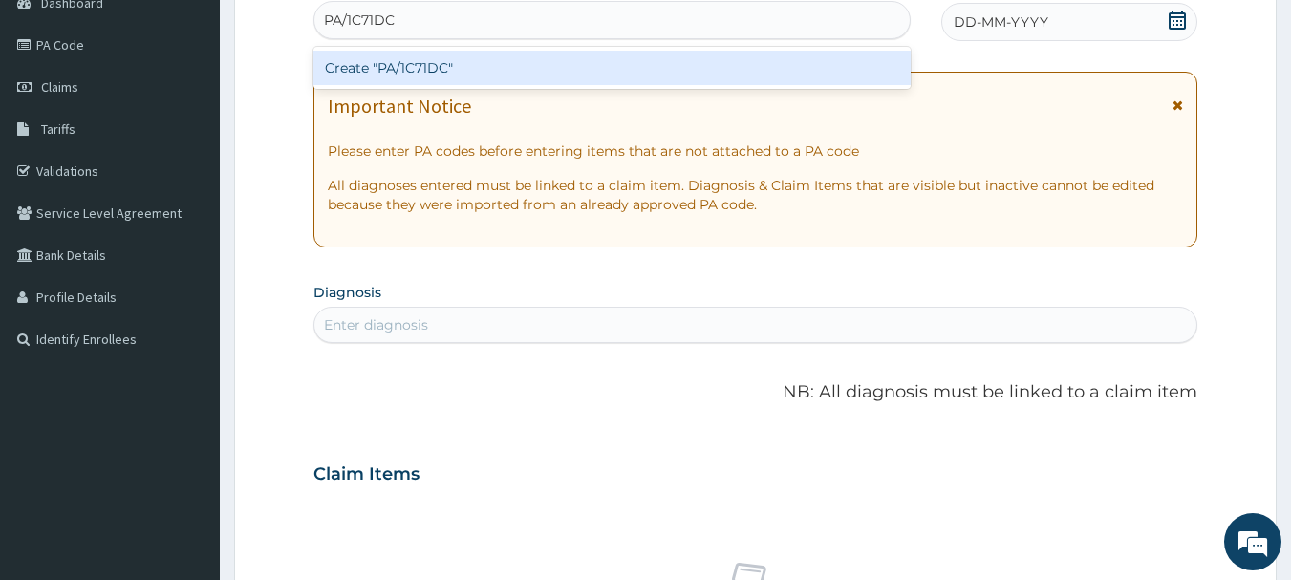
click at [659, 60] on div "Create "PA/1C71DC"" at bounding box center [612, 68] width 598 height 34
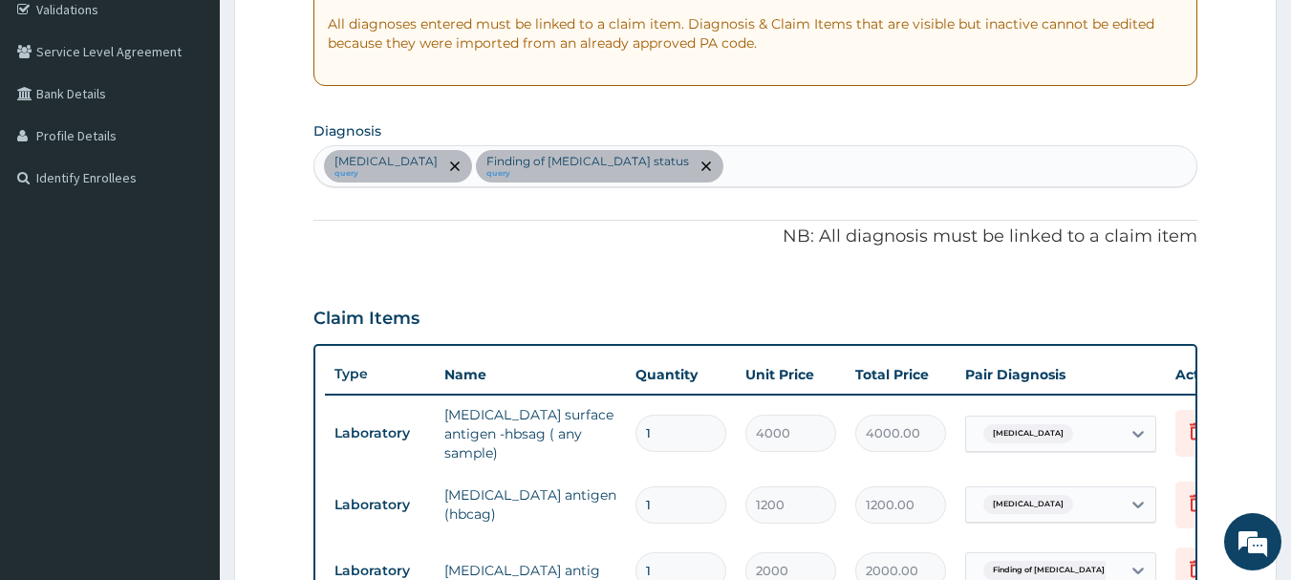
scroll to position [361, 0]
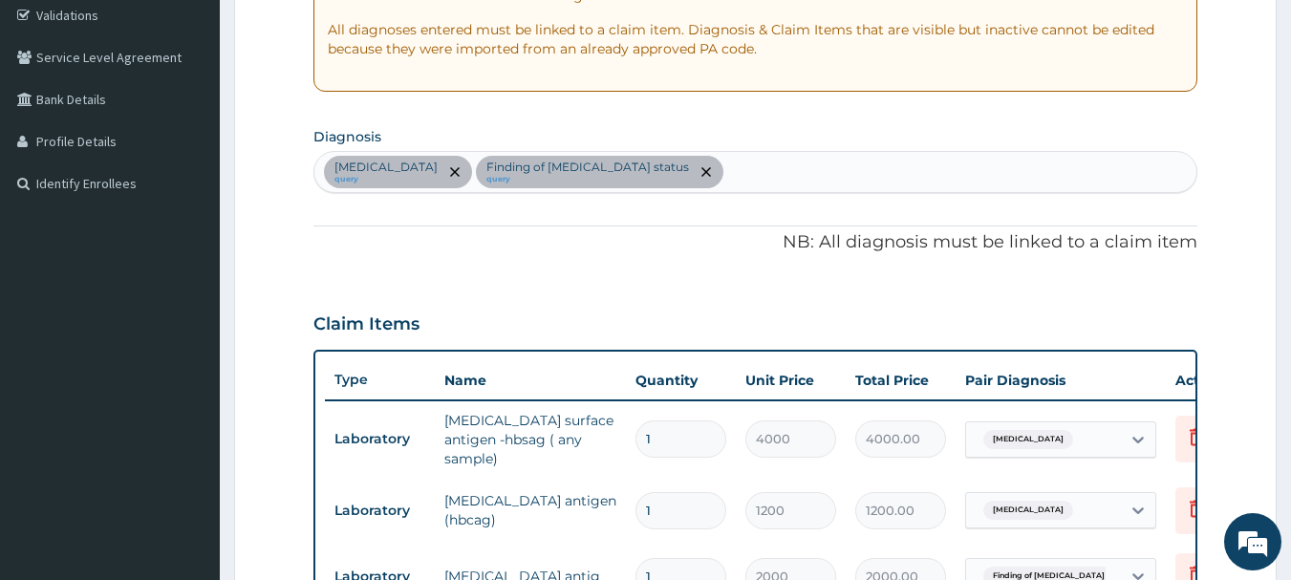
click at [657, 174] on div "[MEDICAL_DATA] query Finding of [MEDICAL_DATA] status query" at bounding box center [755, 172] width 883 height 40
type input "mala"
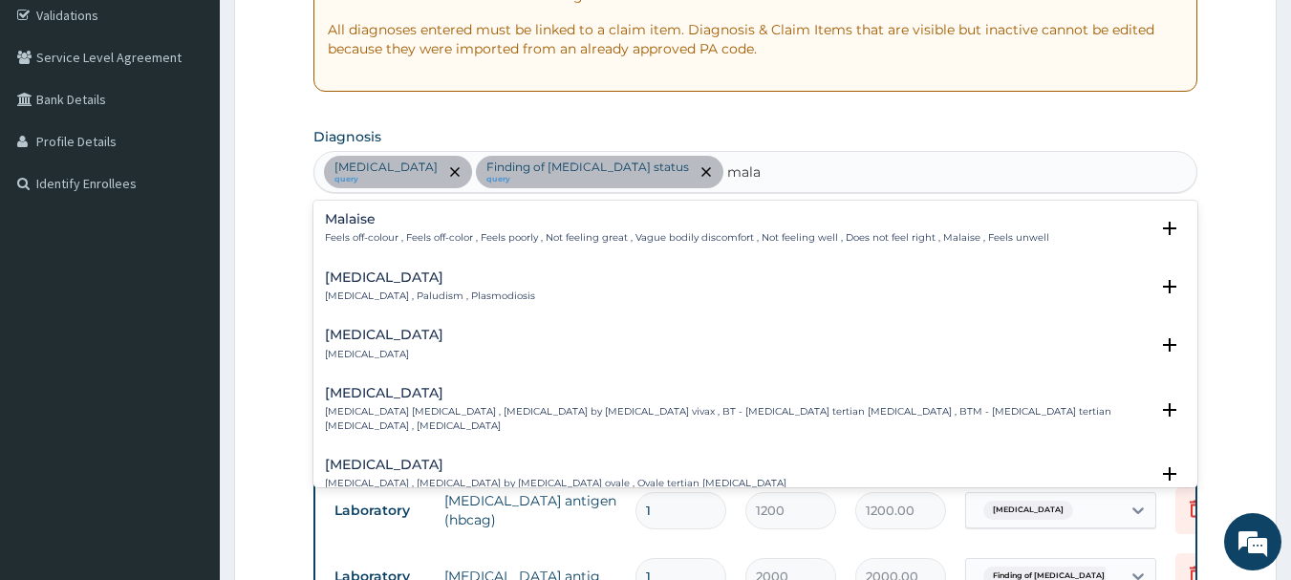
click at [441, 265] on div "[MEDICAL_DATA] [MEDICAL_DATA] , Paludism , Plasmodiosis Select Status Query Que…" at bounding box center [755, 292] width 885 height 58
click at [428, 294] on p "[MEDICAL_DATA] , Paludism , Plasmodiosis" at bounding box center [430, 295] width 210 height 13
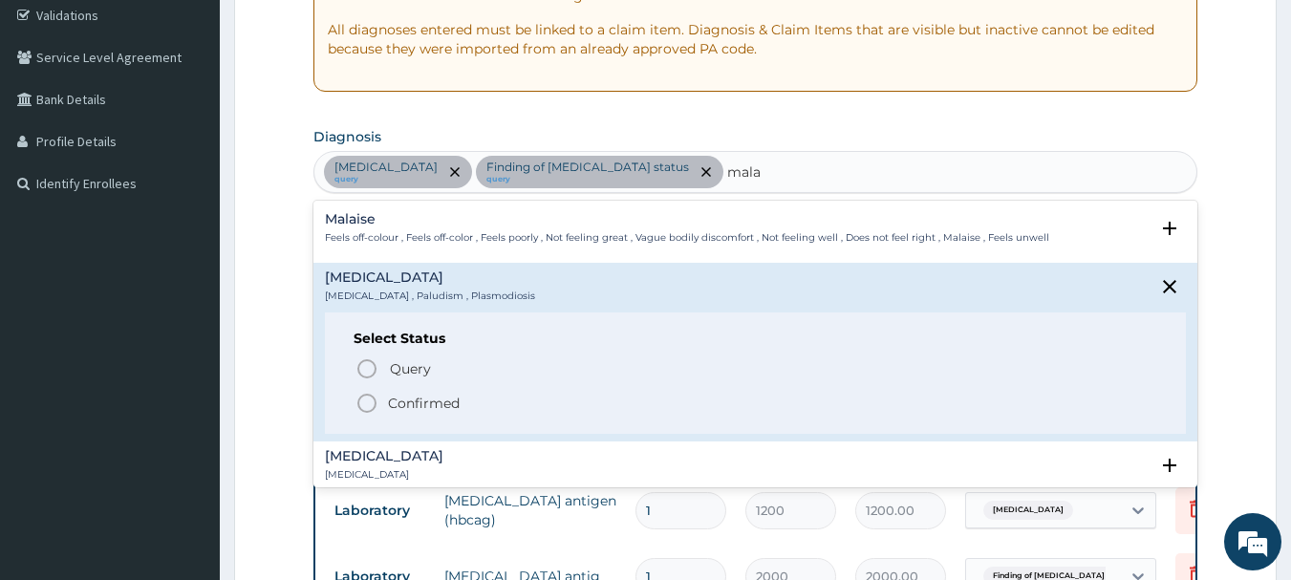
click at [402, 398] on p "Confirmed" at bounding box center [424, 403] width 72 height 19
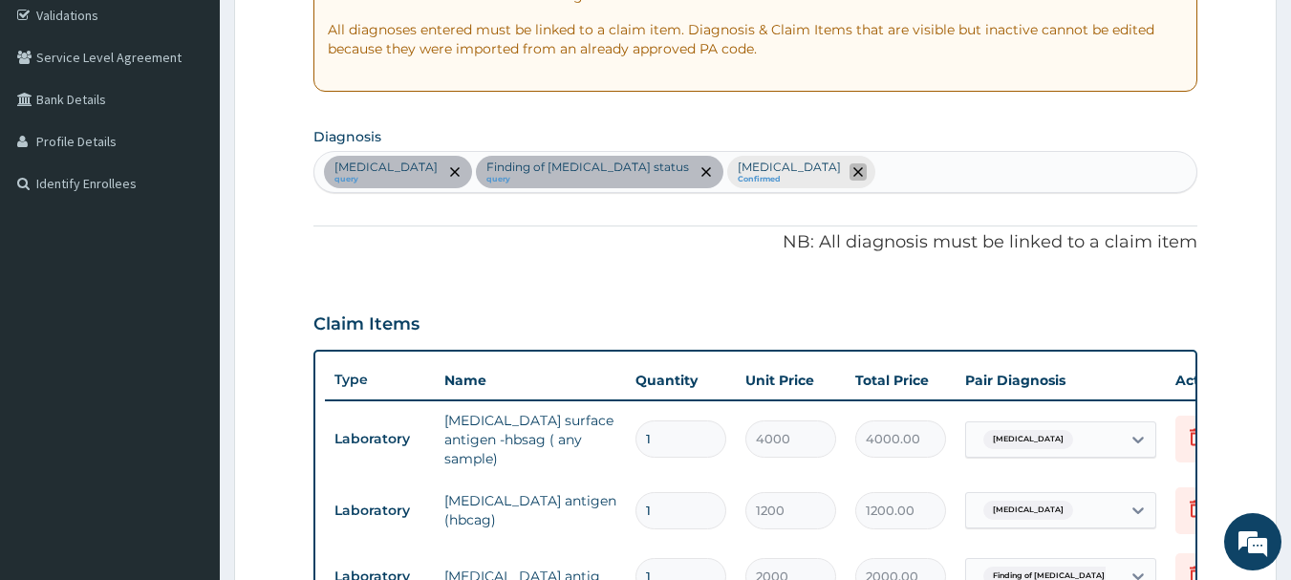
click at [853, 172] on icon "remove selection option" at bounding box center [858, 172] width 10 height 10
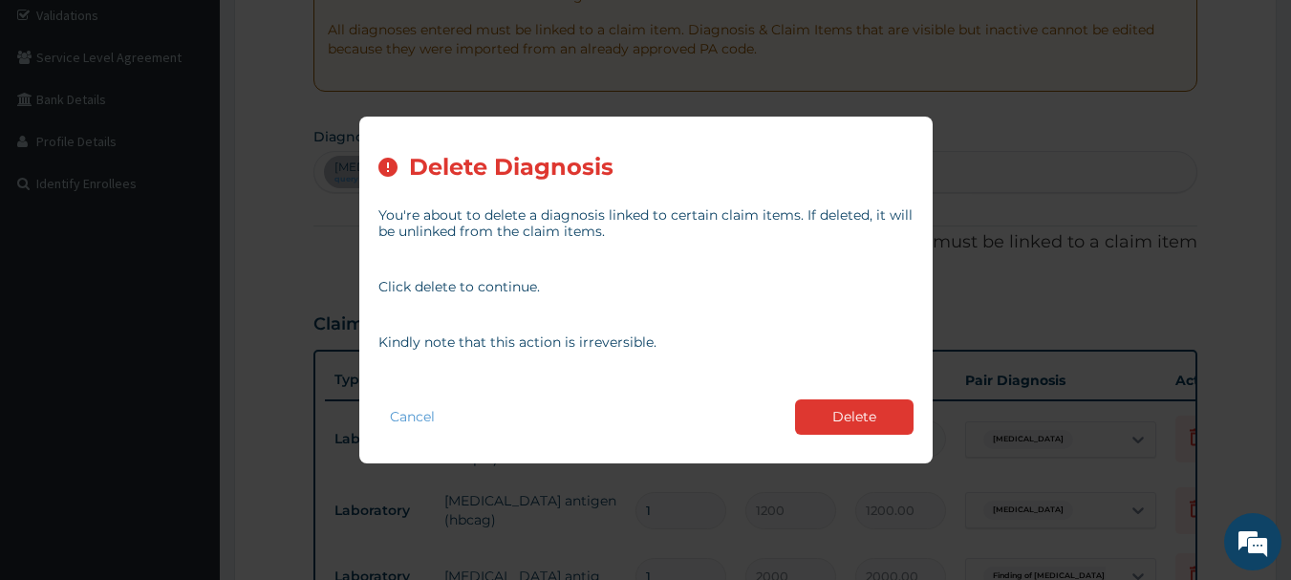
drag, startPoint x: 824, startPoint y: 416, endPoint x: 798, endPoint y: 375, distance: 48.5
click at [824, 413] on button "Delete" at bounding box center [854, 416] width 118 height 35
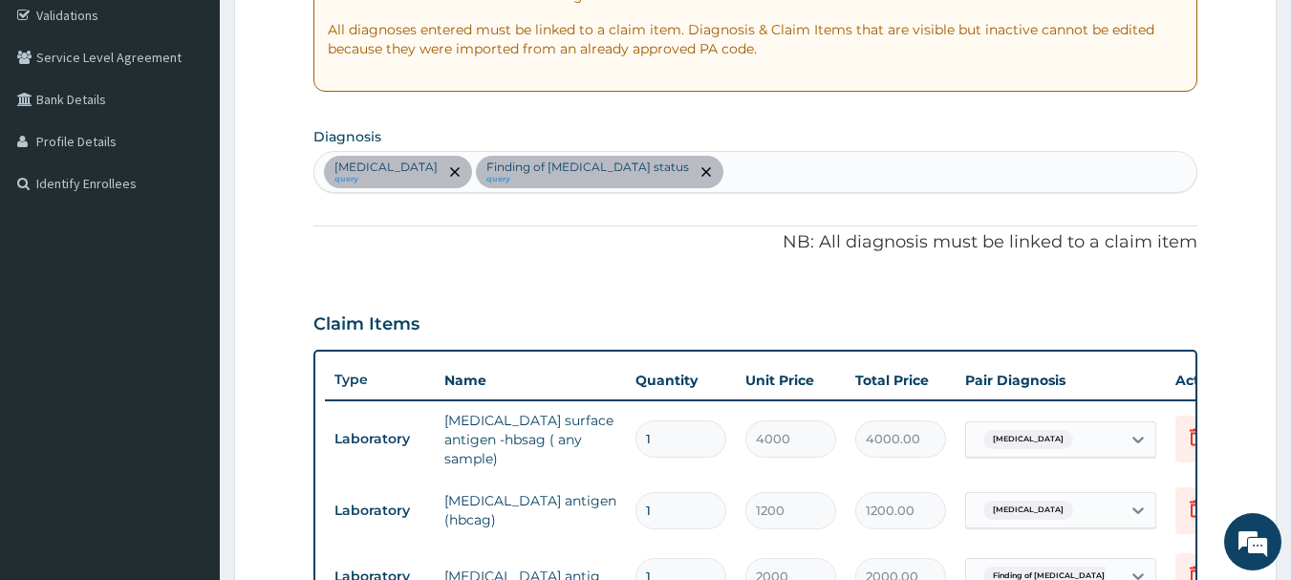
click at [708, 187] on div "[MEDICAL_DATA] query Finding of [MEDICAL_DATA] status query" at bounding box center [755, 172] width 883 height 40
type input "malar"
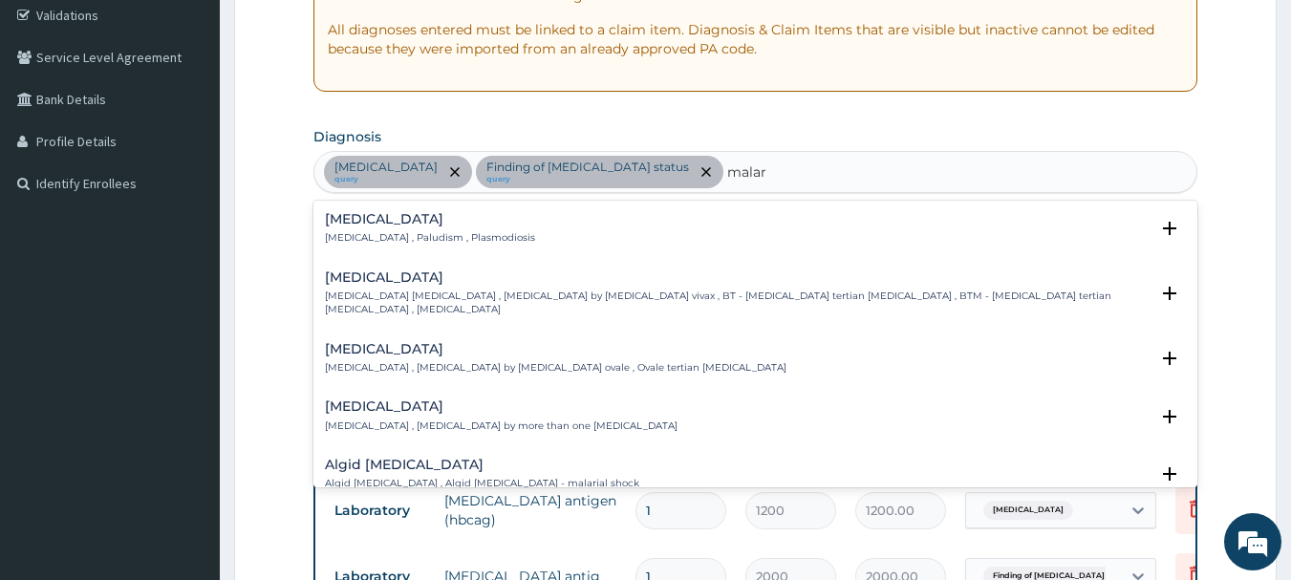
click at [380, 228] on div "[MEDICAL_DATA] [MEDICAL_DATA] , Paludism , Plasmodiosis" at bounding box center [430, 228] width 210 height 33
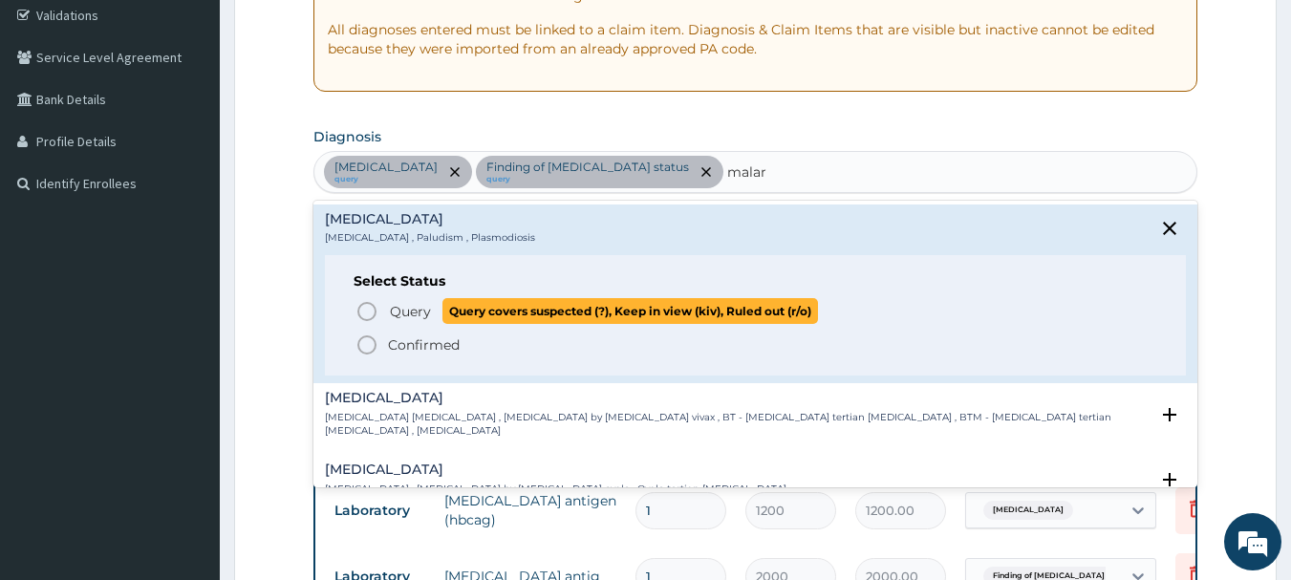
click at [399, 315] on span "Query" at bounding box center [410, 311] width 41 height 19
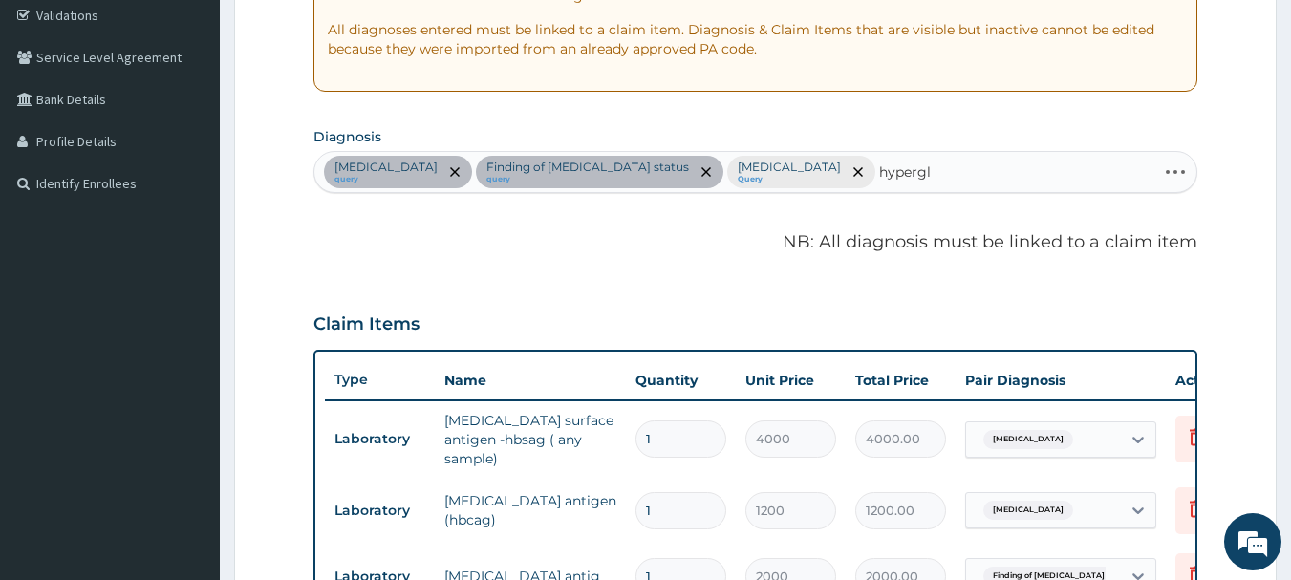
type input "hypergly"
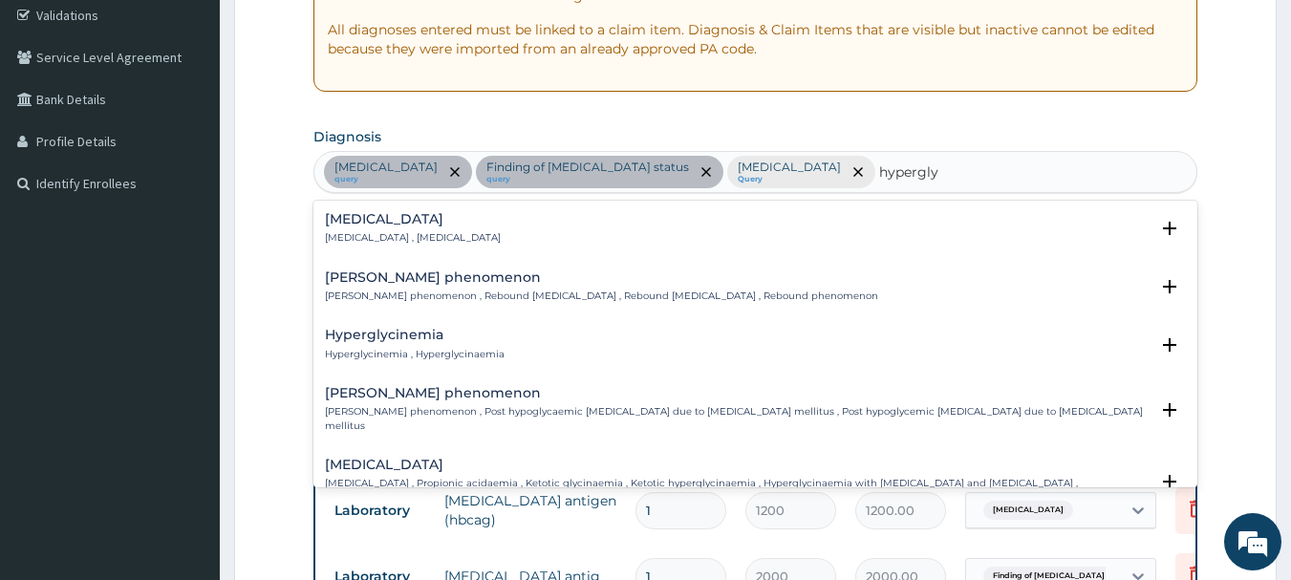
click at [456, 215] on h4 "[MEDICAL_DATA]" at bounding box center [413, 219] width 176 height 14
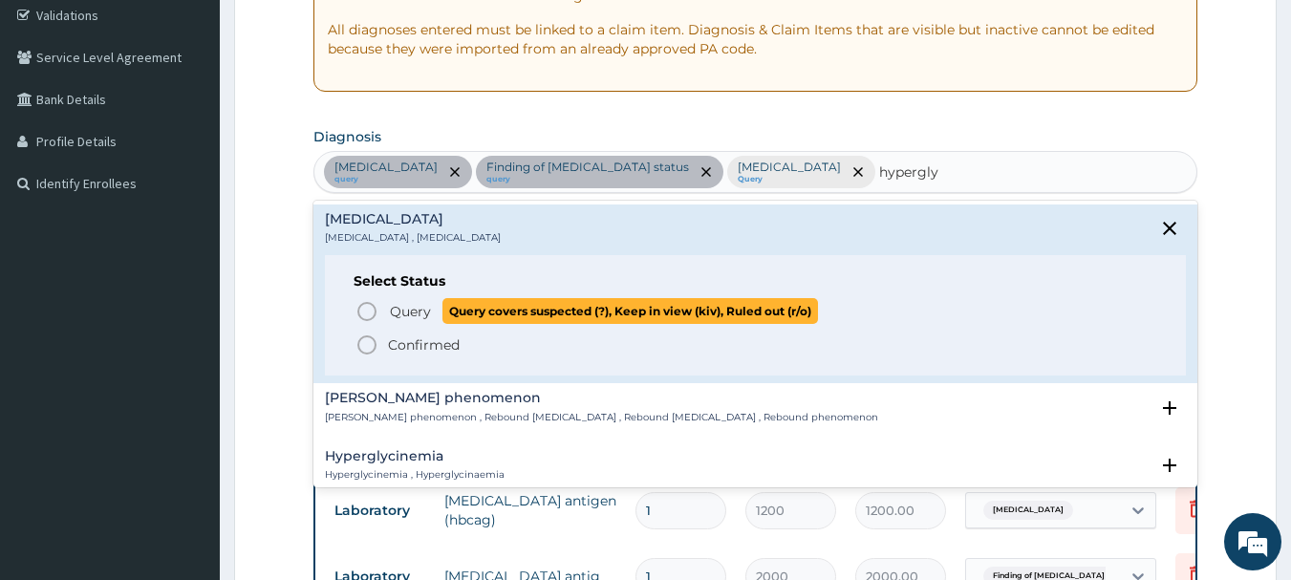
click at [402, 309] on span "Query" at bounding box center [410, 311] width 41 height 19
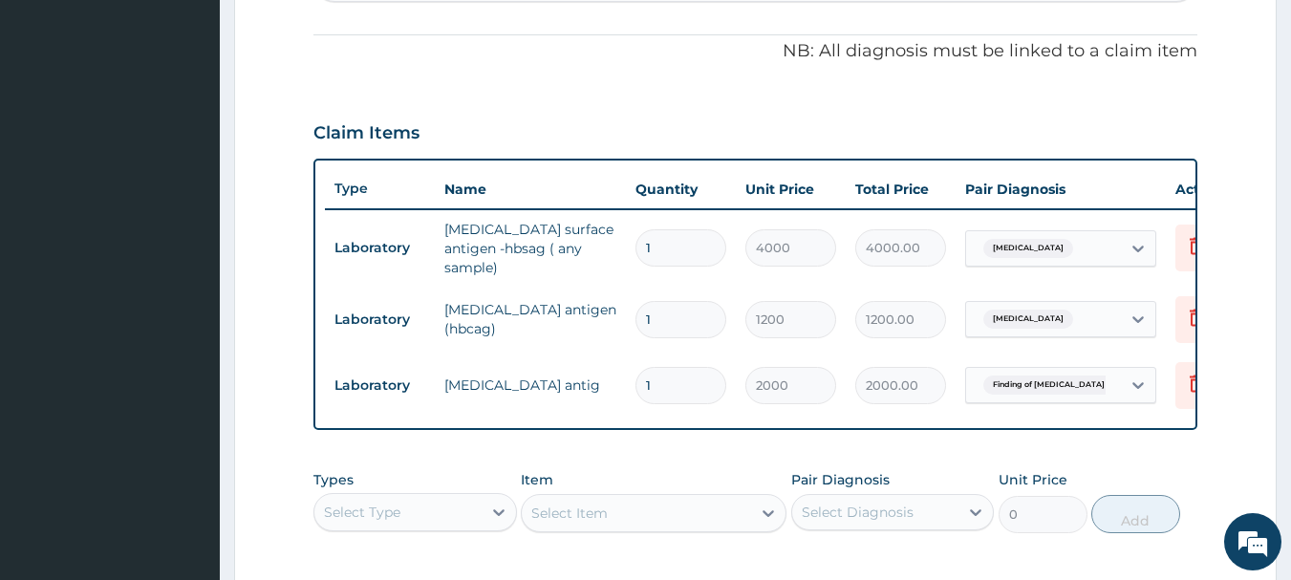
scroll to position [743, 0]
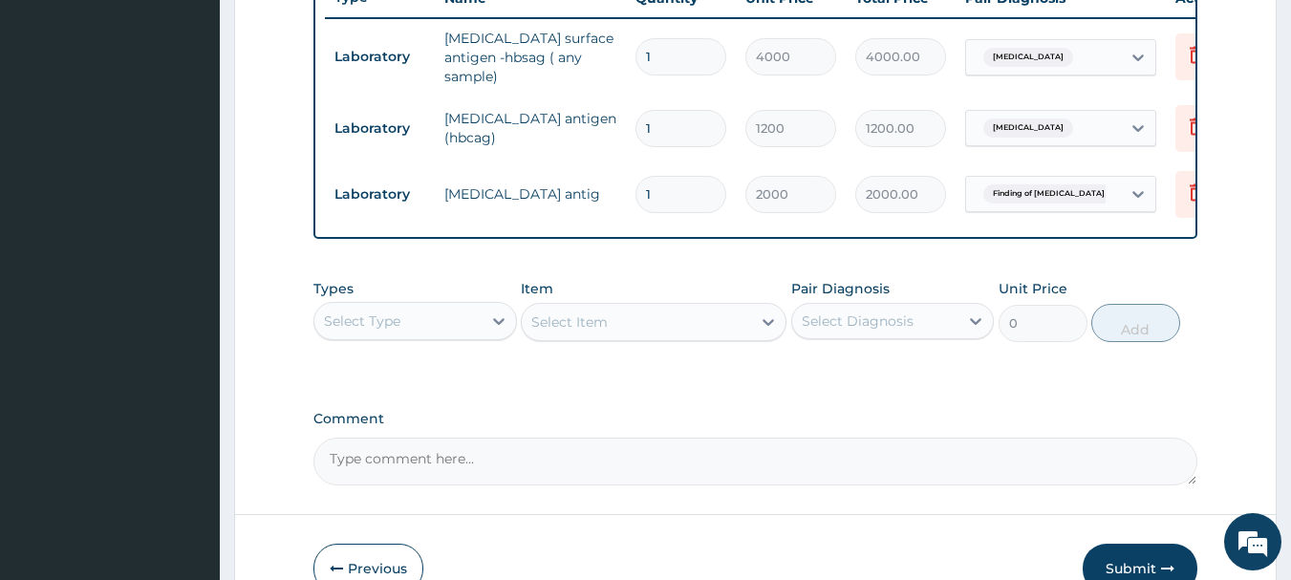
click at [408, 331] on div "Select Type" at bounding box center [397, 321] width 167 height 31
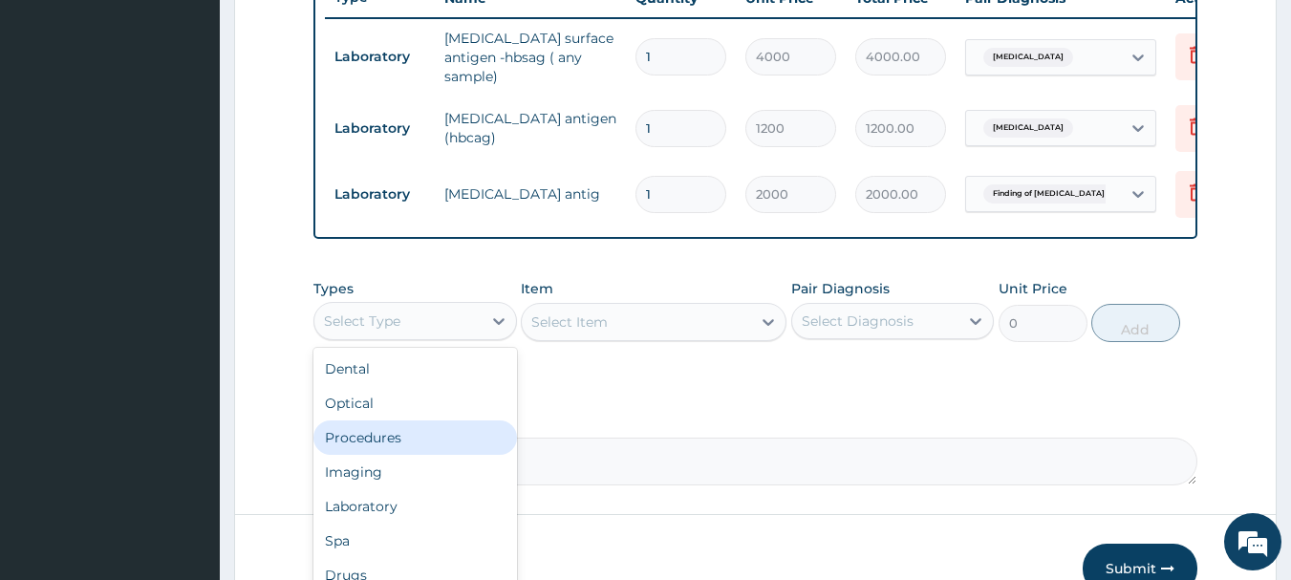
click at [441, 455] on div "Procedures" at bounding box center [414, 437] width 203 height 34
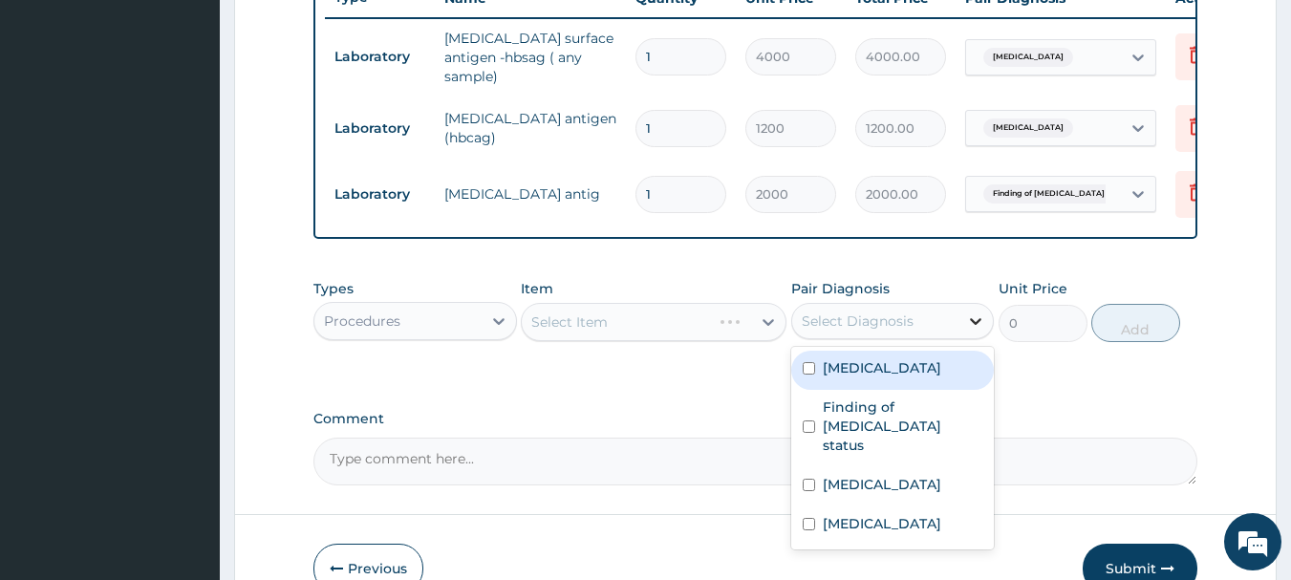
click at [977, 325] on icon at bounding box center [976, 321] width 11 height 7
click at [933, 386] on div "[MEDICAL_DATA]" at bounding box center [892, 370] width 203 height 39
checkbox input "true"
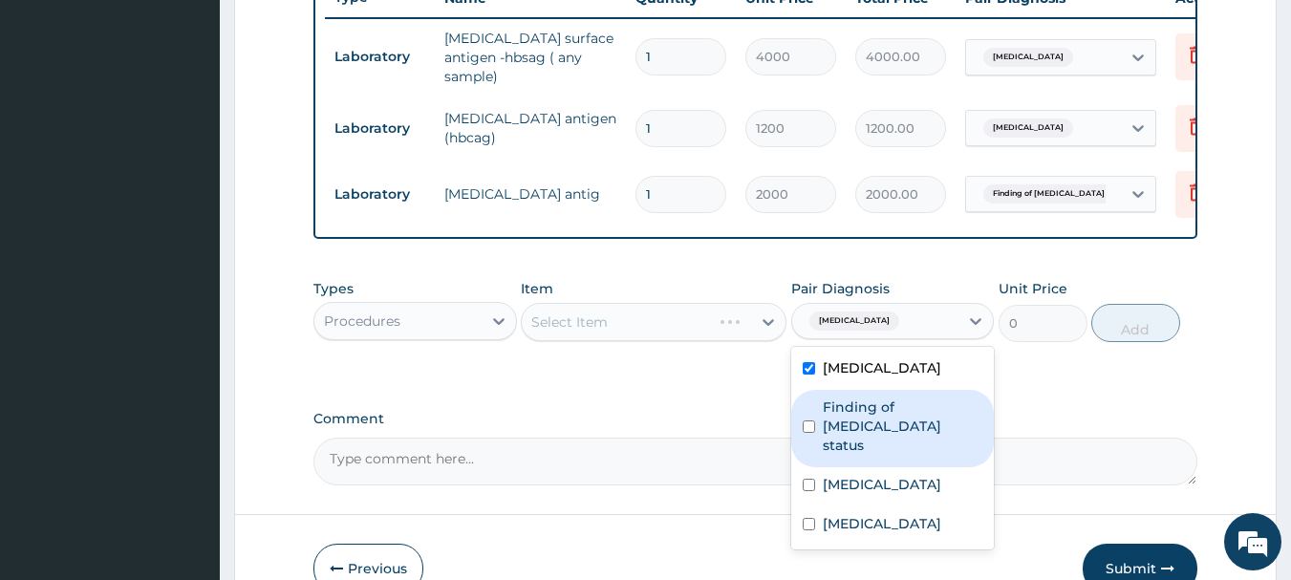
click at [931, 411] on div "Finding of [MEDICAL_DATA] status" at bounding box center [892, 428] width 203 height 77
checkbox input "true"
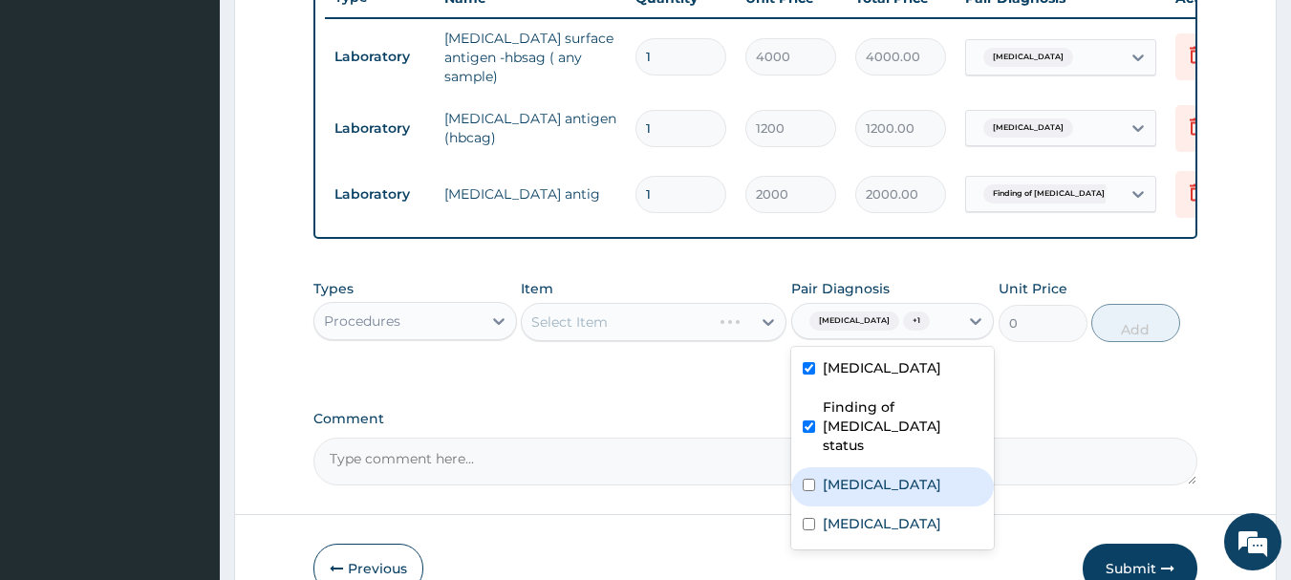
click at [919, 467] on div "[MEDICAL_DATA]" at bounding box center [892, 486] width 203 height 39
checkbox input "true"
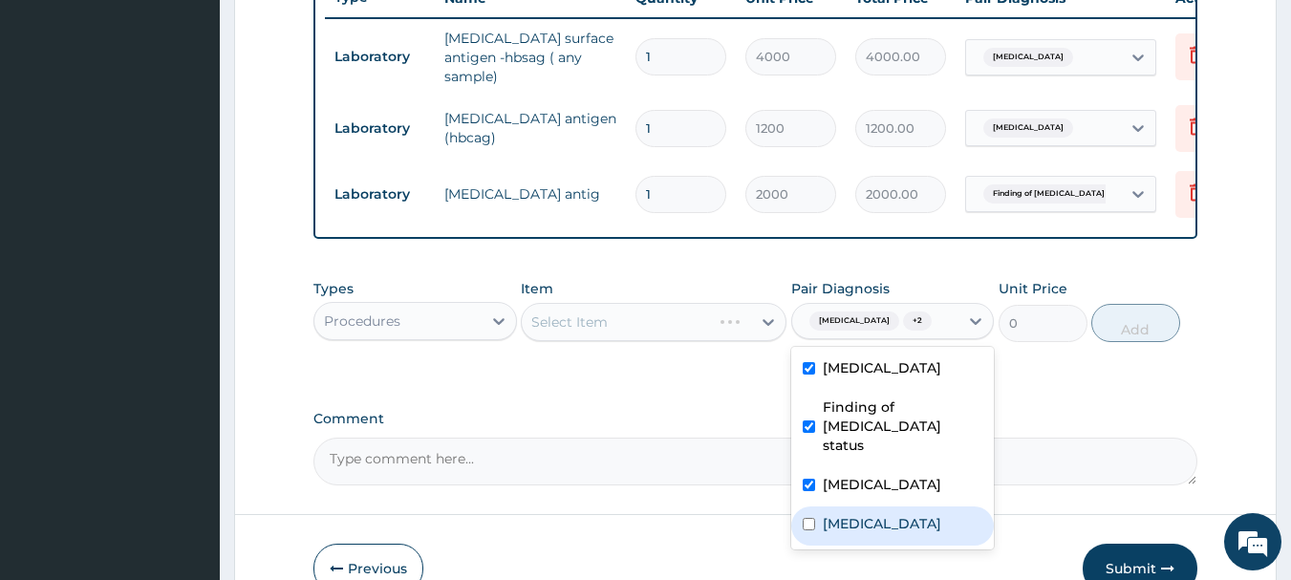
click at [906, 514] on label "[MEDICAL_DATA]" at bounding box center [882, 523] width 118 height 19
checkbox input "true"
click at [1028, 441] on div "Comment" at bounding box center [755, 448] width 885 height 75
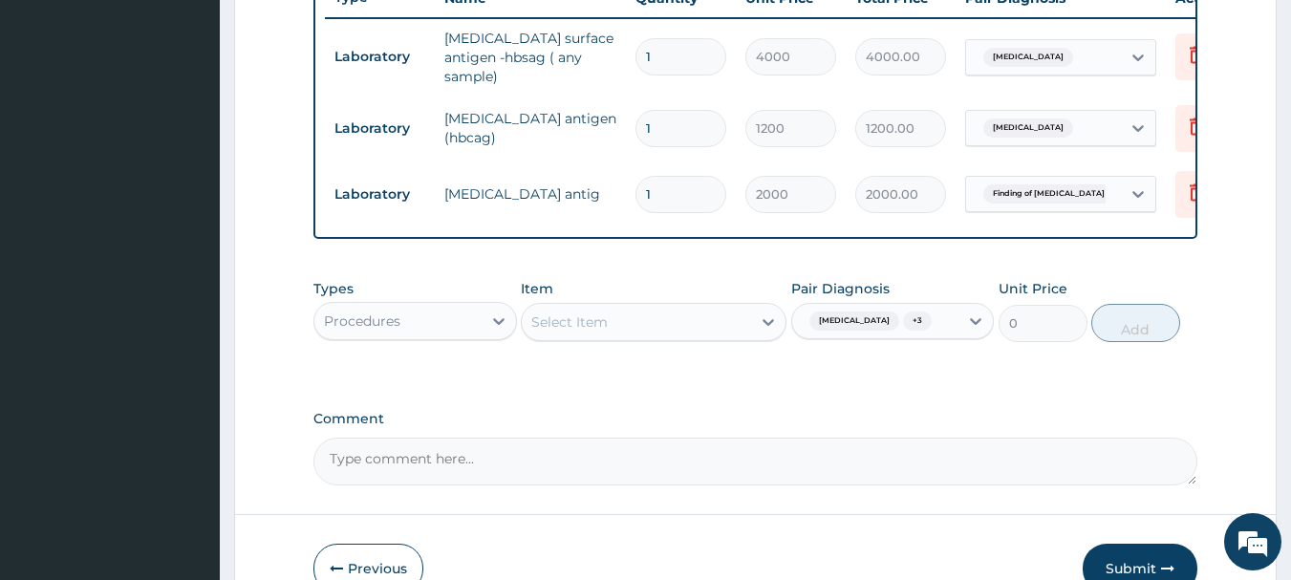
click at [684, 337] on div "Select Item" at bounding box center [636, 322] width 229 height 31
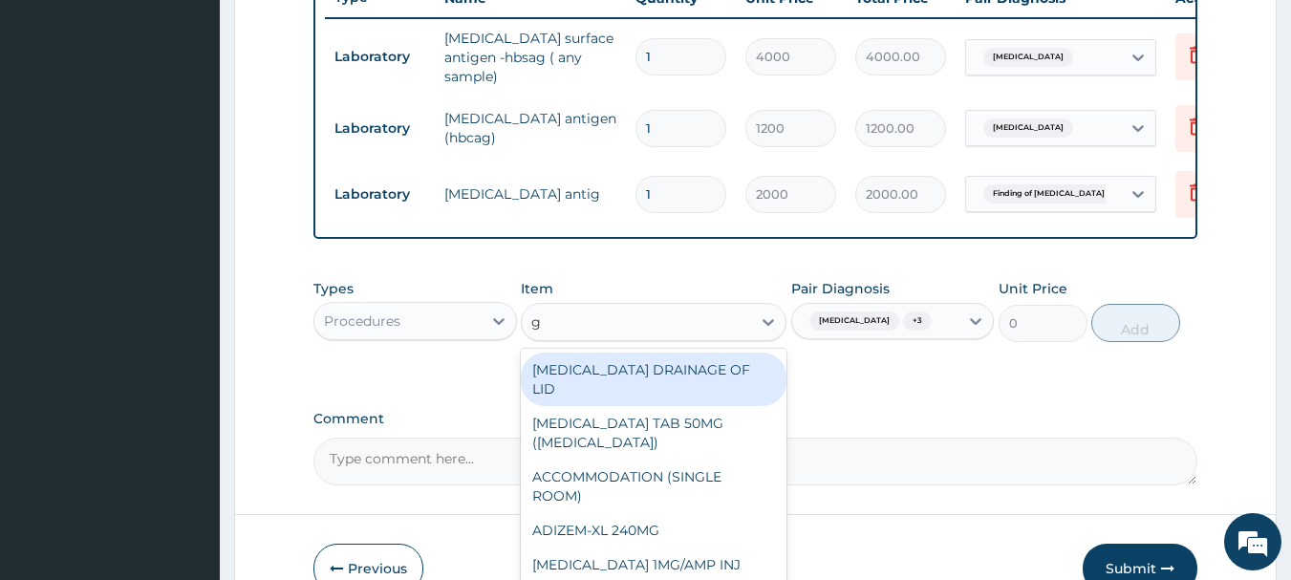
type input "gp"
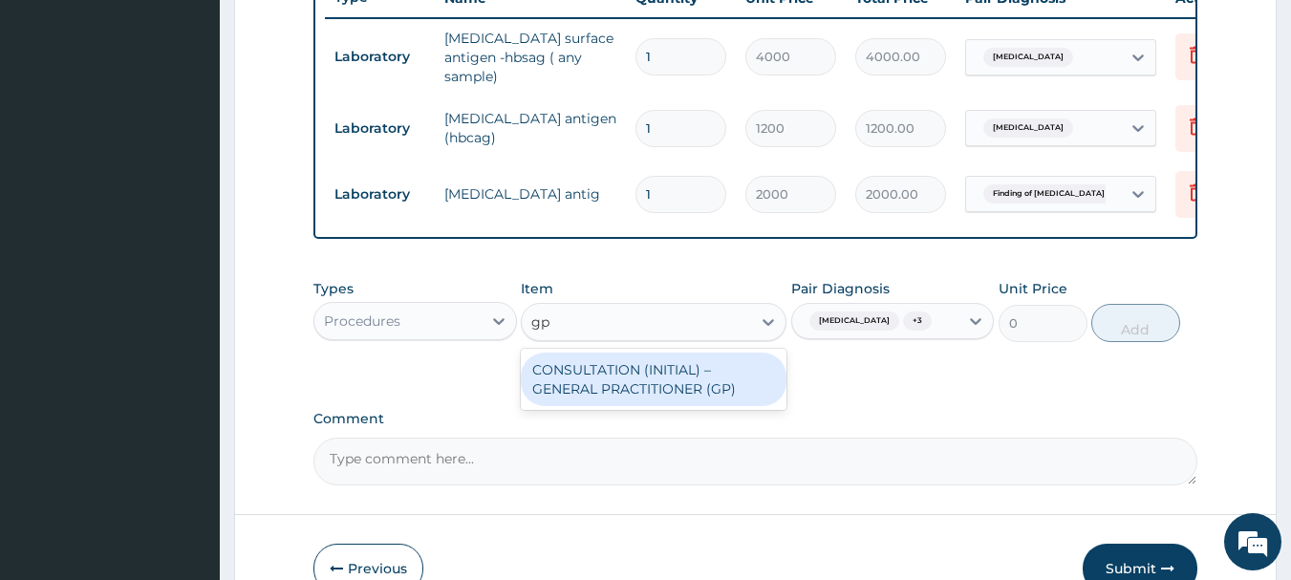
click at [703, 387] on div "CONSULTATION (INITIAL) – GENERAL PRACTITIONER (GP)" at bounding box center [654, 380] width 266 height 54
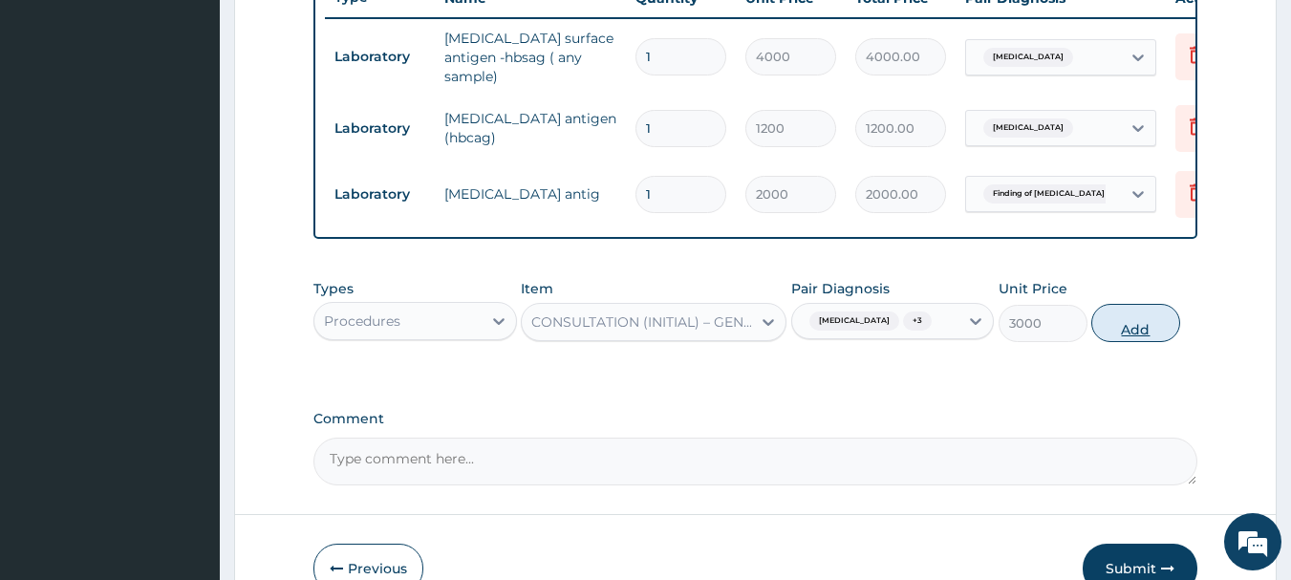
click at [1173, 340] on button "Add" at bounding box center [1135, 323] width 89 height 38
type input "0"
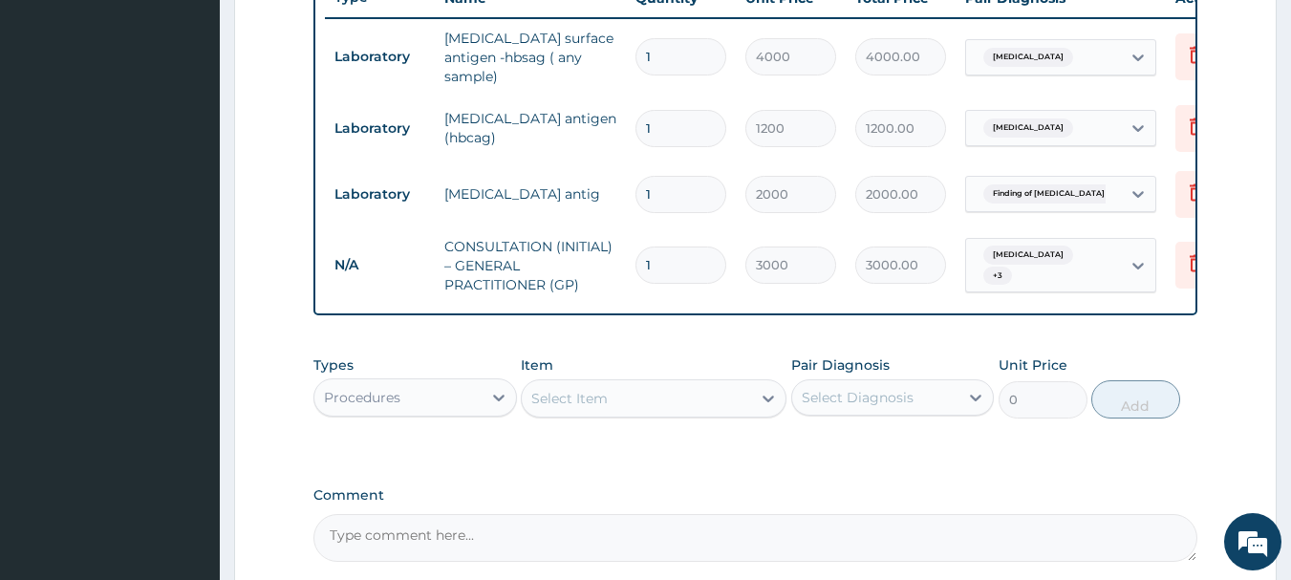
click at [462, 408] on div "Procedures" at bounding box center [397, 397] width 167 height 31
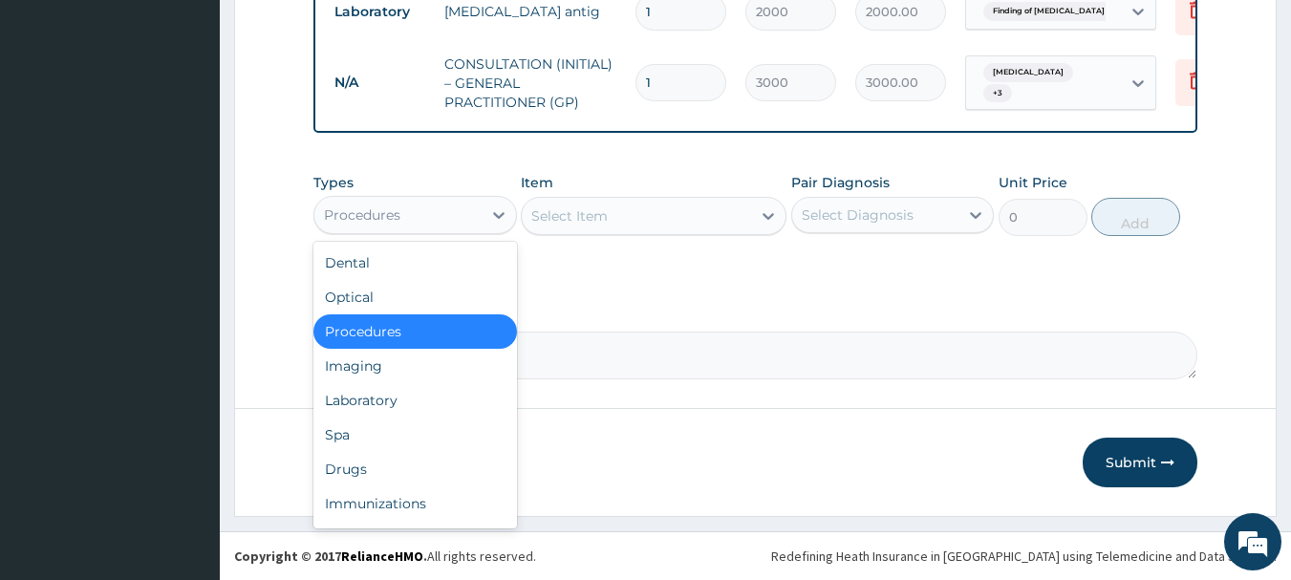
scroll to position [934, 0]
click at [416, 404] on div "Laboratory" at bounding box center [414, 400] width 203 height 34
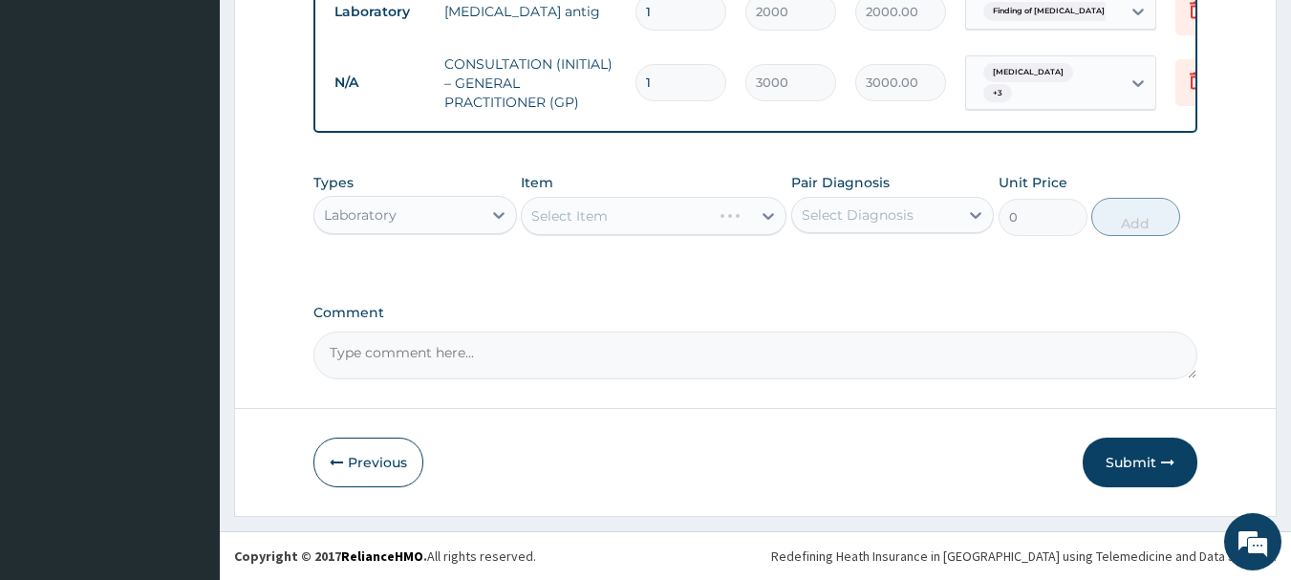
click at [931, 204] on div "Select Diagnosis" at bounding box center [892, 215] width 203 height 36
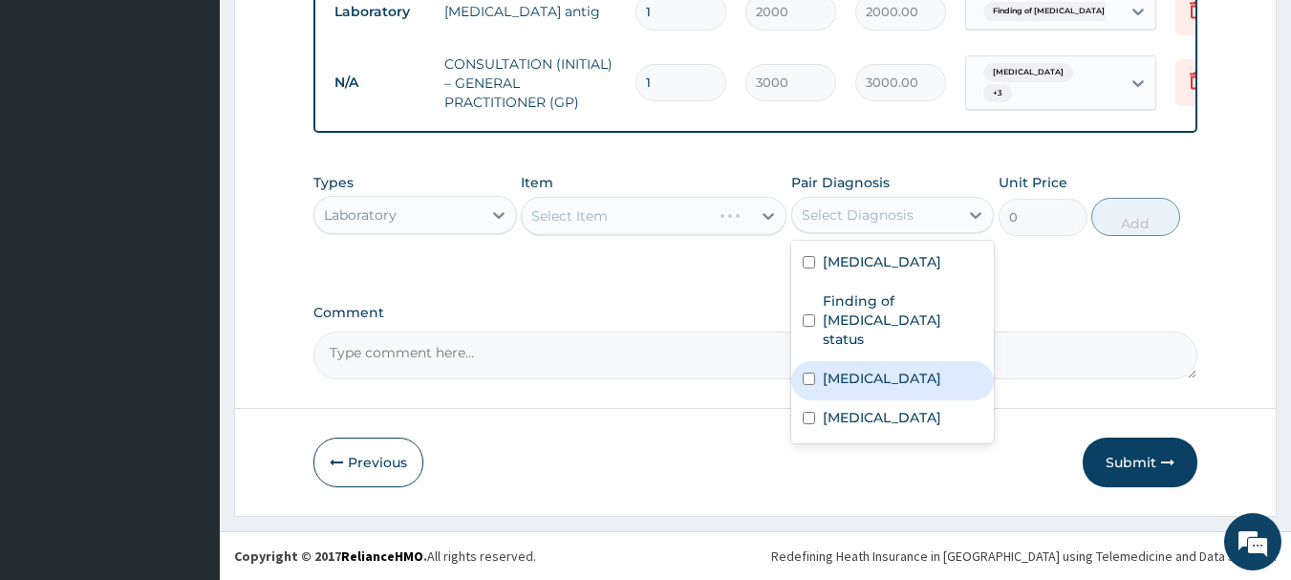
click at [901, 361] on div "Malaria" at bounding box center [892, 380] width 203 height 39
checkbox input "true"
click at [658, 220] on div "Select Item" at bounding box center [636, 216] width 229 height 31
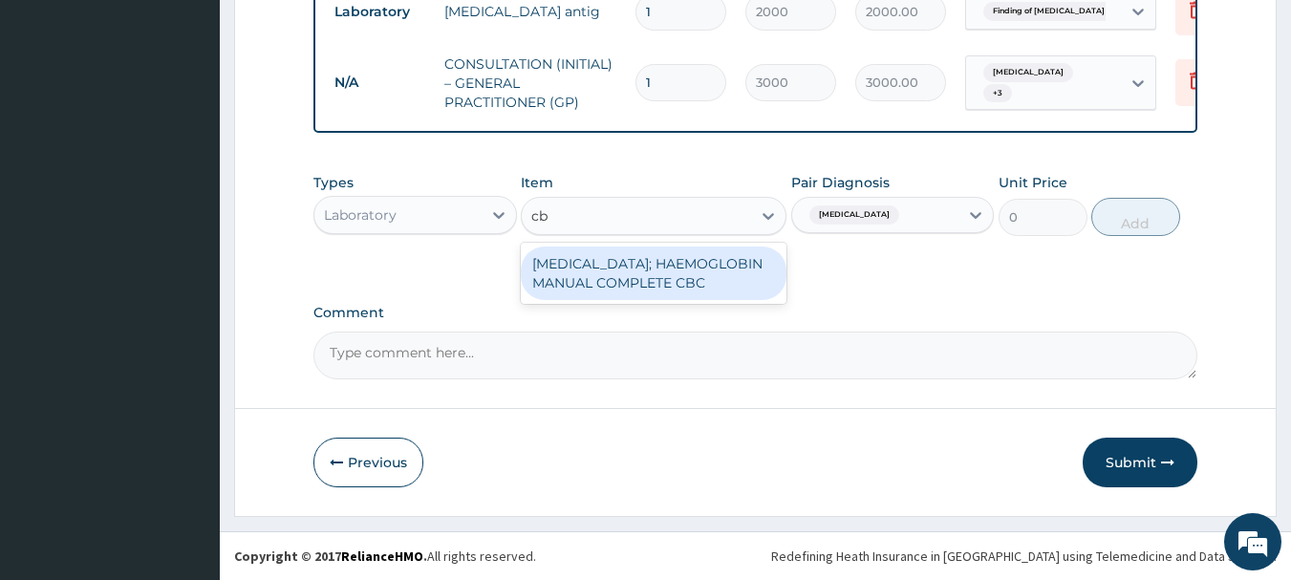
type input "cbc"
click at [693, 268] on div "BLOOD COUNT; HAEMOGLOBIN MANUAL COMPLETE CBC" at bounding box center [654, 273] width 266 height 54
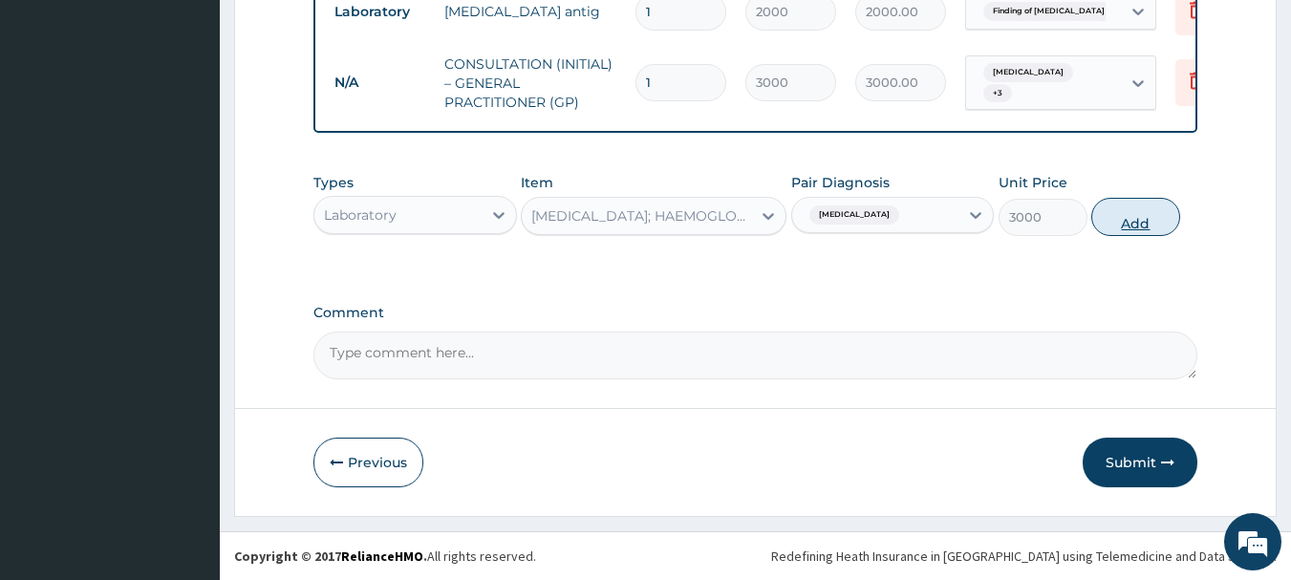
click at [1158, 208] on button "Add" at bounding box center [1135, 217] width 89 height 38
type input "0"
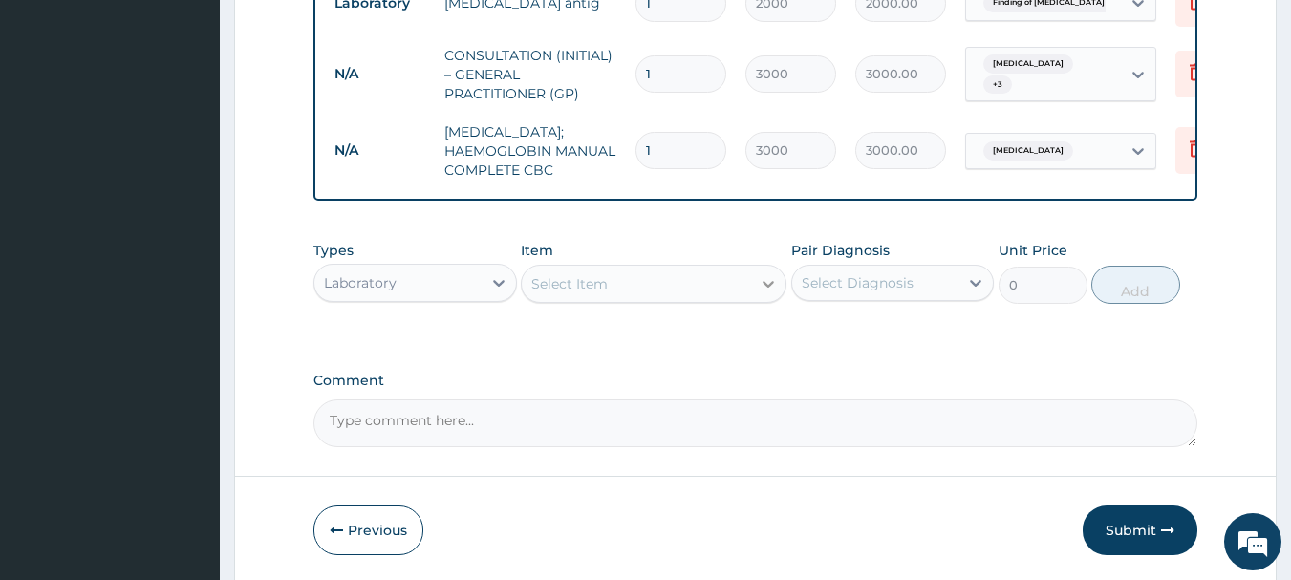
click at [751, 301] on div at bounding box center [768, 284] width 34 height 34
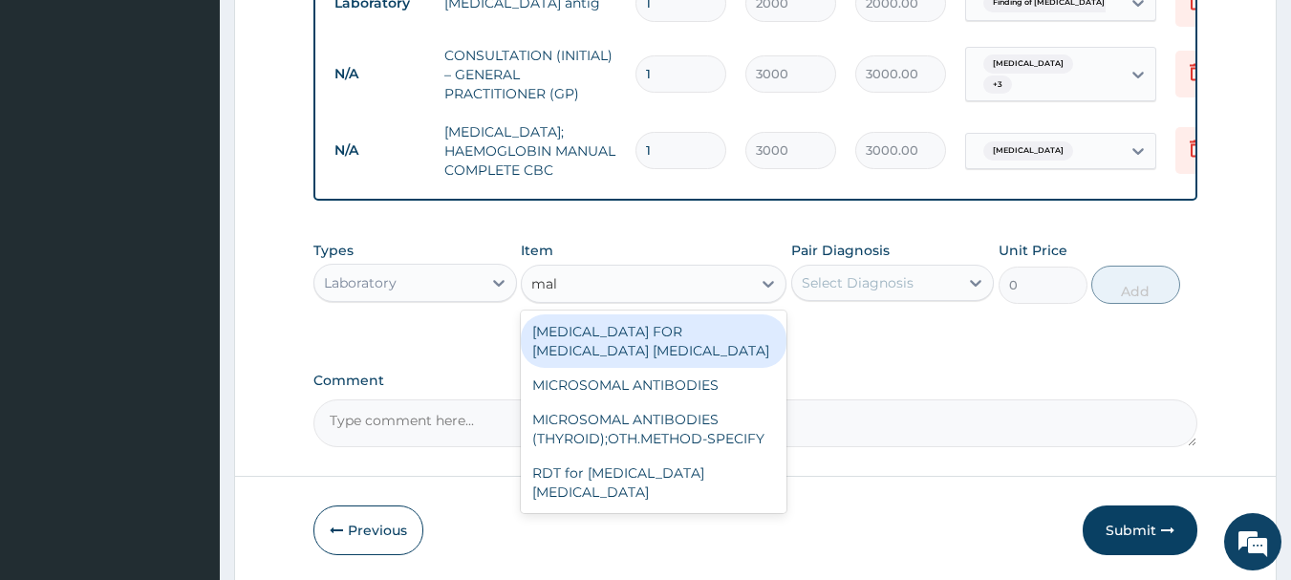
type input "mala"
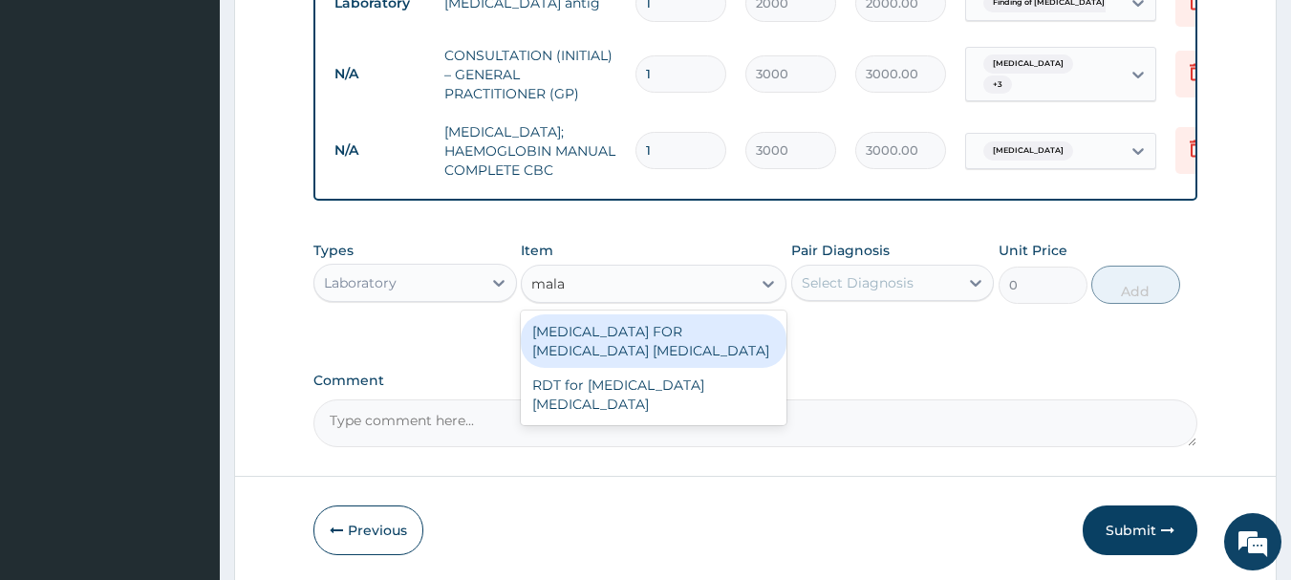
click at [716, 368] on div "[MEDICAL_DATA] FOR [MEDICAL_DATA] [MEDICAL_DATA]" at bounding box center [654, 341] width 266 height 54
type input "2000"
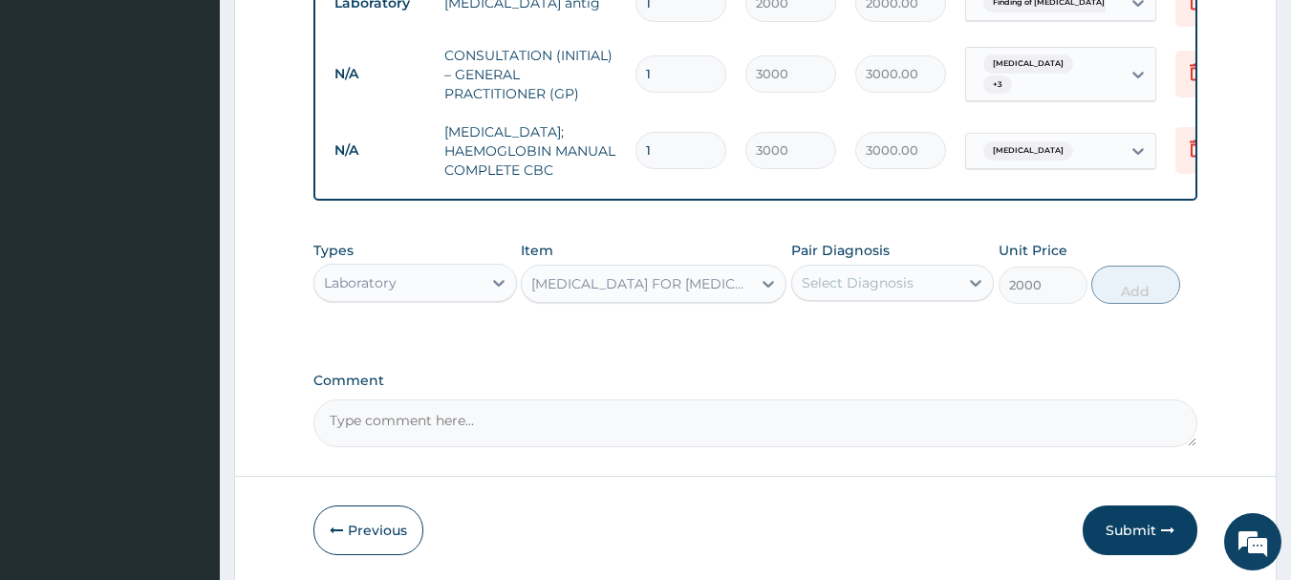
click at [851, 292] on div "Select Diagnosis" at bounding box center [858, 282] width 112 height 19
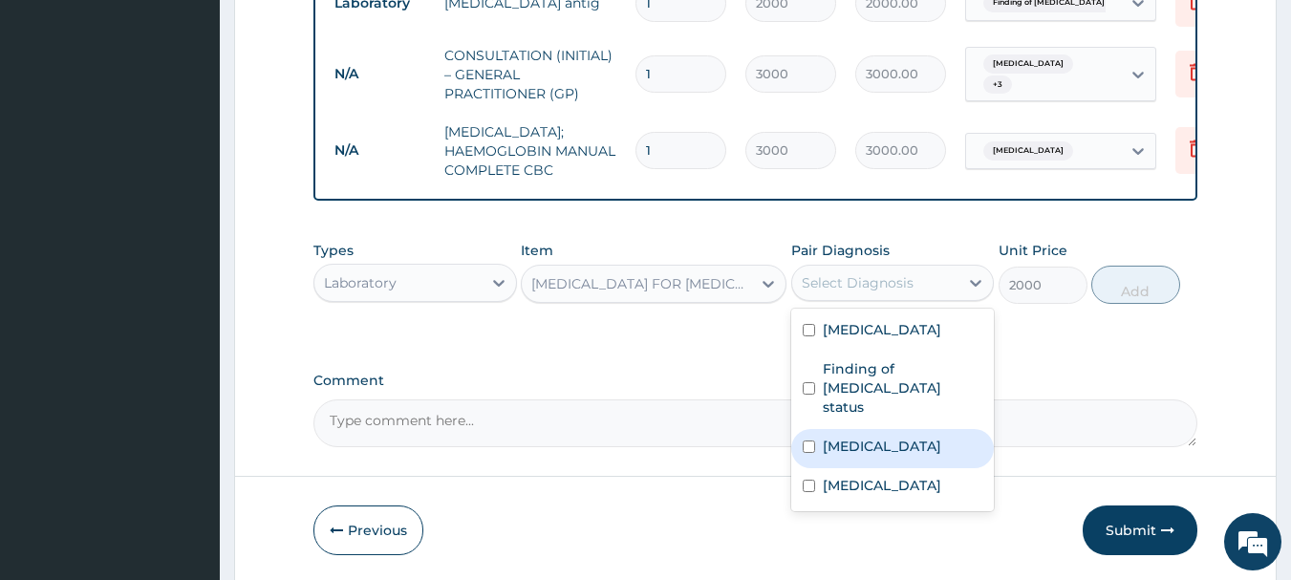
click at [846, 450] on label "[MEDICAL_DATA]" at bounding box center [882, 446] width 118 height 19
checkbox input "true"
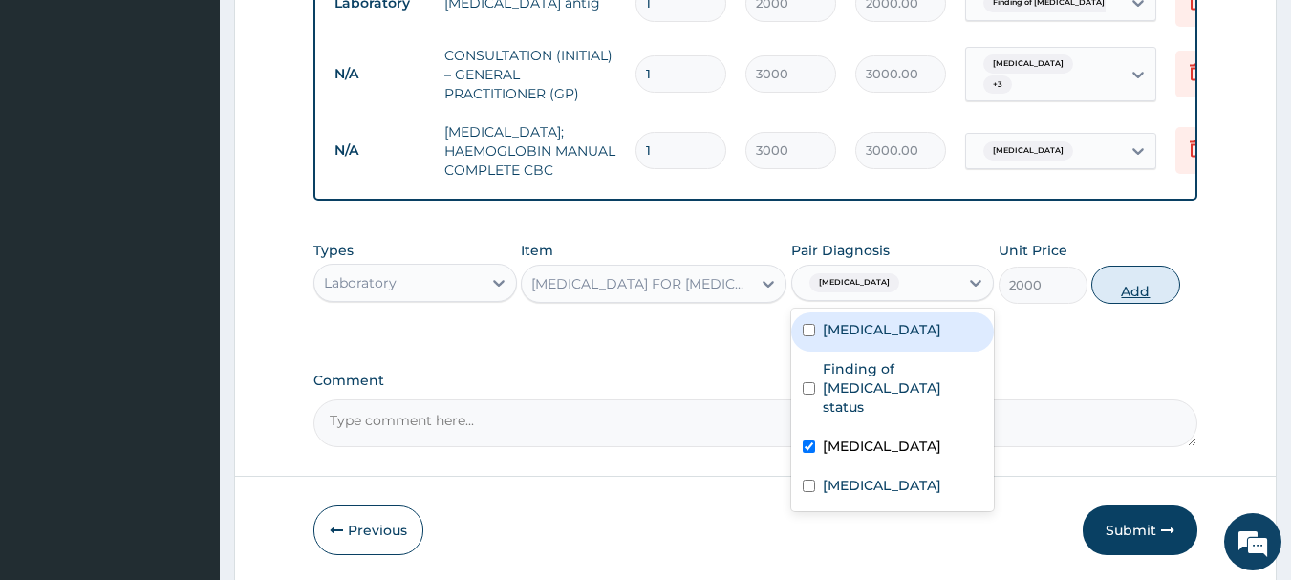
click at [1142, 304] on button "Add" at bounding box center [1135, 285] width 89 height 38
type input "0"
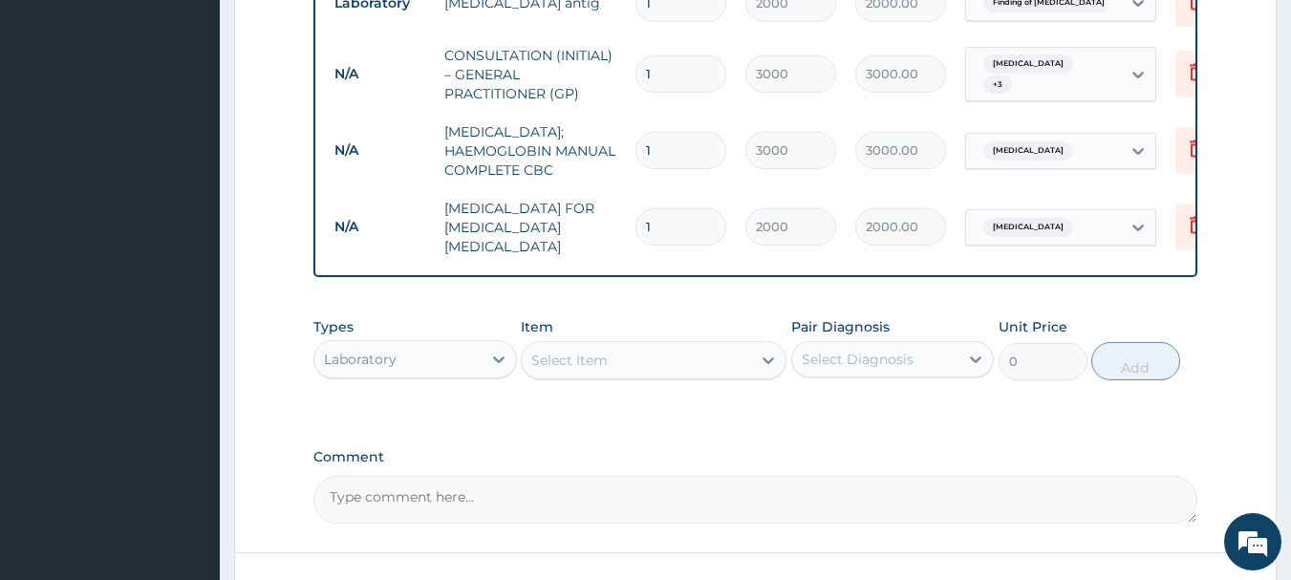
click at [551, 372] on div "Select Item" at bounding box center [636, 360] width 229 height 31
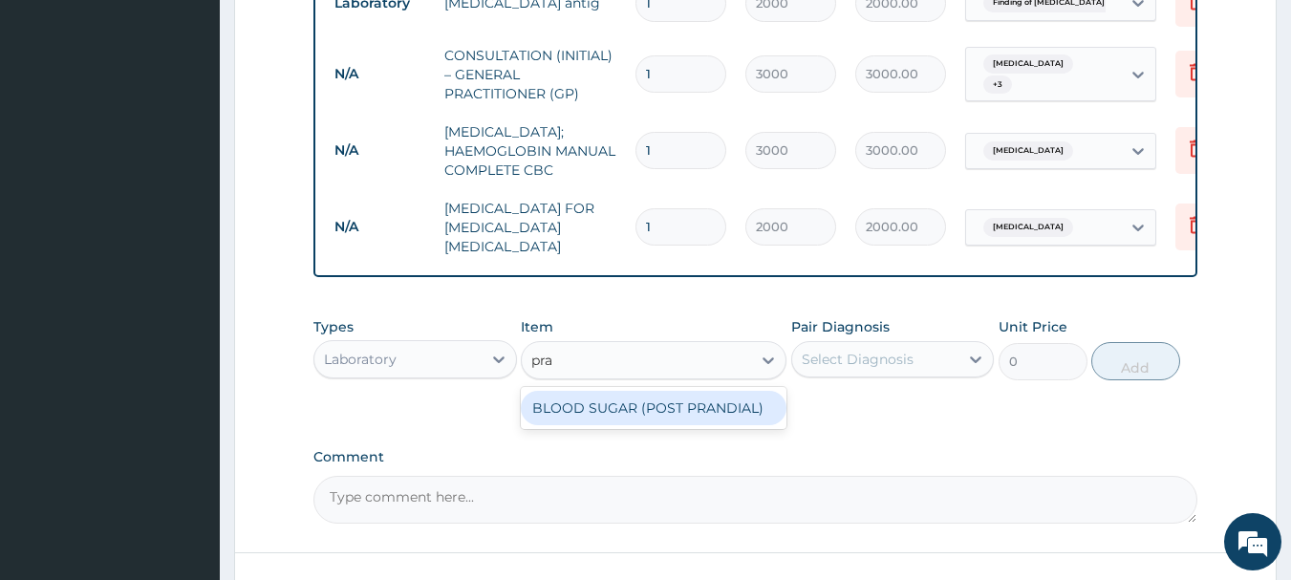
type input "pran"
click at [584, 425] on div "BLOOD SUGAR (POST PRANDIAL)" at bounding box center [654, 408] width 266 height 34
type input "1000"
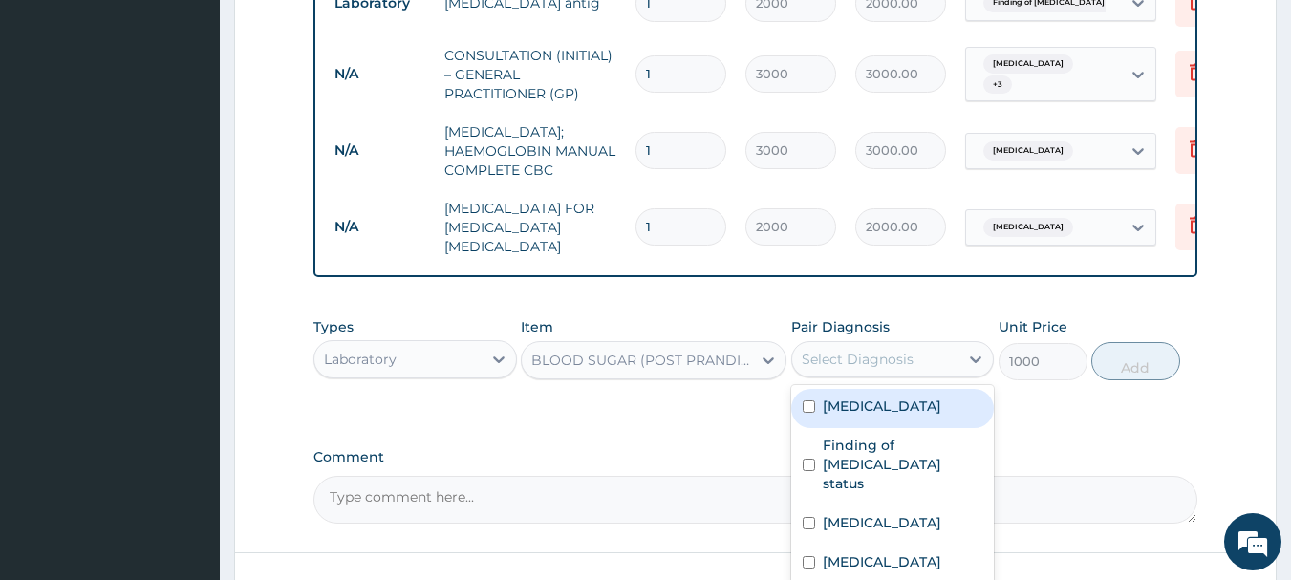
click at [903, 369] on div "Select Diagnosis" at bounding box center [858, 359] width 112 height 19
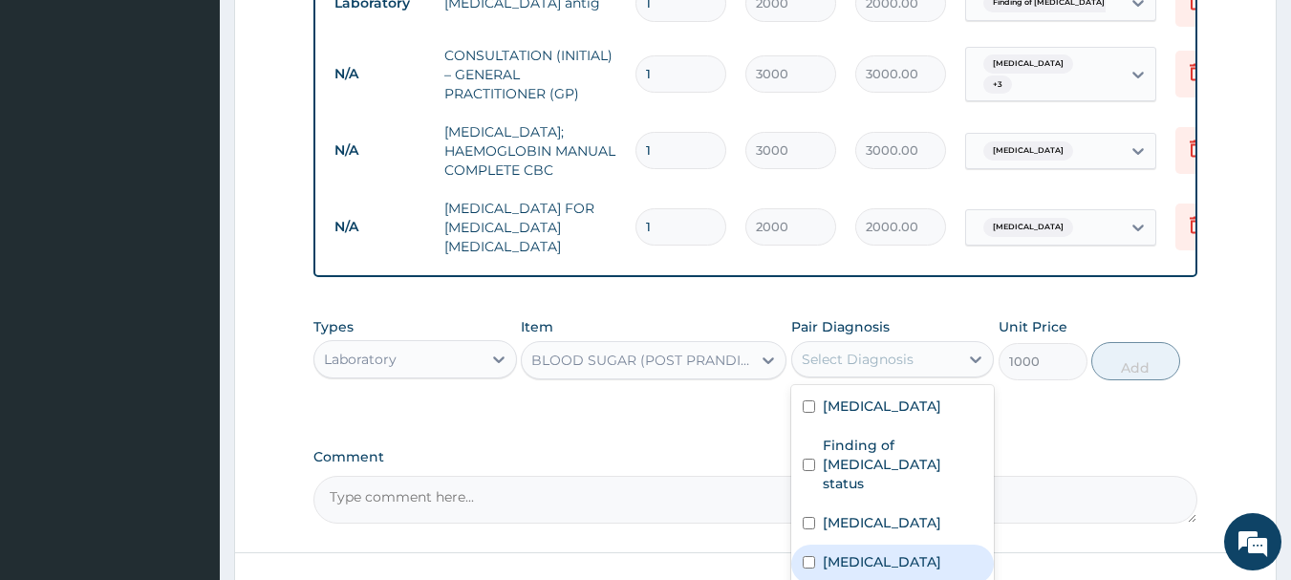
click at [873, 552] on label "Hyperglycemia" at bounding box center [882, 561] width 118 height 19
checkbox input "true"
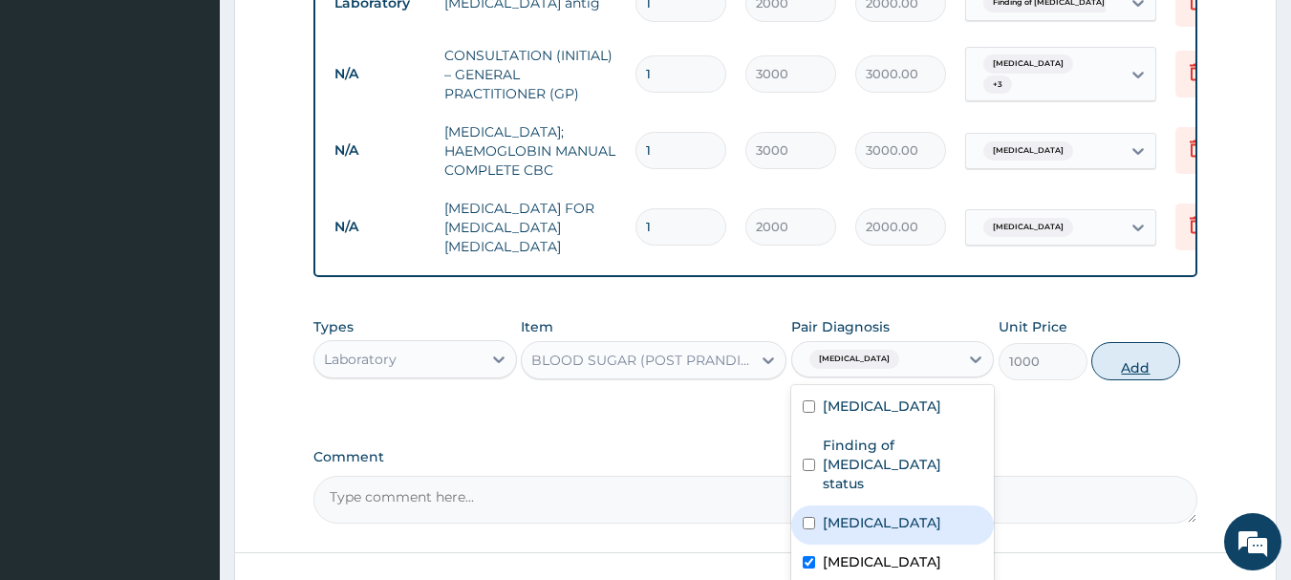
click at [1147, 380] on button "Add" at bounding box center [1135, 361] width 89 height 38
type input "0"
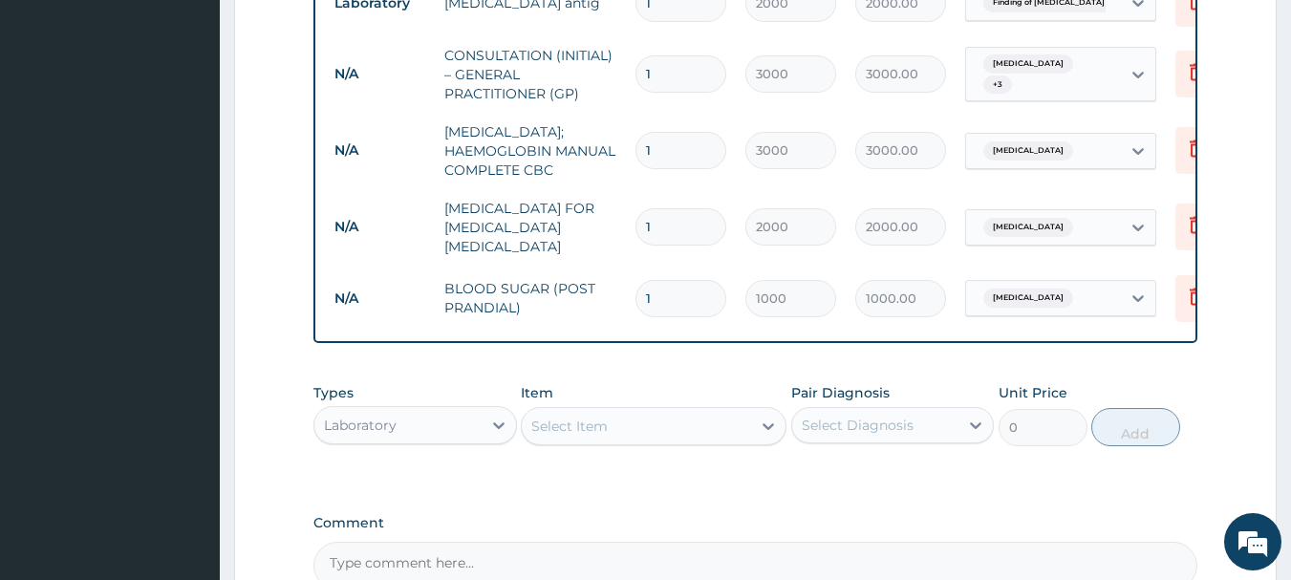
click at [464, 440] on div "Laboratory" at bounding box center [397, 425] width 167 height 31
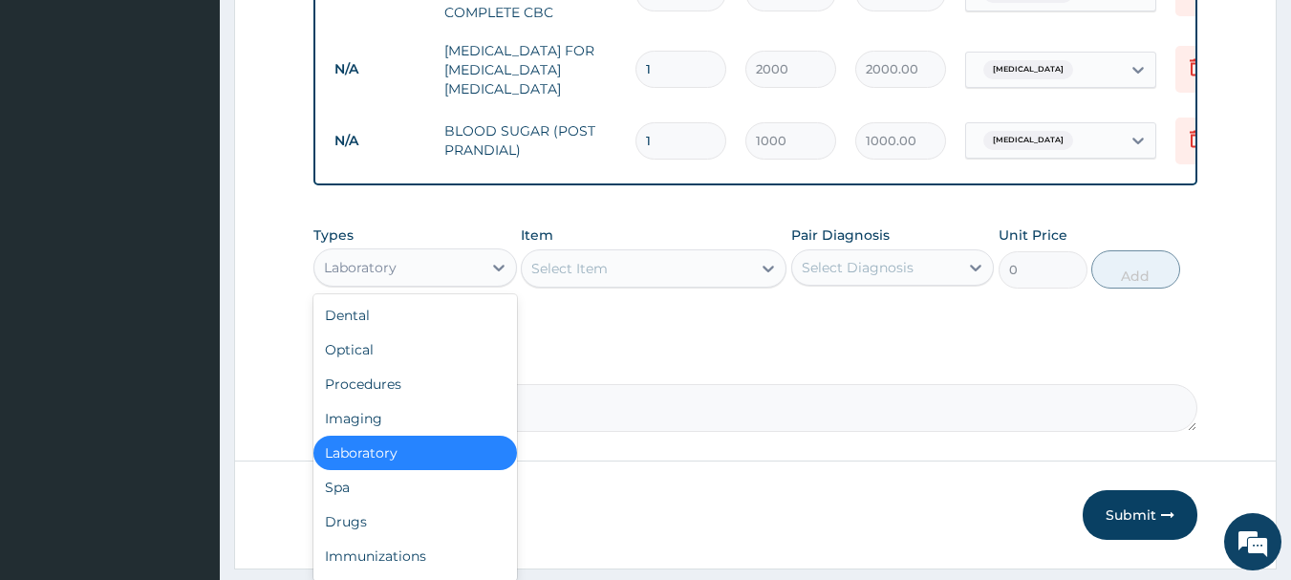
scroll to position [1125, 0]
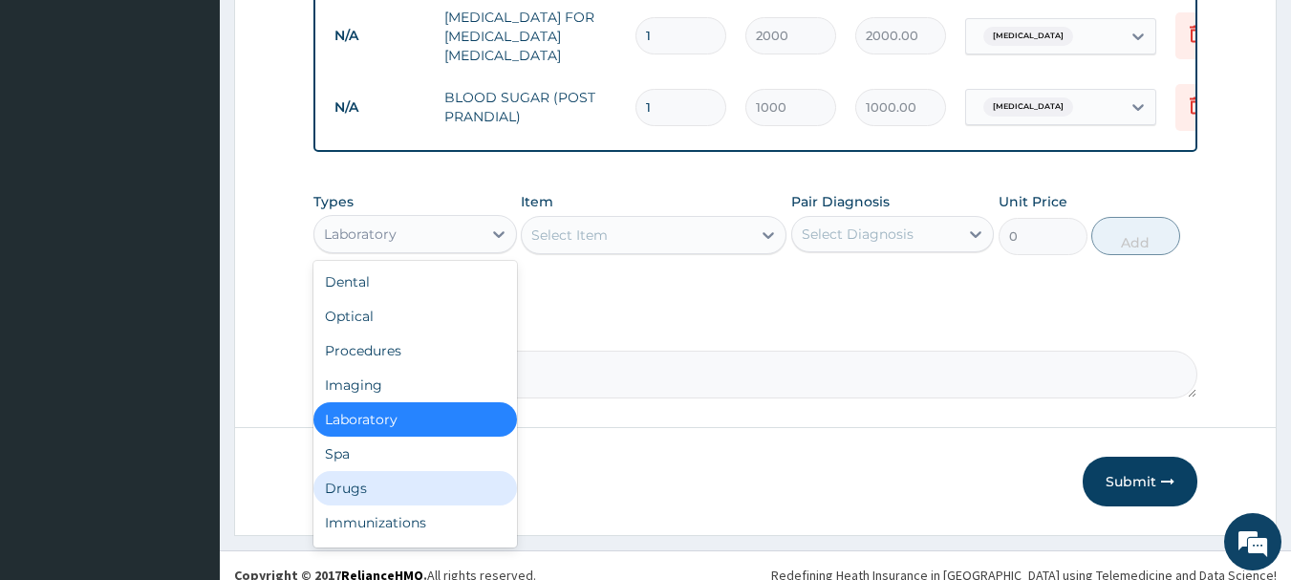
click at [434, 501] on div "Drugs" at bounding box center [414, 488] width 203 height 34
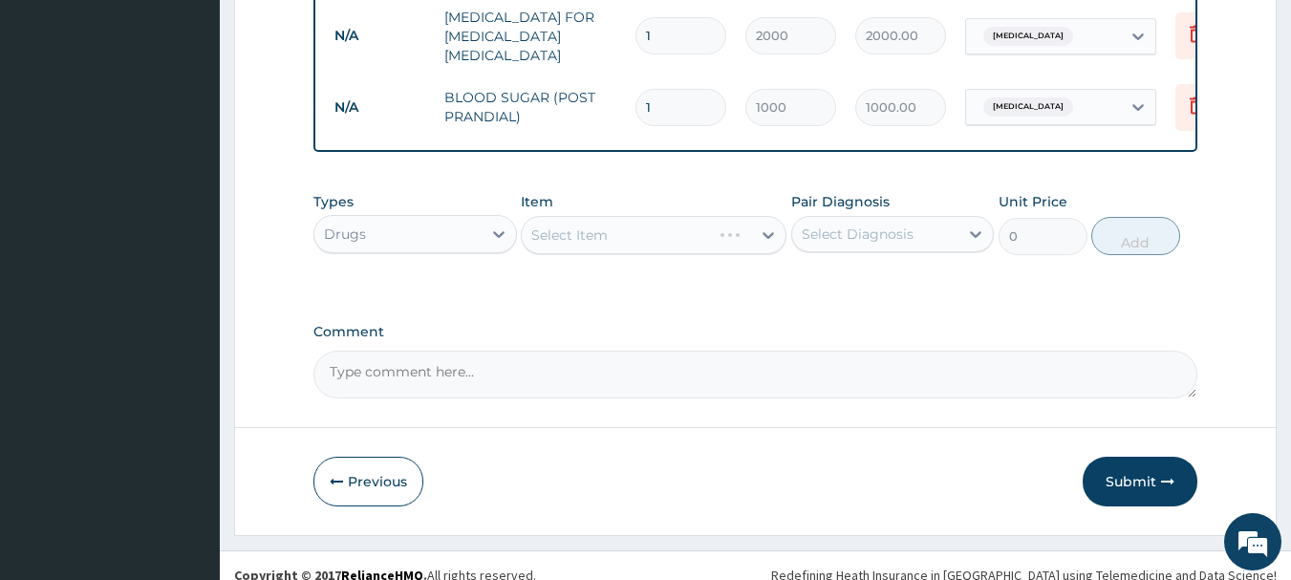
click at [840, 244] on div "Select Diagnosis" at bounding box center [858, 234] width 112 height 19
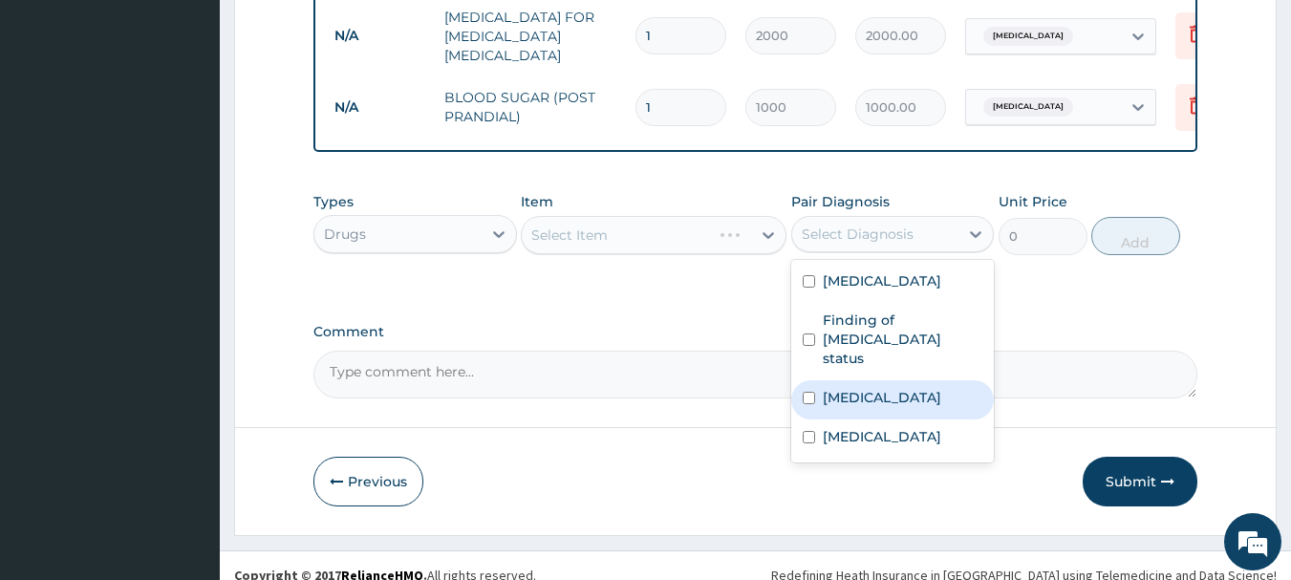
click at [835, 388] on label "[MEDICAL_DATA]" at bounding box center [882, 397] width 118 height 19
checkbox input "true"
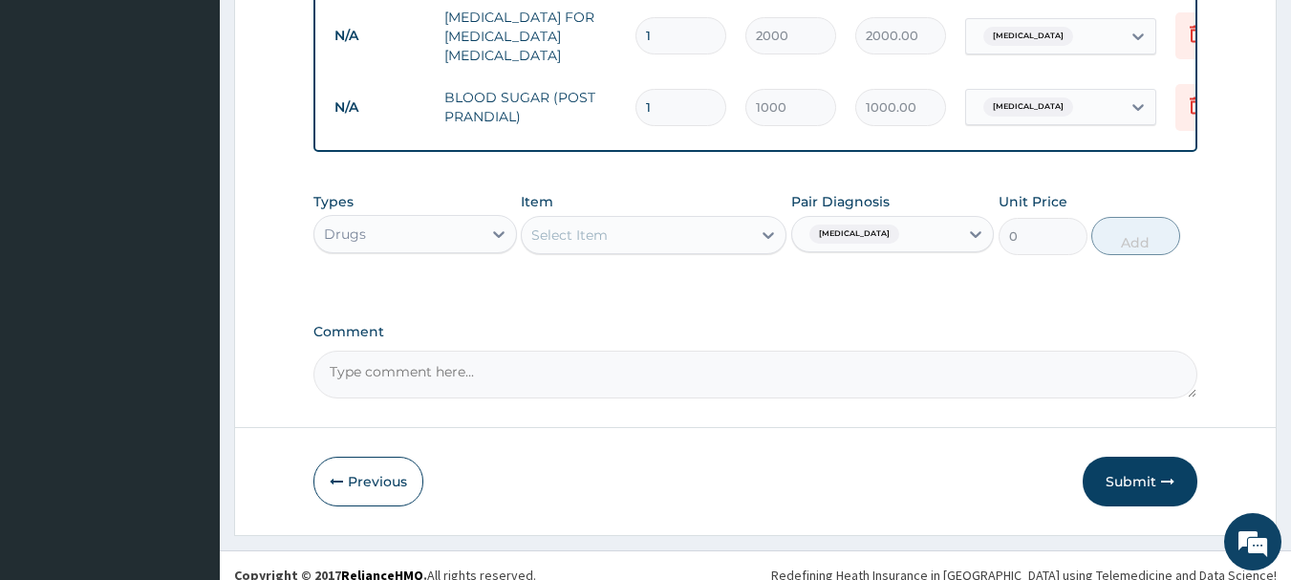
click at [633, 250] on div "Select Item" at bounding box center [636, 235] width 229 height 31
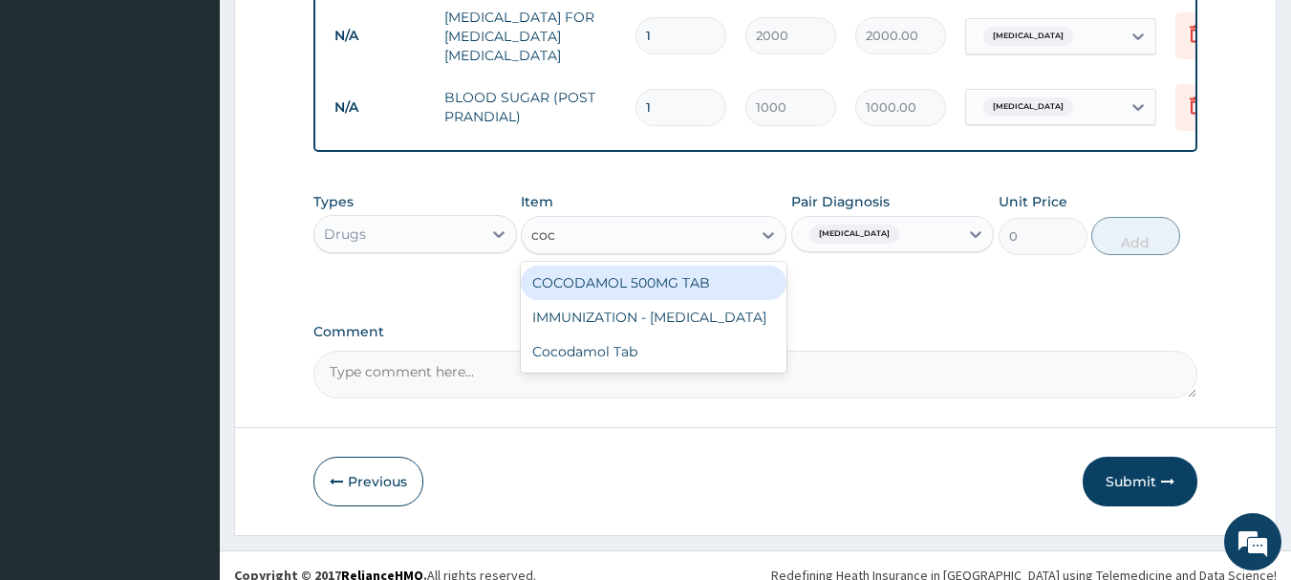
type input "coco"
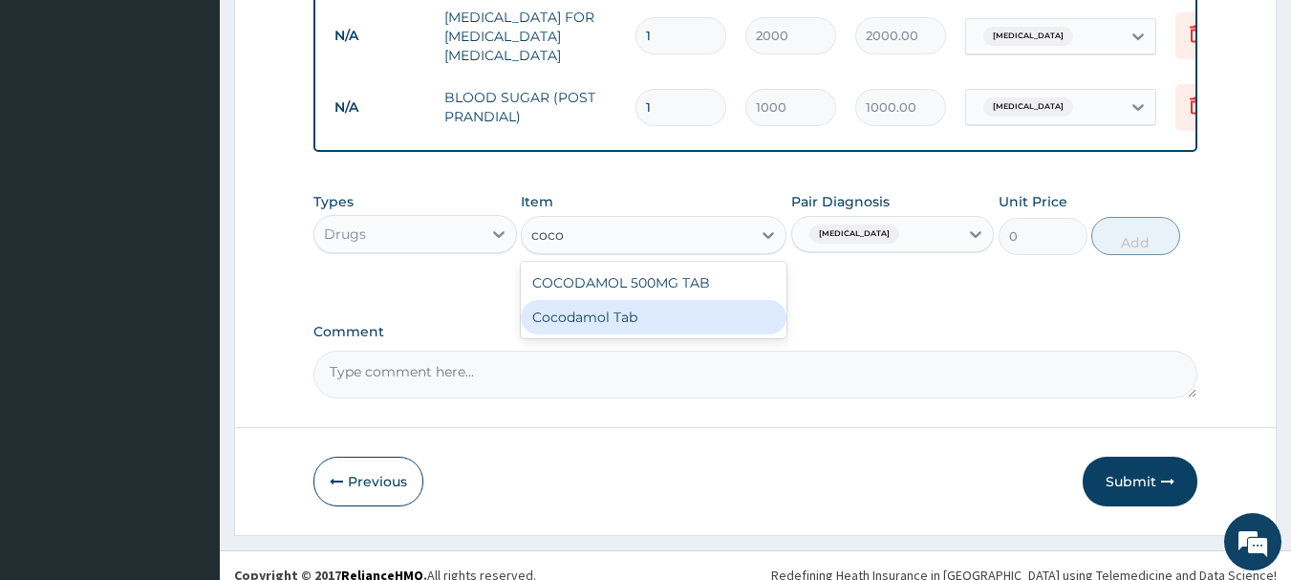
click at [603, 334] on div "Cocodamol Tab" at bounding box center [654, 317] width 266 height 34
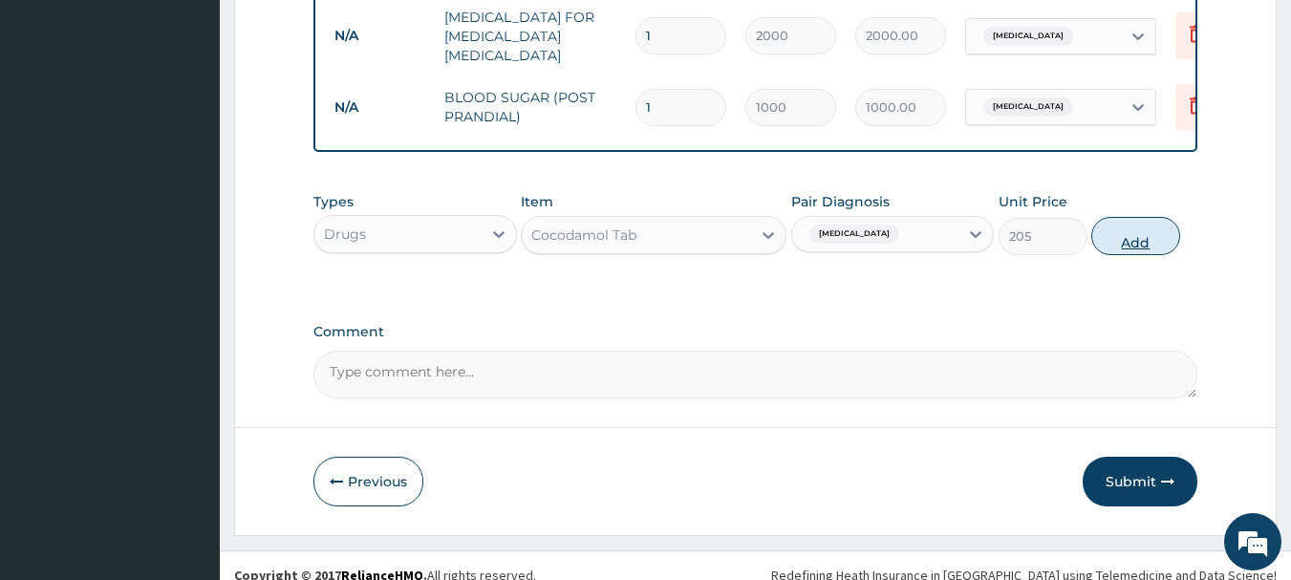
click at [1147, 255] on button "Add" at bounding box center [1135, 236] width 89 height 38
type input "0"
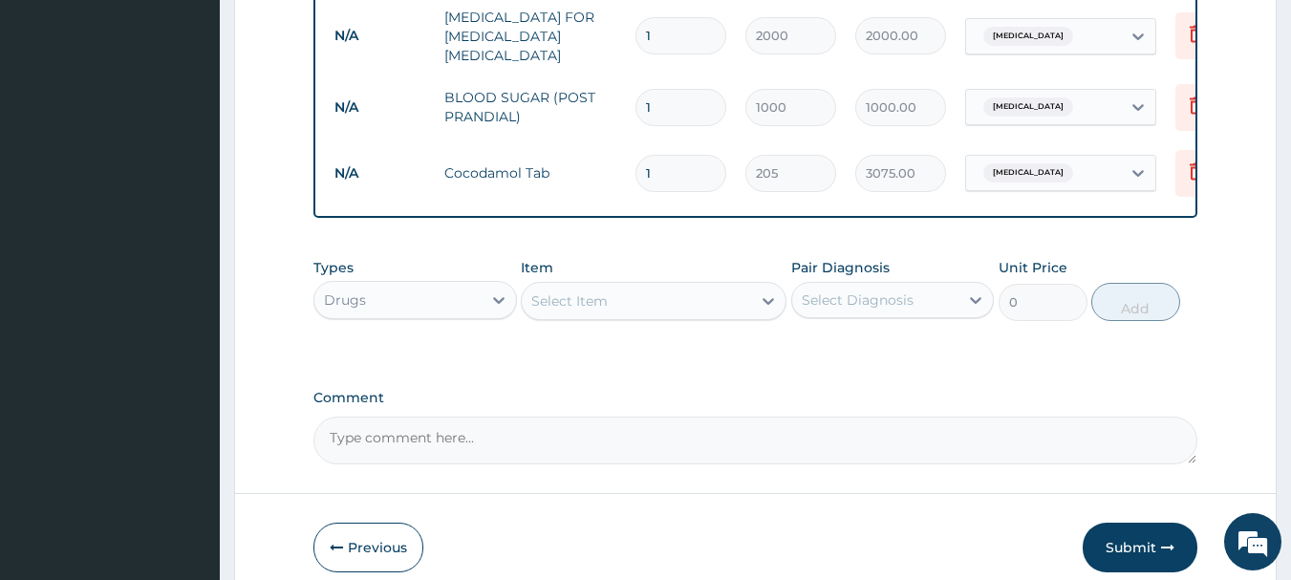
type input "15"
type input "3075.00"
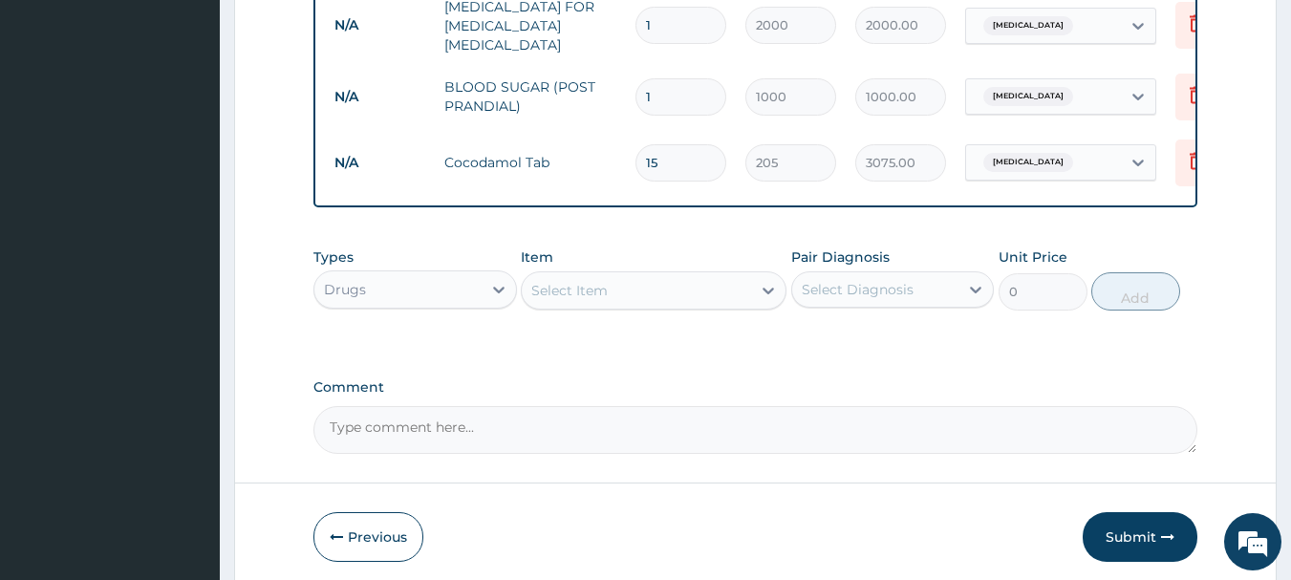
scroll to position [1233, 0]
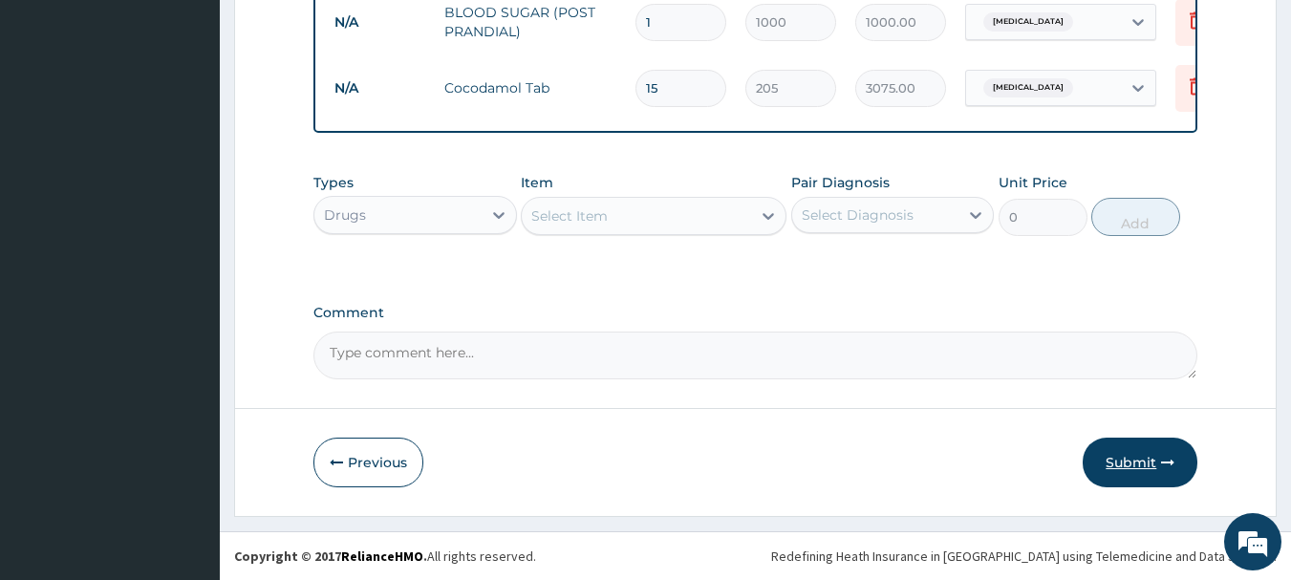
type input "15"
click at [1126, 457] on button "Submit" at bounding box center [1139, 463] width 115 height 50
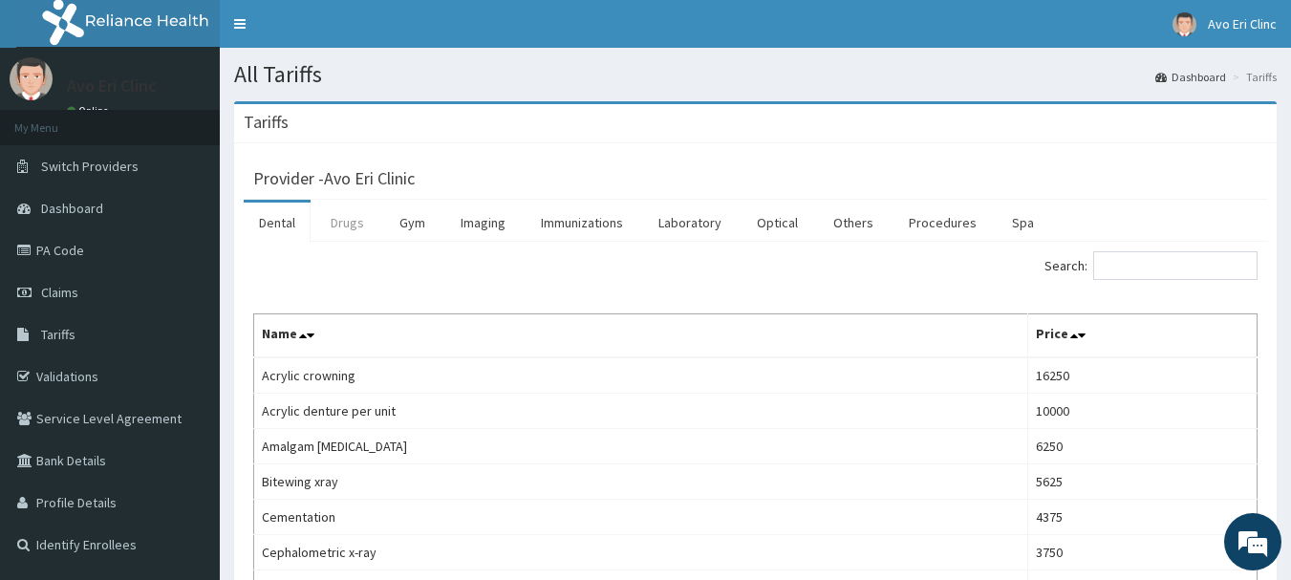
click at [345, 231] on link "Drugs" at bounding box center [347, 223] width 64 height 40
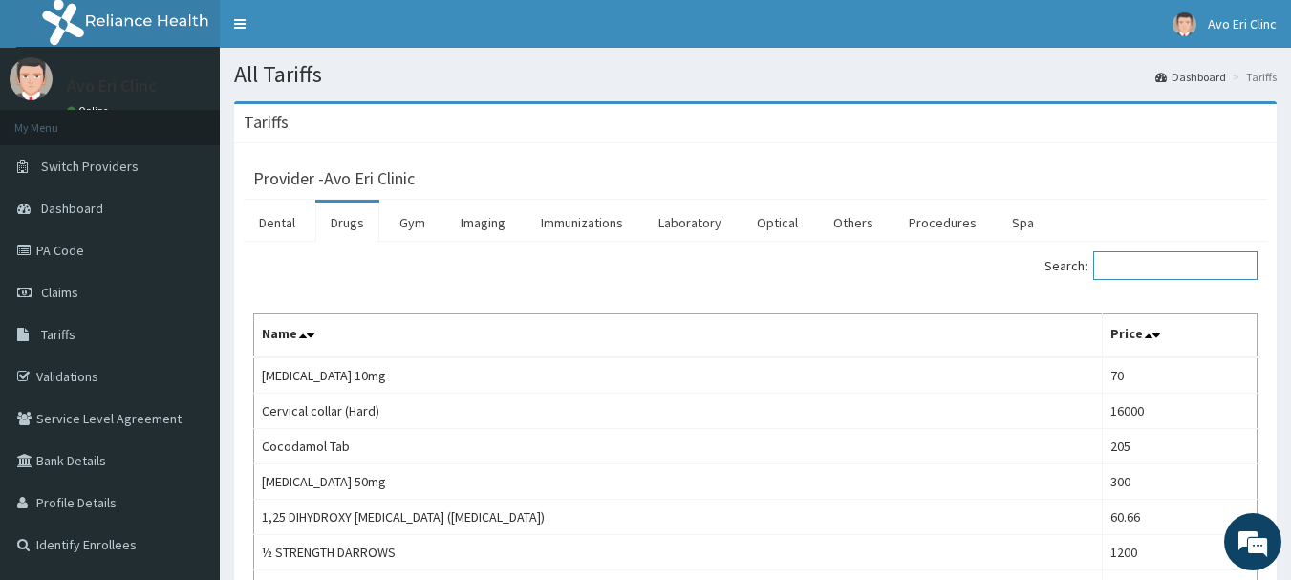
click at [1113, 274] on input "Search:" at bounding box center [1175, 265] width 164 height 29
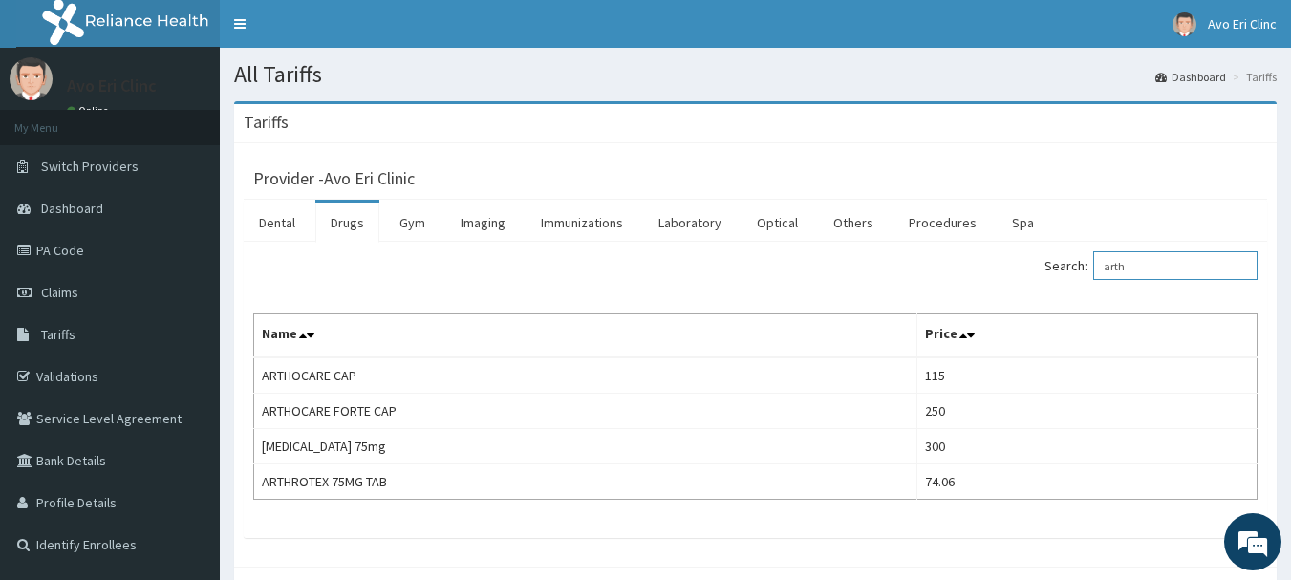
type input "arth"
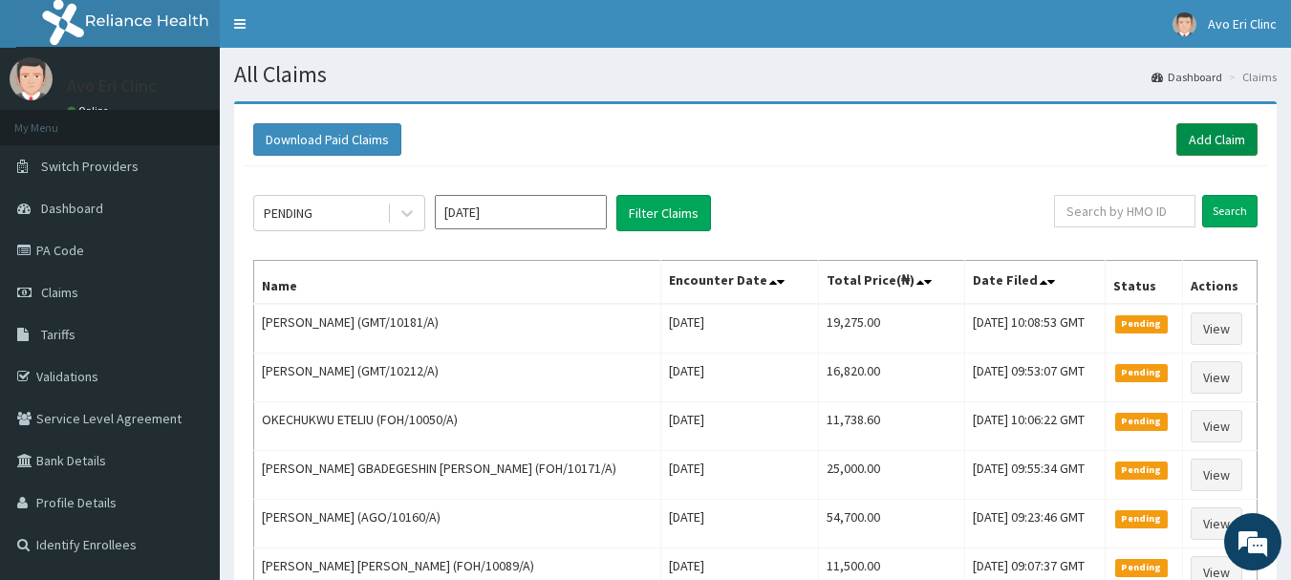
click at [1196, 148] on link "Add Claim" at bounding box center [1216, 139] width 81 height 32
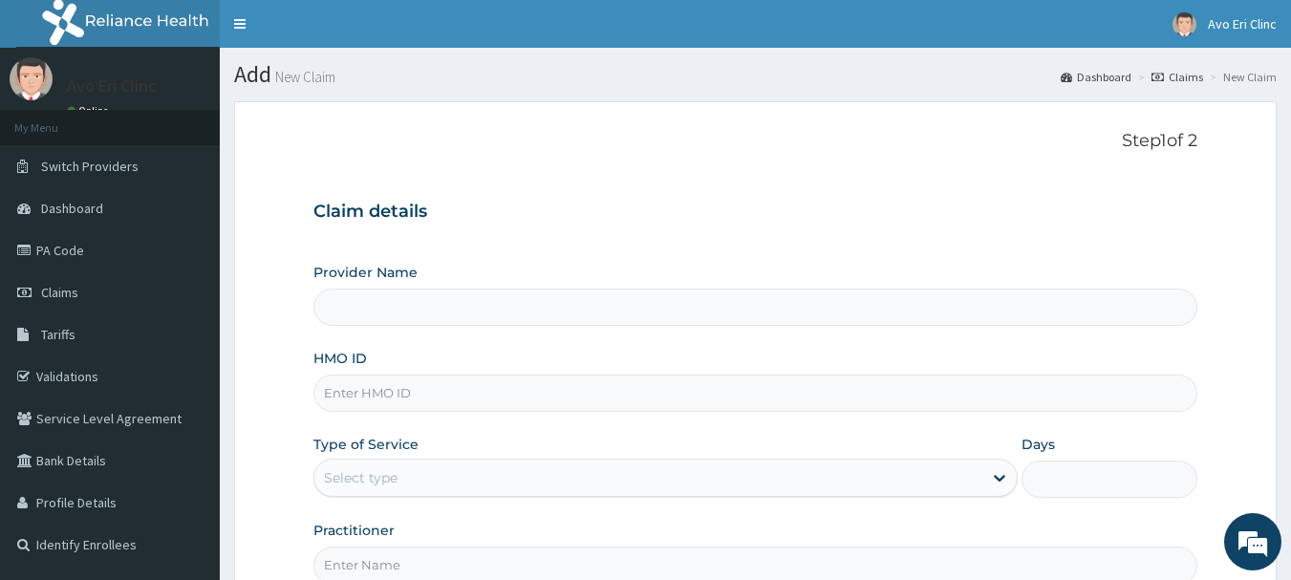
type input "Avo Eri Clinic"
paste input "BFX/10016/A"
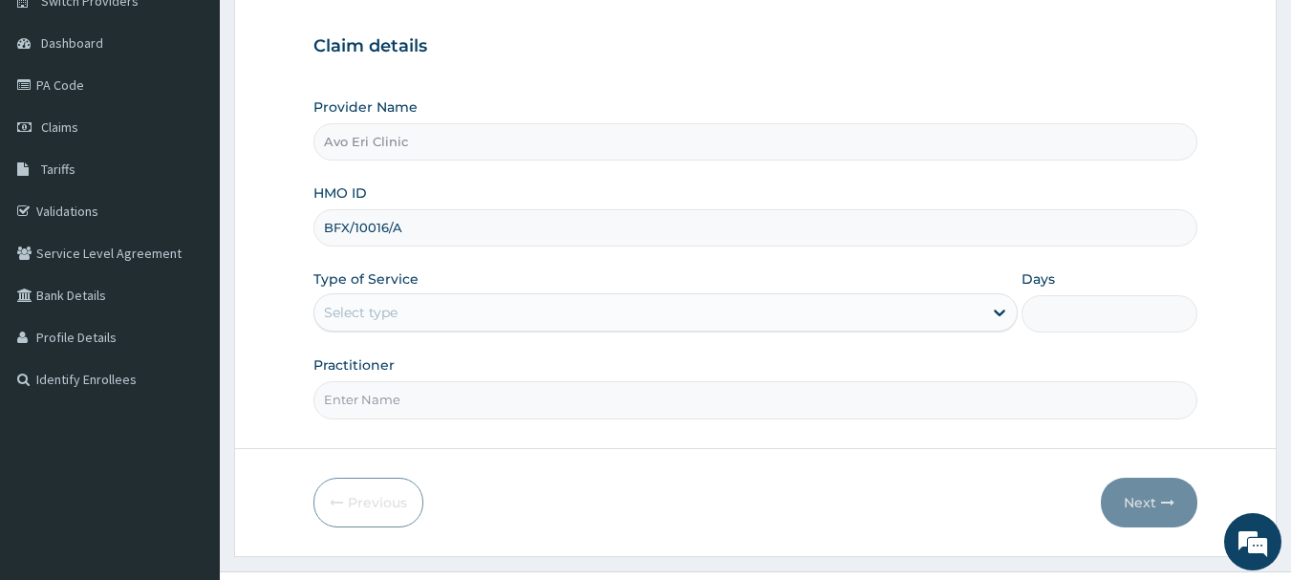
scroll to position [205, 0]
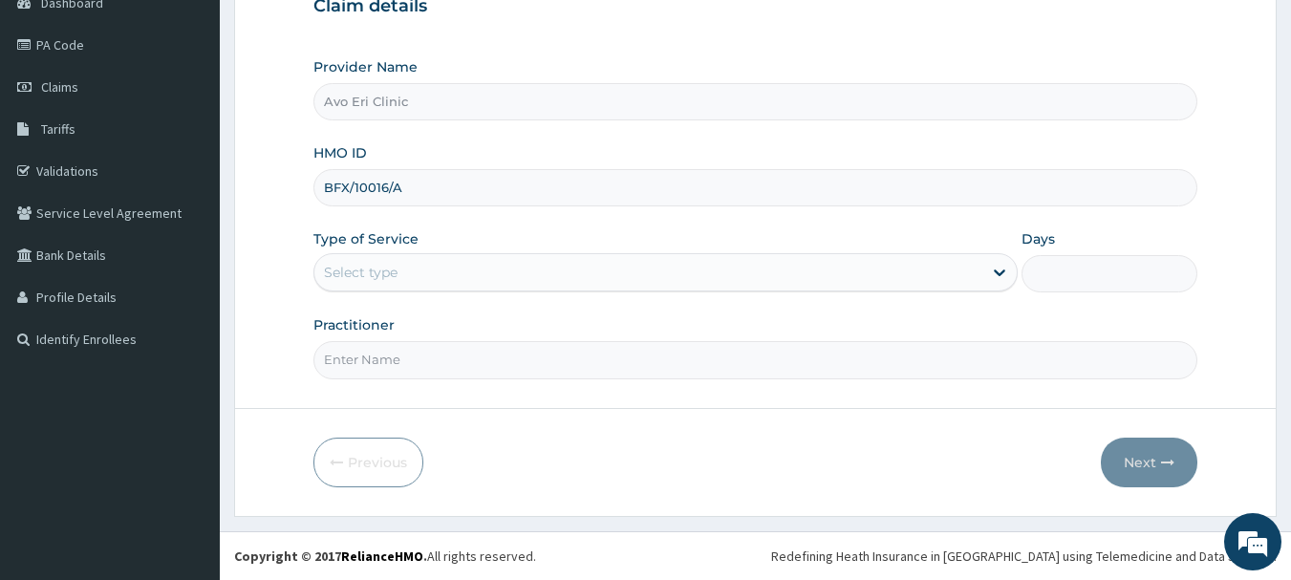
type input "BFX/10016/A"
click at [527, 266] on div "Select type" at bounding box center [648, 272] width 668 height 31
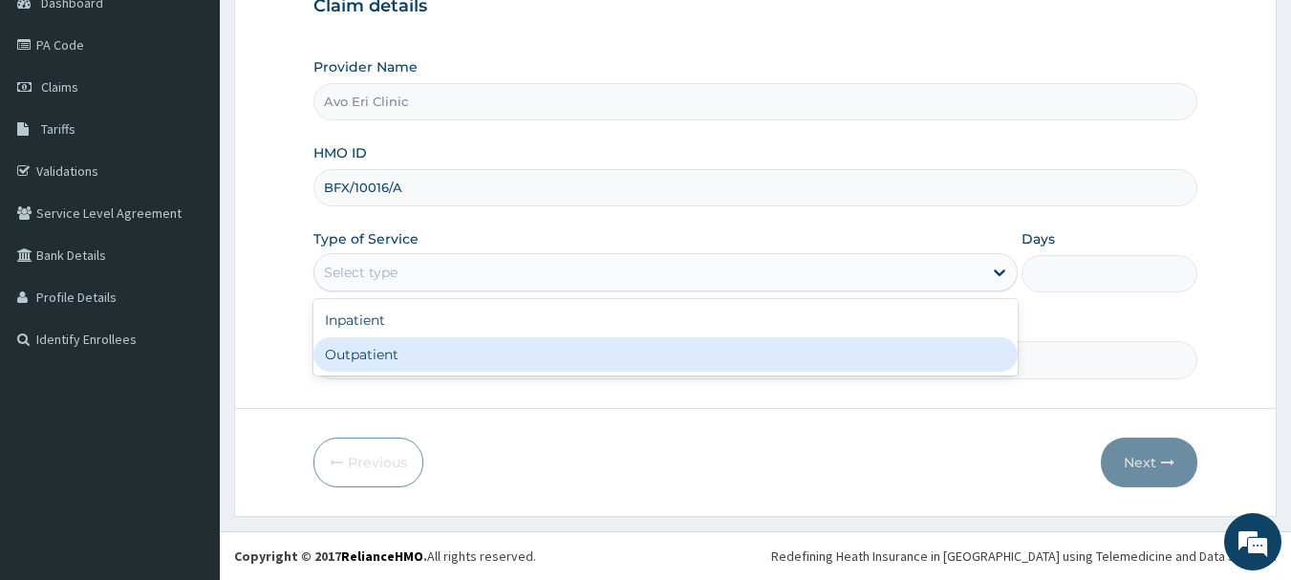
click at [495, 360] on div "Outpatient" at bounding box center [665, 354] width 704 height 34
type input "1"
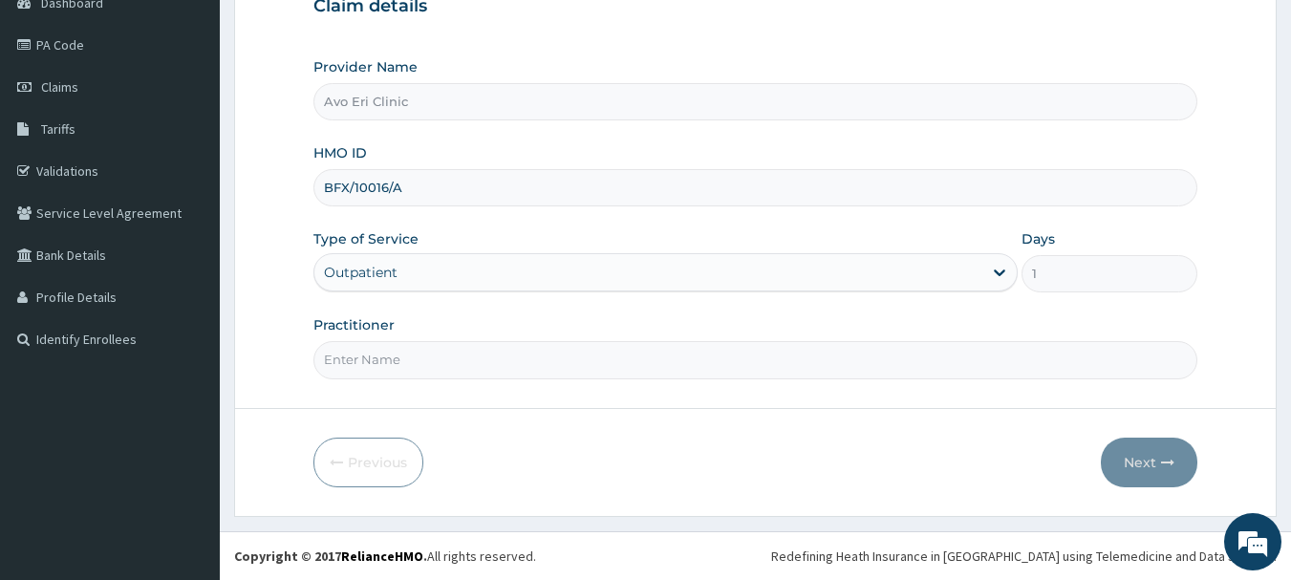
click at [495, 360] on input "Practitioner" at bounding box center [755, 359] width 885 height 37
type input "[PERSON_NAME]"
click at [1122, 449] on button "Next" at bounding box center [1149, 463] width 96 height 50
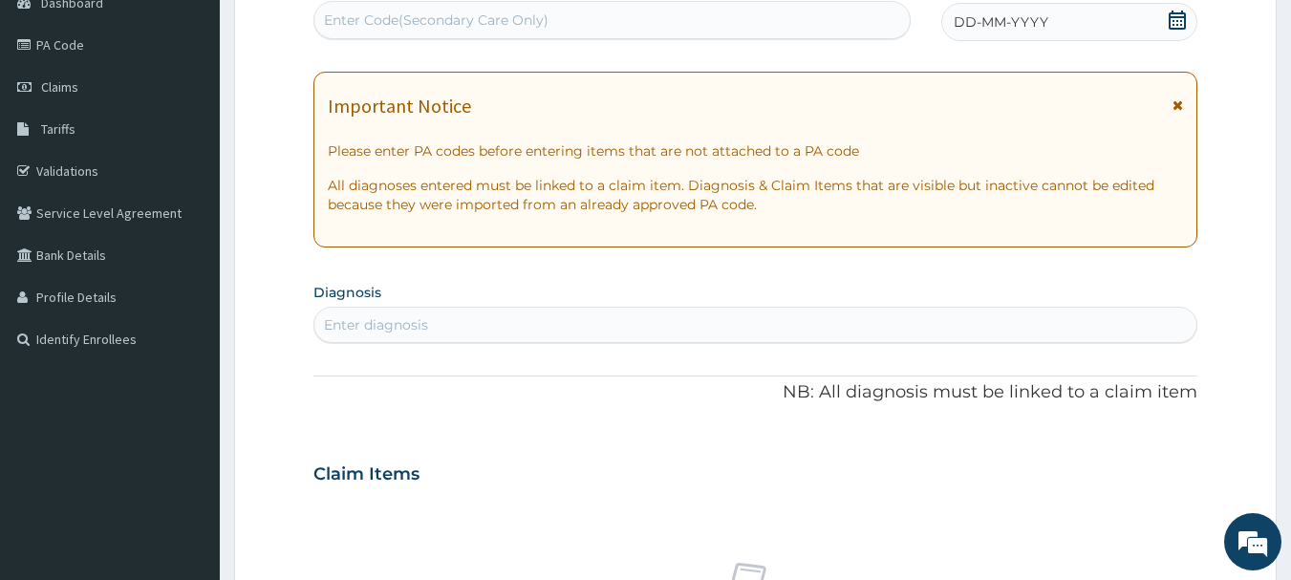
click at [535, 20] on div "Enter Code(Secondary Care Only)" at bounding box center [436, 20] width 225 height 19
paste input "PA/1033CD"
type input "PA/1033CD"
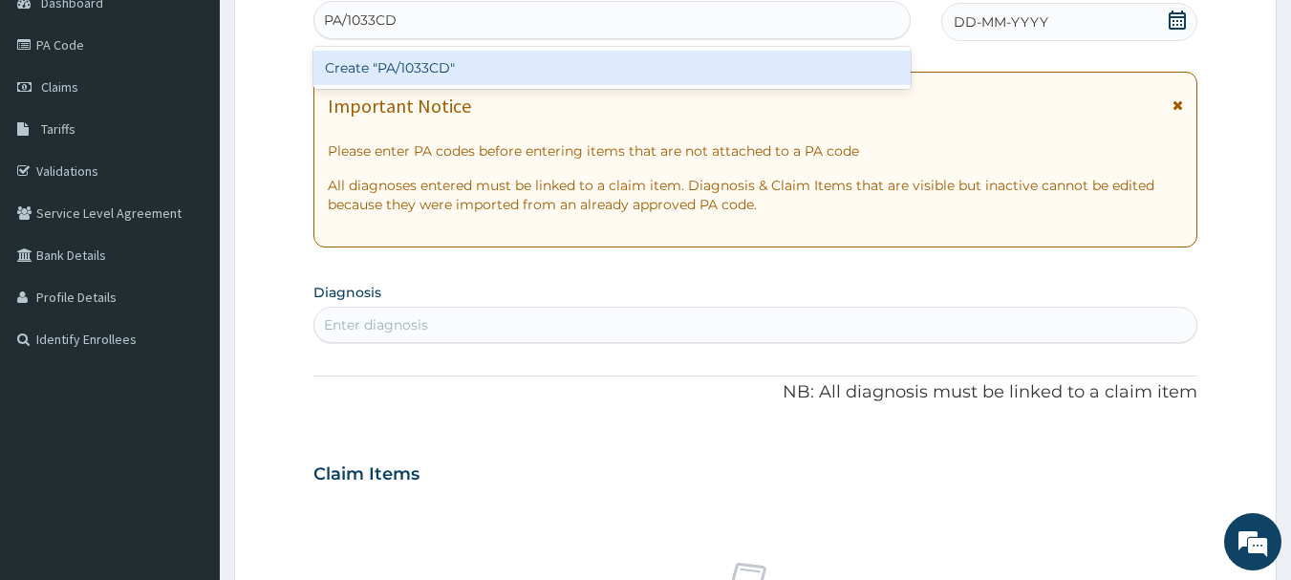
click at [447, 54] on div "Create "PA/1033CD"" at bounding box center [612, 68] width 598 height 34
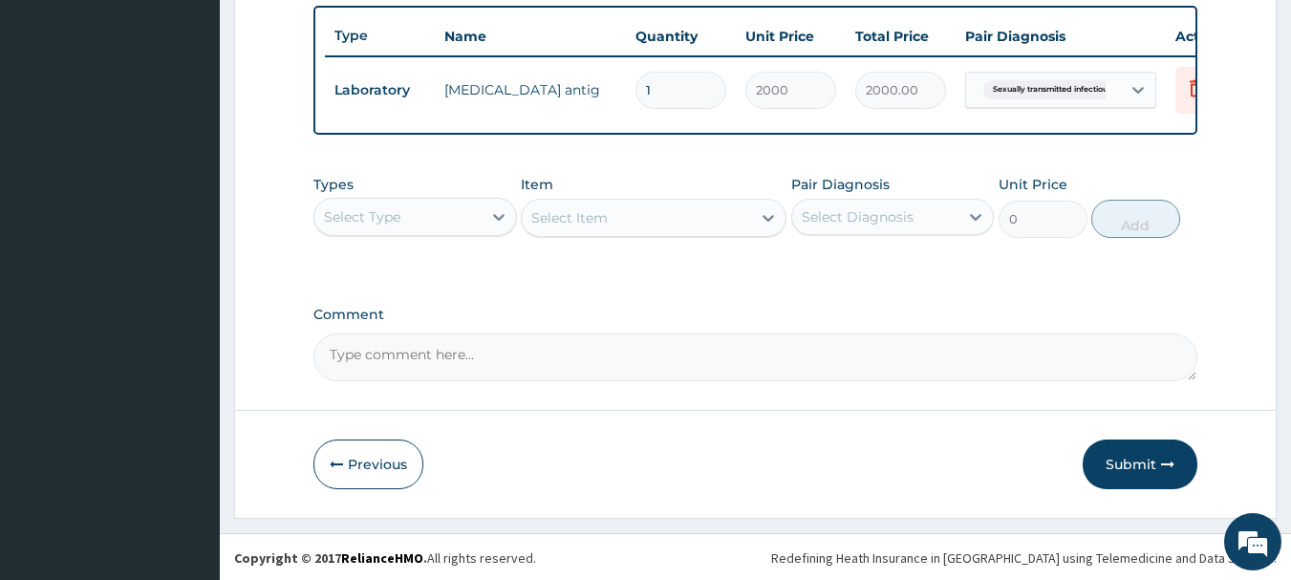
scroll to position [712, 0]
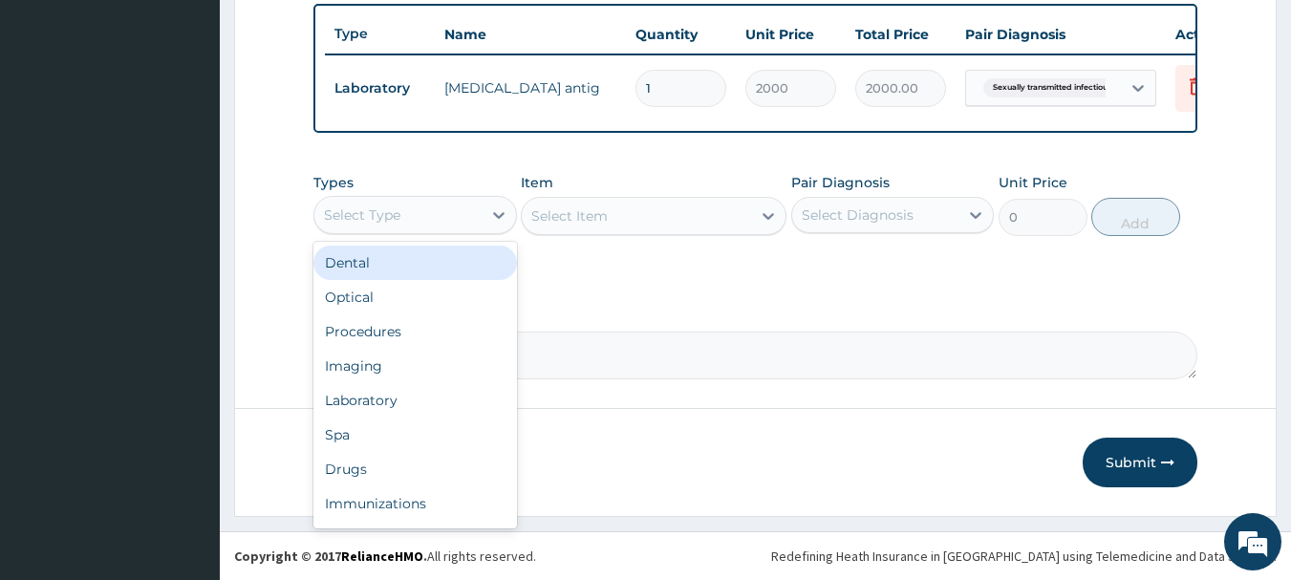
click at [446, 217] on div "Select Type" at bounding box center [397, 215] width 167 height 31
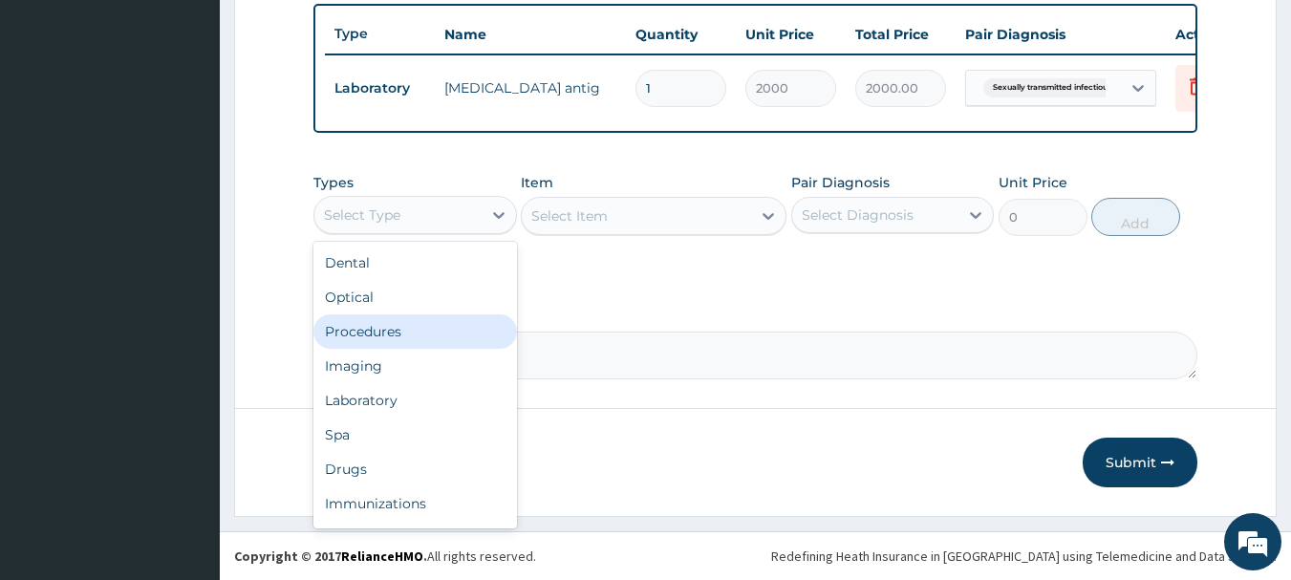
click at [439, 348] on div "Procedures" at bounding box center [414, 331] width 203 height 34
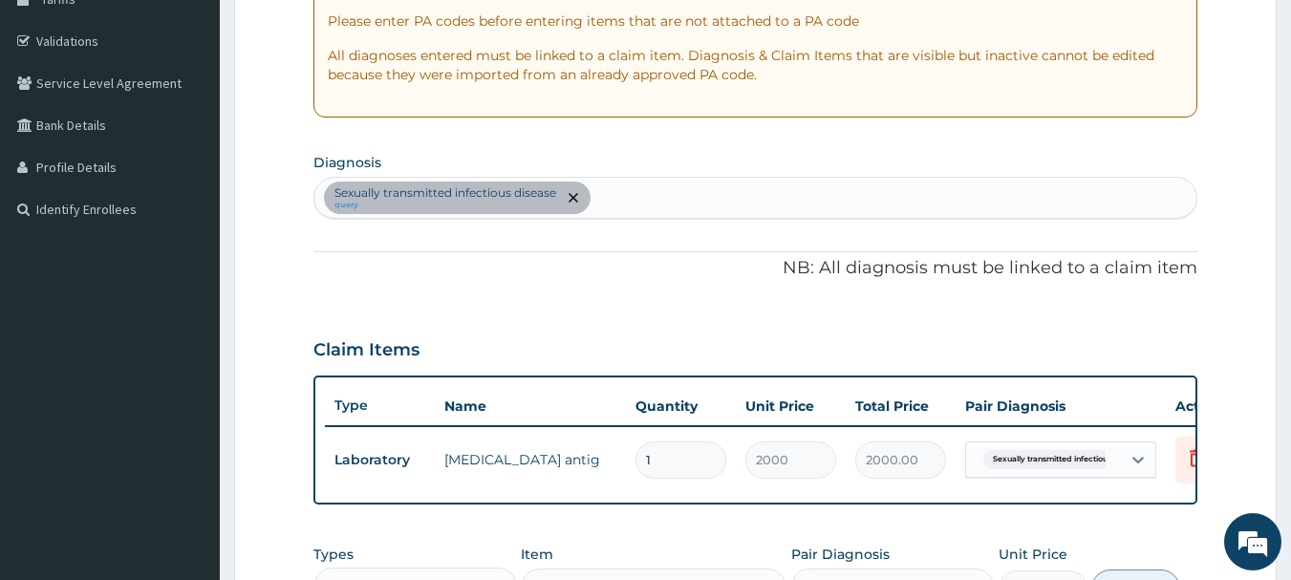
scroll to position [330, 0]
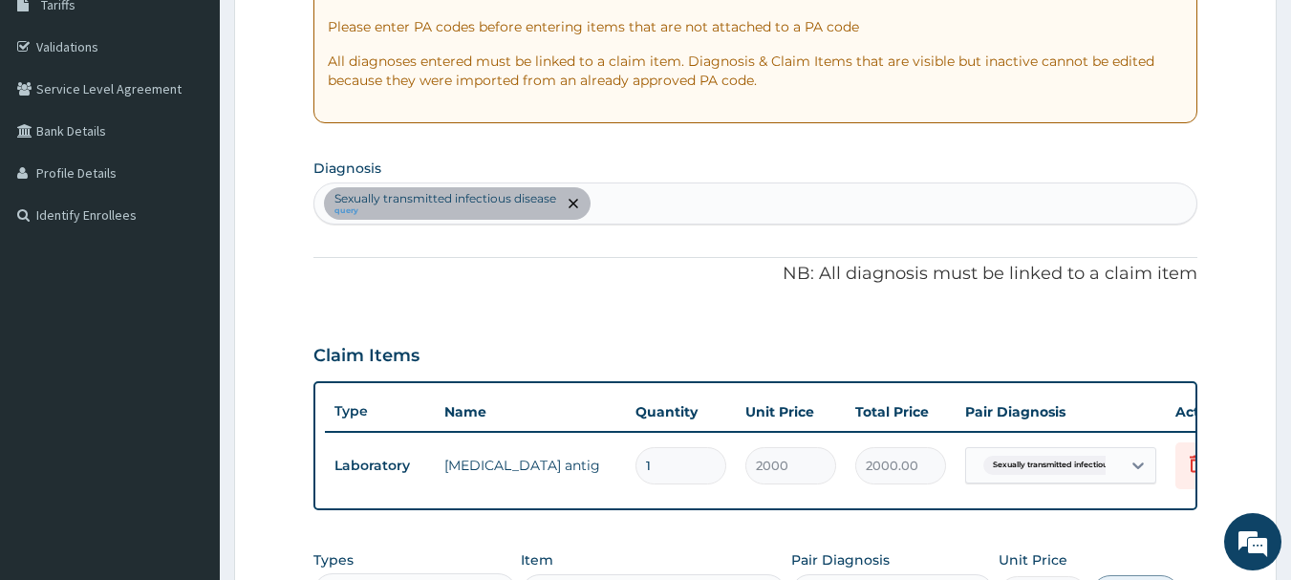
click at [777, 199] on div "Sexually transmitted [MEDICAL_DATA] query" at bounding box center [755, 203] width 883 height 40
type input "[MEDICAL_DATA]"
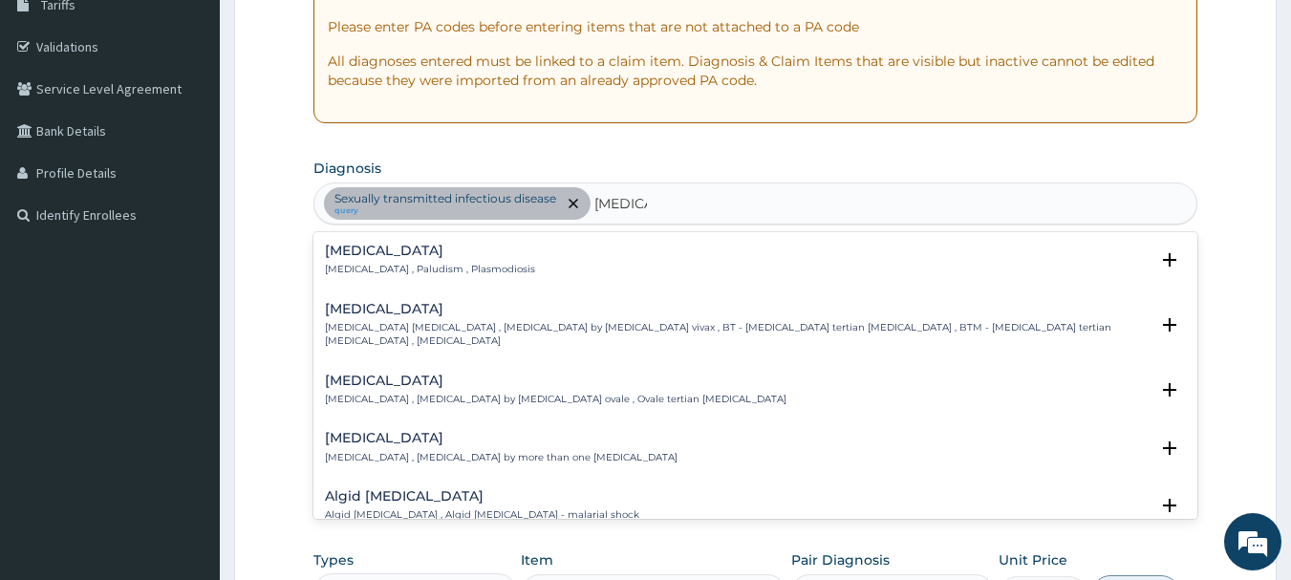
click at [458, 258] on h4 "[MEDICAL_DATA]" at bounding box center [430, 251] width 210 height 14
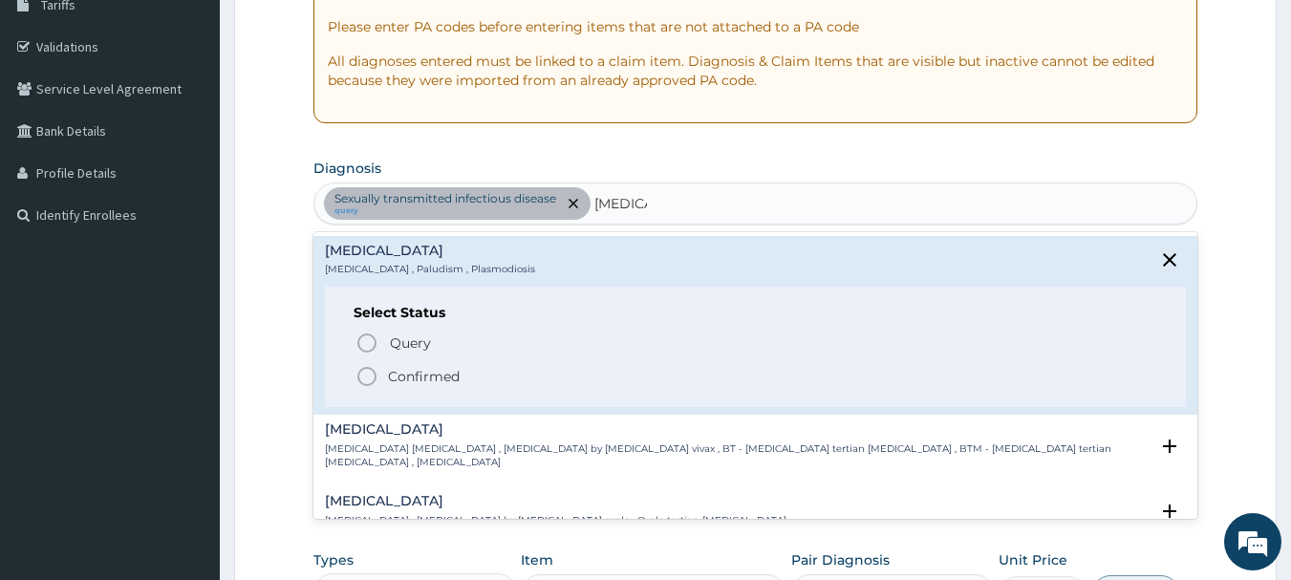
click at [362, 378] on icon "status option filled" at bounding box center [366, 376] width 23 height 23
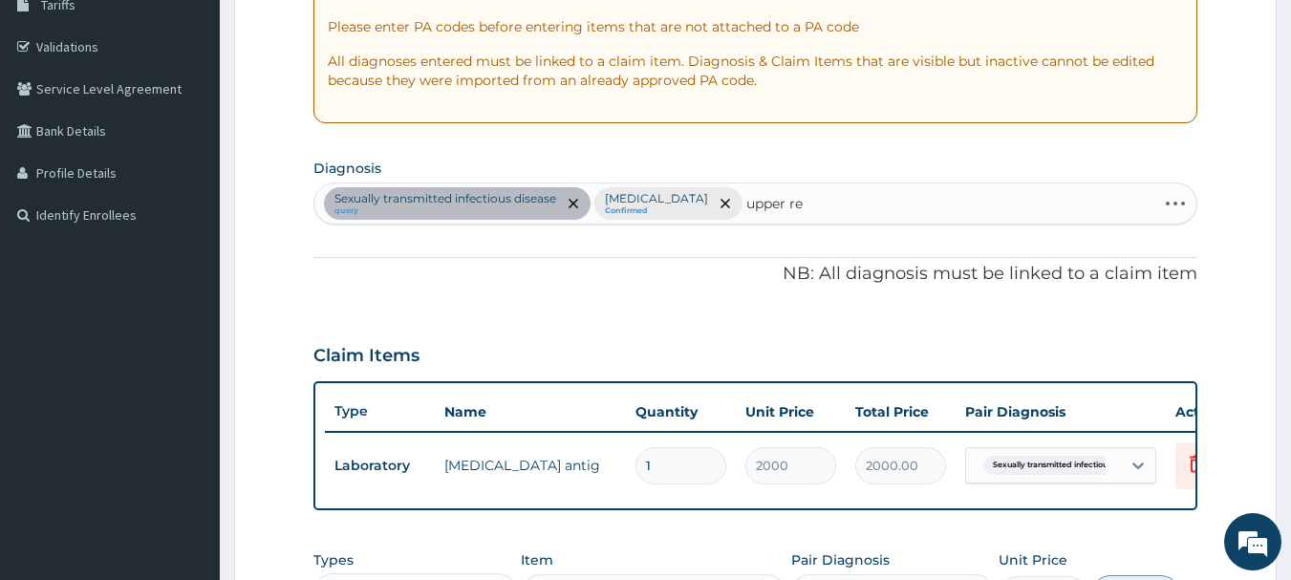
type input "upper res"
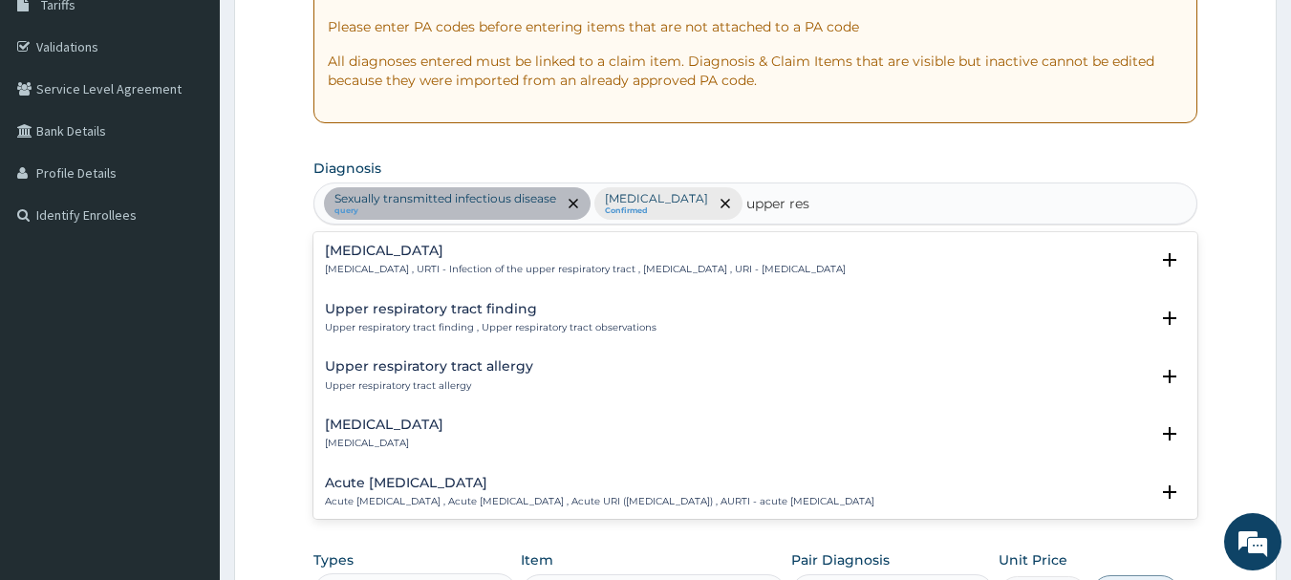
click at [429, 248] on h4 "[MEDICAL_DATA]" at bounding box center [585, 251] width 521 height 14
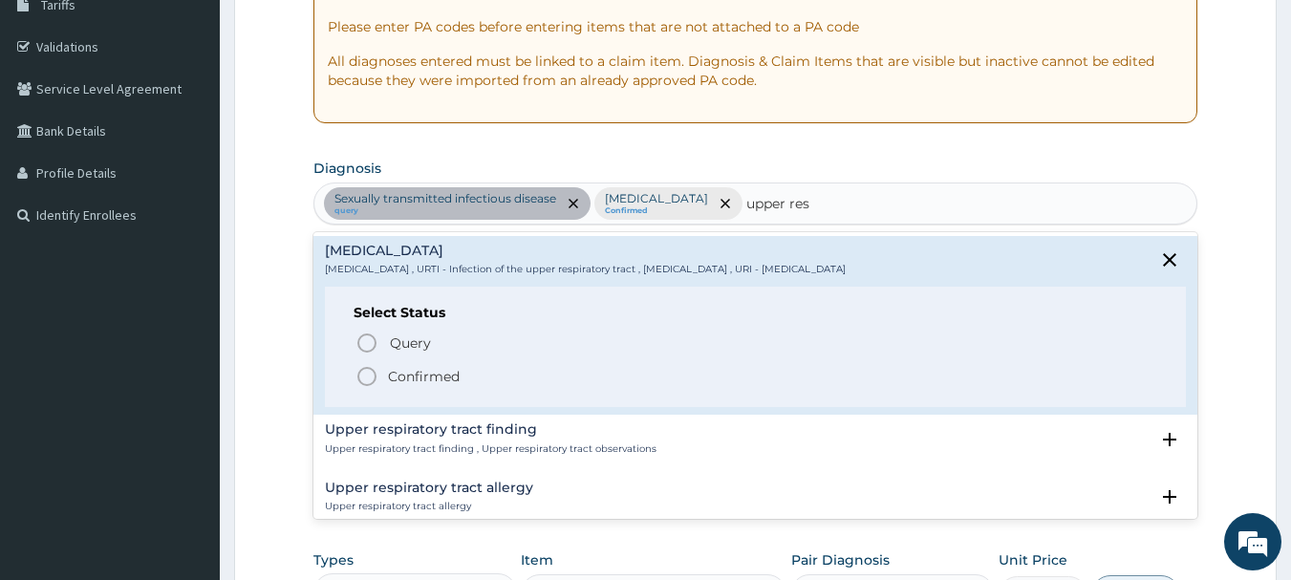
click at [390, 375] on p "Confirmed" at bounding box center [424, 376] width 72 height 19
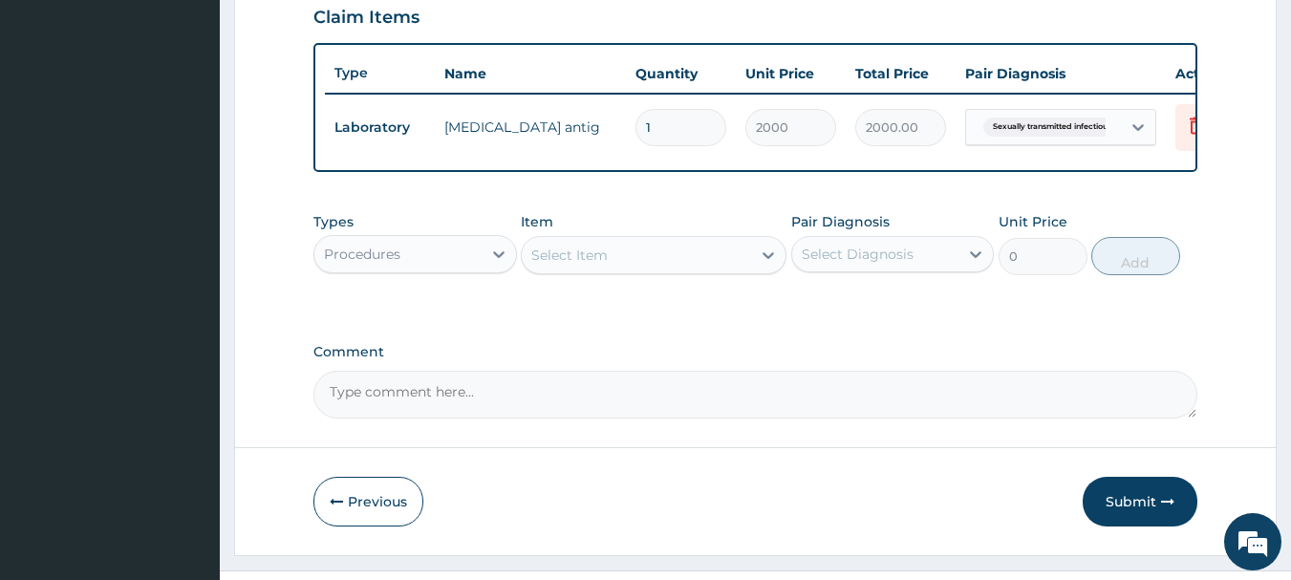
scroll to position [721, 0]
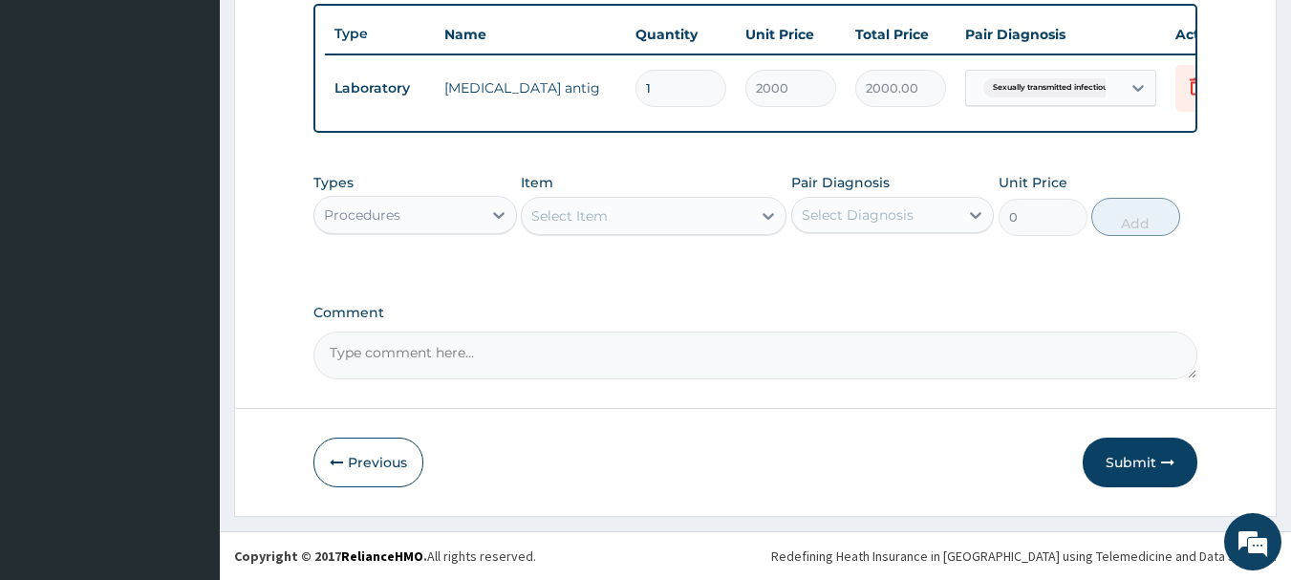
click at [593, 216] on div "Select Item" at bounding box center [569, 215] width 76 height 19
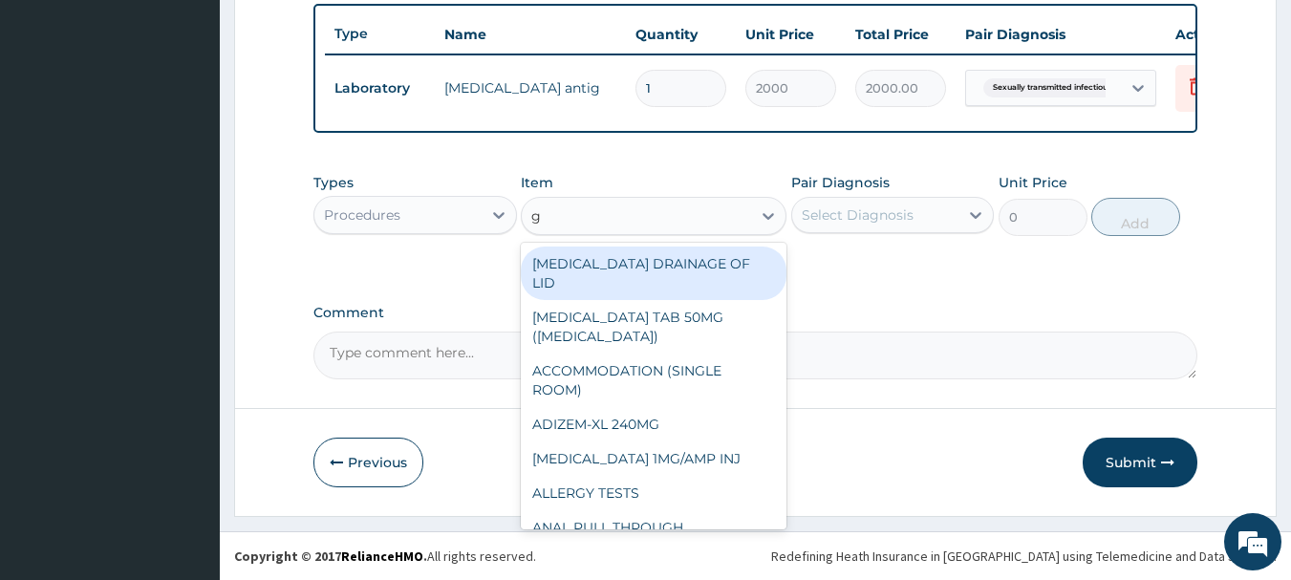
type input "gp"
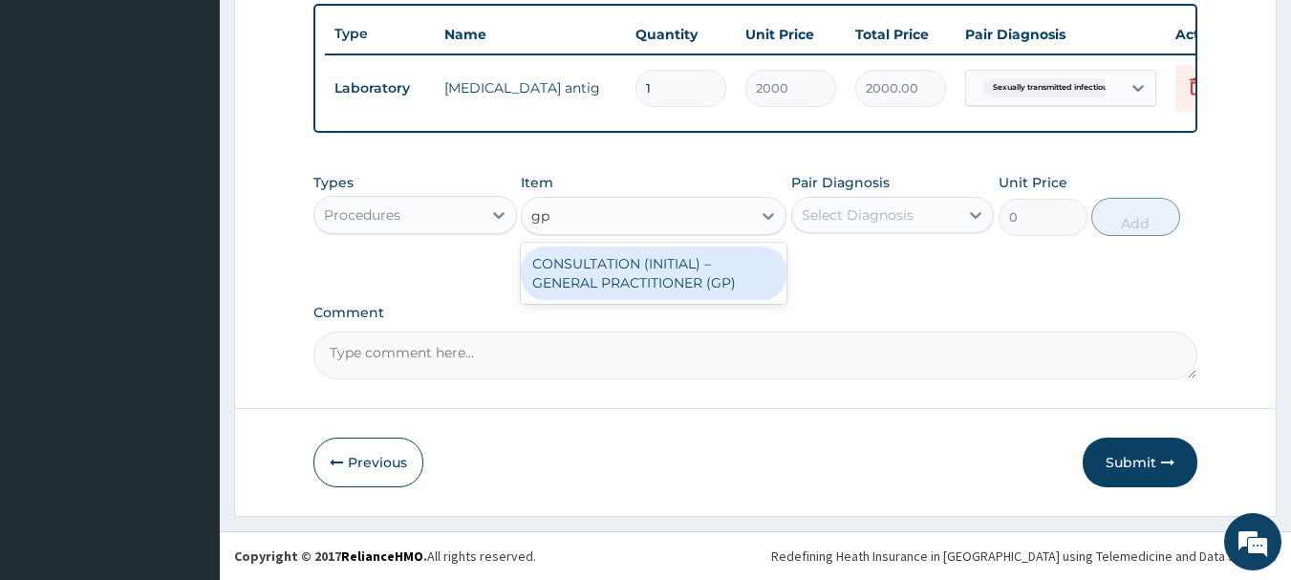
click at [638, 293] on div "CONSULTATION (INITIAL) – GENERAL PRACTITIONER (GP)" at bounding box center [654, 273] width 266 height 54
type input "3000"
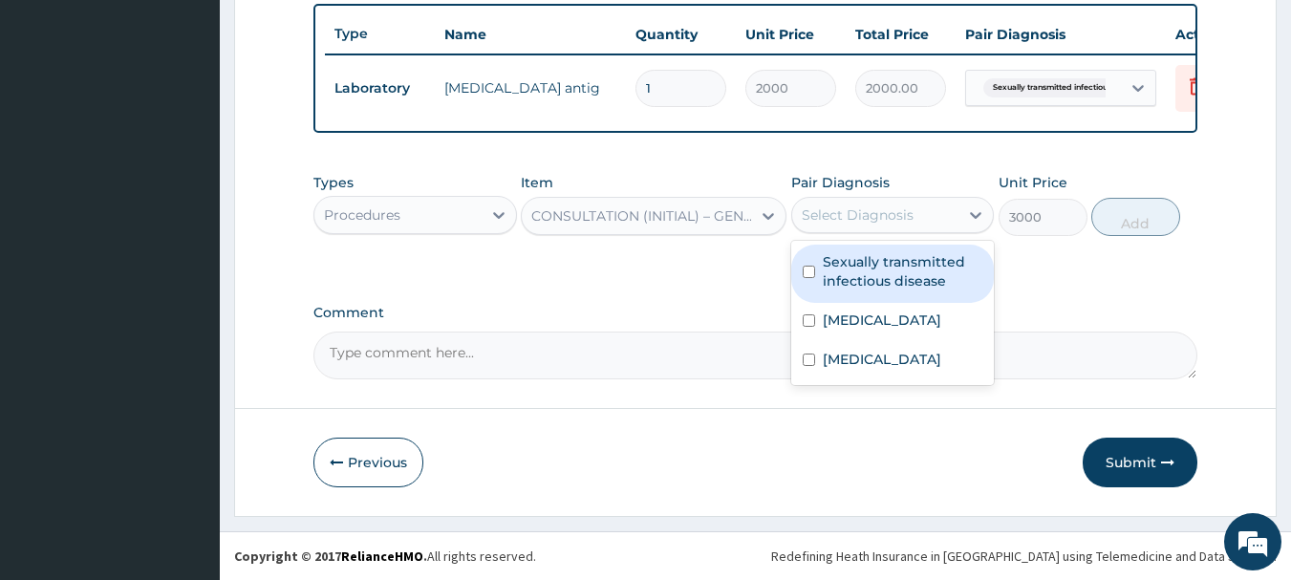
click at [893, 203] on div "Select Diagnosis" at bounding box center [875, 215] width 167 height 31
click at [878, 267] on label "Sexually transmitted infectious disease" at bounding box center [903, 271] width 161 height 38
checkbox input "true"
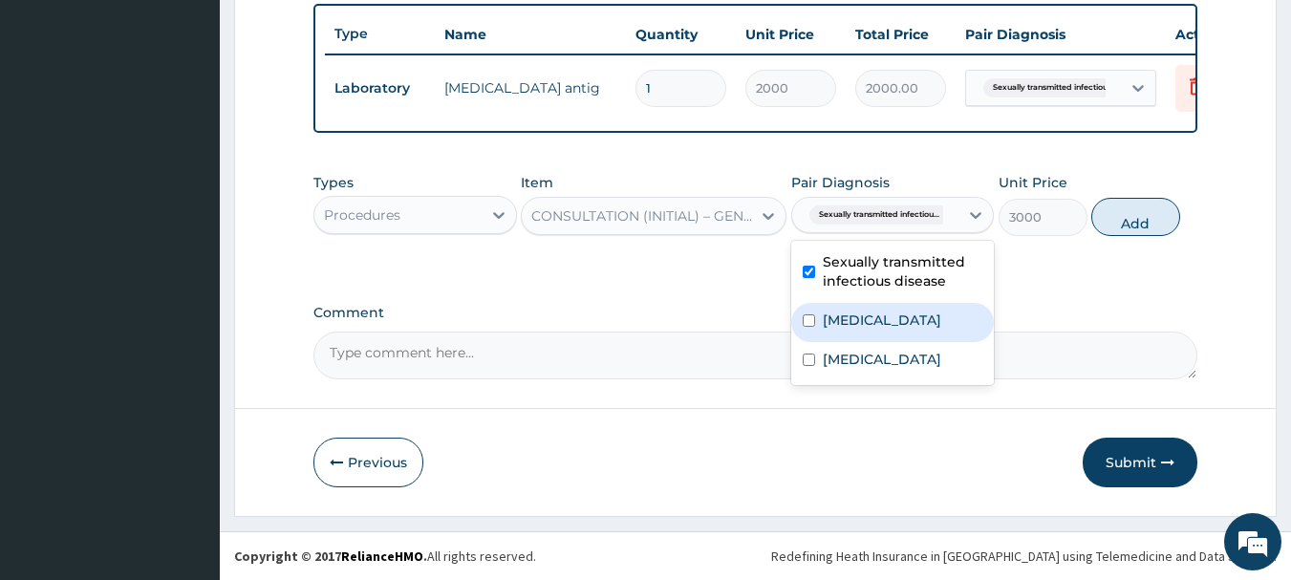
click at [868, 317] on label "[MEDICAL_DATA]" at bounding box center [882, 319] width 118 height 19
checkbox input "true"
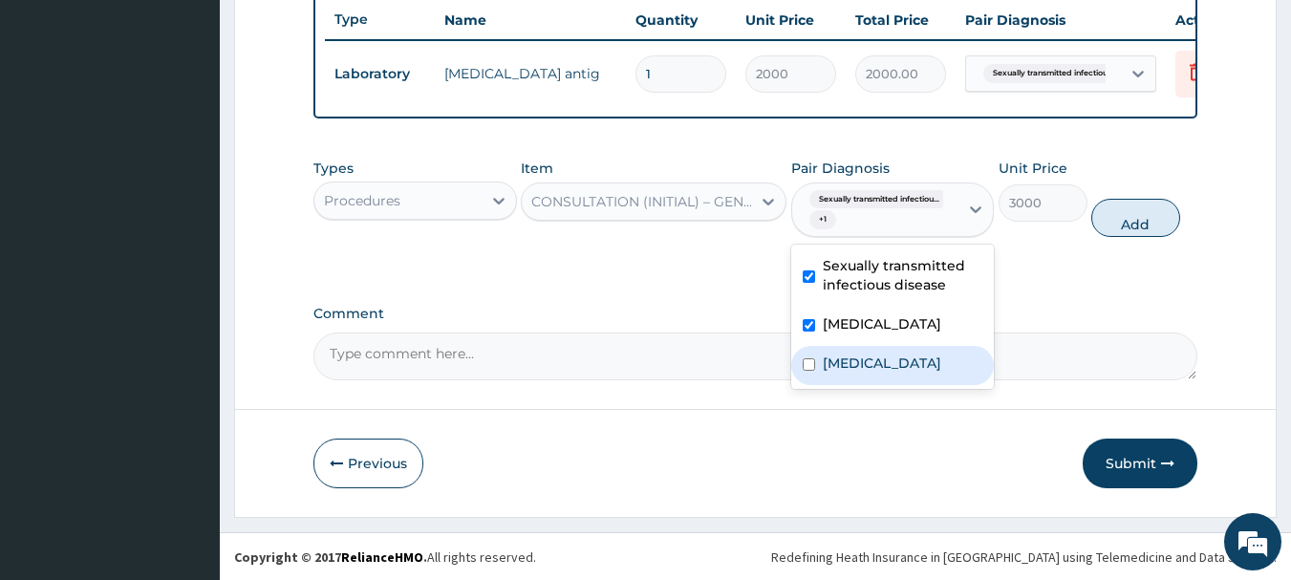
click at [867, 373] on label "[MEDICAL_DATA]" at bounding box center [882, 362] width 118 height 19
checkbox input "true"
click at [1104, 233] on button "Add" at bounding box center [1135, 218] width 89 height 38
type input "0"
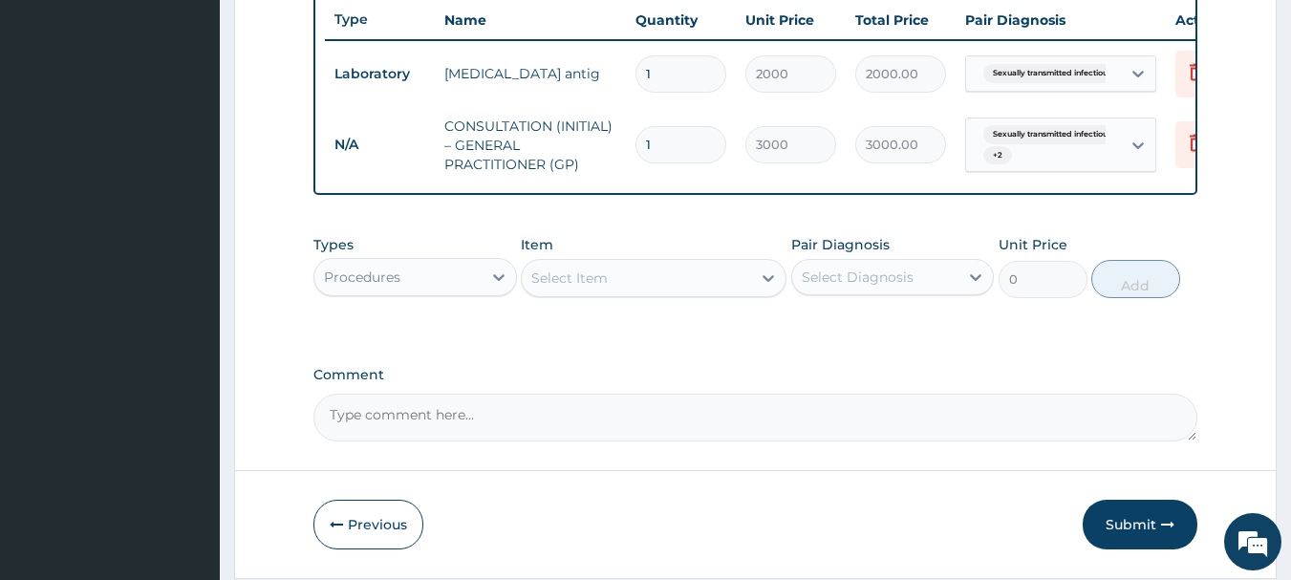
click at [450, 292] on div "Procedures" at bounding box center [397, 277] width 167 height 31
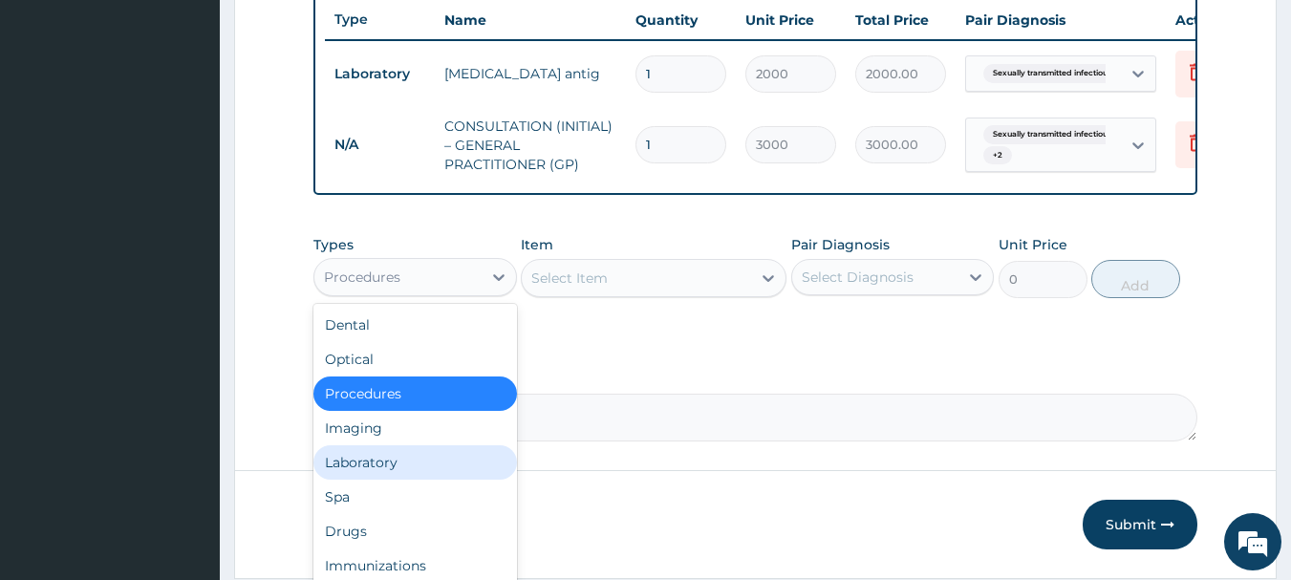
click at [380, 472] on div "Laboratory" at bounding box center [414, 462] width 203 height 34
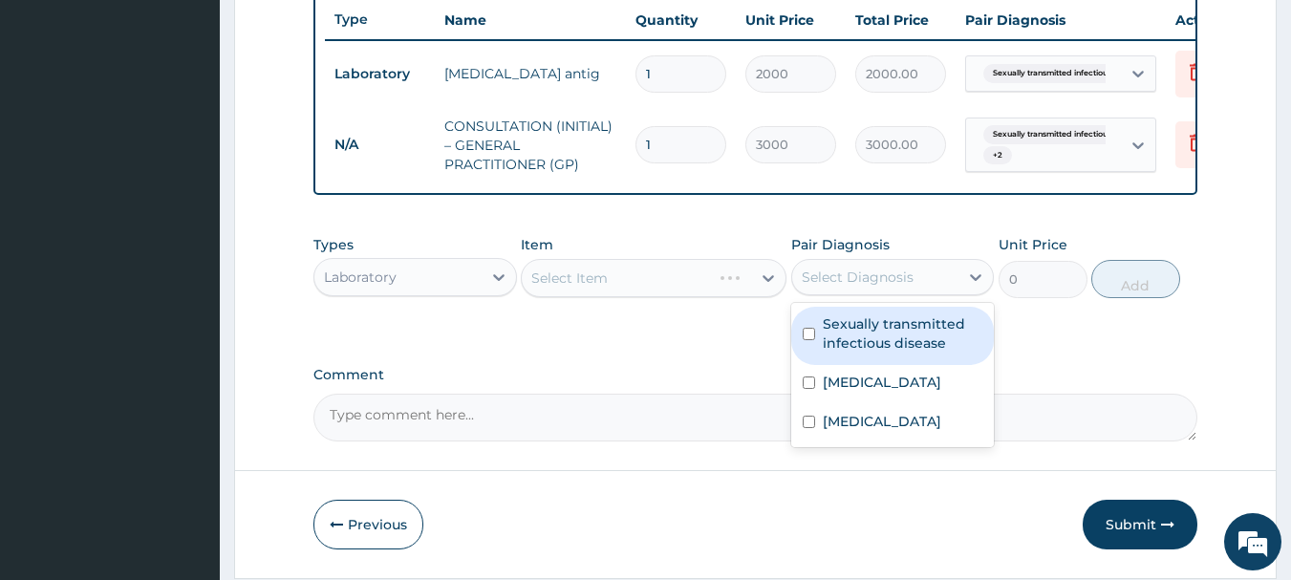
click at [860, 287] on div "Select Diagnosis" at bounding box center [858, 277] width 112 height 19
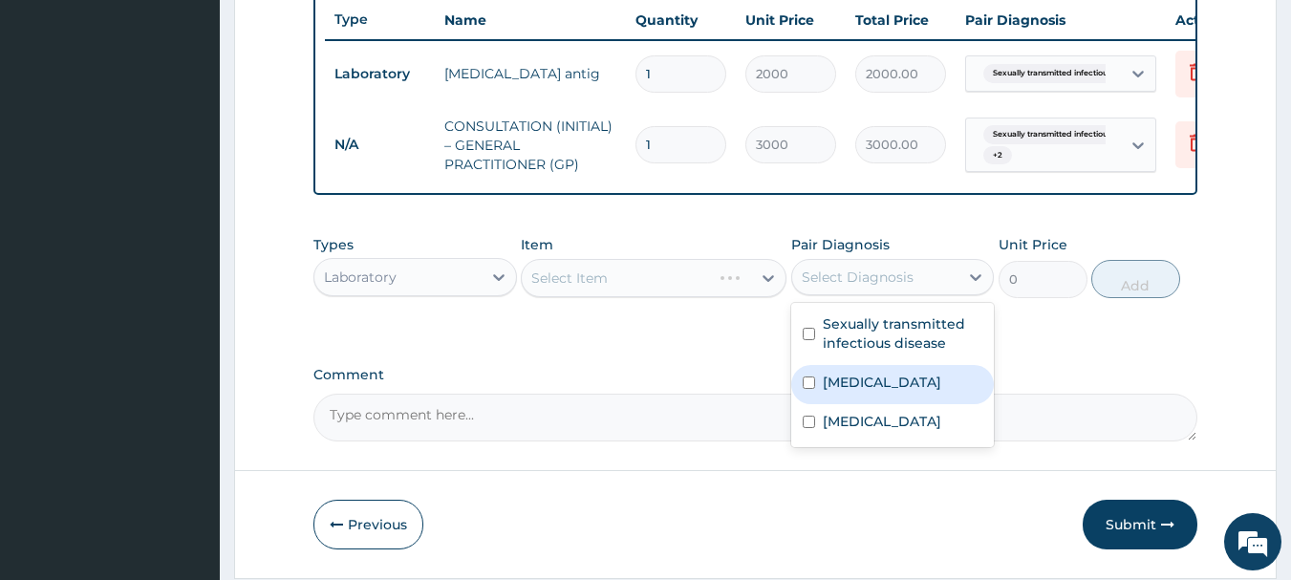
click at [860, 392] on label "[MEDICAL_DATA]" at bounding box center [882, 382] width 118 height 19
checkbox input "true"
click at [611, 292] on div "Select Item" at bounding box center [636, 278] width 229 height 31
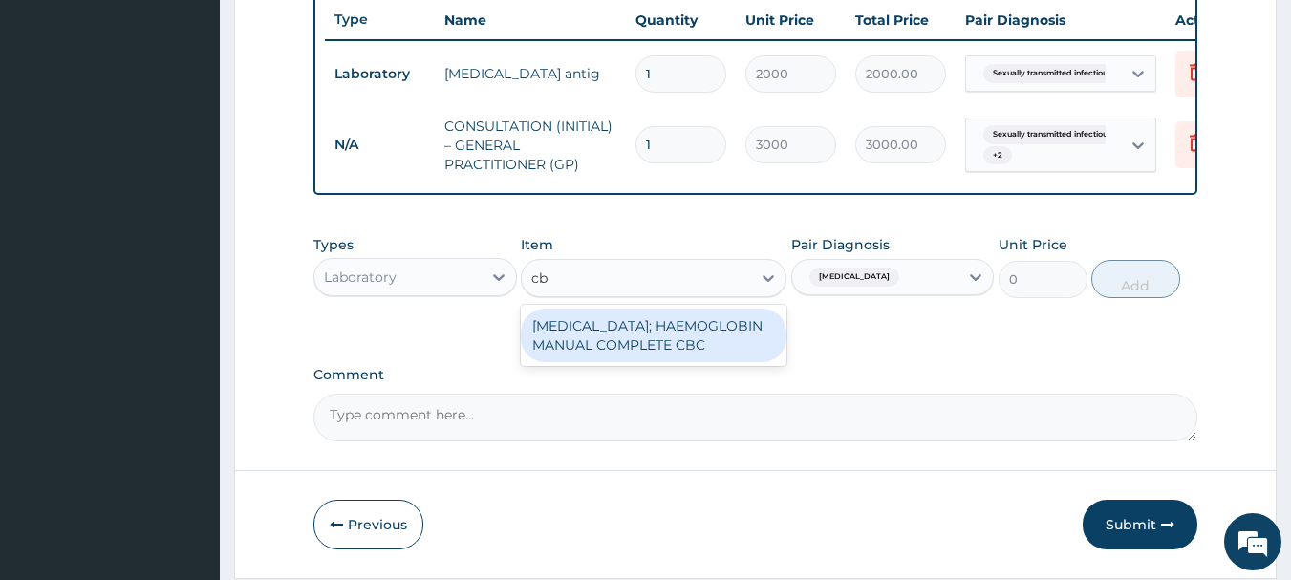
type input "cbc"
click at [617, 341] on div "[MEDICAL_DATA]; HAEMOGLOBIN MANUAL COMPLETE CBC" at bounding box center [654, 336] width 266 height 54
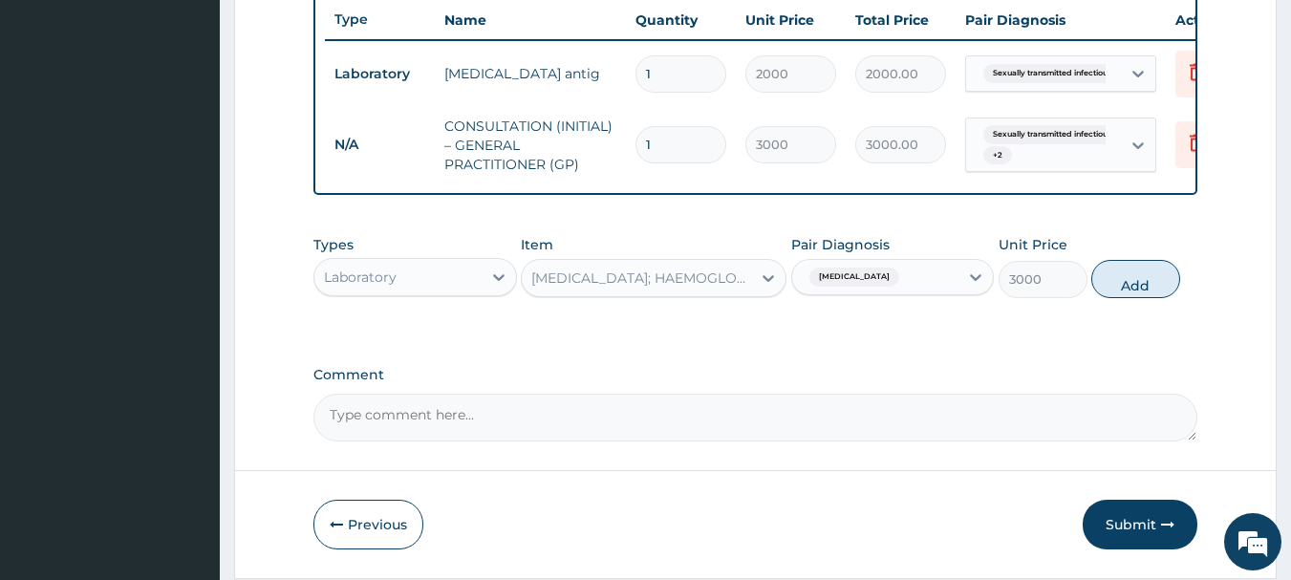
click at [1144, 308] on div "Types Laboratory Item option [MEDICAL_DATA]; HAEMOGLOBIN MANUAL COMPLETE CBC, s…" at bounding box center [755, 266] width 885 height 82
click at [1144, 298] on button "Add" at bounding box center [1135, 279] width 89 height 38
type input "0"
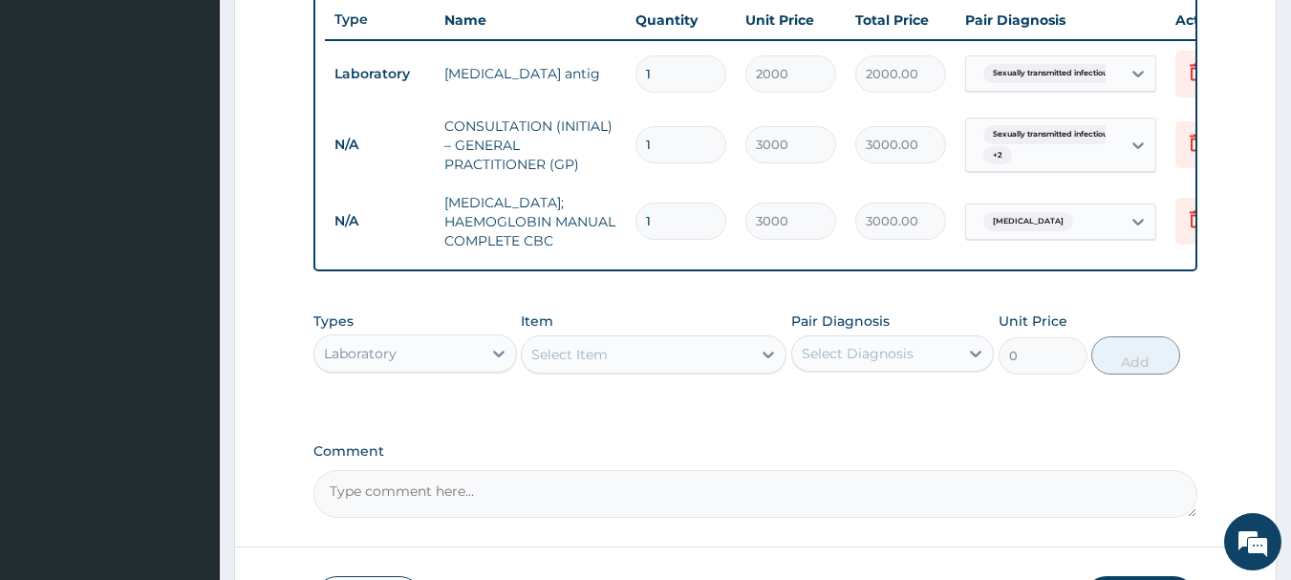
drag, startPoint x: 748, startPoint y: 396, endPoint x: 731, endPoint y: 389, distance: 18.8
click at [748, 370] on div "Select Item" at bounding box center [636, 354] width 229 height 31
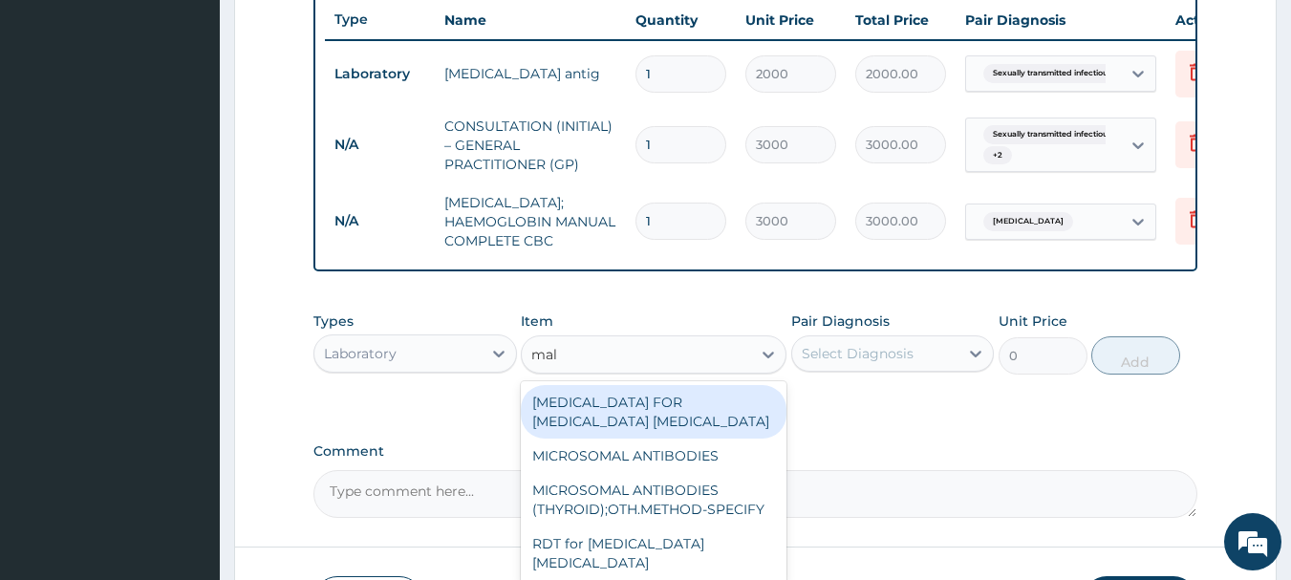
type input "mala"
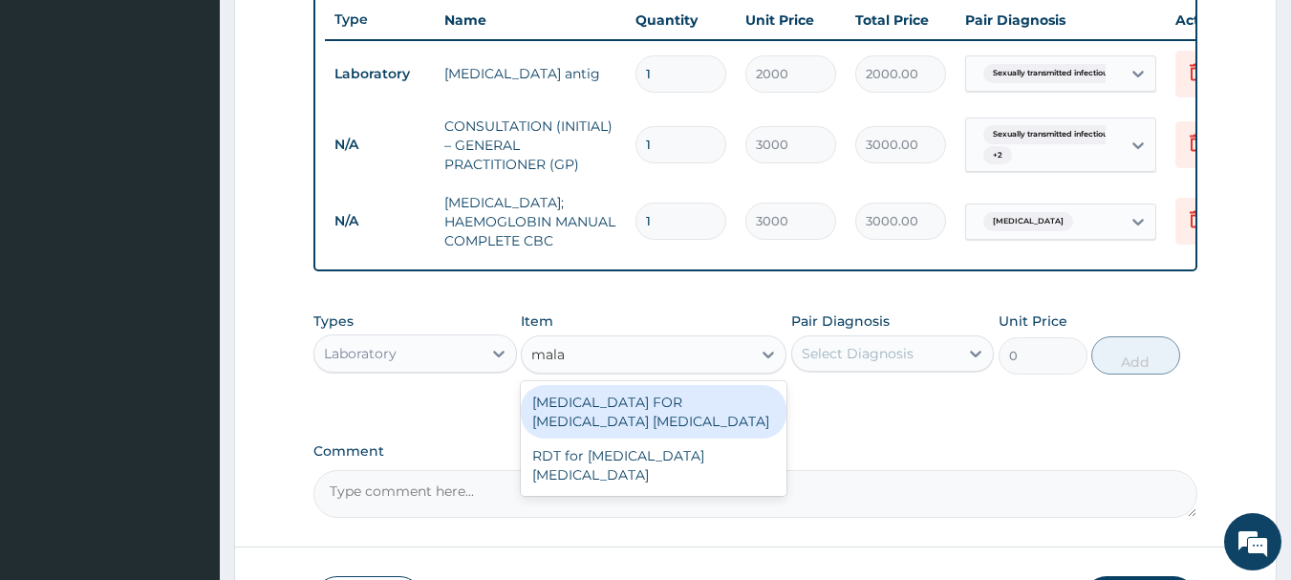
click at [736, 439] on div "BLOOD FILM FOR MALARIA PARASITE" at bounding box center [654, 412] width 266 height 54
type input "2000"
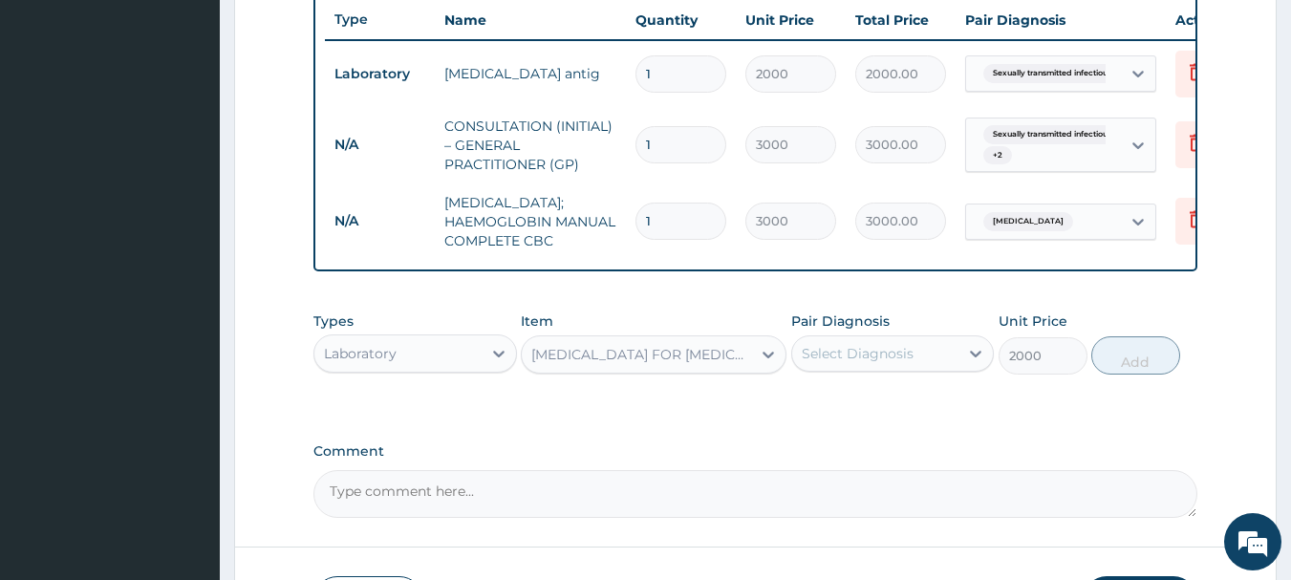
click at [879, 369] on div "Select Diagnosis" at bounding box center [875, 353] width 167 height 31
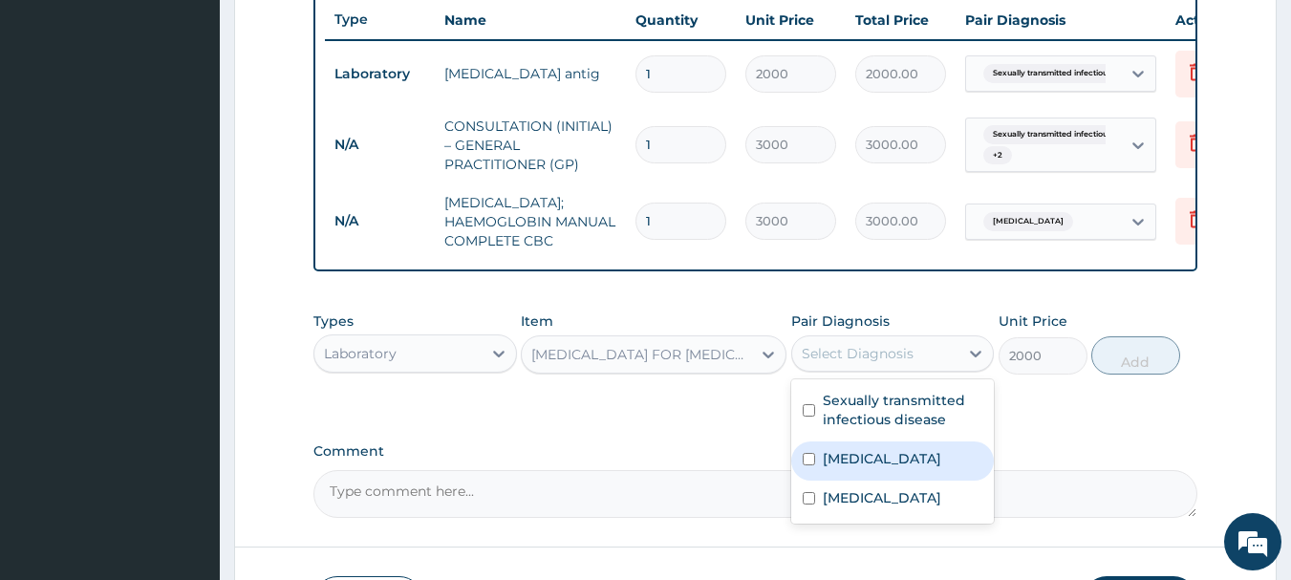
click at [910, 481] on div "Malaria" at bounding box center [892, 460] width 203 height 39
checkbox input "true"
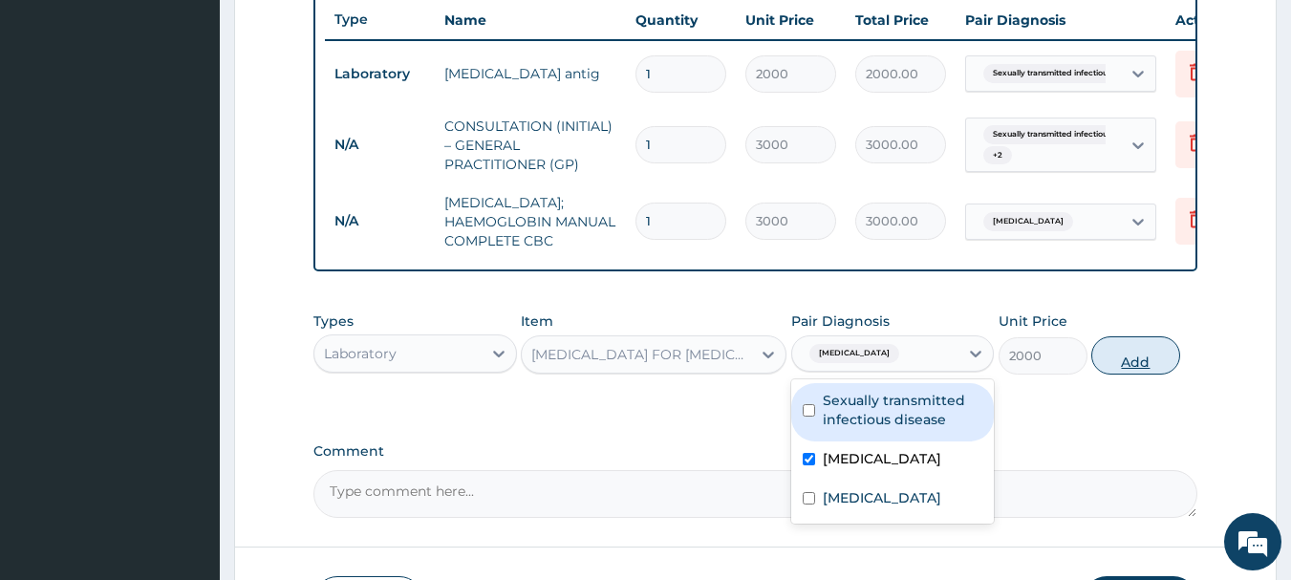
click at [1167, 375] on button "Add" at bounding box center [1135, 355] width 89 height 38
type input "0"
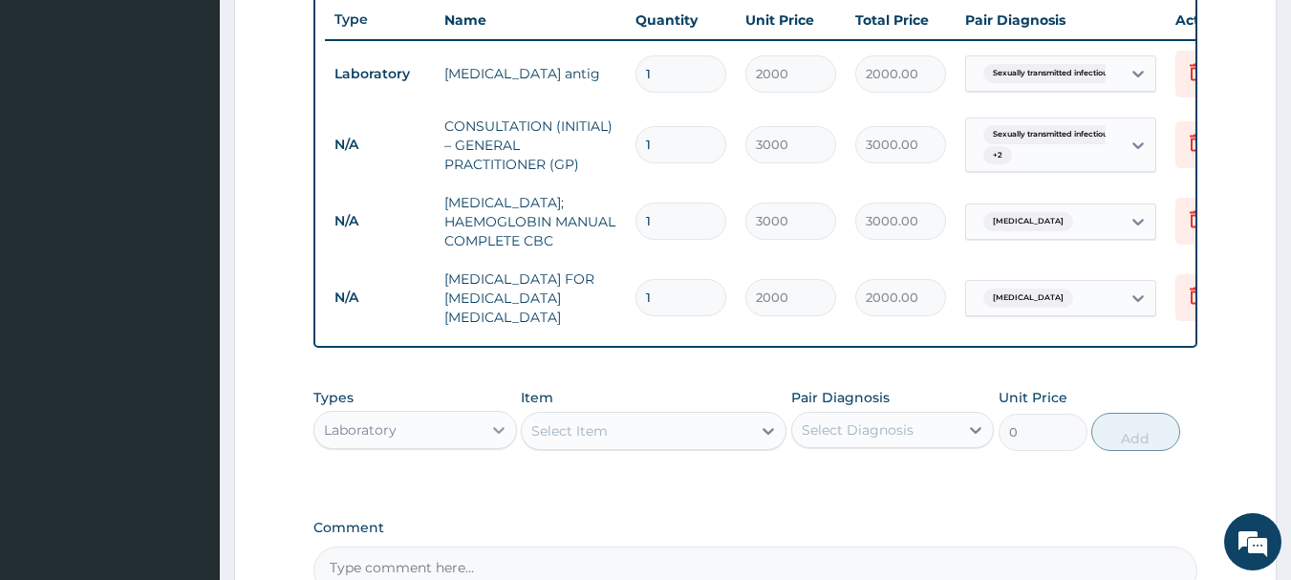
click at [482, 447] on div at bounding box center [499, 430] width 34 height 34
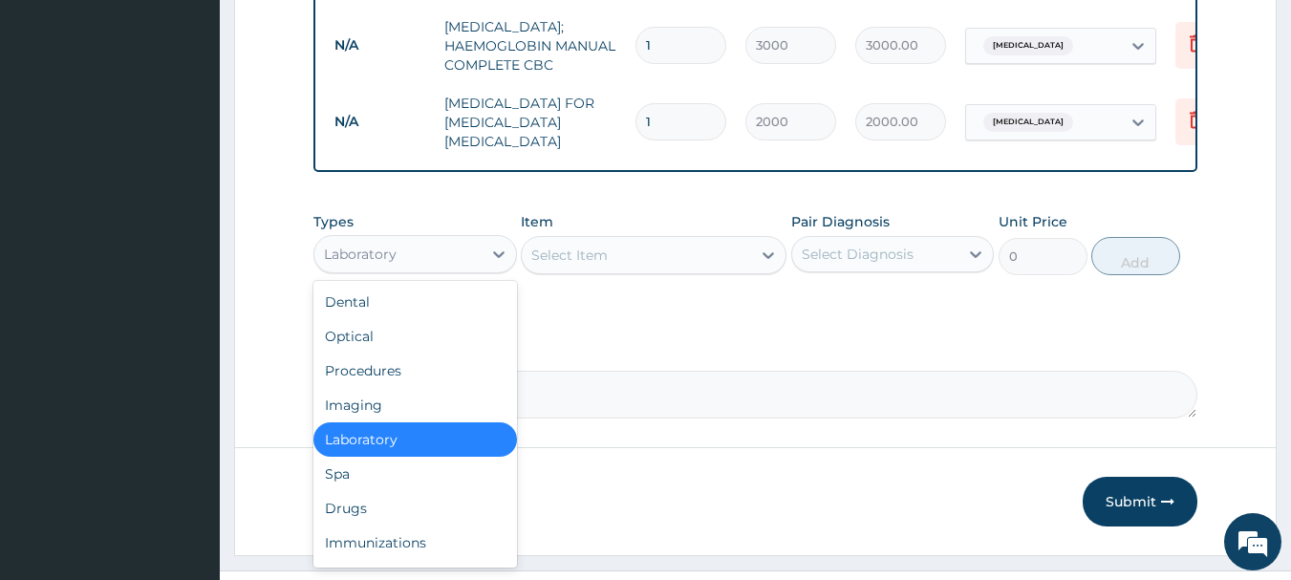
scroll to position [912, 0]
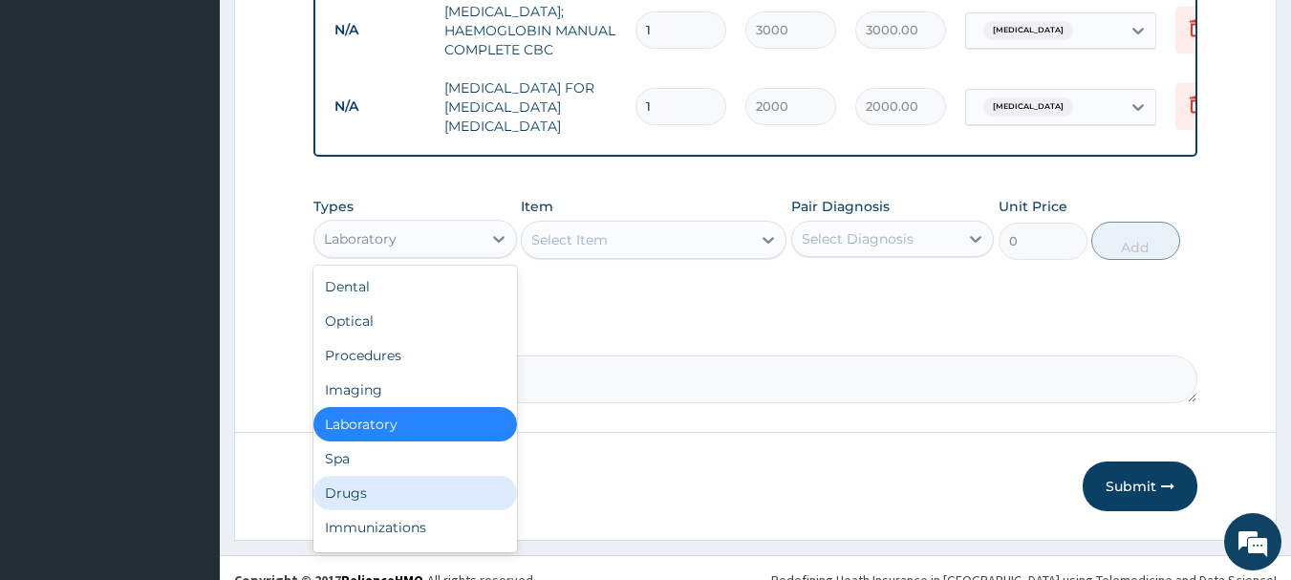
click at [417, 510] on div "Drugs" at bounding box center [414, 493] width 203 height 34
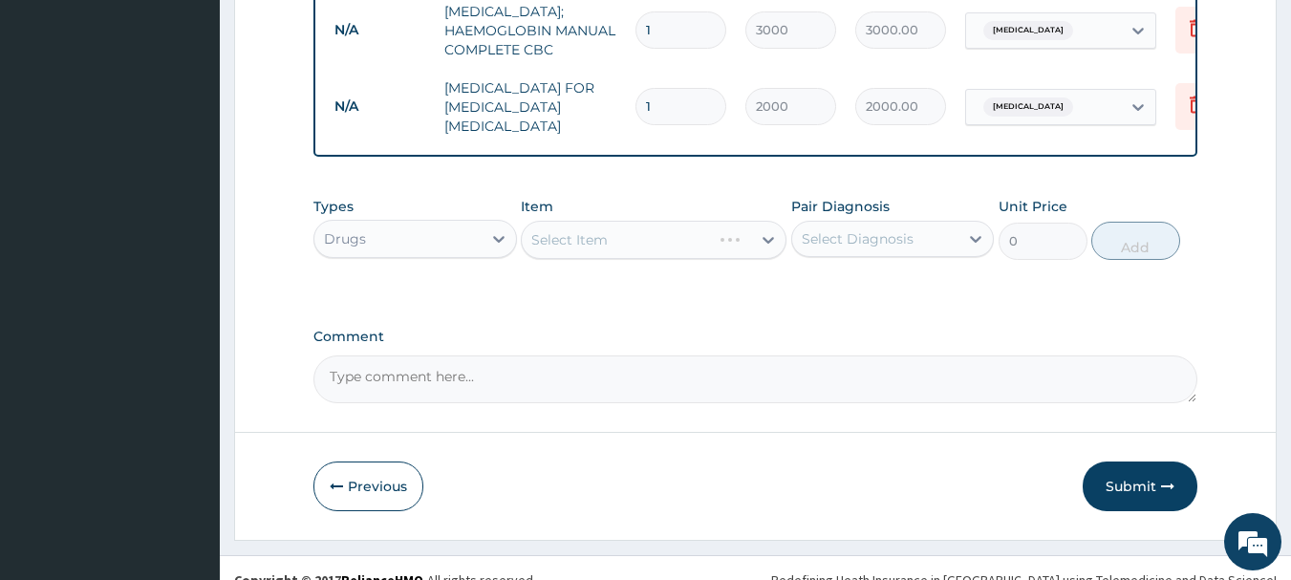
click at [842, 248] on div "Select Diagnosis" at bounding box center [858, 238] width 112 height 19
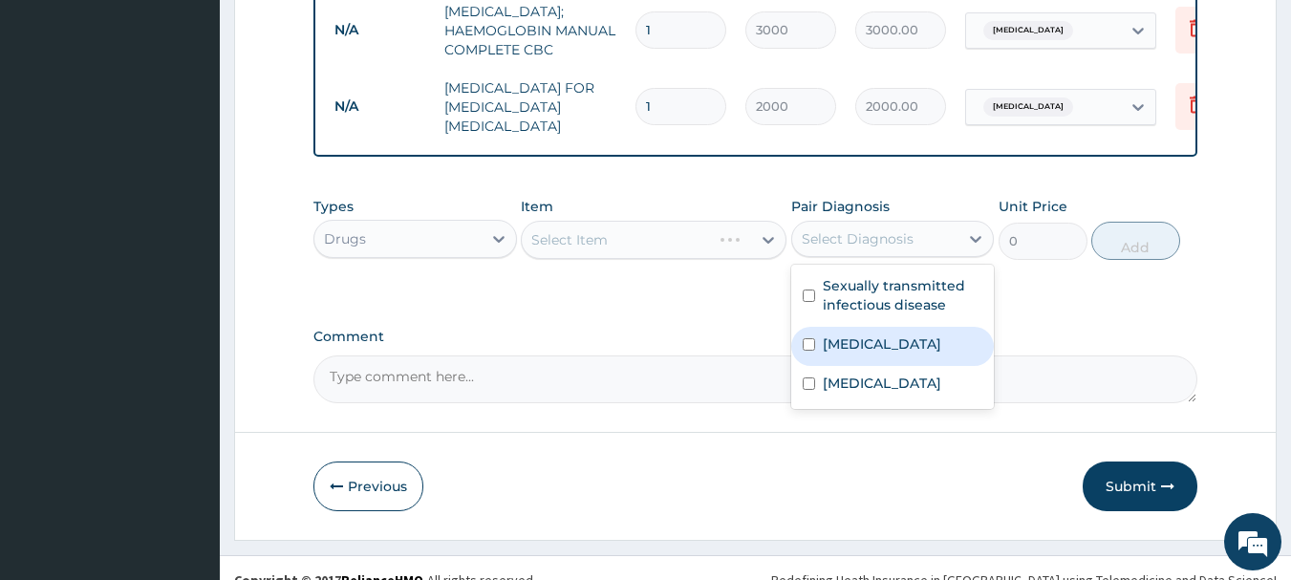
click at [851, 353] on label "Malaria" at bounding box center [882, 343] width 118 height 19
checkbox input "true"
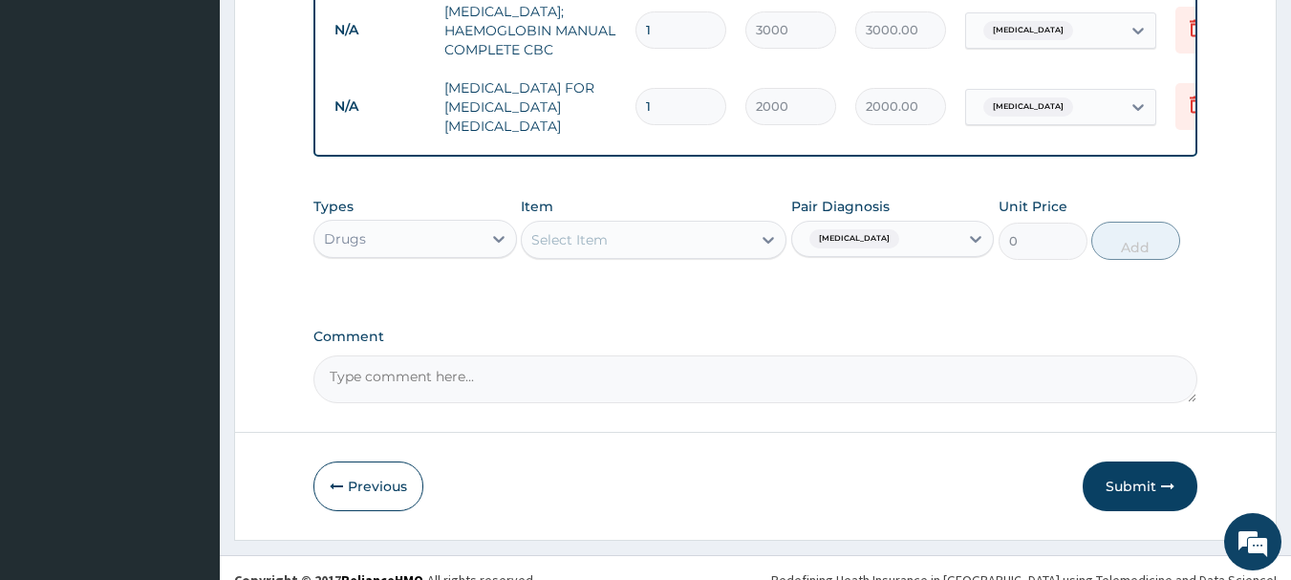
click at [661, 255] on div "Select Item" at bounding box center [636, 240] width 229 height 31
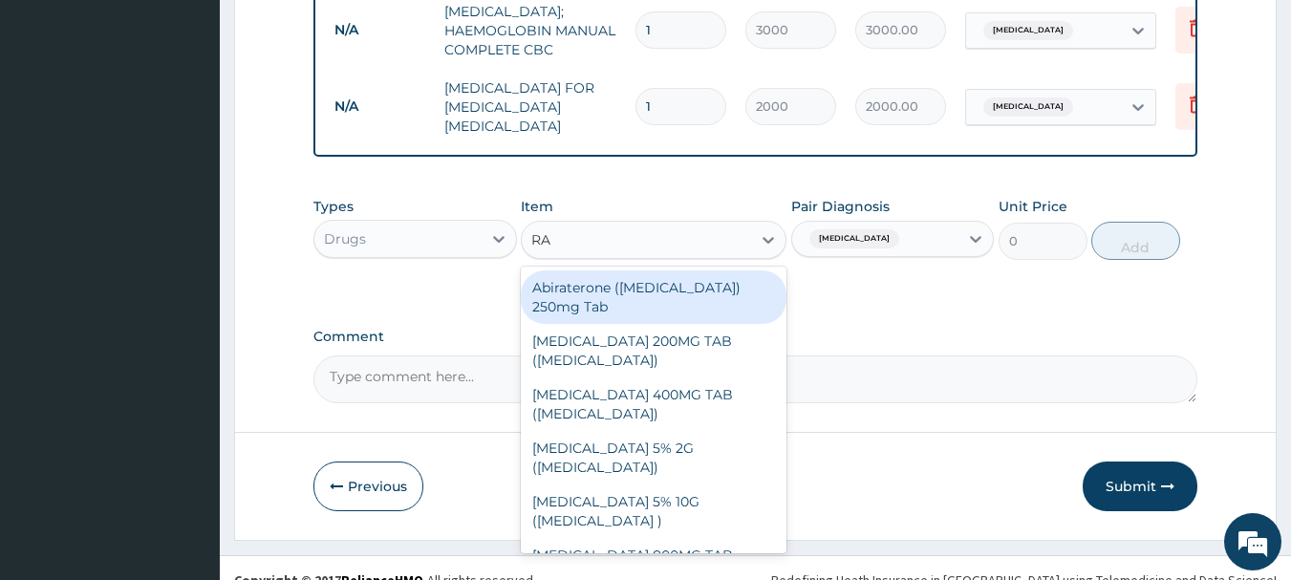
type input "R"
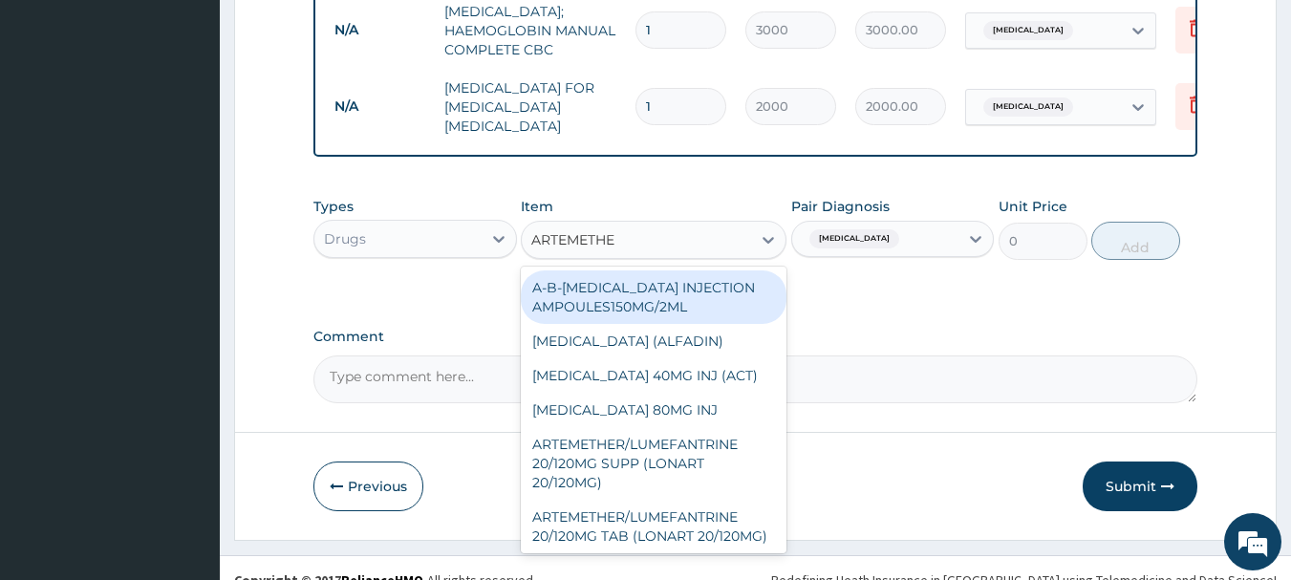
type input "ARTEMETHER"
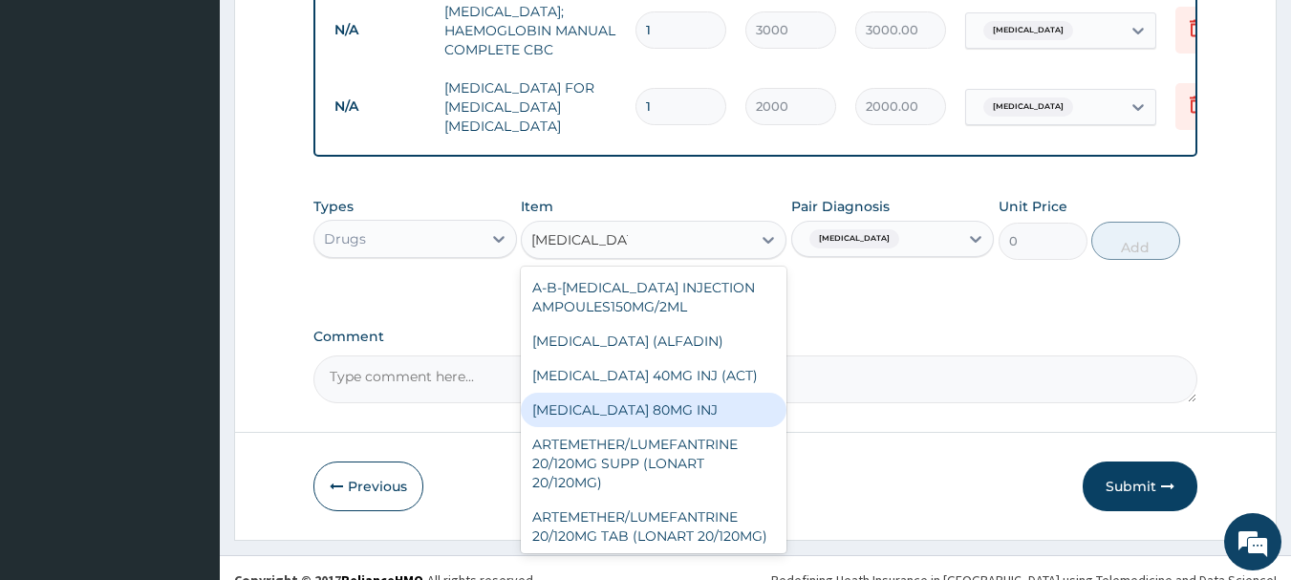
click at [600, 427] on div "ARTEMETHER 80MG INJ" at bounding box center [654, 410] width 266 height 34
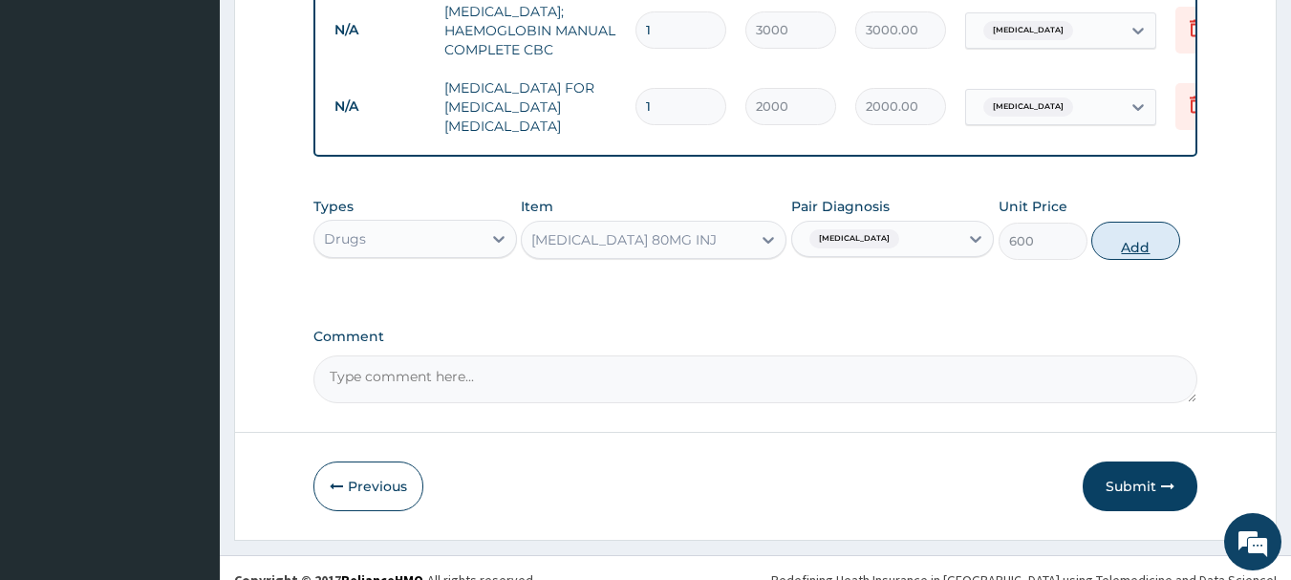
click at [1162, 257] on button "Add" at bounding box center [1135, 241] width 89 height 38
type input "0"
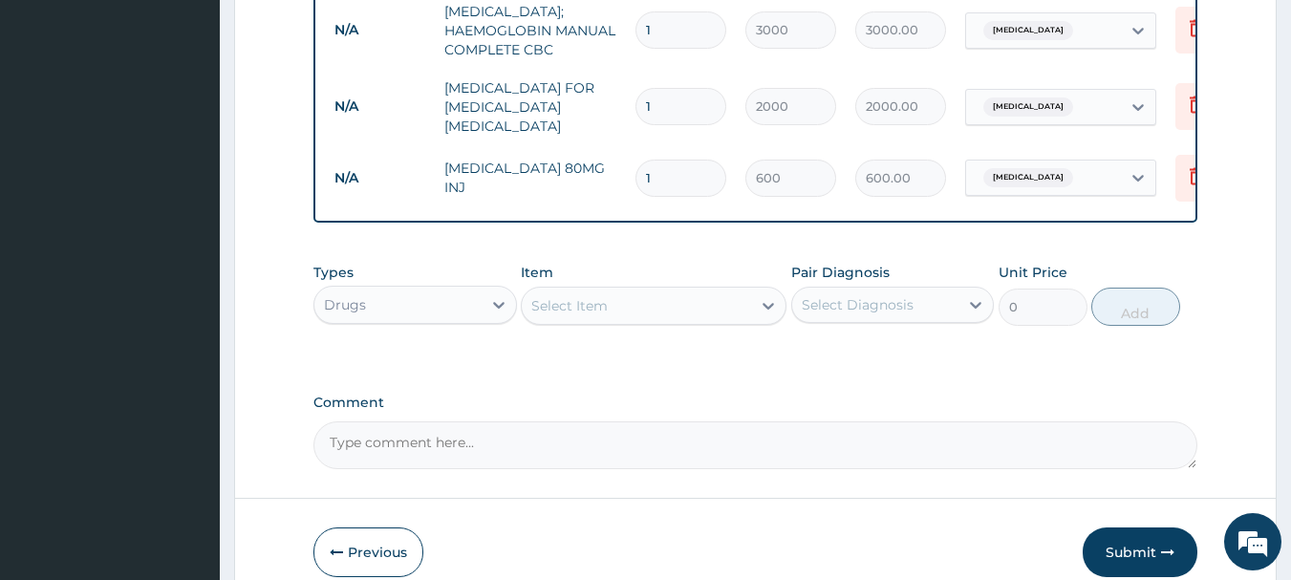
type input "2"
type input "1200.00"
type input "3"
type input "1800.00"
type input "4"
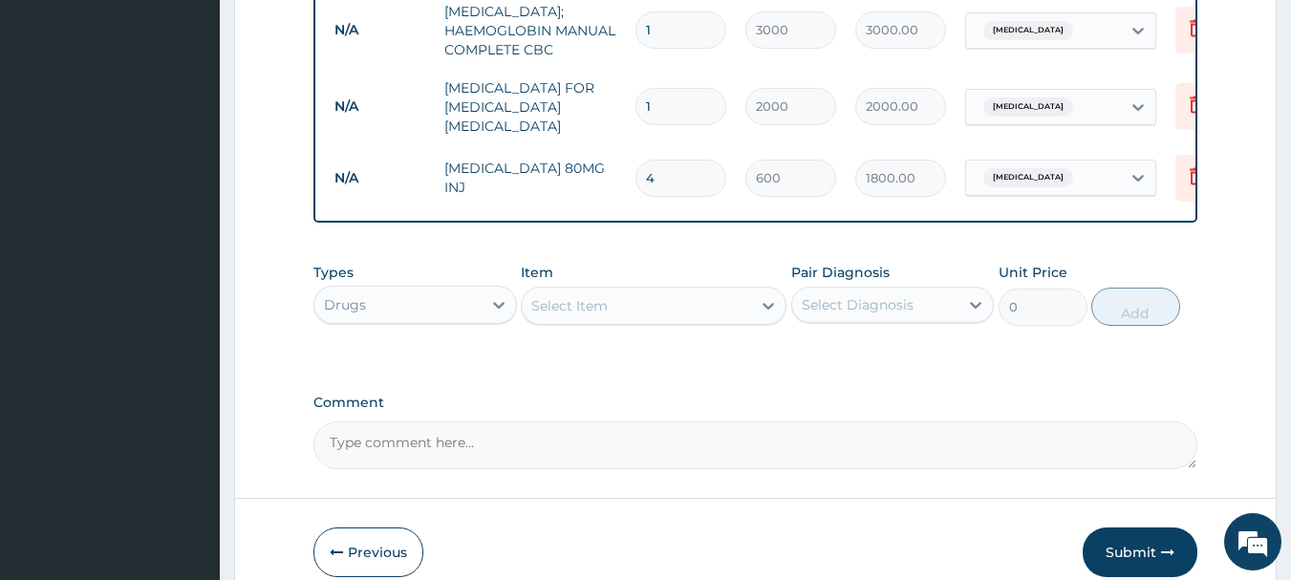
type input "2400.00"
type input "5"
type input "3000.00"
type input "6"
type input "3600.00"
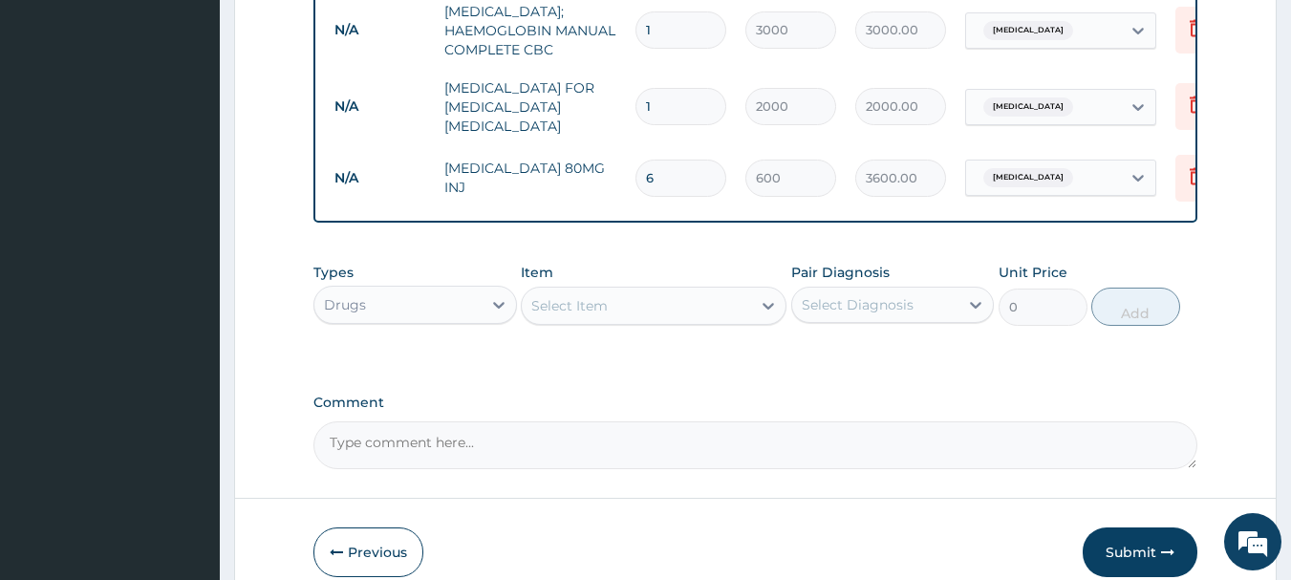
click at [593, 315] on div "Select Item" at bounding box center [569, 305] width 76 height 19
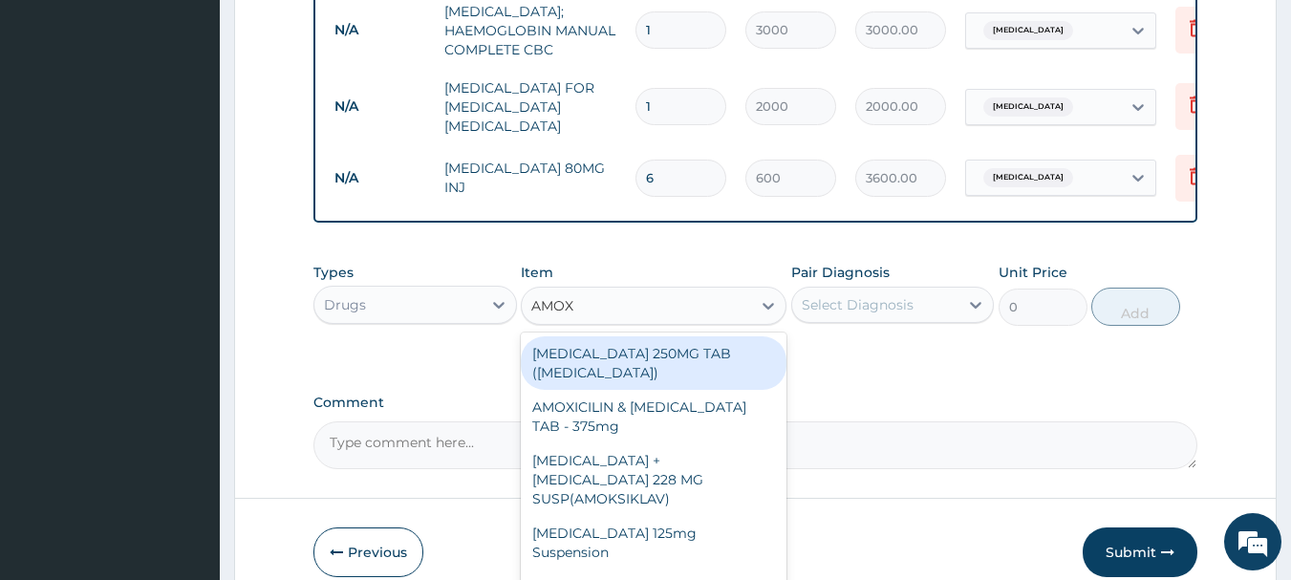
type input "AMOXI"
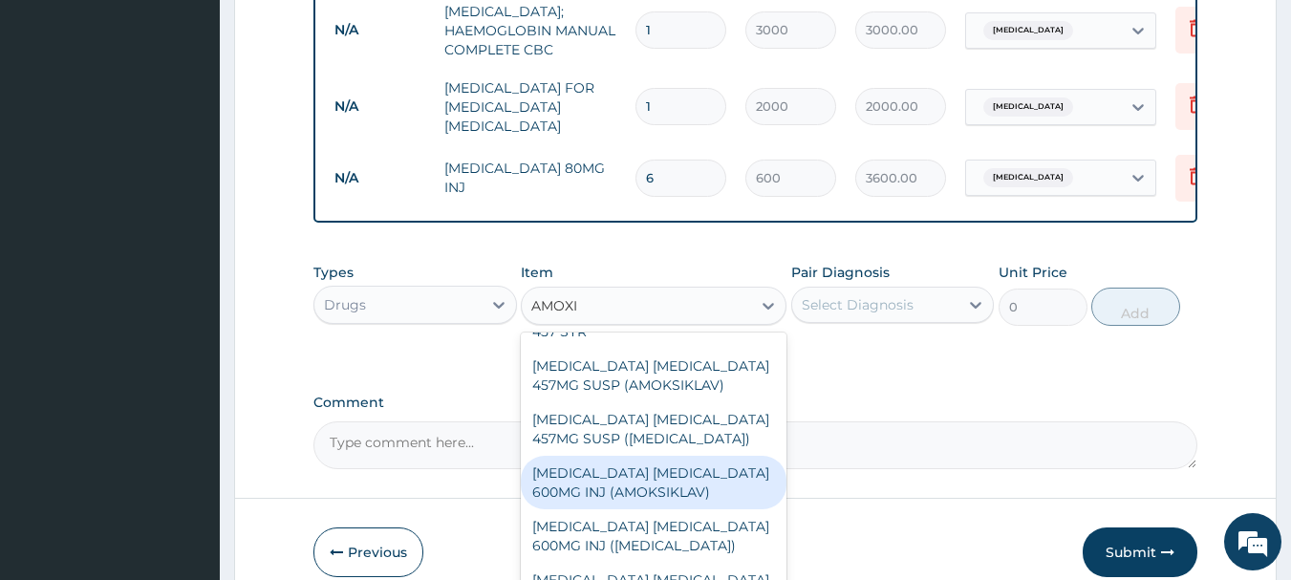
scroll to position [764, 0]
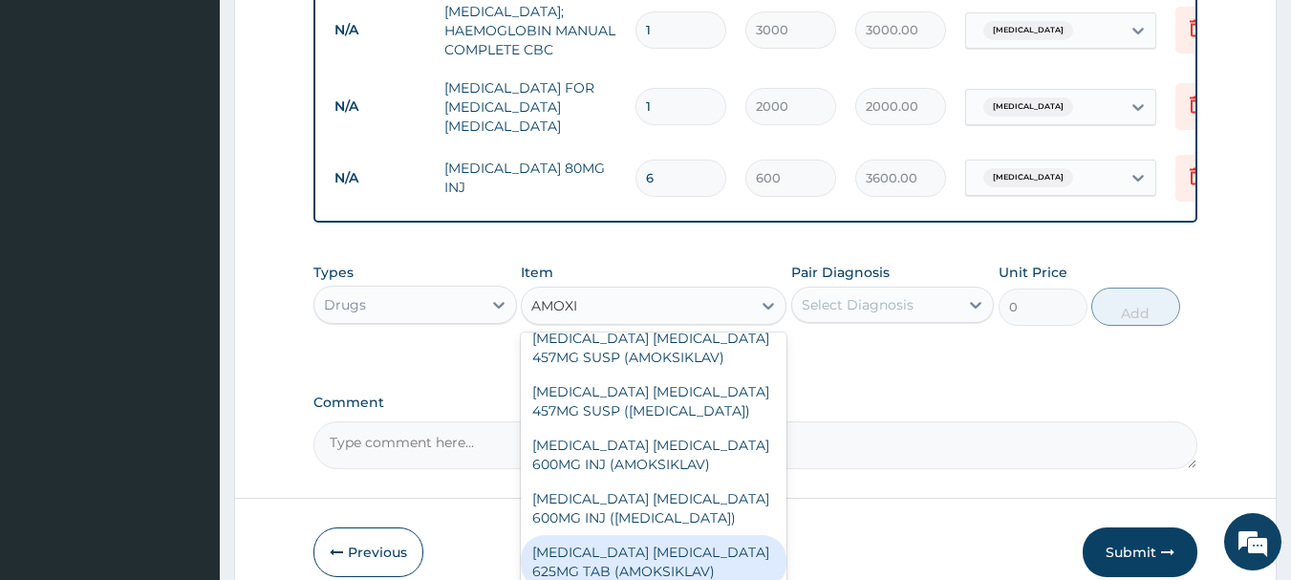
click at [669, 535] on div "AMOXICILLIN CLAVULANIC ACID 625MG TAB (AMOKSIKLAV)" at bounding box center [654, 562] width 266 height 54
type input "222.5"
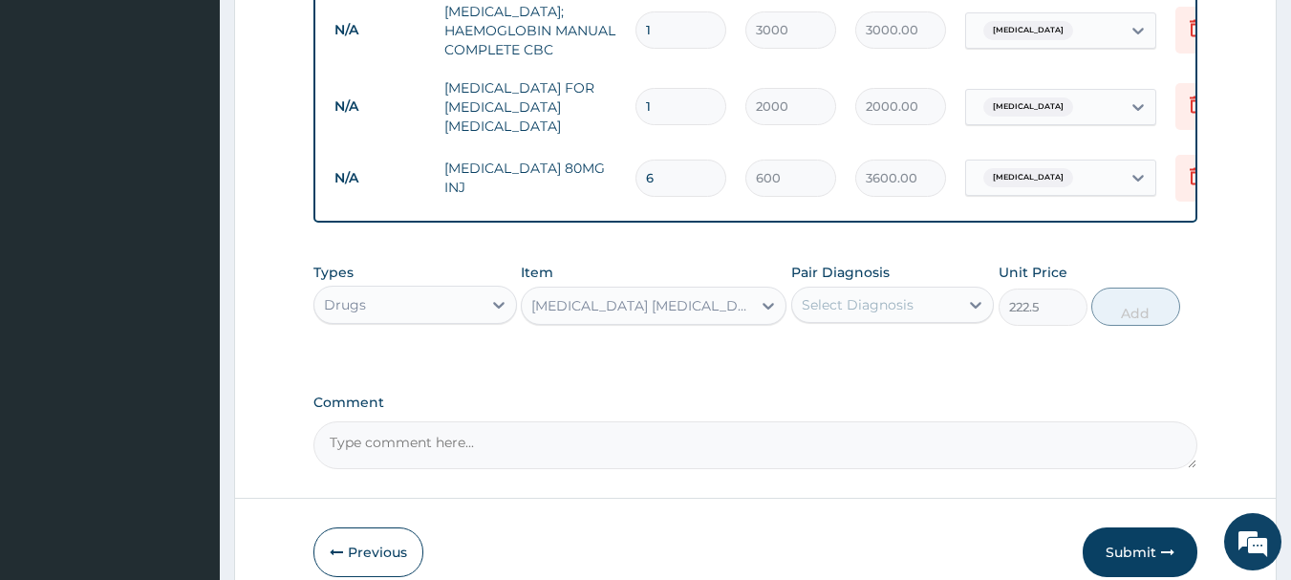
click at [910, 314] on div "Select Diagnosis" at bounding box center [858, 304] width 112 height 19
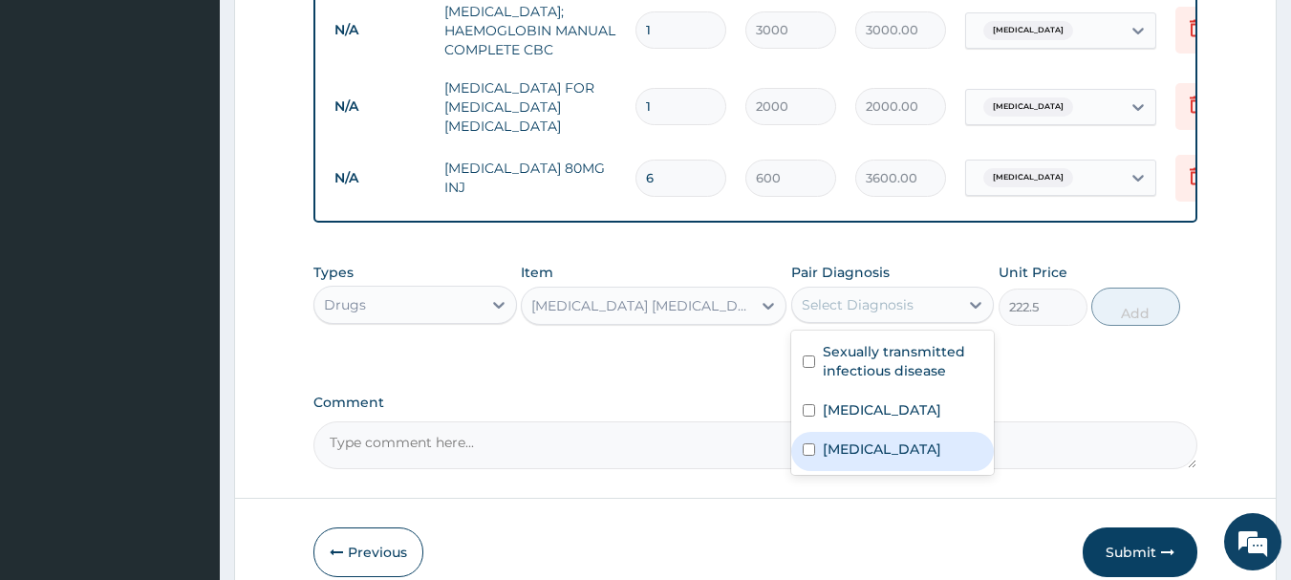
click at [905, 459] on label "Upper respiratory infection" at bounding box center [882, 448] width 118 height 19
checkbox input "true"
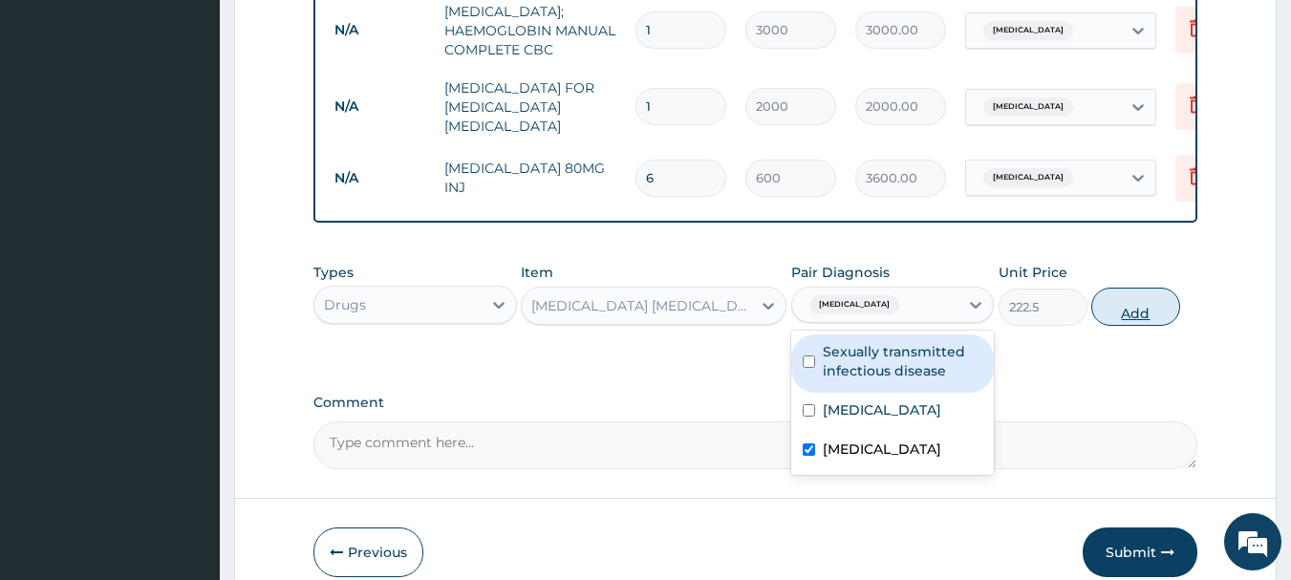
click at [1120, 326] on button "Add" at bounding box center [1135, 307] width 89 height 38
type input "0"
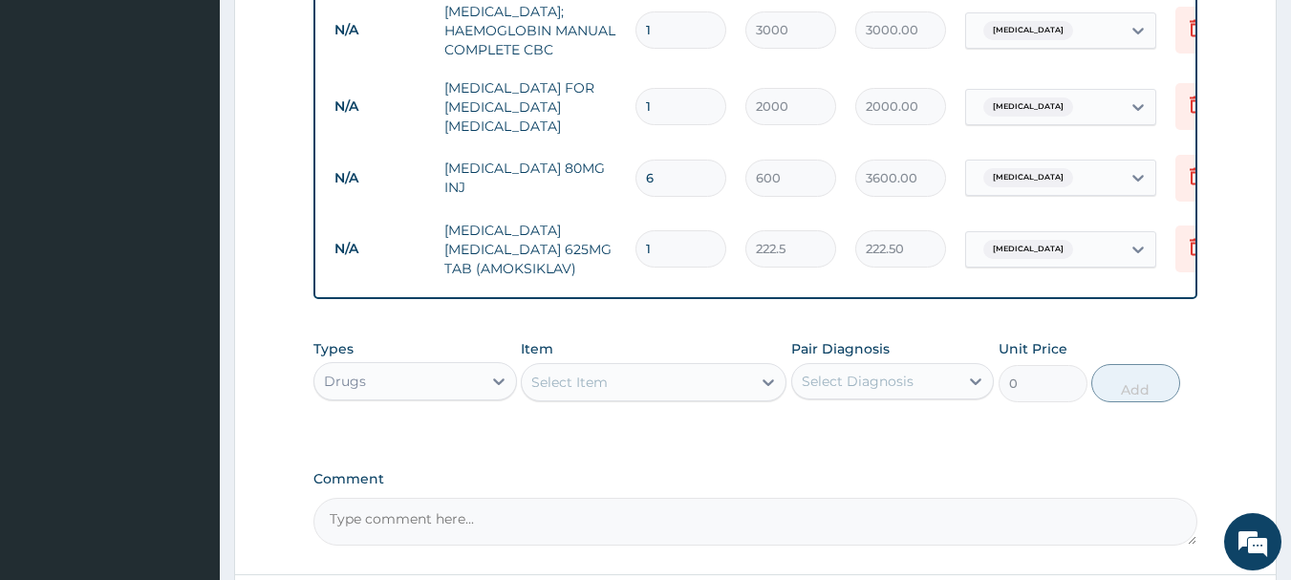
type input "14"
type input "3115.00"
type input "14"
click at [674, 397] on div "Select Item" at bounding box center [636, 382] width 229 height 31
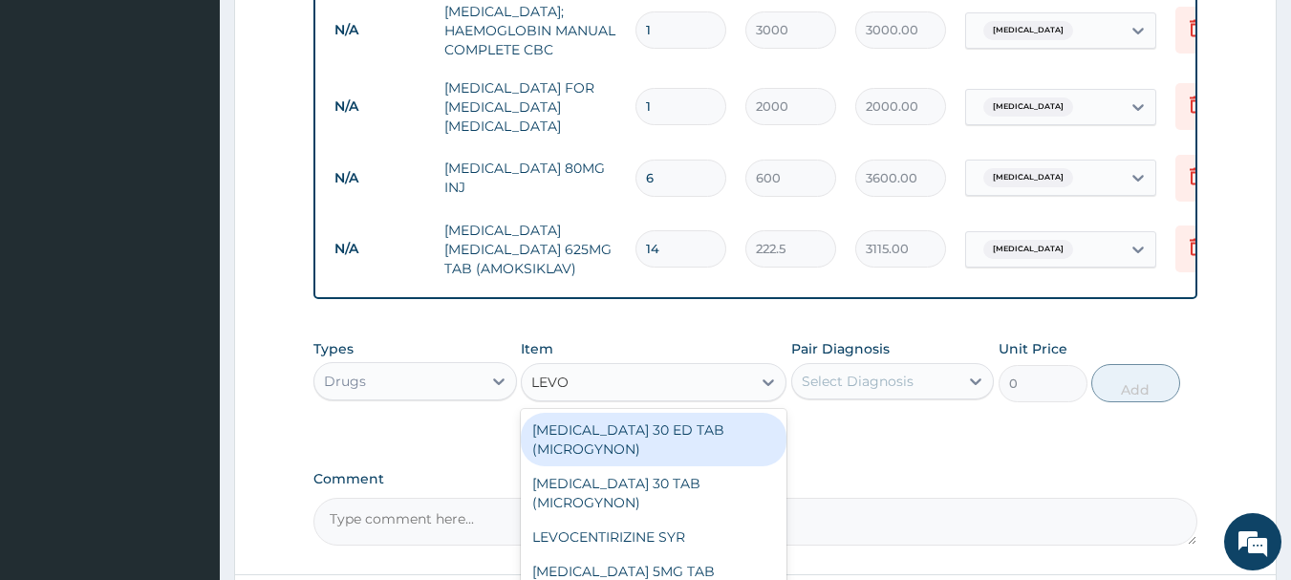
type input "LEVOC"
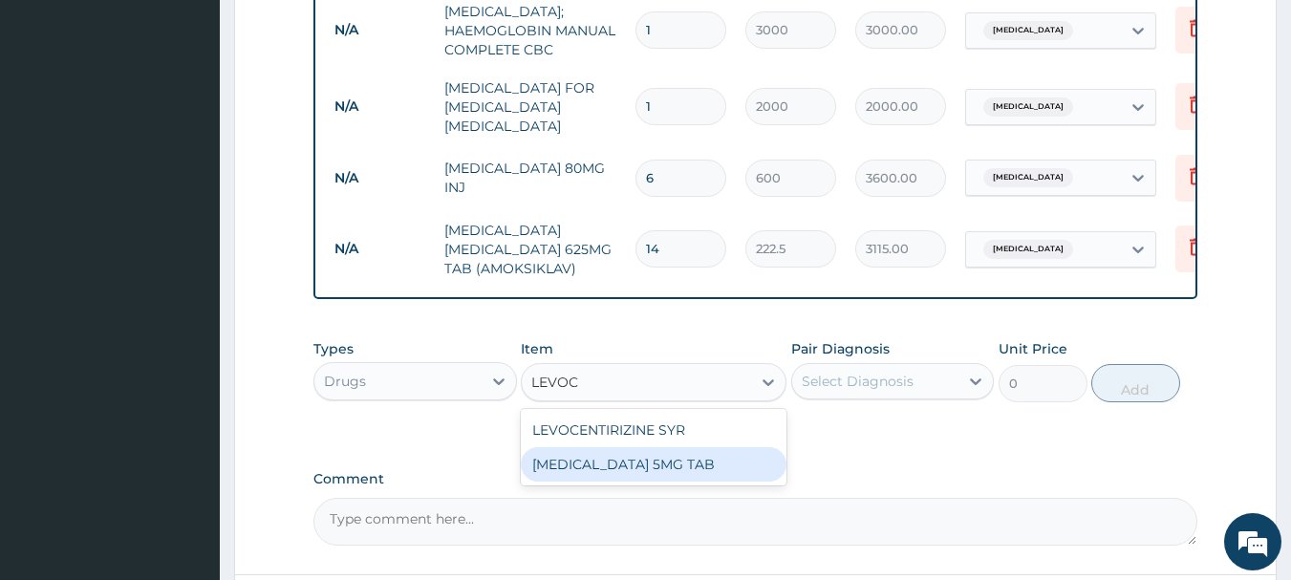
click at [608, 482] on div "LEVOCETIRIZINE 5MG TAB" at bounding box center [654, 464] width 266 height 34
type input "70"
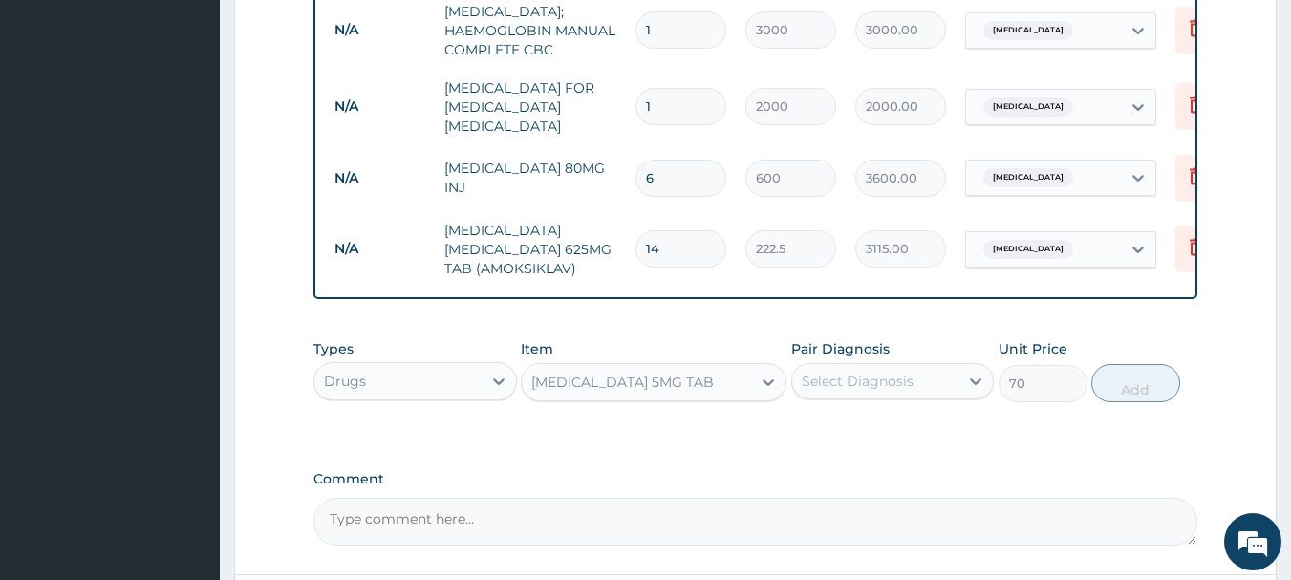
click at [928, 396] on div "Select Diagnosis" at bounding box center [875, 381] width 167 height 31
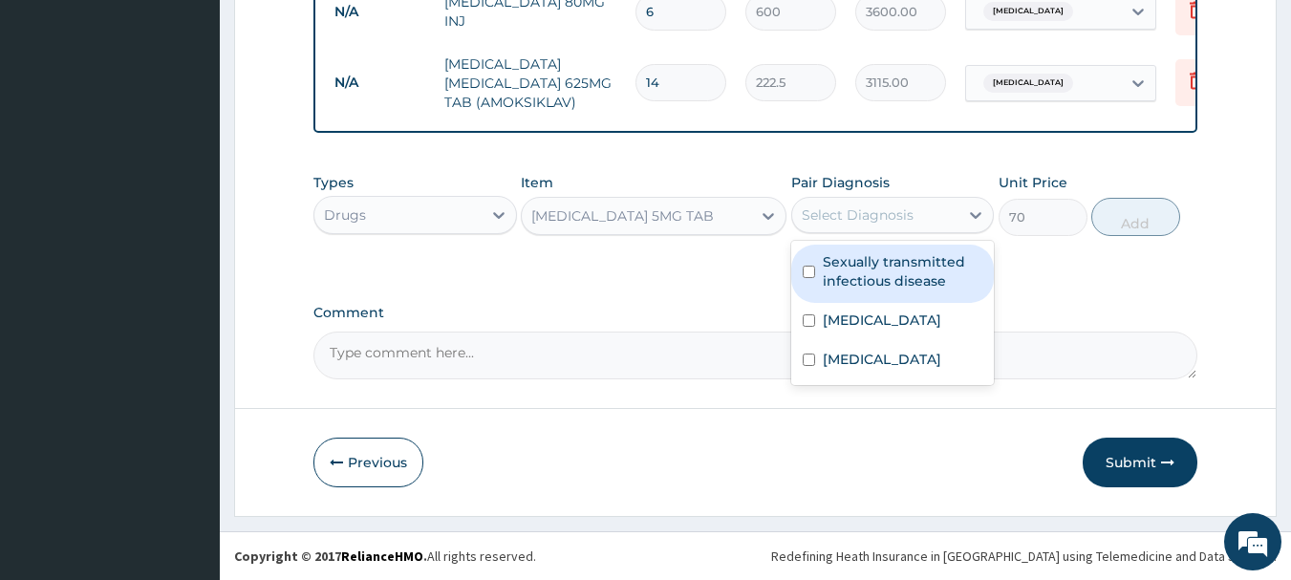
scroll to position [1121, 0]
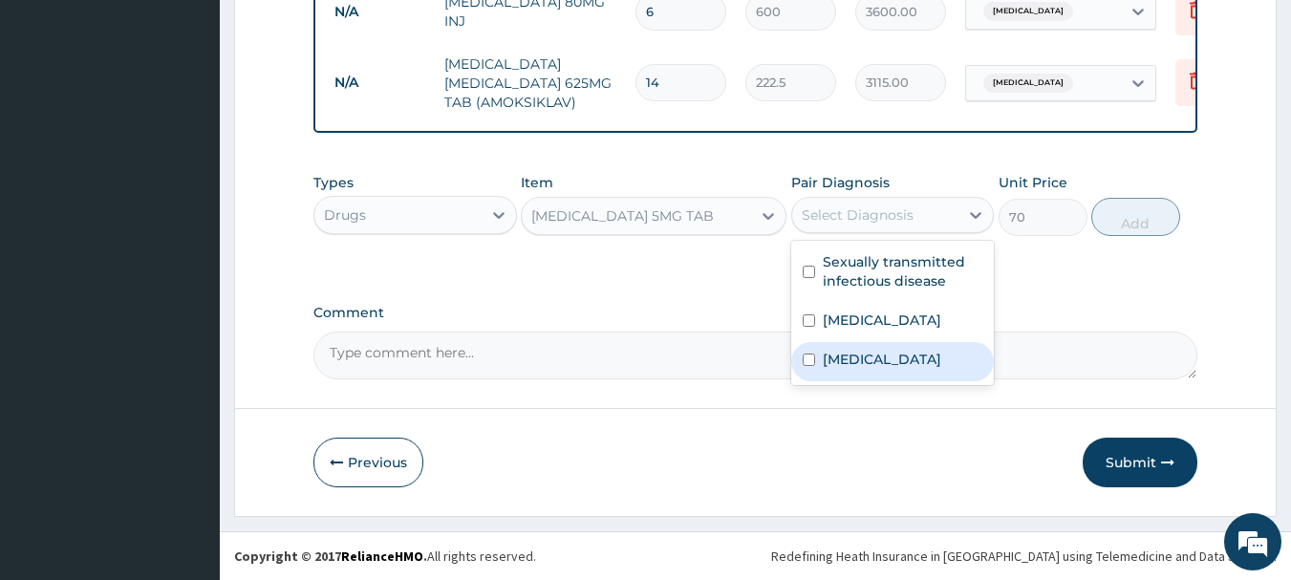
click at [910, 347] on div "Upper respiratory infection" at bounding box center [892, 361] width 203 height 39
checkbox input "true"
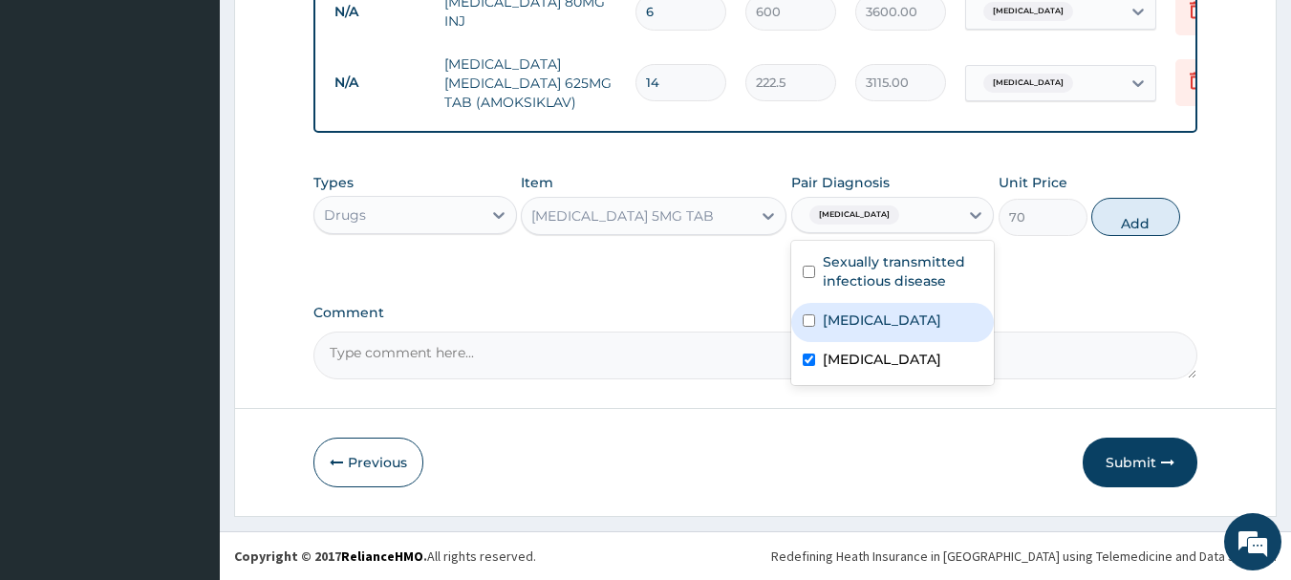
click at [1117, 202] on button "Add" at bounding box center [1135, 217] width 89 height 38
type input "0"
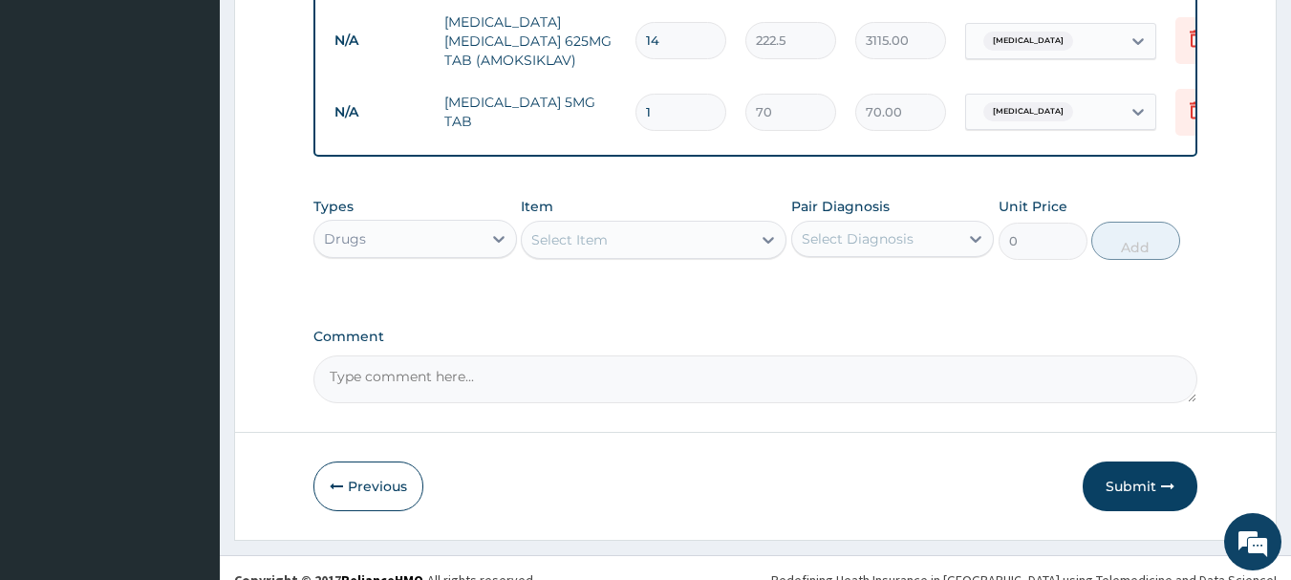
type input "10"
type input "700.00"
type input "10"
drag, startPoint x: 987, startPoint y: 512, endPoint x: 995, endPoint y: 522, distance: 12.9
click at [993, 511] on div "Previous Submit" at bounding box center [755, 486] width 885 height 50
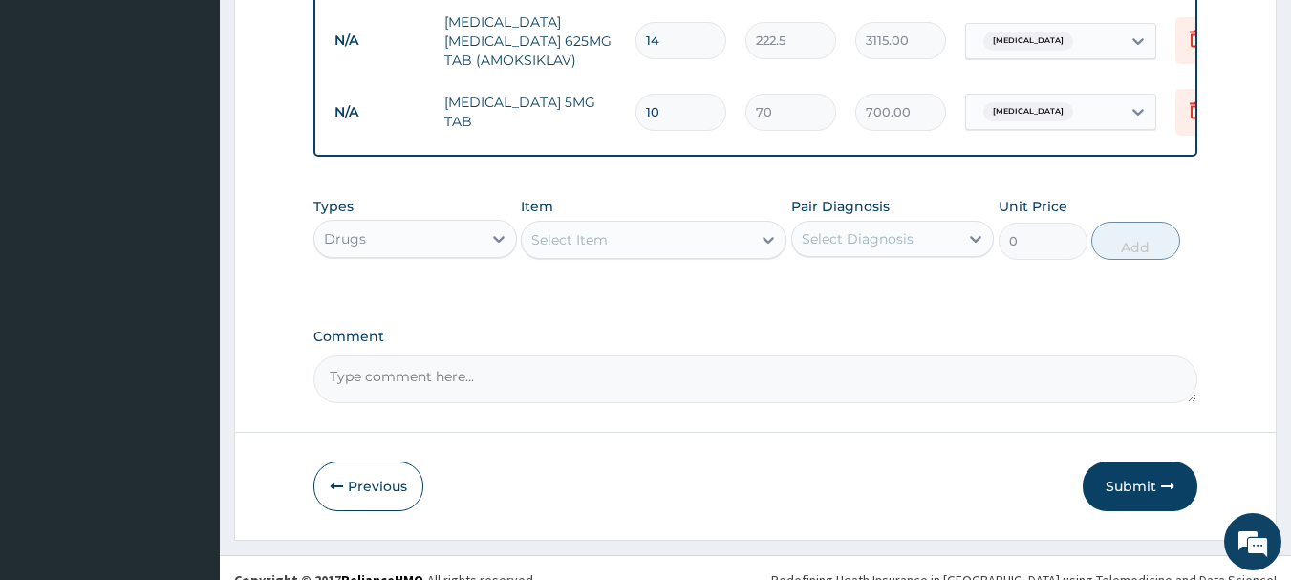
click at [728, 255] on div "Select Item" at bounding box center [636, 240] width 229 height 31
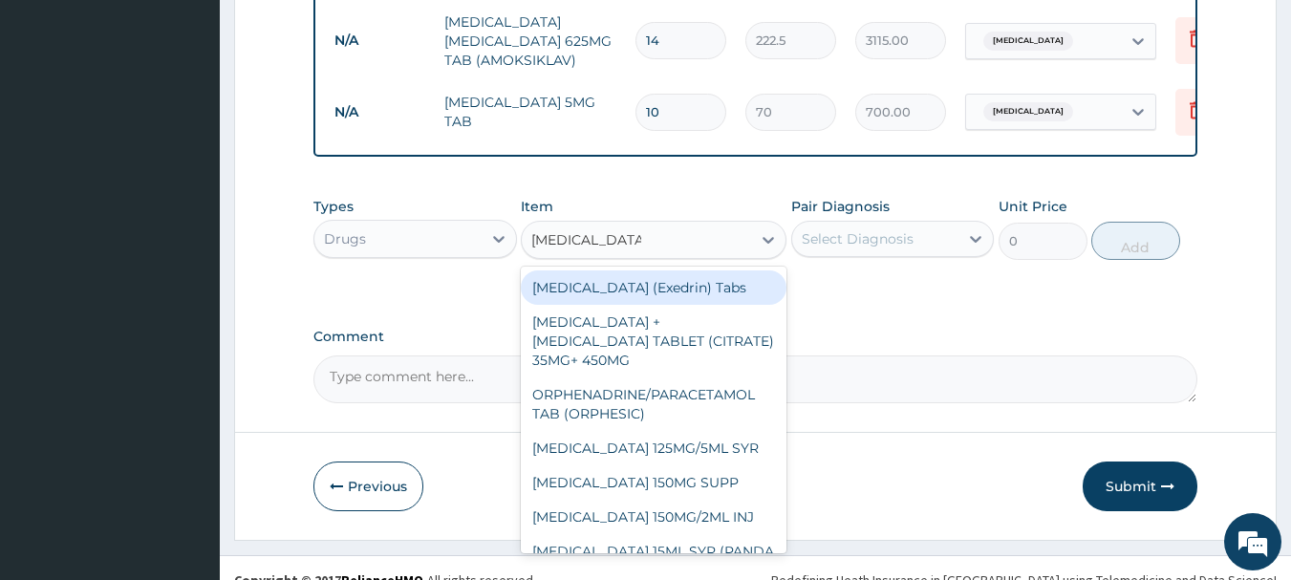
type input "PARACETAMOL 5"
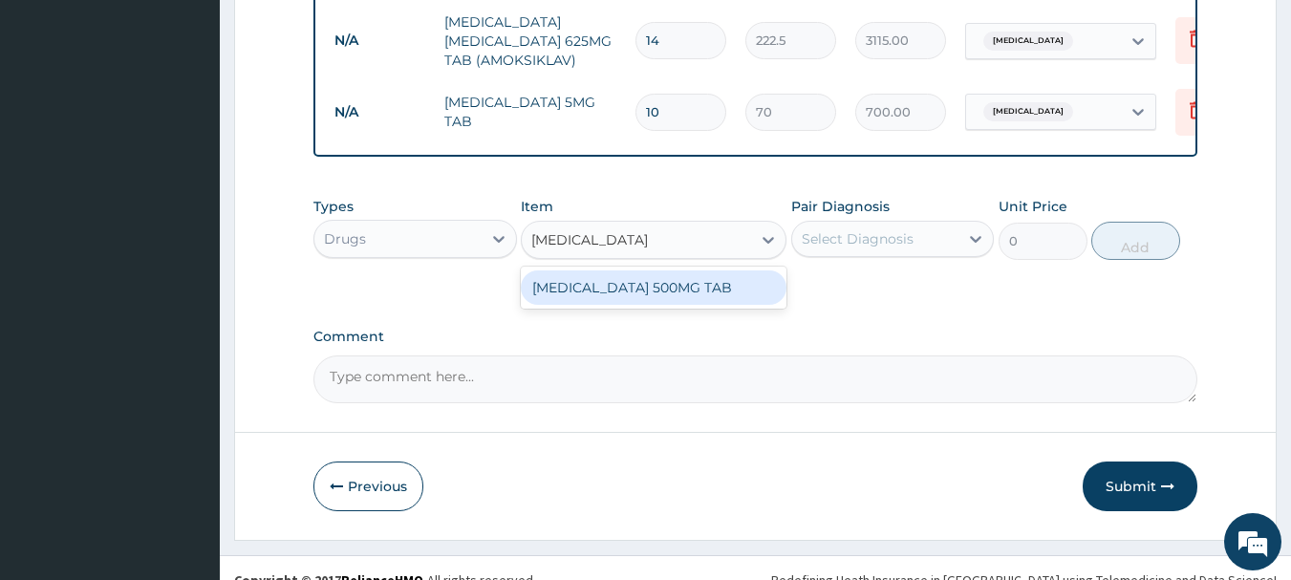
click at [717, 305] on div "PARACETAMOL 500MG TAB" at bounding box center [654, 287] width 266 height 34
type input "15"
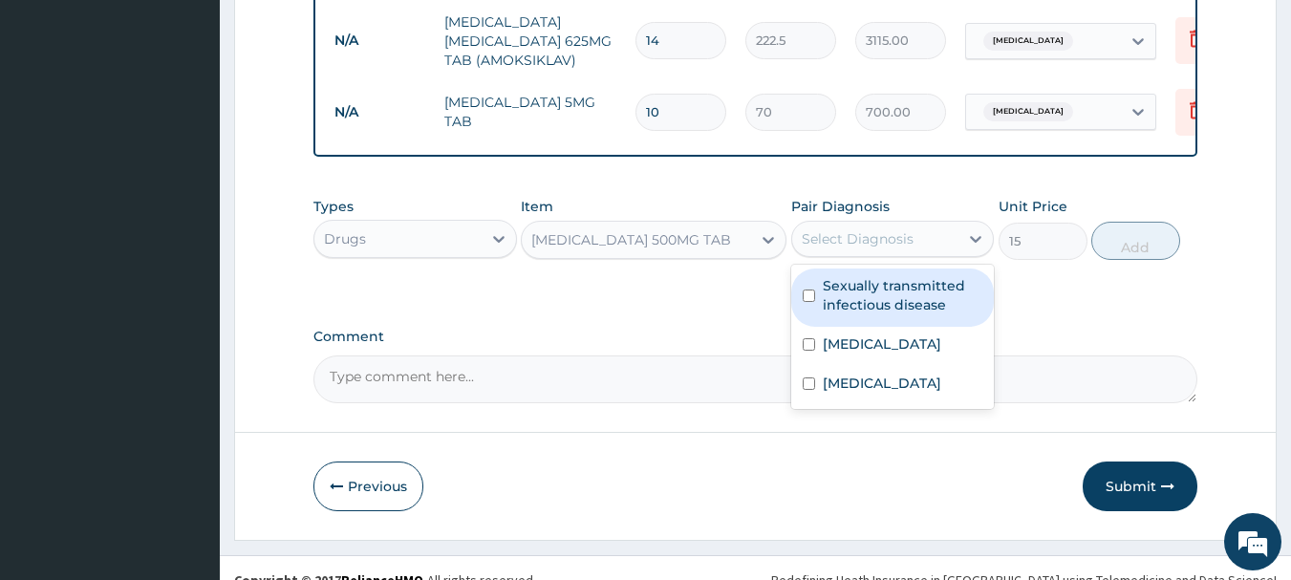
click at [909, 248] on div "Select Diagnosis" at bounding box center [858, 238] width 112 height 19
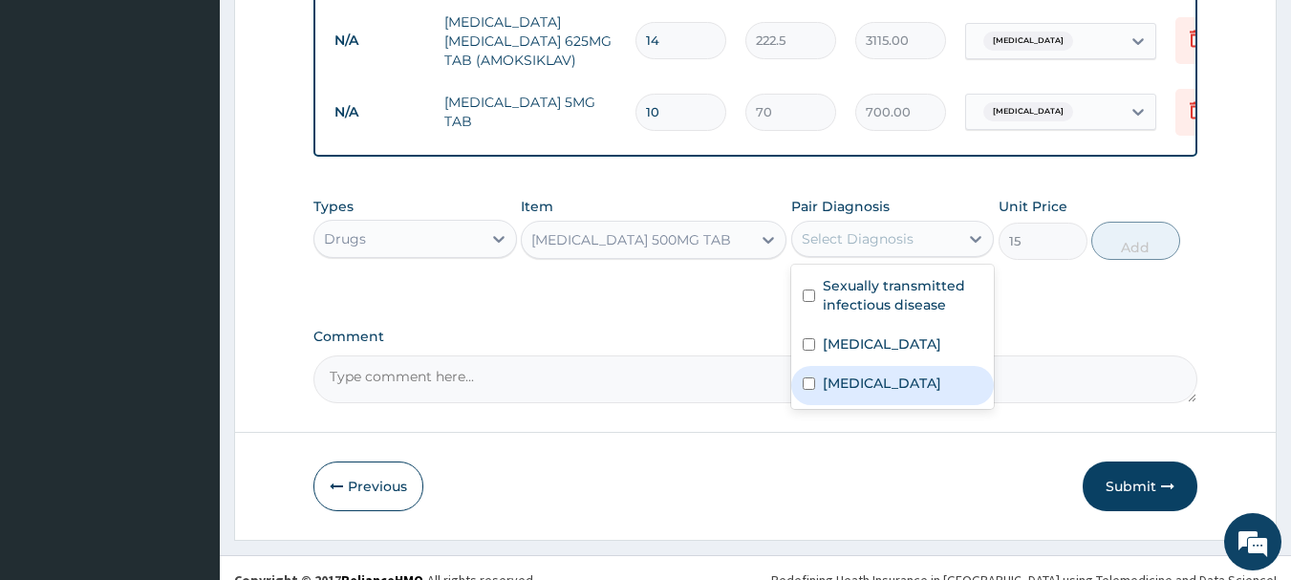
click at [904, 393] on label "Upper respiratory infection" at bounding box center [882, 383] width 118 height 19
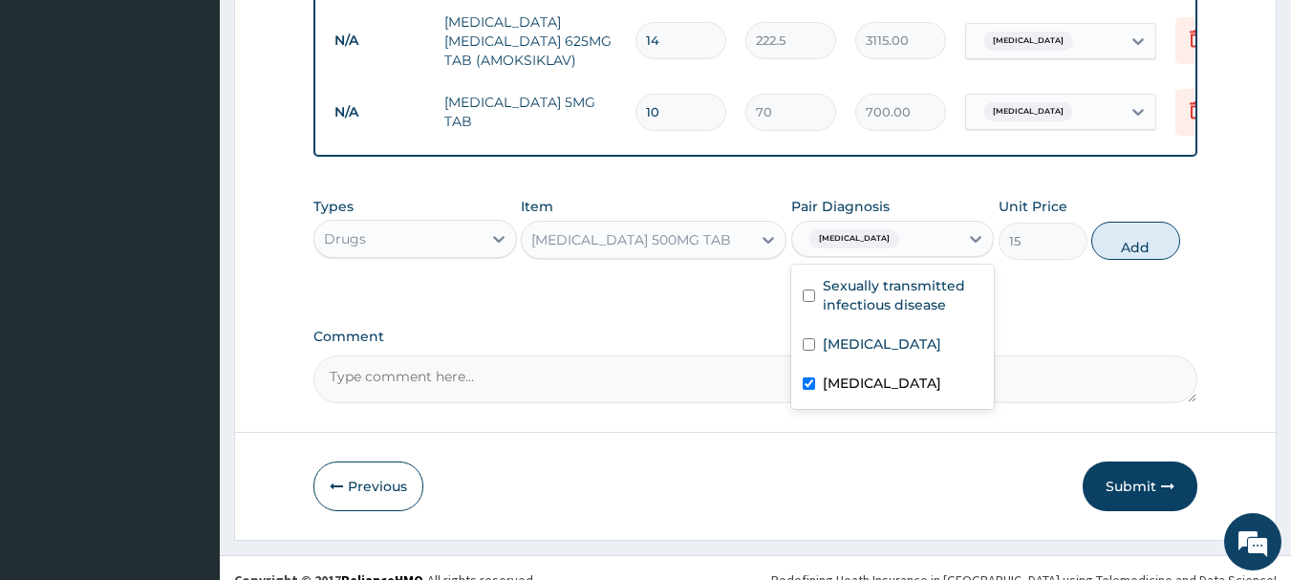
click at [871, 393] on label "Upper respiratory infection" at bounding box center [882, 383] width 118 height 19
checkbox input "false"
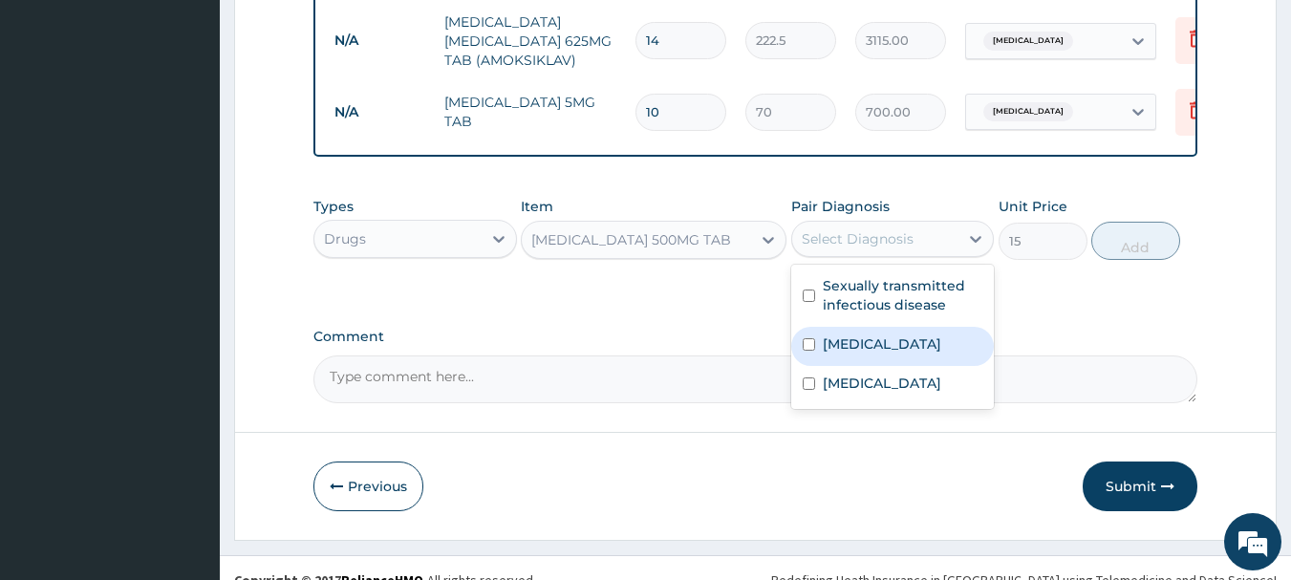
click at [889, 366] on div "Malaria" at bounding box center [892, 346] width 203 height 39
checkbox input "true"
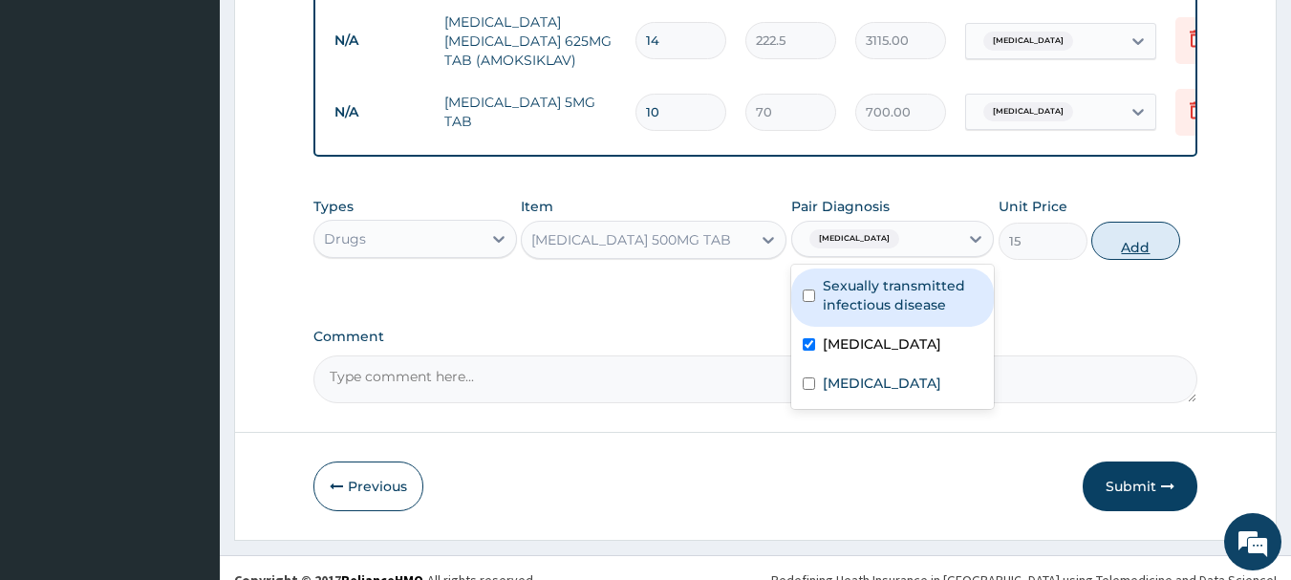
click at [1149, 260] on button "Add" at bounding box center [1135, 241] width 89 height 38
type input "0"
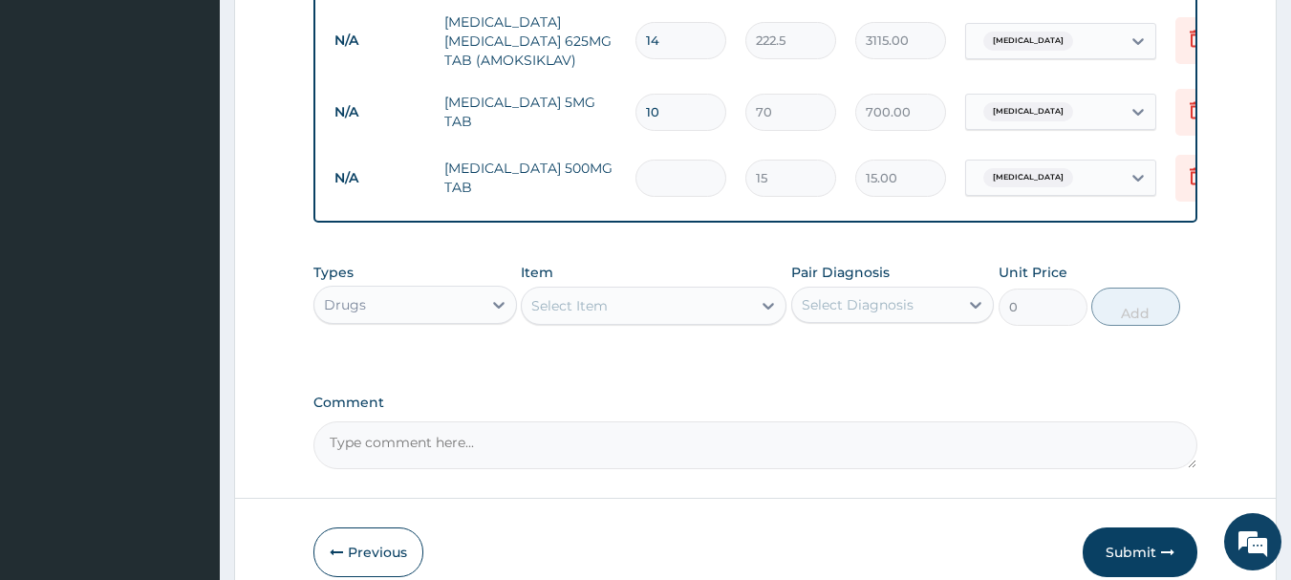
type input "0.00"
type input "2"
type input "30.00"
type input "20"
type input "300.00"
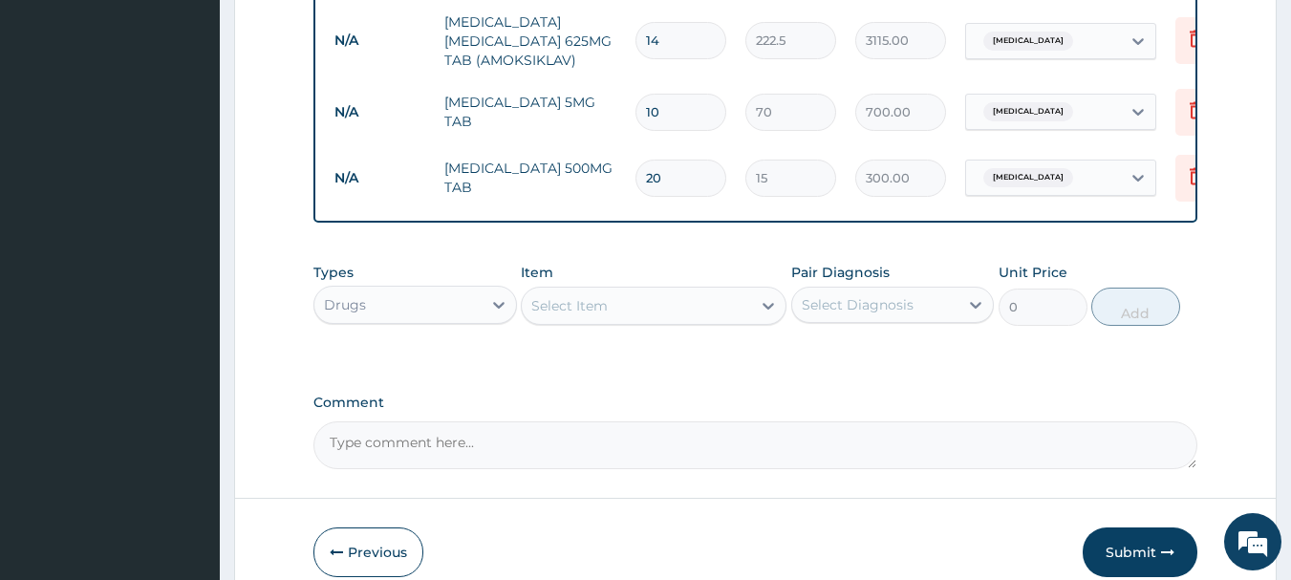
type input "20"
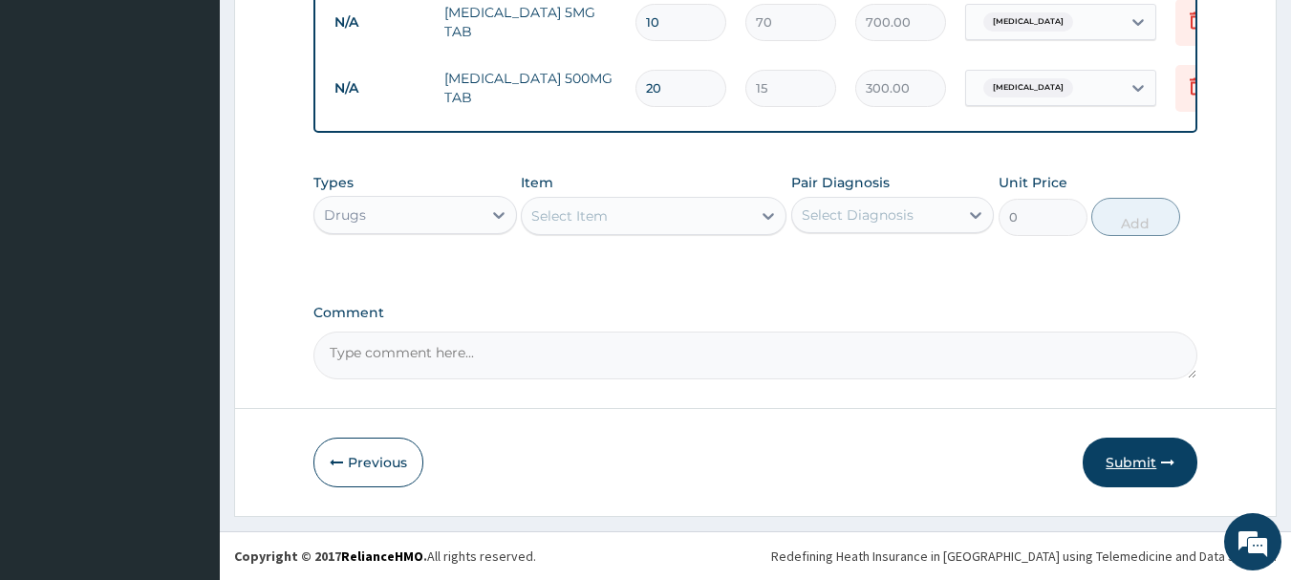
click at [1131, 479] on button "Submit" at bounding box center [1139, 463] width 115 height 50
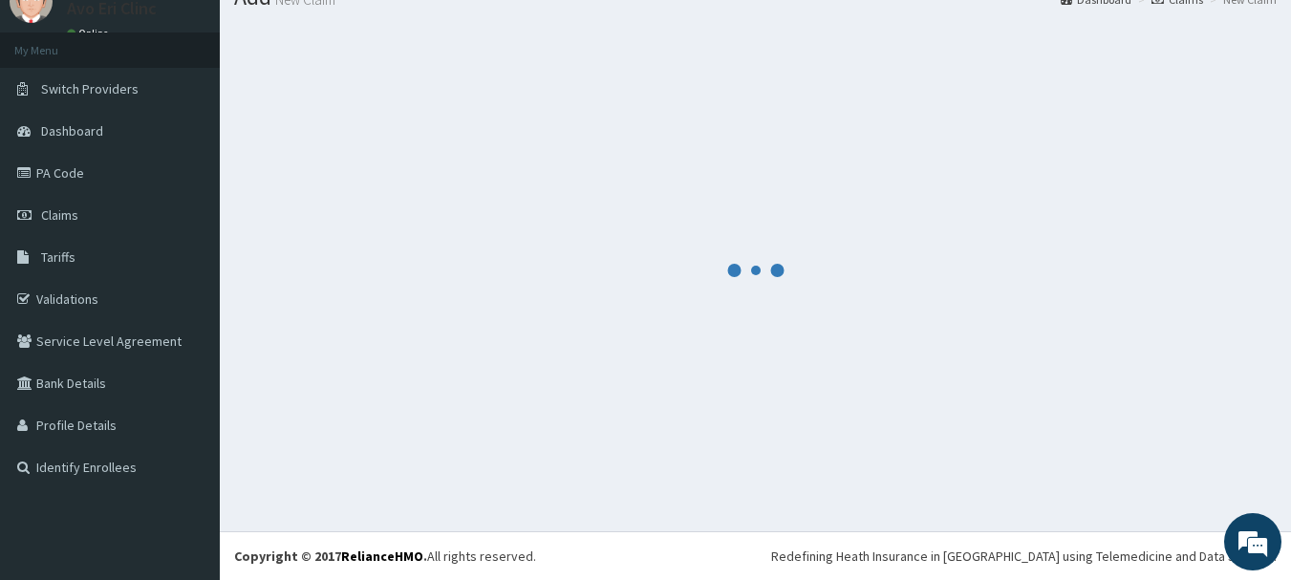
scroll to position [77, 0]
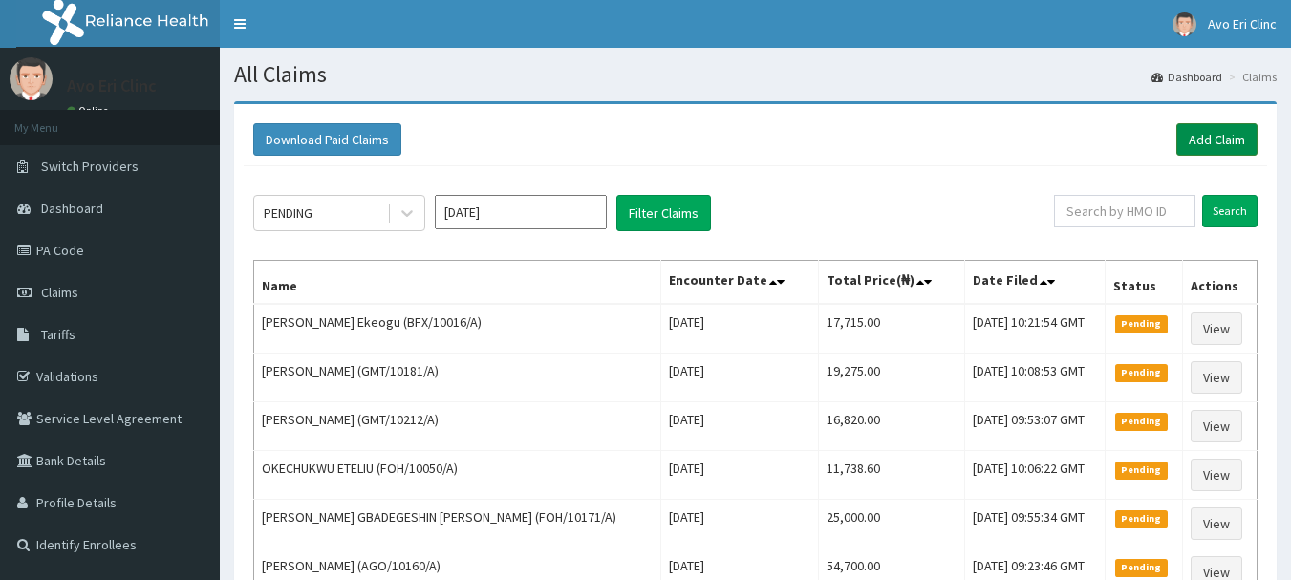
click at [1188, 136] on link "Add Claim" at bounding box center [1216, 139] width 81 height 32
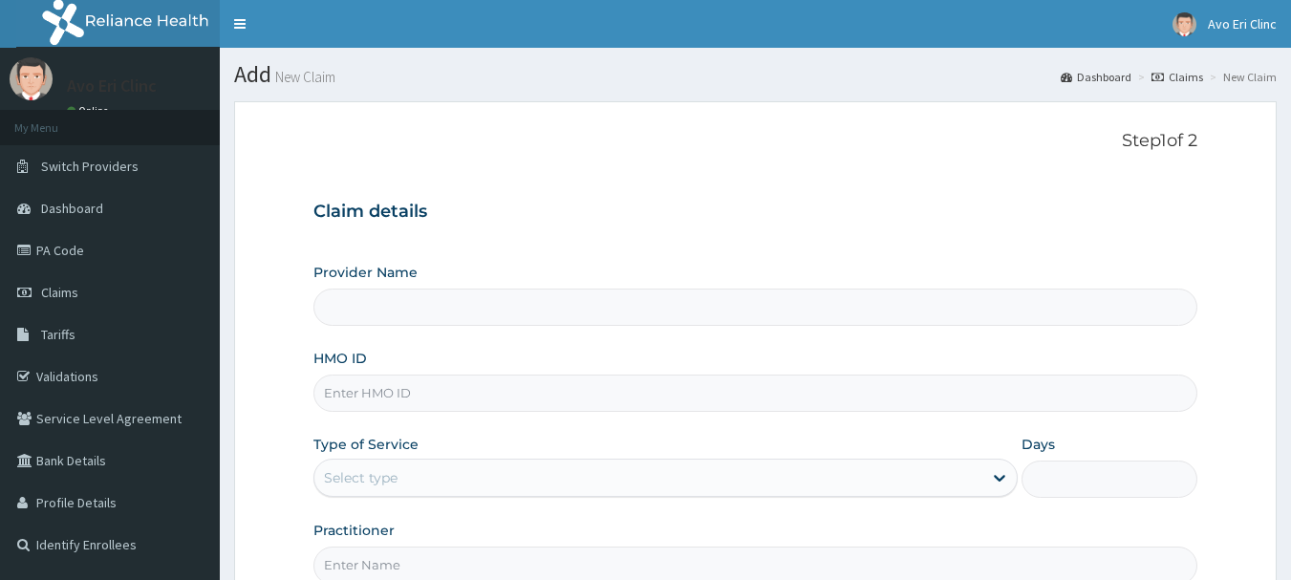
type input "Avo Eri Clinic"
paste input "RCW/10057/B"
type input "RCW/10057/B"
click at [515, 491] on div "Select type" at bounding box center [648, 477] width 668 height 31
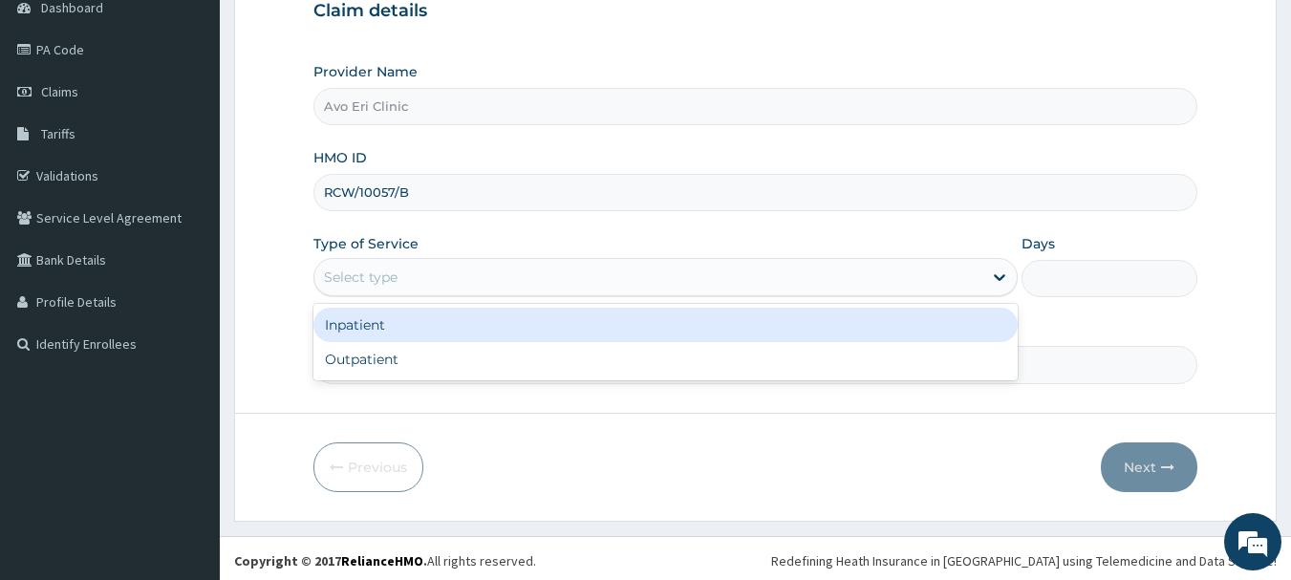
scroll to position [205, 0]
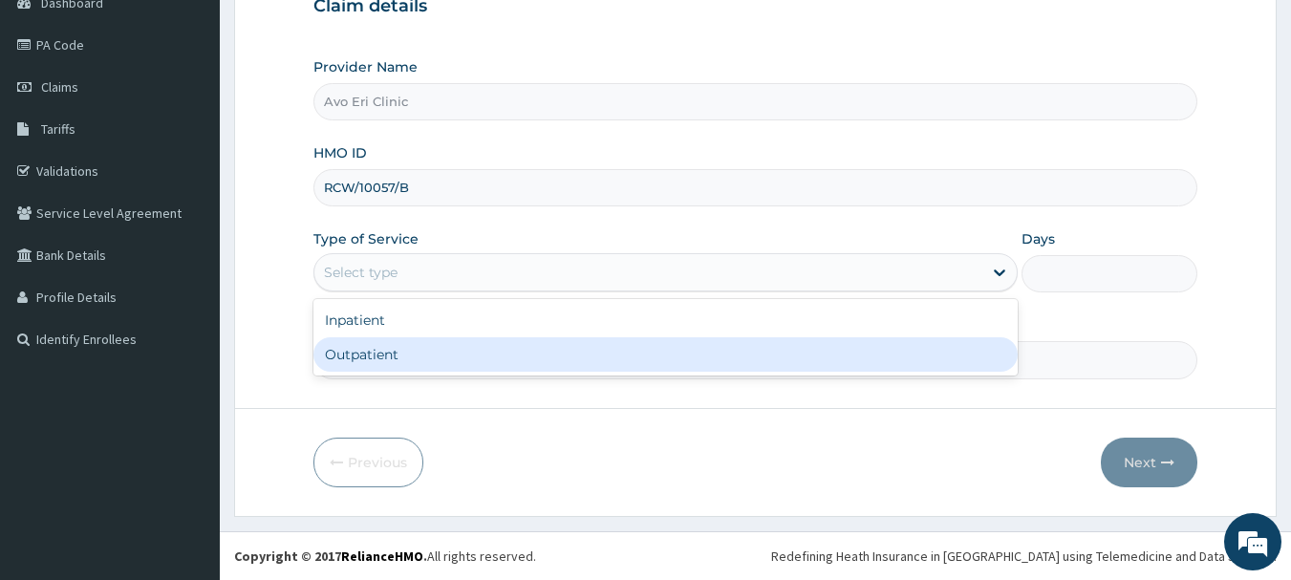
click at [494, 355] on div "Outpatient" at bounding box center [665, 354] width 704 height 34
type input "1"
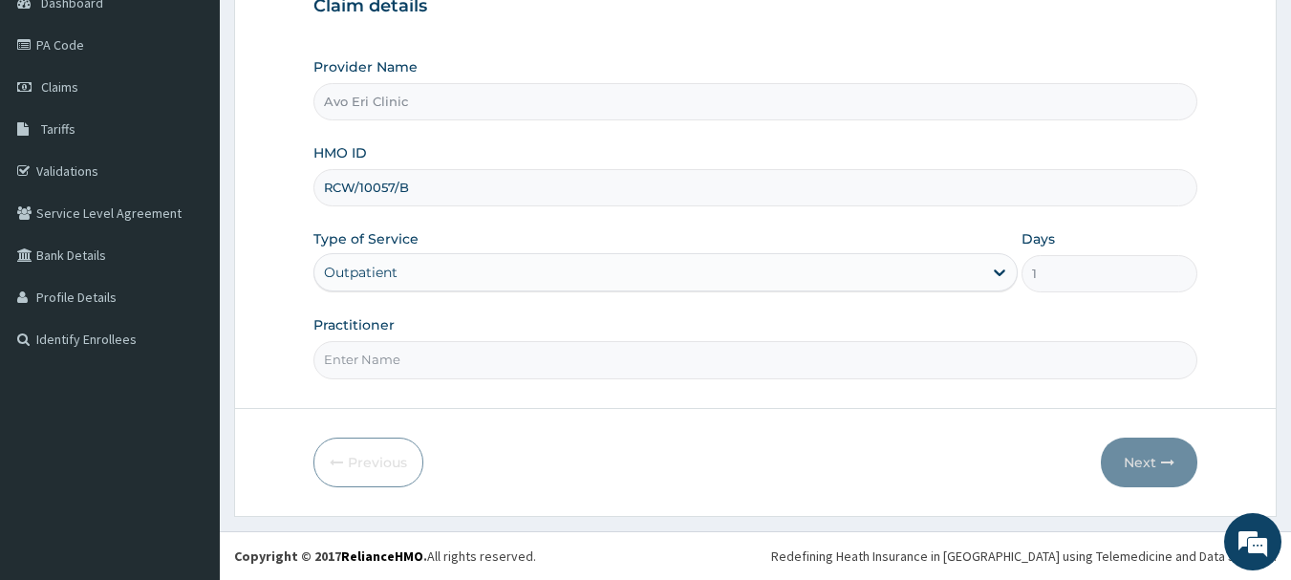
click at [483, 359] on input "Practitioner" at bounding box center [755, 359] width 885 height 37
type input "[PERSON_NAME]"
click at [1126, 464] on button "Next" at bounding box center [1149, 463] width 96 height 50
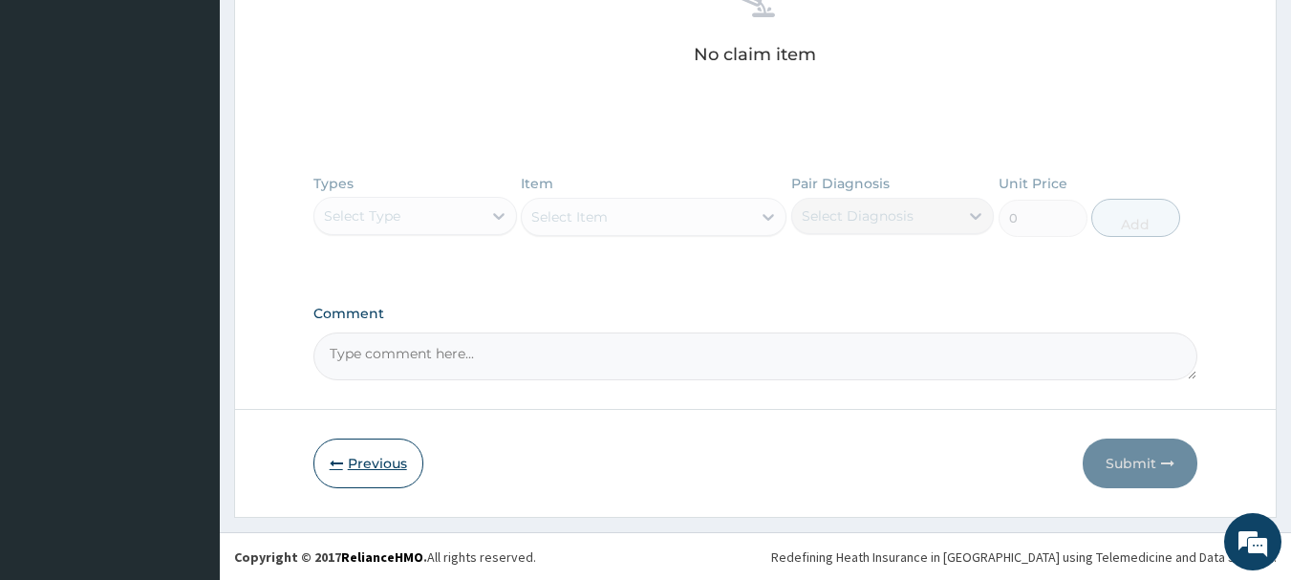
scroll to position [792, 0]
click at [373, 470] on button "Previous" at bounding box center [368, 463] width 110 height 50
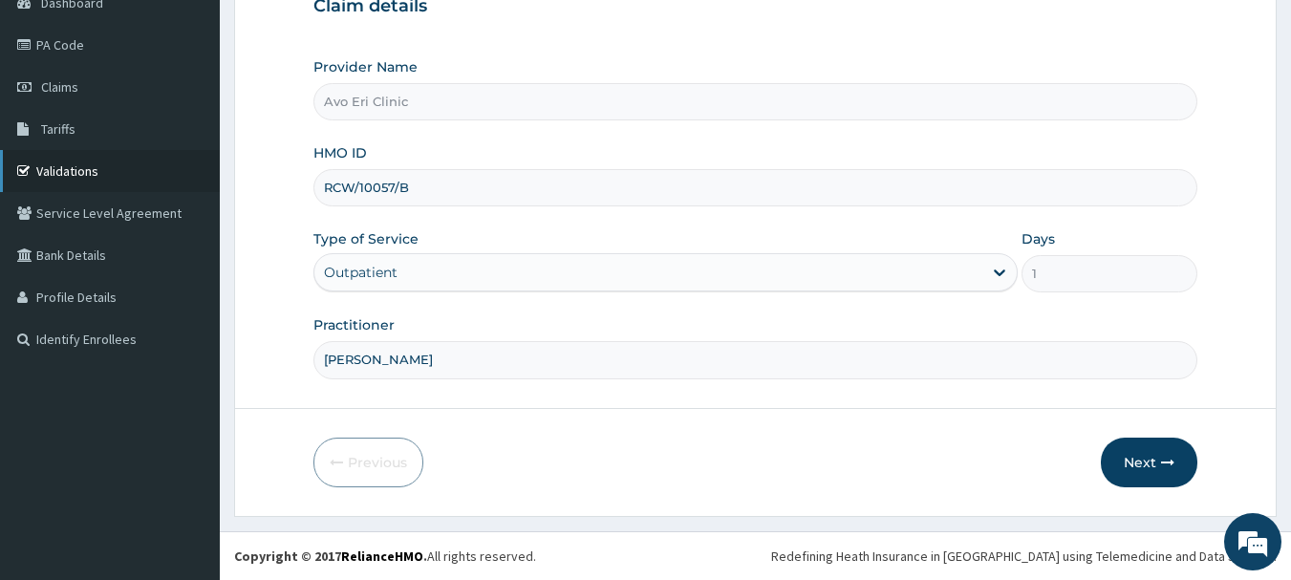
drag, startPoint x: 434, startPoint y: 184, endPoint x: 119, endPoint y: 182, distance: 314.3
click at [119, 182] on div "R EL Toggle navigation Avo Eri Clinc Avo Eri Clinc - [EMAIL_ADDRESS][DOMAIN_NAM…" at bounding box center [645, 187] width 1291 height 785
paste input "LN/10004/A"
type input "RLN/10004/A"
click at [1163, 461] on icon "button" at bounding box center [1167, 462] width 13 height 13
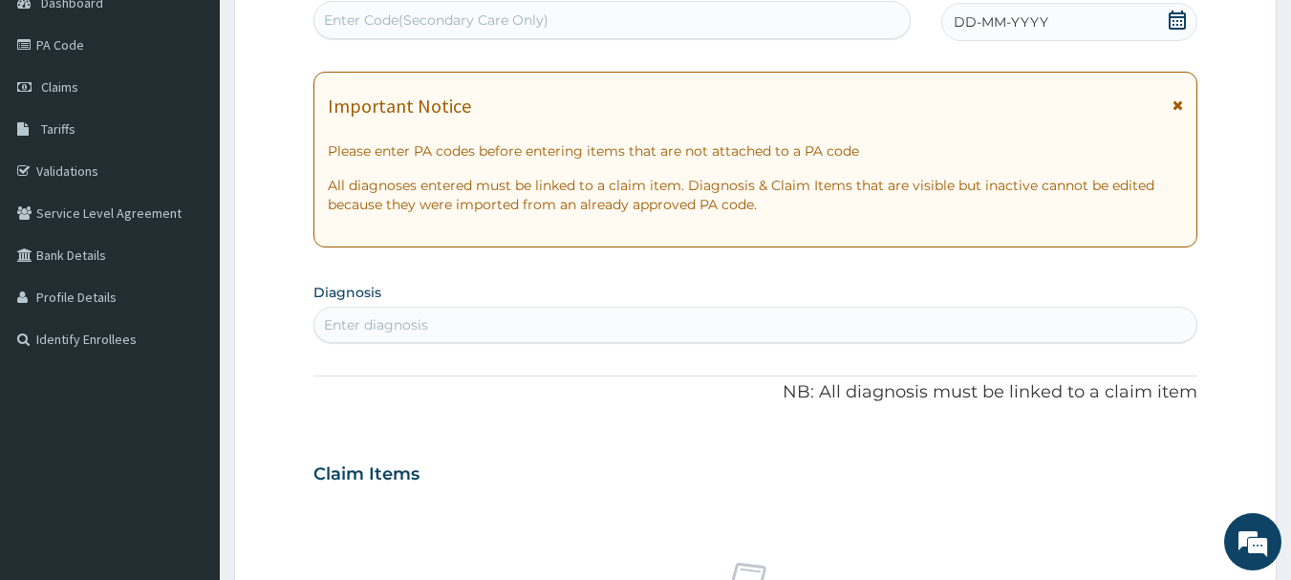
click at [464, 331] on div "Enter diagnosis" at bounding box center [755, 325] width 883 height 31
